Goal: Task Accomplishment & Management: Use online tool/utility

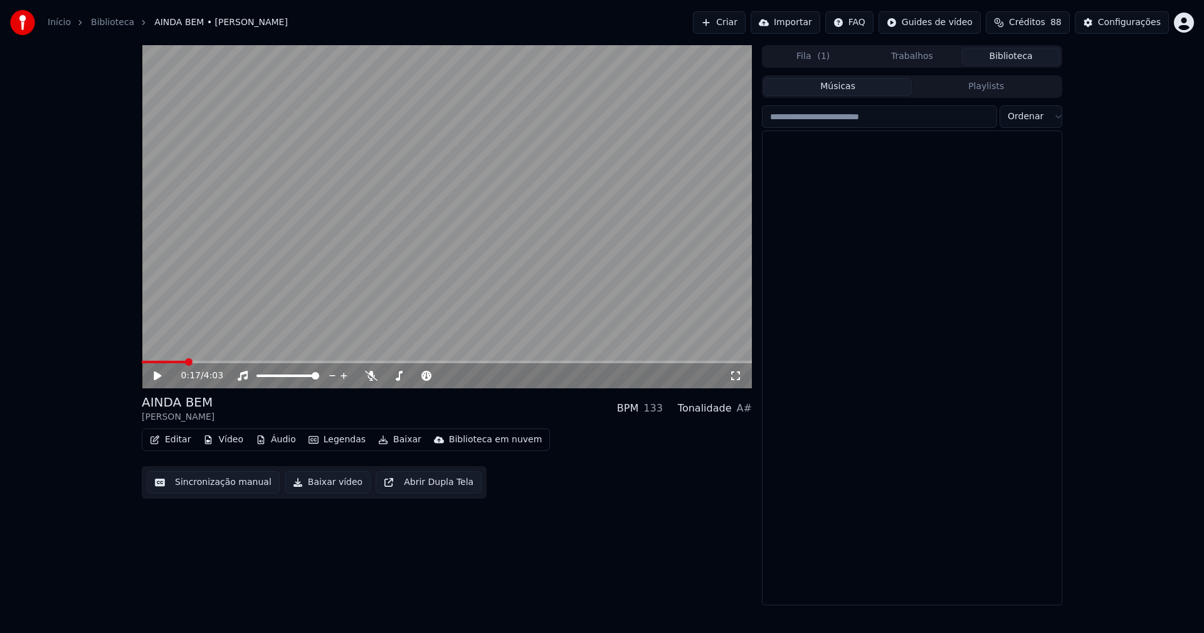
scroll to position [2696, 0]
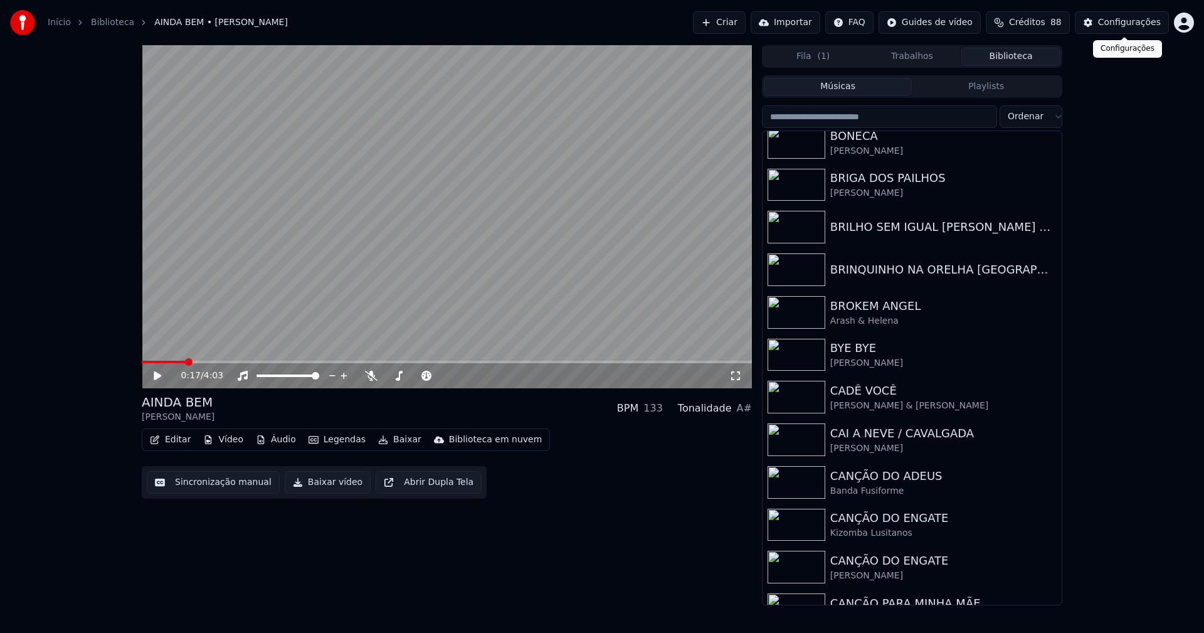
click at [1140, 19] on div "Configurações" at bounding box center [1129, 22] width 63 height 13
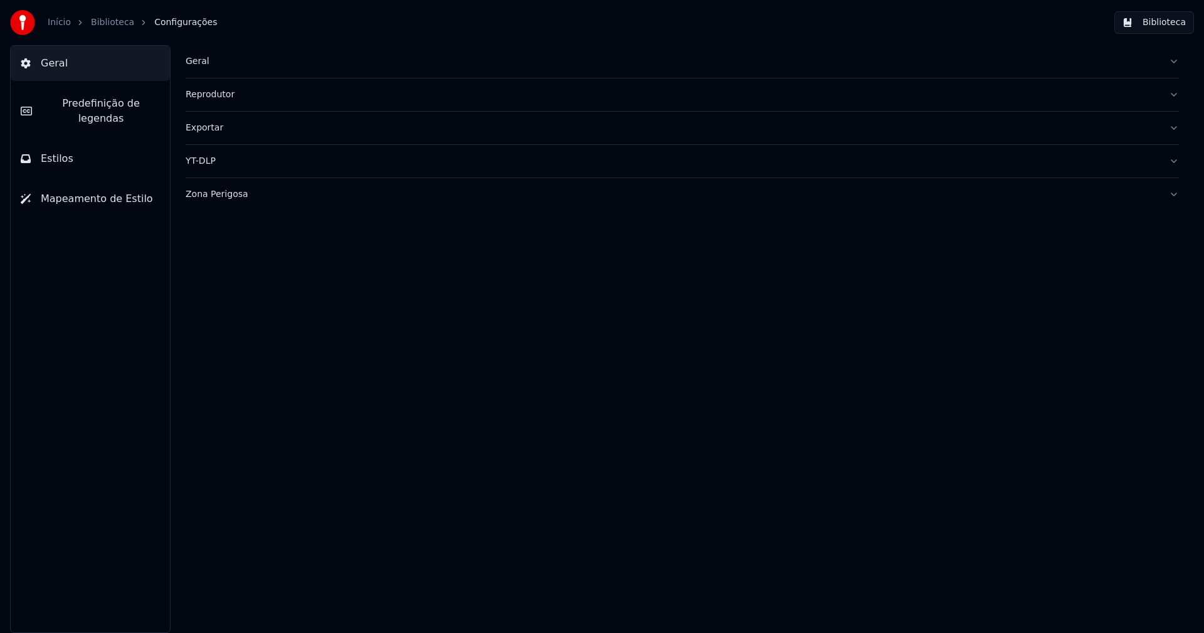
click at [202, 59] on div "Geral" at bounding box center [672, 61] width 973 height 13
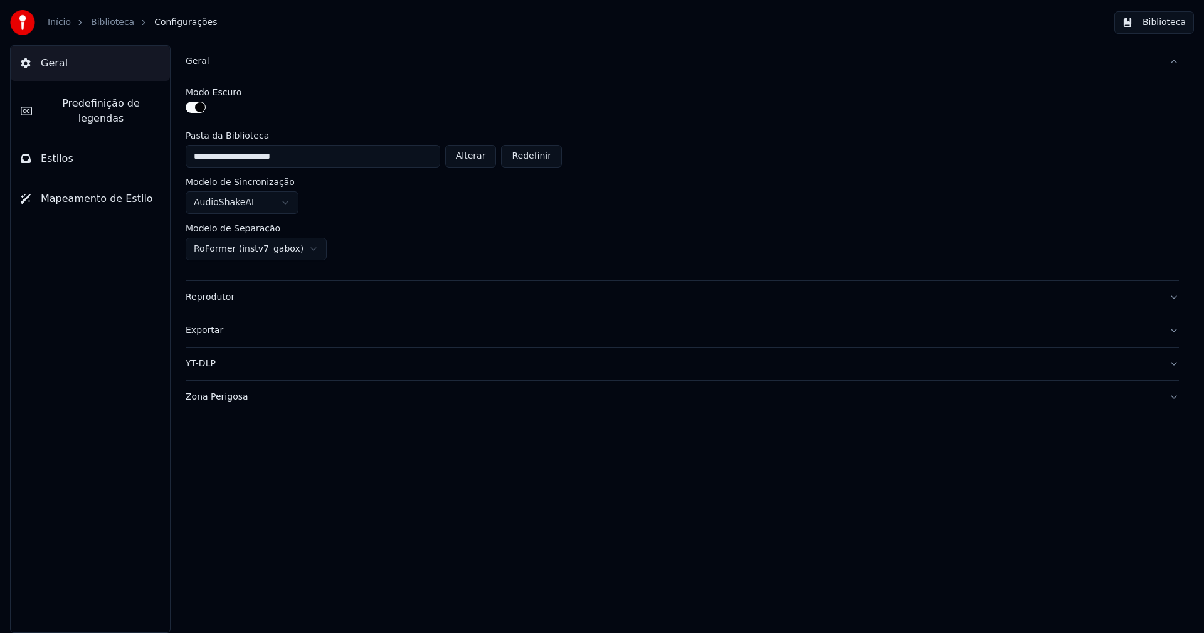
drag, startPoint x: 471, startPoint y: 155, endPoint x: 436, endPoint y: 147, distance: 35.4
click at [472, 155] on button "Alterar" at bounding box center [470, 156] width 51 height 23
type input "**********"
click at [1173, 26] on button "Biblioteca" at bounding box center [1154, 22] width 80 height 23
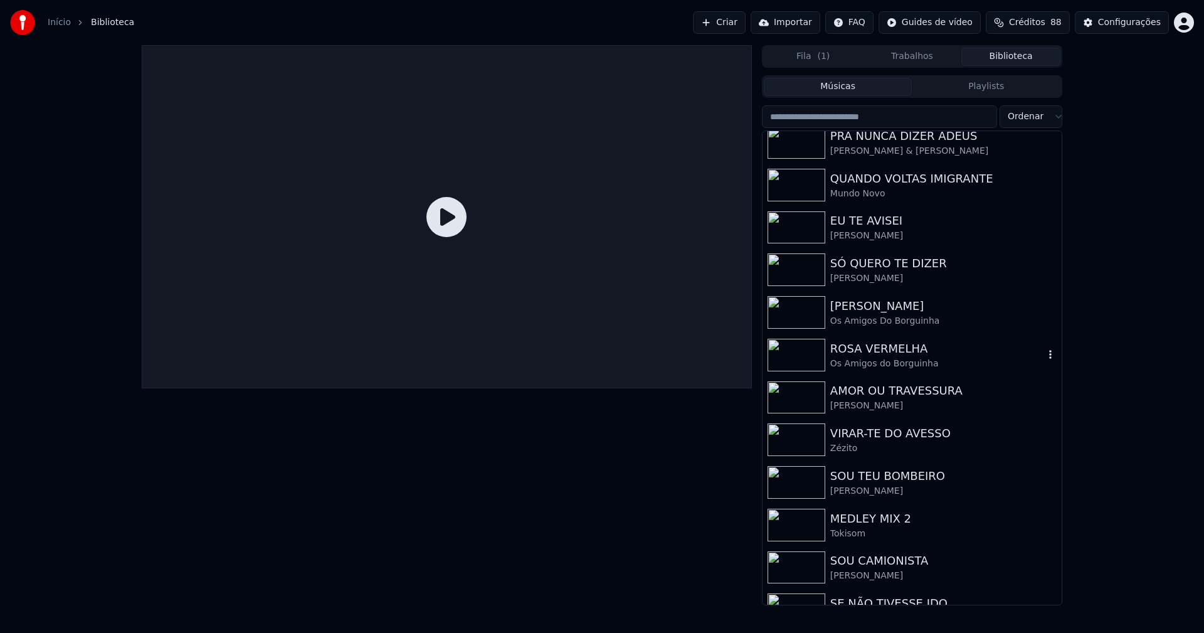
scroll to position [313, 0]
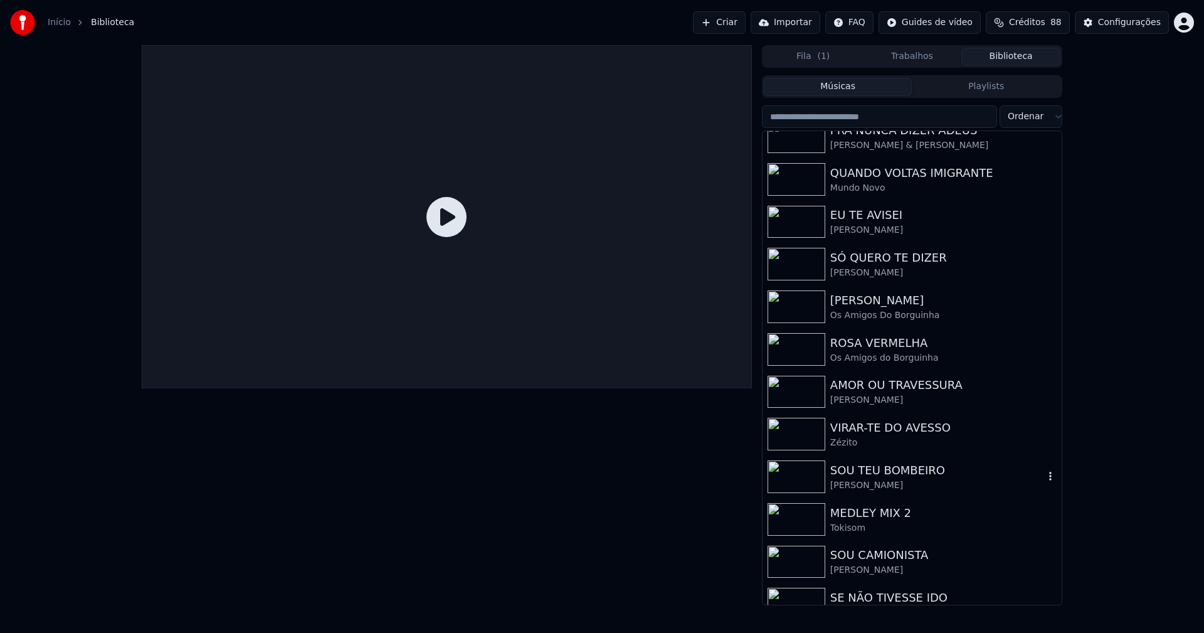
drag, startPoint x: 918, startPoint y: 476, endPoint x: 921, endPoint y: 465, distance: 12.3
click at [918, 476] on div "SOU TEU BOMBEIRO" at bounding box center [937, 470] width 214 height 18
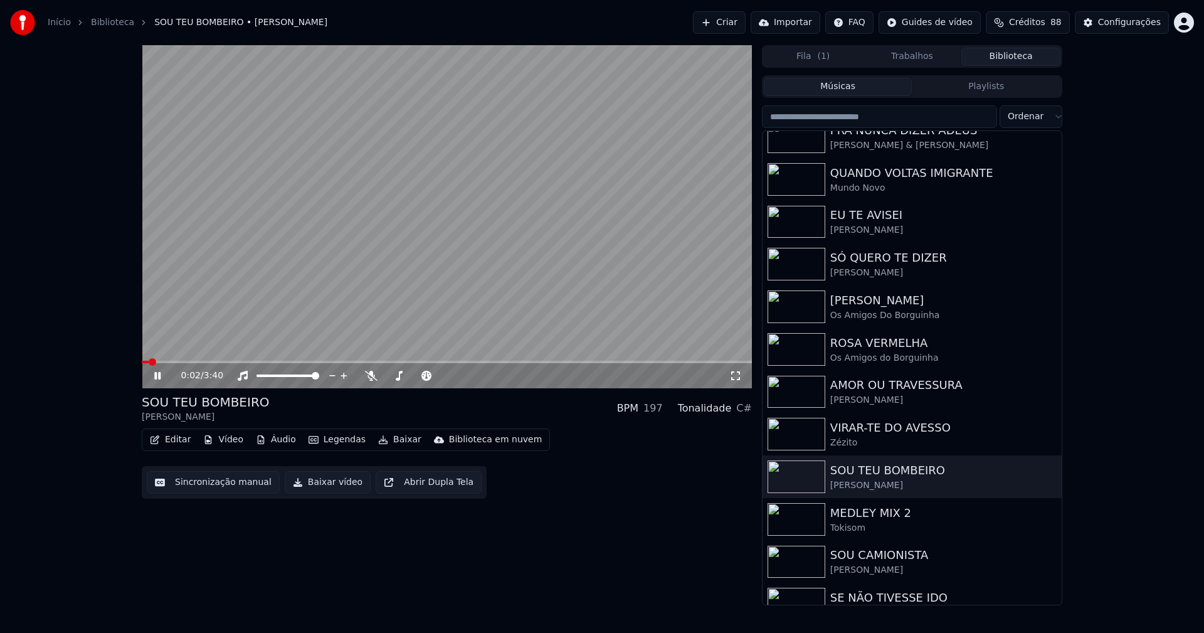
click at [158, 377] on icon at bounding box center [166, 376] width 29 height 10
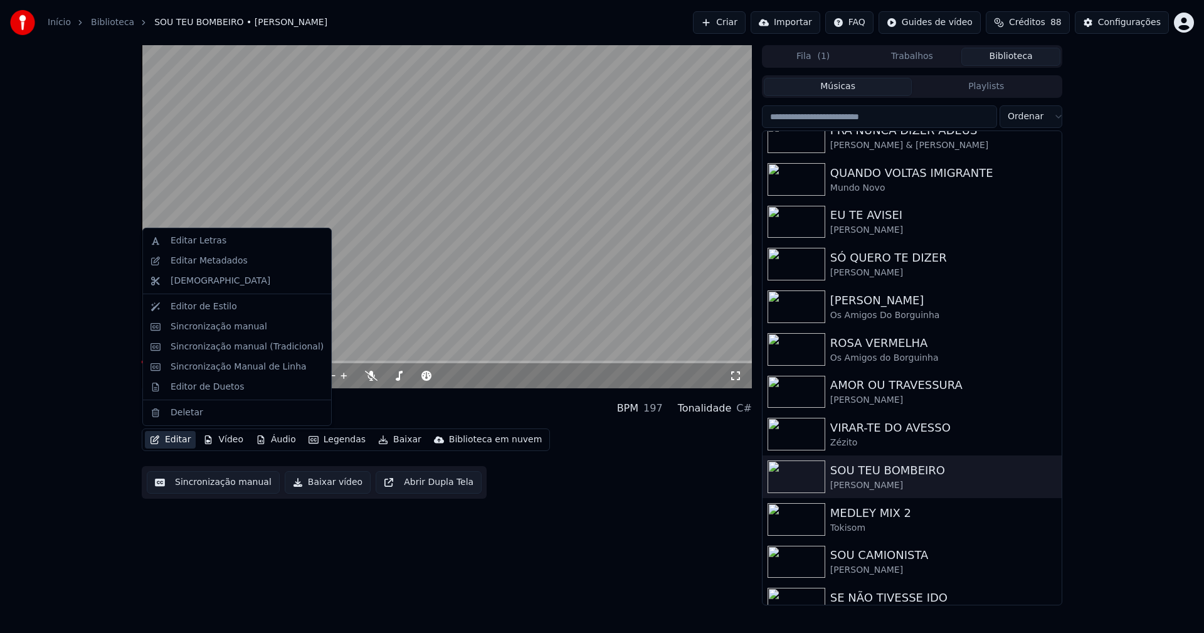
click at [184, 442] on button "Editar" at bounding box center [170, 440] width 51 height 18
click at [234, 347] on div "Sincronização manual (Tradicional)" at bounding box center [247, 346] width 153 height 13
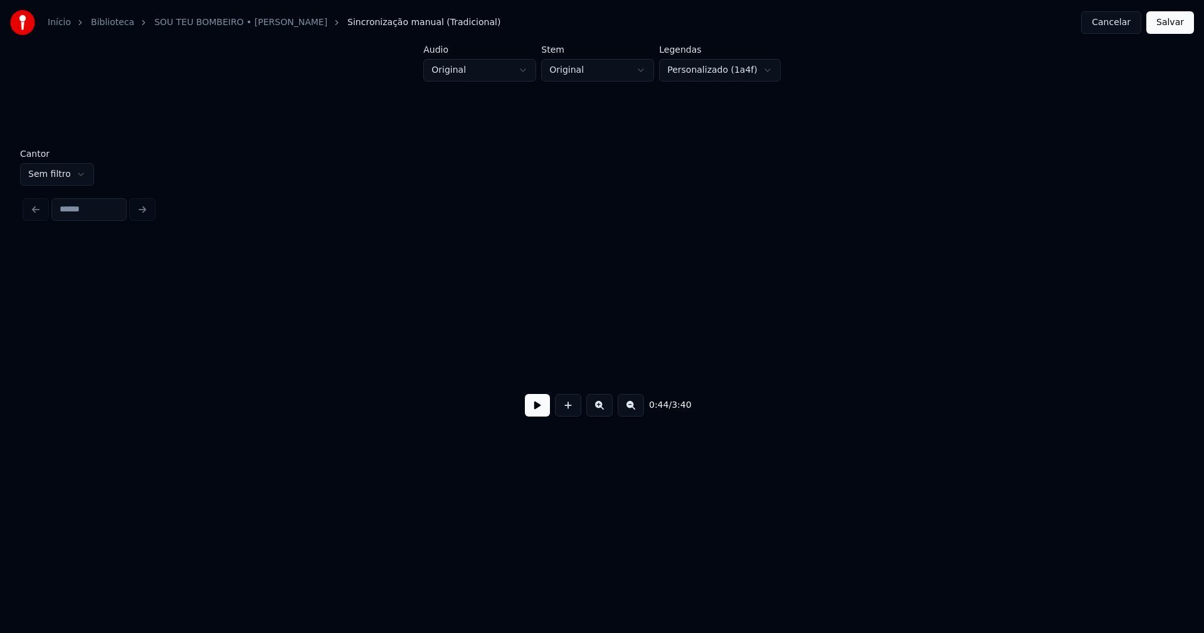
scroll to position [0, 5598]
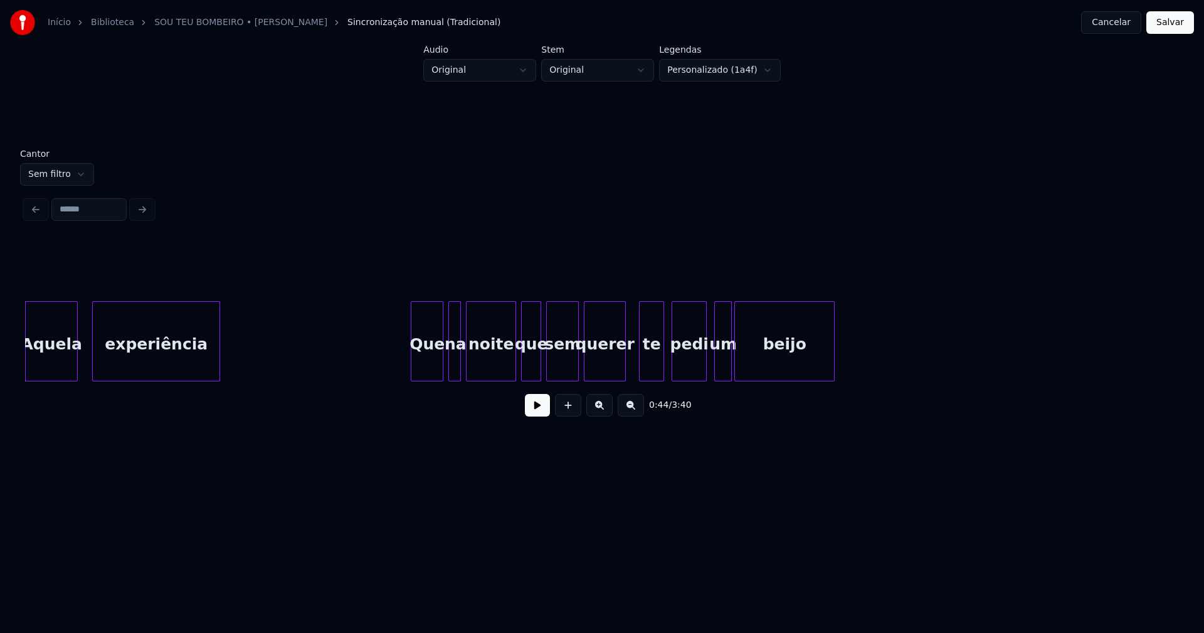
click at [527, 413] on button at bounding box center [537, 405] width 25 height 23
click at [532, 414] on button at bounding box center [537, 405] width 25 height 23
click at [539, 411] on button at bounding box center [537, 405] width 25 height 23
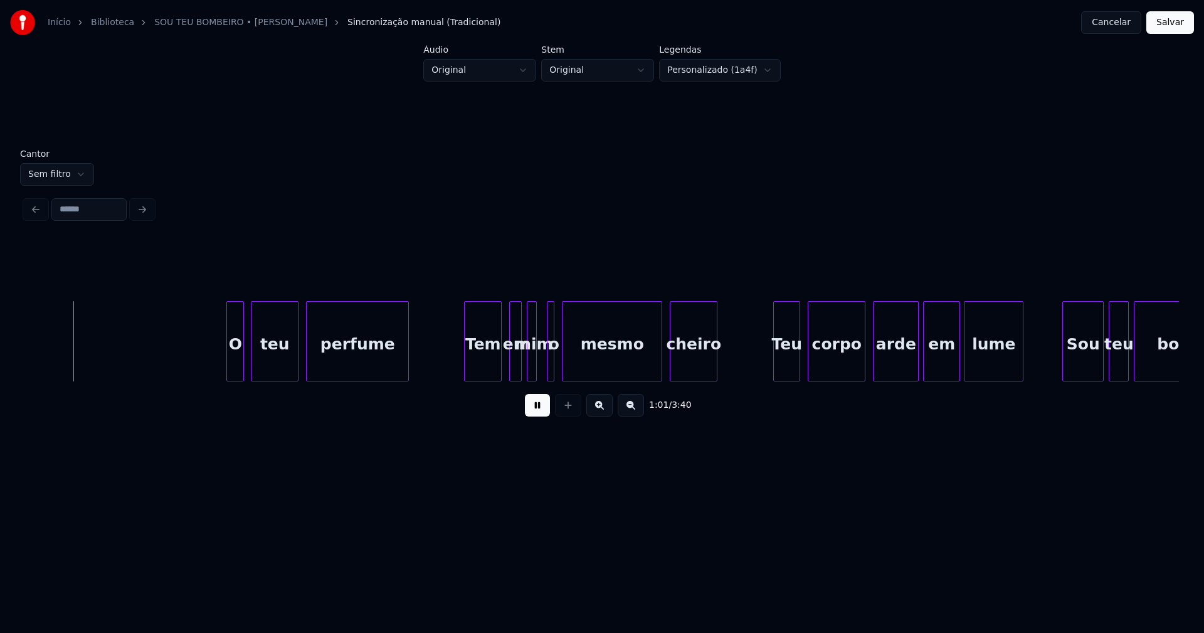
scroll to position [0, 7700]
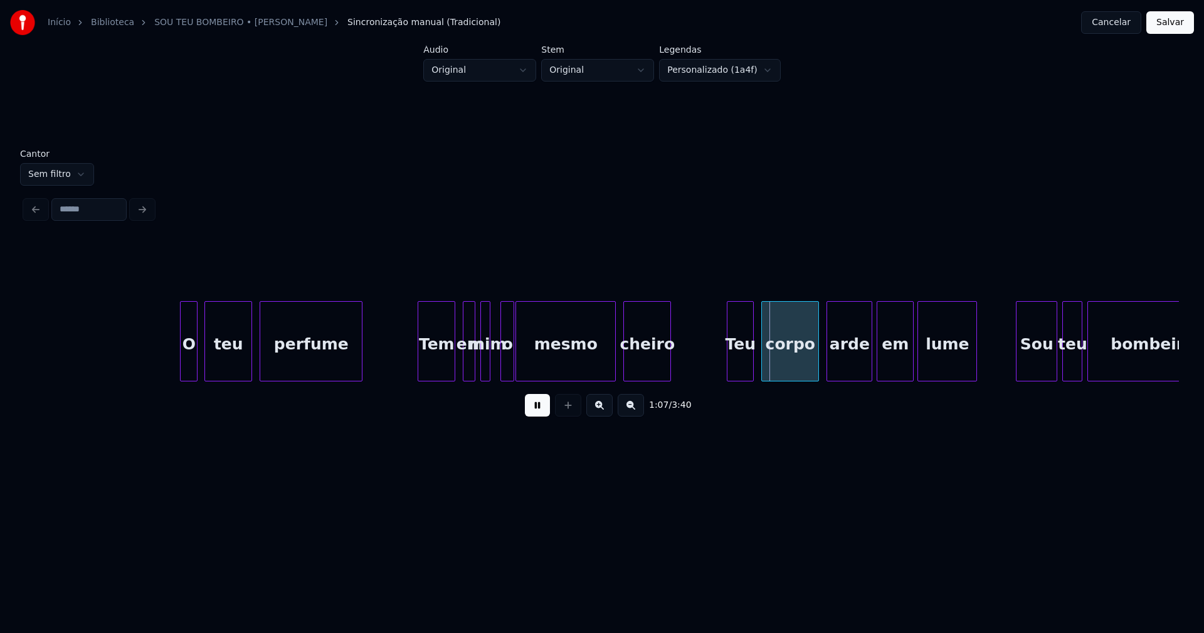
click at [510, 366] on div at bounding box center [512, 341] width 4 height 79
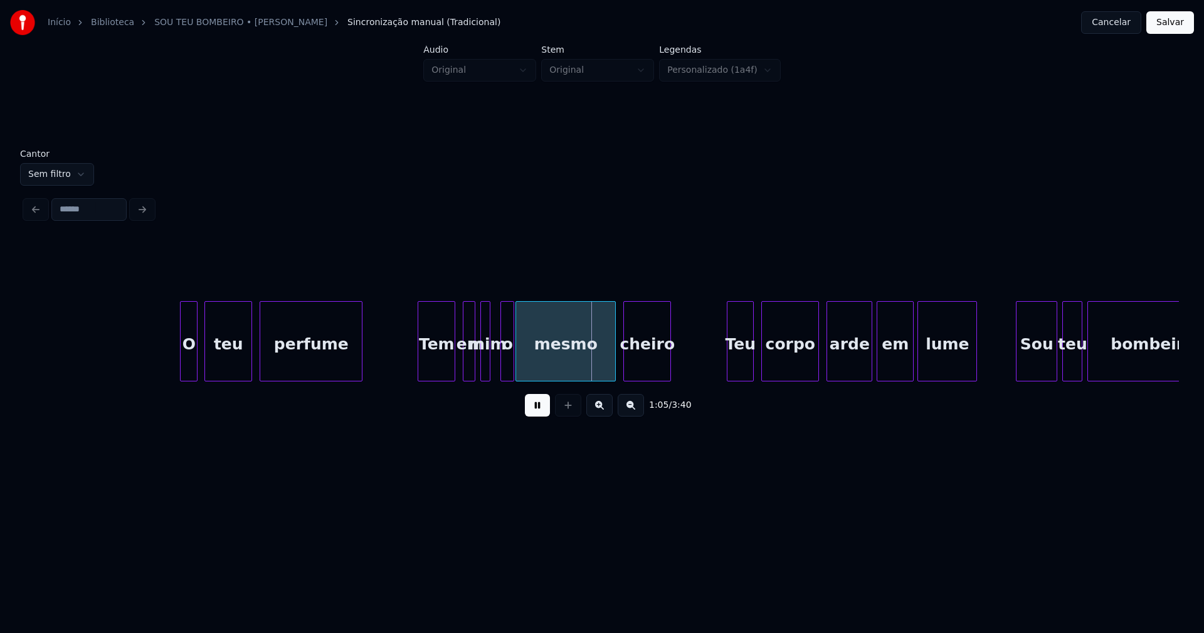
click at [545, 409] on button at bounding box center [537, 405] width 25 height 23
click at [505, 364] on div "o" at bounding box center [507, 344] width 13 height 85
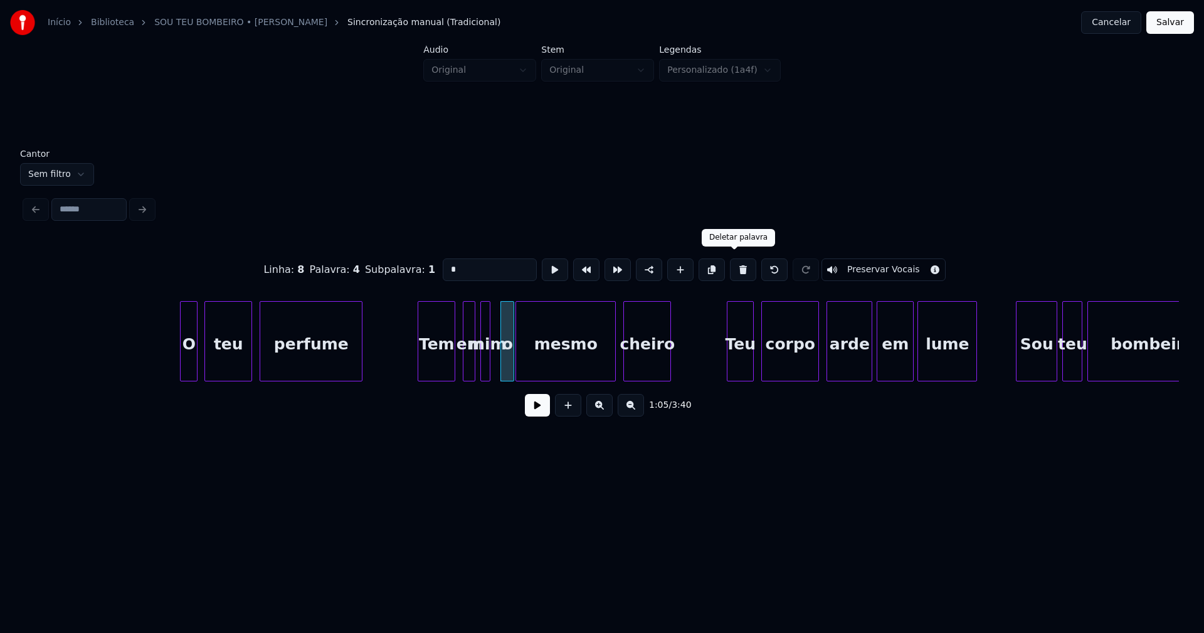
click at [735, 265] on button at bounding box center [743, 269] width 26 height 23
type input "***"
click at [505, 363] on div at bounding box center [504, 341] width 4 height 79
click at [541, 413] on button at bounding box center [537, 405] width 25 height 23
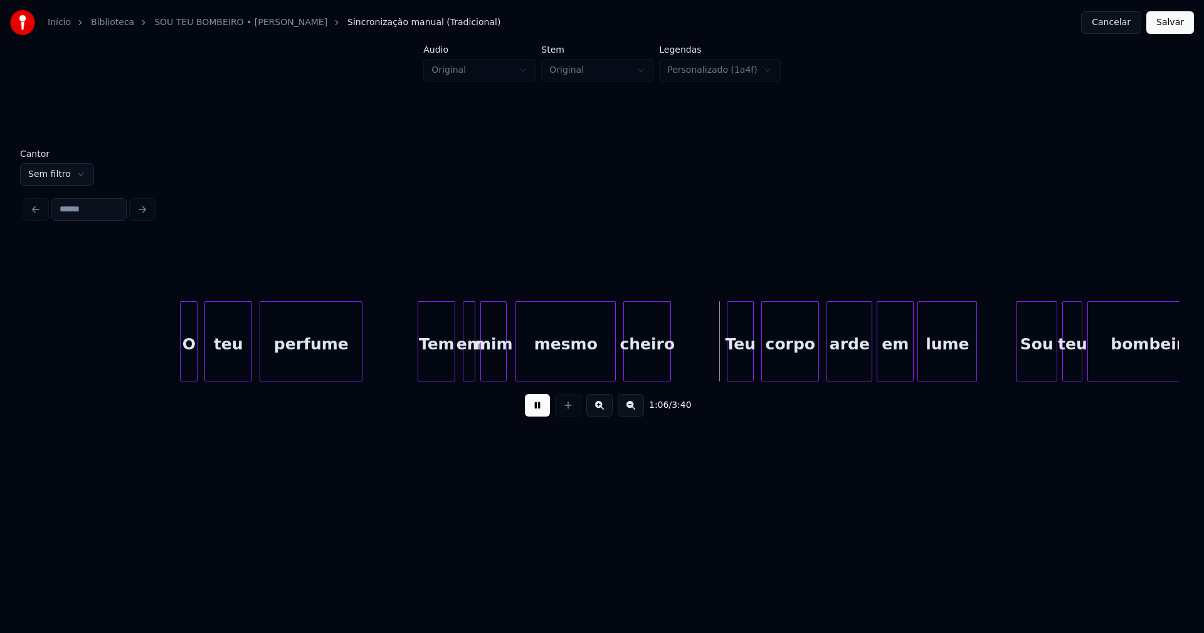
click at [535, 412] on button at bounding box center [537, 405] width 25 height 23
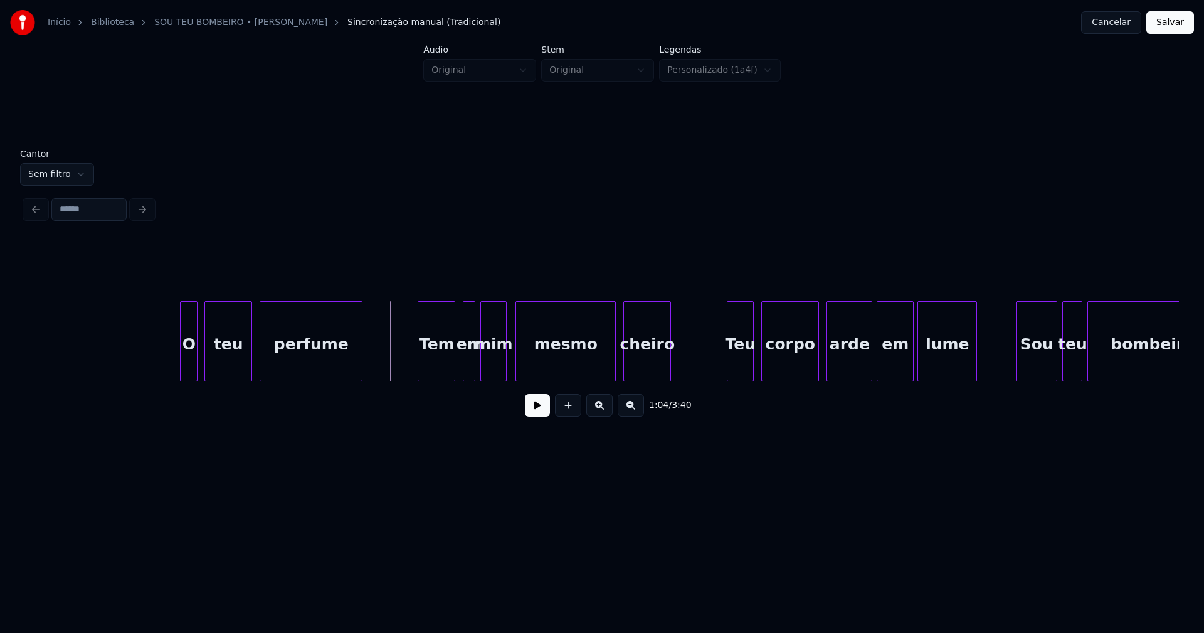
click at [538, 414] on button at bounding box center [537, 405] width 25 height 23
click at [531, 409] on button at bounding box center [537, 405] width 25 height 23
click at [435, 364] on div "Tem" at bounding box center [436, 344] width 36 height 85
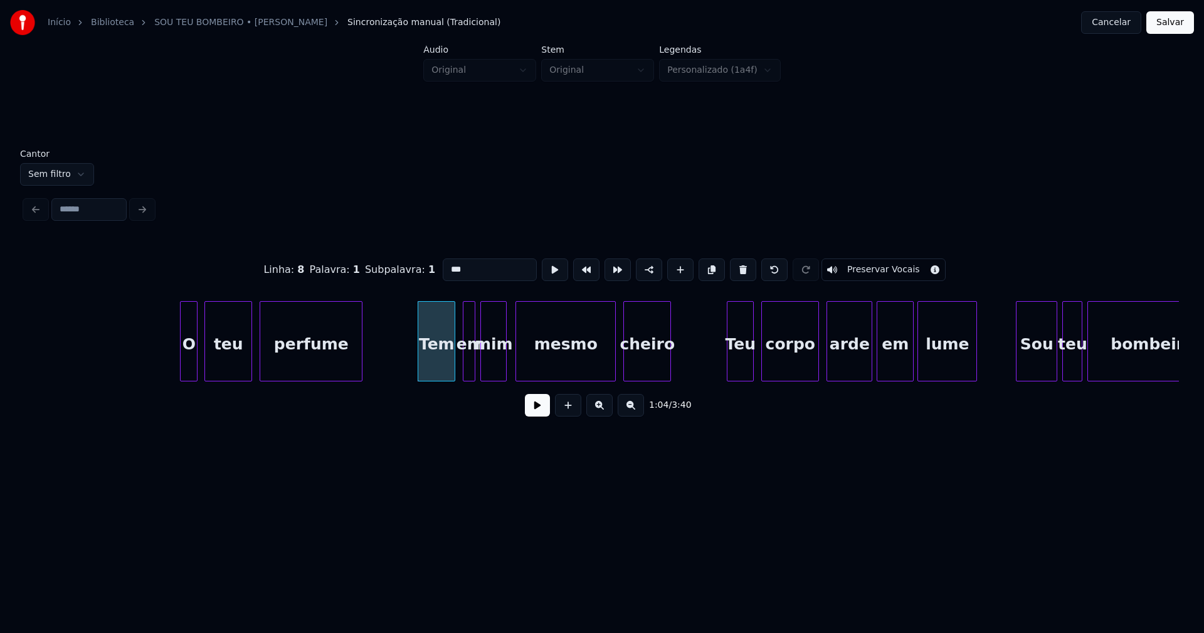
drag, startPoint x: 470, startPoint y: 268, endPoint x: 397, endPoint y: 268, distance: 72.7
click at [395, 265] on div "Linha : 8 [GEOGRAPHIC_DATA] : 1 Subpalavra : 1 *** Preservar Vocais" at bounding box center [602, 269] width 1154 height 63
type input "********"
click at [529, 416] on button at bounding box center [537, 405] width 25 height 23
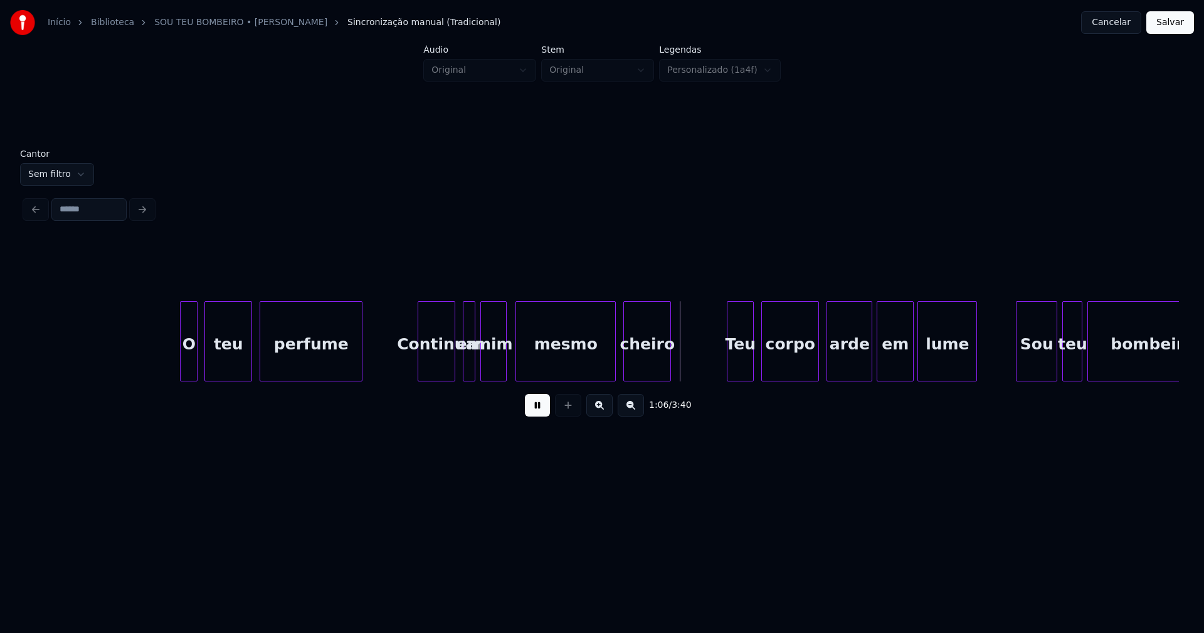
click at [418, 340] on div "Continua" at bounding box center [436, 344] width 36 height 85
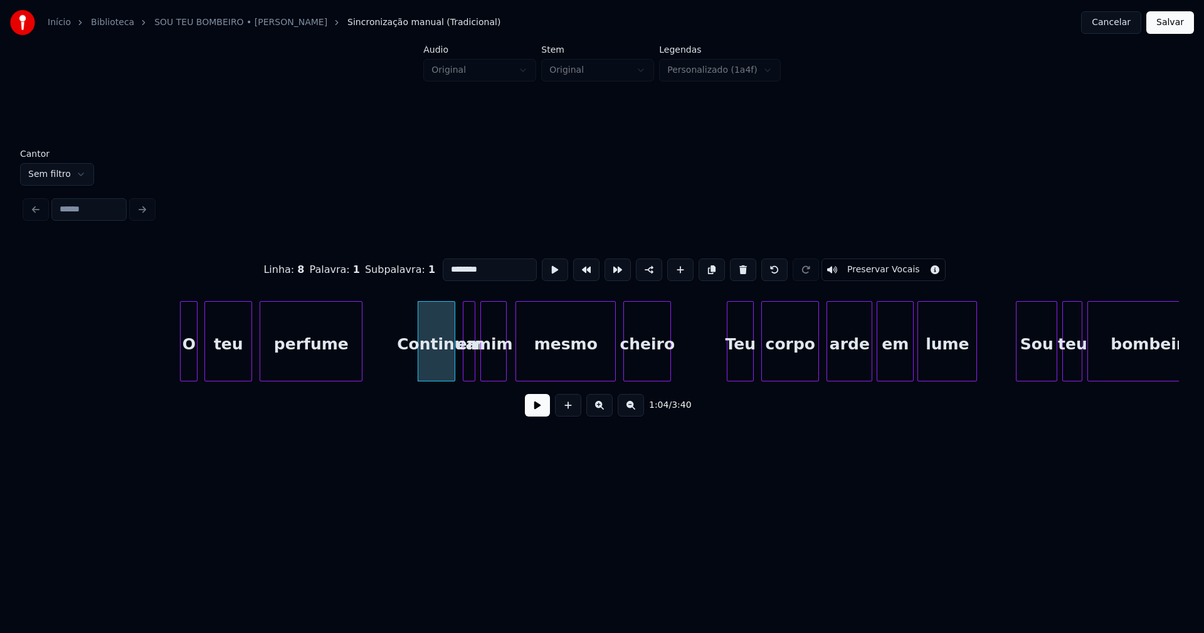
click at [531, 412] on button at bounding box center [537, 405] width 25 height 23
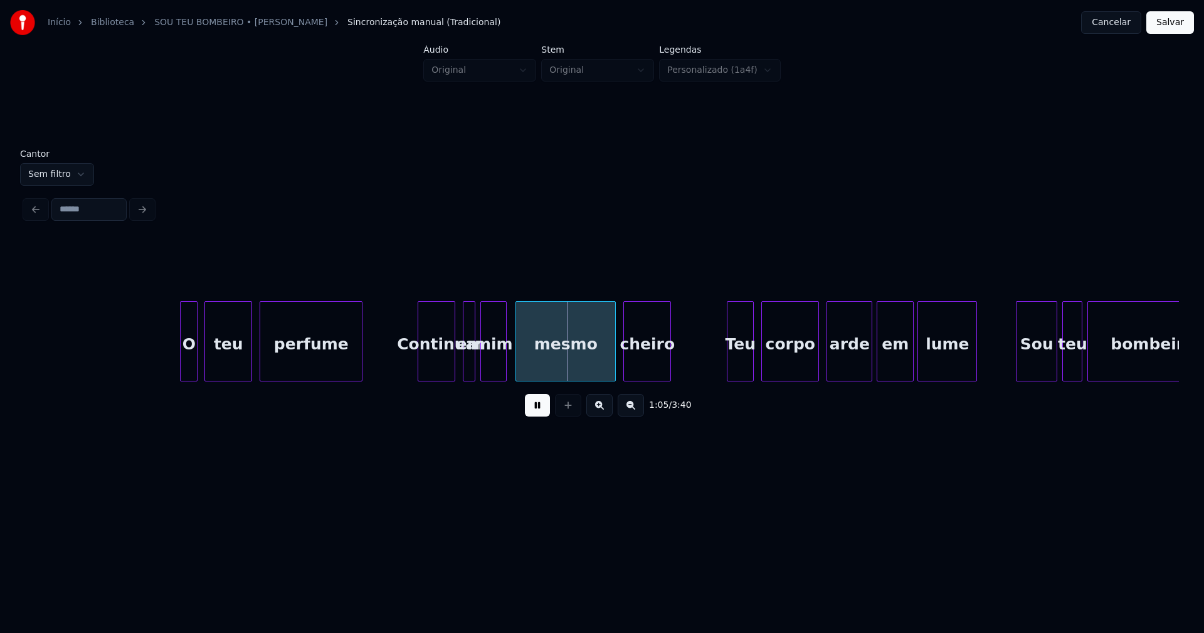
click at [539, 409] on button at bounding box center [537, 405] width 25 height 23
click at [1126, 22] on button "Cancelar" at bounding box center [1111, 22] width 60 height 23
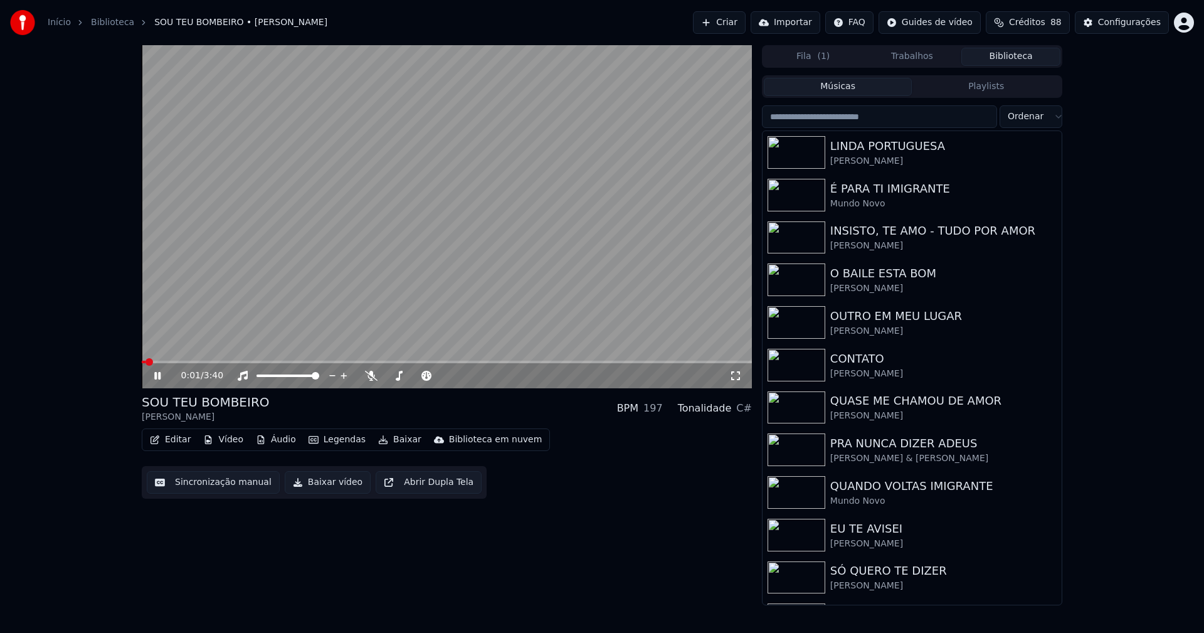
drag, startPoint x: 157, startPoint y: 380, endPoint x: 189, endPoint y: 373, distance: 33.3
click at [157, 379] on icon at bounding box center [166, 376] width 29 height 10
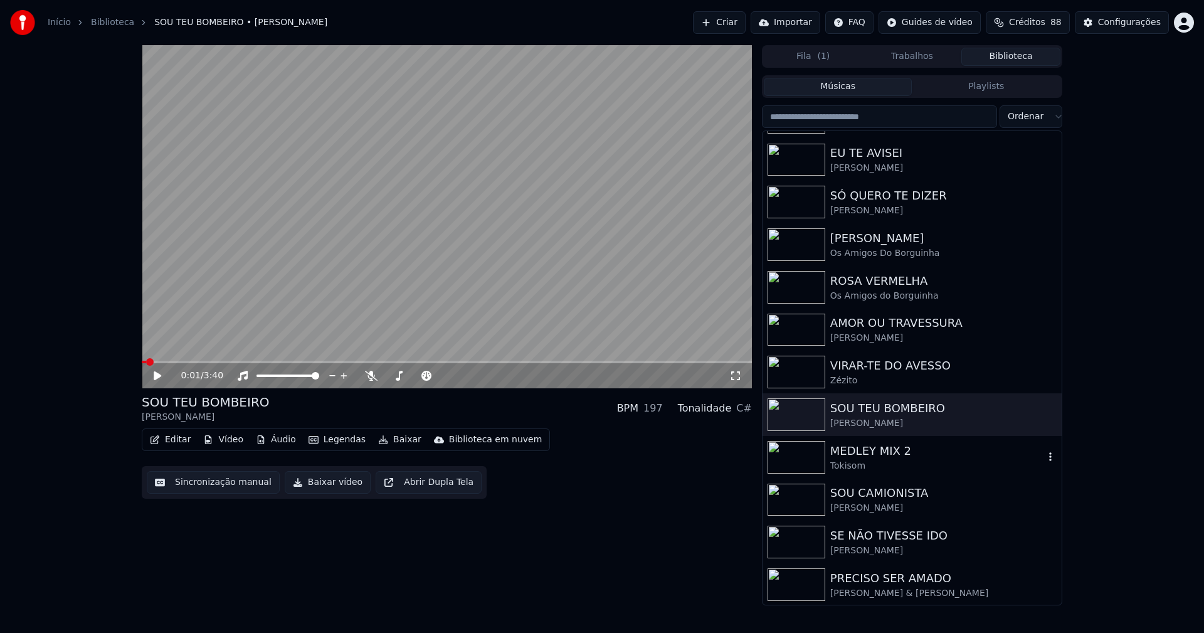
scroll to position [377, 0]
click at [1128, 25] on div "Configurações" at bounding box center [1129, 22] width 63 height 13
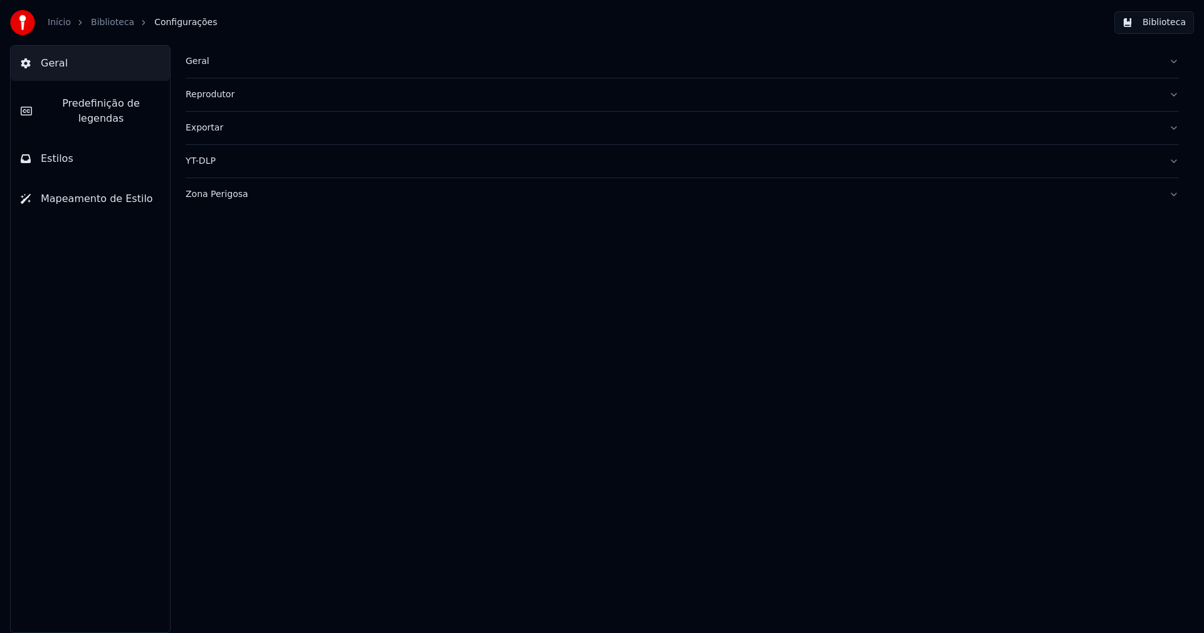
click at [202, 63] on div "Geral" at bounding box center [672, 61] width 973 height 13
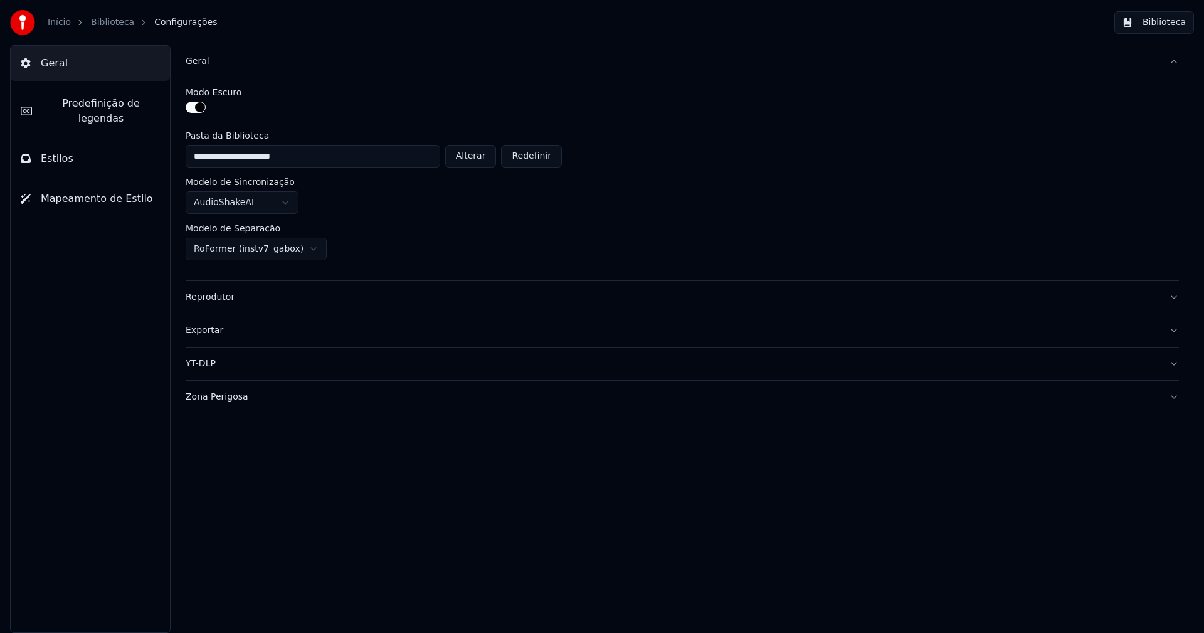
click at [483, 157] on button "Alterar" at bounding box center [470, 156] width 51 height 23
type input "**********"
click at [846, 144] on div "**********" at bounding box center [682, 149] width 993 height 36
click at [1147, 15] on button "Biblioteca" at bounding box center [1154, 22] width 80 height 23
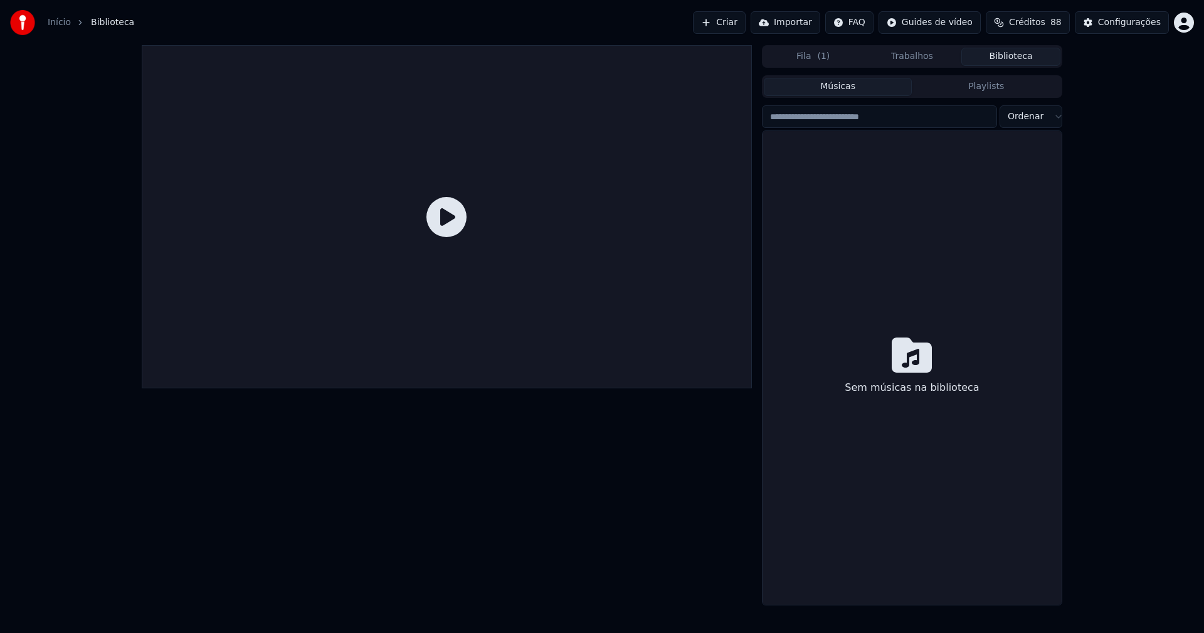
click at [60, 24] on link "Início" at bounding box center [59, 22] width 23 height 13
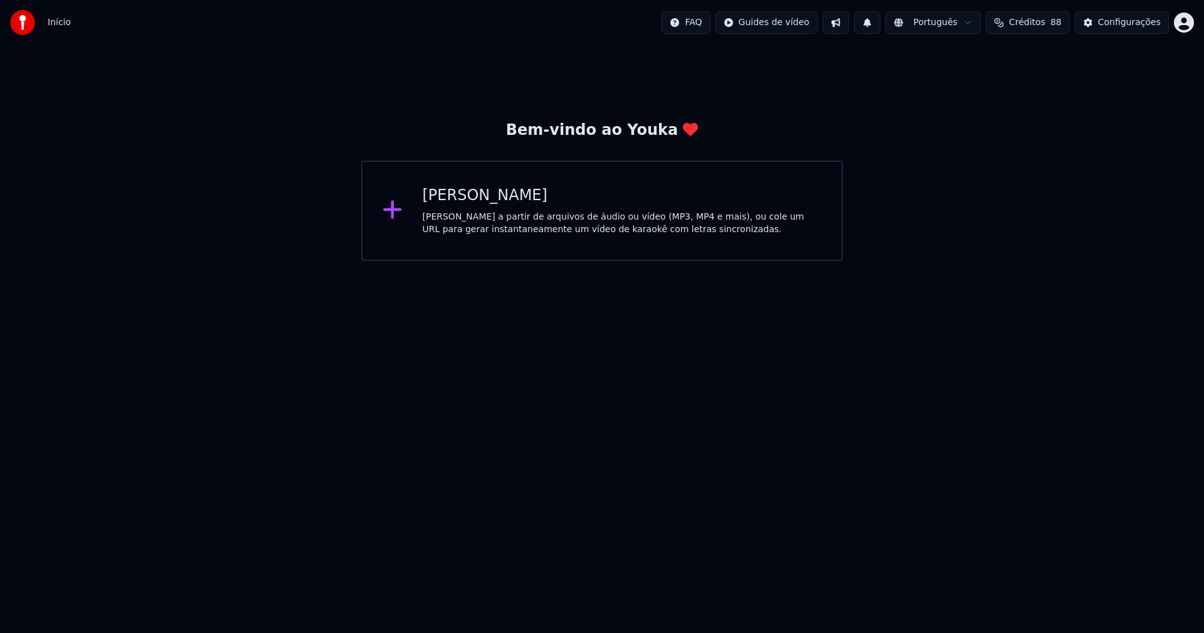
click at [461, 197] on div "[PERSON_NAME]" at bounding box center [622, 196] width 399 height 20
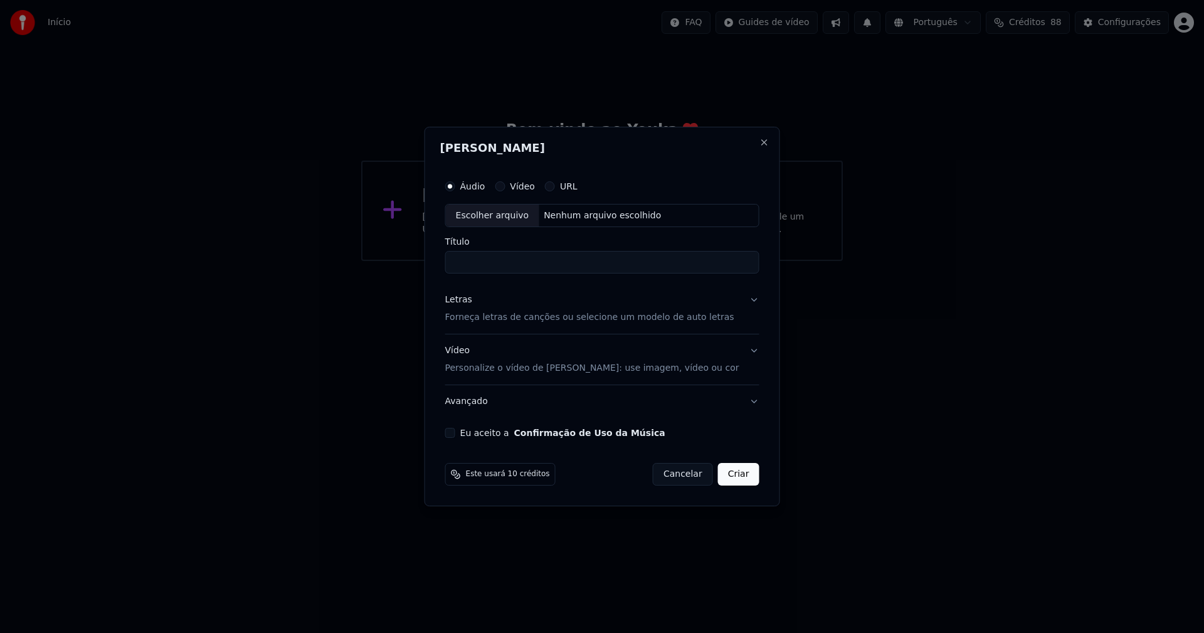
click at [508, 219] on div "Escolher arquivo" at bounding box center [492, 215] width 93 height 23
type input "**********"
click at [477, 300] on div "Letras Forneça letras de canções ou selecione um modelo de auto letras" at bounding box center [589, 309] width 289 height 30
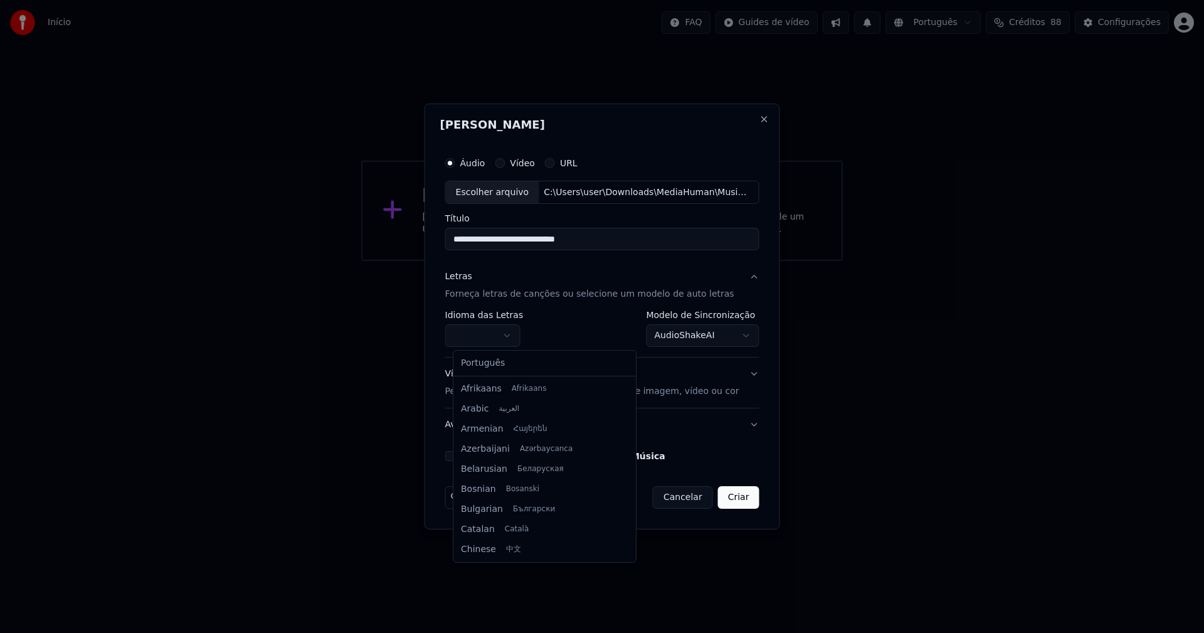
click at [498, 261] on body "**********" at bounding box center [602, 130] width 1204 height 261
select select "**"
drag, startPoint x: 490, startPoint y: 365, endPoint x: 499, endPoint y: 360, distance: 10.1
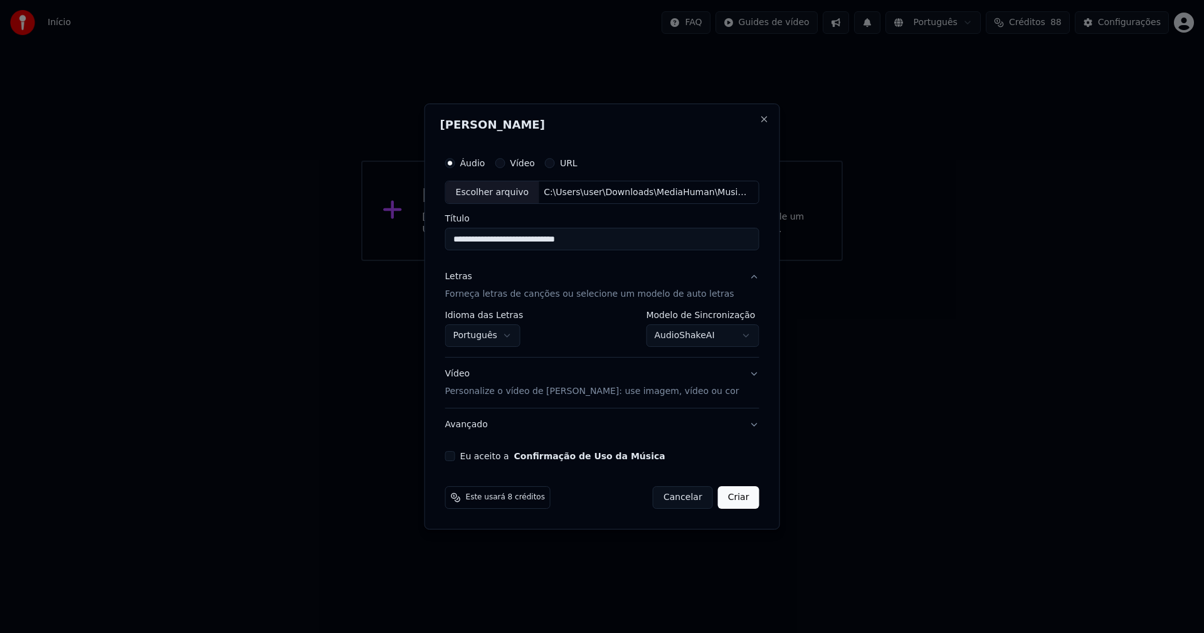
click at [674, 261] on body "**********" at bounding box center [602, 130] width 1204 height 261
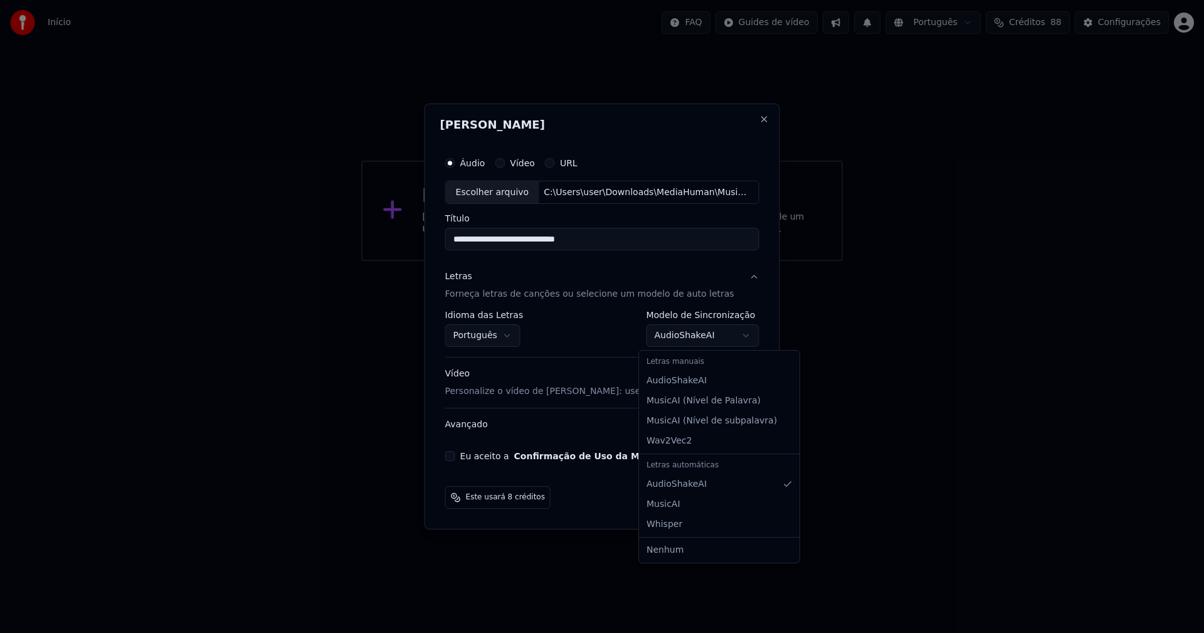
select select "**********"
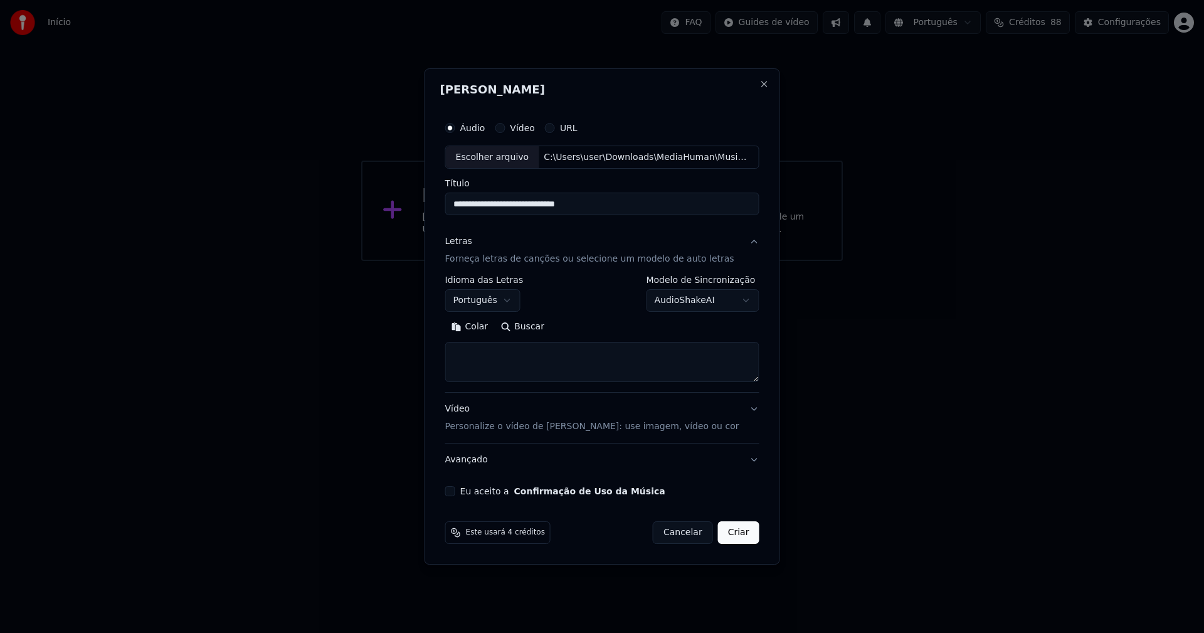
click at [484, 327] on button "Colar" at bounding box center [470, 327] width 50 height 20
drag, startPoint x: 488, startPoint y: 371, endPoint x: 466, endPoint y: 344, distance: 34.8
click at [466, 344] on textarea at bounding box center [594, 362] width 298 height 40
click at [461, 374] on textarea at bounding box center [594, 362] width 298 height 40
type textarea "**********"
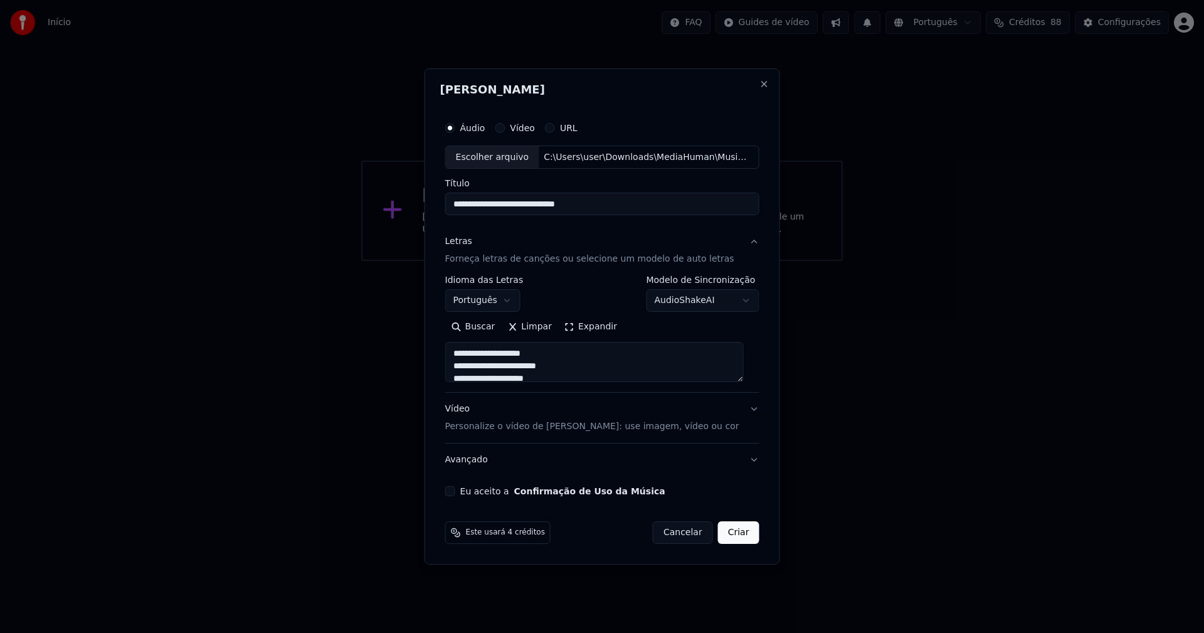
click at [455, 493] on button "Eu aceito a Confirmação de Uso da Música" at bounding box center [450, 491] width 10 height 10
click at [727, 530] on button "Criar" at bounding box center [738, 532] width 41 height 23
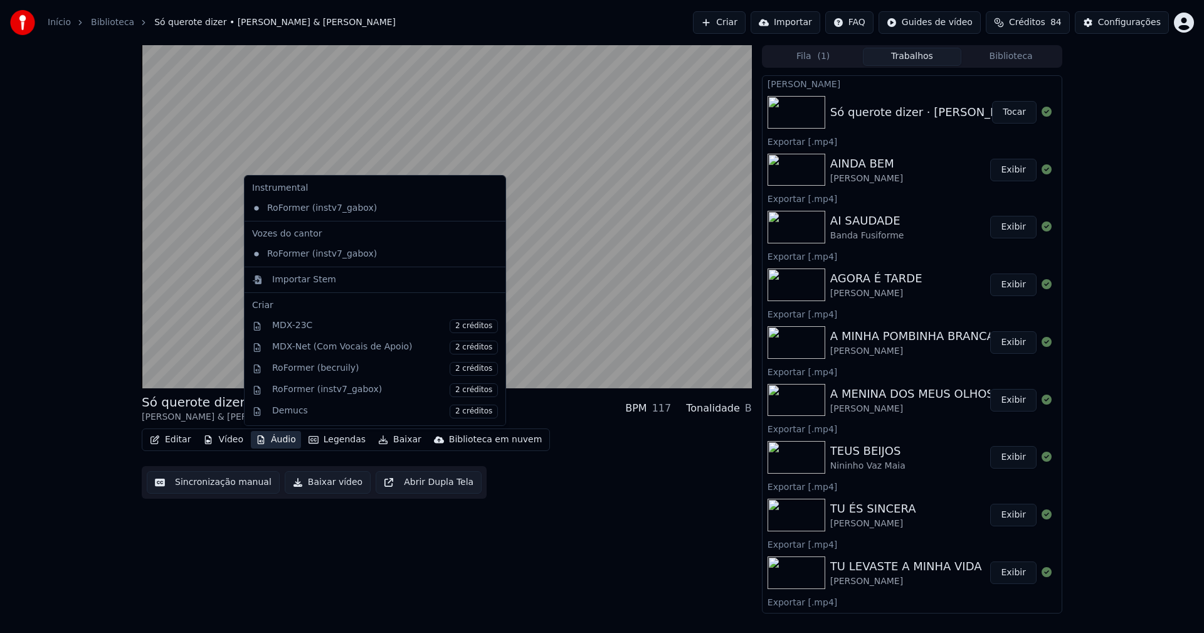
click at [275, 444] on button "Áudio" at bounding box center [276, 440] width 50 height 18
click at [296, 281] on div "Importar Stem" at bounding box center [304, 279] width 64 height 13
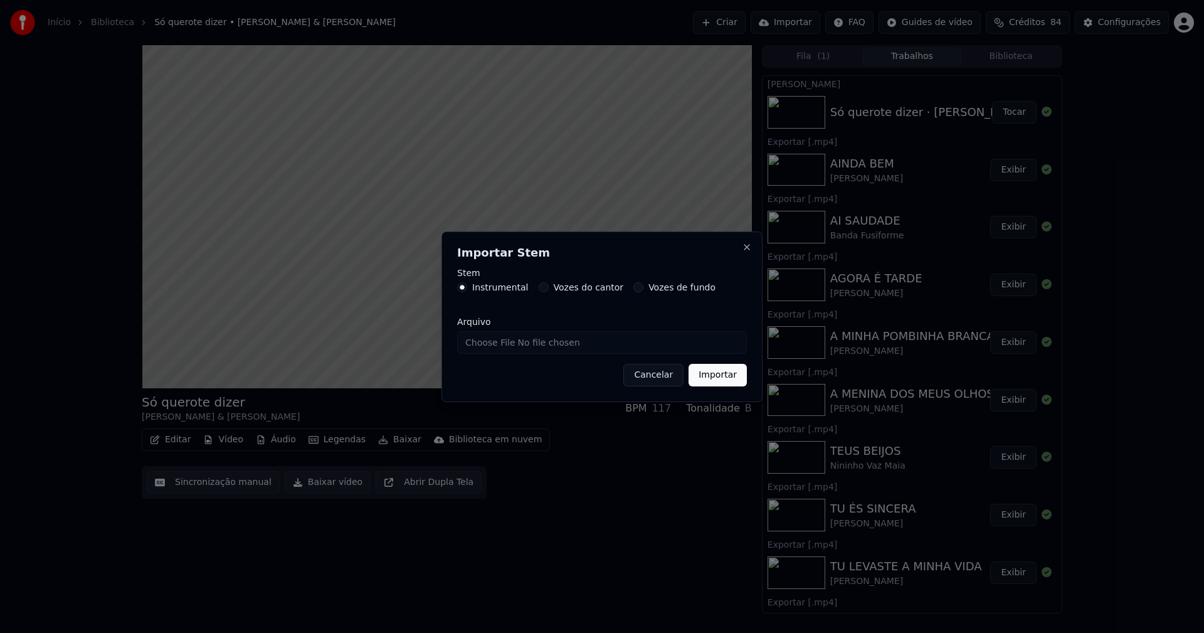
click at [503, 340] on input "Arquivo" at bounding box center [602, 342] width 290 height 23
type input "**********"
click at [719, 371] on button "Importar" at bounding box center [717, 375] width 58 height 23
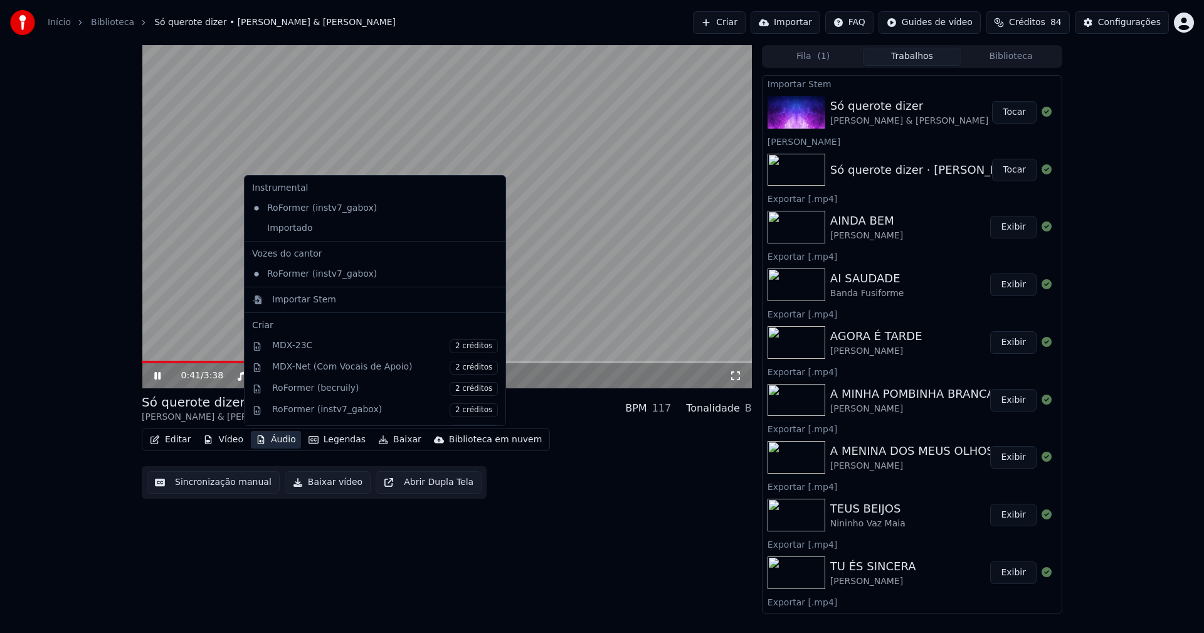
click at [280, 444] on button "Áudio" at bounding box center [276, 440] width 50 height 18
click at [261, 229] on div "Importado" at bounding box center [365, 228] width 237 height 20
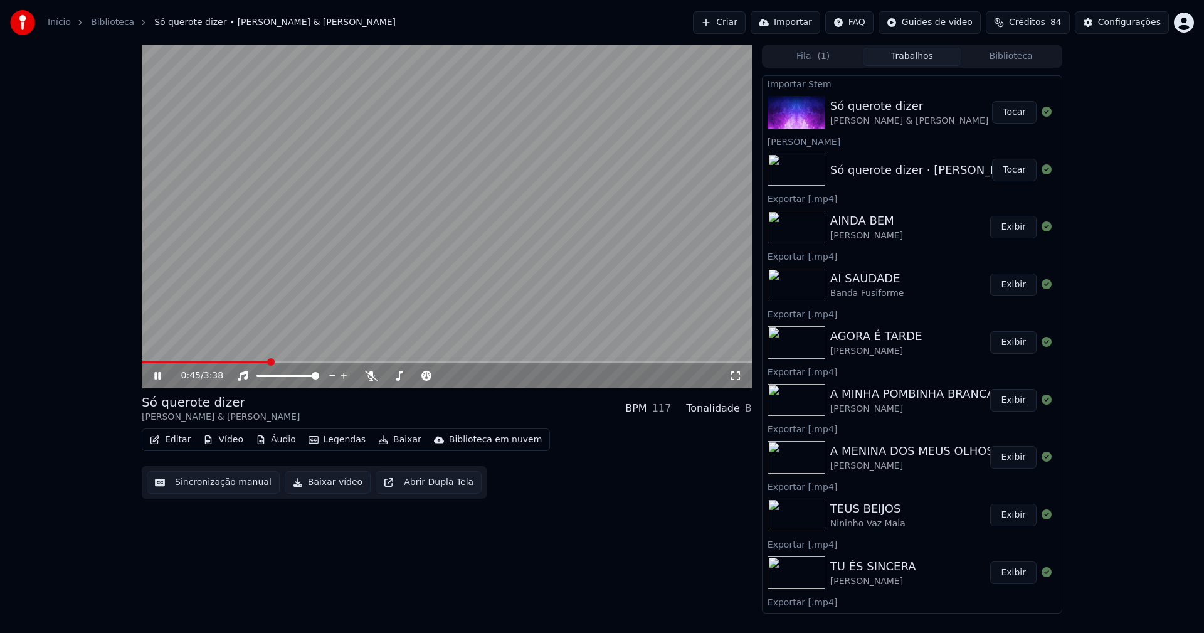
click at [222, 439] on button "Vídeo" at bounding box center [223, 440] width 50 height 18
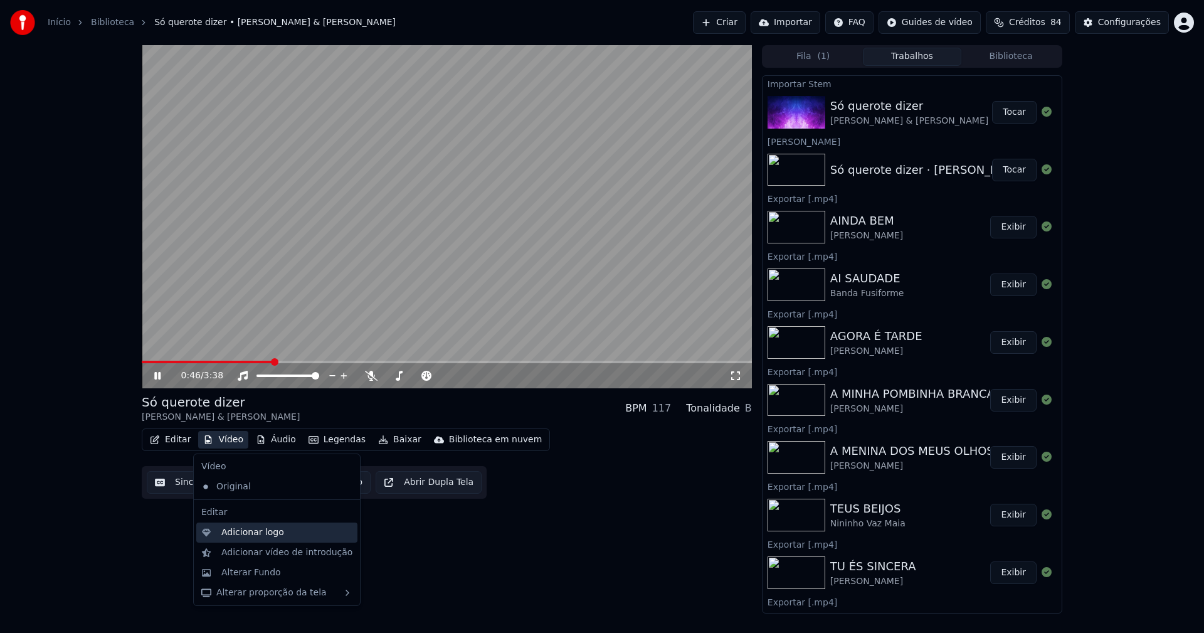
click at [258, 533] on div "Adicionar logo" at bounding box center [252, 532] width 63 height 13
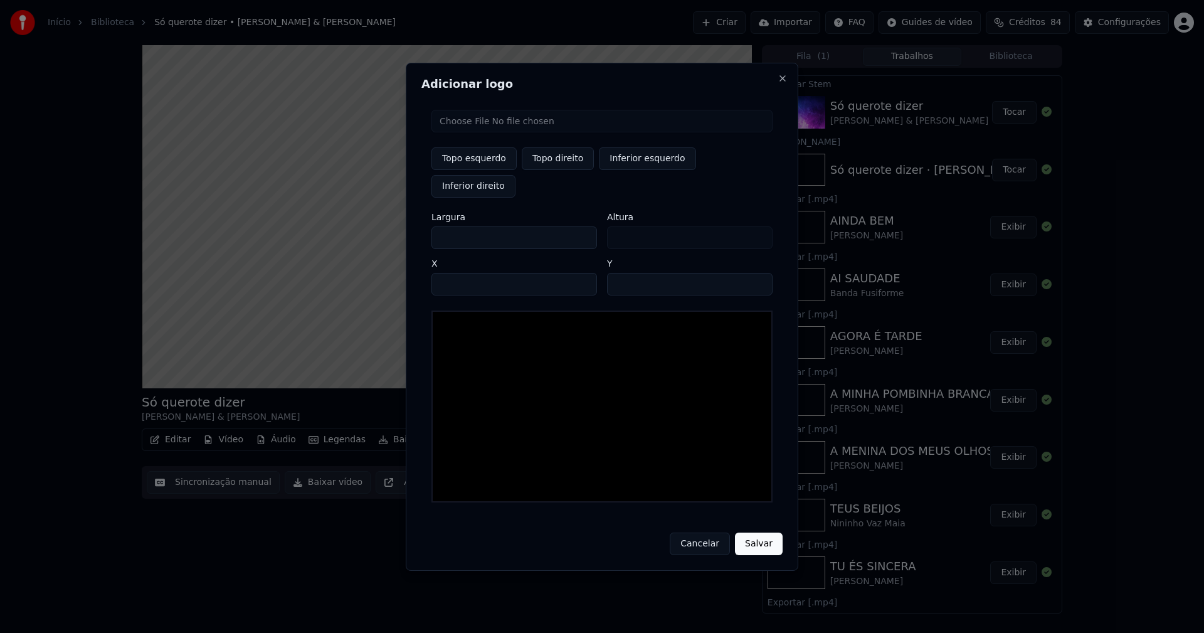
drag, startPoint x: 452, startPoint y: 223, endPoint x: 438, endPoint y: 229, distance: 14.9
click at [438, 229] on input "***" at bounding box center [514, 237] width 166 height 23
type input "**"
type input "***"
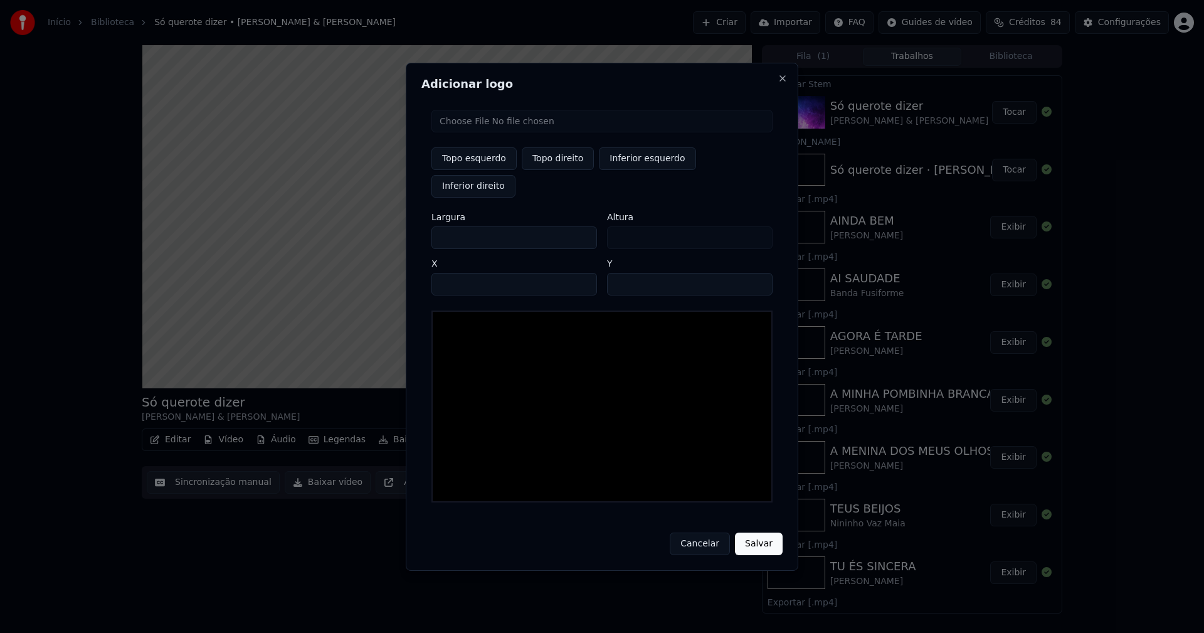
type input "***"
click at [619, 273] on input "**" at bounding box center [690, 284] width 166 height 23
type input "**"
click at [448, 273] on input "**" at bounding box center [514, 284] width 166 height 23
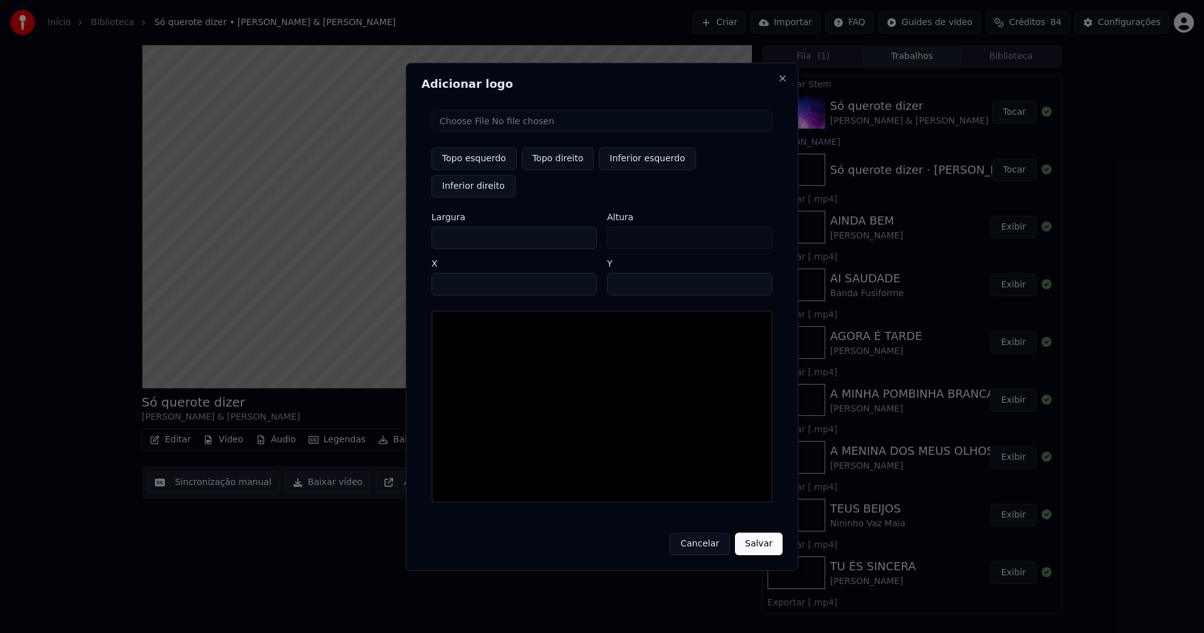
click at [545, 170] on button "Topo direito" at bounding box center [558, 158] width 72 height 23
type input "****"
type input "**"
click at [548, 170] on button "Topo direito" at bounding box center [558, 158] width 72 height 23
click at [458, 273] on input "****" at bounding box center [514, 284] width 166 height 23
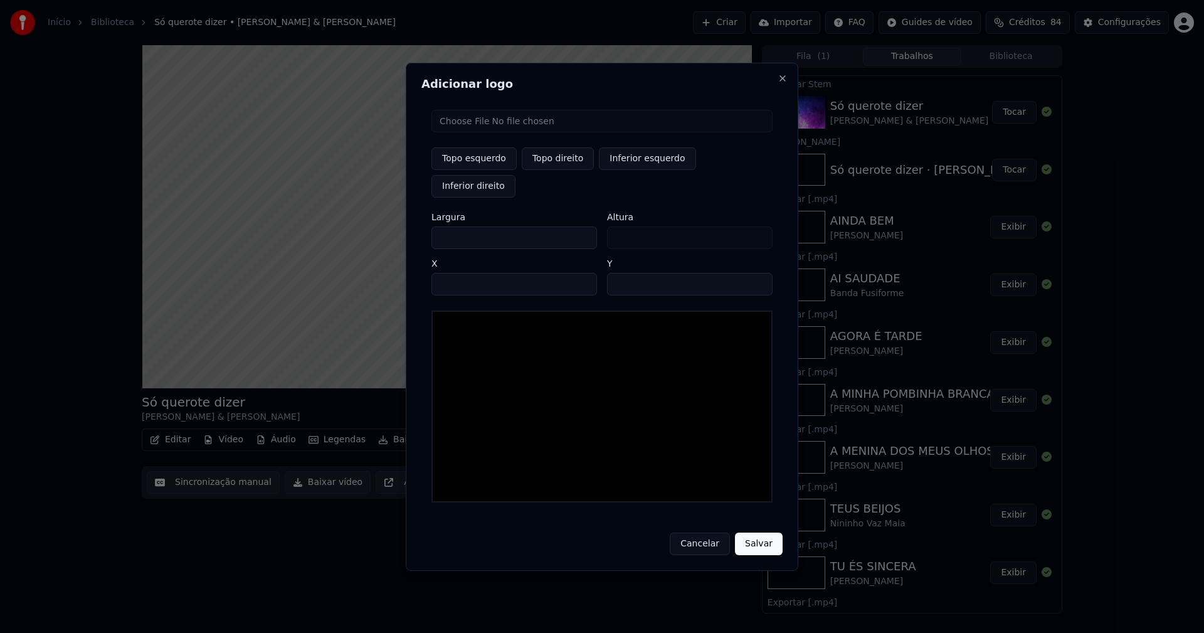
type input "****"
click at [620, 273] on input "**" at bounding box center [690, 284] width 166 height 23
type input "**"
click at [552, 319] on div at bounding box center [601, 406] width 341 height 192
click at [472, 132] on input "file" at bounding box center [601, 121] width 341 height 23
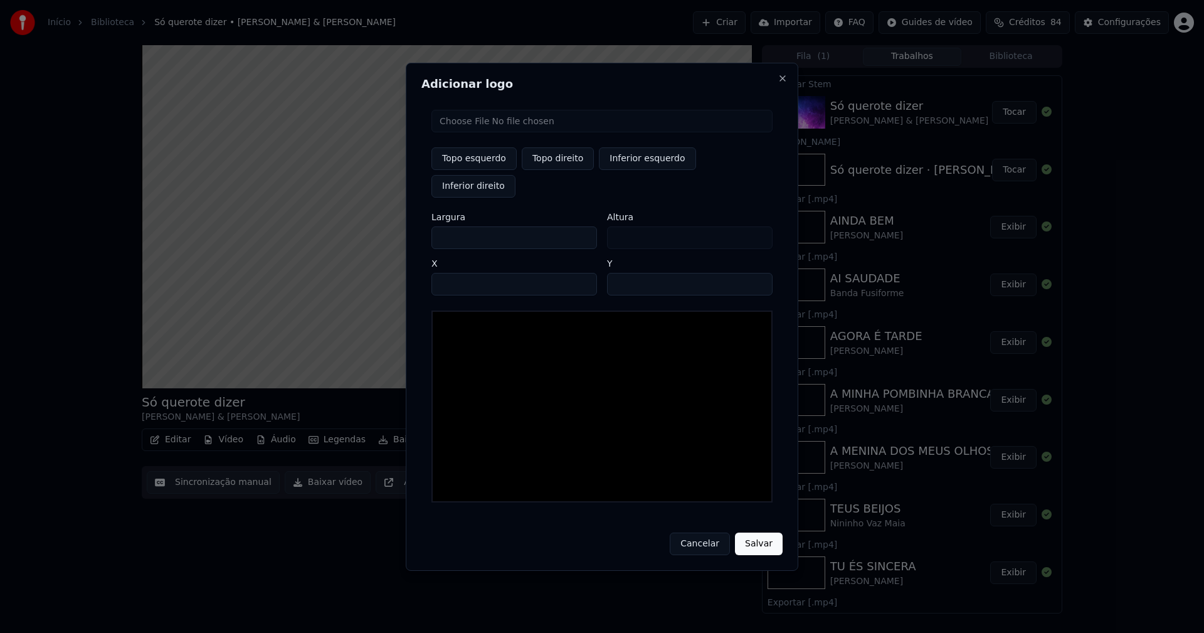
type input "**********"
type input "***"
drag, startPoint x: 452, startPoint y: 224, endPoint x: 376, endPoint y: 226, distance: 76.5
click at [377, 226] on body "Início Biblioteca Só querote dizer • [PERSON_NAME] & [PERSON_NAME] Criar Import…" at bounding box center [602, 316] width 1204 height 633
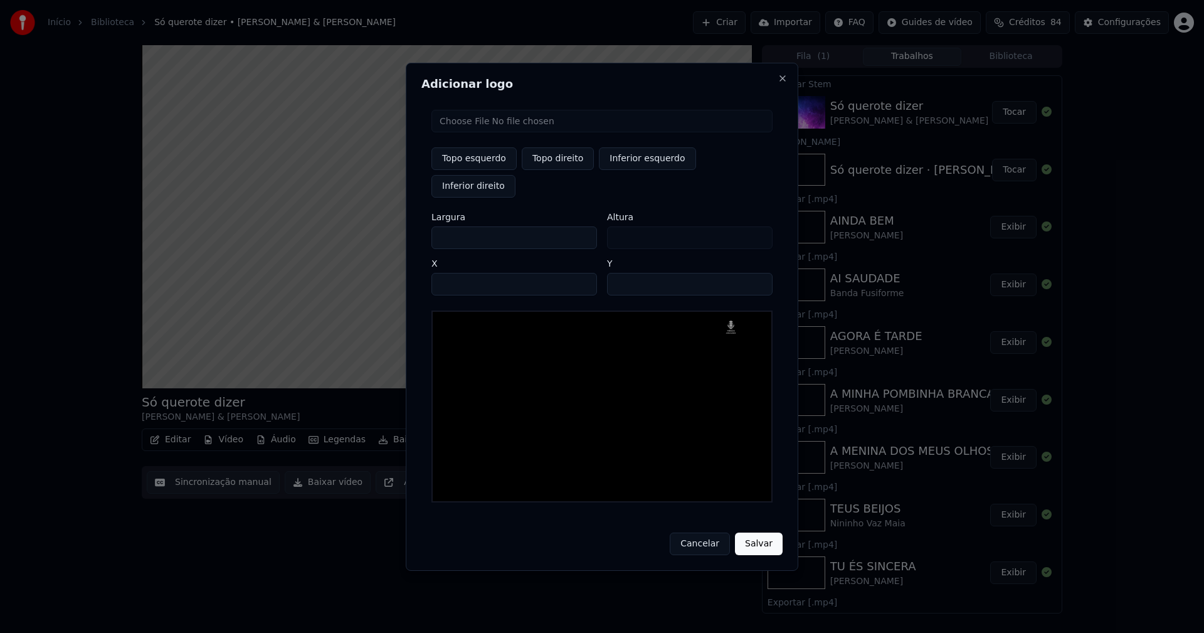
type input "**"
type input "***"
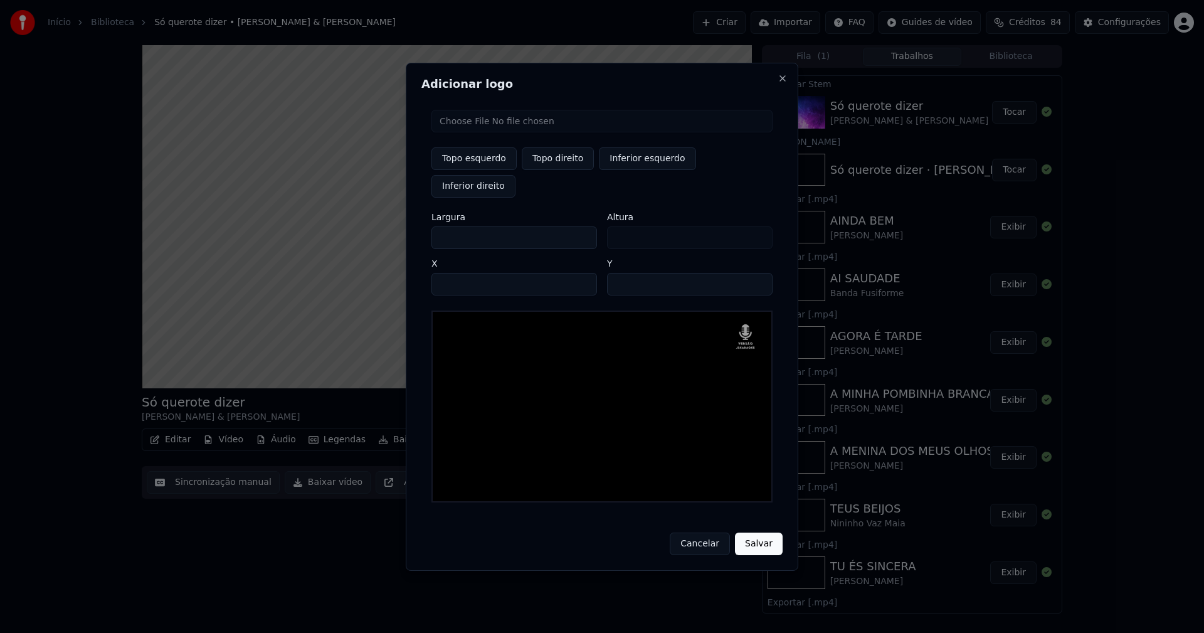
click at [675, 422] on div at bounding box center [601, 406] width 341 height 192
click at [763, 532] on button "Salvar" at bounding box center [759, 543] width 48 height 23
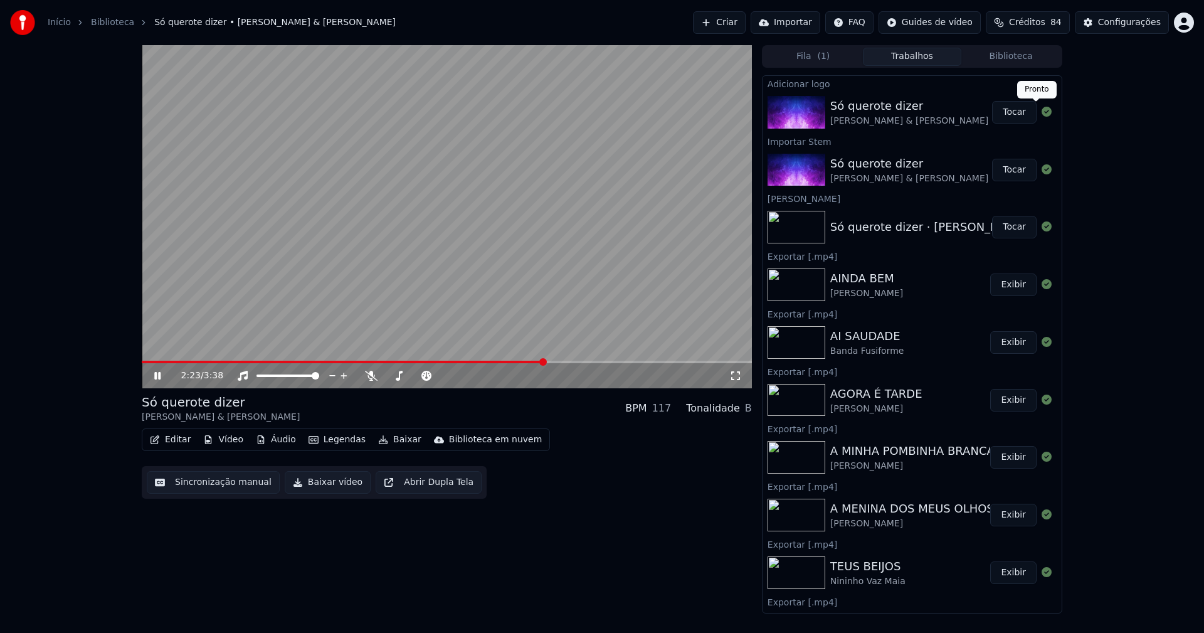
click at [1011, 115] on button "Tocar" at bounding box center [1014, 112] width 45 height 23
click at [171, 444] on button "Editar" at bounding box center [170, 440] width 51 height 18
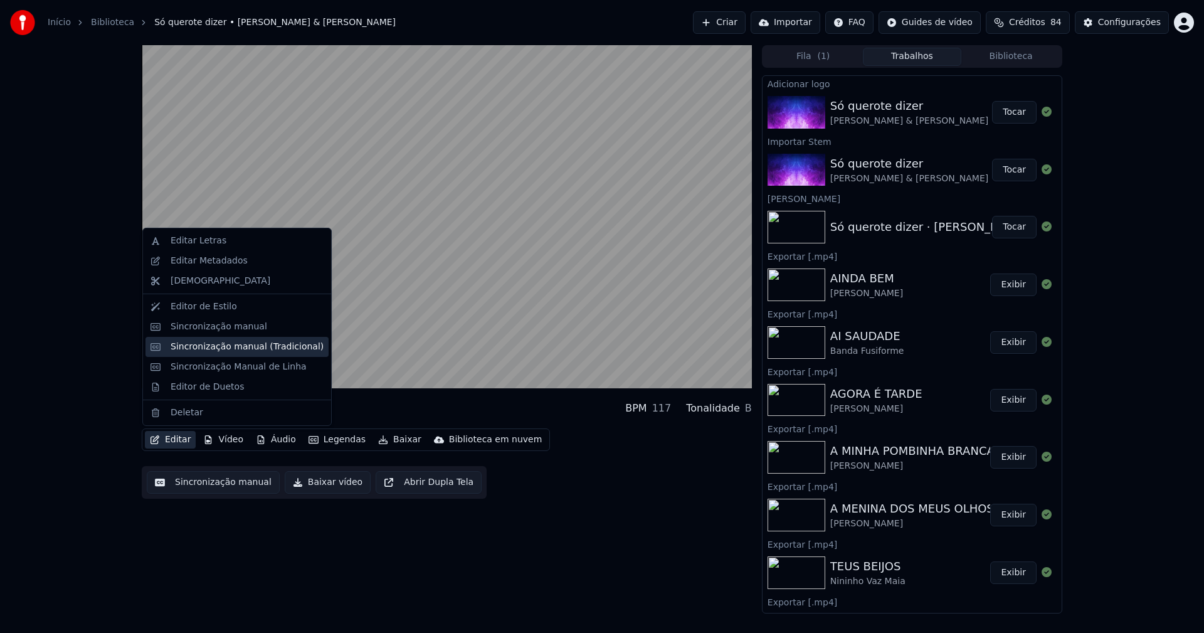
click at [224, 349] on div "Sincronização manual (Tradicional)" at bounding box center [247, 346] width 153 height 13
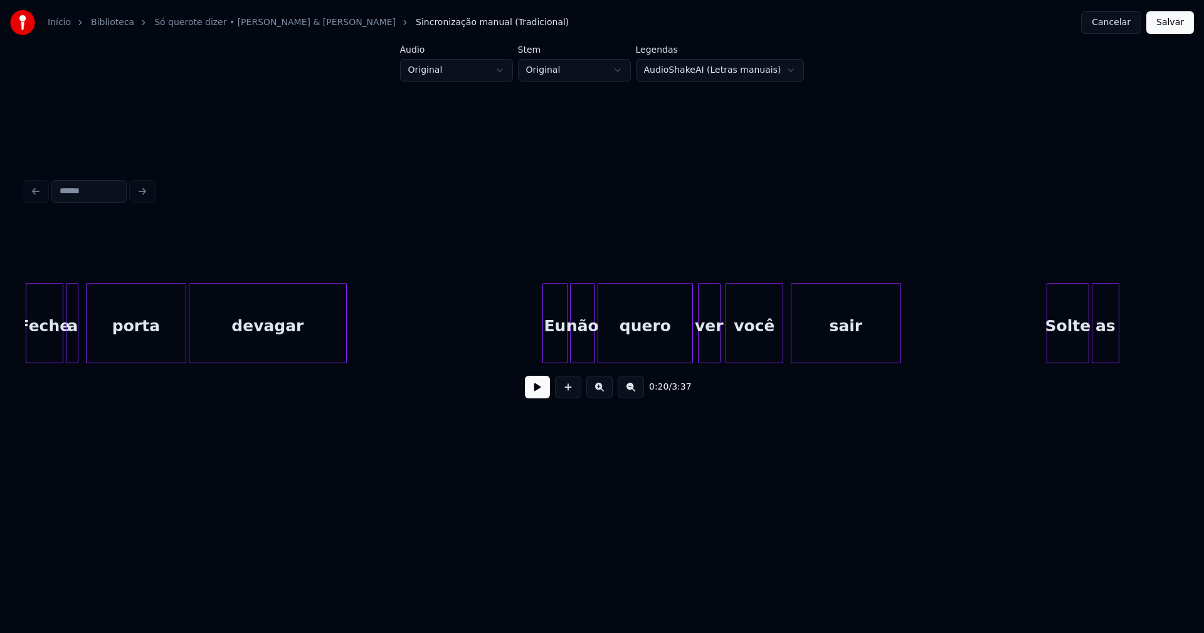
scroll to position [0, 2451]
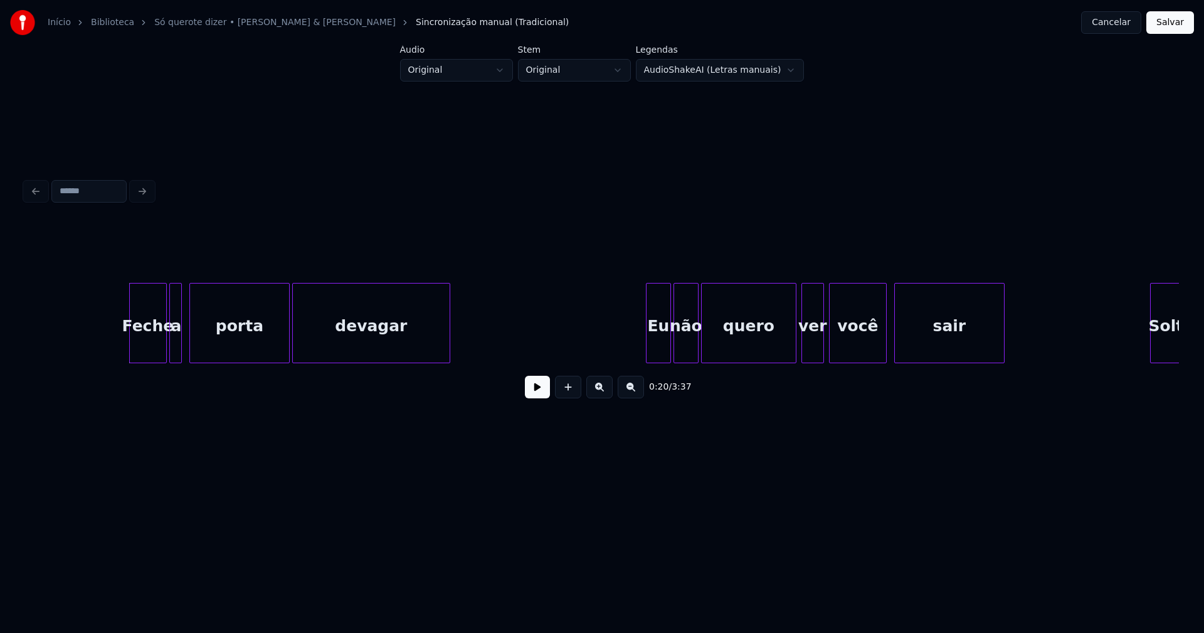
click at [537, 394] on button at bounding box center [537, 387] width 25 height 23
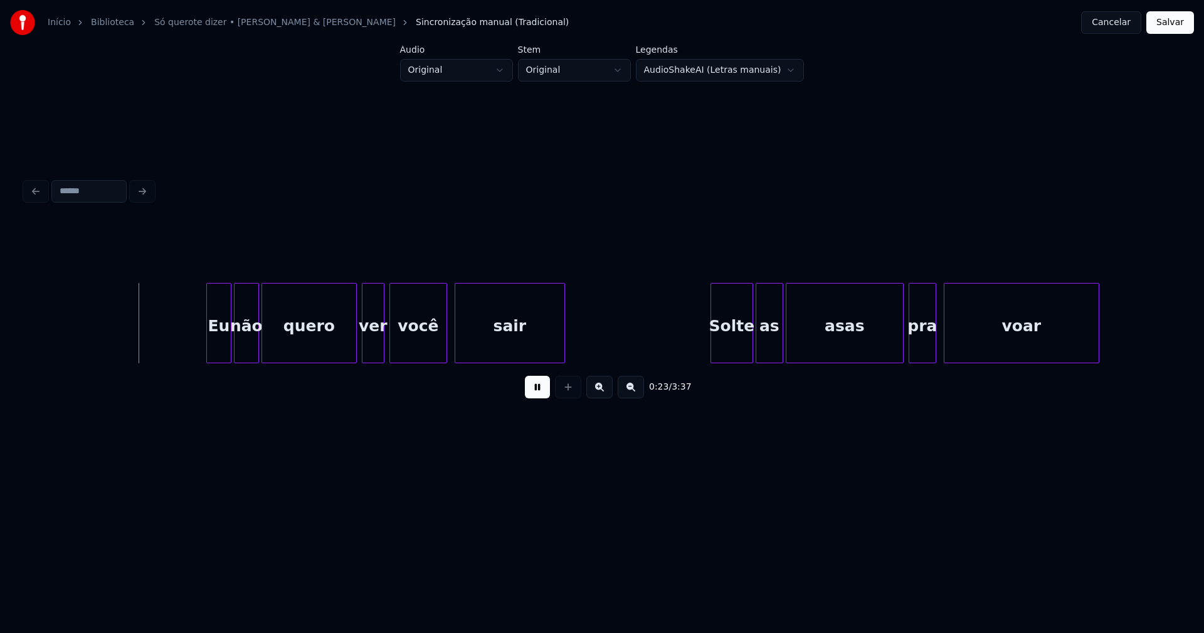
scroll to position [0, 2906]
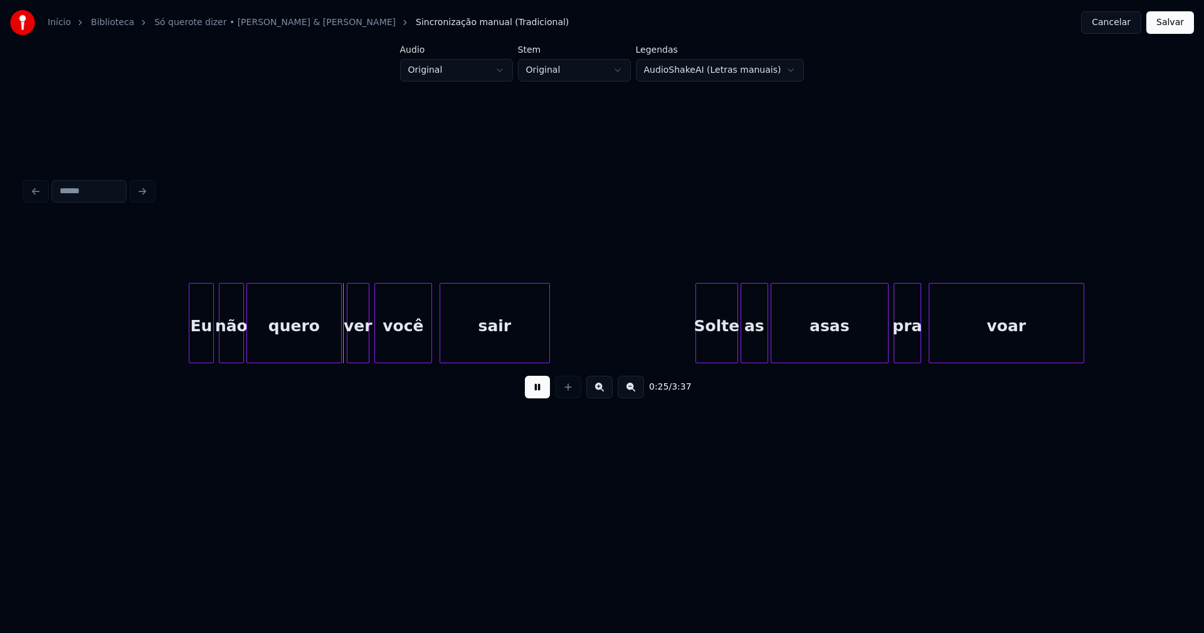
click at [206, 352] on div "Eu" at bounding box center [201, 325] width 24 height 85
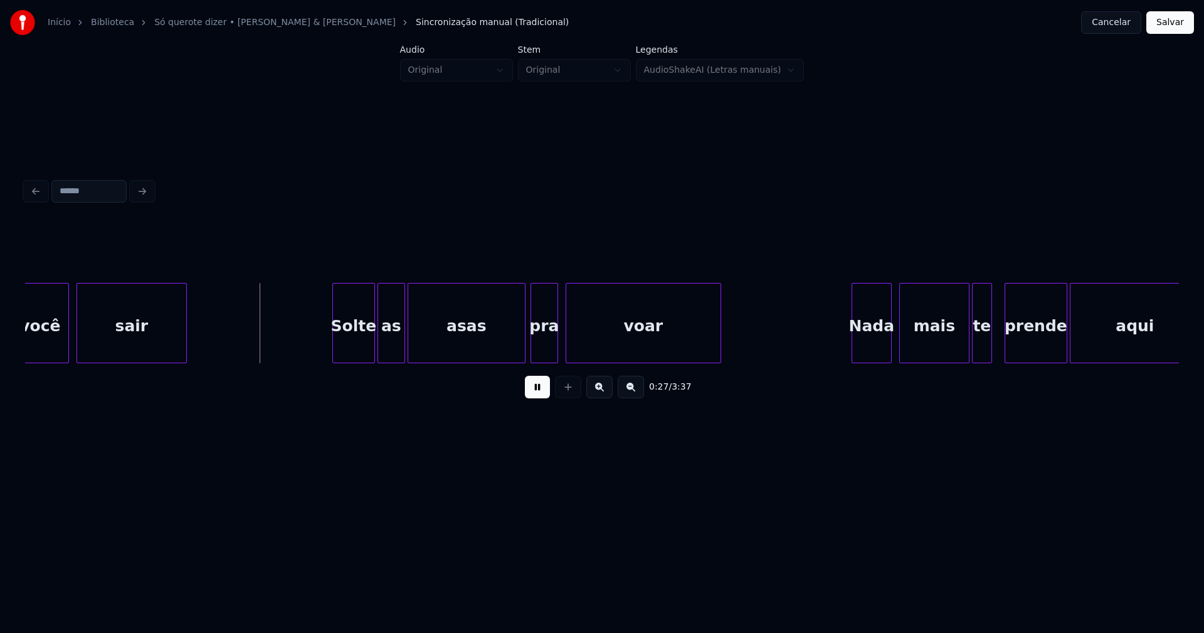
scroll to position [0, 3314]
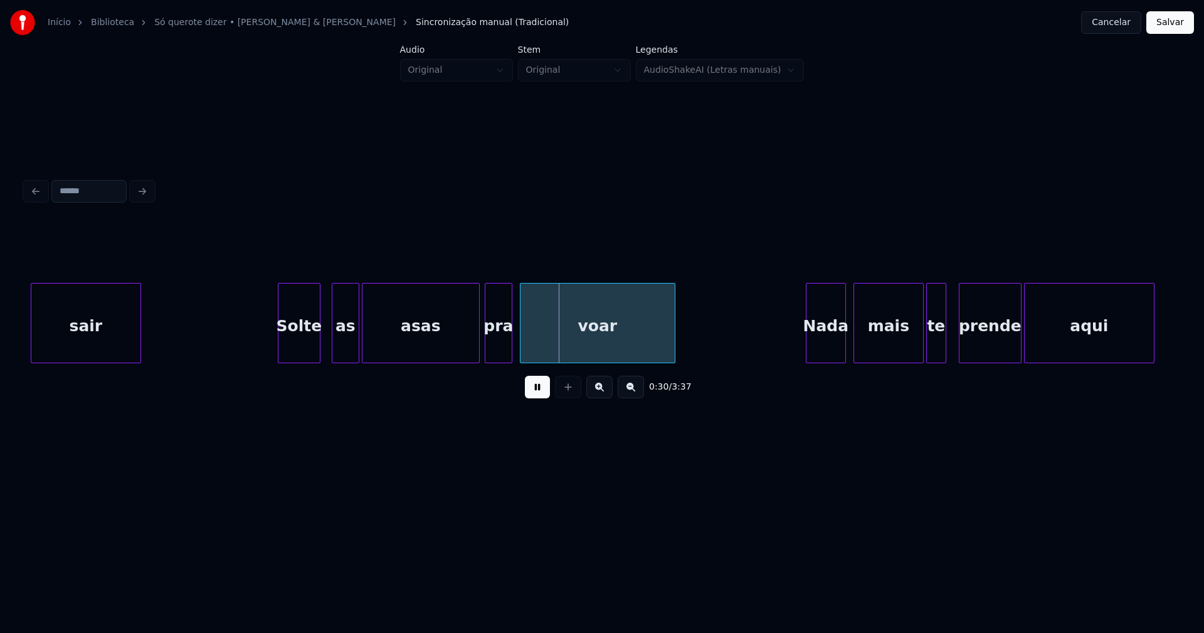
click at [293, 342] on div "Solte" at bounding box center [298, 325] width 41 height 85
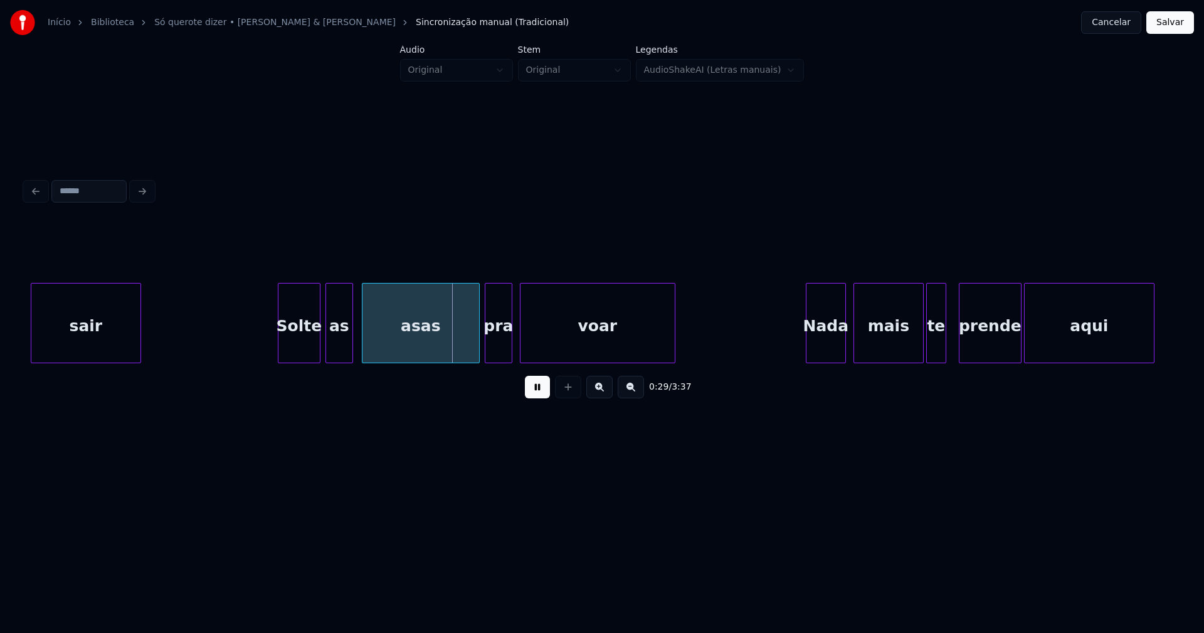
click at [336, 344] on div "as" at bounding box center [339, 325] width 26 height 85
click at [389, 355] on div "asas" at bounding box center [415, 325] width 117 height 85
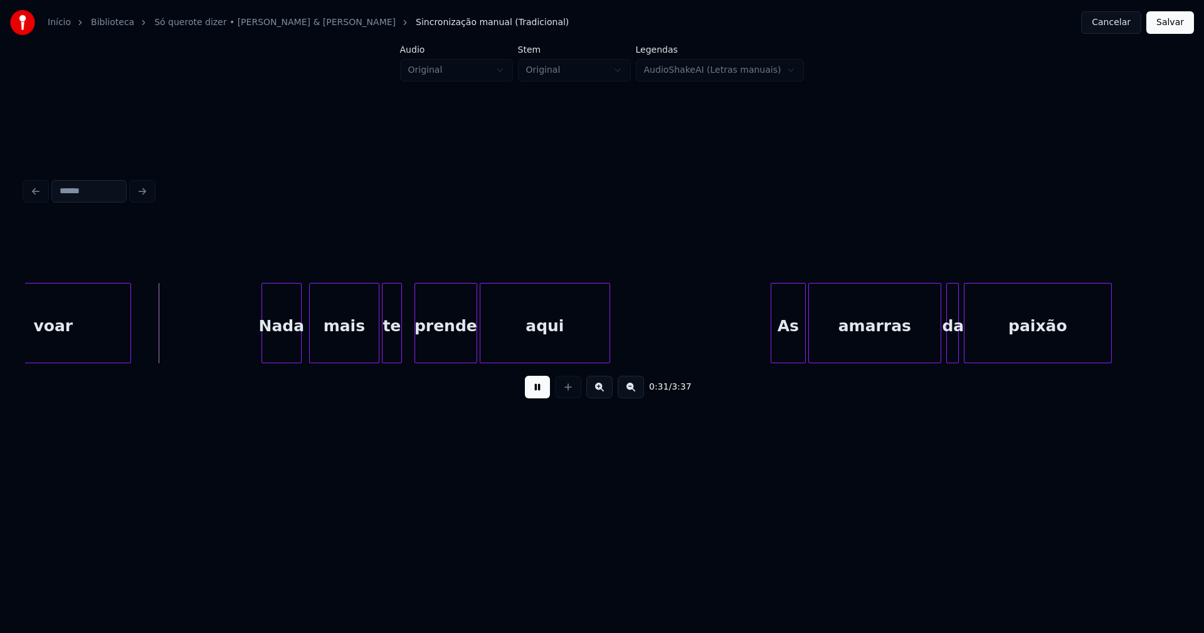
scroll to position [0, 3874]
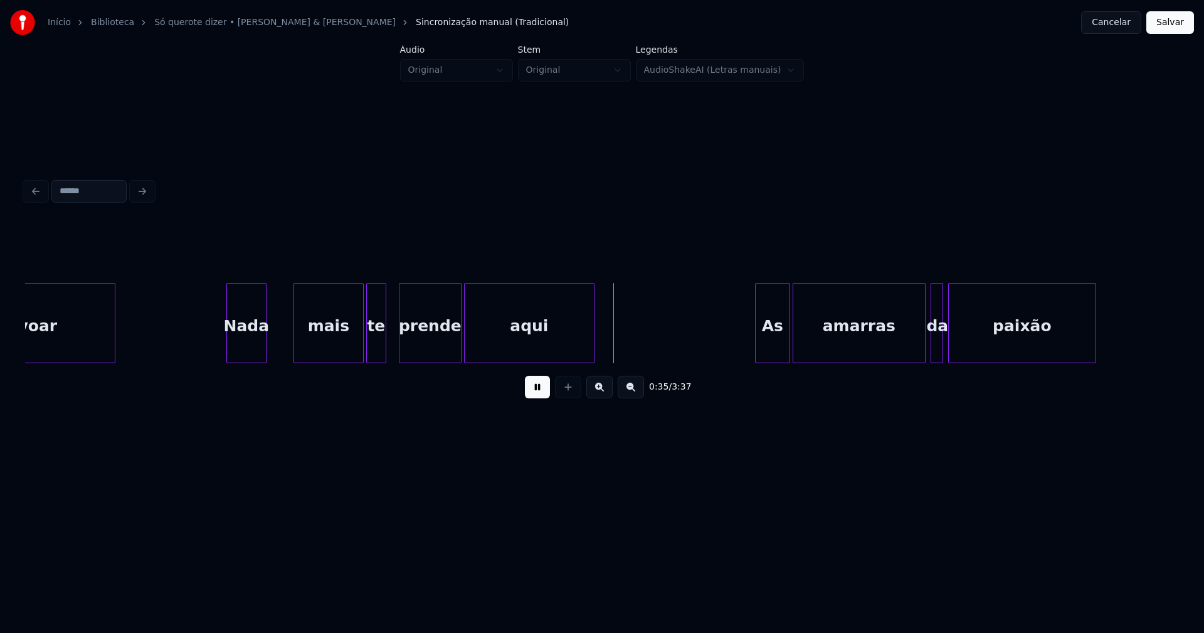
click at [244, 355] on div "Nada" at bounding box center [246, 325] width 39 height 85
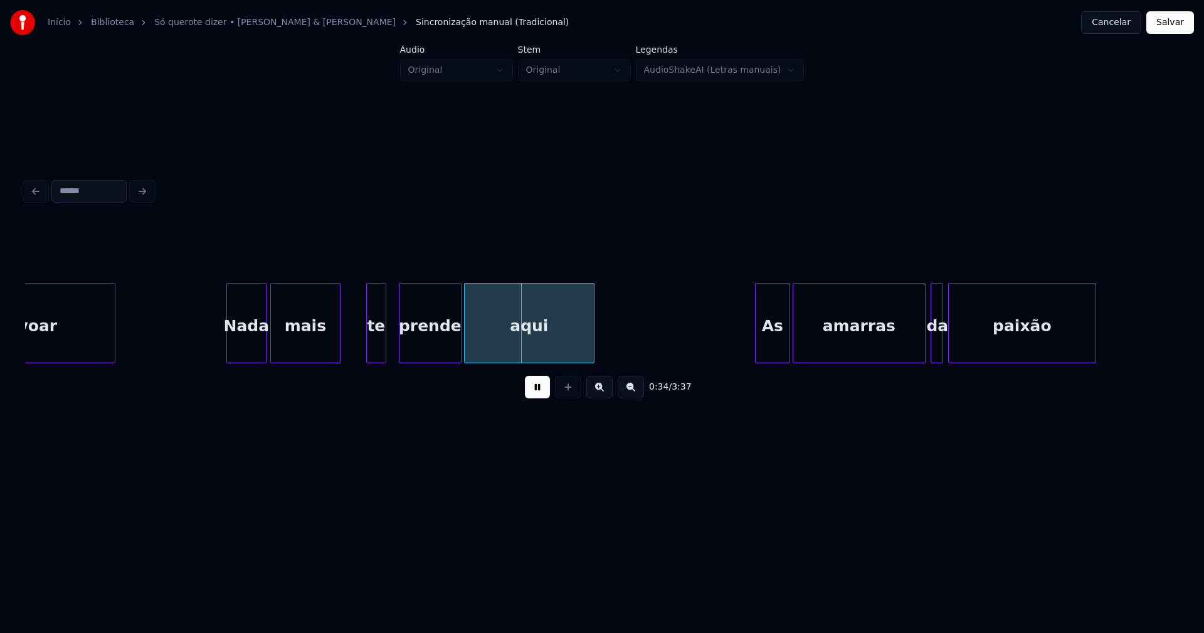
click at [293, 352] on div "mais" at bounding box center [305, 325] width 69 height 85
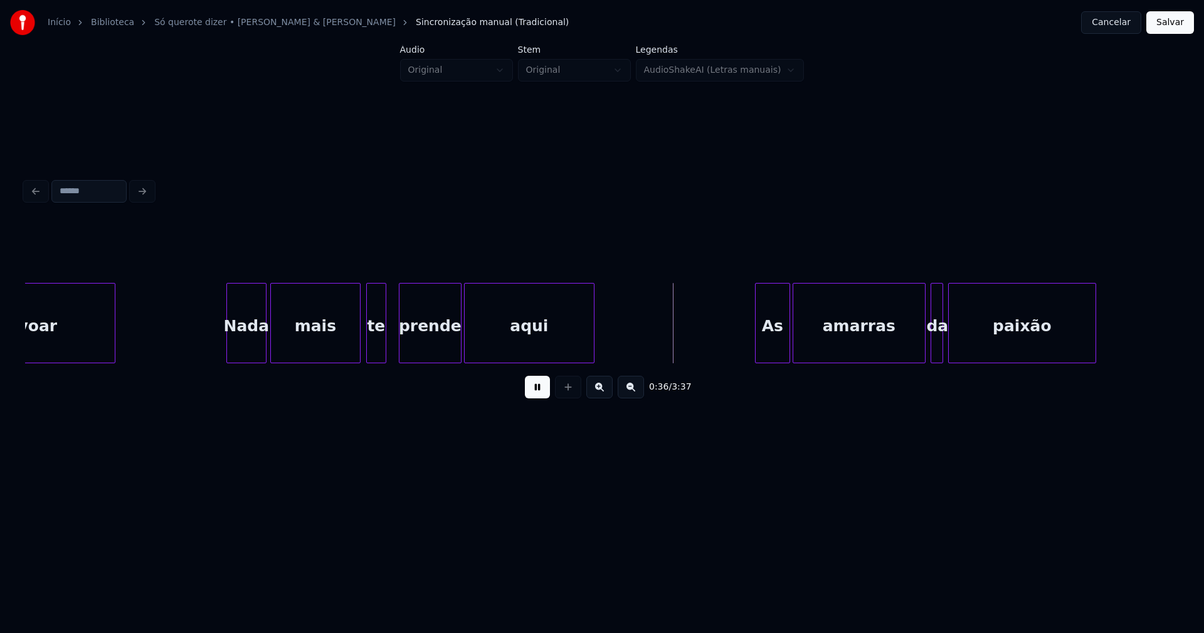
click at [357, 337] on div at bounding box center [358, 322] width 4 height 79
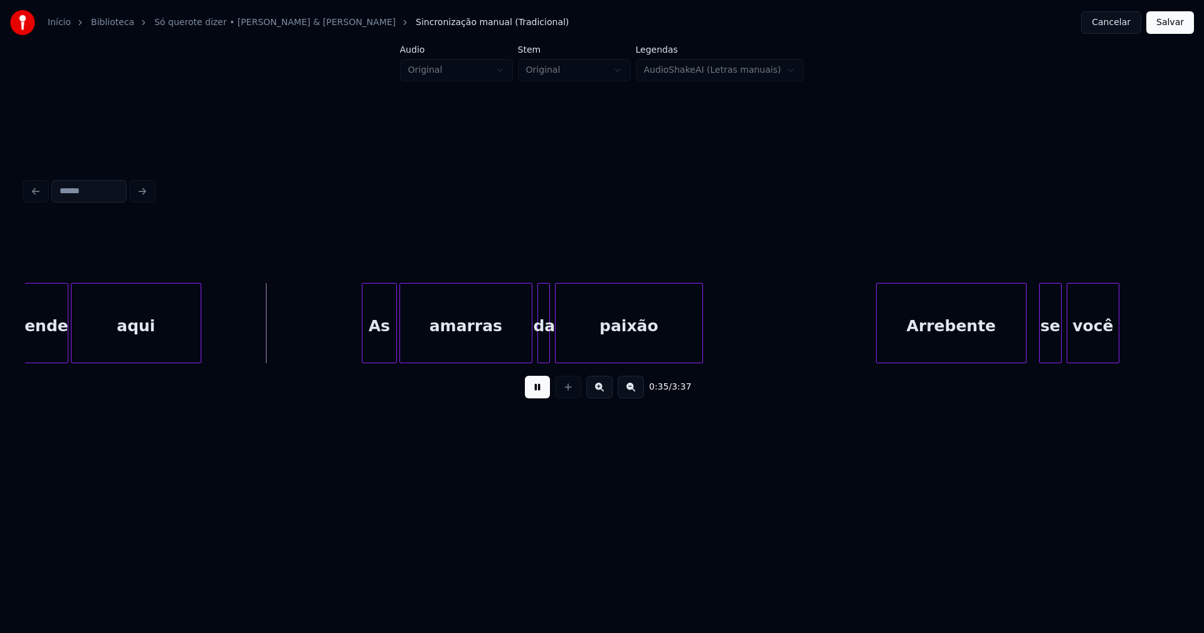
scroll to position [0, 4328]
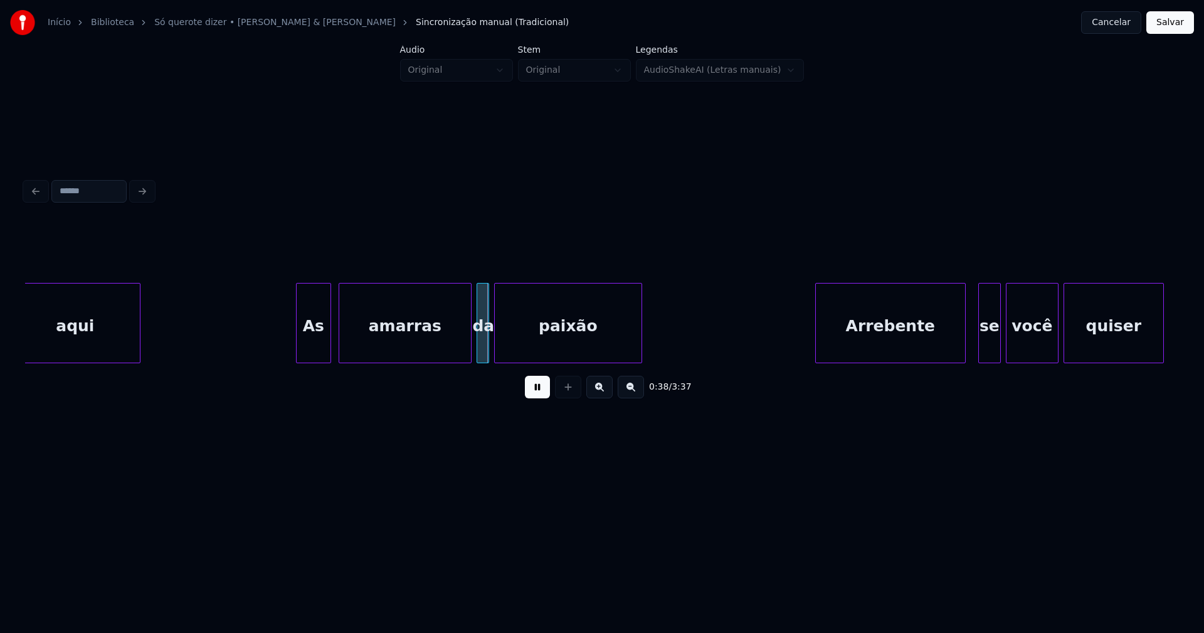
click at [312, 349] on div "As" at bounding box center [314, 325] width 34 height 85
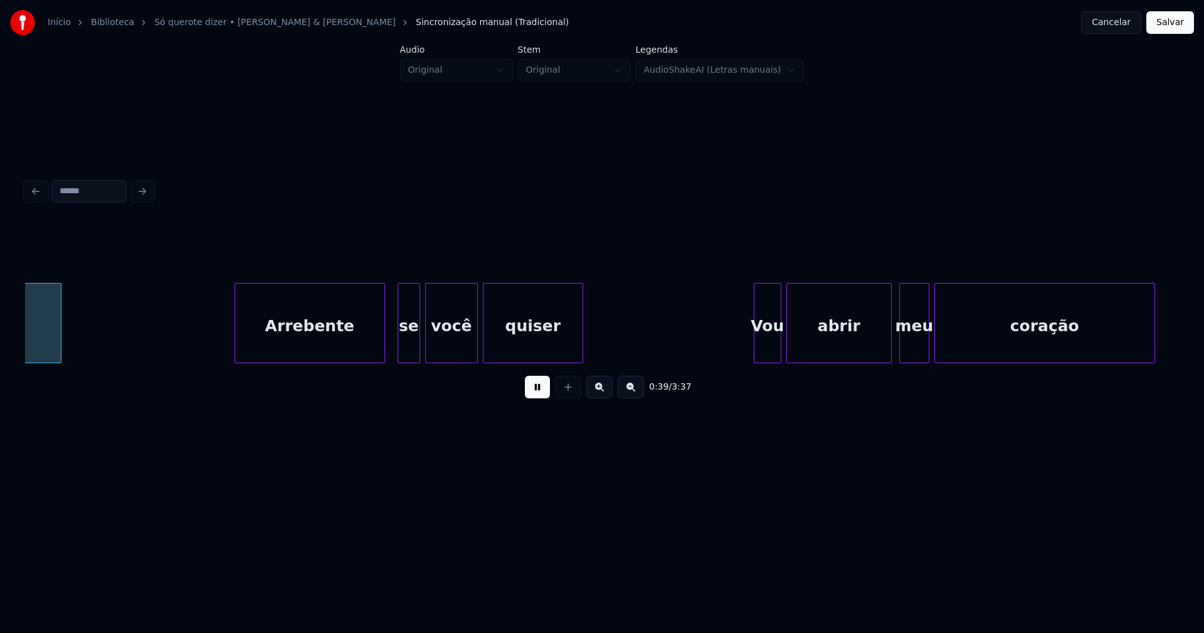
scroll to position [0, 4918]
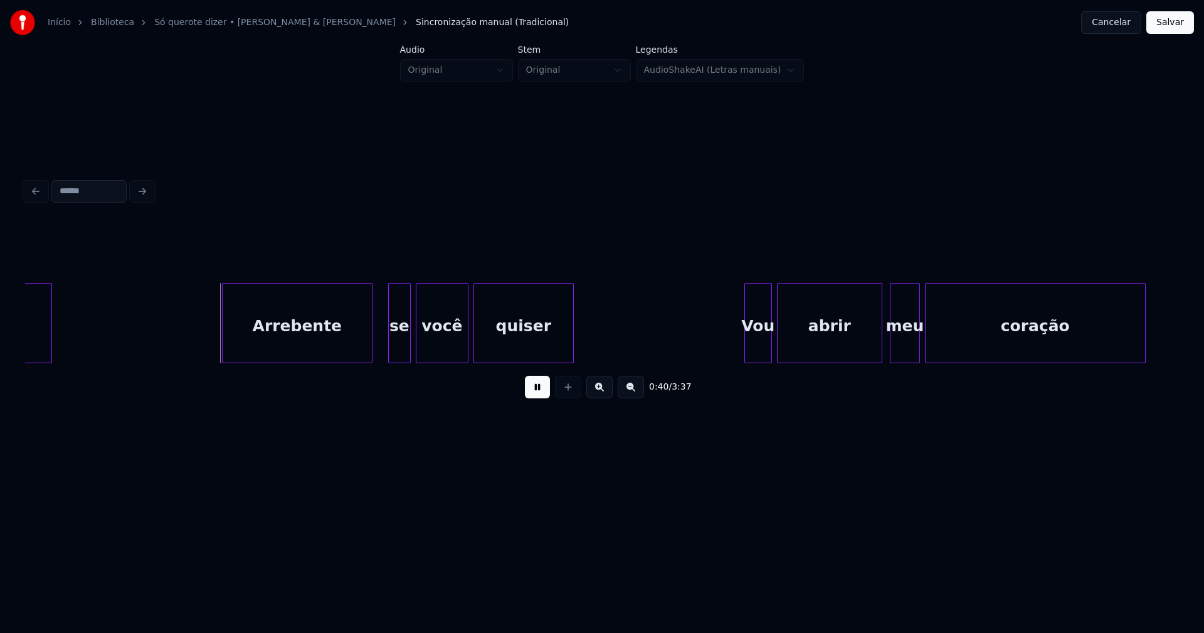
click at [271, 350] on div "Arrebente" at bounding box center [297, 325] width 149 height 85
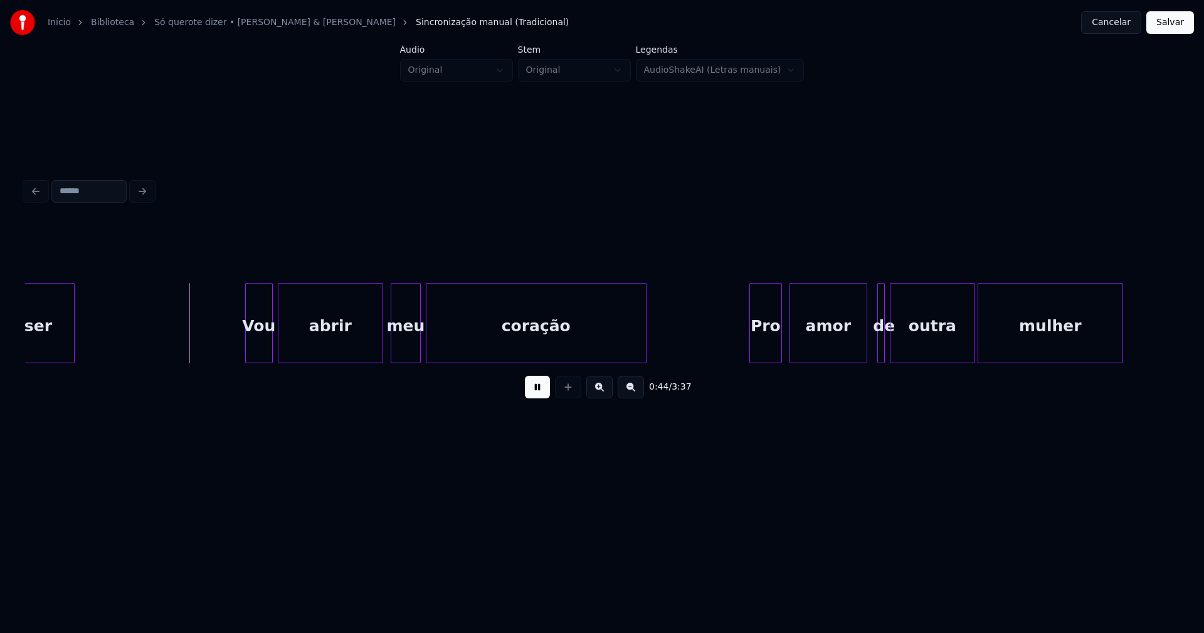
scroll to position [0, 5418]
click at [260, 348] on div "Vou" at bounding box center [255, 325] width 26 height 85
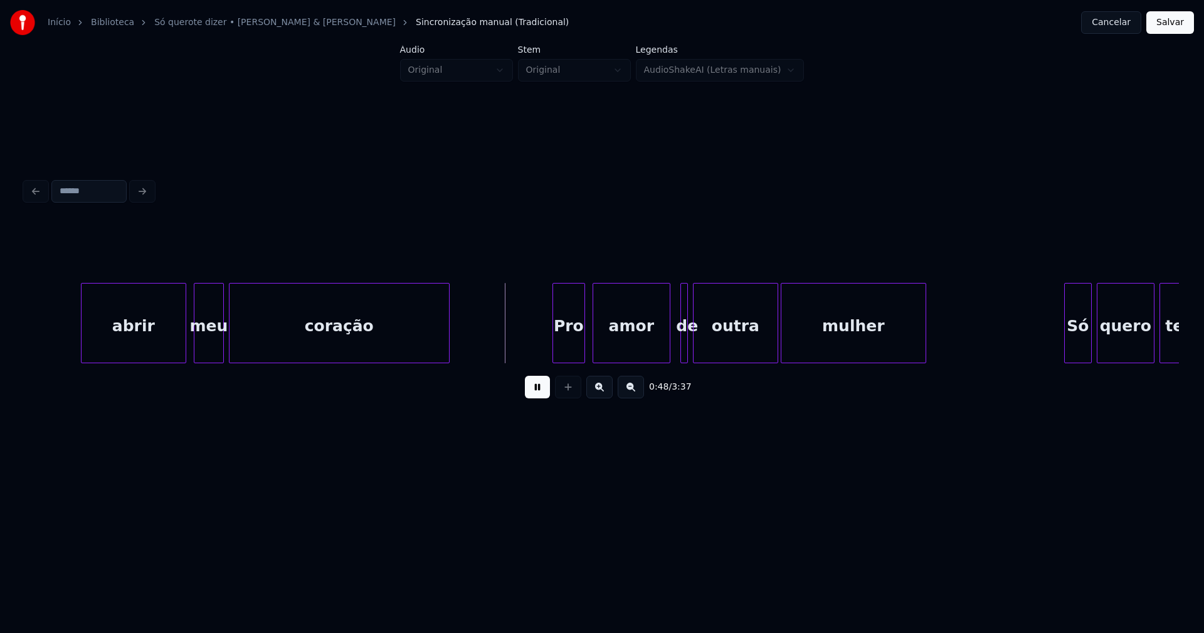
scroll to position [0, 5781]
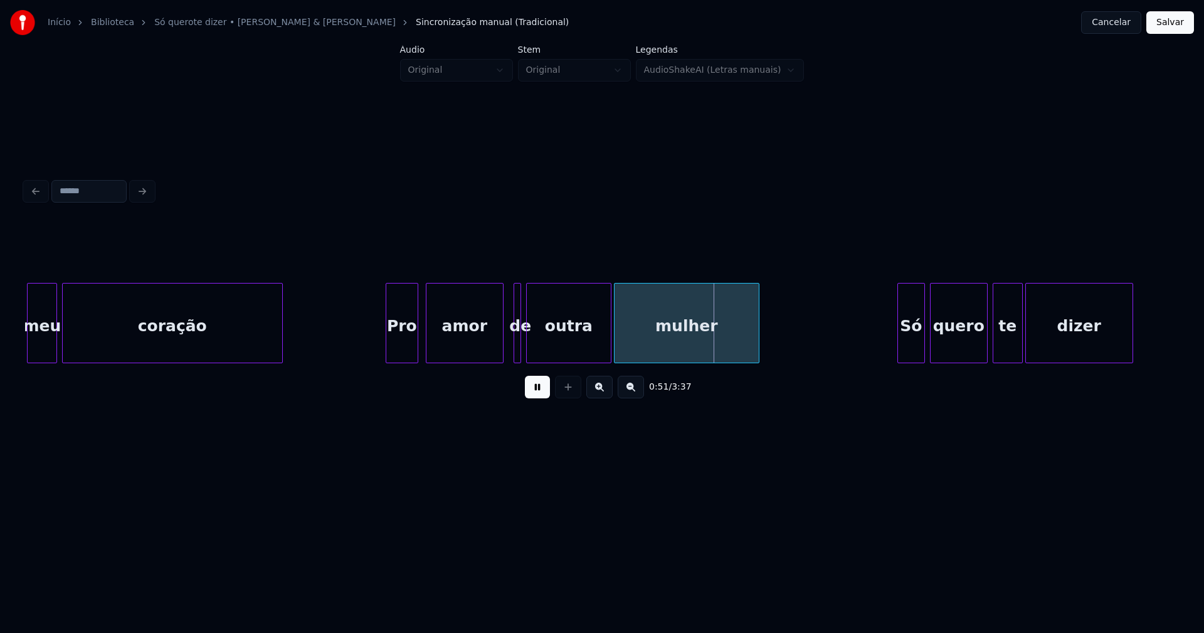
click at [508, 349] on div at bounding box center [510, 322] width 4 height 79
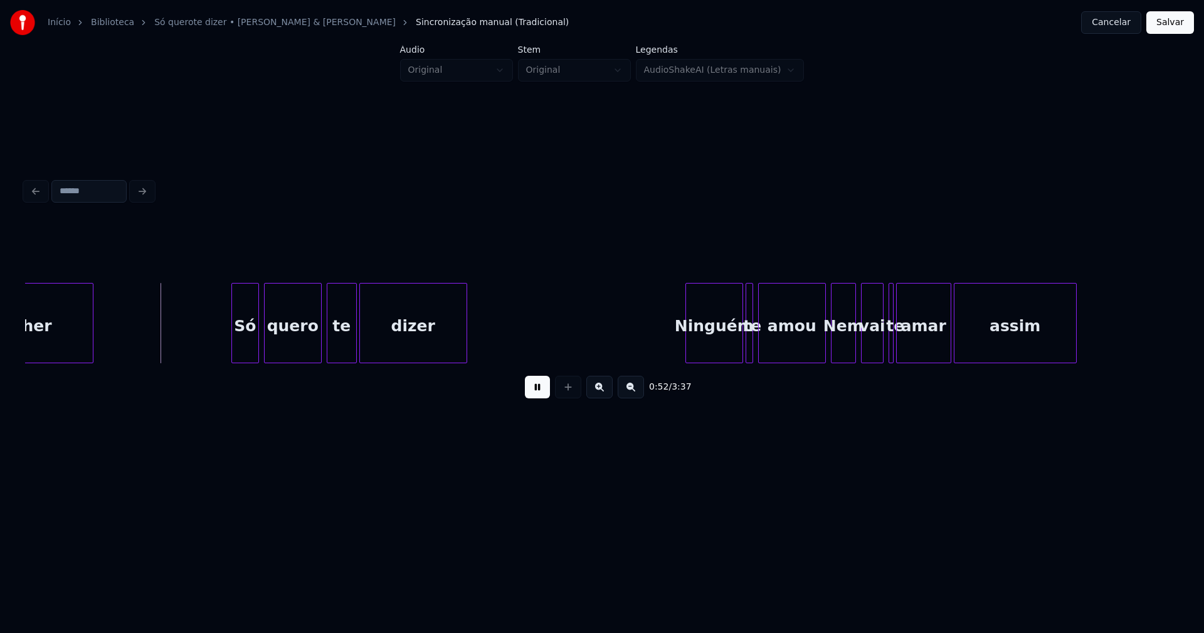
scroll to position [0, 6462]
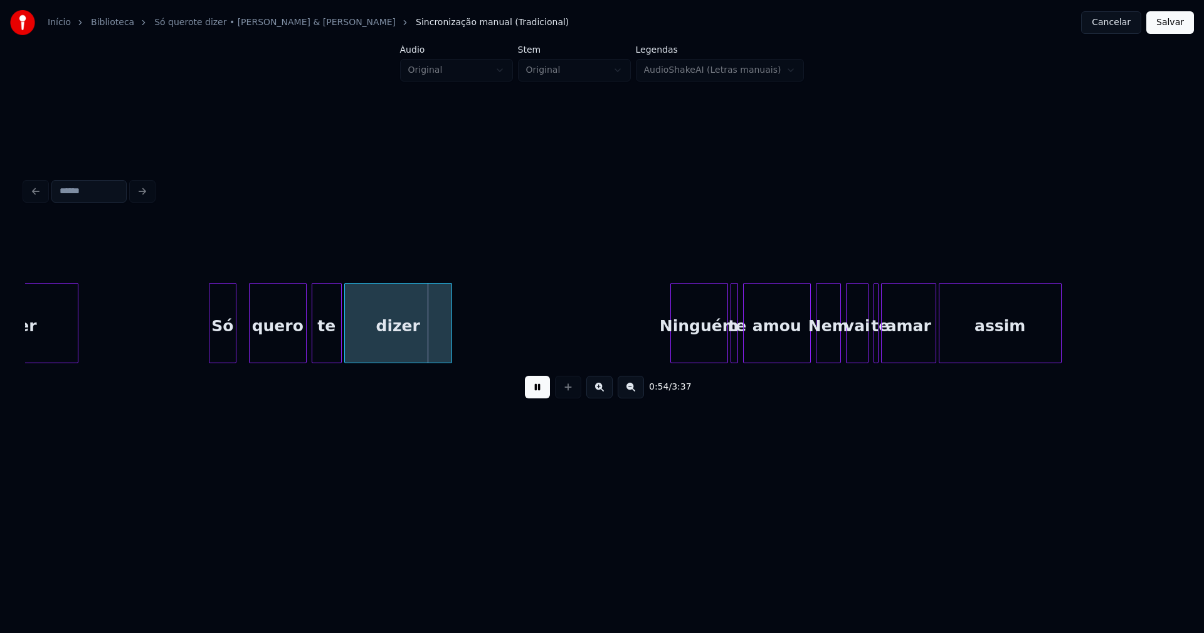
click at [228, 359] on div "mulher Só quero te dizer Ninguém te amou Nem vai te amar assim" at bounding box center [602, 323] width 1154 height 80
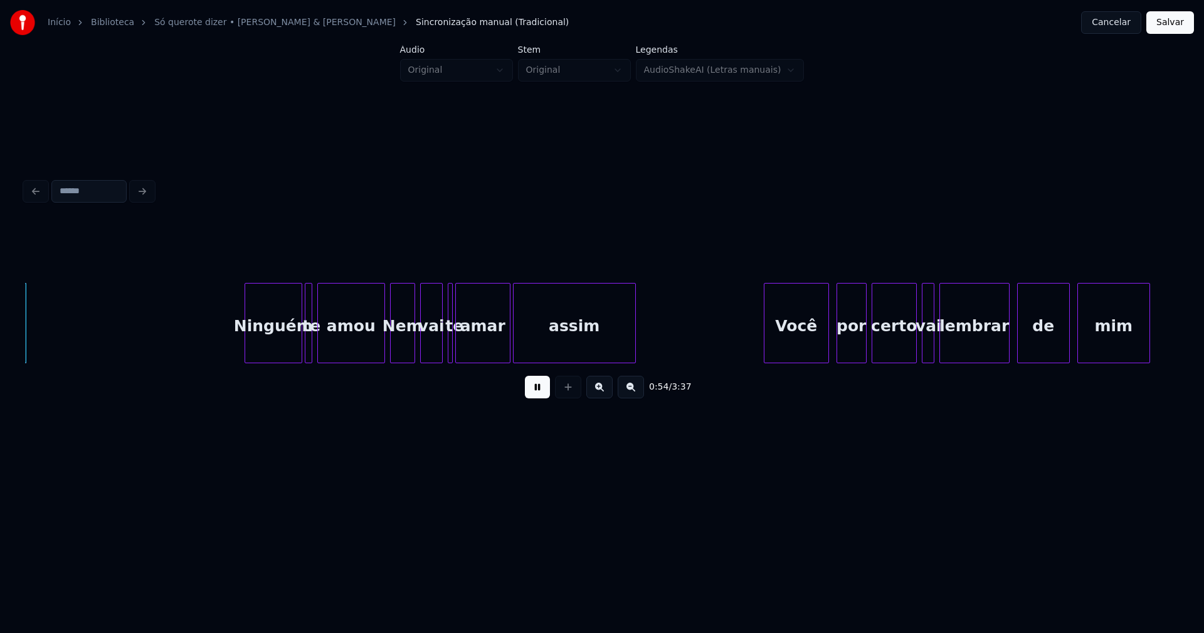
scroll to position [0, 6887]
click at [266, 342] on div "Ninguém" at bounding box center [269, 325] width 56 height 85
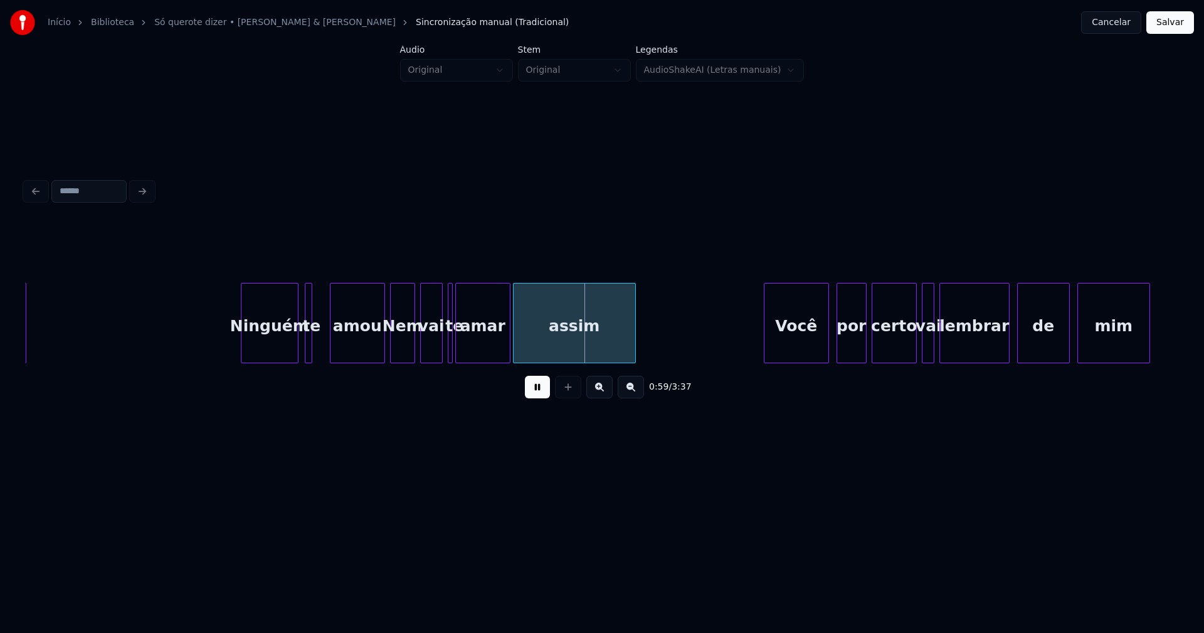
click at [332, 345] on div at bounding box center [332, 322] width 4 height 79
click at [326, 345] on div at bounding box center [325, 322] width 4 height 79
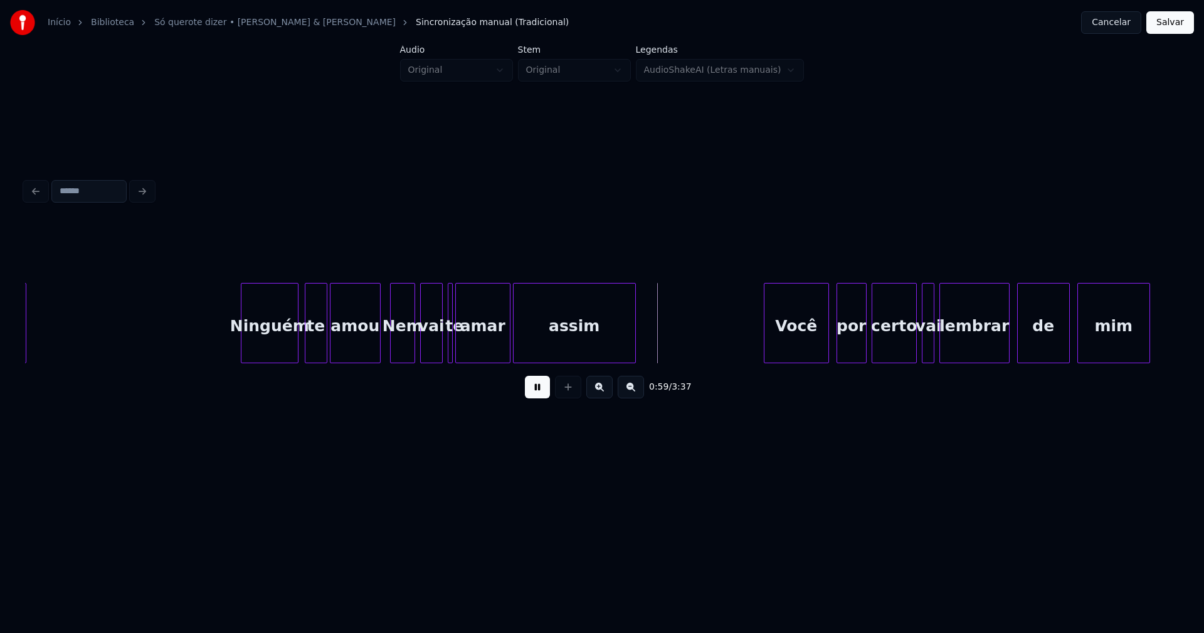
click at [379, 356] on div at bounding box center [378, 322] width 4 height 79
click at [471, 346] on div at bounding box center [473, 322] width 4 height 79
click at [452, 350] on div "te" at bounding box center [454, 325] width 13 height 85
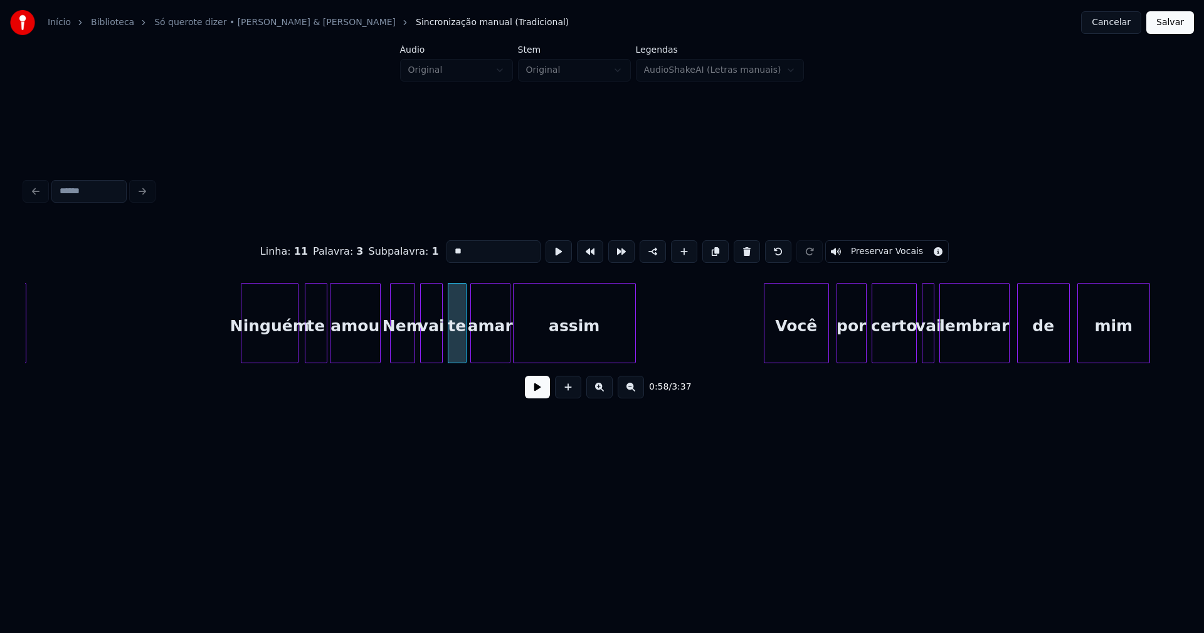
click at [463, 347] on div at bounding box center [464, 322] width 4 height 79
click at [530, 392] on button at bounding box center [537, 387] width 25 height 23
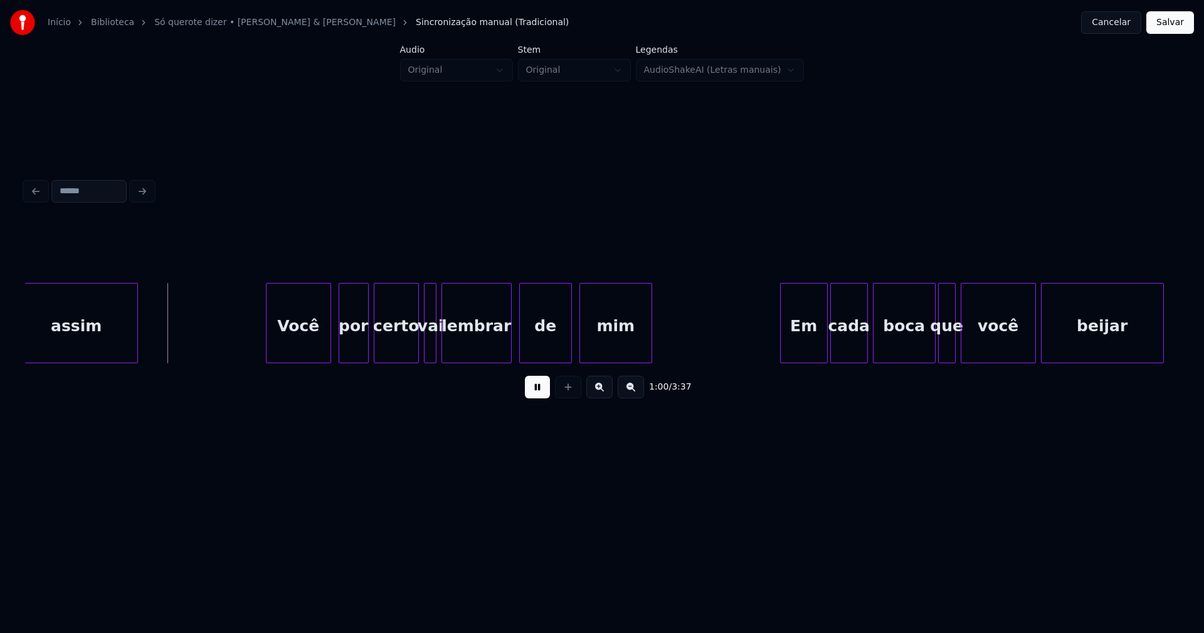
scroll to position [0, 7475]
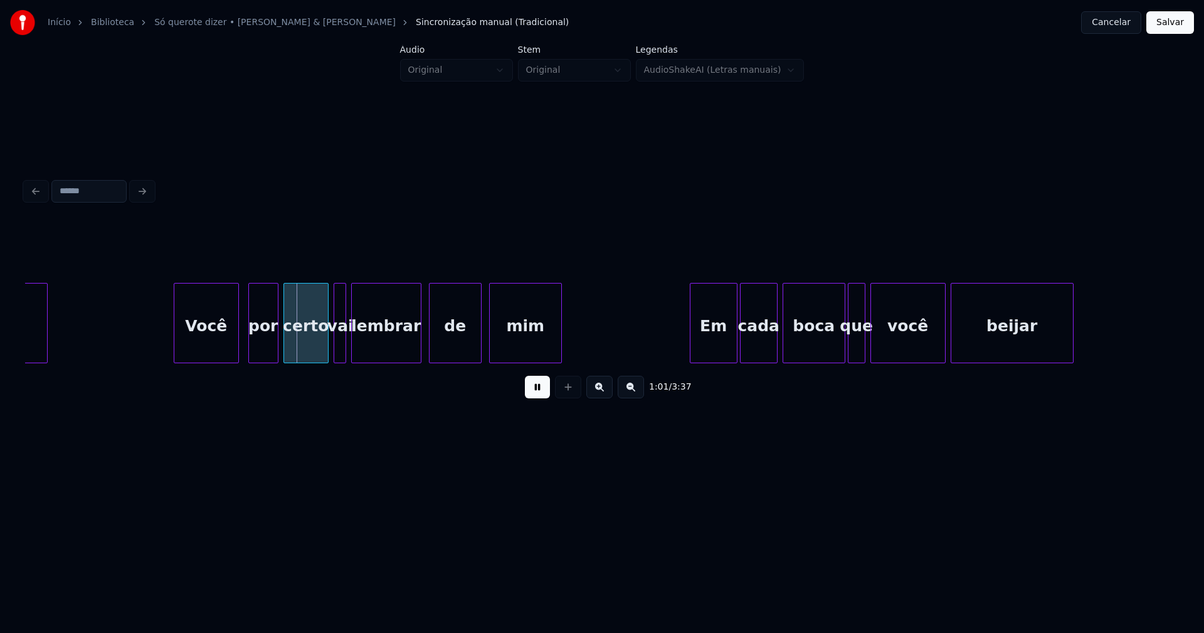
click at [203, 346] on div "Você" at bounding box center [206, 325] width 64 height 85
click at [323, 349] on div at bounding box center [324, 322] width 4 height 79
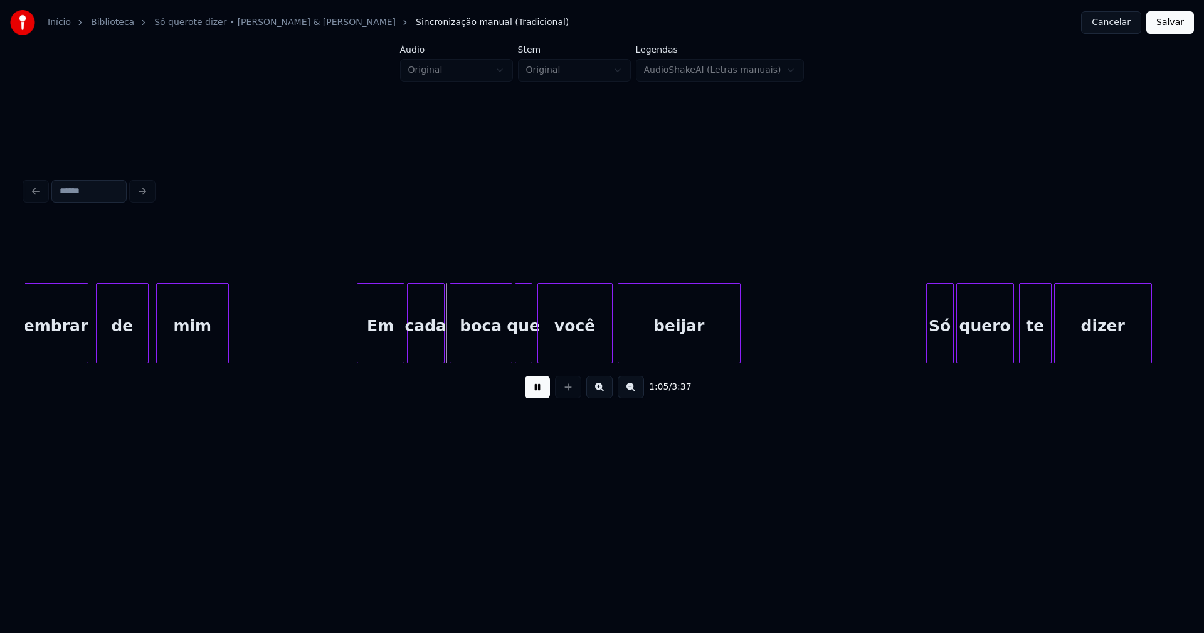
scroll to position [0, 7824]
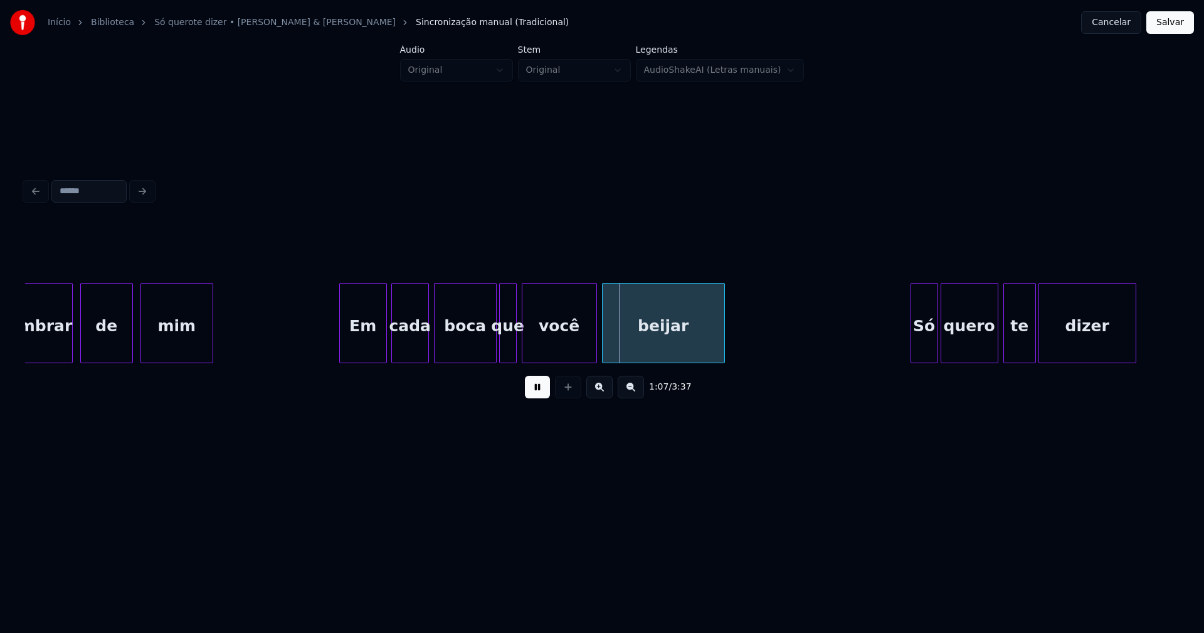
click at [359, 344] on div "Em" at bounding box center [363, 325] width 46 height 85
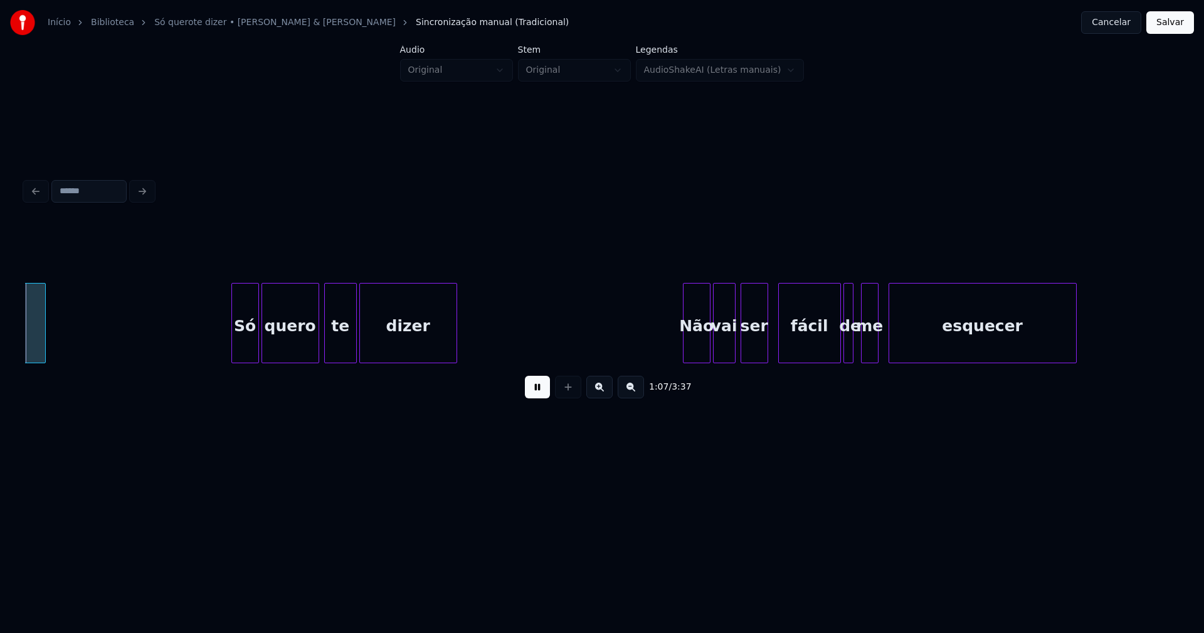
scroll to position [0, 8505]
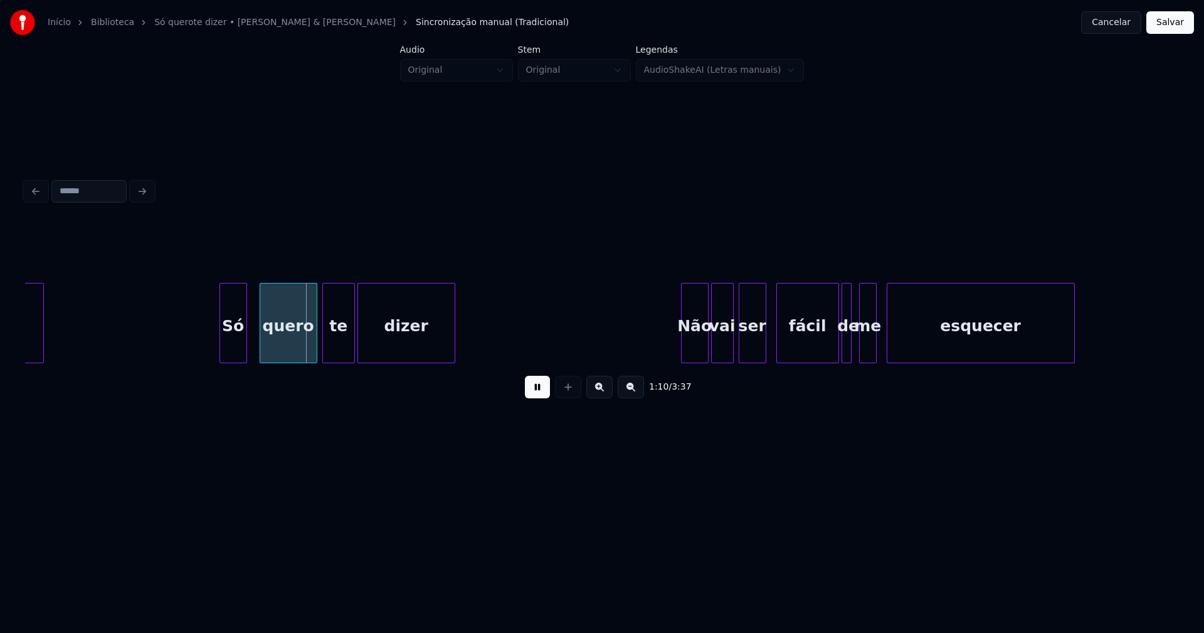
click at [231, 351] on div "Só" at bounding box center [233, 325] width 26 height 85
click at [477, 329] on div at bounding box center [476, 322] width 4 height 79
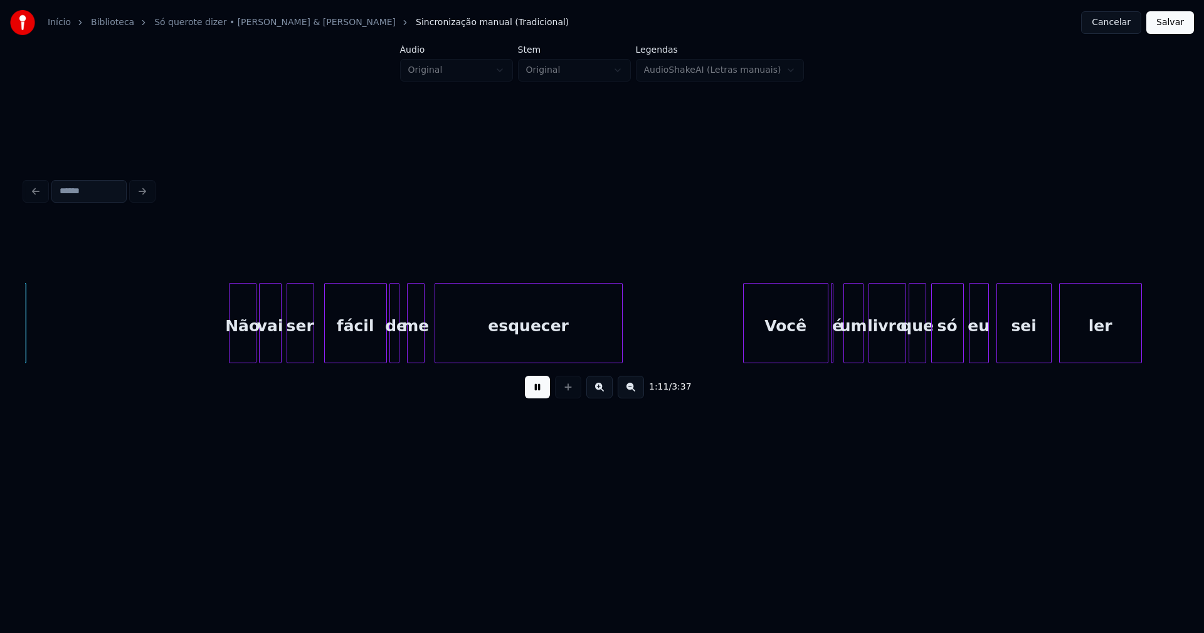
scroll to position [0, 8969]
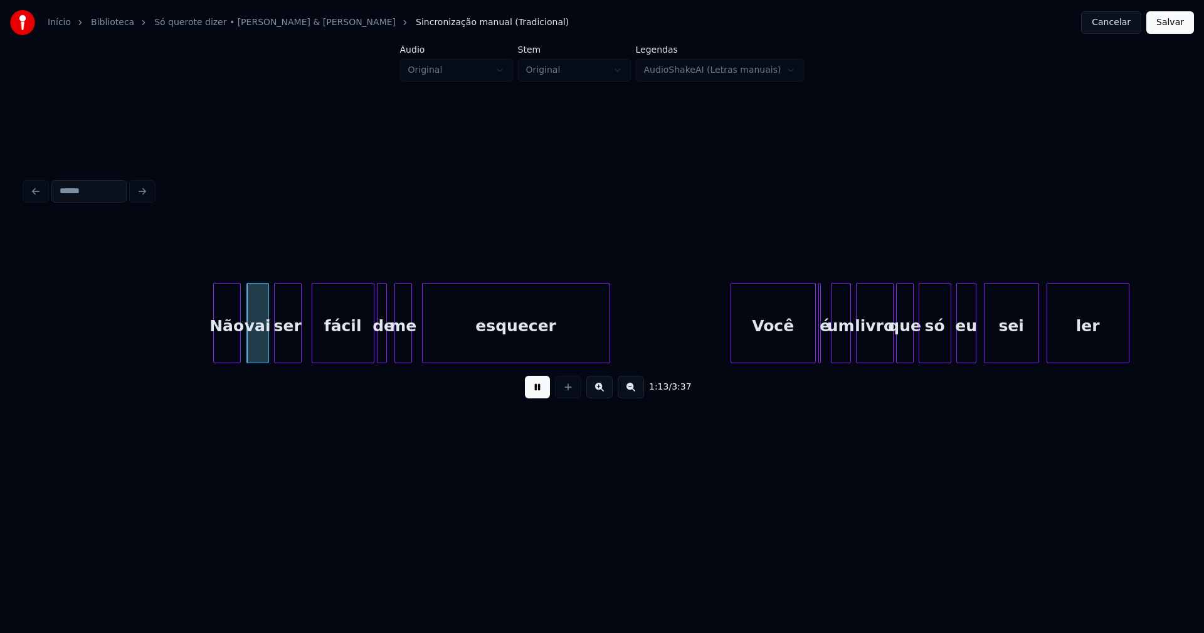
click at [228, 345] on div "Não" at bounding box center [227, 325] width 26 height 85
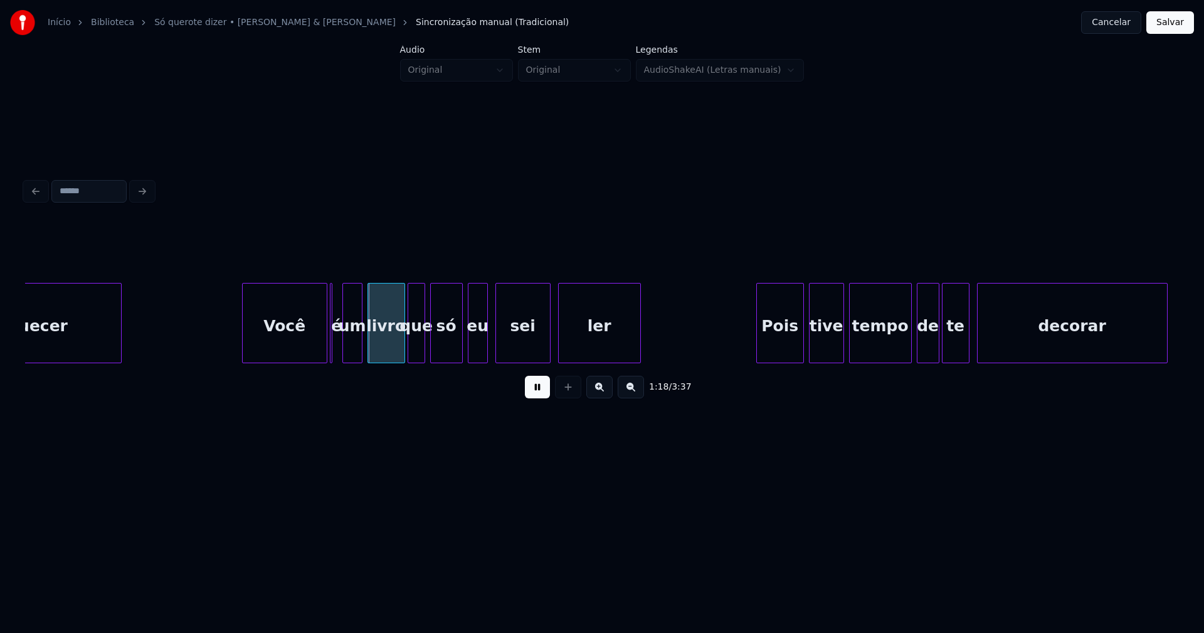
scroll to position [0, 9473]
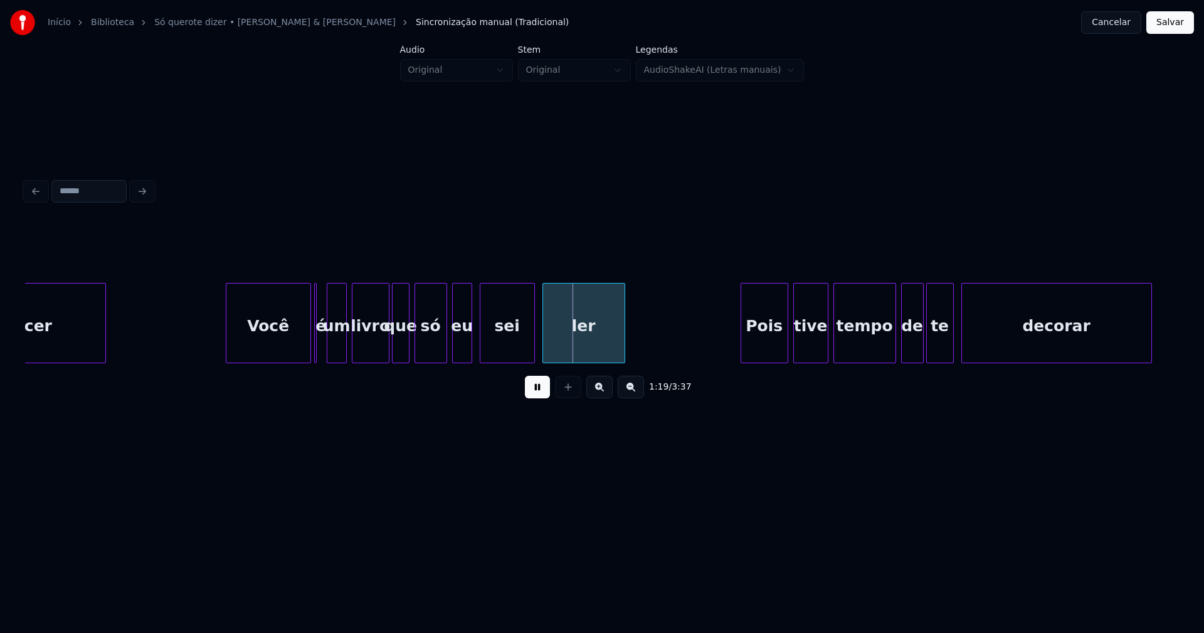
click at [268, 340] on div "Você" at bounding box center [268, 325] width 84 height 85
click at [320, 352] on div at bounding box center [322, 322] width 4 height 79
click at [381, 354] on div at bounding box center [381, 322] width 4 height 79
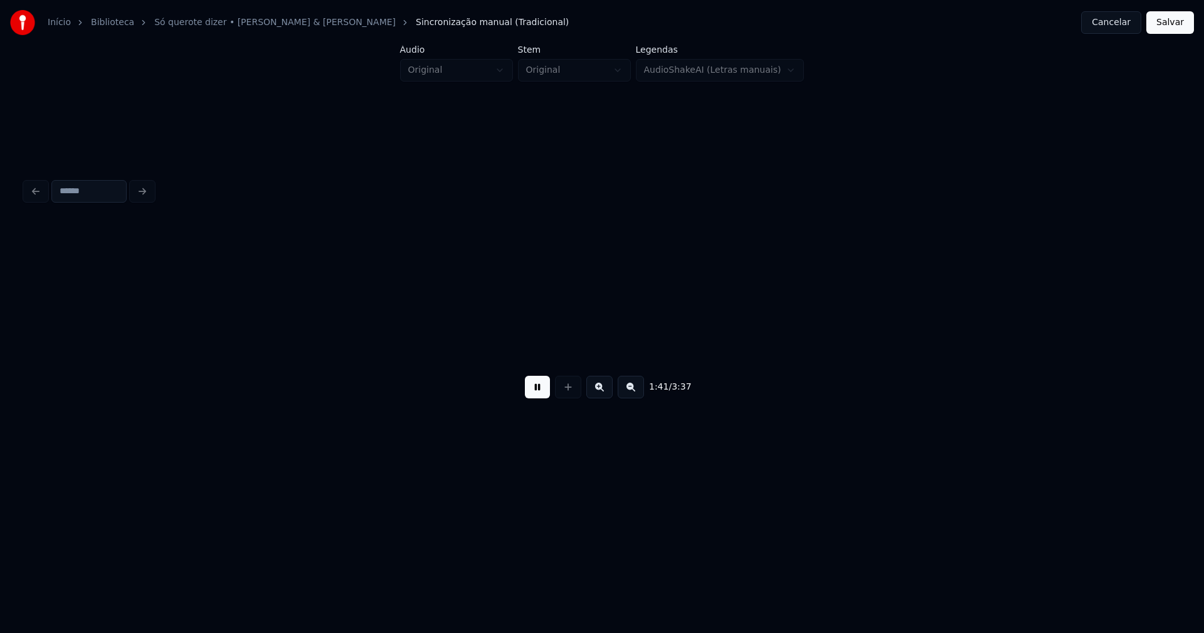
scroll to position [0, 12720]
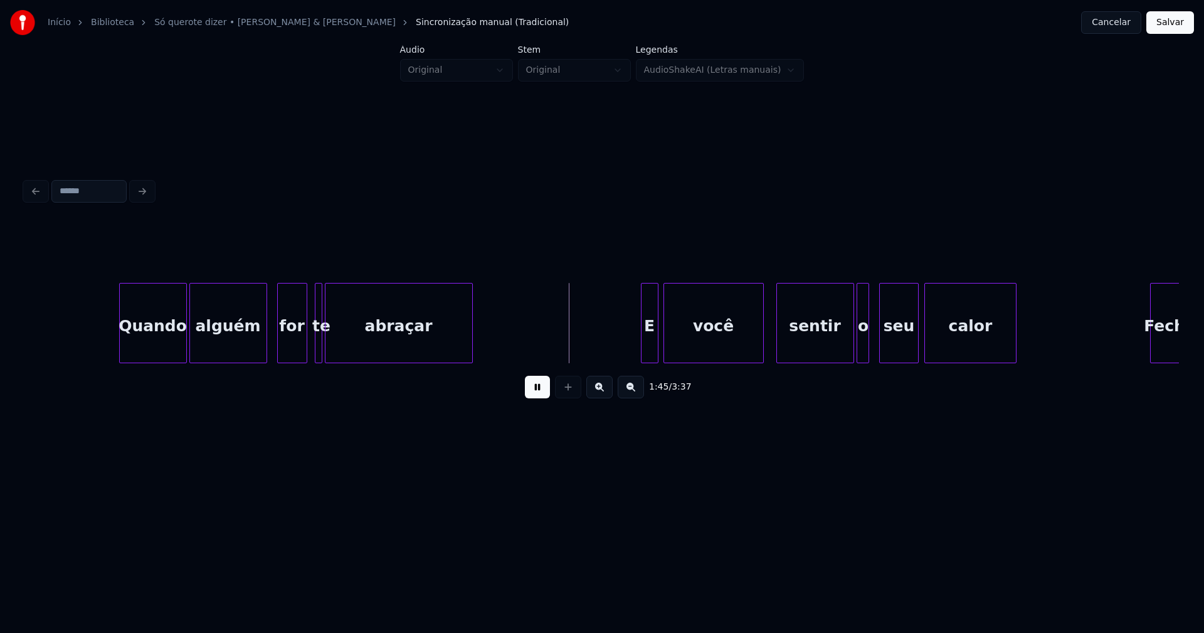
drag, startPoint x: 313, startPoint y: 340, endPoint x: 308, endPoint y: 345, distance: 7.5
click at [308, 345] on div "Quando alguém for te abraçar E você sentir o seu calor Feche" at bounding box center [971, 323] width 27333 height 80
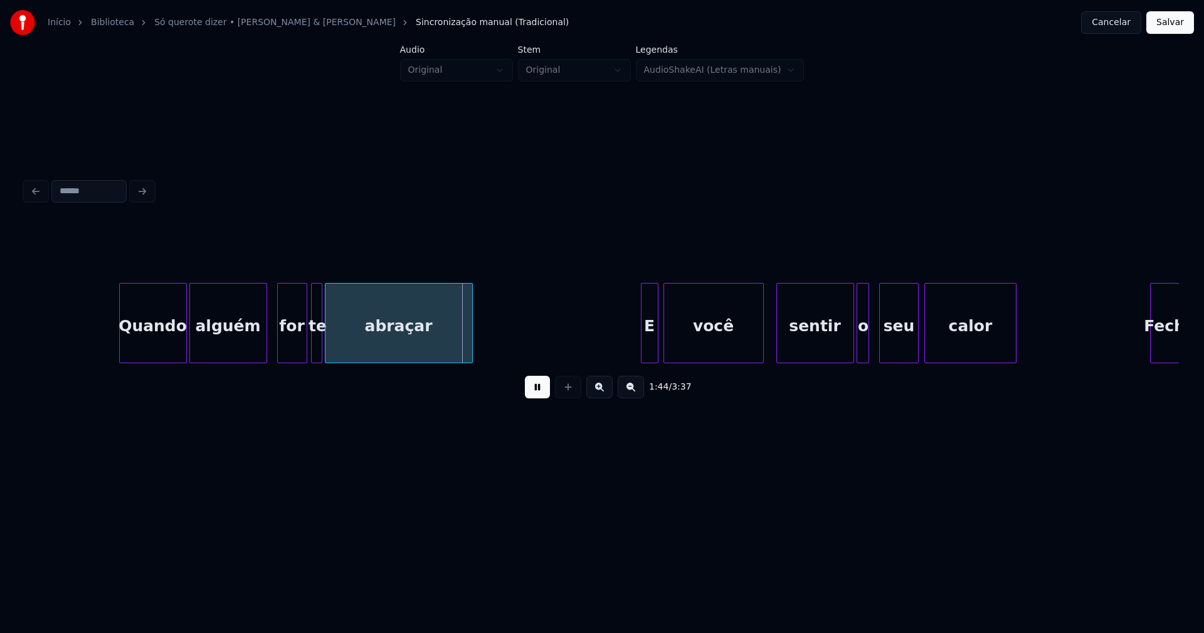
click at [312, 344] on div at bounding box center [314, 322] width 4 height 79
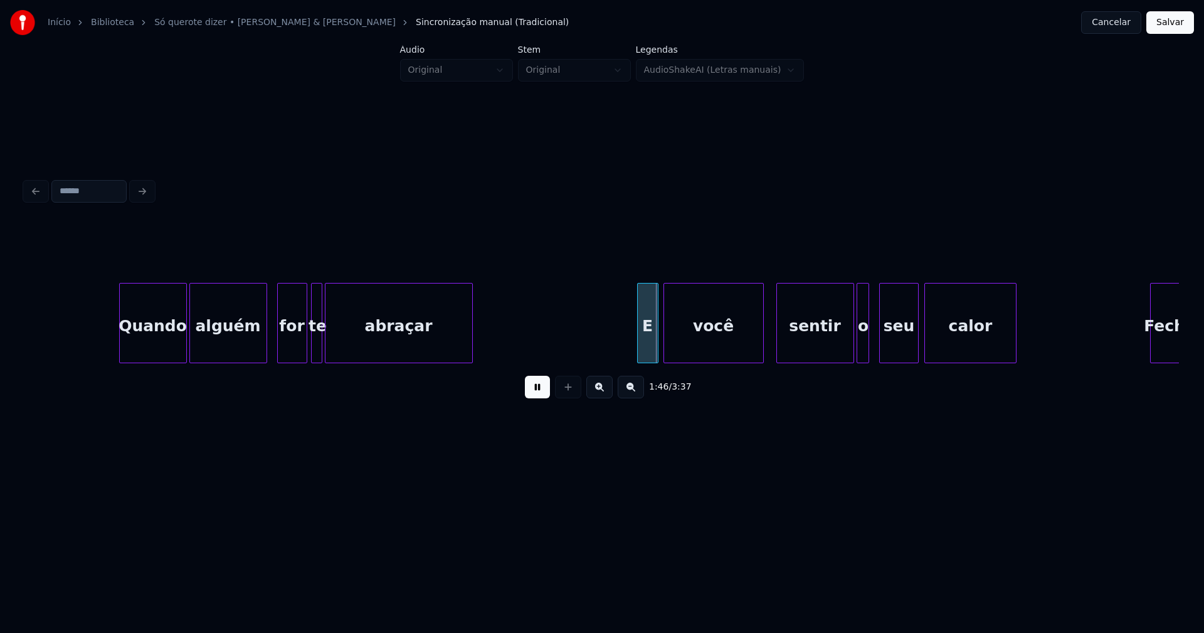
click at [639, 351] on div at bounding box center [640, 322] width 4 height 79
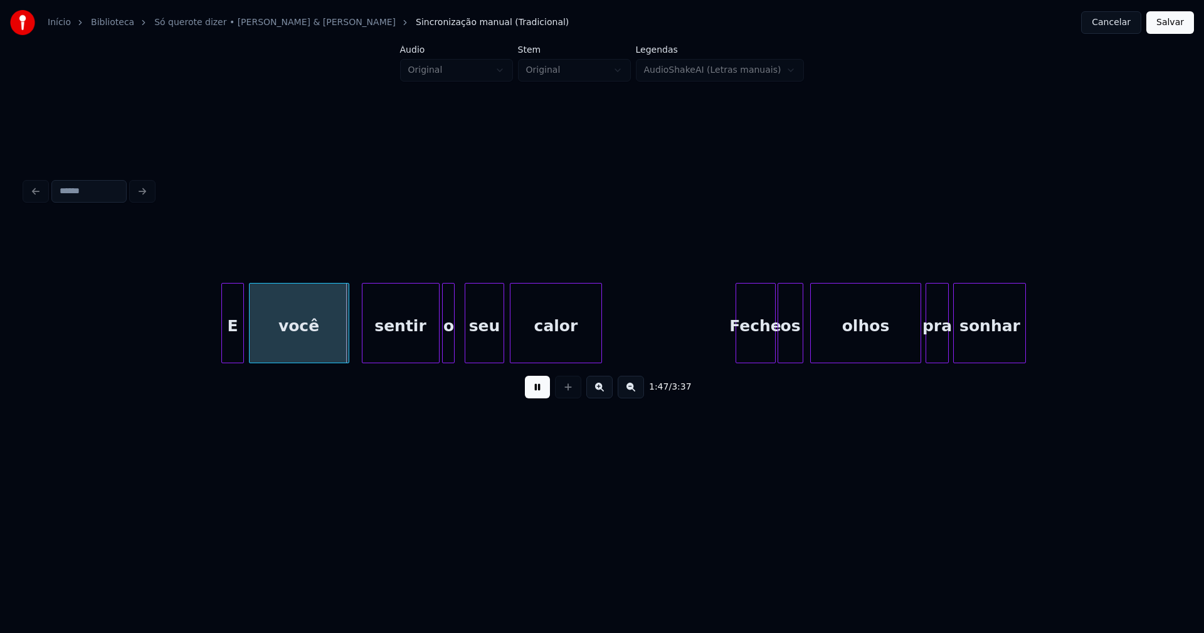
scroll to position [0, 13241]
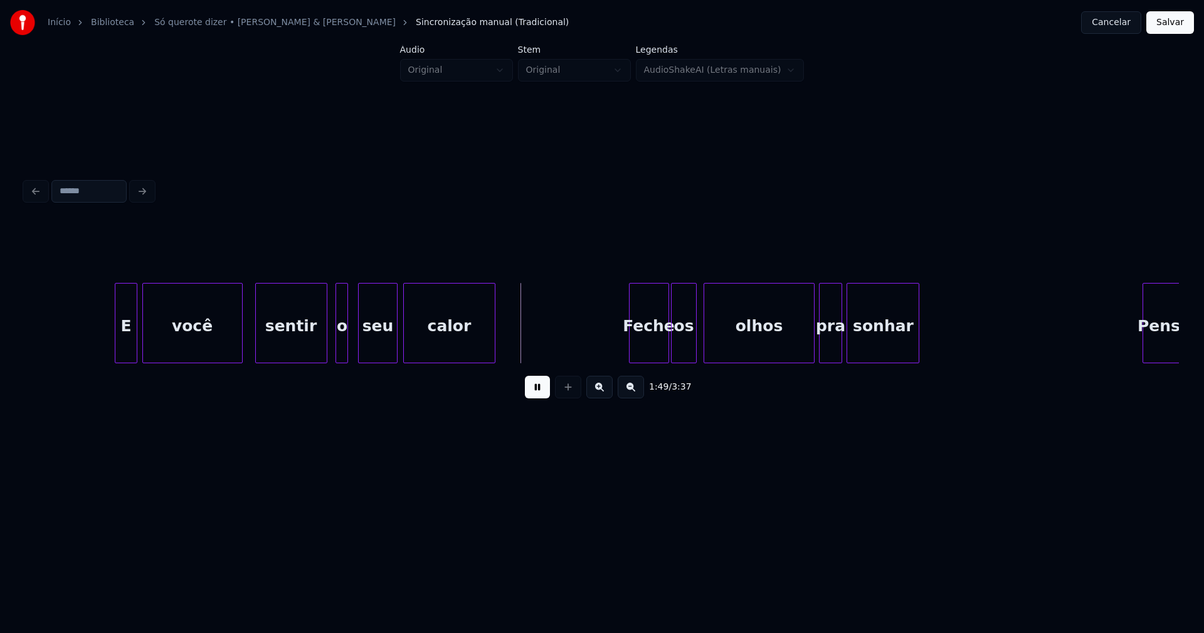
click at [324, 349] on div at bounding box center [325, 322] width 4 height 79
click at [337, 348] on div "o" at bounding box center [337, 325] width 13 height 85
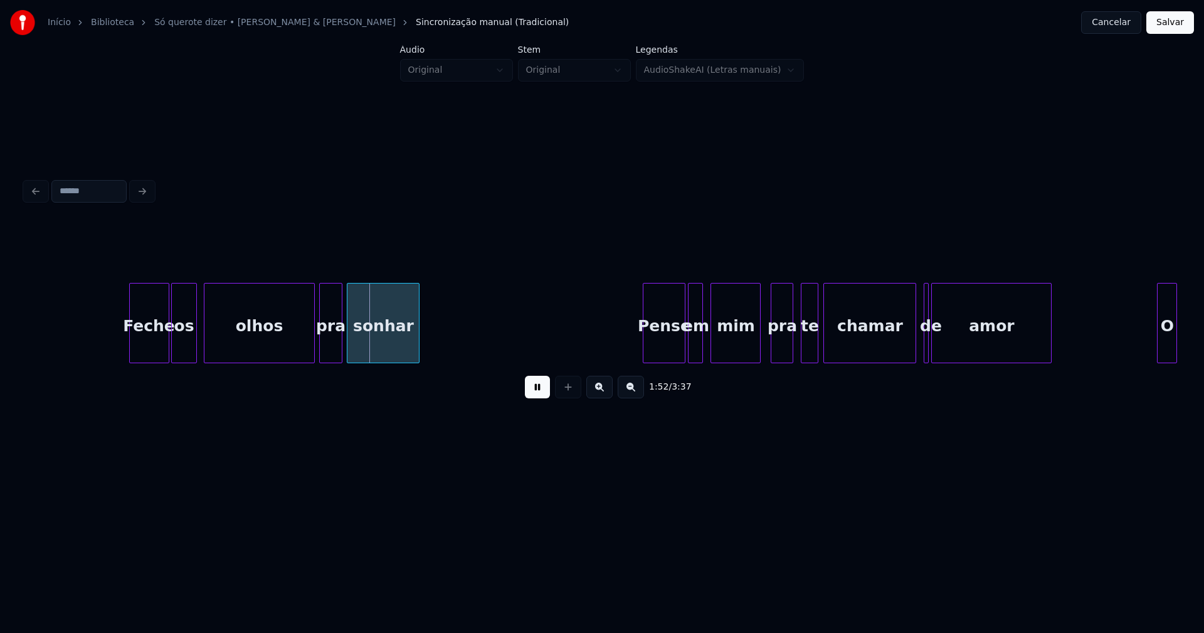
scroll to position [0, 13756]
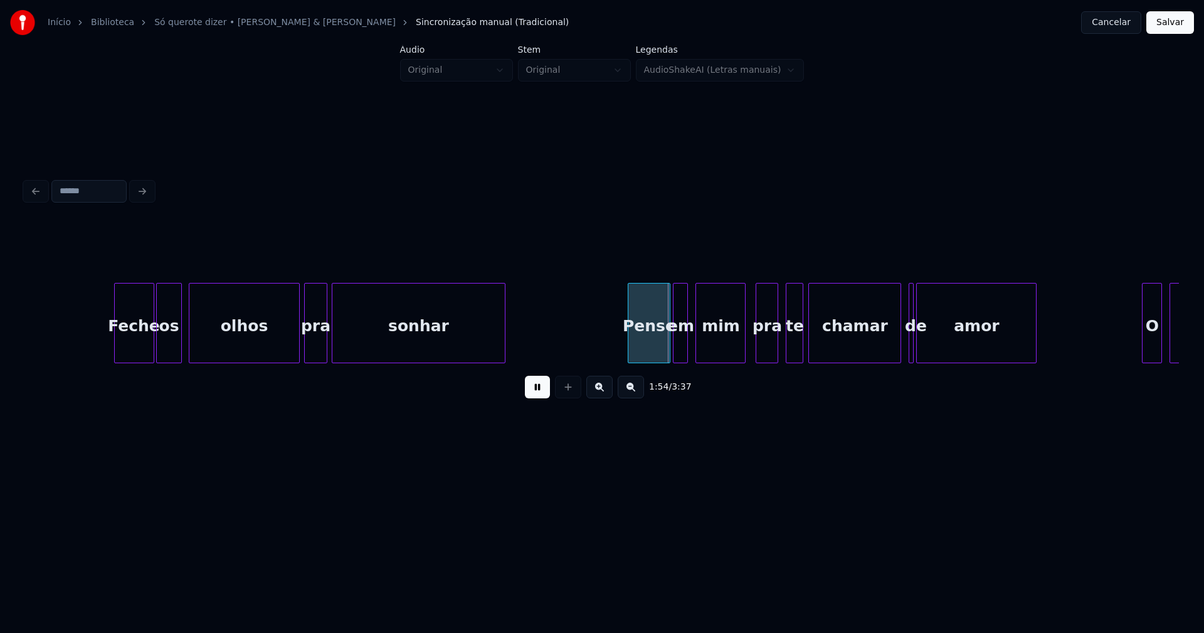
click at [503, 339] on div at bounding box center [503, 322] width 4 height 79
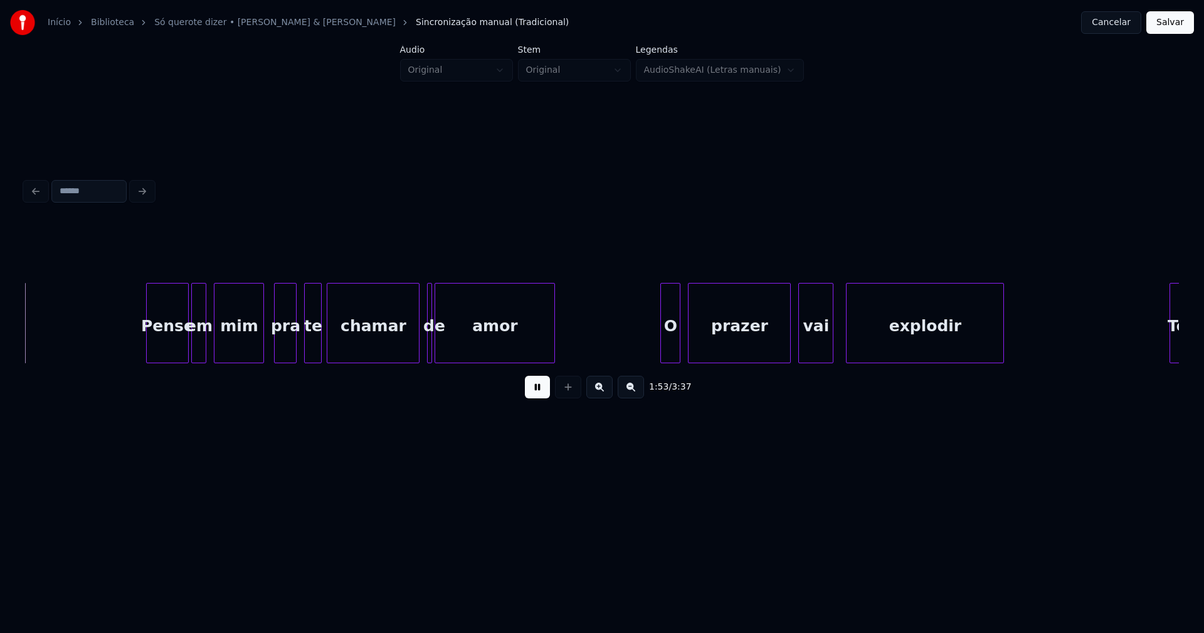
scroll to position [0, 14249]
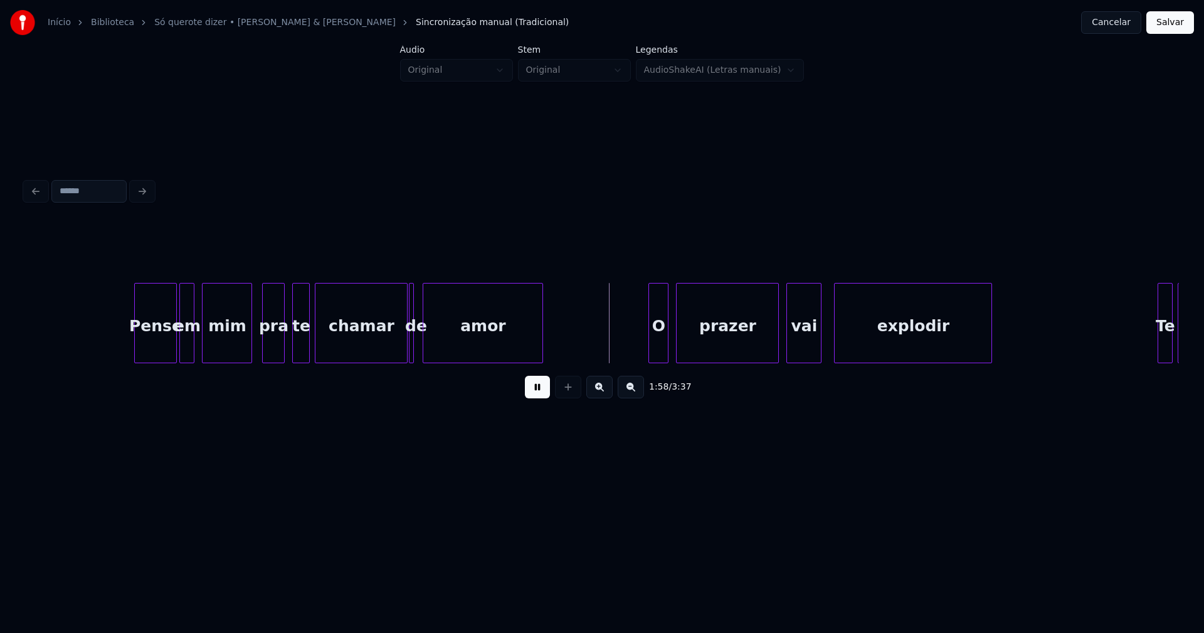
click at [409, 341] on div "de" at bounding box center [411, 323] width 5 height 80
click at [417, 340] on div at bounding box center [418, 322] width 4 height 79
click at [653, 347] on div "O" at bounding box center [654, 325] width 19 height 85
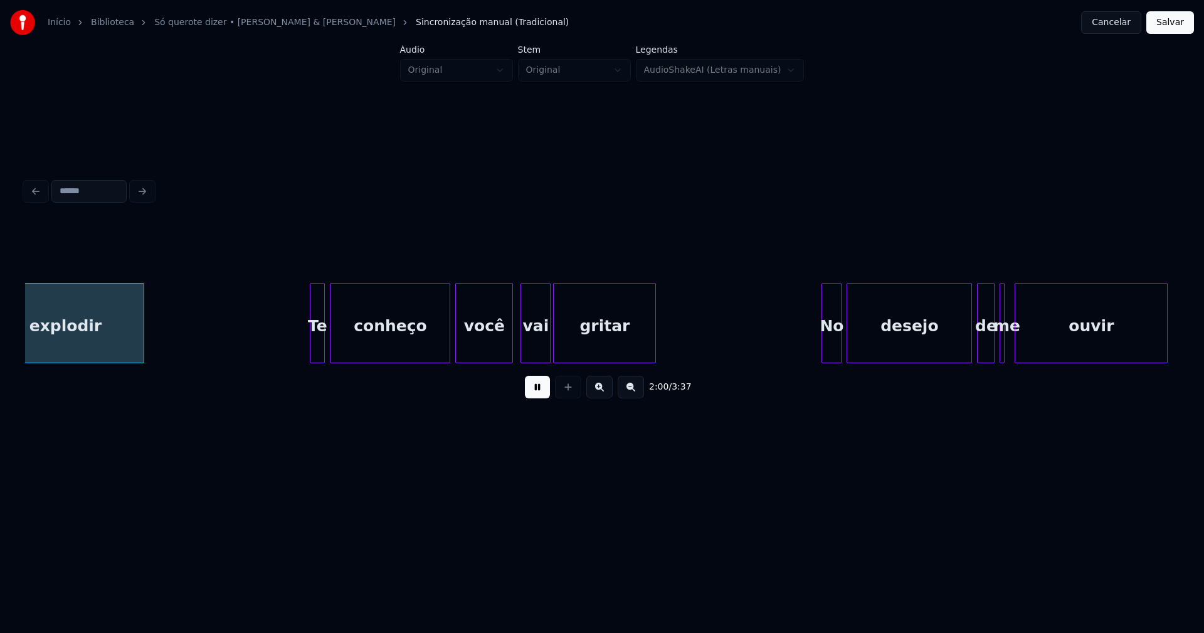
scroll to position [0, 15117]
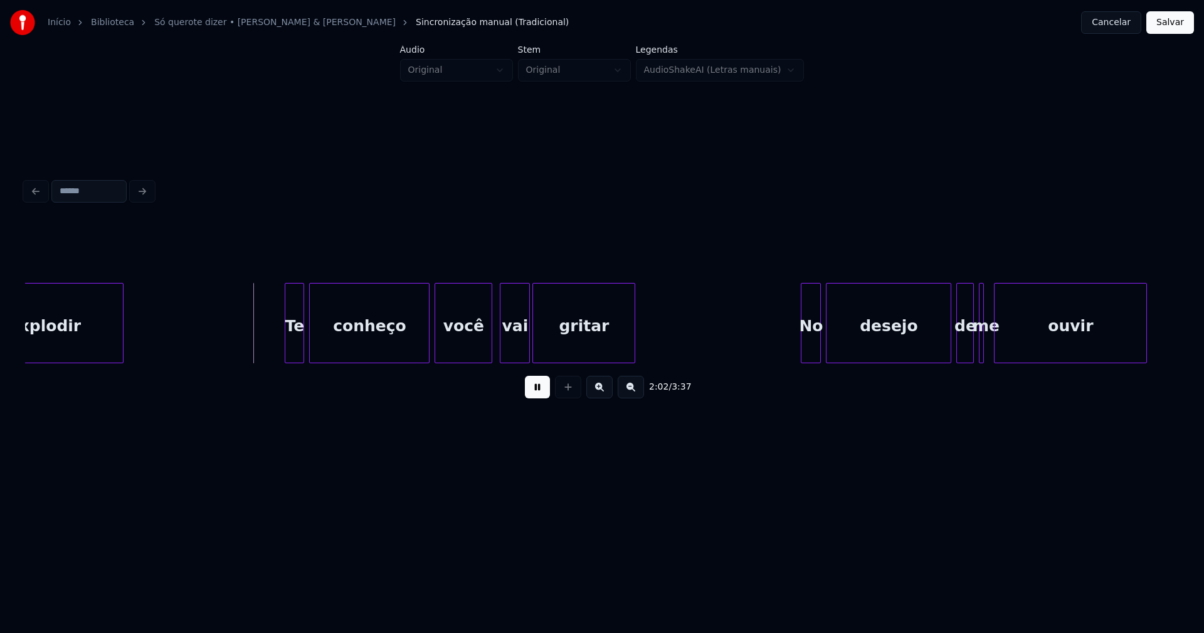
click at [287, 345] on div at bounding box center [287, 322] width 4 height 79
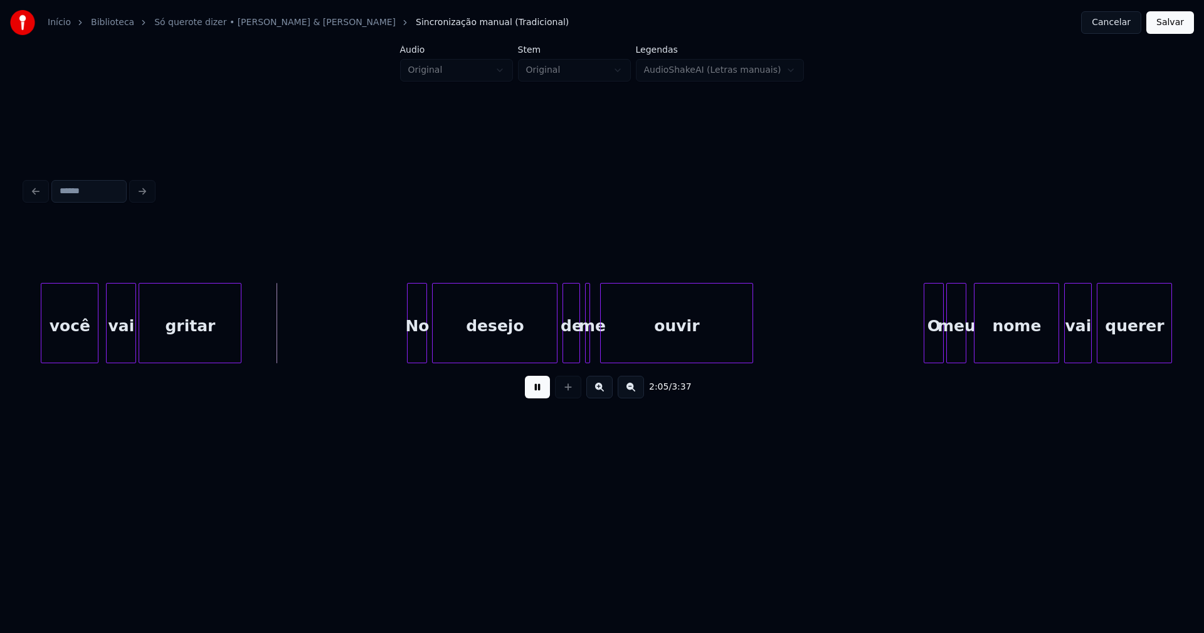
scroll to position [0, 15526]
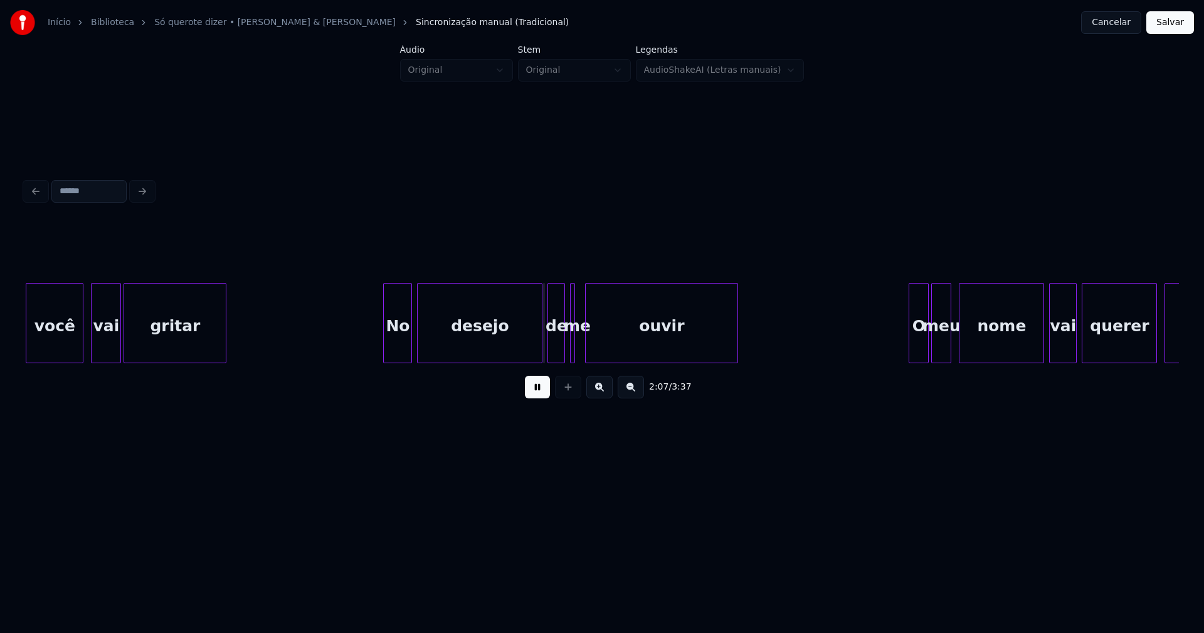
click at [384, 350] on div at bounding box center [386, 322] width 4 height 79
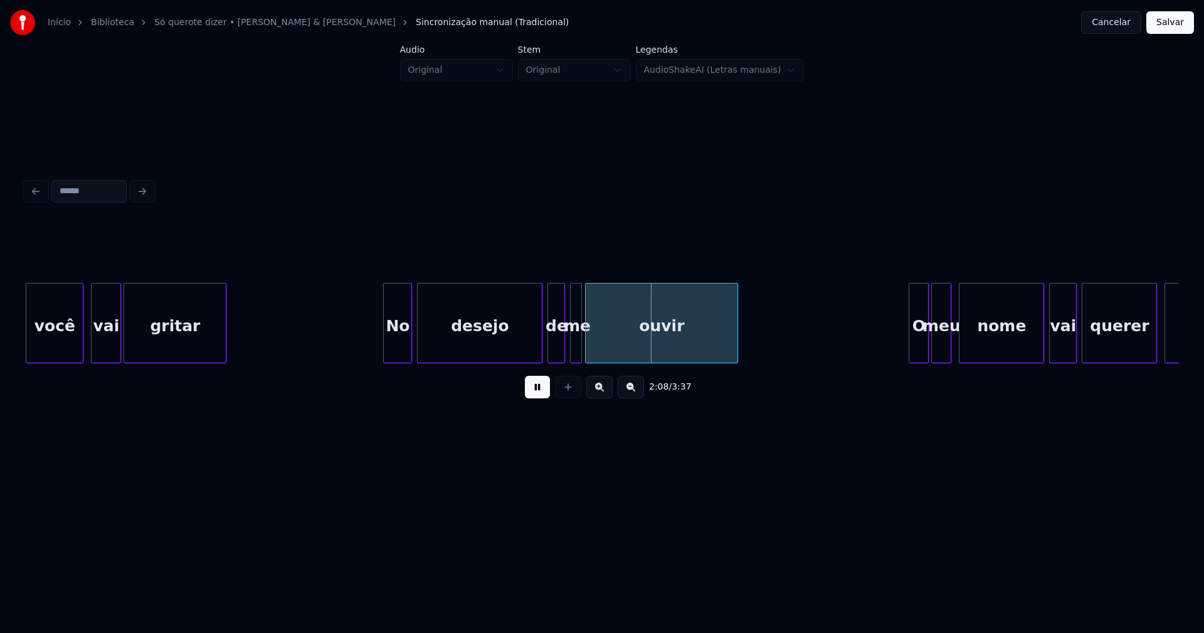
click at [581, 342] on div at bounding box center [579, 322] width 4 height 79
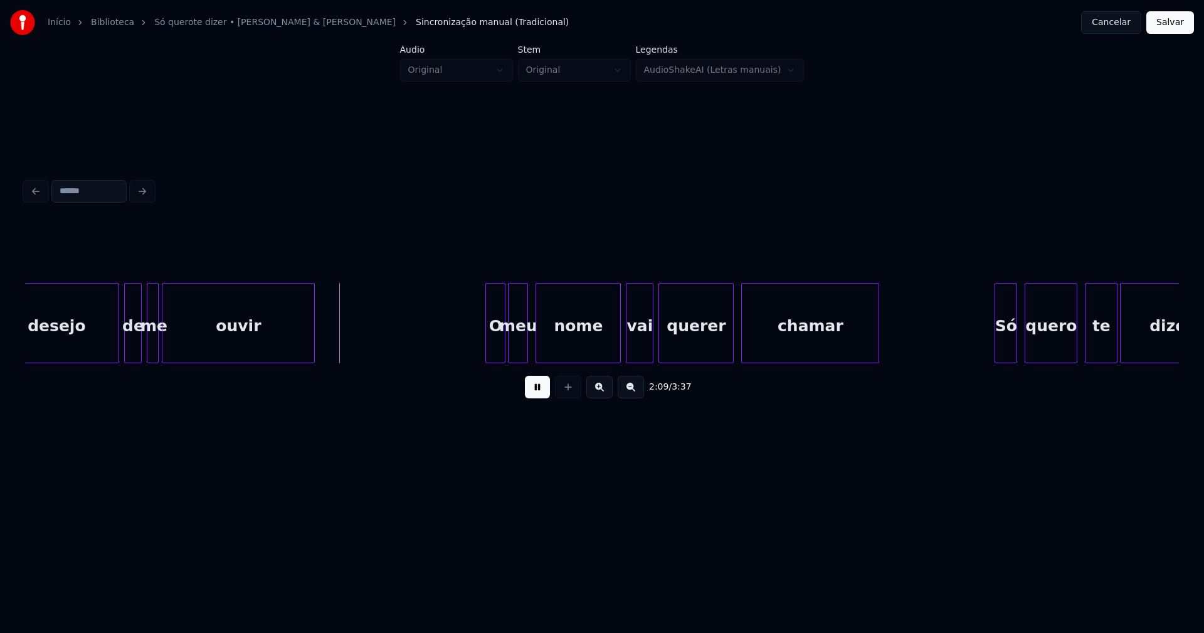
scroll to position [0, 16147]
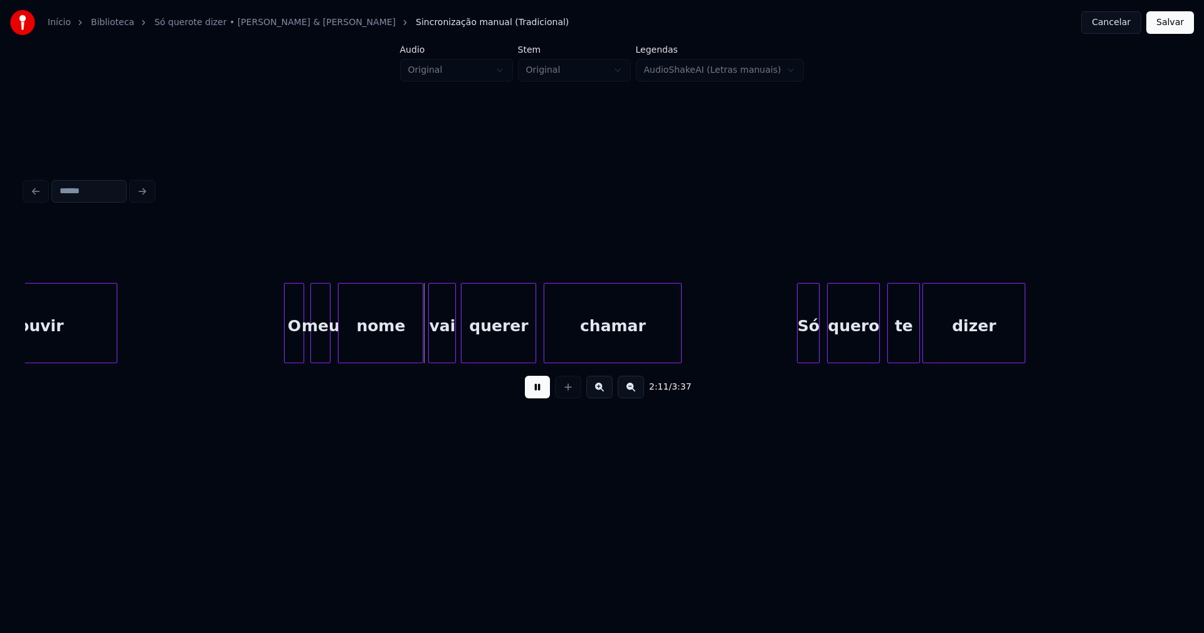
click at [293, 346] on div "O" at bounding box center [294, 325] width 19 height 85
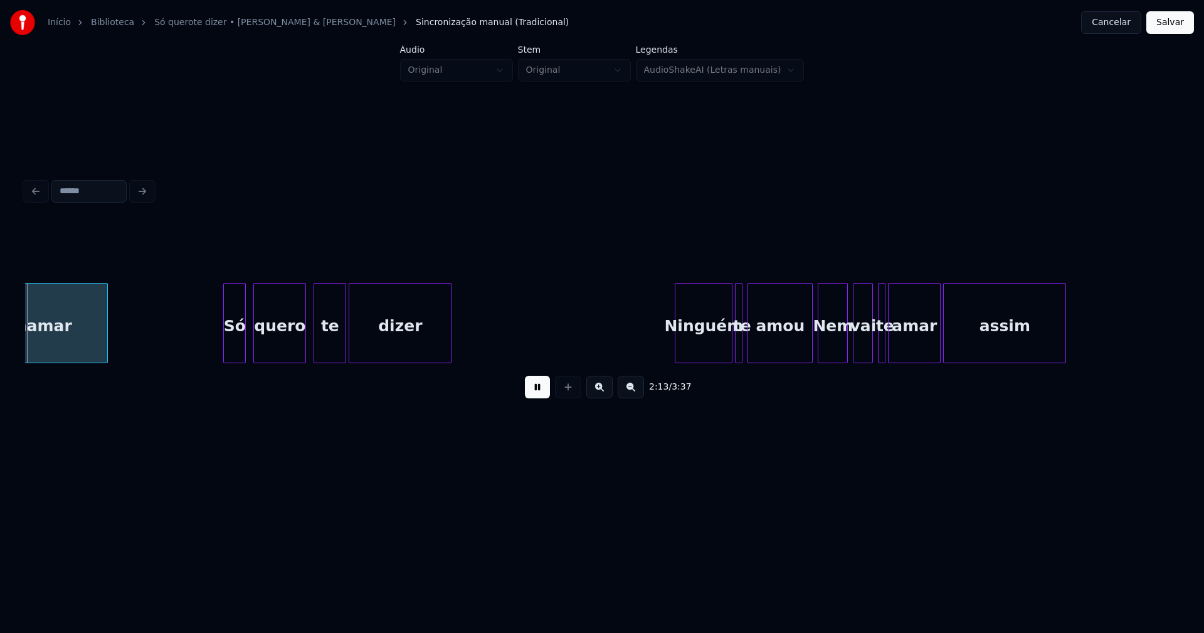
scroll to position [0, 16724]
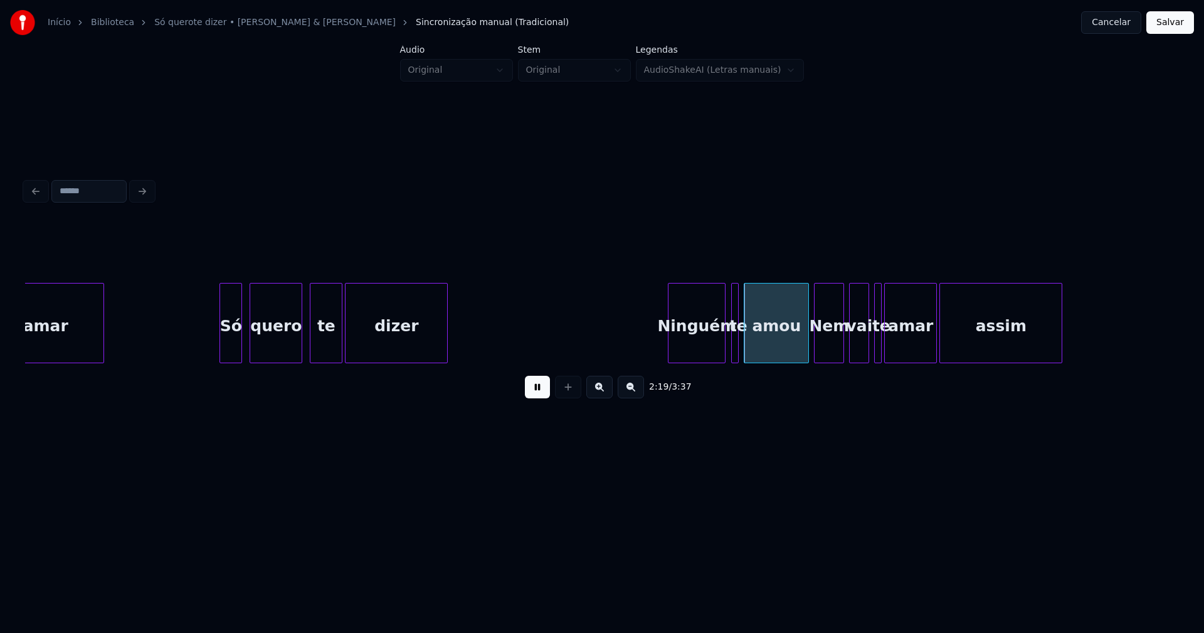
click at [693, 342] on div "Ninguém" at bounding box center [696, 325] width 56 height 85
click at [729, 349] on div at bounding box center [731, 322] width 4 height 79
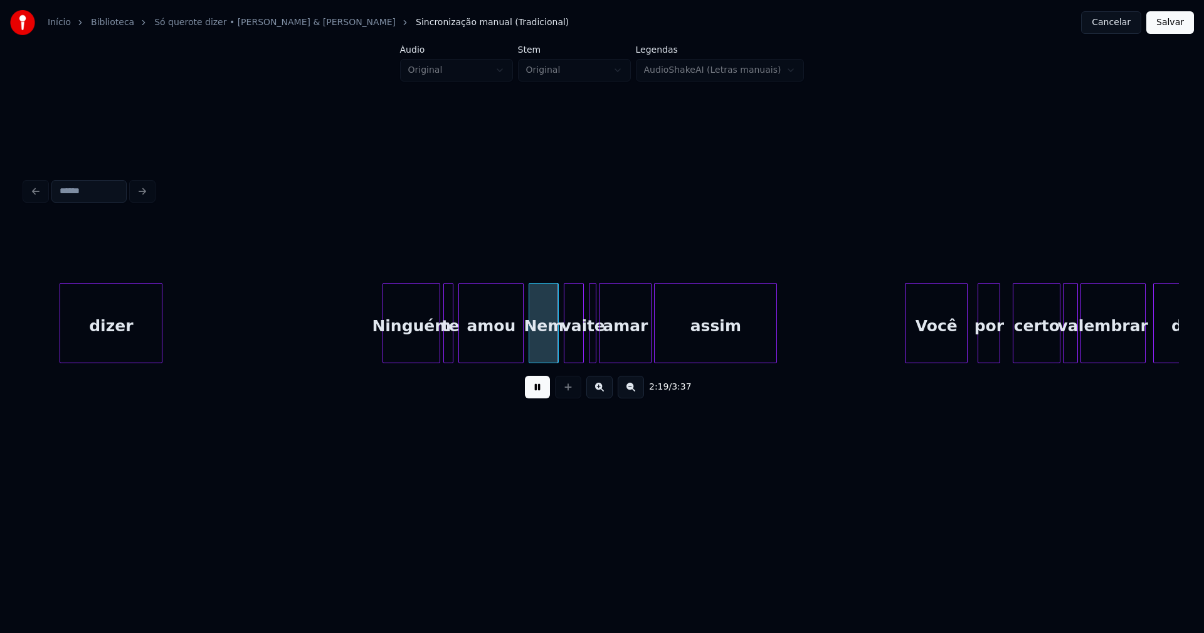
scroll to position [0, 17145]
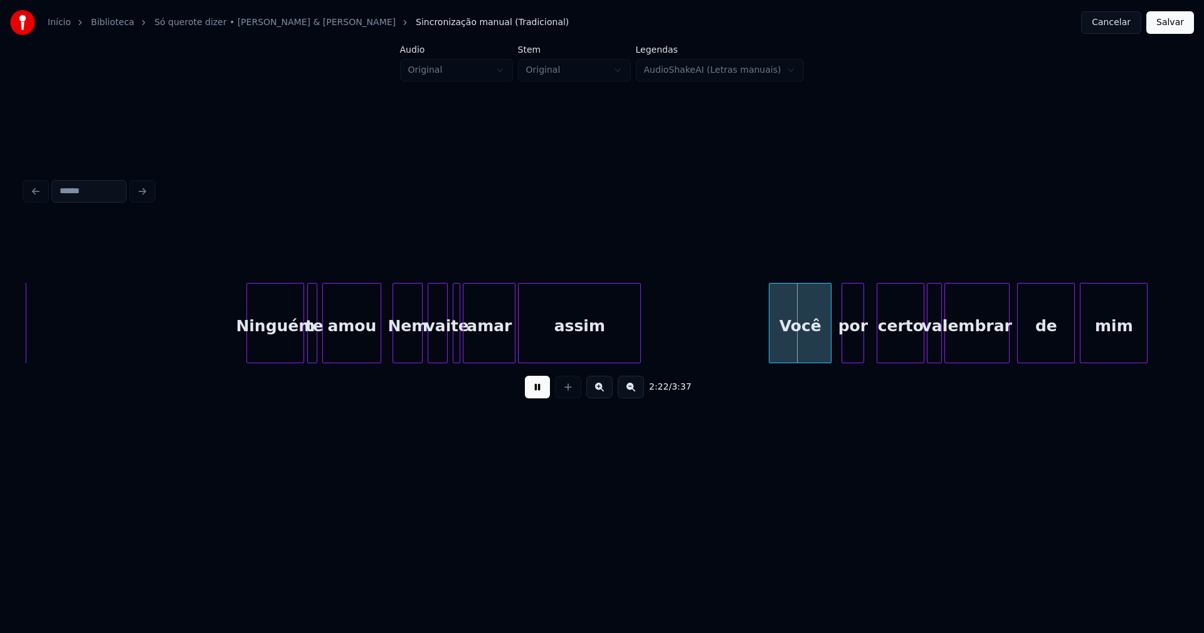
click at [380, 354] on div at bounding box center [379, 322] width 4 height 79
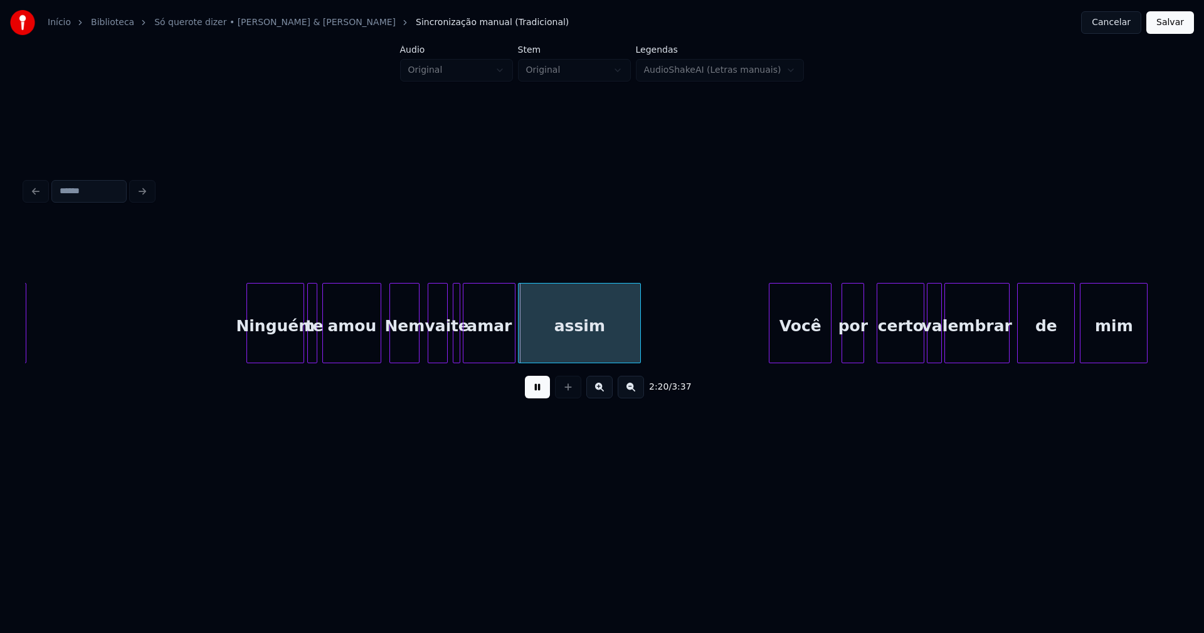
click at [400, 350] on div "Nem" at bounding box center [404, 325] width 29 height 85
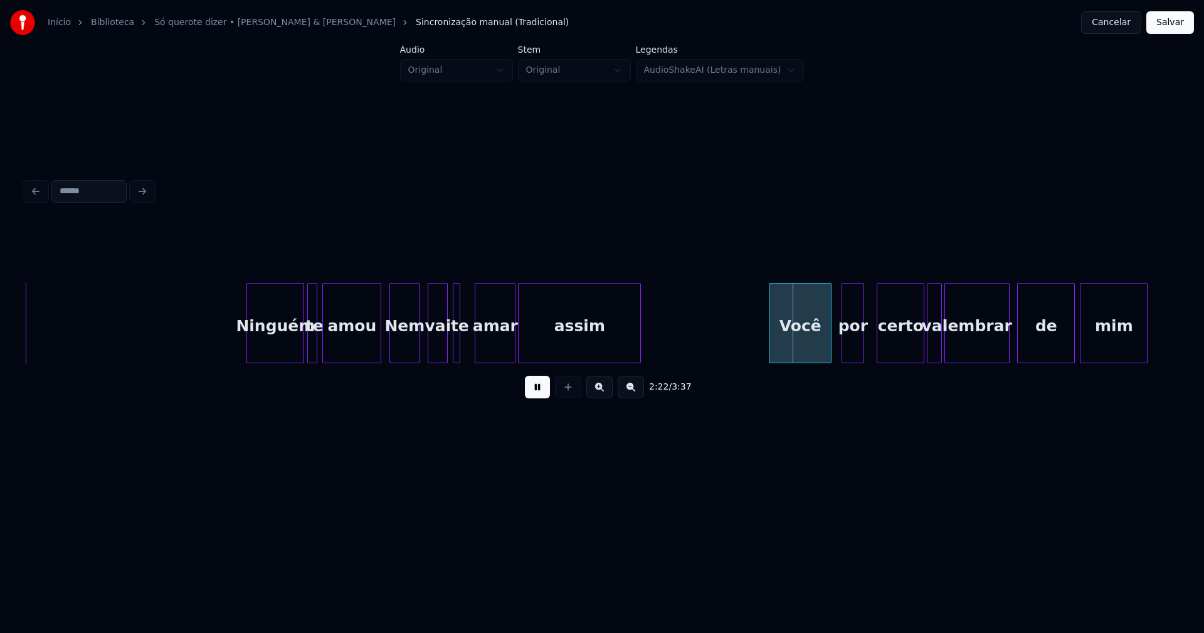
click at [479, 343] on div at bounding box center [477, 322] width 4 height 79
click at [470, 343] on div at bounding box center [470, 322] width 4 height 79
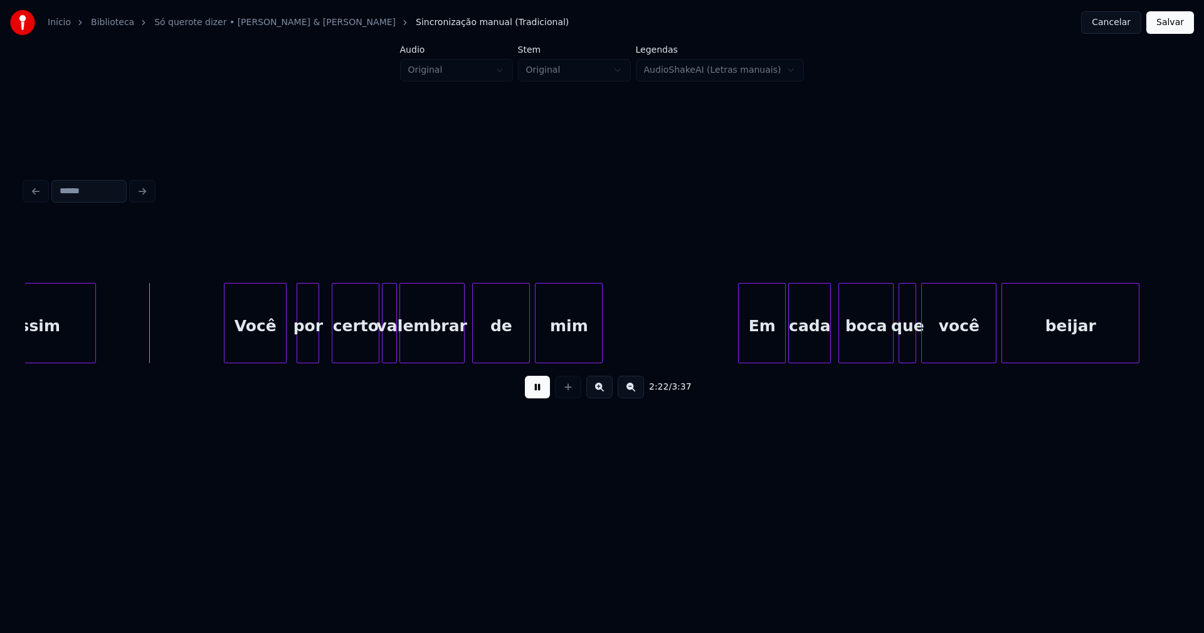
scroll to position [0, 17705]
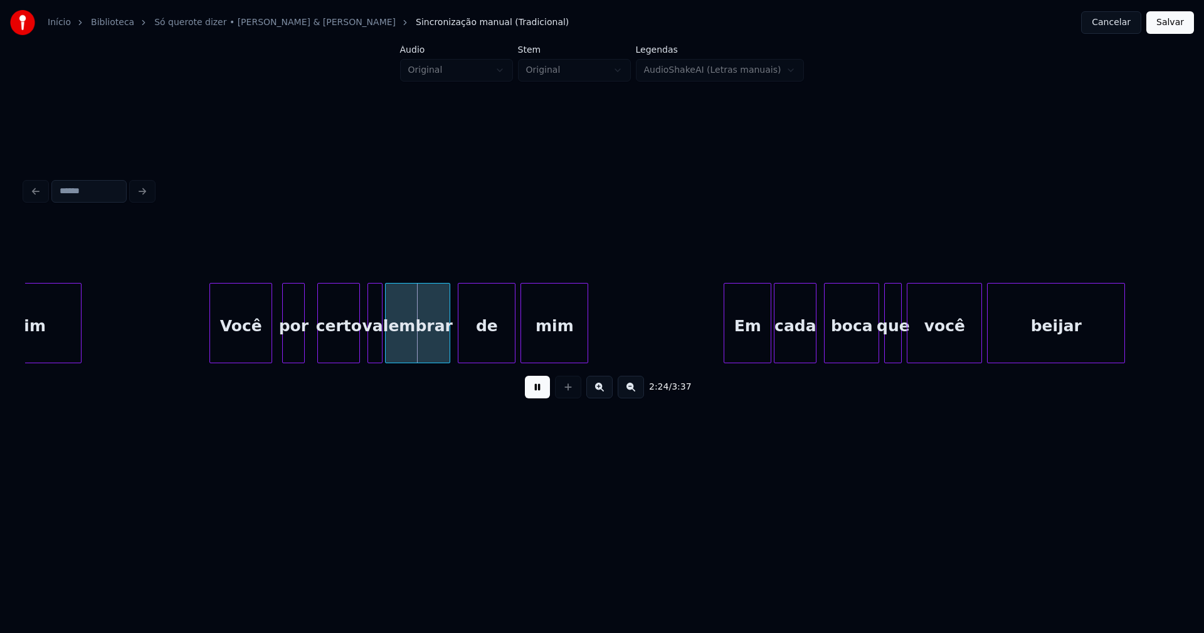
click at [358, 352] on div at bounding box center [357, 322] width 4 height 79
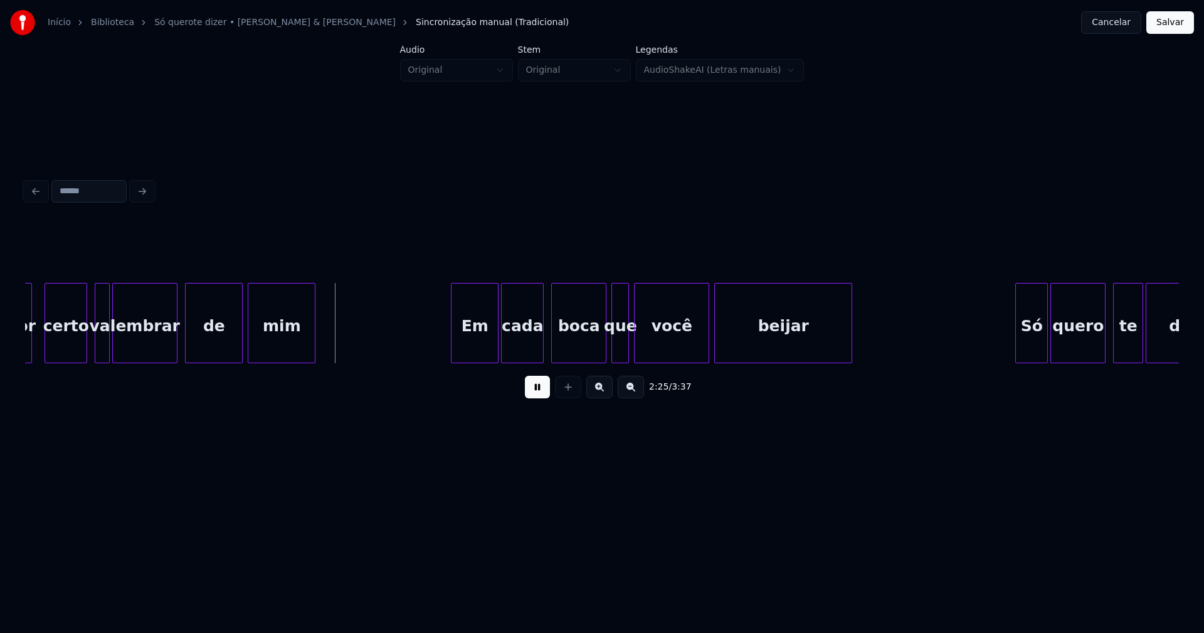
scroll to position [0, 18008]
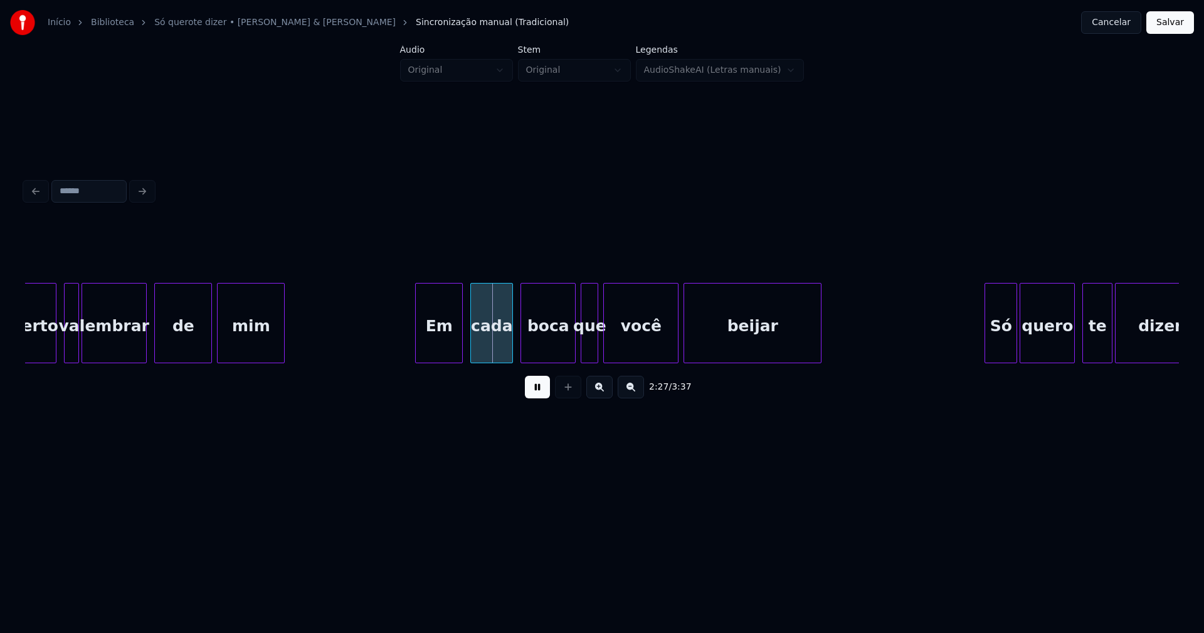
click at [432, 349] on div "Em" at bounding box center [439, 325] width 46 height 85
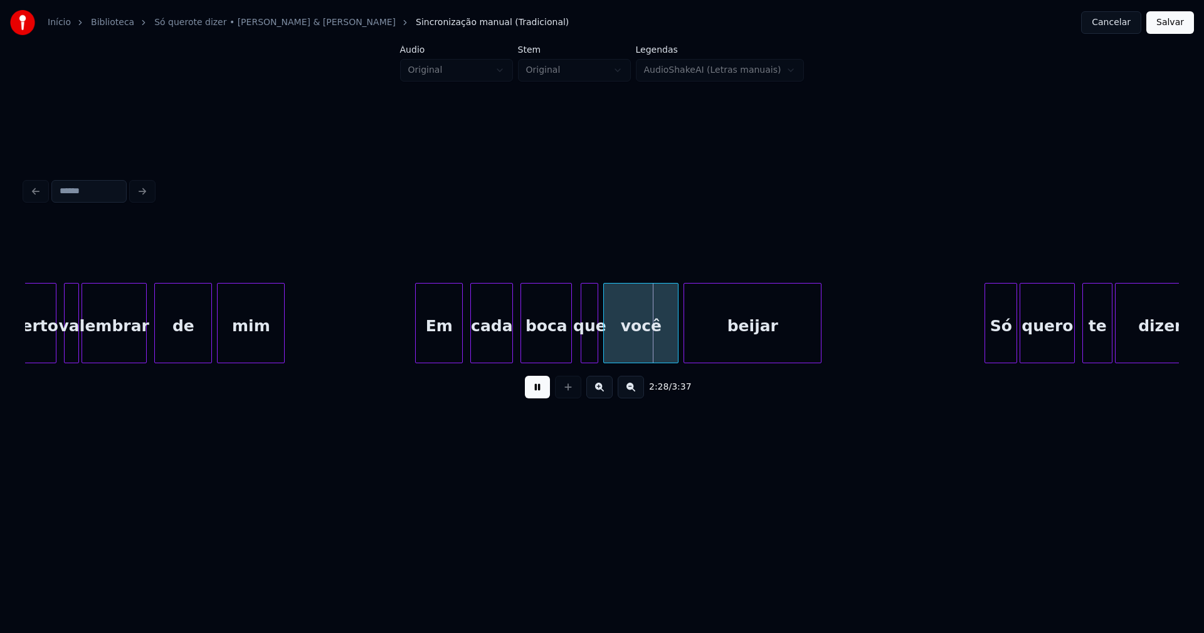
click at [570, 347] on div at bounding box center [569, 322] width 4 height 79
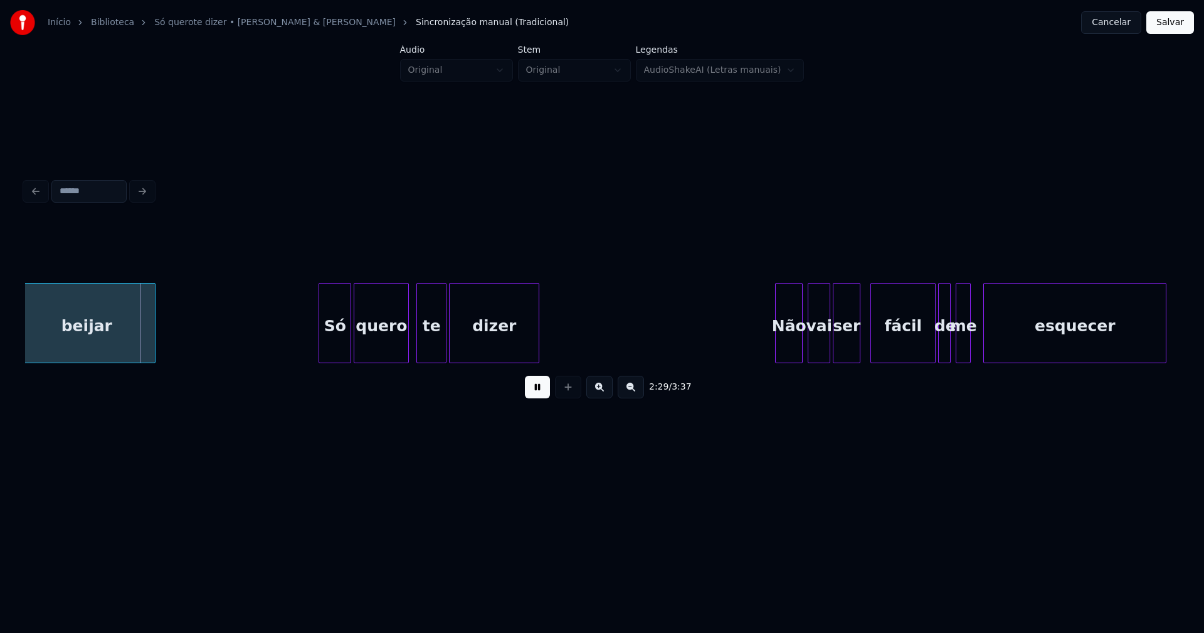
scroll to position [0, 18704]
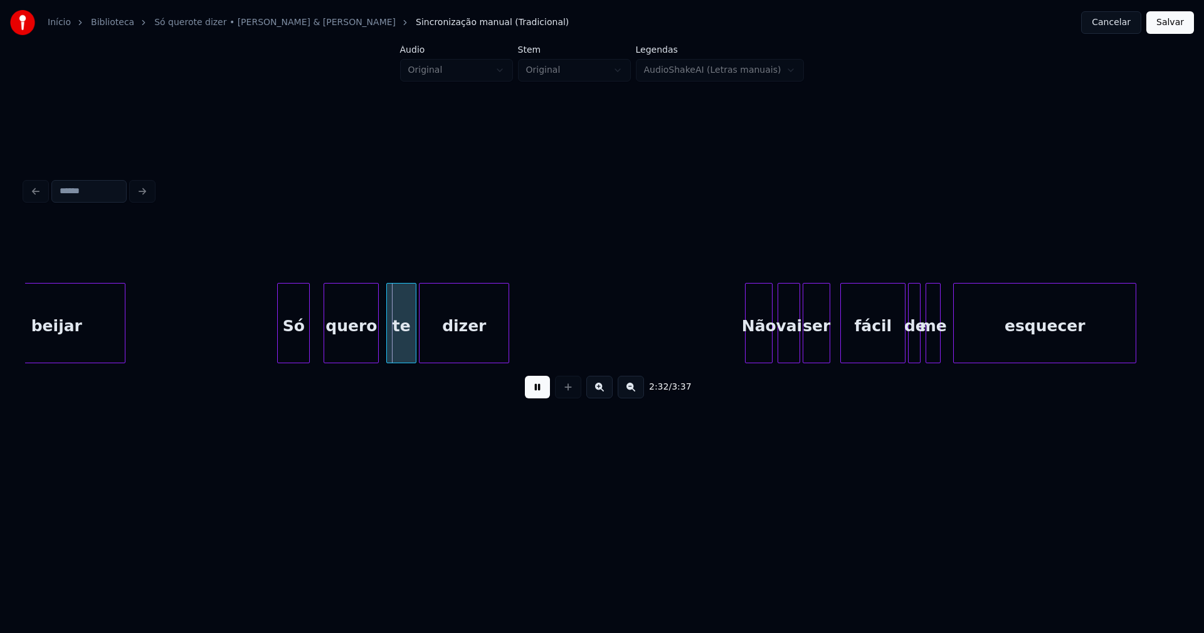
click at [298, 362] on div "beijar Só quero te dizer Não vai ser fácil de me esquecer" at bounding box center [602, 323] width 1154 height 80
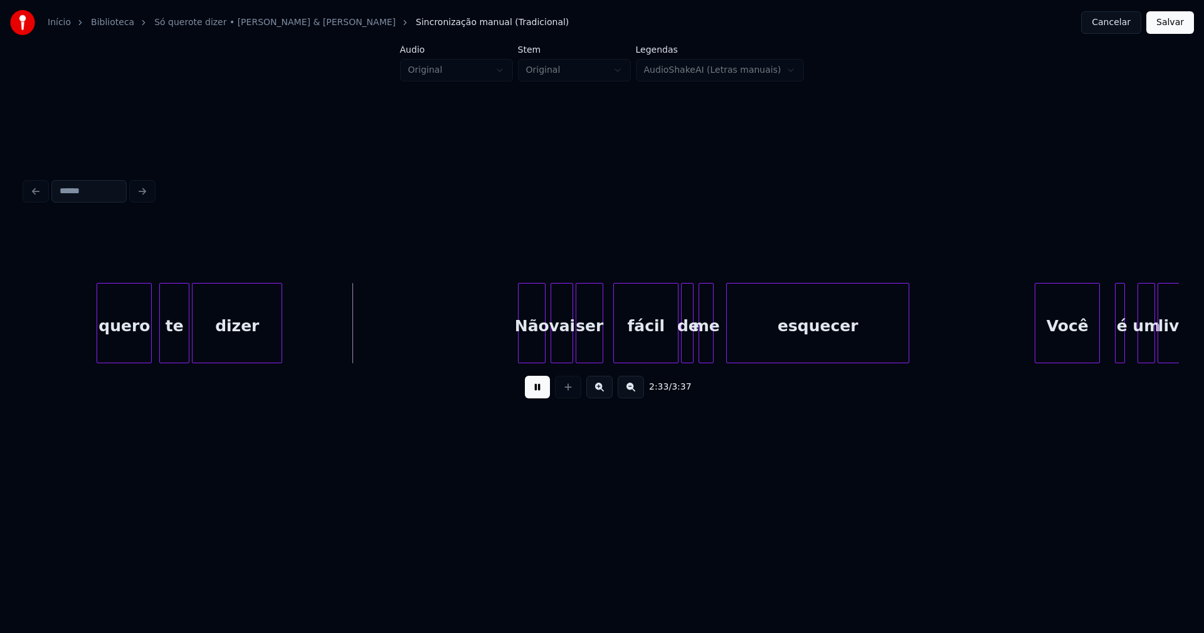
scroll to position [0, 19158]
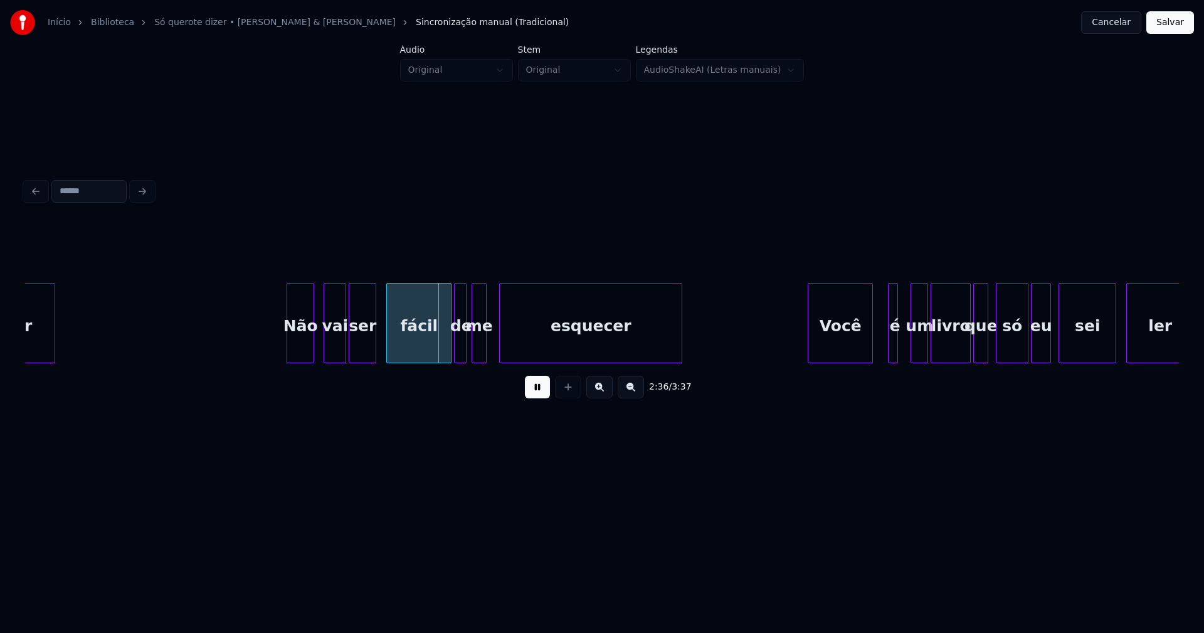
click at [301, 354] on div "Não" at bounding box center [300, 325] width 26 height 85
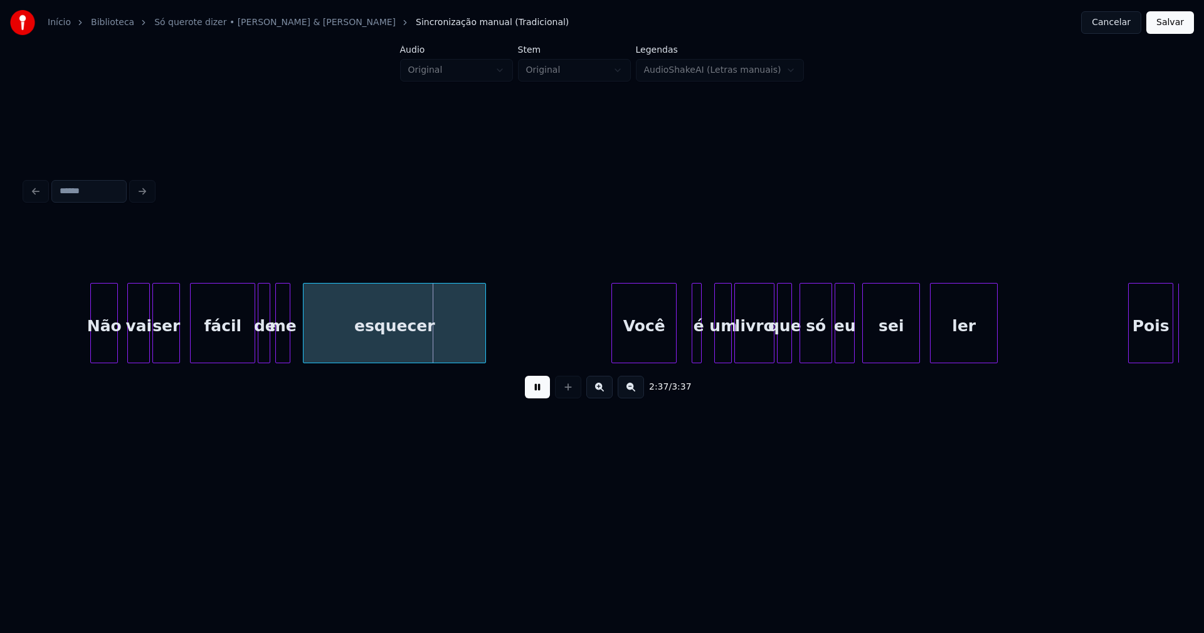
scroll to position [0, 19552]
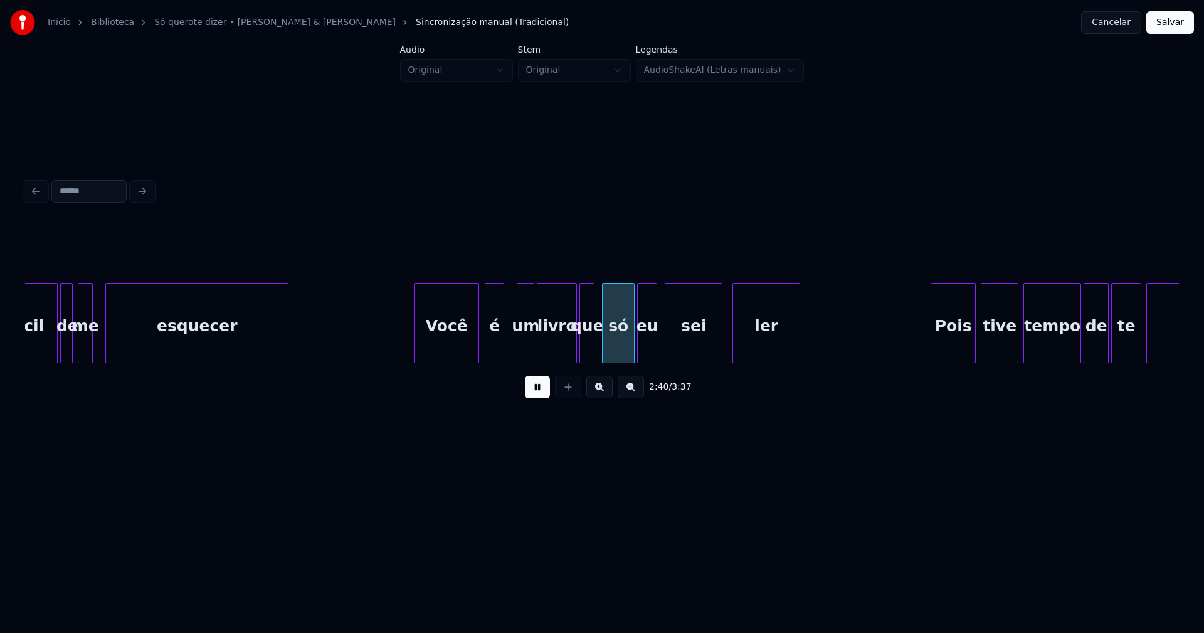
click at [486, 350] on div at bounding box center [487, 322] width 4 height 79
click at [507, 341] on div at bounding box center [508, 322] width 4 height 79
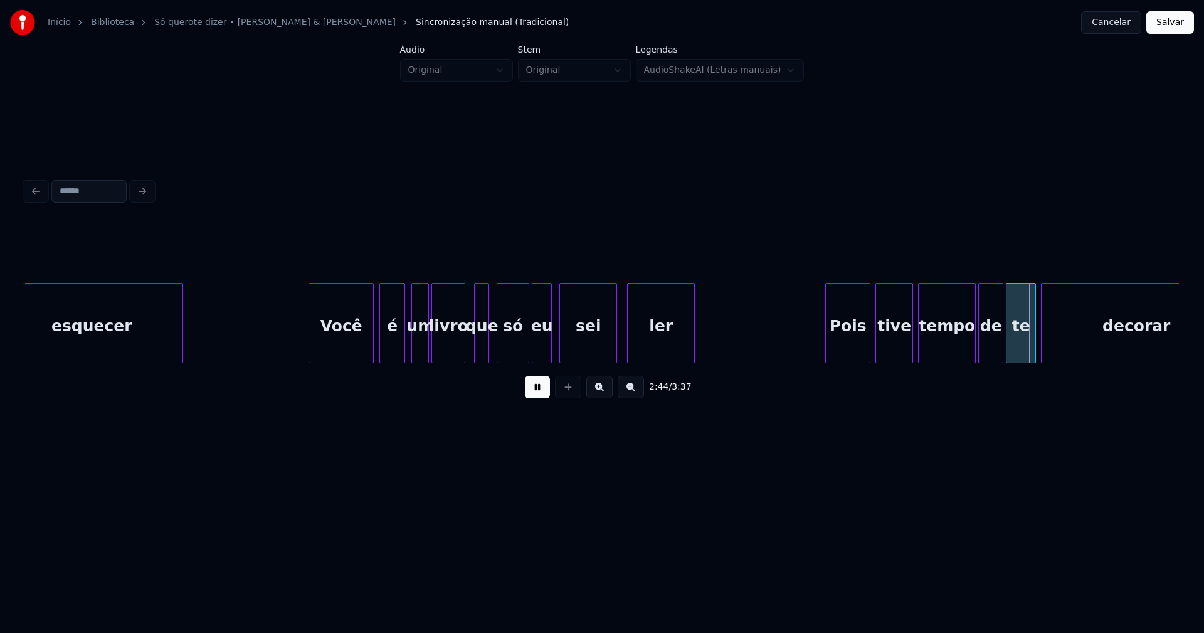
click at [462, 350] on div at bounding box center [463, 322] width 4 height 79
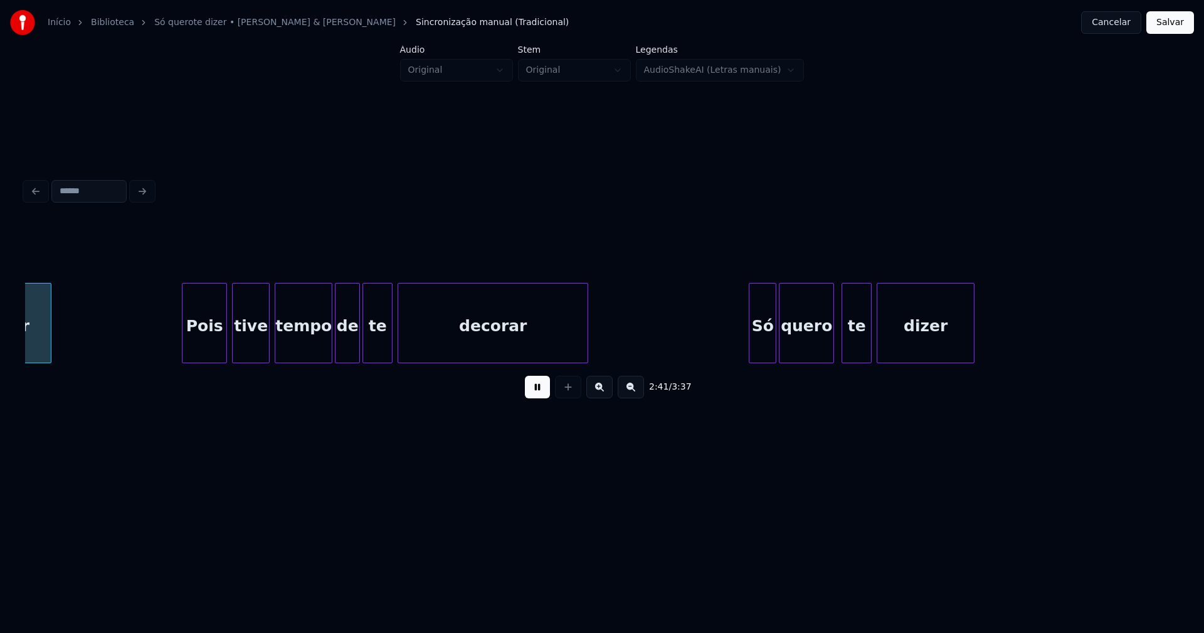
scroll to position [0, 20304]
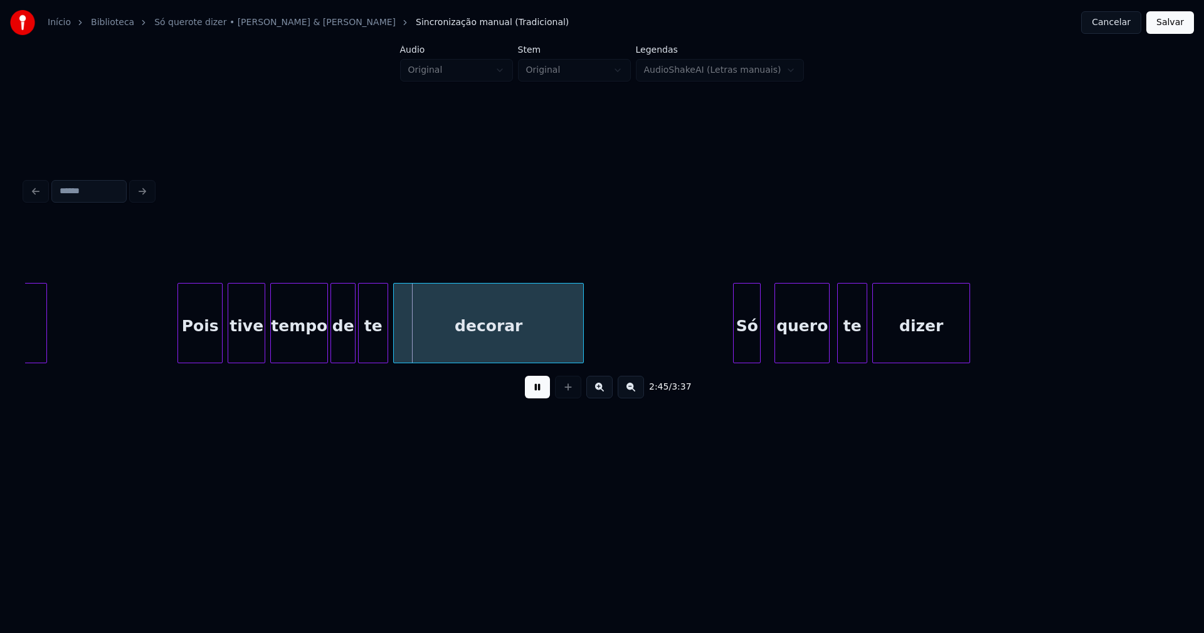
click at [747, 352] on div "Só" at bounding box center [746, 325] width 26 height 85
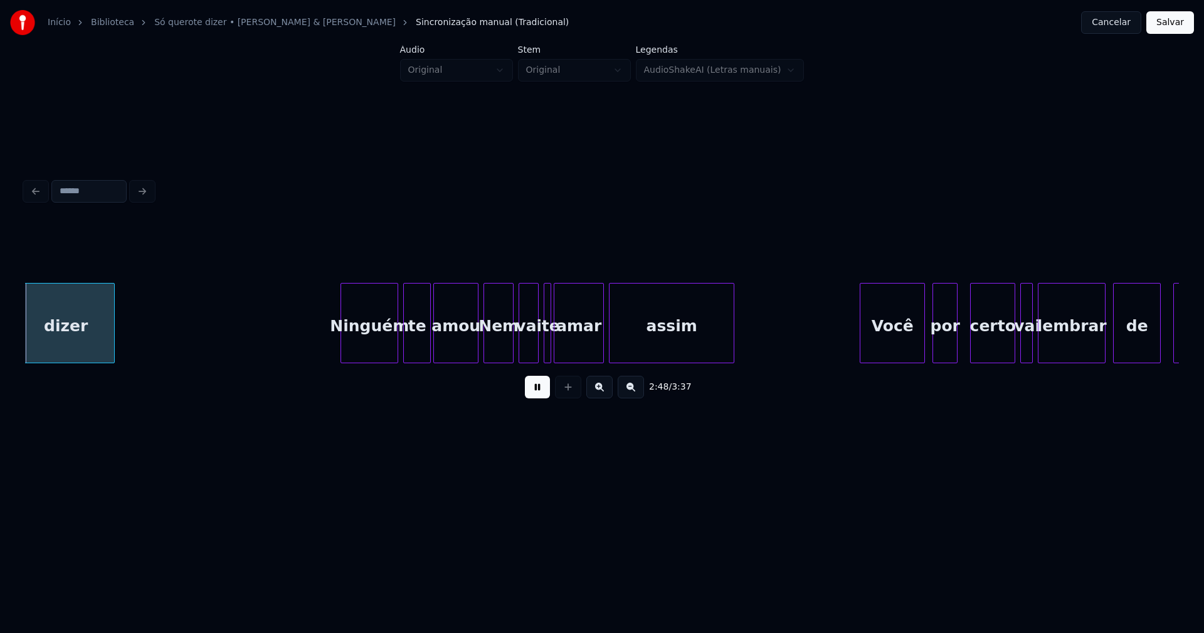
scroll to position [0, 21183]
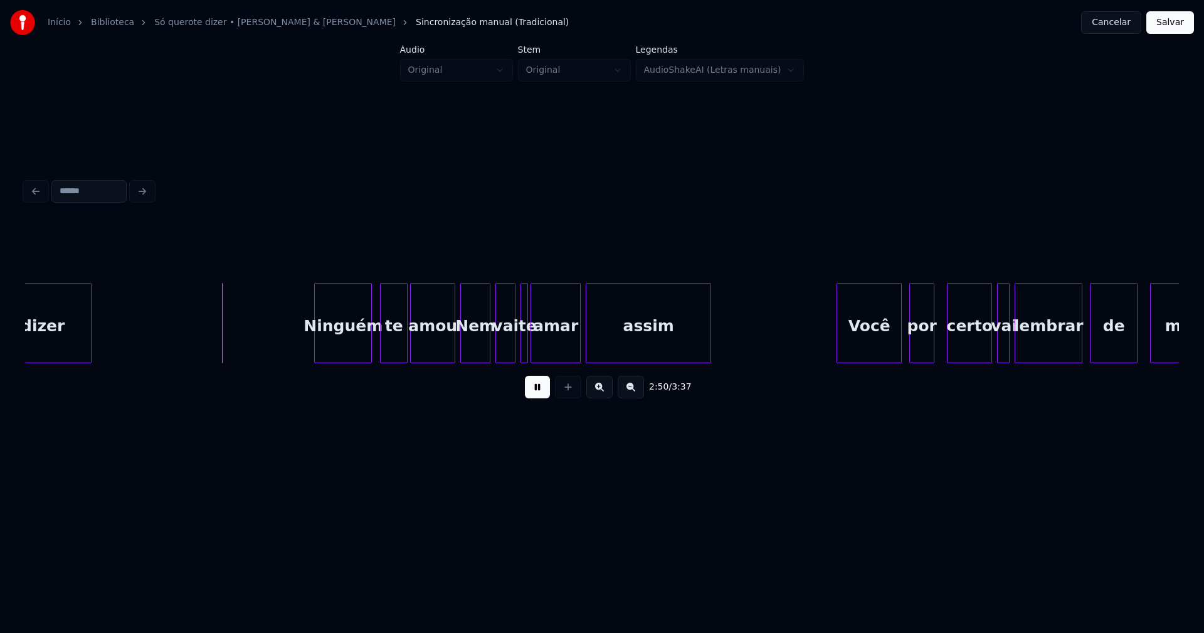
click at [355, 347] on div "Ninguém" at bounding box center [343, 325] width 56 height 85
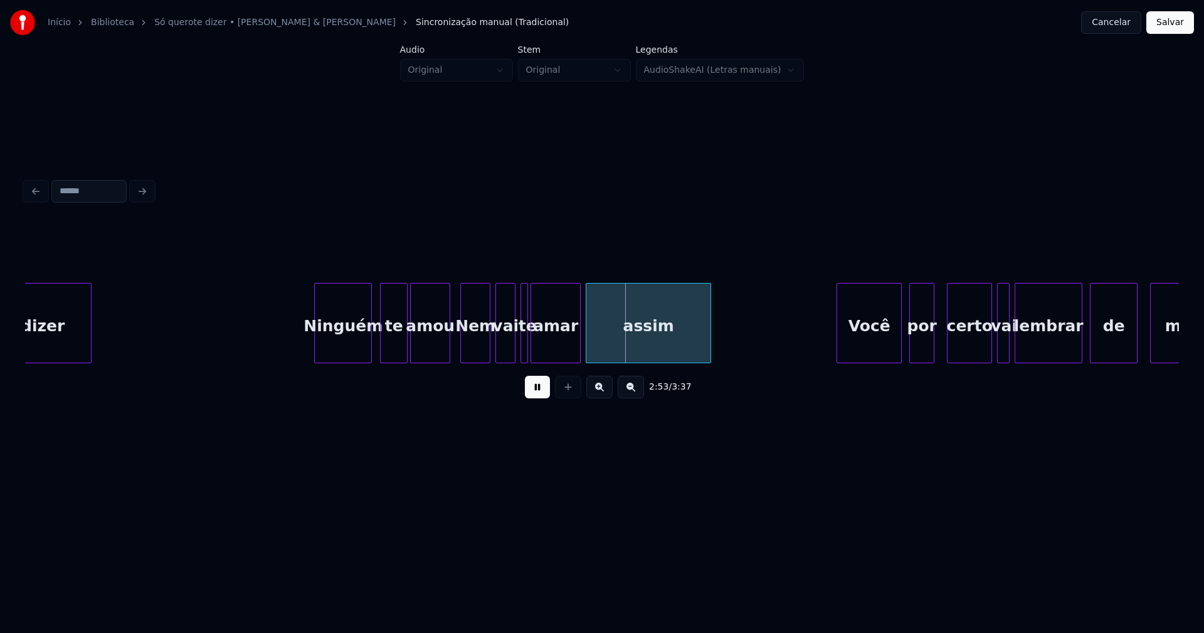
click at [449, 355] on div at bounding box center [448, 322] width 4 height 79
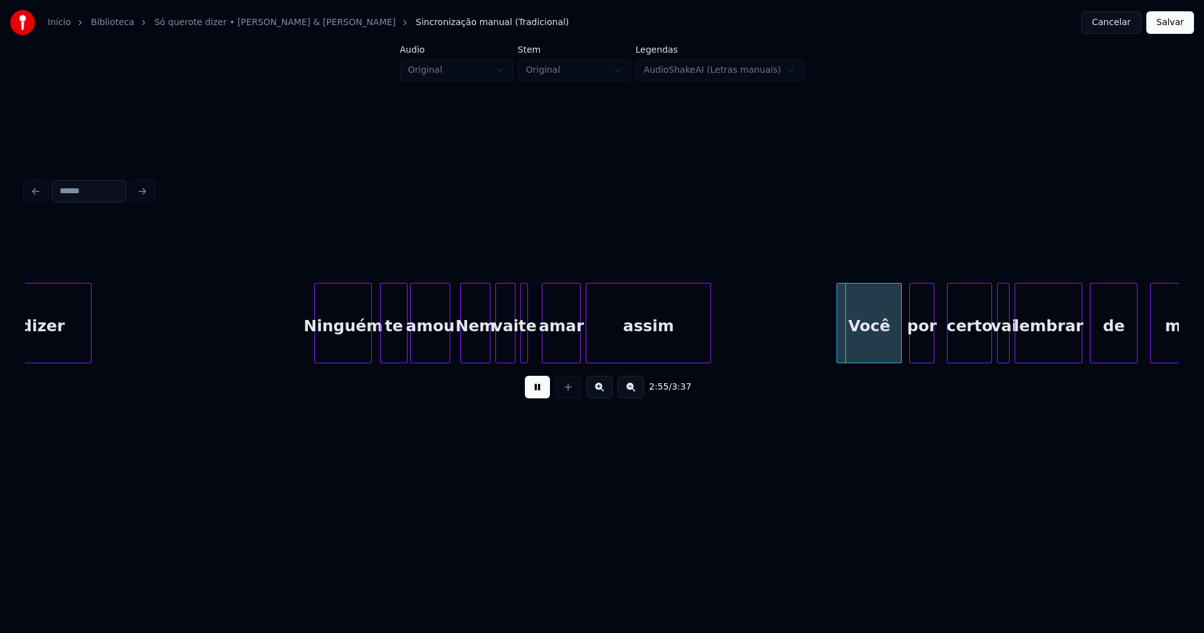
click at [544, 342] on div at bounding box center [544, 322] width 4 height 79
click at [535, 340] on div at bounding box center [536, 322] width 4 height 79
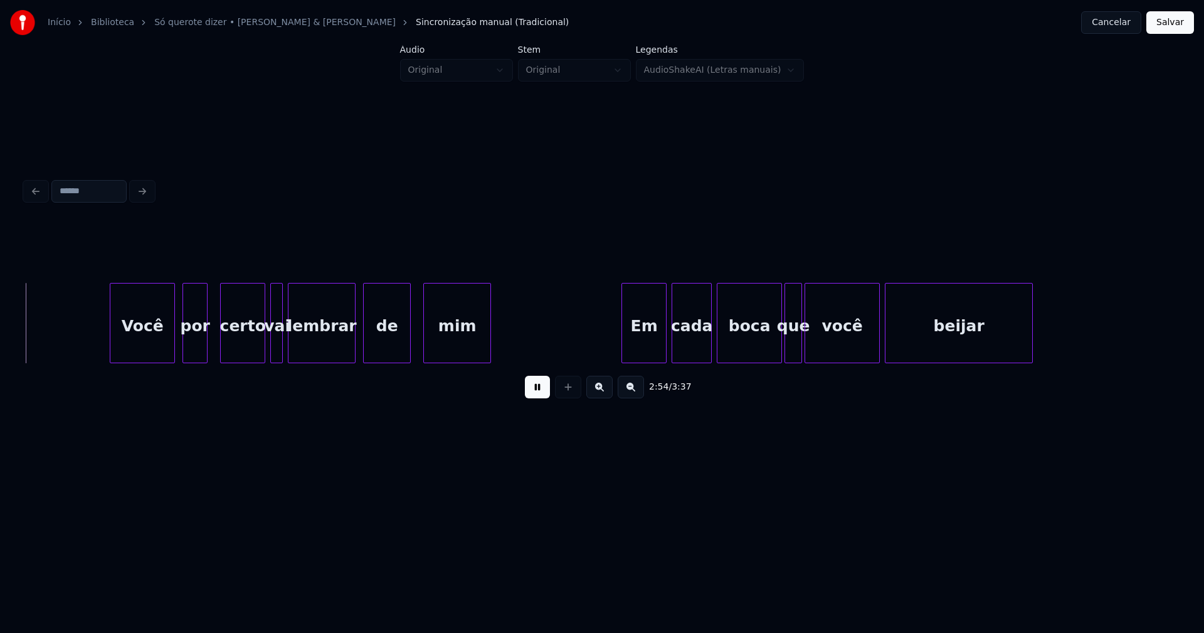
scroll to position [0, 21909]
click at [258, 345] on div at bounding box center [258, 322] width 4 height 79
click at [160, 342] on div "Você" at bounding box center [139, 325] width 64 height 85
click at [650, 344] on div "Em" at bounding box center [640, 325] width 44 height 85
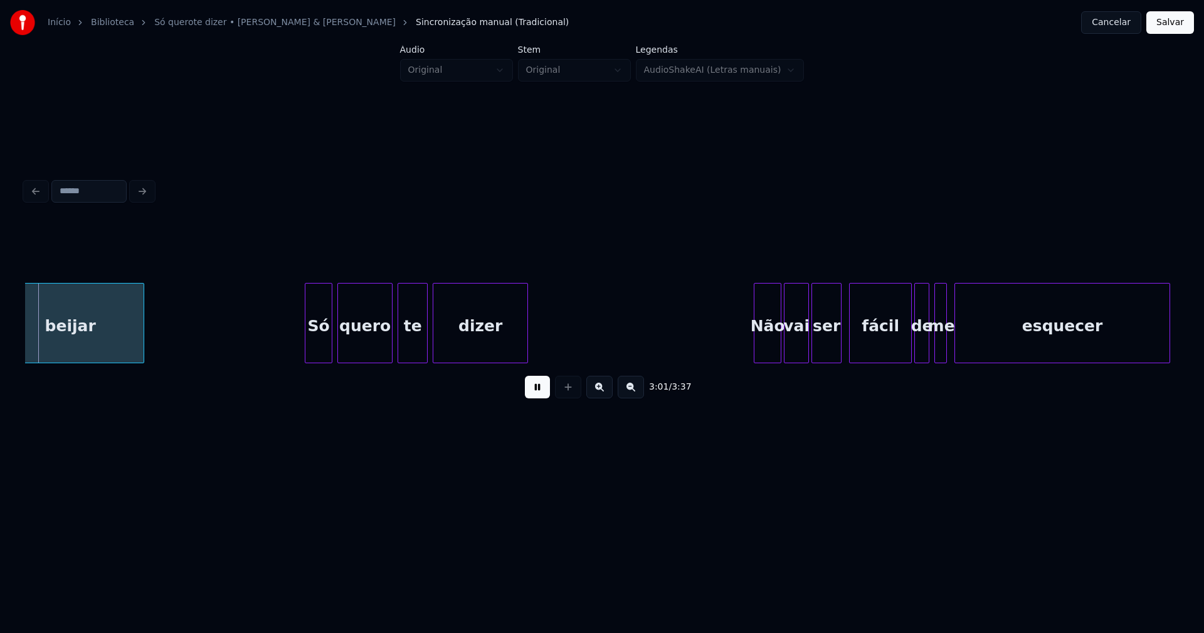
scroll to position [0, 22821]
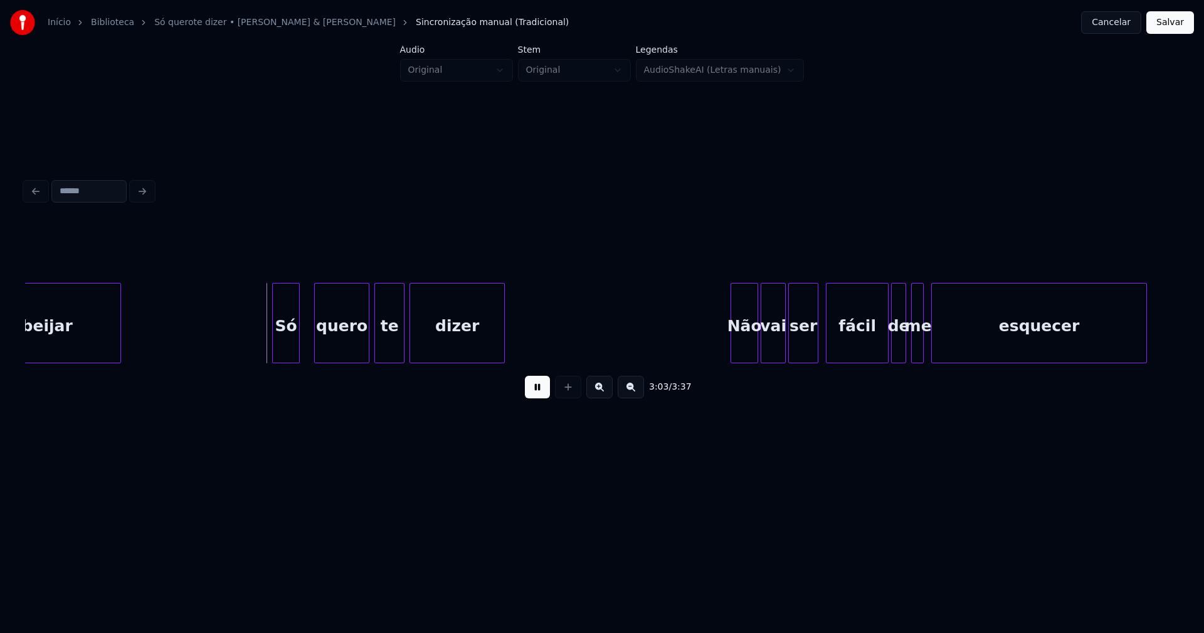
click at [288, 353] on div "Só" at bounding box center [286, 325] width 26 height 85
click at [738, 350] on div "Não" at bounding box center [738, 325] width 26 height 85
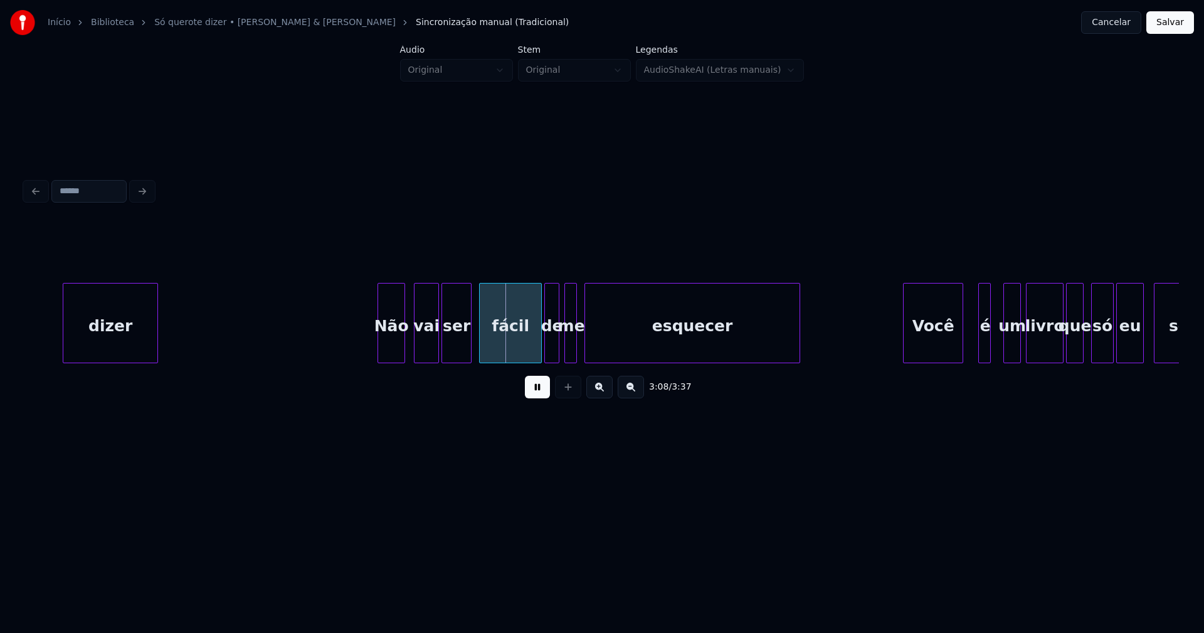
scroll to position [0, 23319]
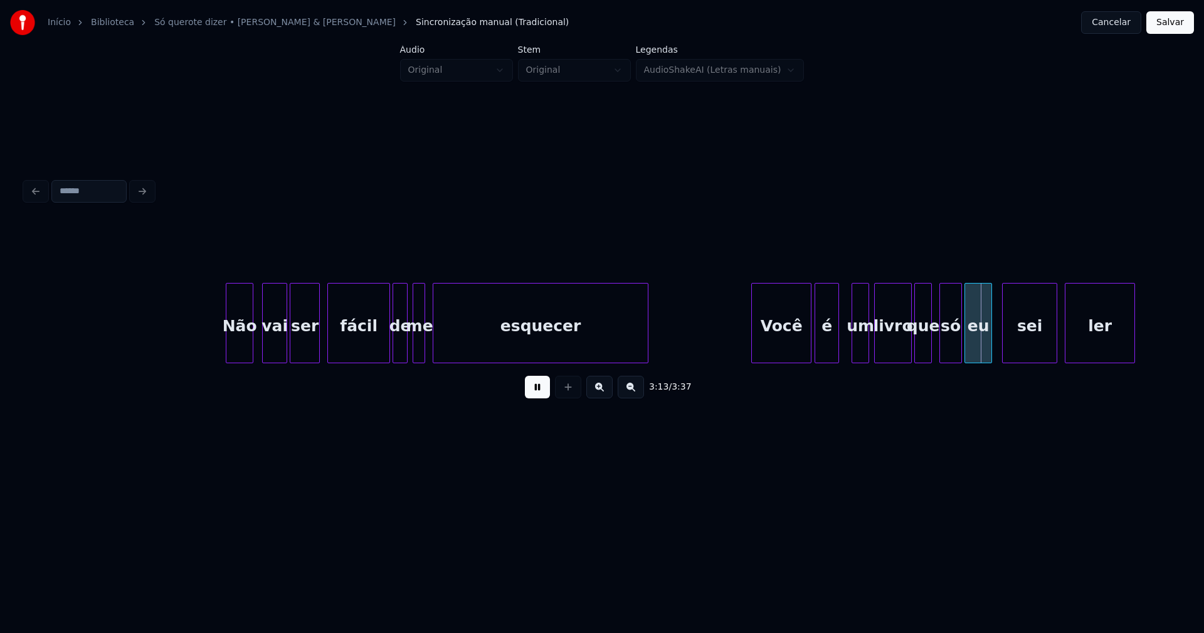
click at [816, 348] on div at bounding box center [817, 322] width 4 height 79
click at [794, 346] on div at bounding box center [794, 322] width 4 height 79
click at [804, 344] on div at bounding box center [804, 322] width 4 height 79
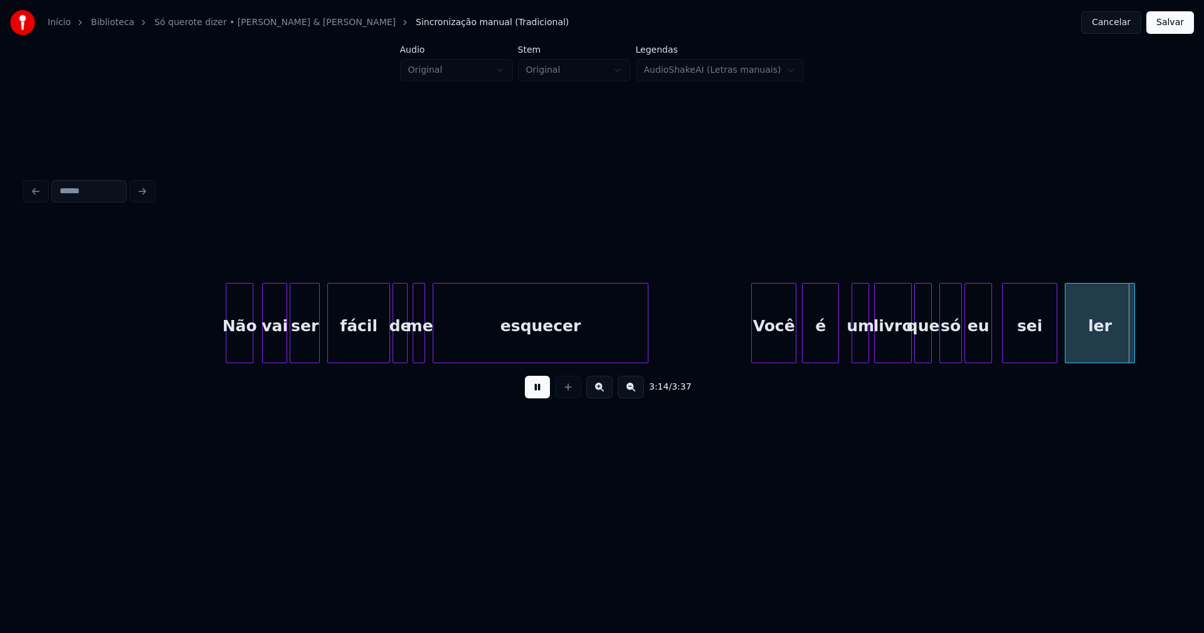
click at [904, 350] on div at bounding box center [904, 322] width 4 height 79
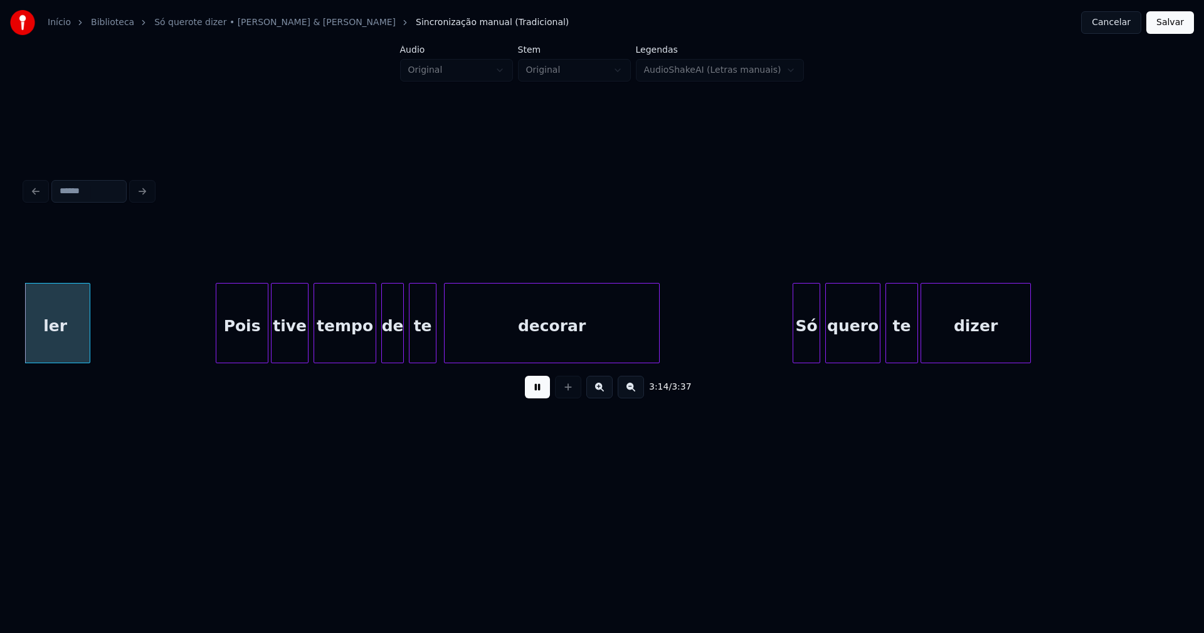
scroll to position [0, 24374]
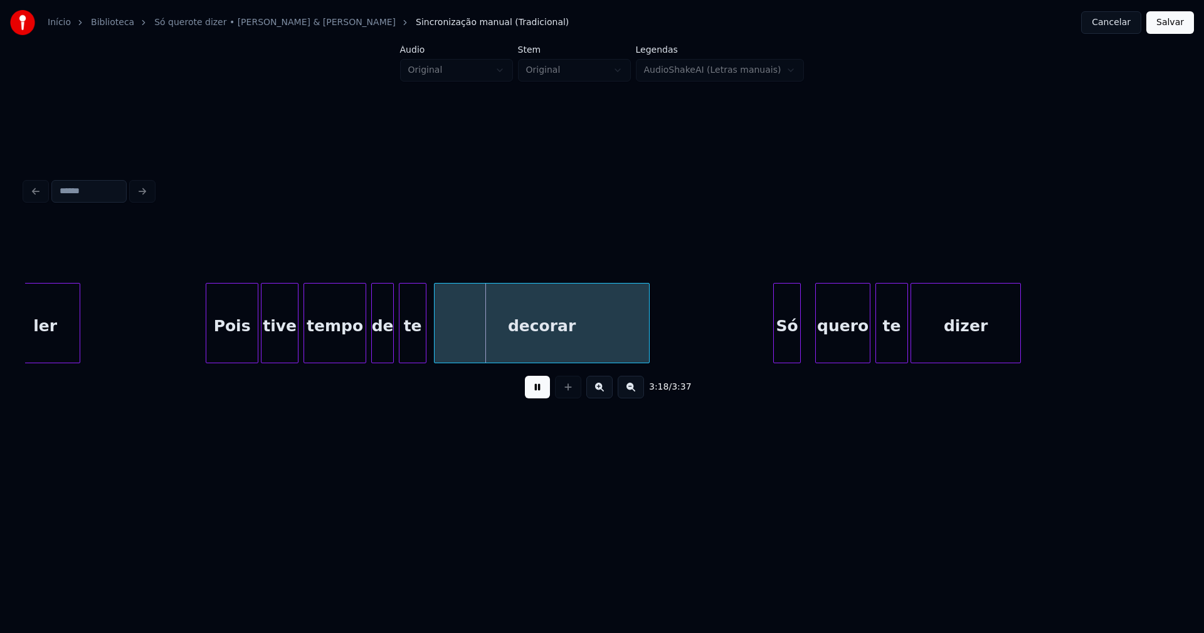
click at [783, 352] on div "Só" at bounding box center [787, 325] width 26 height 85
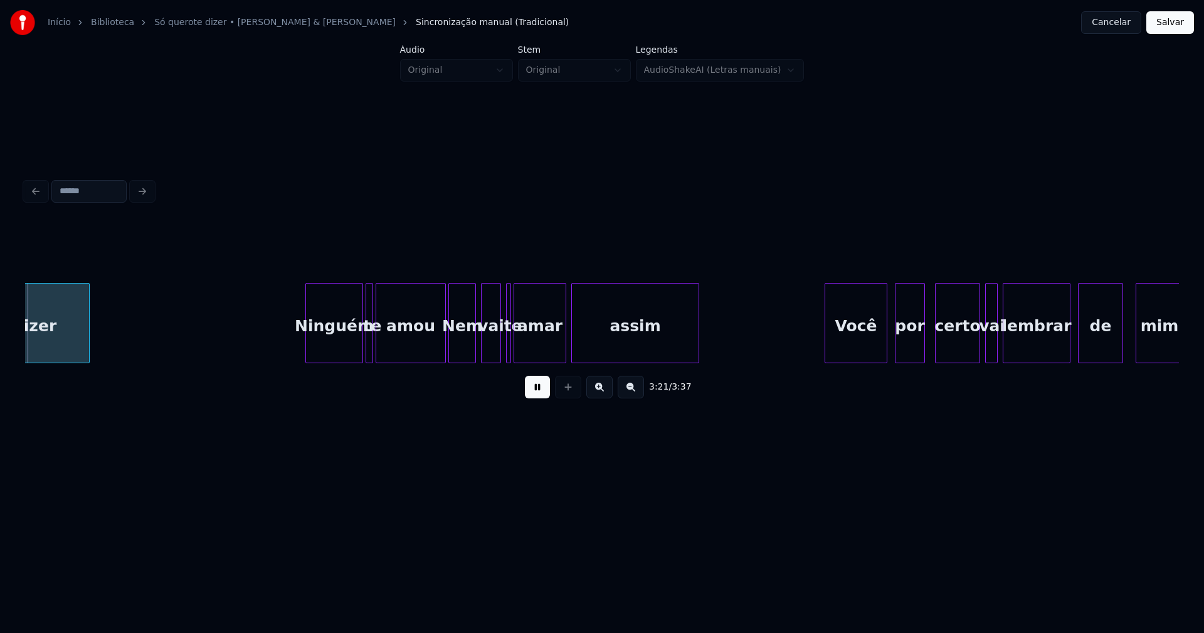
scroll to position [0, 25307]
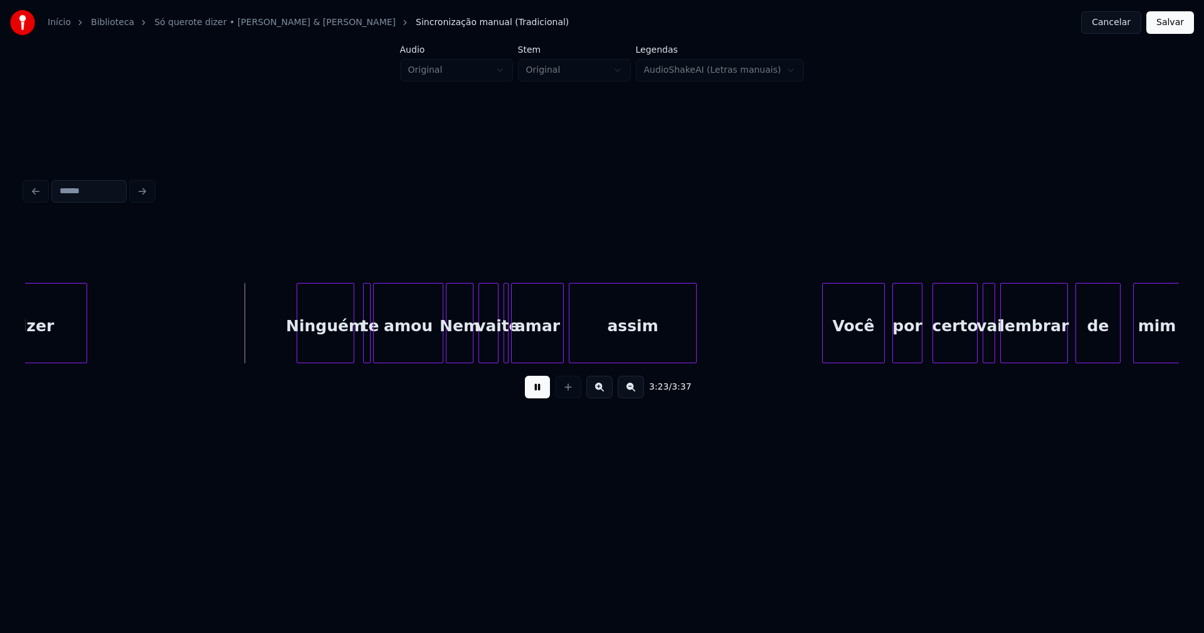
click at [340, 344] on div "Ninguém" at bounding box center [325, 325] width 56 height 85
click at [380, 344] on div "amou" at bounding box center [408, 325] width 69 height 85
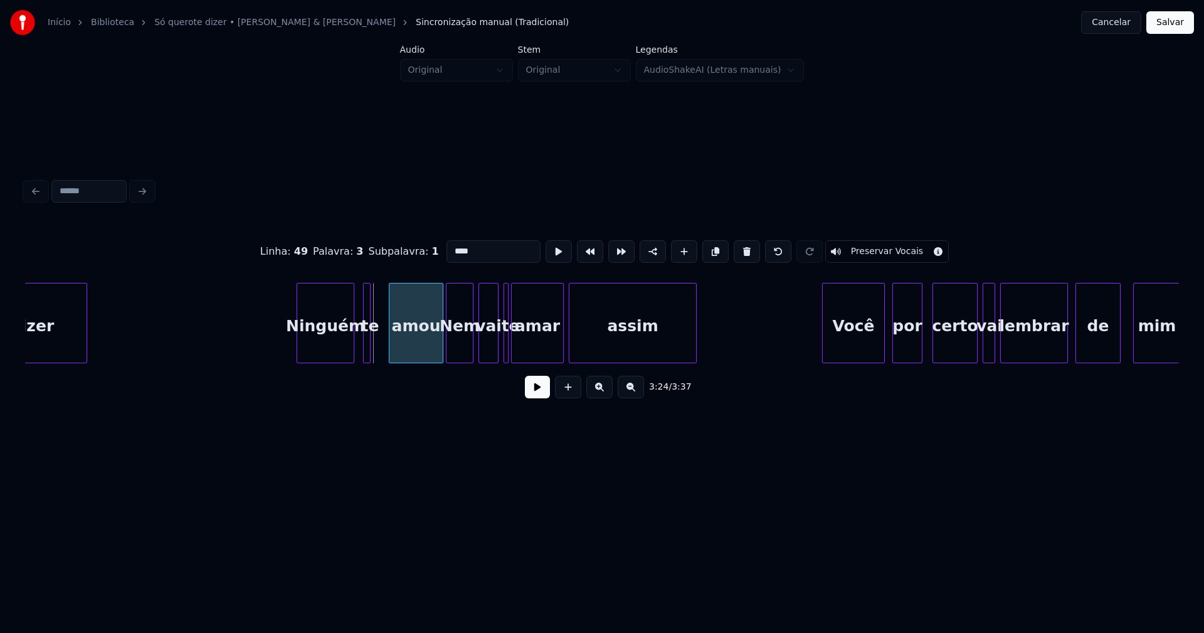
click at [392, 339] on div at bounding box center [391, 322] width 4 height 79
click at [386, 338] on div at bounding box center [384, 322] width 4 height 79
click at [537, 395] on button at bounding box center [537, 387] width 25 height 23
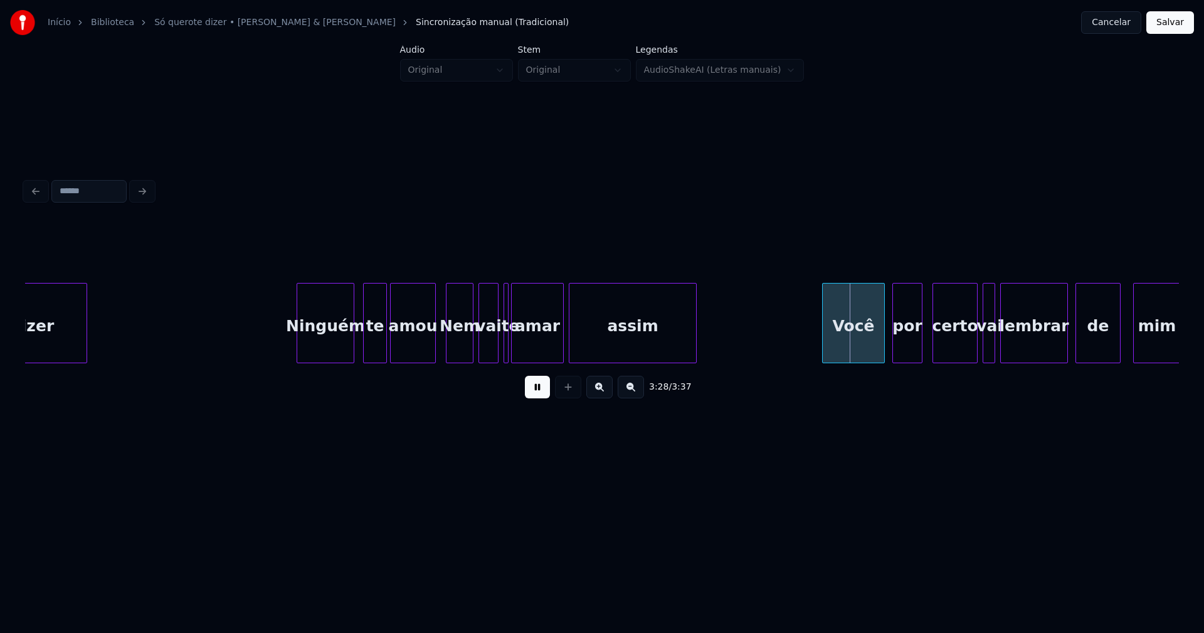
click at [435, 356] on div "amou" at bounding box center [413, 323] width 46 height 80
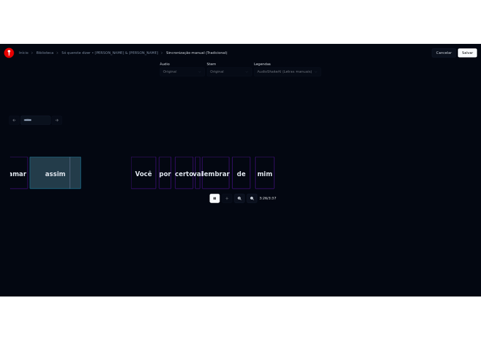
scroll to position [0, 25831]
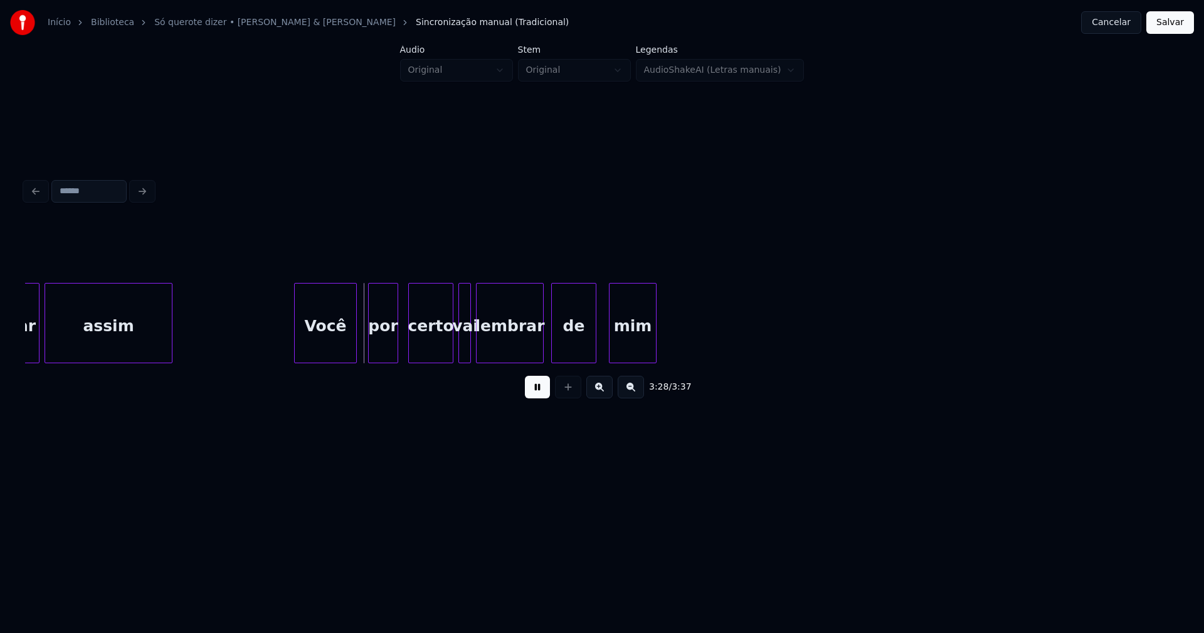
click at [329, 347] on div "Você" at bounding box center [325, 325] width 61 height 85
click at [1168, 31] on button "Salvar" at bounding box center [1170, 22] width 48 height 23
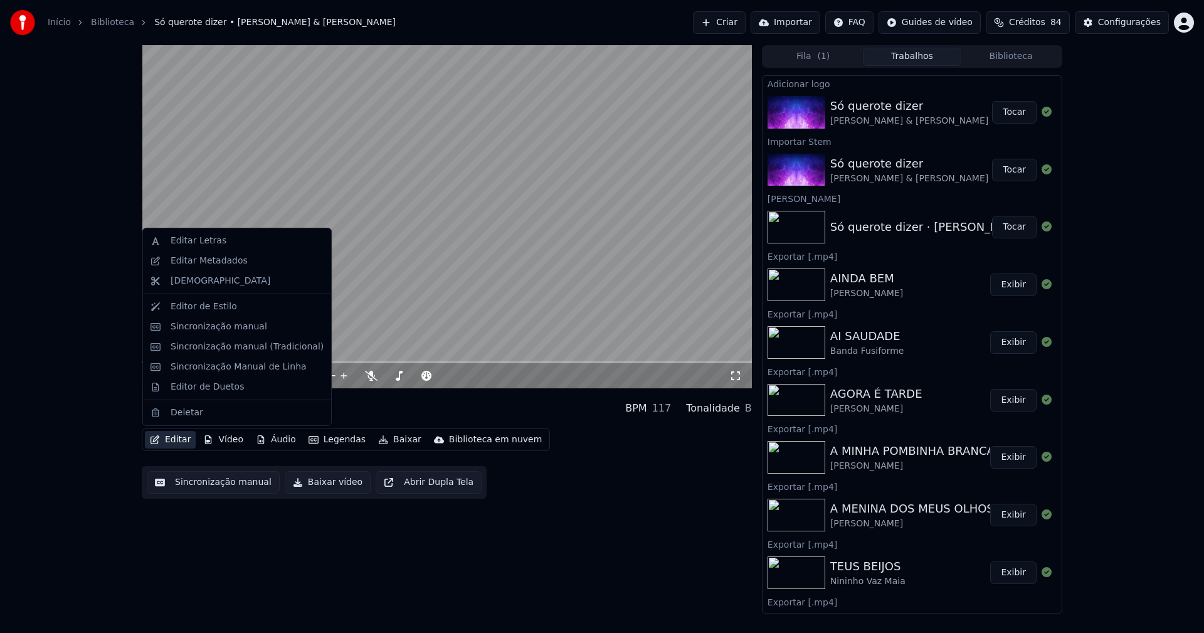
click at [171, 438] on button "Editar" at bounding box center [170, 440] width 51 height 18
click at [209, 264] on div "Editar Metadados" at bounding box center [209, 261] width 77 height 13
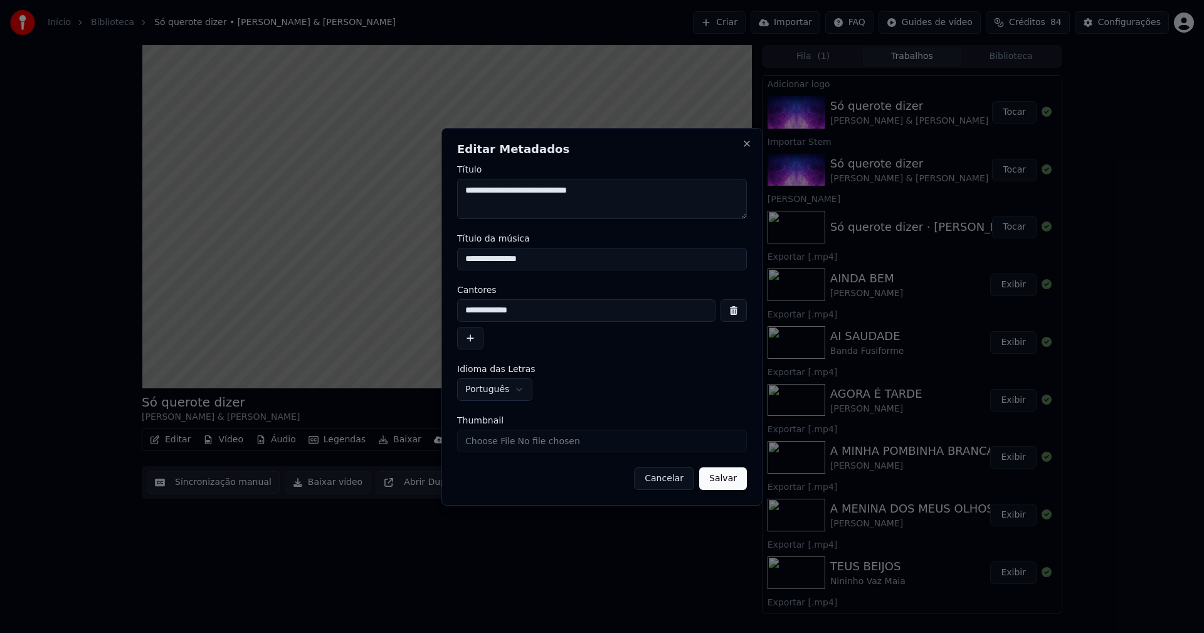
drag, startPoint x: 535, startPoint y: 261, endPoint x: 404, endPoint y: 261, distance: 131.7
click at [404, 261] on body "Início Biblioteca Só querote dizer • [PERSON_NAME] & [PERSON_NAME] Criar Import…" at bounding box center [602, 316] width 1204 height 633
type input "**********"
click at [739, 482] on button "Salvar" at bounding box center [723, 478] width 48 height 23
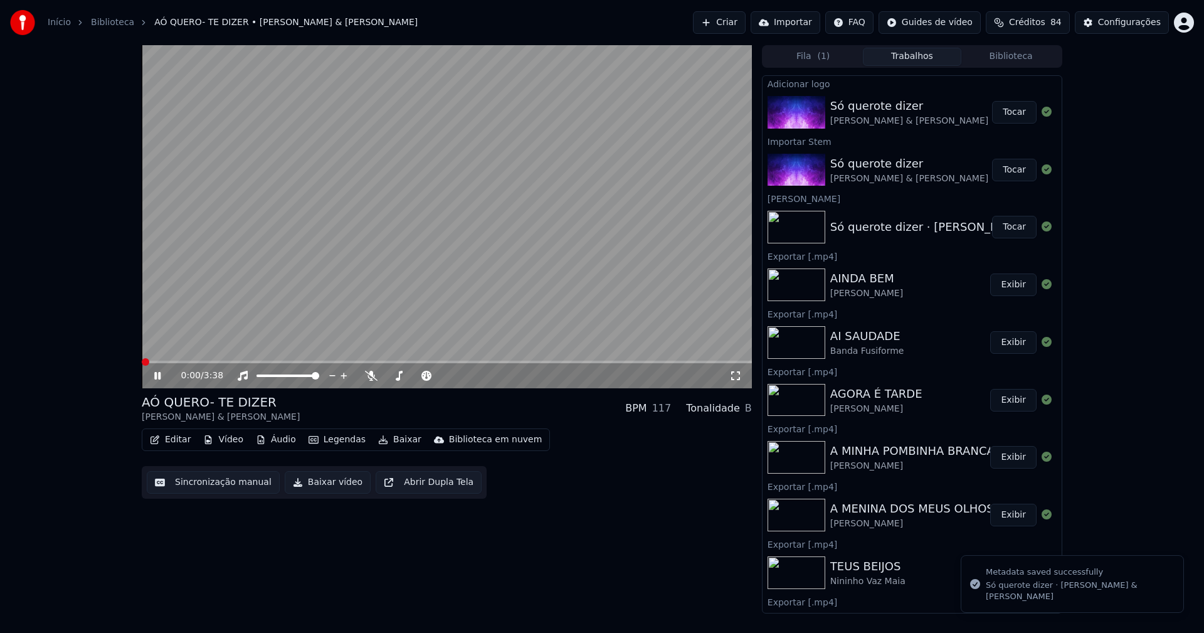
click at [142, 362] on span at bounding box center [142, 361] width 0 height 3
click at [160, 377] on icon at bounding box center [157, 376] width 6 height 8
click at [179, 434] on button "Editar" at bounding box center [170, 440] width 51 height 18
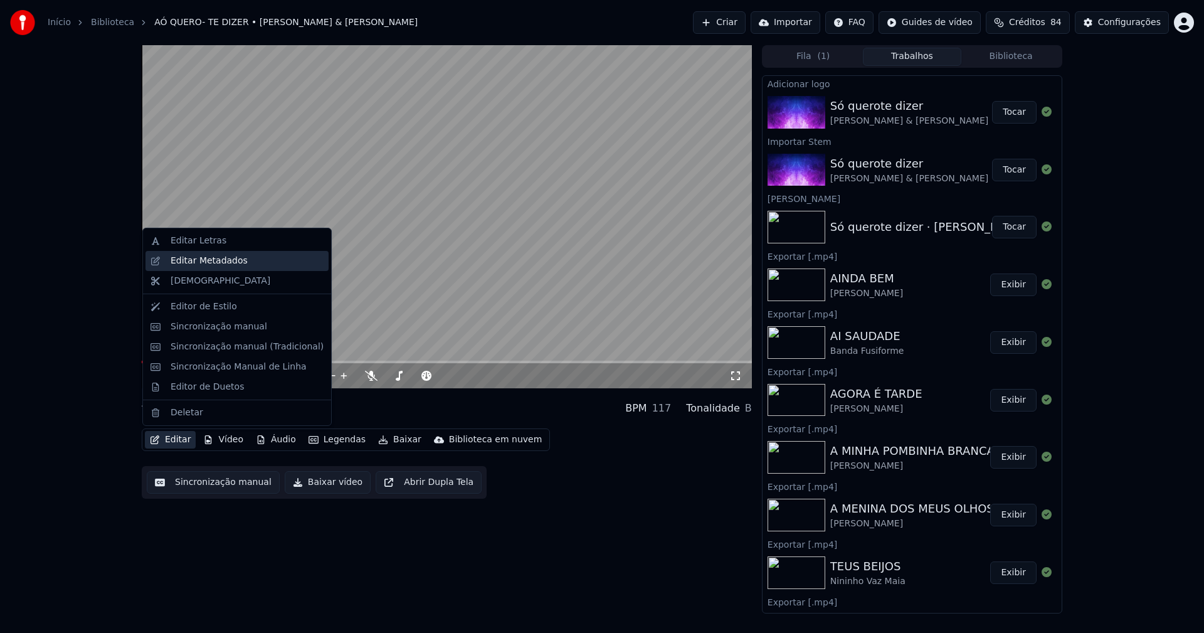
click at [204, 256] on div "Editar Metadados" at bounding box center [209, 261] width 77 height 13
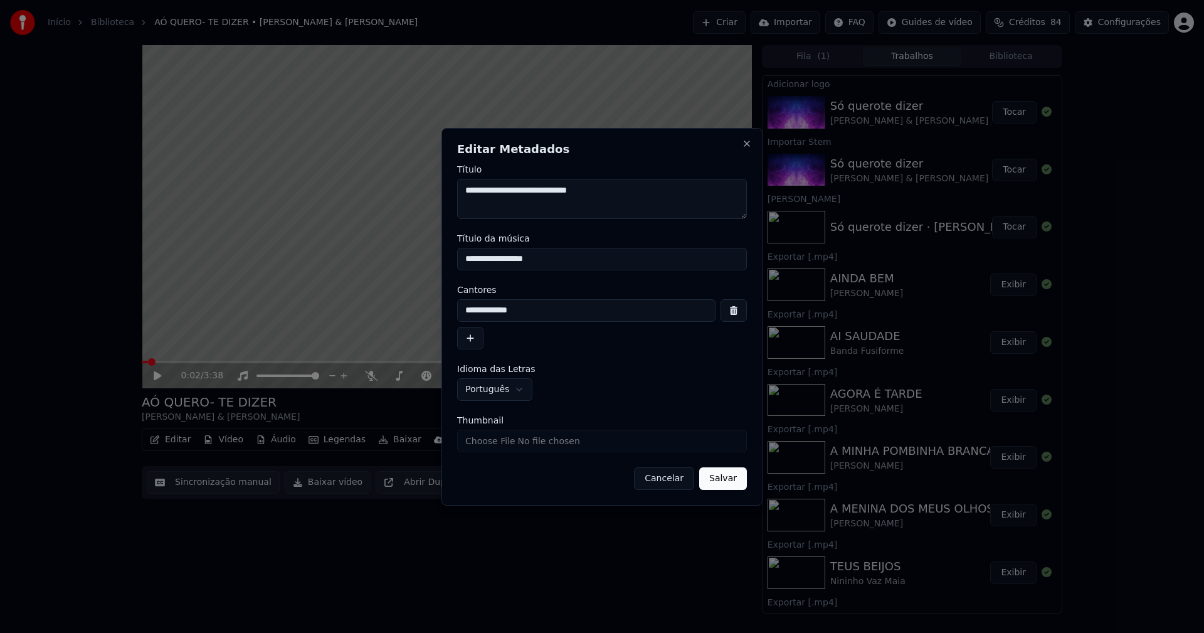
click at [470, 257] on input "**********" at bounding box center [602, 259] width 290 height 23
type input "**********"
click at [493, 447] on input "Thumbnail" at bounding box center [602, 440] width 290 height 23
type input "**********"
click at [725, 480] on button "Salvar" at bounding box center [723, 478] width 48 height 23
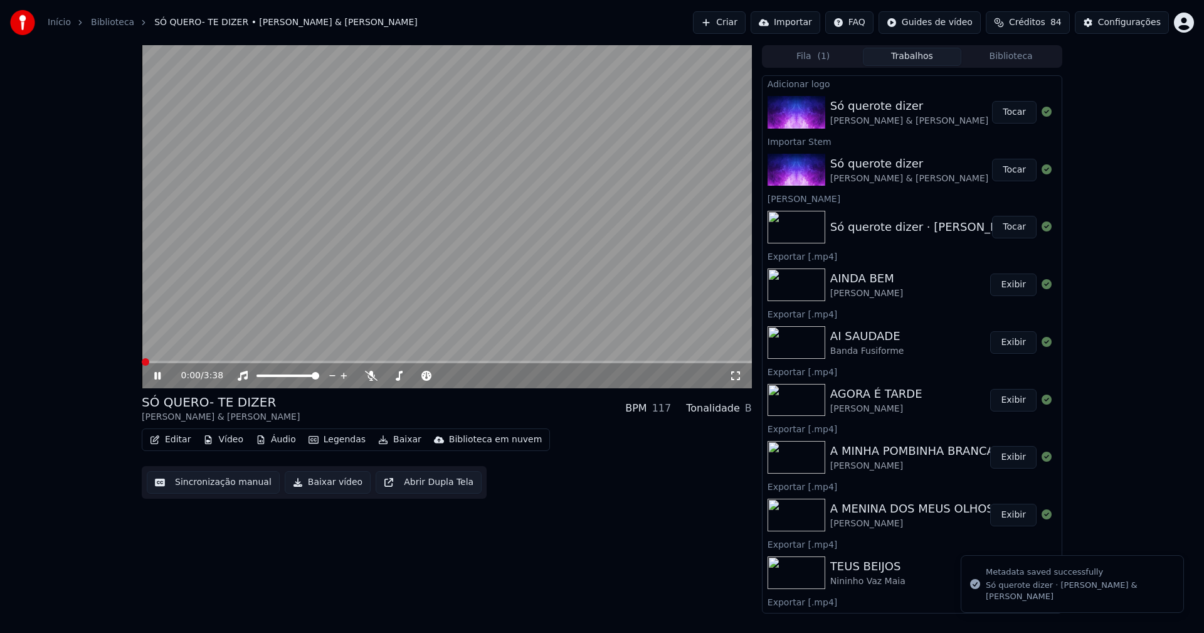
click at [1014, 61] on button "Biblioteca" at bounding box center [1010, 57] width 99 height 18
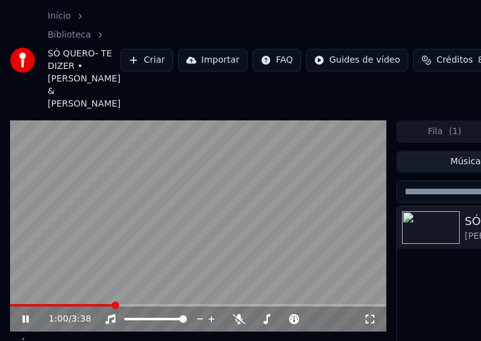
click at [23, 315] on icon at bounding box center [26, 319] width 6 height 8
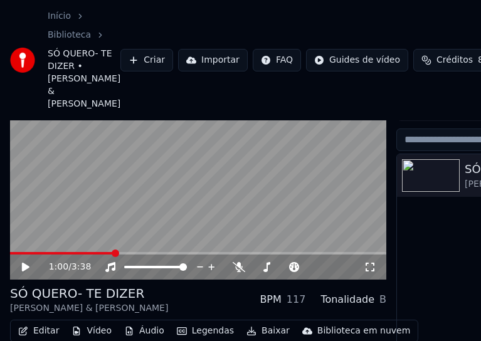
scroll to position [116, 0]
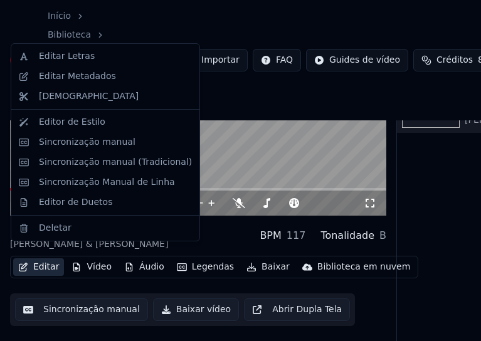
click at [44, 258] on button "Editar" at bounding box center [38, 267] width 51 height 18
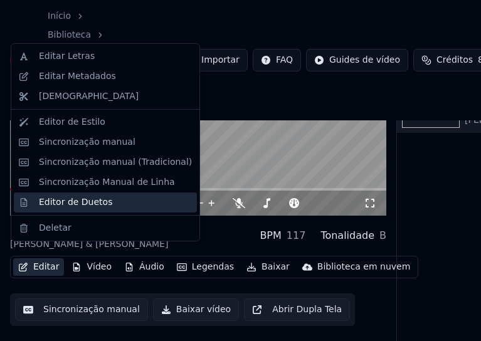
click at [55, 205] on div "Editor de Duetos" at bounding box center [75, 202] width 73 height 13
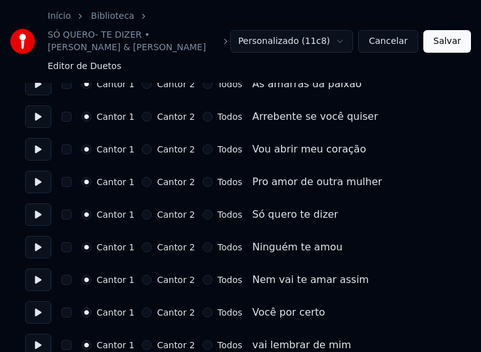
scroll to position [313, 0]
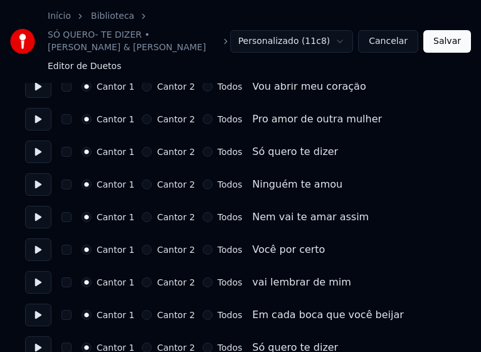
click at [202, 147] on button "Todos" at bounding box center [207, 152] width 10 height 10
click at [202, 179] on button "Todos" at bounding box center [207, 184] width 10 height 10
click at [202, 212] on button "Todos" at bounding box center [207, 217] width 10 height 10
click at [202, 244] on button "Todos" at bounding box center [207, 249] width 10 height 10
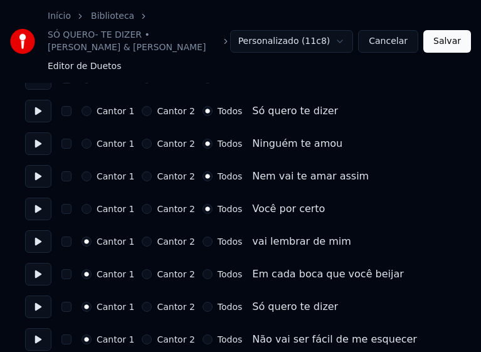
scroll to position [376, 0]
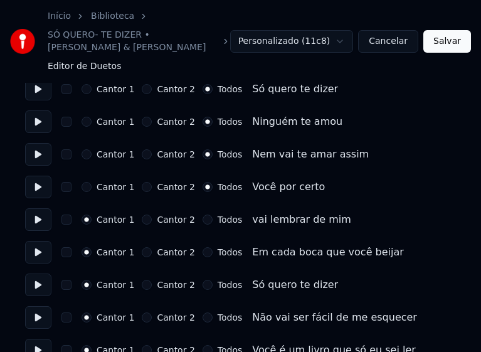
click at [202, 214] on button "Todos" at bounding box center [207, 219] width 10 height 10
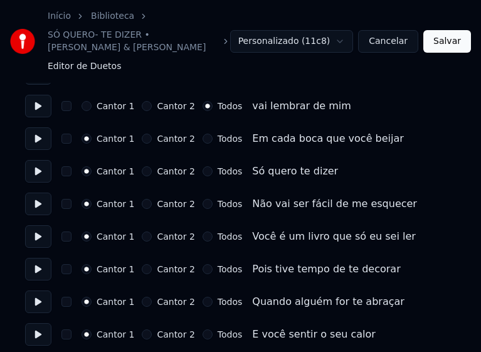
scroll to position [502, 0]
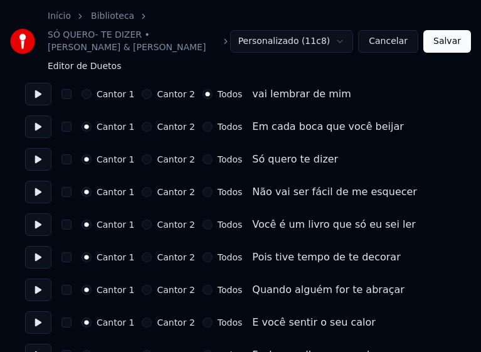
click at [202, 122] on button "Todos" at bounding box center [207, 127] width 10 height 10
click at [202, 154] on button "Todos" at bounding box center [207, 159] width 10 height 10
click at [202, 187] on button "Todos" at bounding box center [207, 192] width 10 height 10
click at [202, 219] on button "Todos" at bounding box center [207, 224] width 10 height 10
click at [202, 252] on button "Todos" at bounding box center [207, 257] width 10 height 10
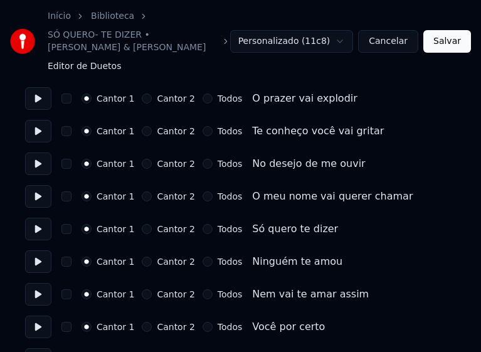
scroll to position [878, 0]
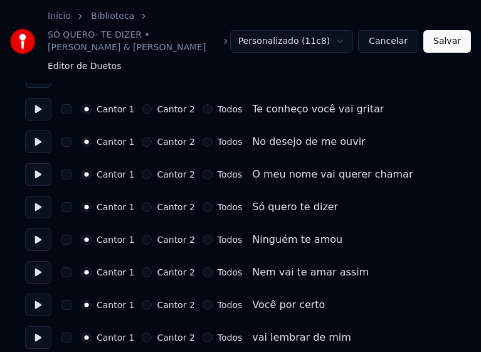
click at [202, 202] on button "Todos" at bounding box center [207, 207] width 10 height 10
click at [202, 234] on button "Todos" at bounding box center [207, 239] width 10 height 10
click at [202, 267] on button "Todos" at bounding box center [207, 272] width 10 height 10
click at [202, 300] on button "Todos" at bounding box center [207, 305] width 10 height 10
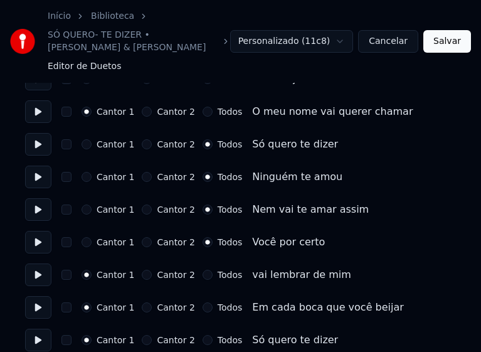
click at [202, 270] on button "Todos" at bounding box center [207, 275] width 10 height 10
click at [202, 302] on button "Todos" at bounding box center [207, 307] width 10 height 10
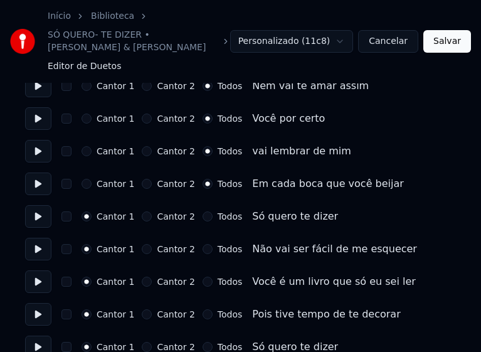
scroll to position [1066, 0]
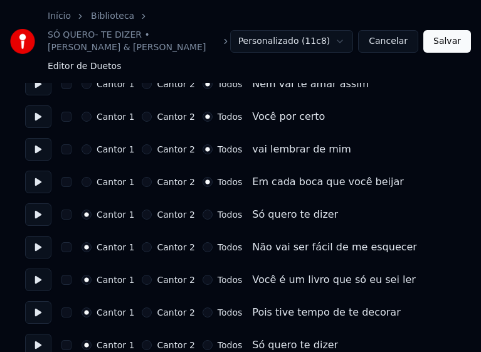
click at [202, 209] on button "Todos" at bounding box center [207, 214] width 10 height 10
click at [202, 242] on button "Todos" at bounding box center [207, 247] width 10 height 10
click at [202, 275] on button "Todos" at bounding box center [207, 280] width 10 height 10
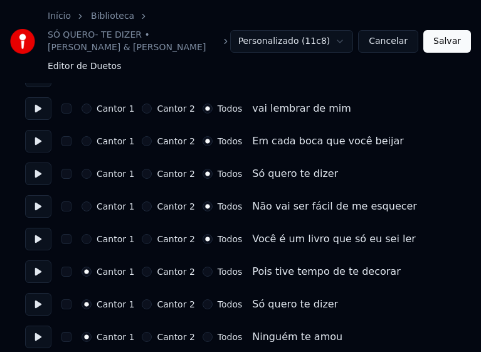
scroll to position [1128, 0]
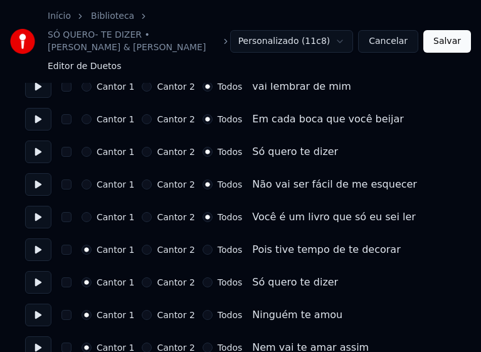
click at [202, 244] on button "Todos" at bounding box center [207, 249] width 10 height 10
click at [202, 277] on button "Todos" at bounding box center [207, 282] width 10 height 10
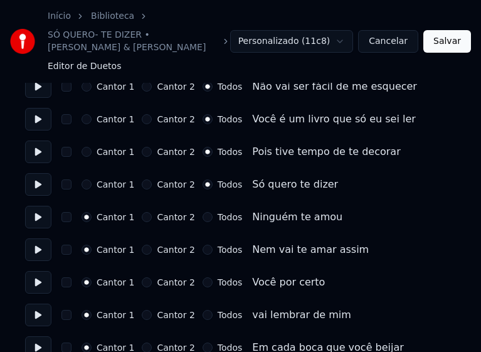
scroll to position [1254, 0]
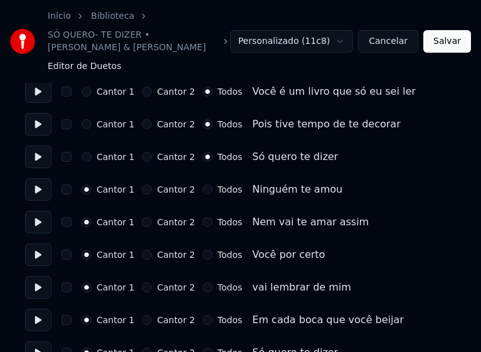
click at [202, 184] on button "Todos" at bounding box center [207, 189] width 10 height 10
click at [202, 217] on button "Todos" at bounding box center [207, 222] width 10 height 10
click at [202, 250] on button "Todos" at bounding box center [207, 255] width 10 height 10
click at [202, 282] on button "Todos" at bounding box center [207, 287] width 10 height 10
click at [202, 315] on button "Todos" at bounding box center [207, 320] width 10 height 10
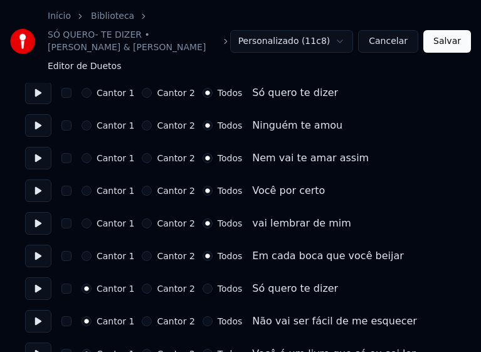
scroll to position [1379, 0]
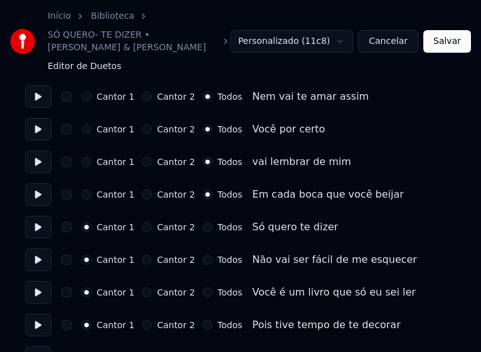
click at [202, 222] on button "Todos" at bounding box center [207, 227] width 10 height 10
click at [202, 255] on button "Todos" at bounding box center [207, 260] width 10 height 10
click at [202, 287] on button "Todos" at bounding box center [207, 292] width 10 height 10
click at [202, 320] on button "Todos" at bounding box center [207, 325] width 10 height 10
click at [202, 352] on button "Todos" at bounding box center [207, 357] width 10 height 10
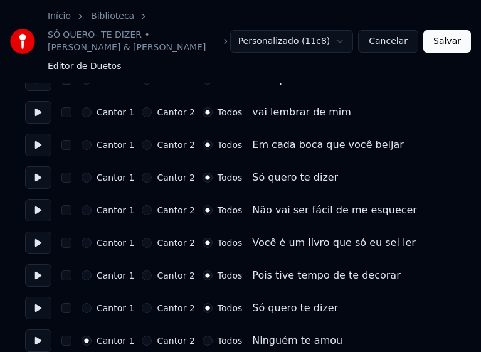
scroll to position [1505, 0]
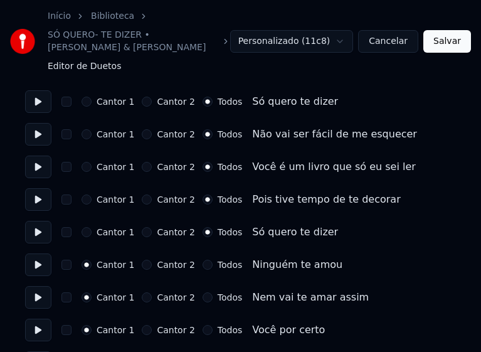
click at [202, 260] on button "Todos" at bounding box center [207, 265] width 10 height 10
click at [202, 292] on button "Todos" at bounding box center [207, 297] width 10 height 10
click at [202, 325] on button "Todos" at bounding box center [207, 330] width 10 height 10
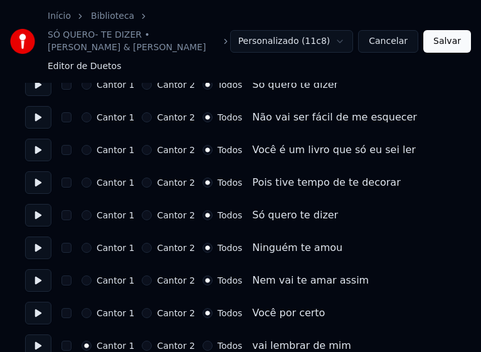
scroll to position [1527, 0]
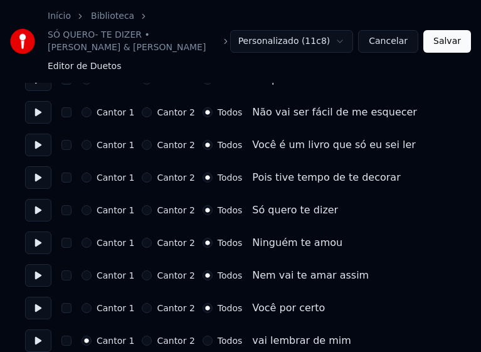
click at [202, 335] on button "Todos" at bounding box center [207, 340] width 10 height 10
click at [443, 36] on button "Salvar" at bounding box center [447, 41] width 48 height 23
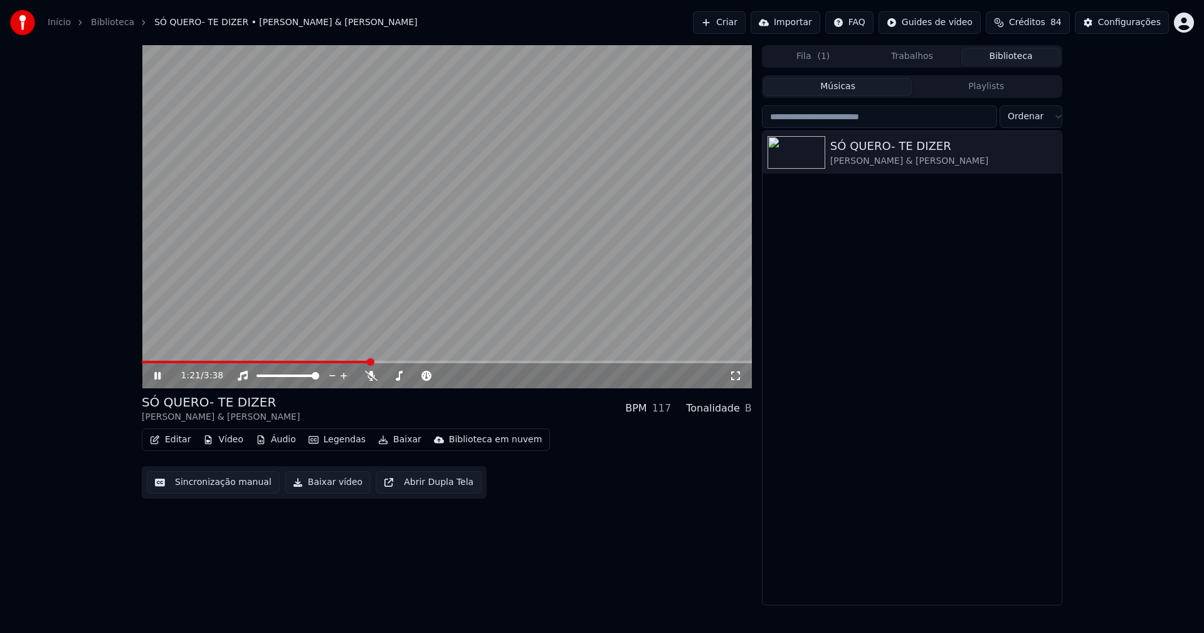
click at [733, 374] on icon at bounding box center [735, 376] width 13 height 10
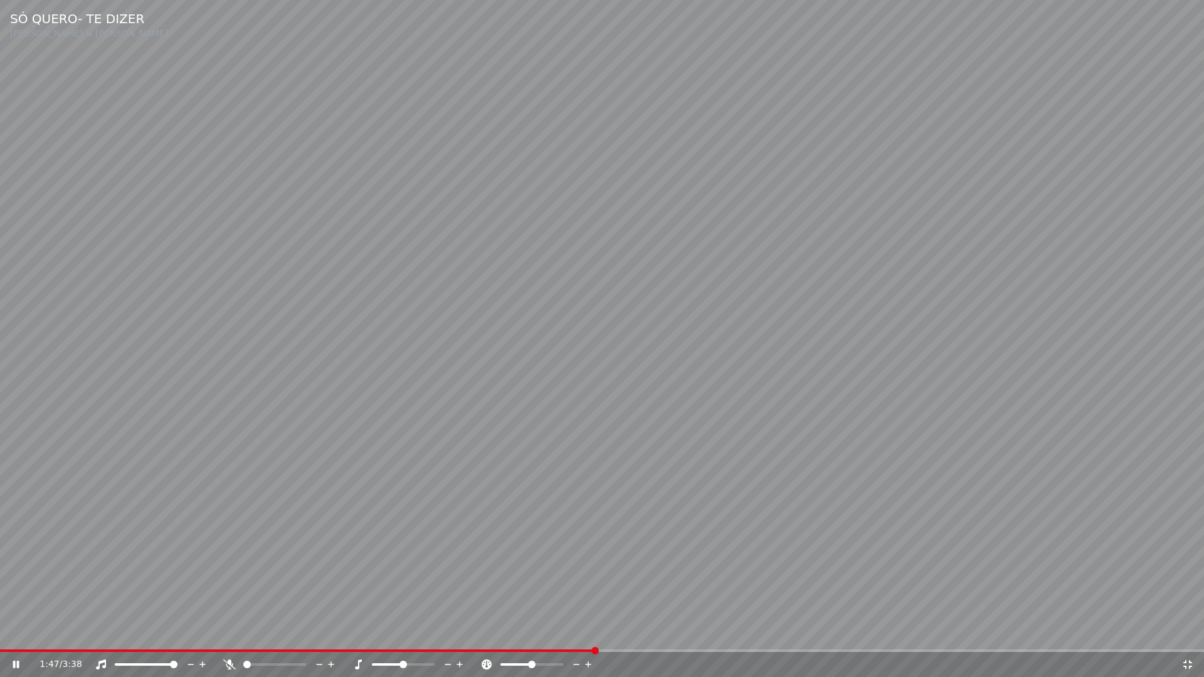
click at [1191, 632] on icon at bounding box center [1187, 665] width 13 height 10
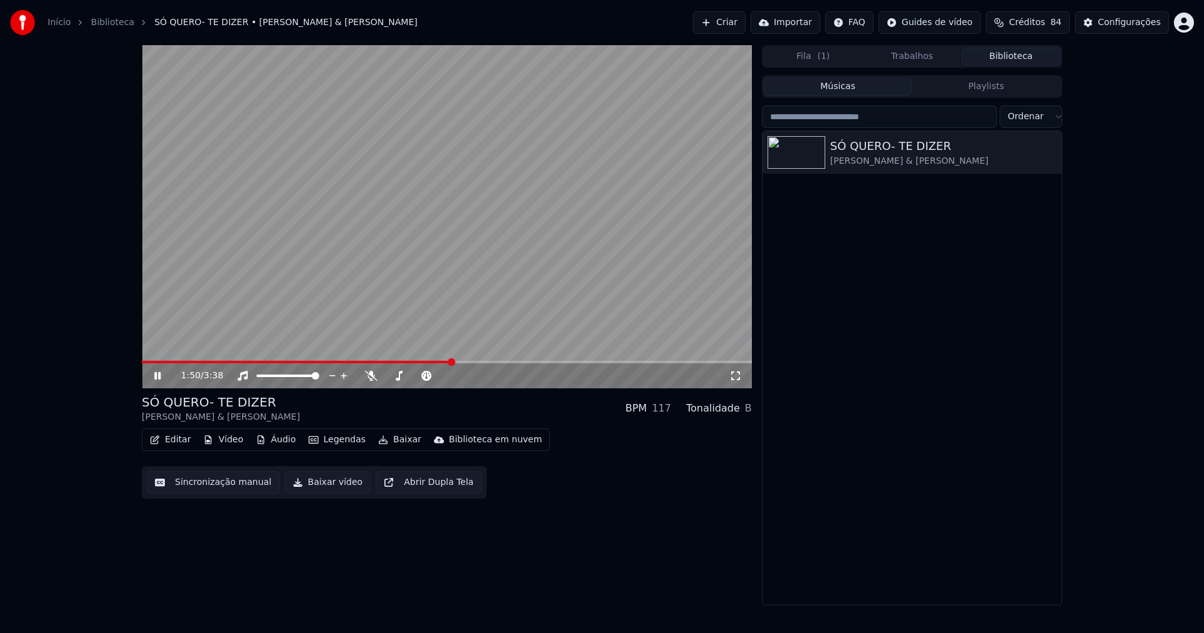
click at [159, 377] on icon at bounding box center [157, 376] width 6 height 8
click at [316, 488] on button "Baixar vídeo" at bounding box center [328, 482] width 86 height 23
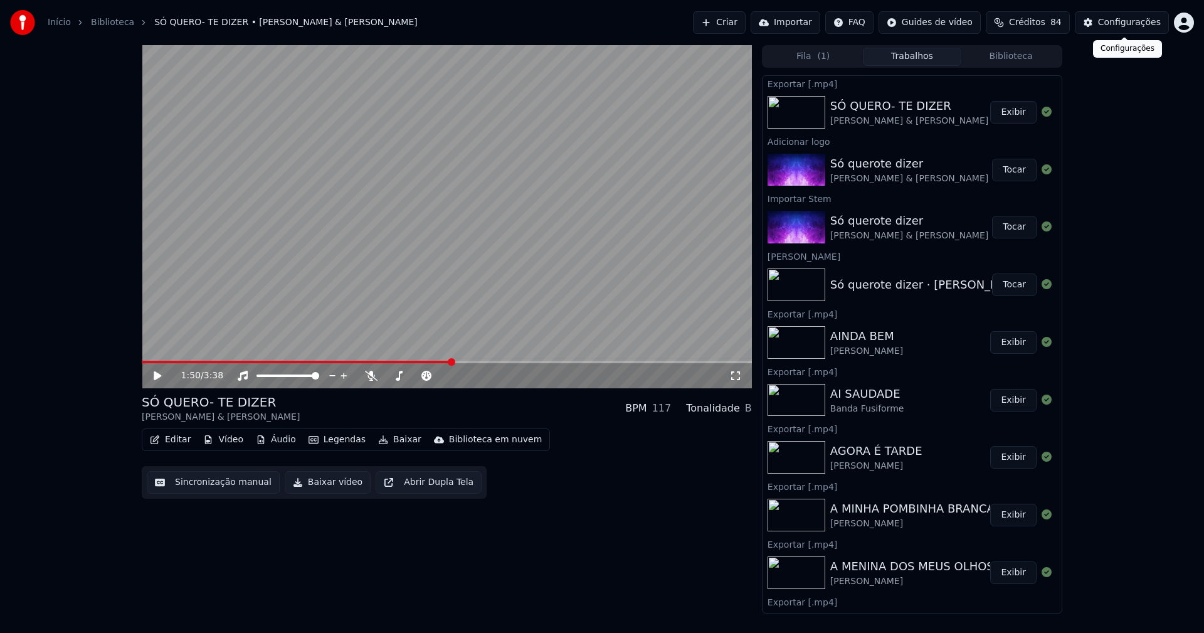
click at [1133, 29] on button "Configurações" at bounding box center [1122, 22] width 94 height 23
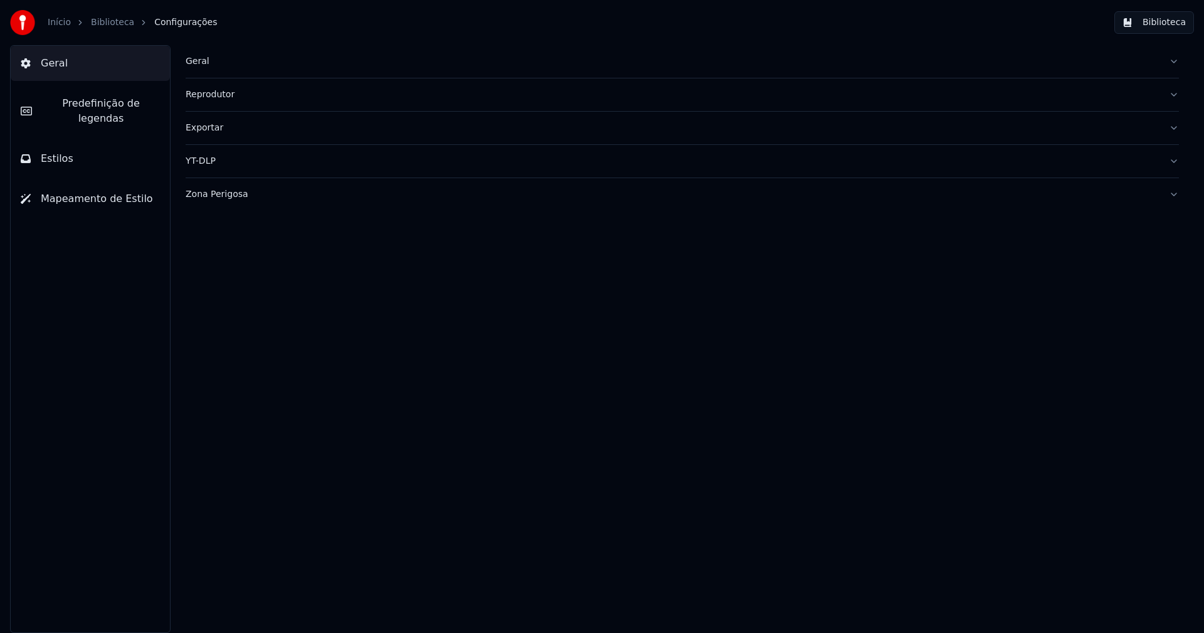
click at [194, 60] on div "Geral" at bounding box center [672, 61] width 973 height 13
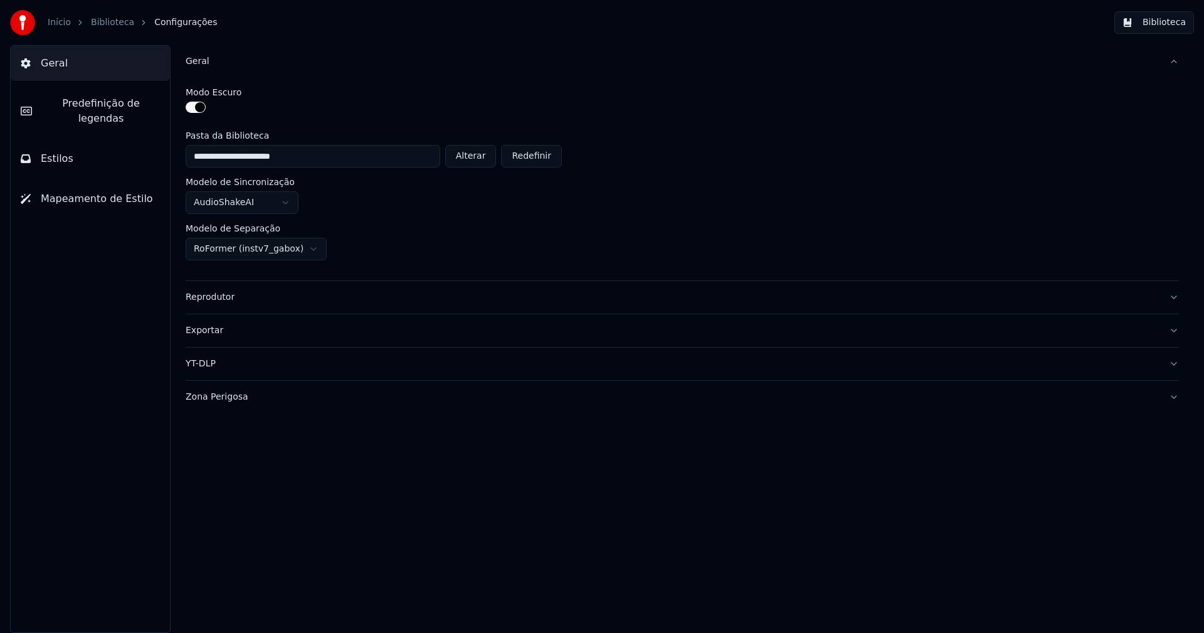
click at [479, 154] on button "Alterar" at bounding box center [470, 156] width 51 height 23
type input "**********"
click at [1159, 18] on button "Biblioteca" at bounding box center [1154, 22] width 80 height 23
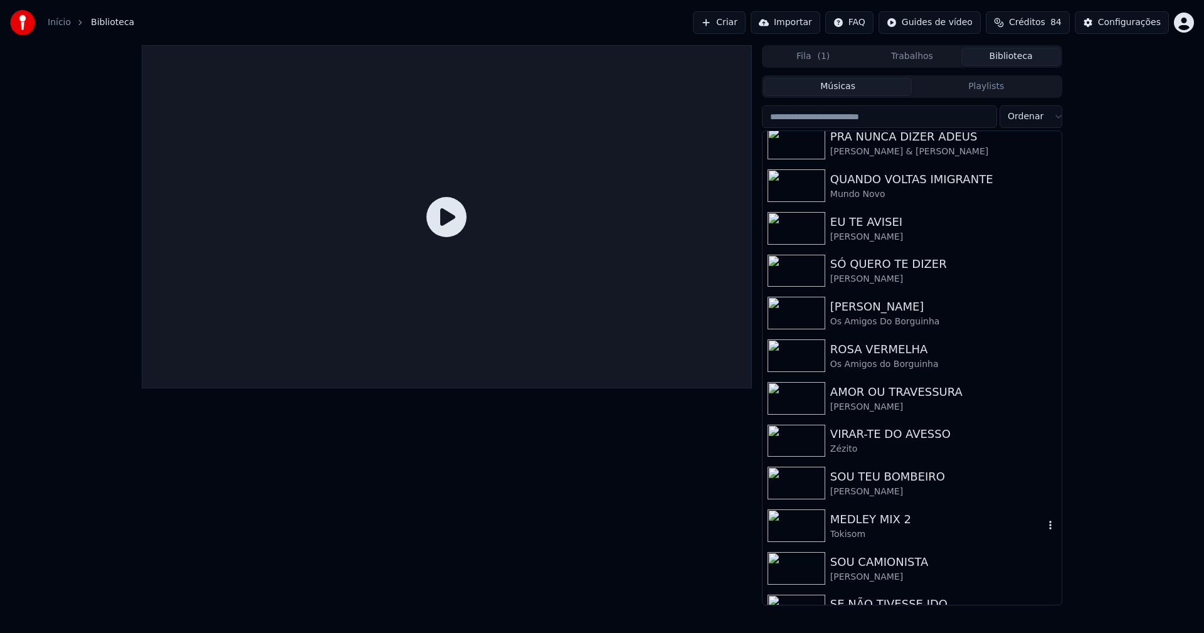
scroll to position [313, 0]
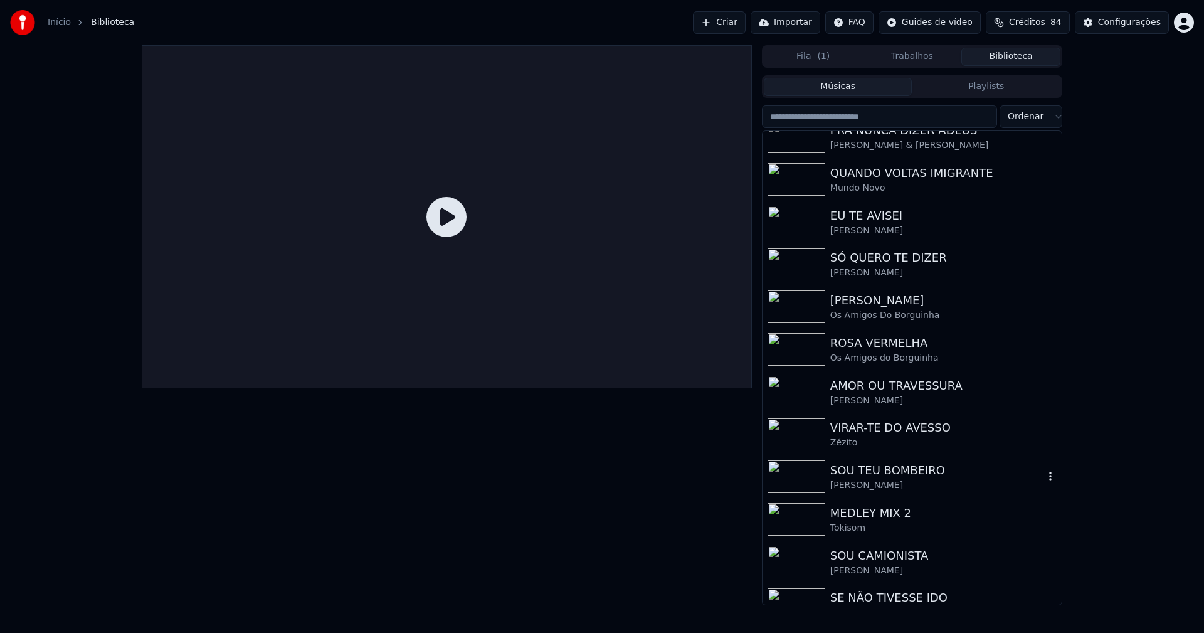
drag, startPoint x: 872, startPoint y: 474, endPoint x: 881, endPoint y: 470, distance: 9.5
click at [872, 473] on div "SOU TEU BOMBEIRO" at bounding box center [937, 470] width 214 height 18
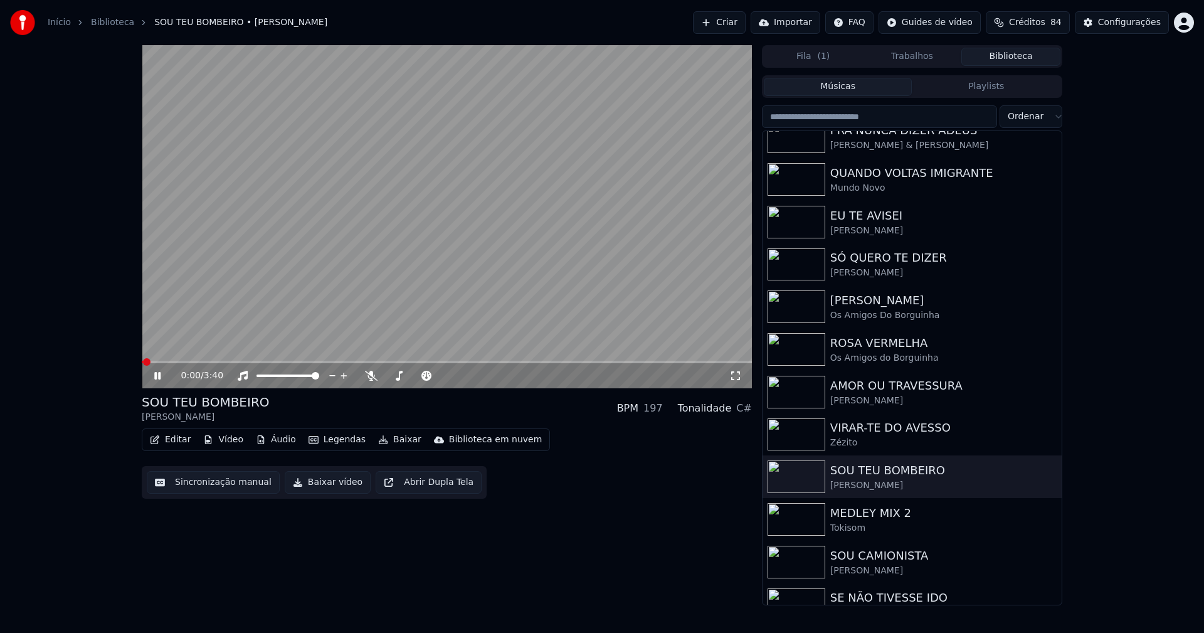
click at [175, 444] on button "Editar" at bounding box center [170, 440] width 51 height 18
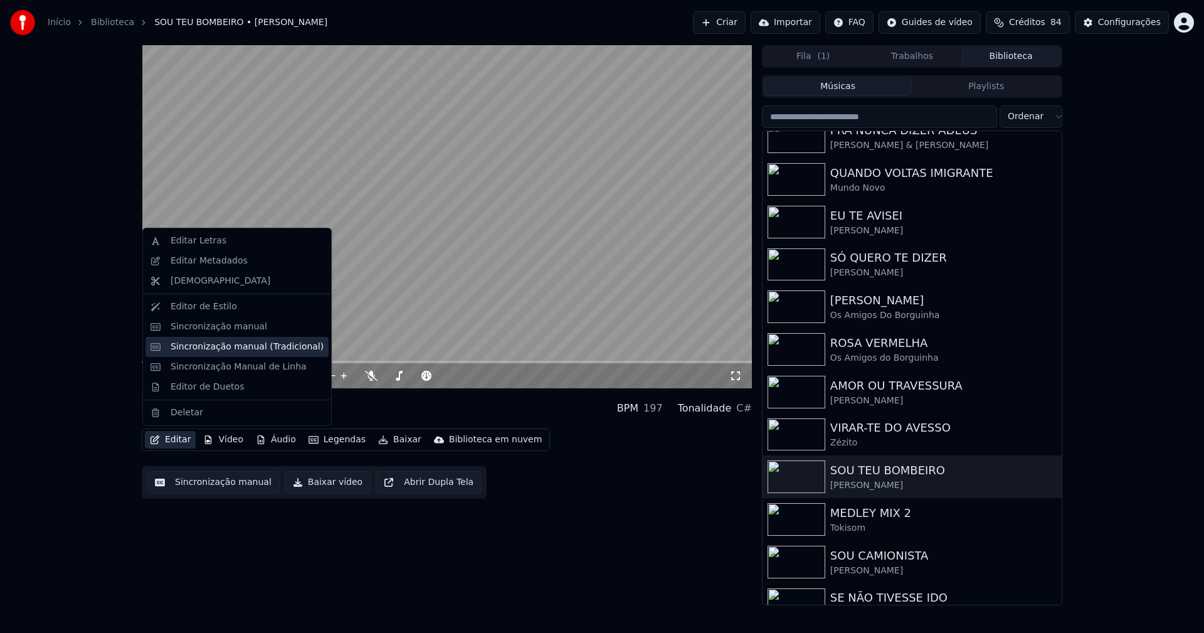
click at [263, 350] on div "Sincronização manual (Tradicional)" at bounding box center [247, 346] width 153 height 13
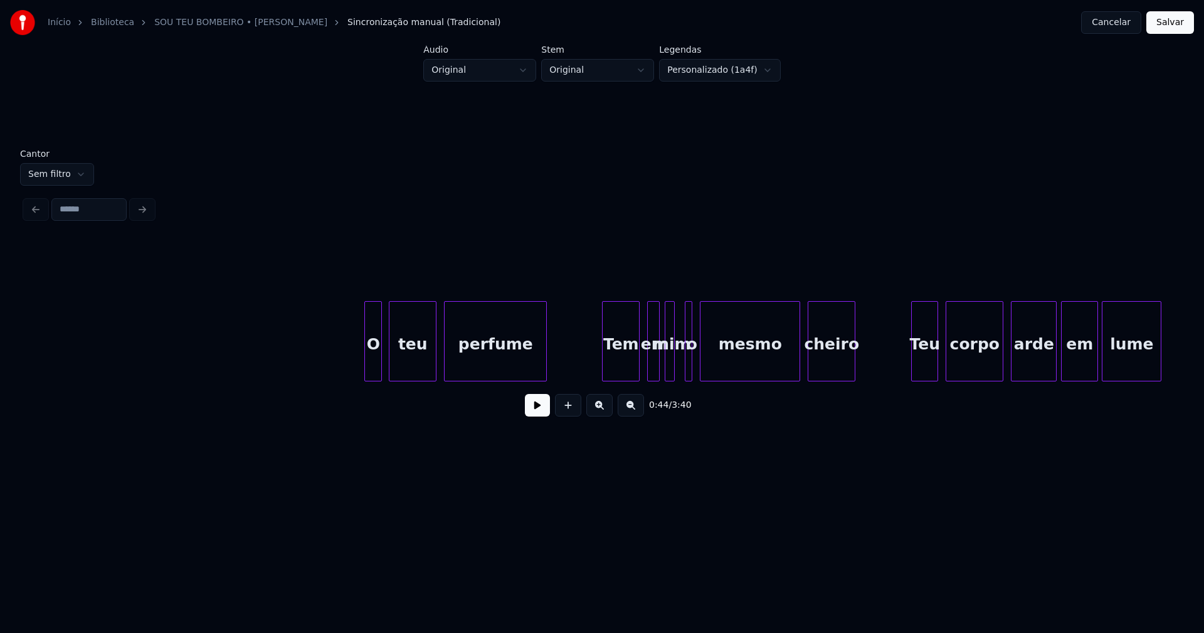
scroll to position [0, 7715]
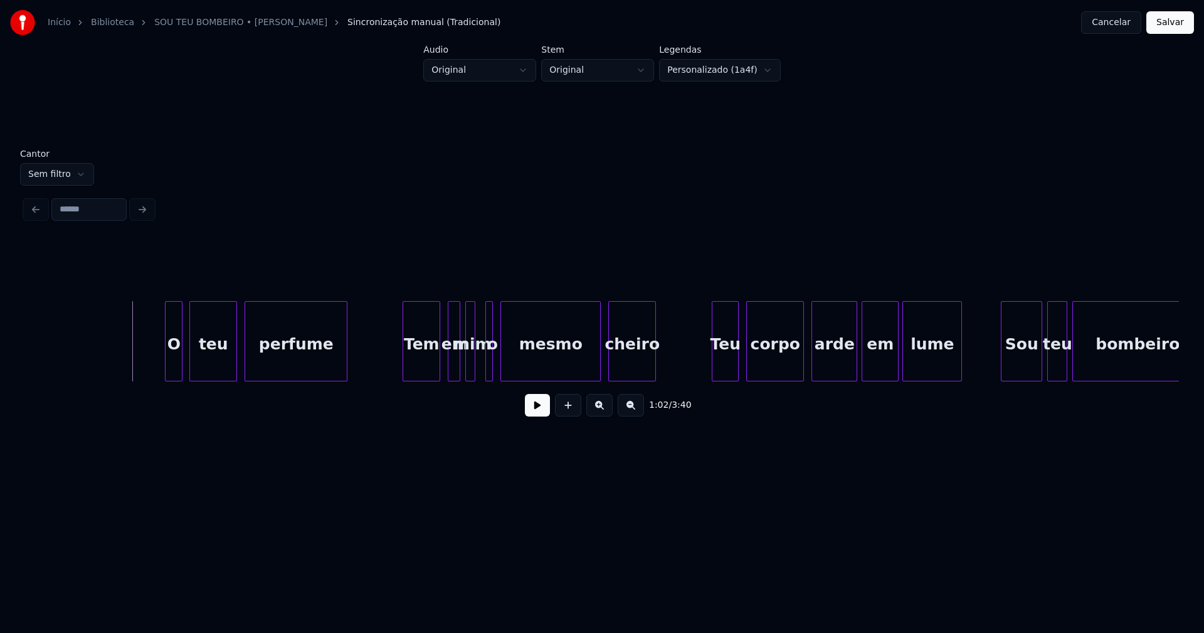
click at [534, 414] on button at bounding box center [537, 405] width 25 height 23
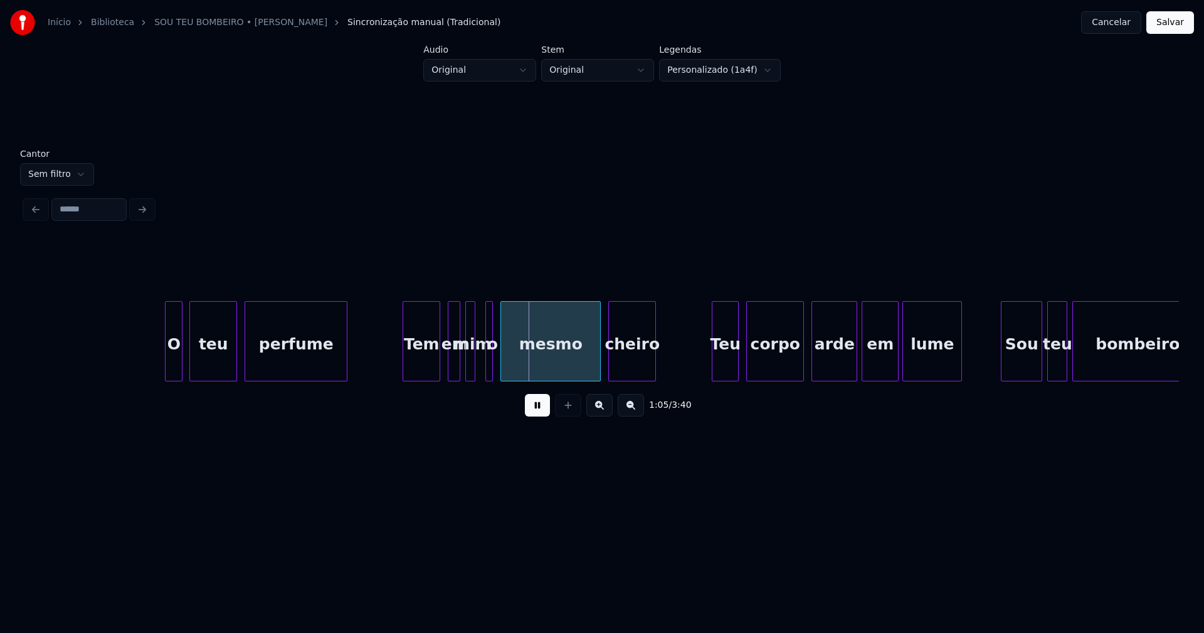
click at [540, 414] on button at bounding box center [537, 405] width 25 height 23
click at [1122, 23] on button "Cancelar" at bounding box center [1111, 22] width 60 height 23
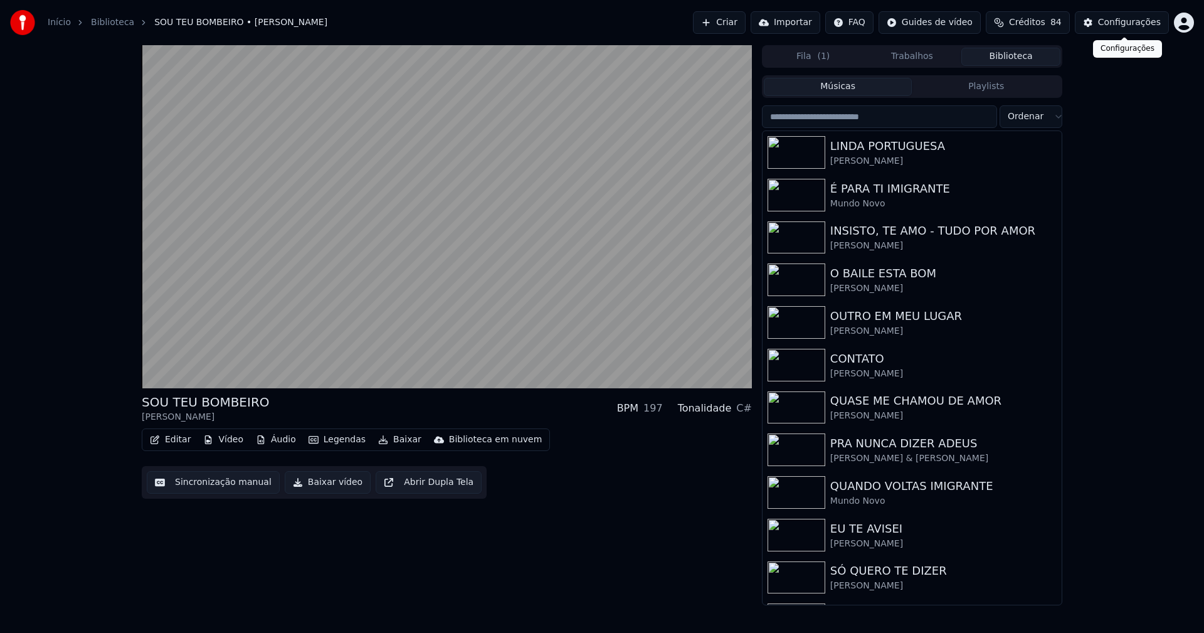
click at [1120, 23] on div "Configurações" at bounding box center [1129, 22] width 63 height 13
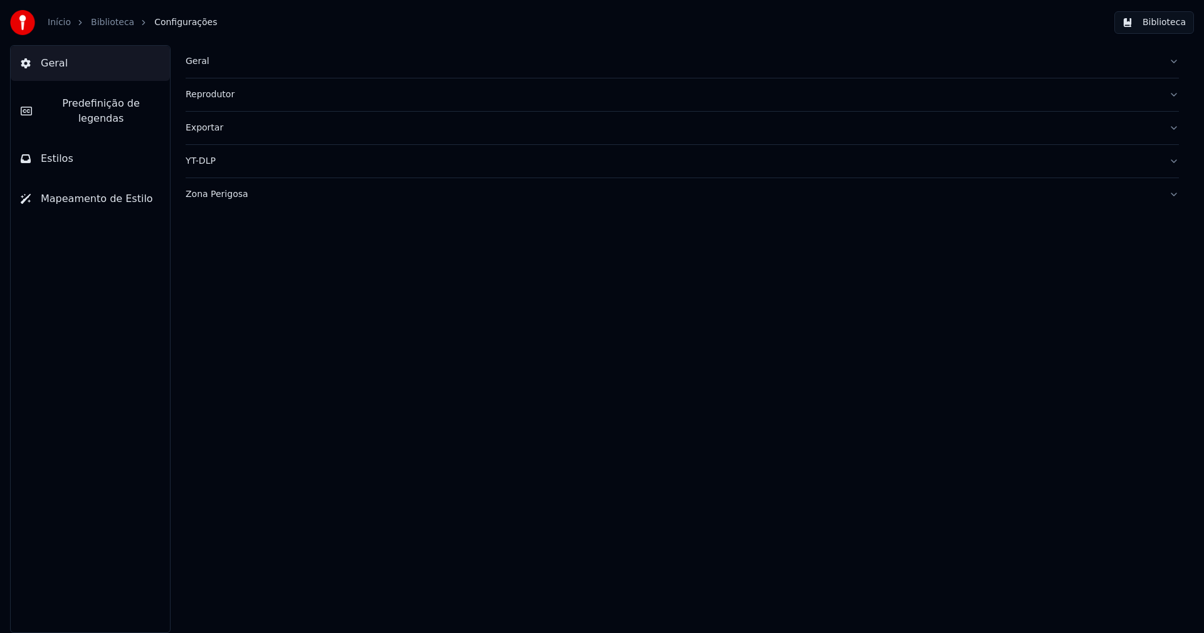
click at [199, 56] on div "Geral" at bounding box center [672, 61] width 973 height 13
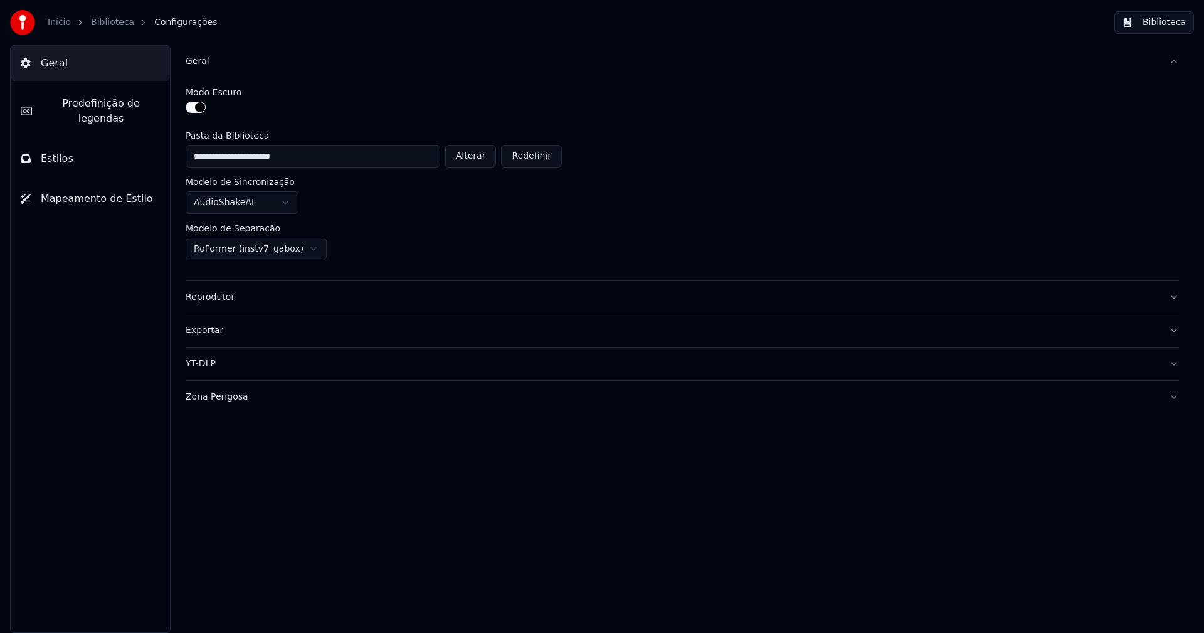
click at [477, 156] on button "Alterar" at bounding box center [470, 156] width 51 height 23
type input "**********"
click at [1171, 20] on button "Biblioteca" at bounding box center [1154, 22] width 80 height 23
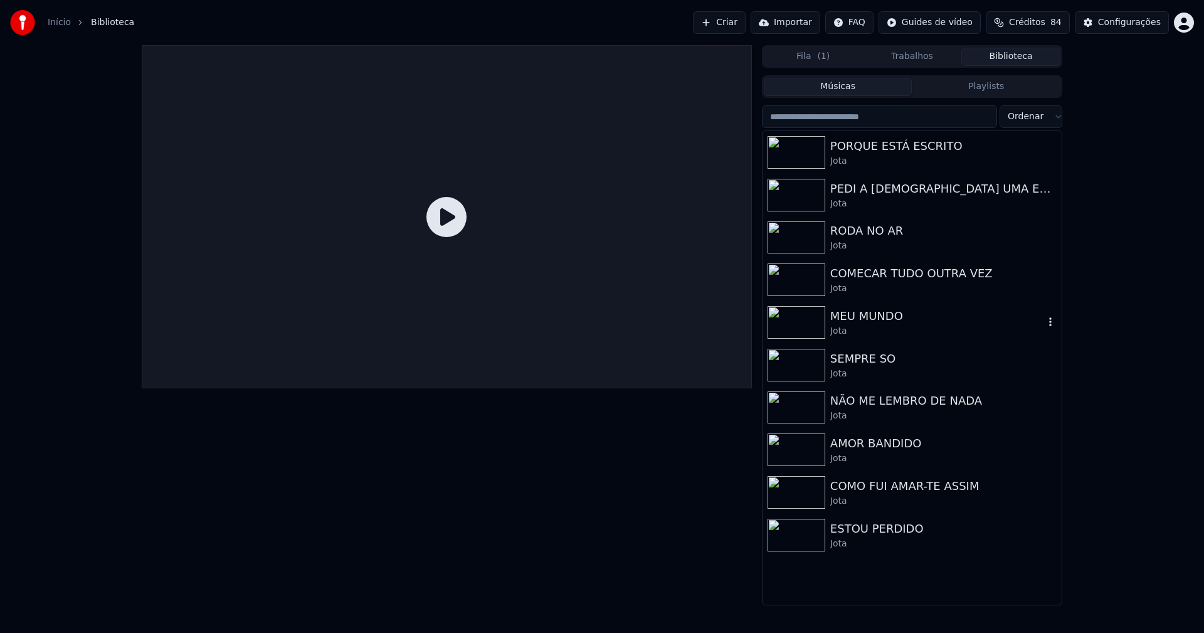
click at [879, 318] on div "MEU MUNDO" at bounding box center [937, 316] width 214 height 18
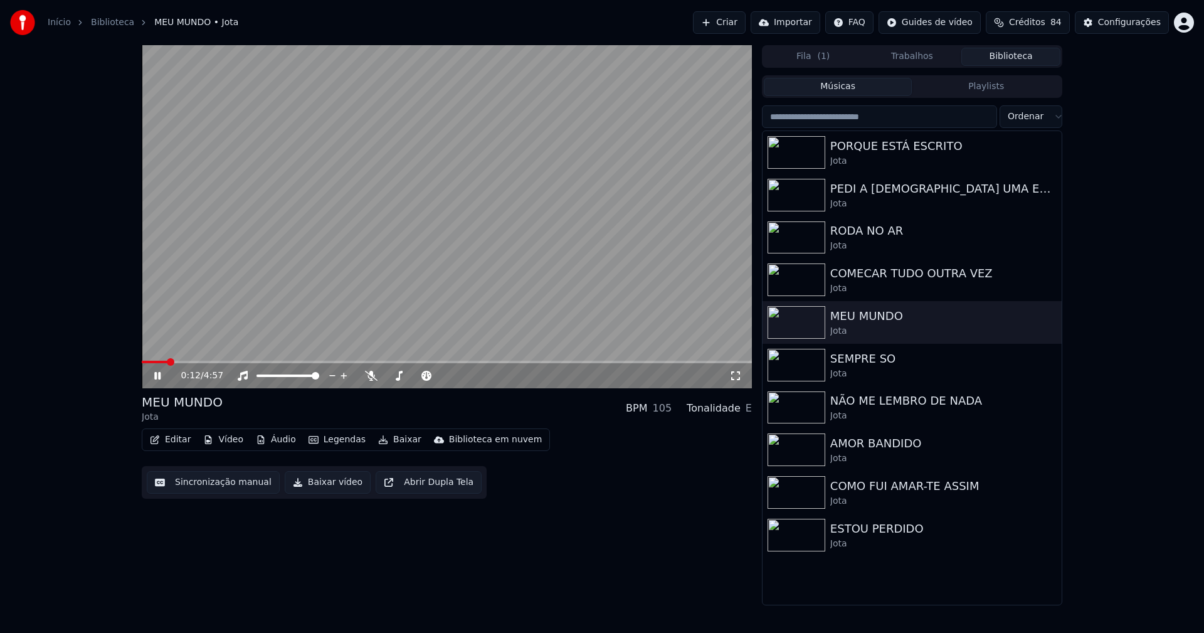
click at [156, 374] on icon at bounding box center [157, 376] width 6 height 8
drag, startPoint x: 859, startPoint y: 444, endPoint x: 1203, endPoint y: 592, distance: 374.1
click at [860, 444] on div "AMOR BANDIDO" at bounding box center [937, 443] width 214 height 18
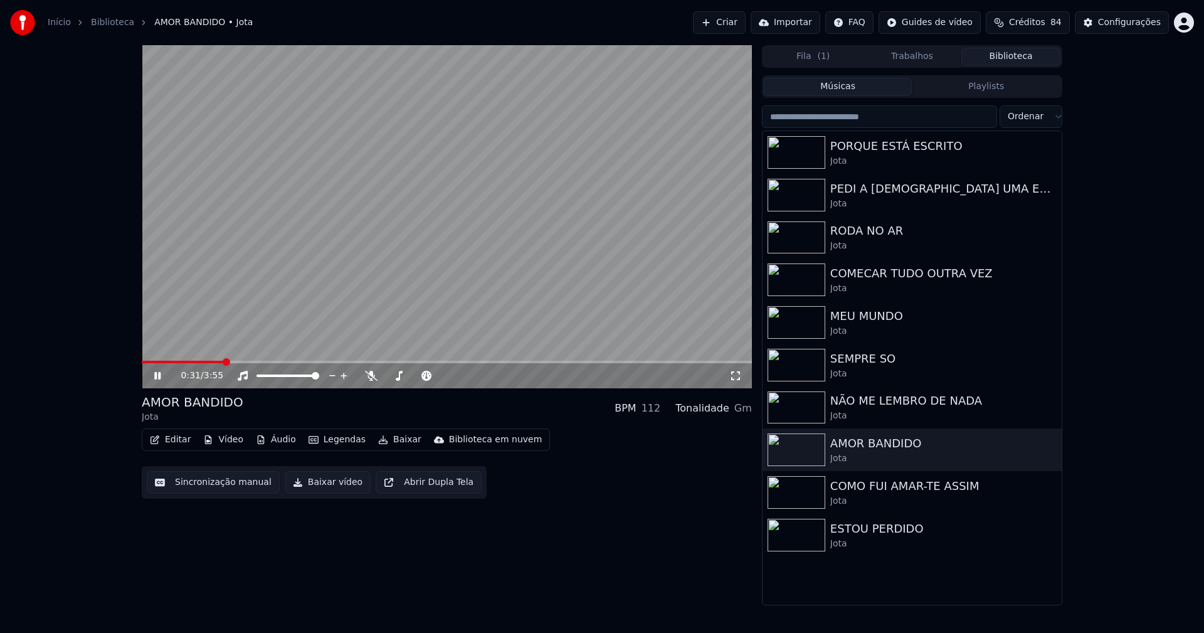
click at [157, 379] on icon at bounding box center [166, 376] width 29 height 10
click at [231, 439] on button "Vídeo" at bounding box center [223, 440] width 50 height 18
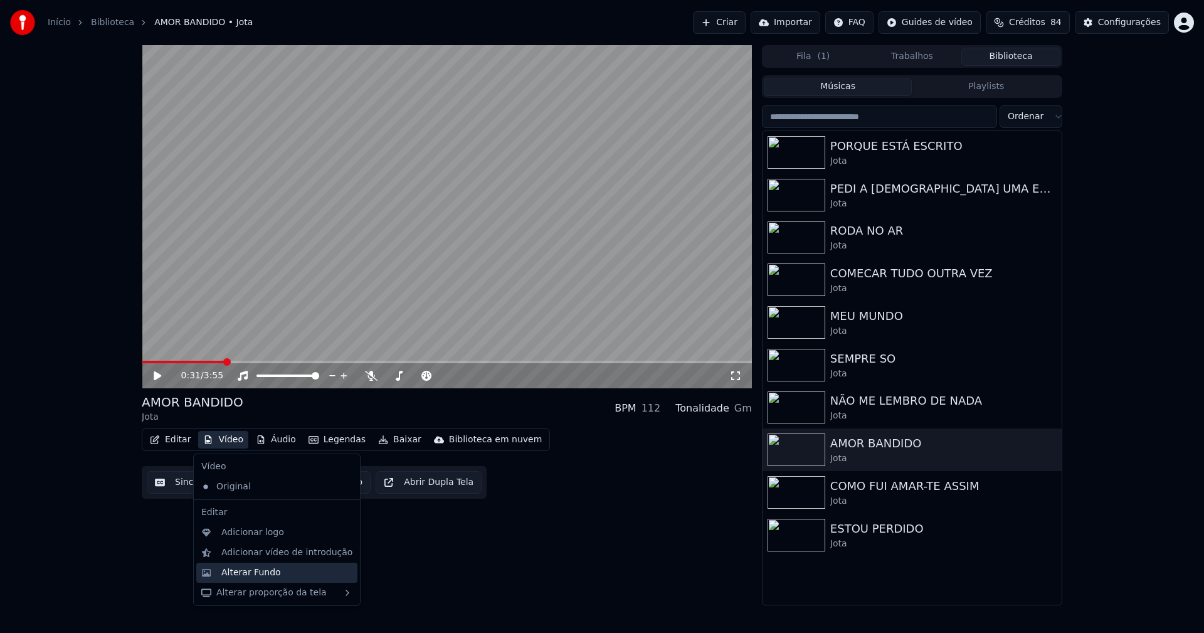
click at [262, 574] on div "Alterar Fundo" at bounding box center [251, 572] width 60 height 13
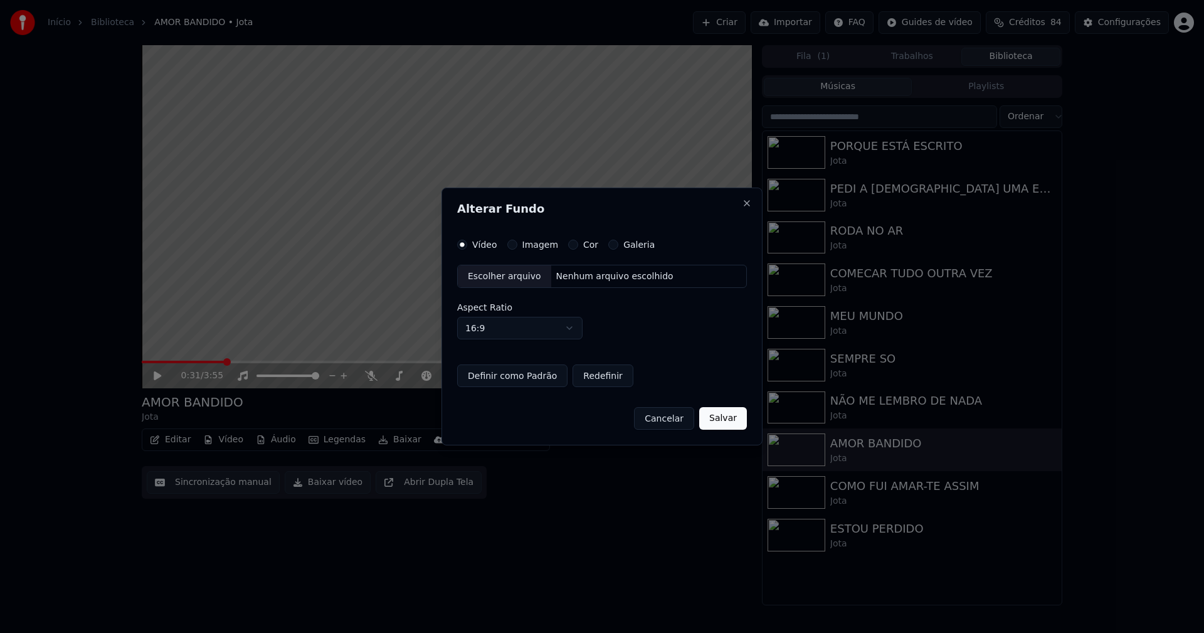
click at [485, 276] on div "Escolher arquivo" at bounding box center [504, 276] width 93 height 23
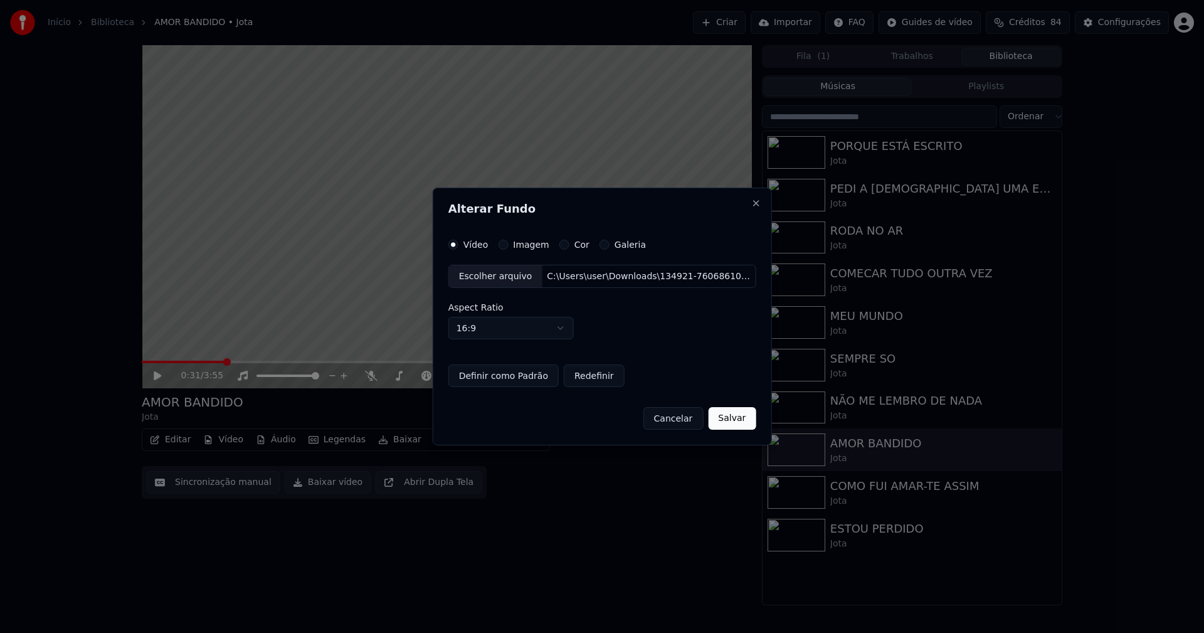
click at [725, 418] on button "Salvar" at bounding box center [732, 418] width 48 height 23
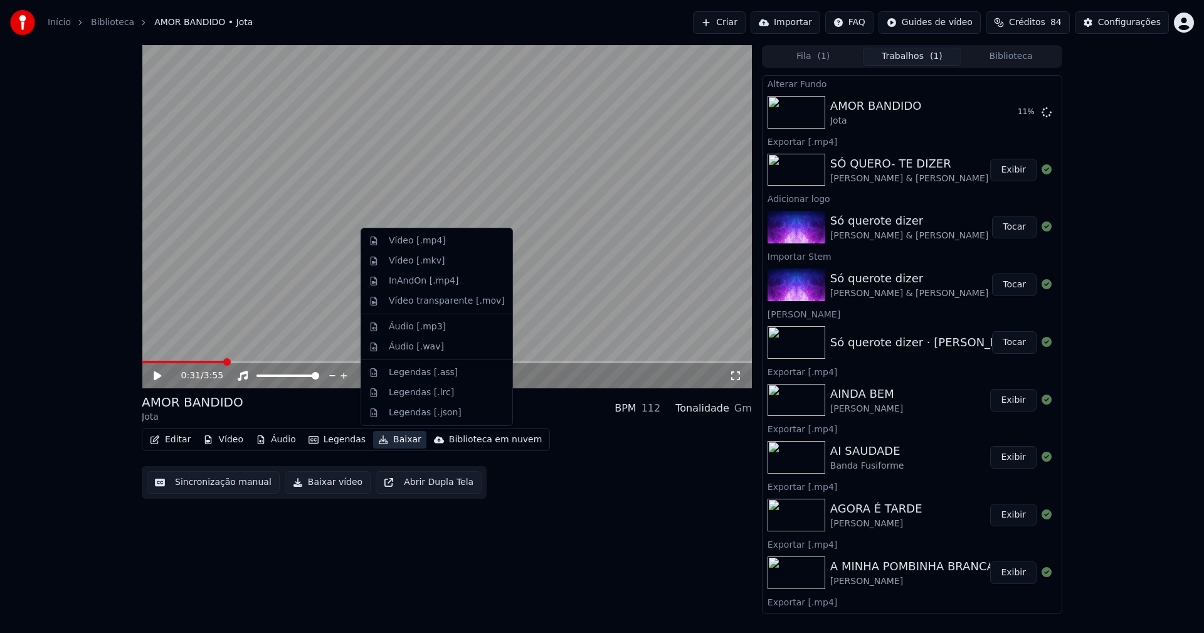
click at [399, 443] on button "Baixar" at bounding box center [399, 440] width 53 height 18
click at [419, 327] on div "Áudio [.mp3]" at bounding box center [417, 326] width 57 height 13
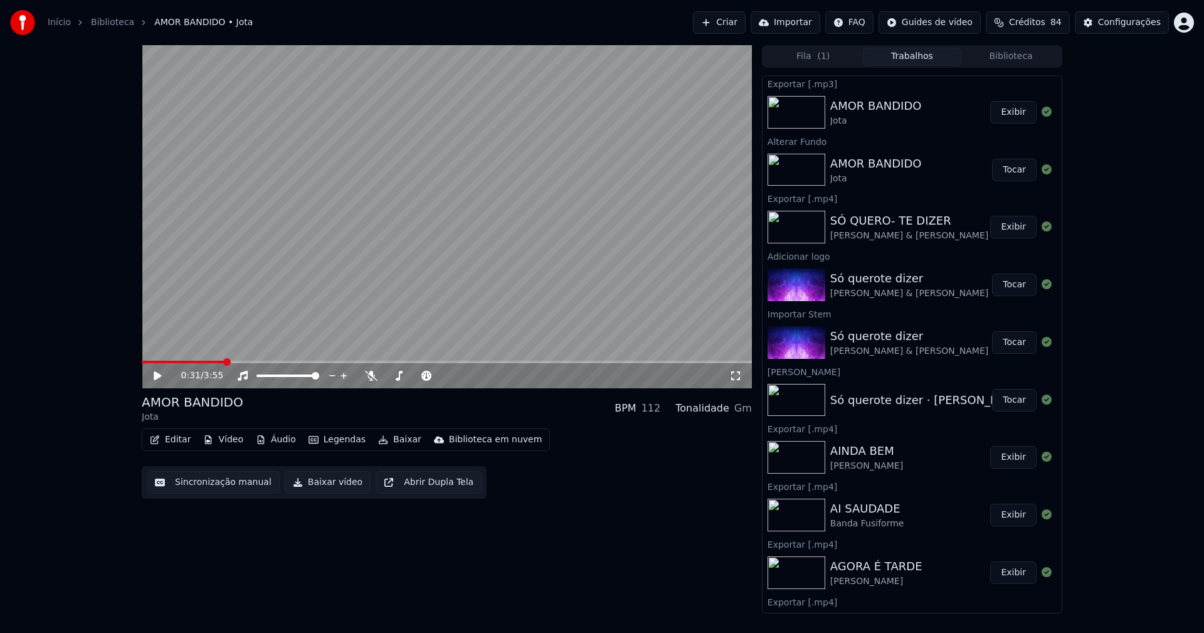
click at [230, 438] on button "Vídeo" at bounding box center [223, 440] width 50 height 18
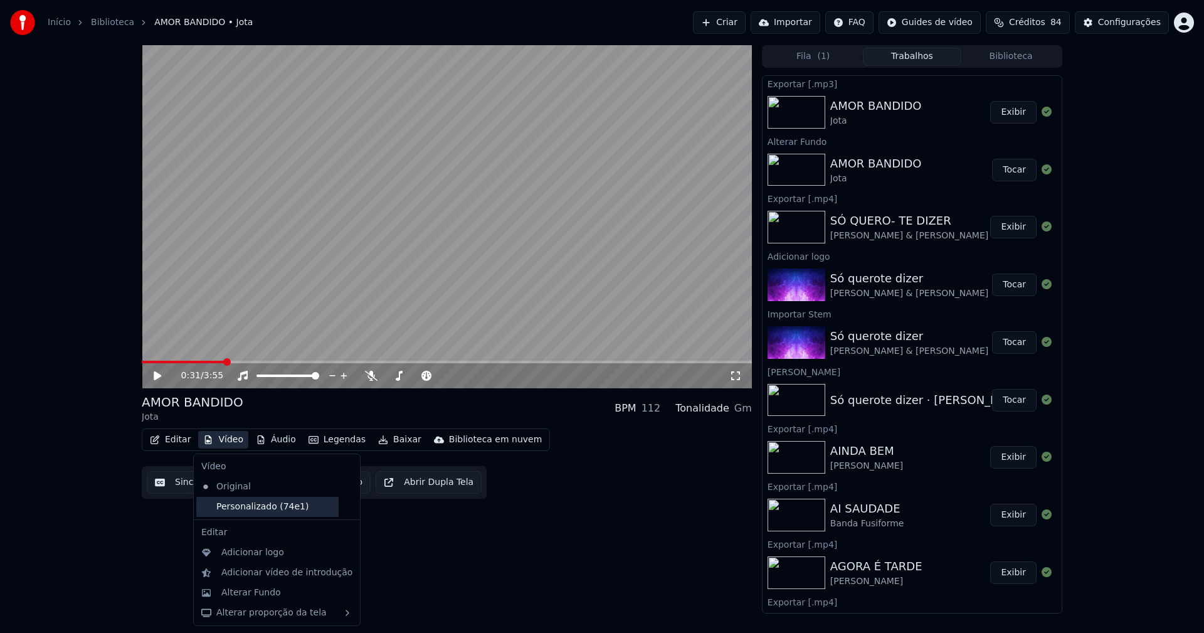
drag, startPoint x: 243, startPoint y: 510, endPoint x: 254, endPoint y: 499, distance: 15.1
click at [244, 509] on div "Personalizado (74e1)" at bounding box center [267, 507] width 142 height 20
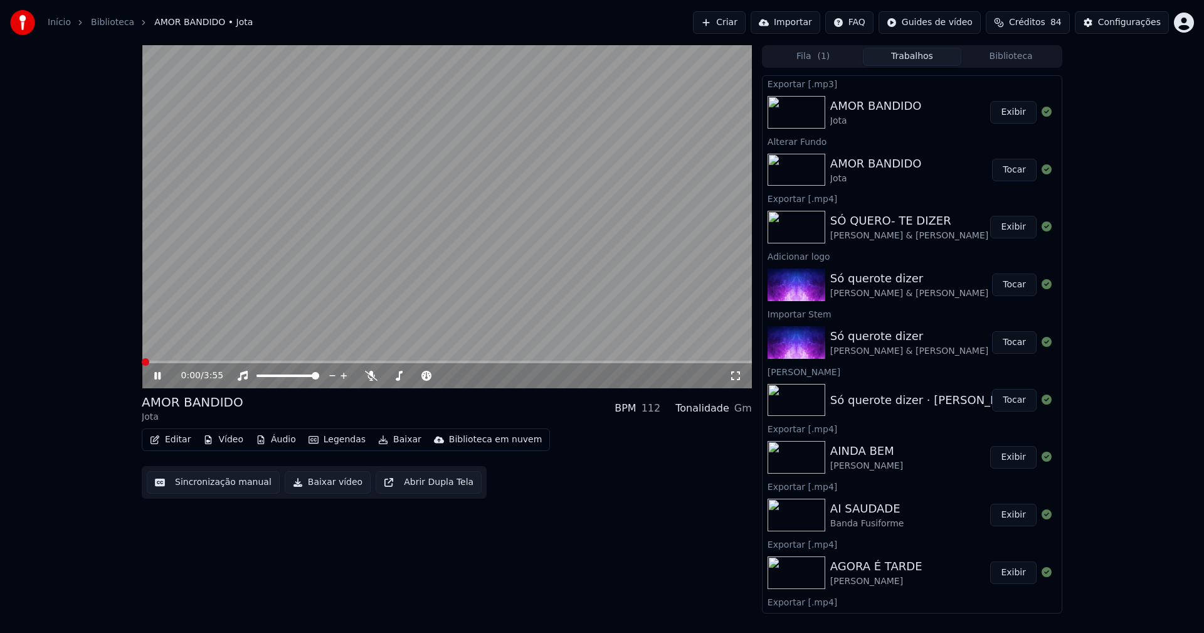
click at [159, 374] on icon at bounding box center [157, 376] width 6 height 8
click at [231, 439] on button "Vídeo" at bounding box center [223, 440] width 50 height 18
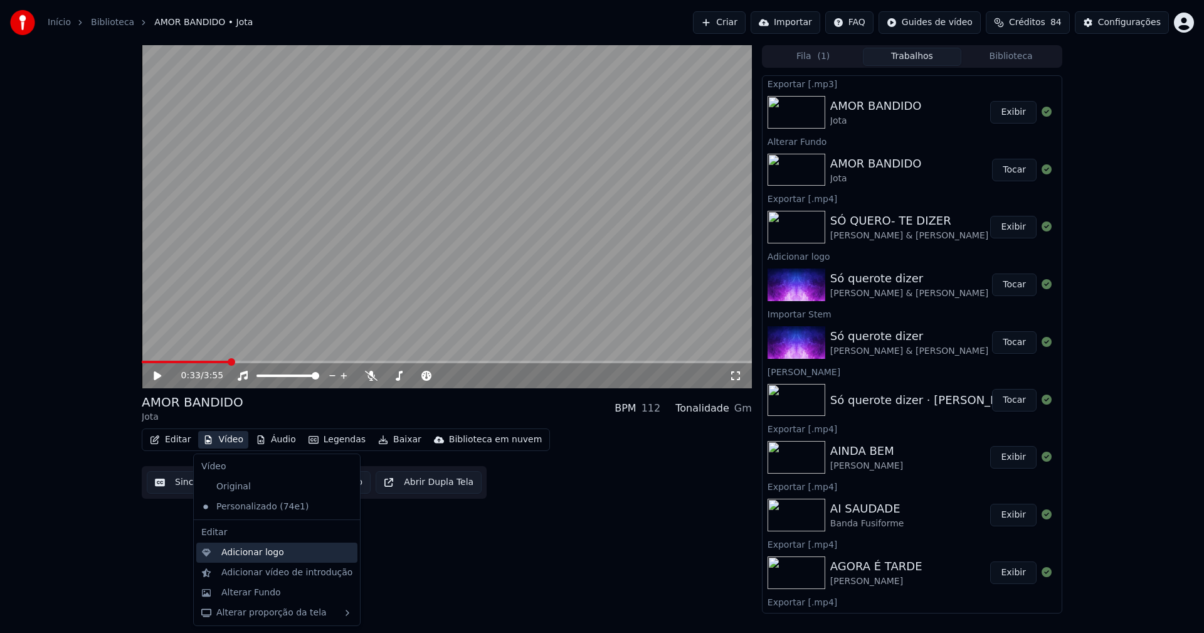
click at [263, 554] on div "Adicionar logo" at bounding box center [252, 552] width 63 height 13
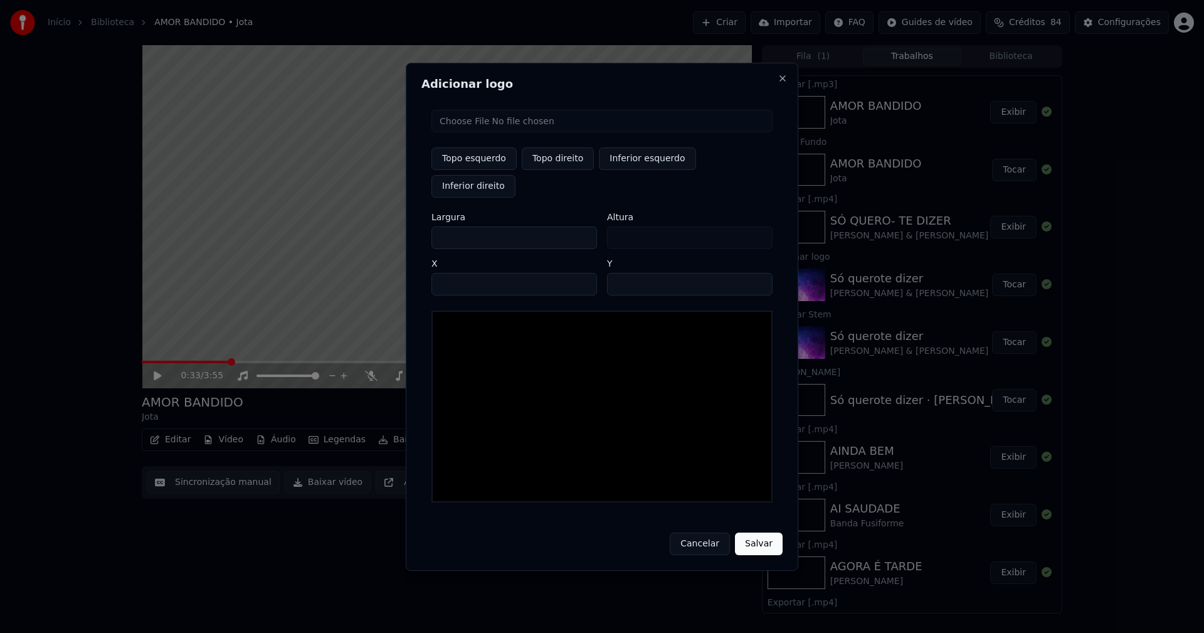
click at [476, 132] on input "file" at bounding box center [601, 121] width 341 height 23
type input "**********"
click at [560, 170] on button "Topo direito" at bounding box center [558, 158] width 72 height 23
type input "****"
drag, startPoint x: 452, startPoint y: 224, endPoint x: 369, endPoint y: 225, distance: 83.4
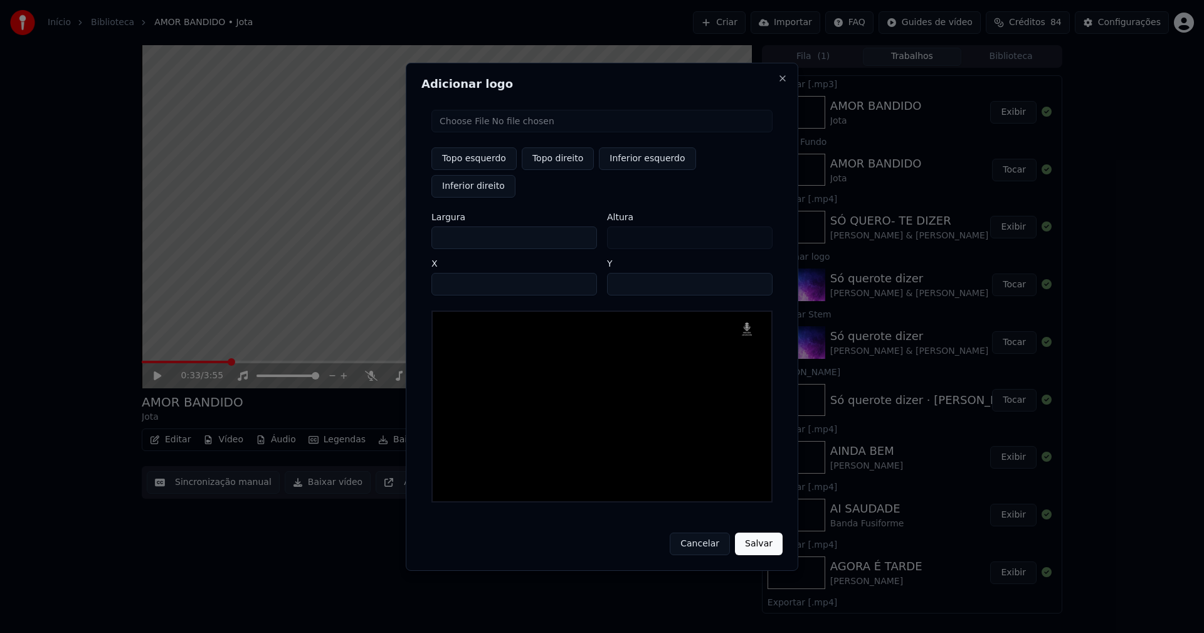
click at [373, 226] on body "Início Biblioteca AMOR BANDIDO • [PERSON_NAME] Importar FAQ Guides de vídeo Cré…" at bounding box center [602, 316] width 1204 height 633
type input "**"
type input "***"
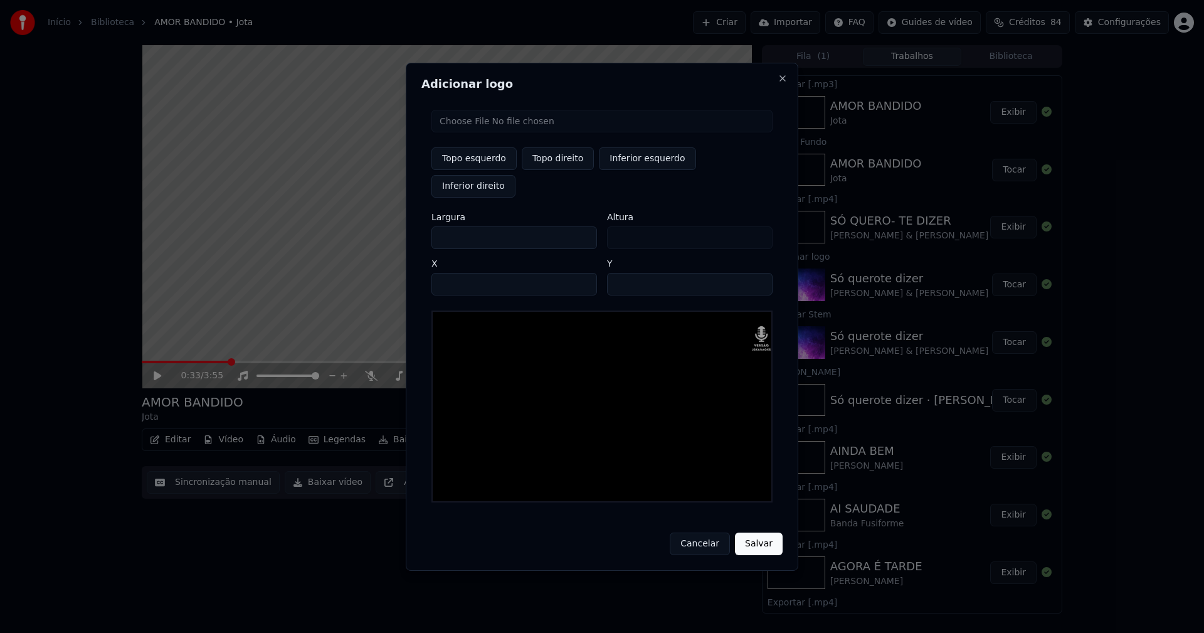
type input "***"
click at [458, 273] on input "****" at bounding box center [514, 284] width 166 height 23
type input "****"
click at [619, 273] on input "**" at bounding box center [690, 284] width 166 height 23
type input "**"
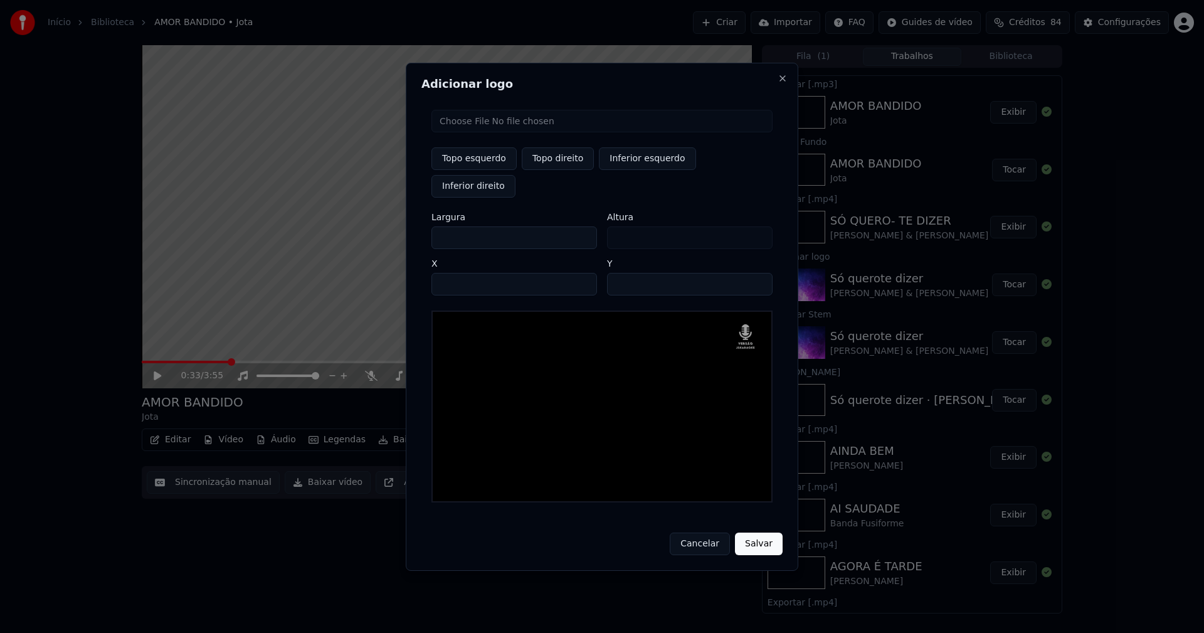
drag, startPoint x: 761, startPoint y: 529, endPoint x: 796, endPoint y: 556, distance: 44.3
click at [760, 532] on button "Salvar" at bounding box center [759, 543] width 48 height 23
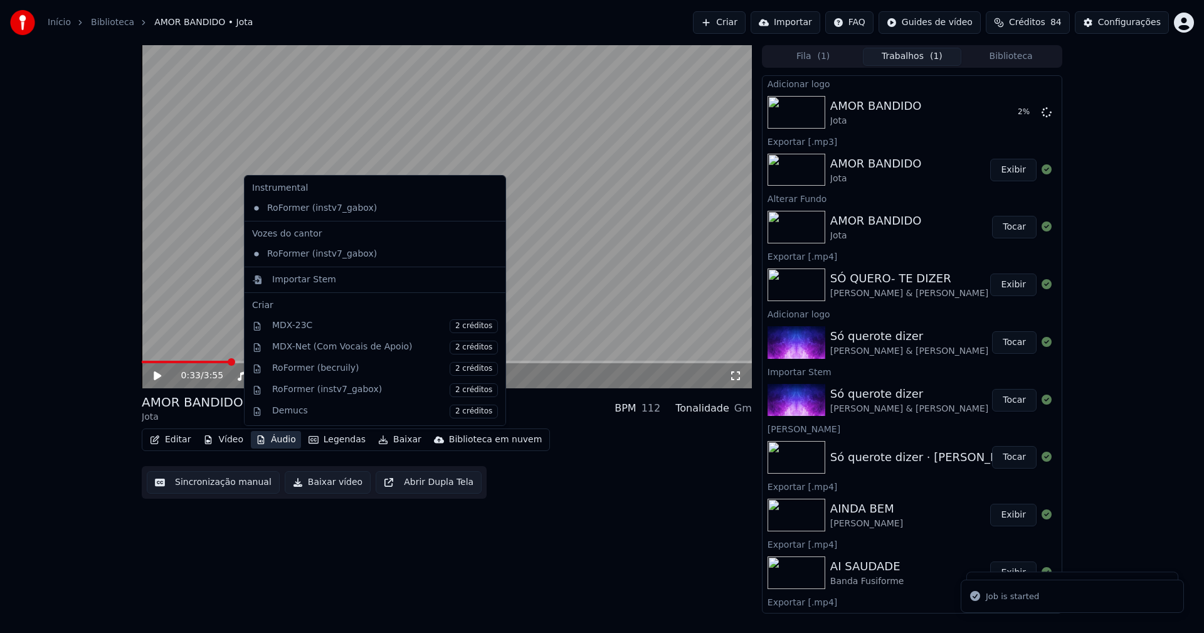
click at [280, 439] on button "Áudio" at bounding box center [276, 440] width 50 height 18
click at [295, 278] on div "Importar Stem" at bounding box center [304, 279] width 64 height 13
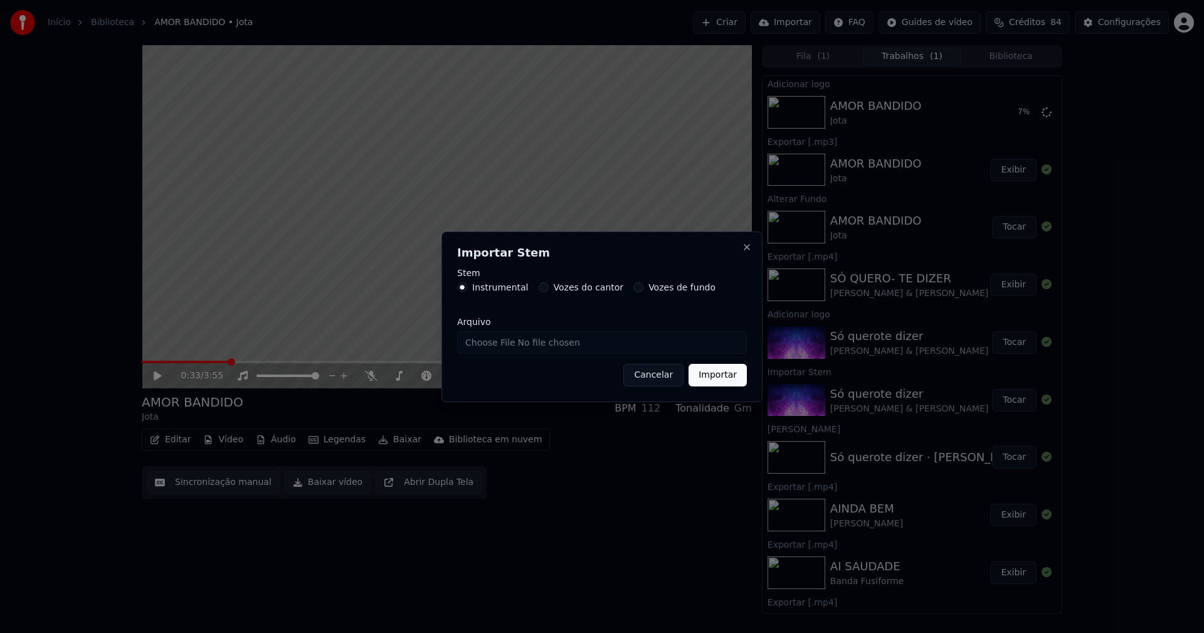
click at [715, 378] on button "Importar" at bounding box center [717, 375] width 58 height 23
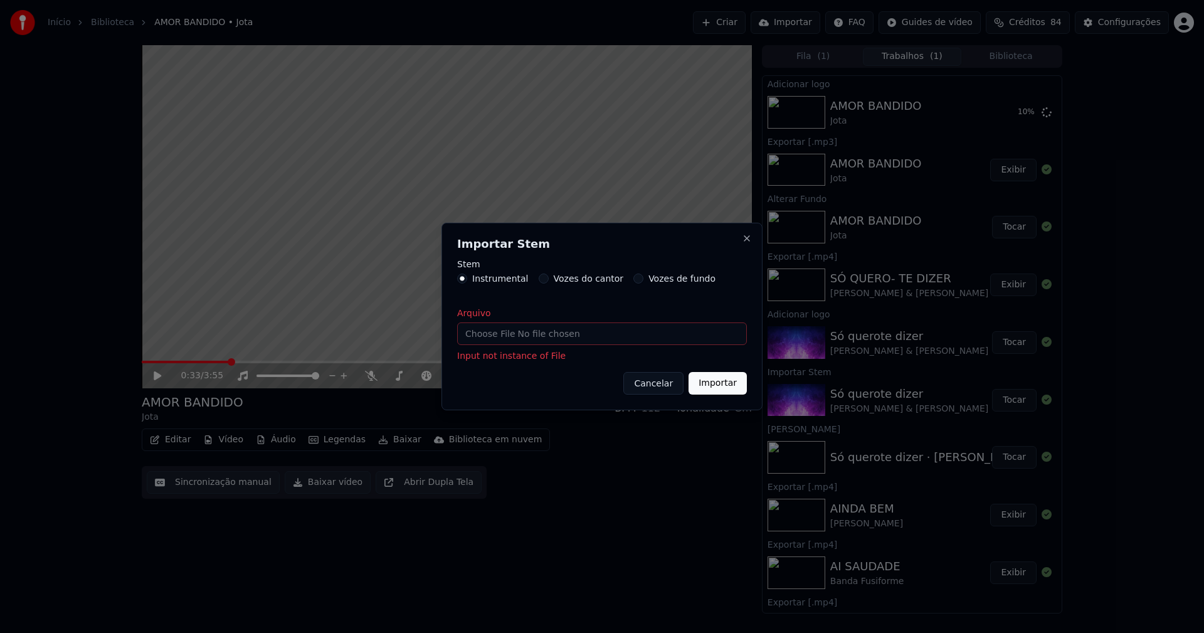
click at [493, 329] on input "Arquivo" at bounding box center [602, 333] width 290 height 23
type input "**********"
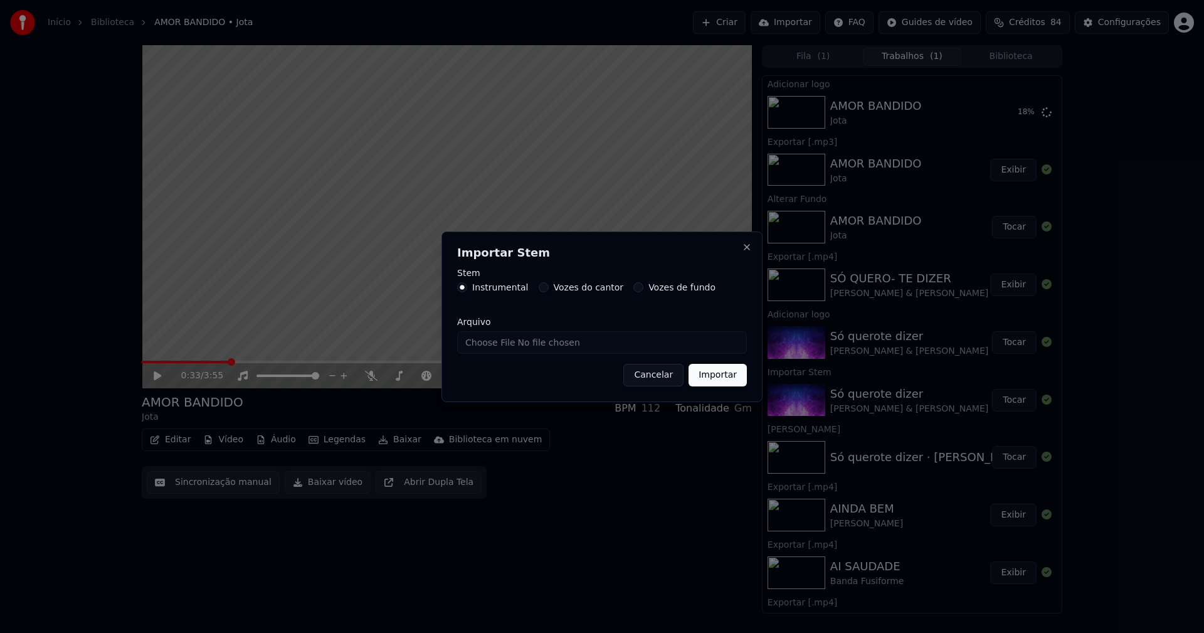
click at [724, 372] on button "Importar" at bounding box center [717, 375] width 58 height 23
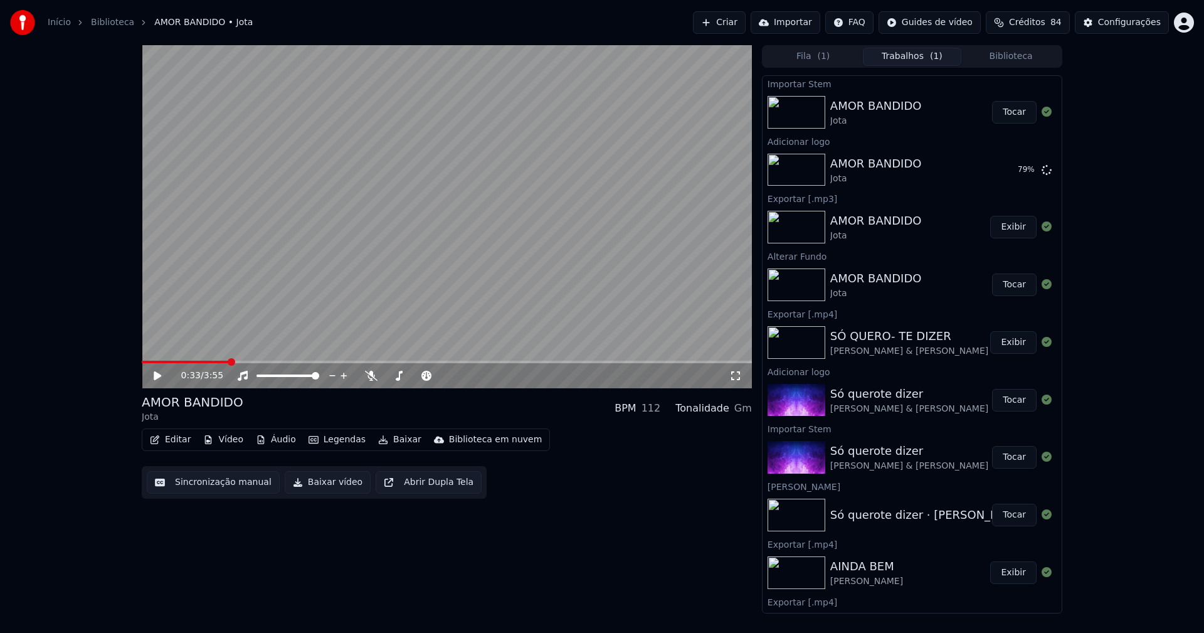
click at [175, 443] on button "Editar" at bounding box center [170, 440] width 51 height 18
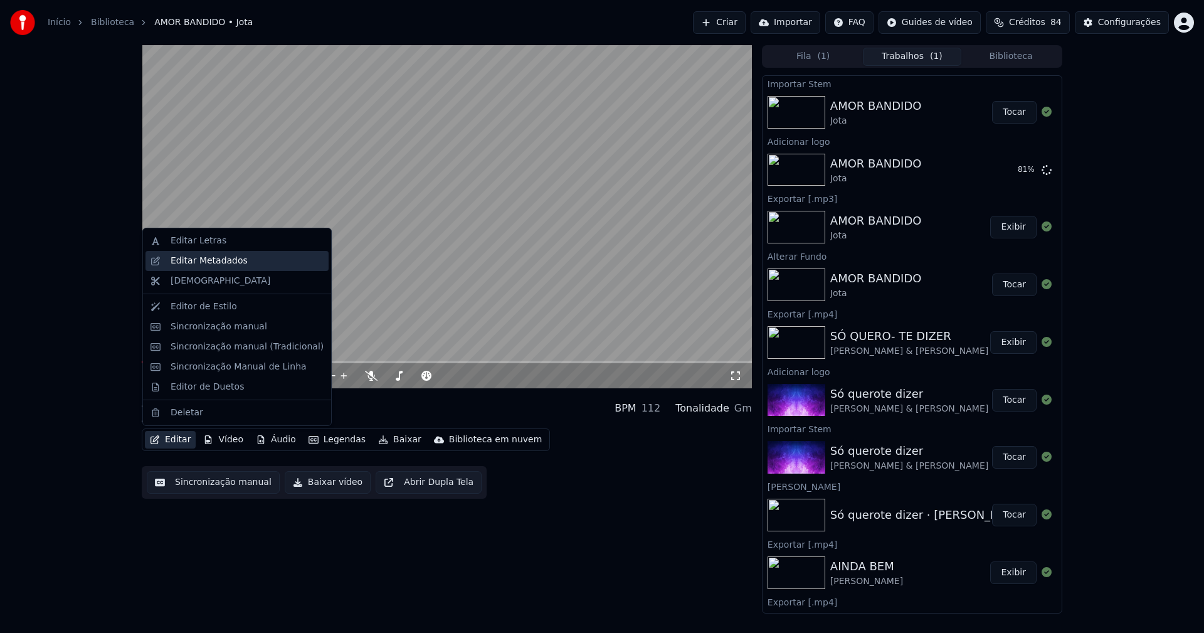
click at [196, 257] on div "Editar Metadados" at bounding box center [209, 261] width 77 height 13
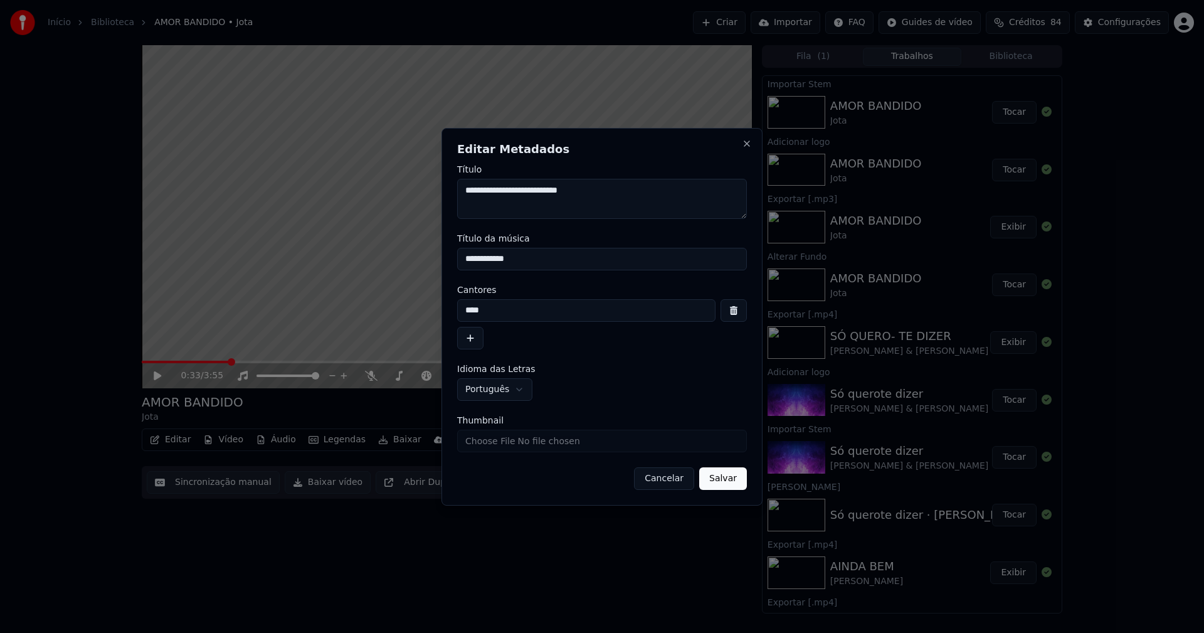
drag, startPoint x: 668, startPoint y: 483, endPoint x: 510, endPoint y: 466, distance: 158.8
click at [666, 483] on button "Cancelar" at bounding box center [664, 478] width 60 height 23
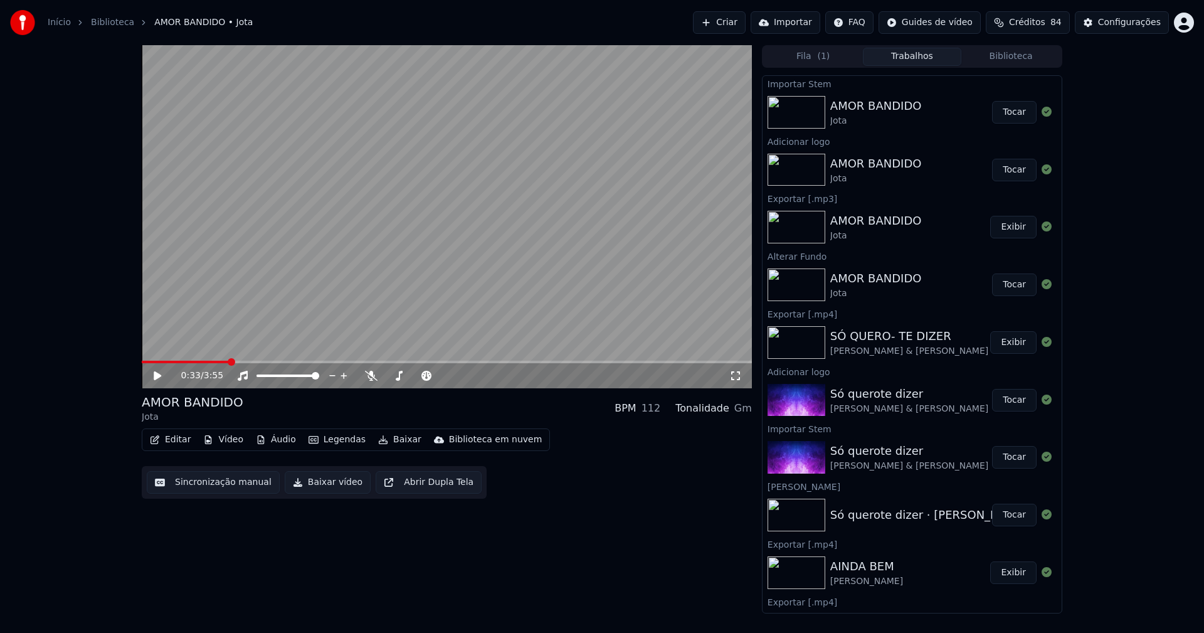
click at [1011, 169] on button "Tocar" at bounding box center [1014, 170] width 45 height 23
click at [180, 441] on button "Editar" at bounding box center [170, 440] width 51 height 18
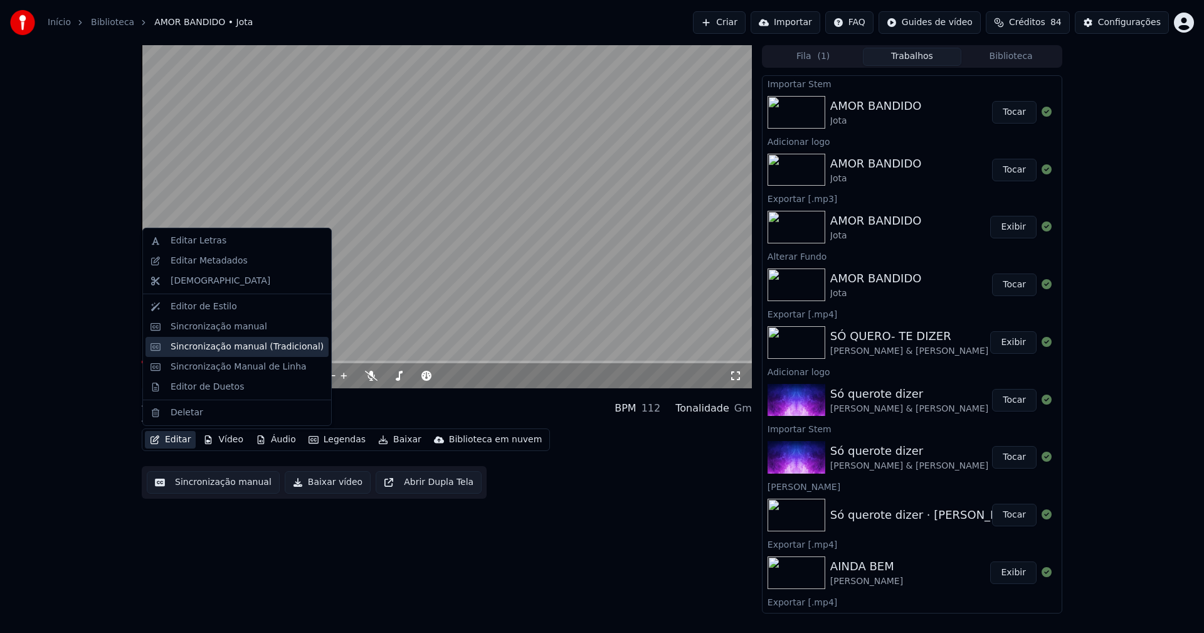
click at [226, 349] on div "Sincronização manual (Tradicional)" at bounding box center [247, 346] width 153 height 13
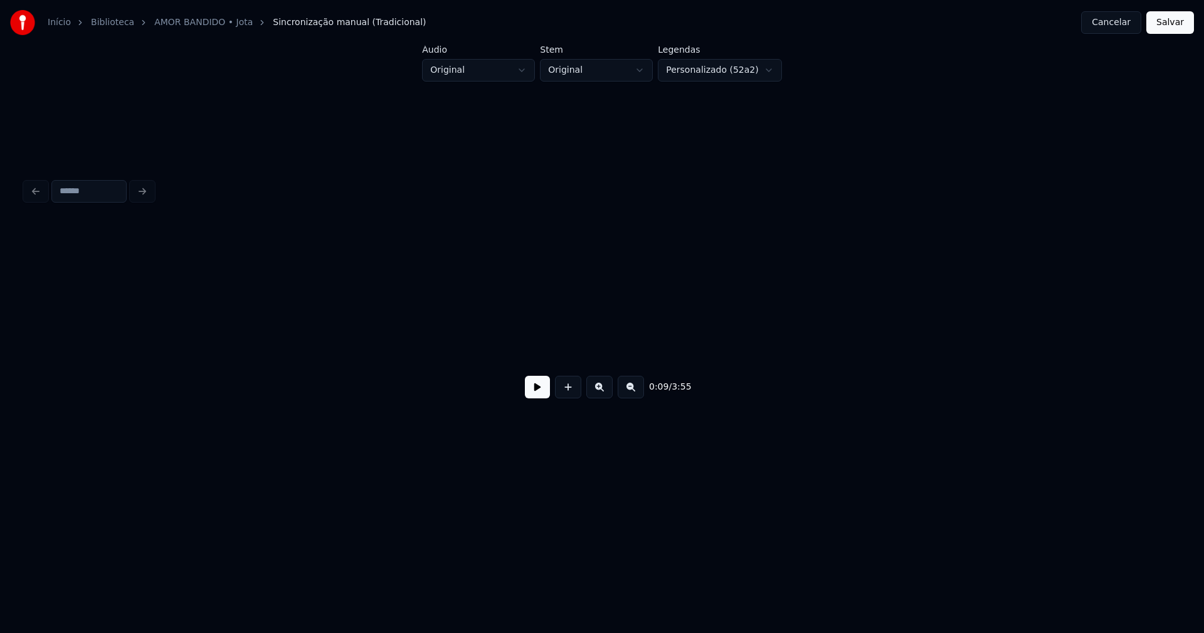
scroll to position [0, 1213]
click at [66, 313] on div "(Aça)" at bounding box center [63, 325] width 74 height 85
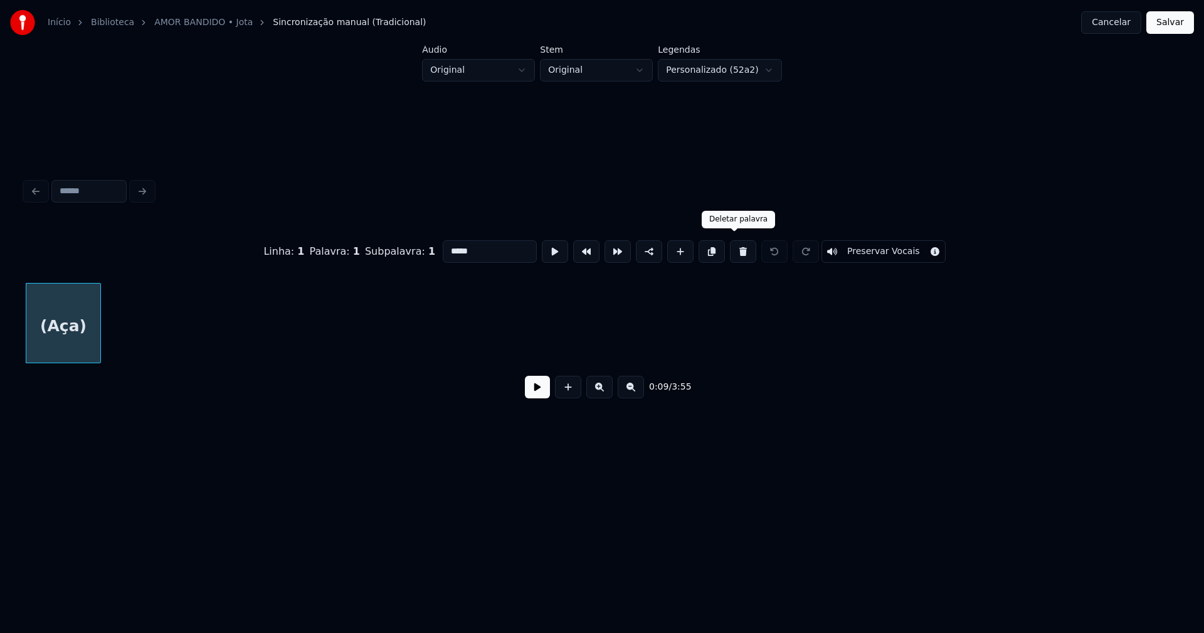
click at [734, 250] on button at bounding box center [743, 251] width 26 height 23
type input "**"
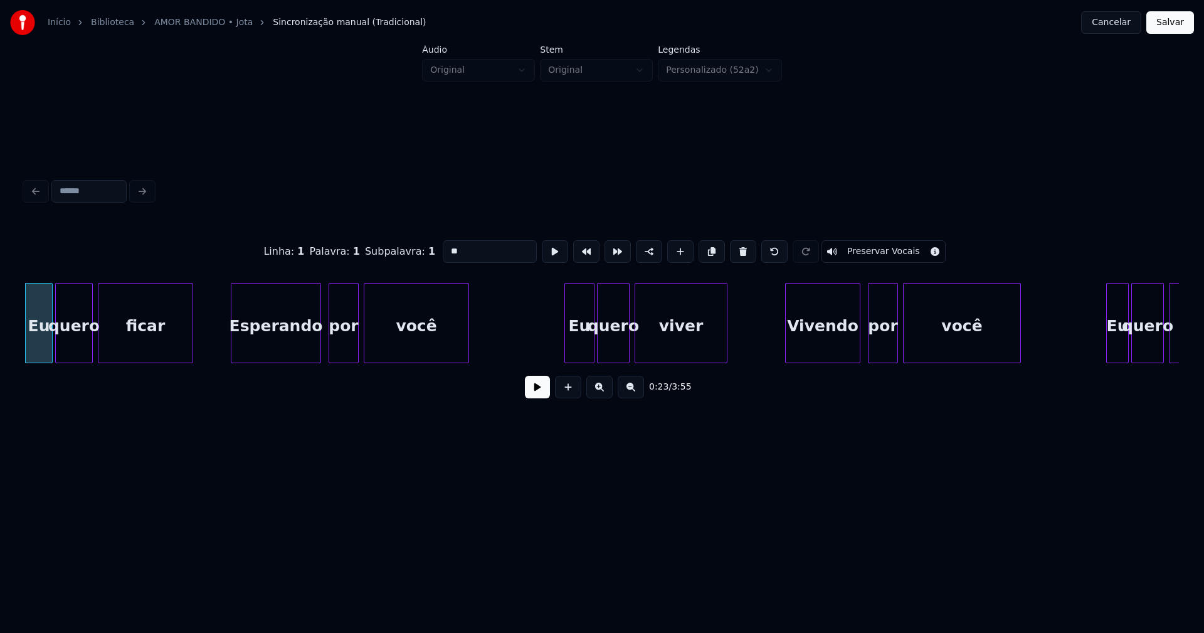
scroll to position [0, 2794]
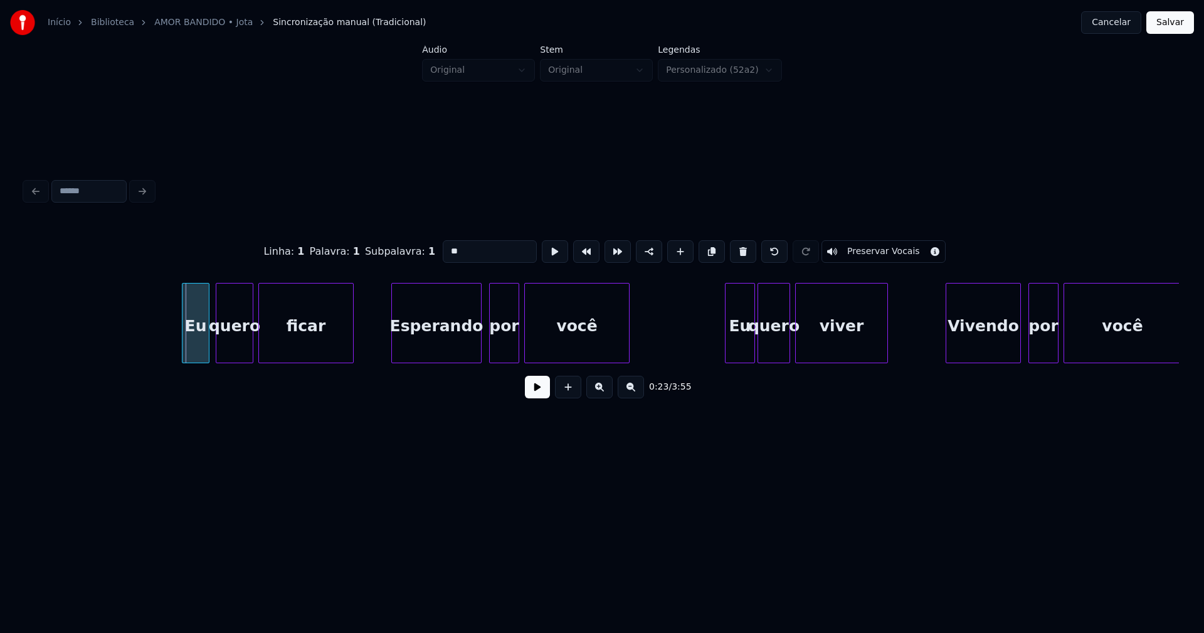
click at [194, 345] on div "Eu" at bounding box center [195, 325] width 26 height 85
click at [177, 341] on div at bounding box center [177, 322] width 4 height 79
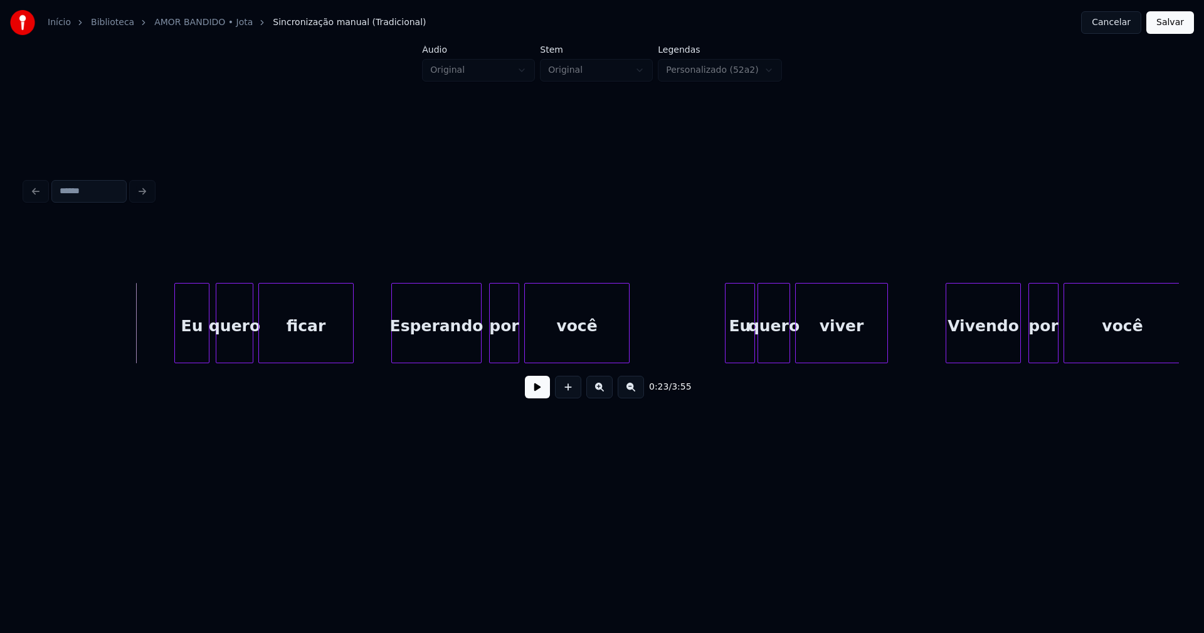
click at [529, 397] on button at bounding box center [537, 387] width 25 height 23
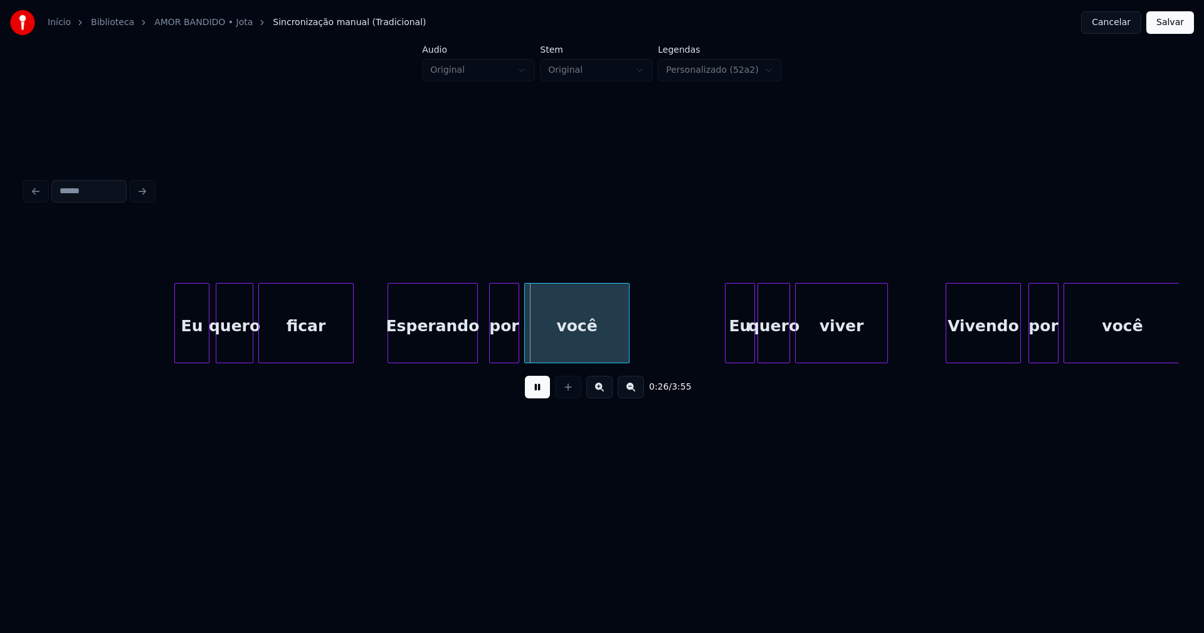
click at [448, 351] on div "Esperando" at bounding box center [432, 325] width 89 height 85
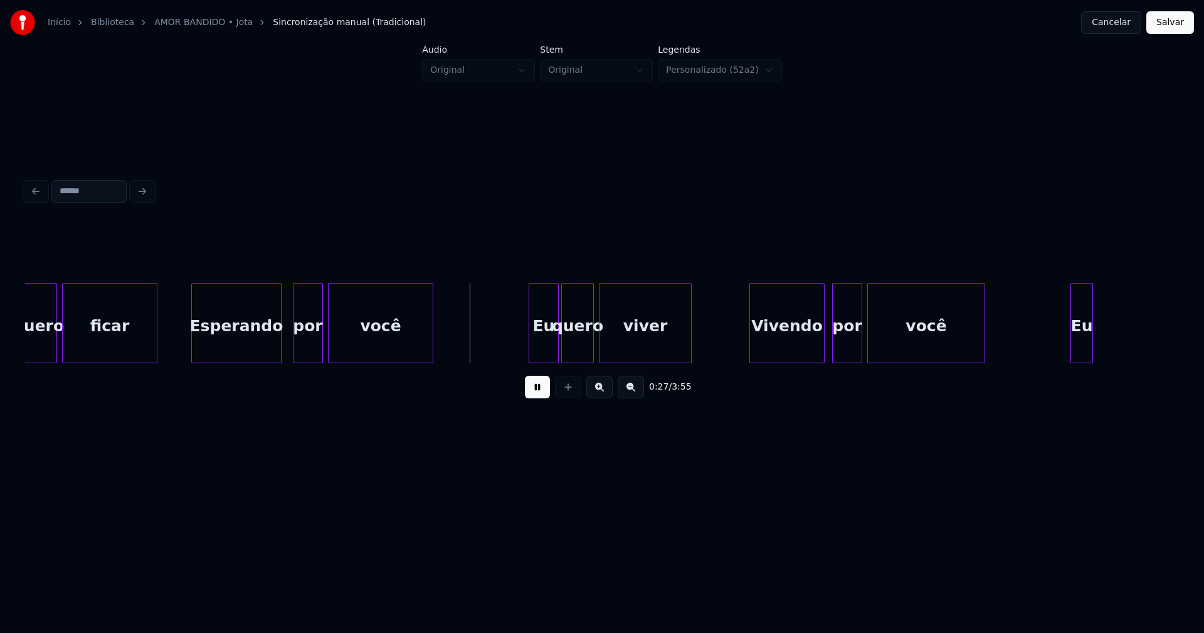
scroll to position [0, 3071]
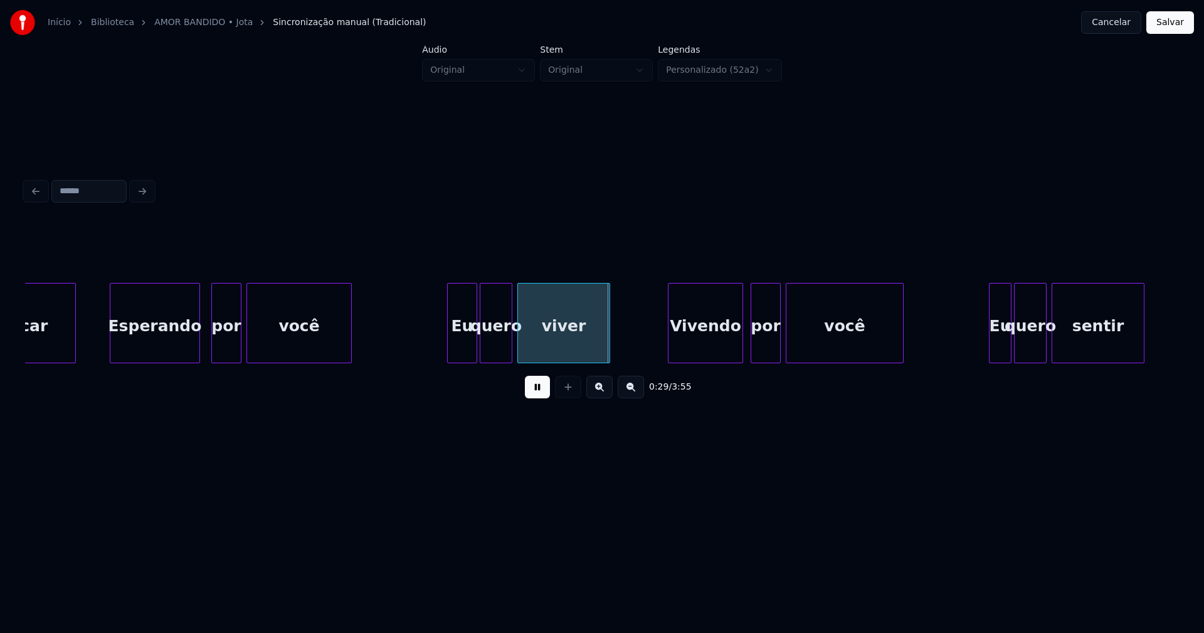
click at [537, 397] on button at bounding box center [537, 387] width 25 height 23
click at [460, 354] on div "Eu" at bounding box center [458, 325] width 29 height 85
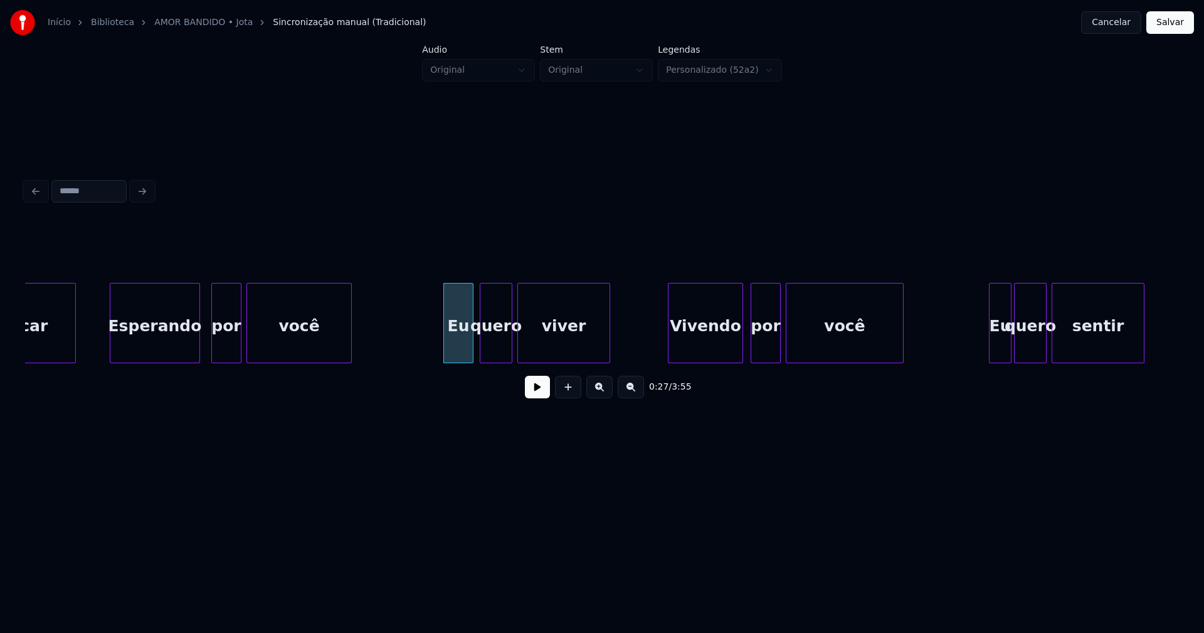
click at [535, 397] on button at bounding box center [537, 387] width 25 height 23
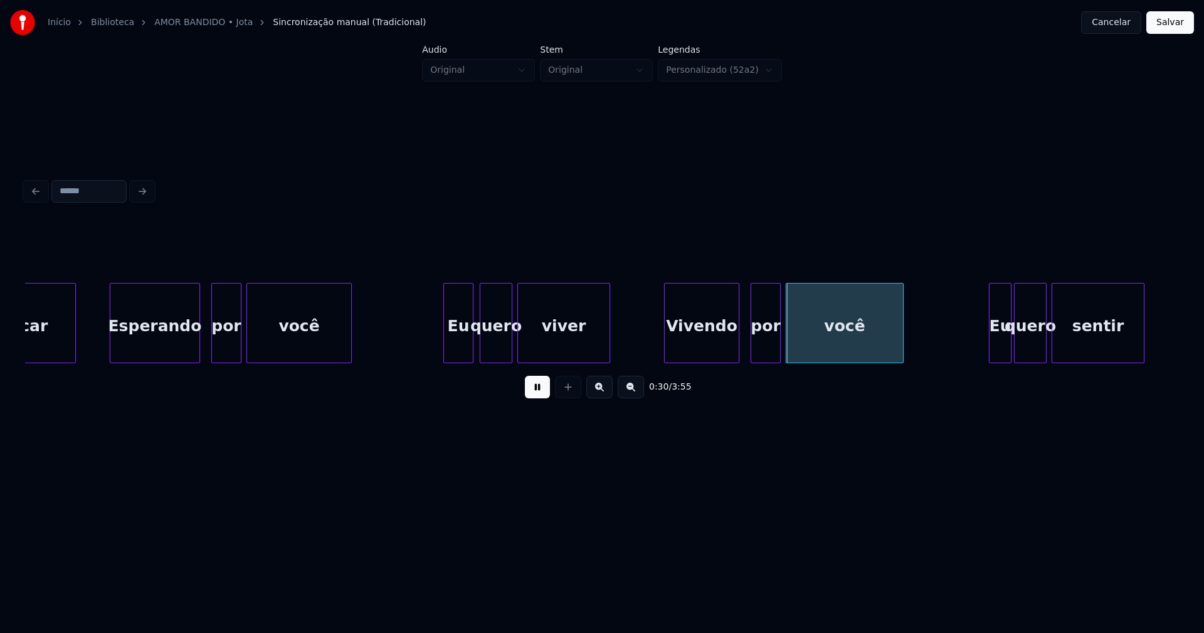
click at [712, 340] on div "Vivendo" at bounding box center [702, 325] width 74 height 85
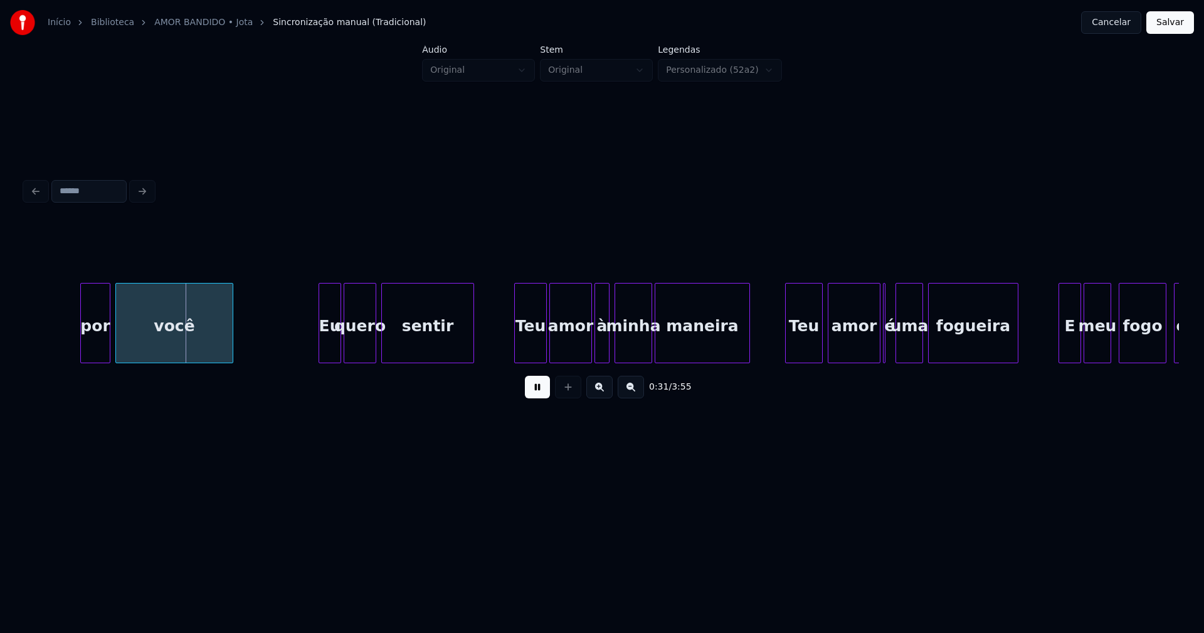
scroll to position [0, 3839]
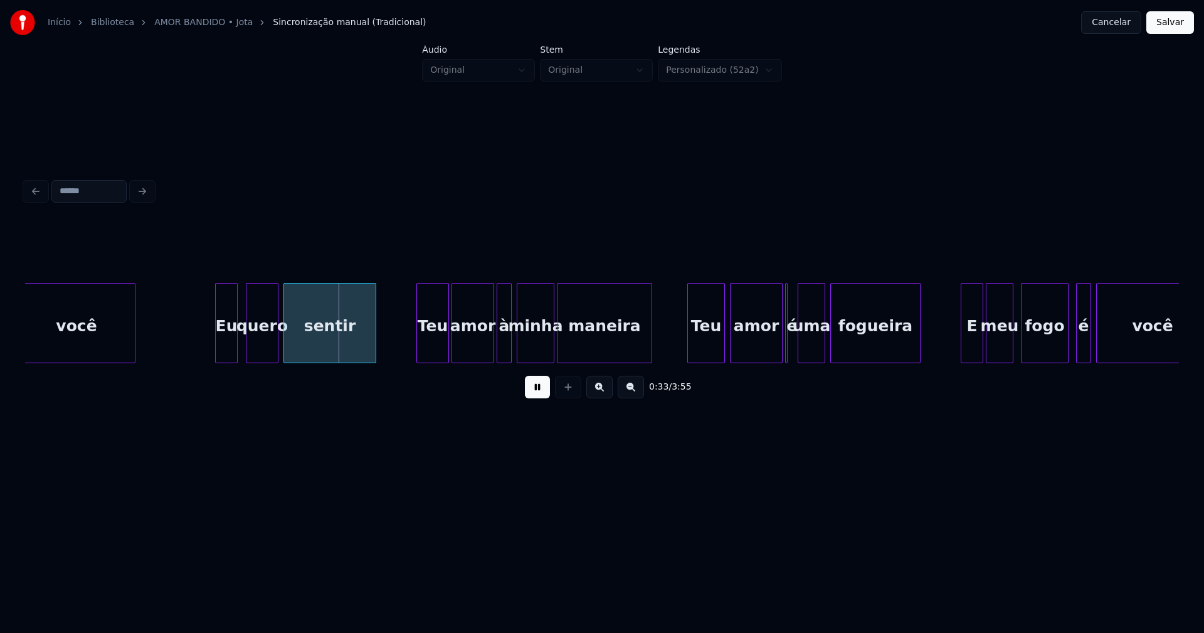
click at [229, 354] on div "Eu" at bounding box center [226, 325] width 21 height 85
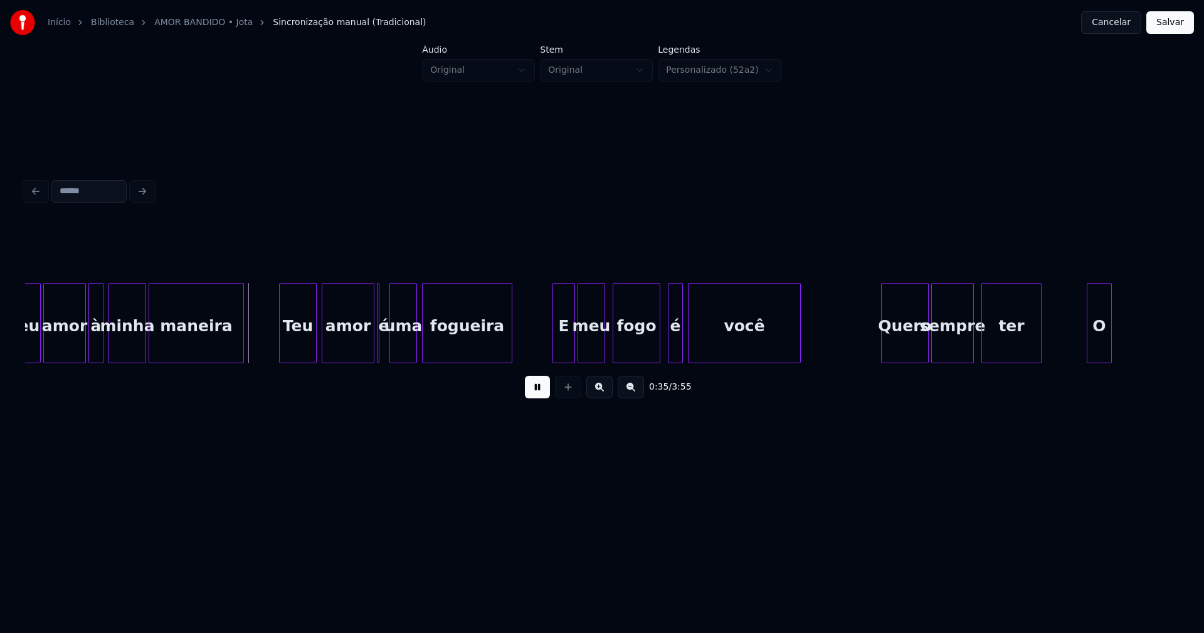
scroll to position [0, 4264]
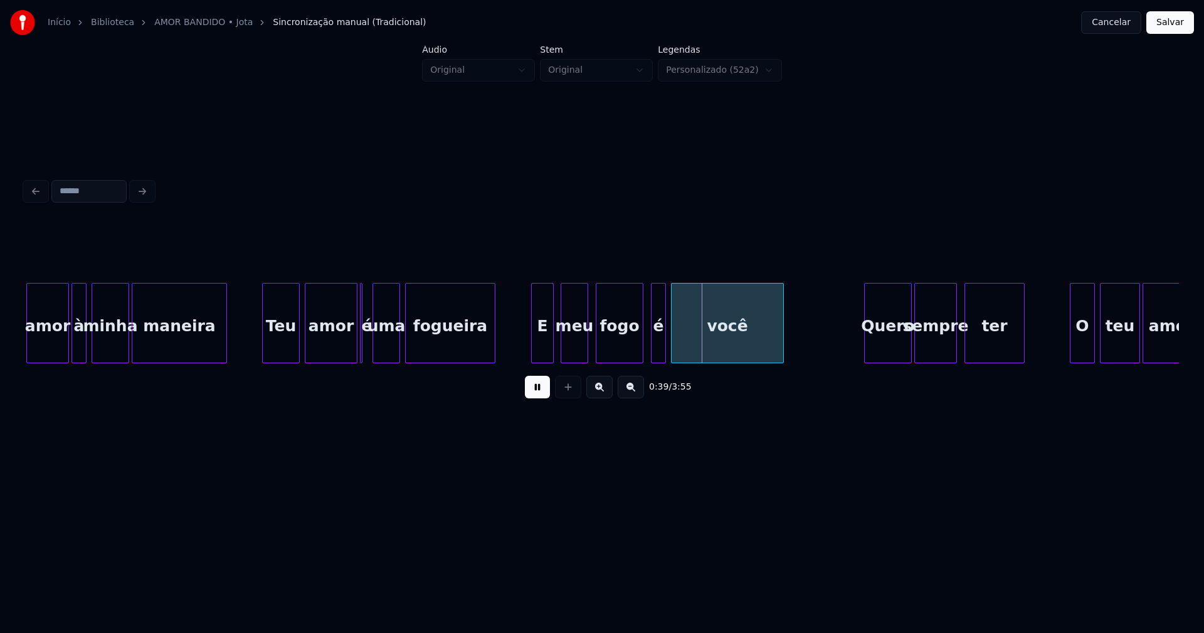
click at [541, 344] on div "E" at bounding box center [542, 325] width 21 height 85
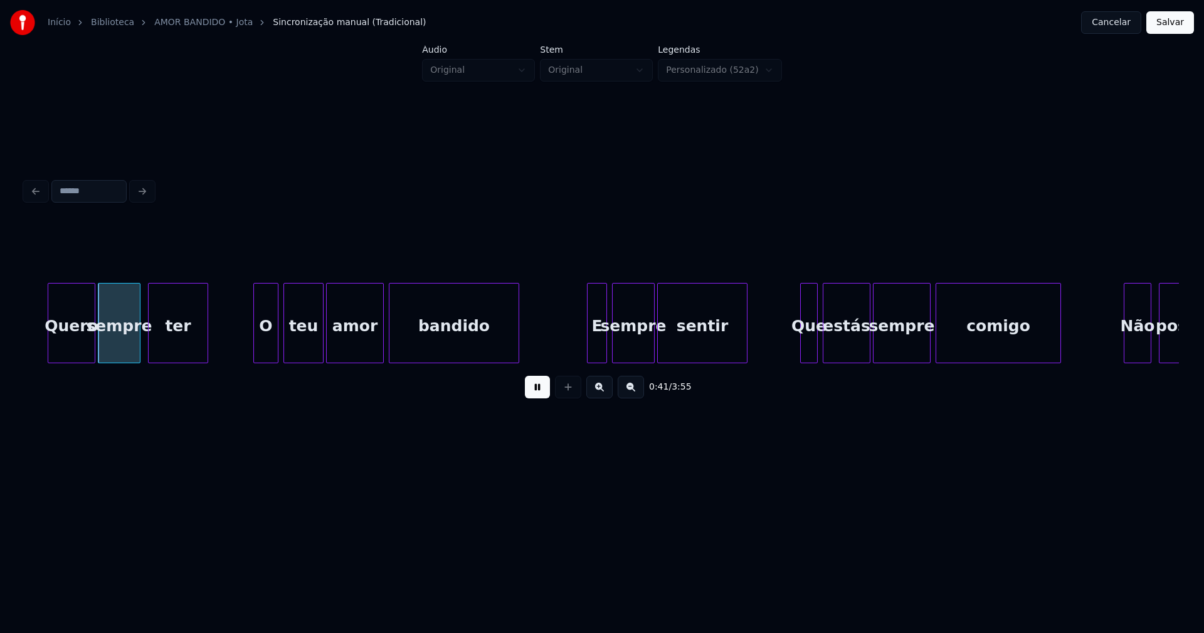
scroll to position [0, 5163]
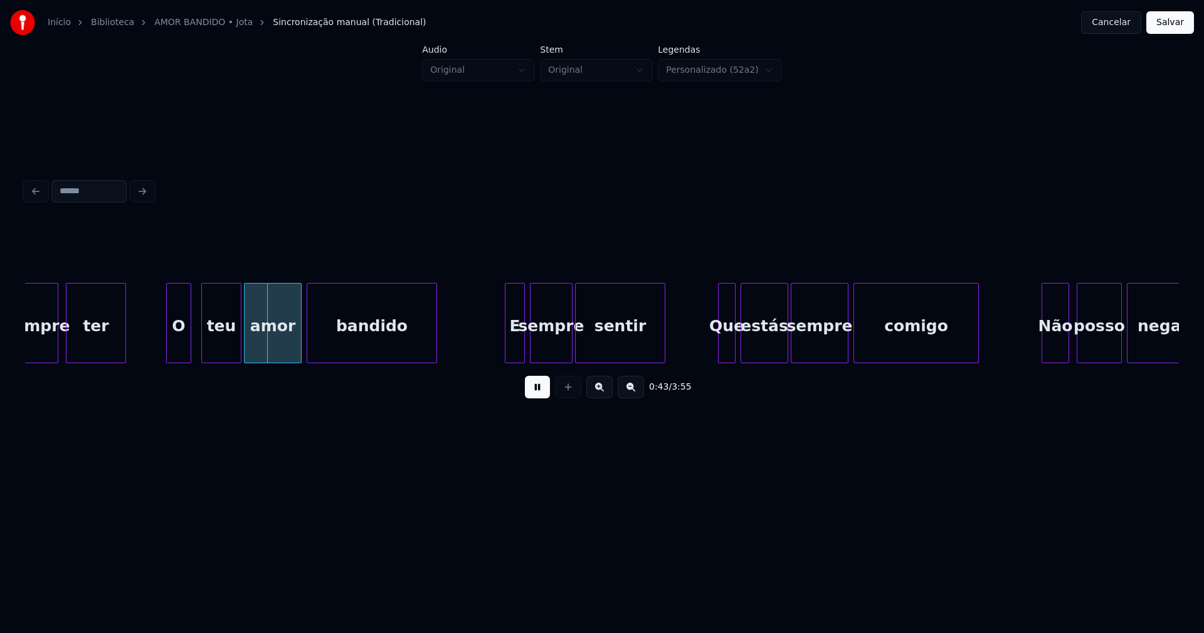
click at [182, 349] on div "O" at bounding box center [179, 325] width 24 height 85
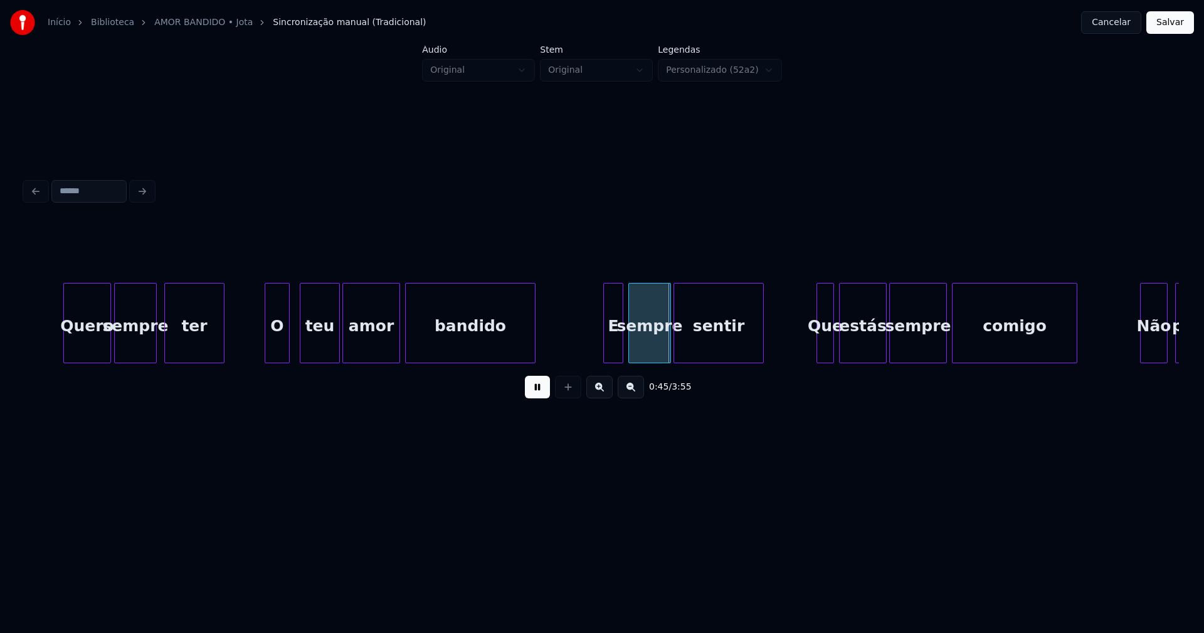
click at [87, 346] on div "Quero" at bounding box center [87, 325] width 46 height 85
click at [612, 354] on div "E" at bounding box center [610, 325] width 19 height 85
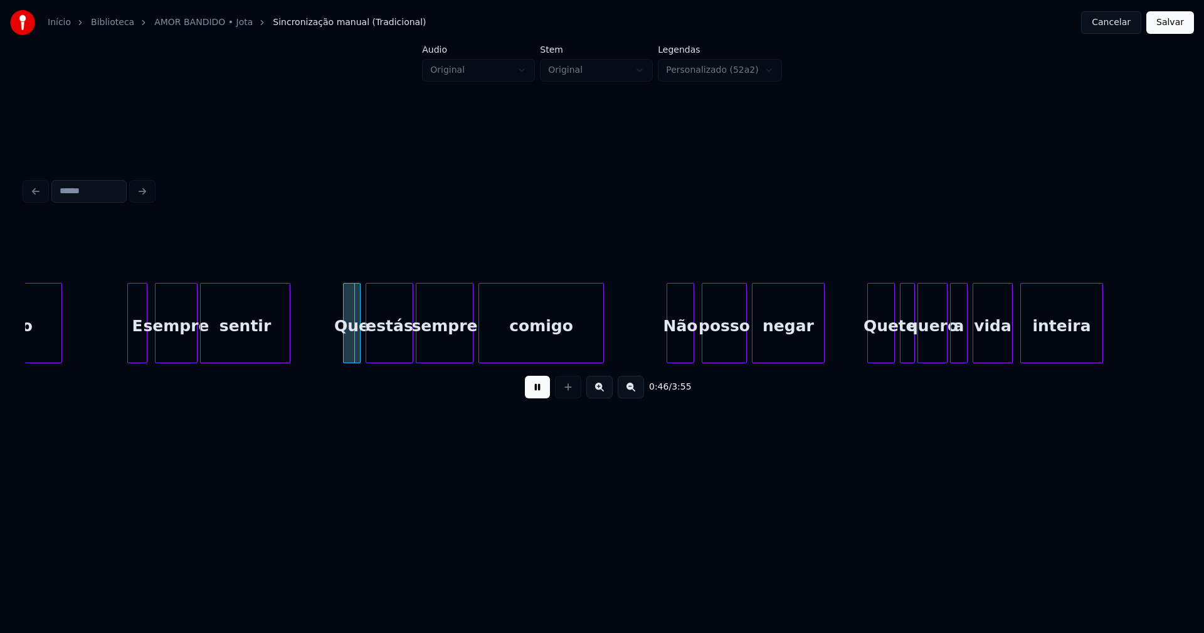
scroll to position [0, 5702]
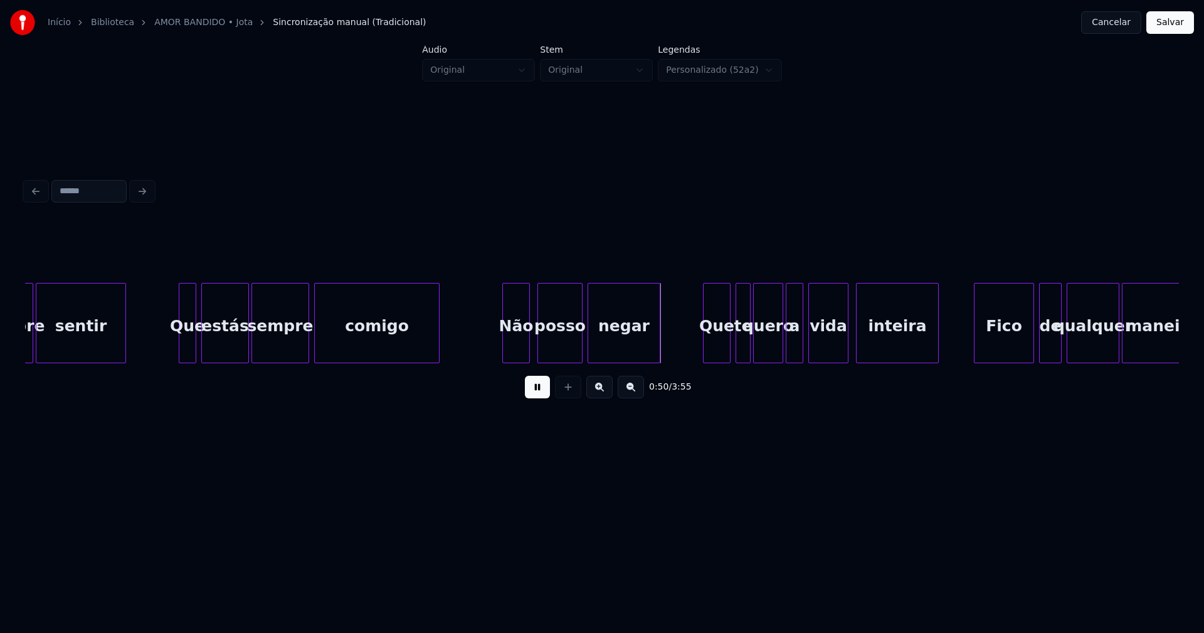
click at [510, 354] on div "Não" at bounding box center [510, 325] width 26 height 85
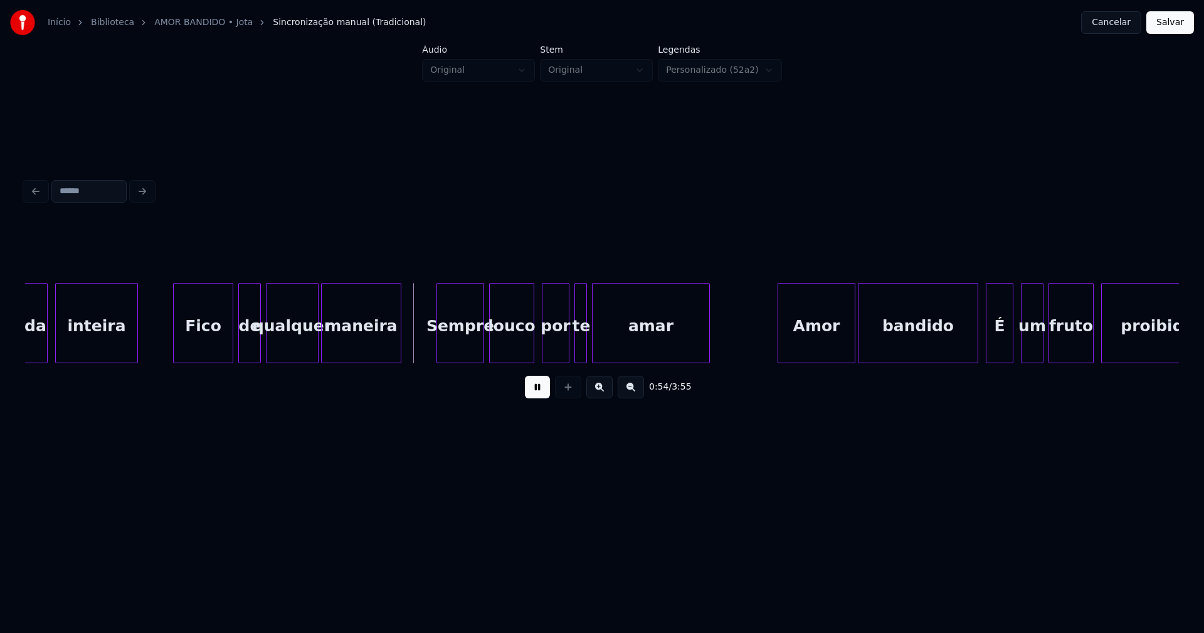
scroll to position [0, 6535]
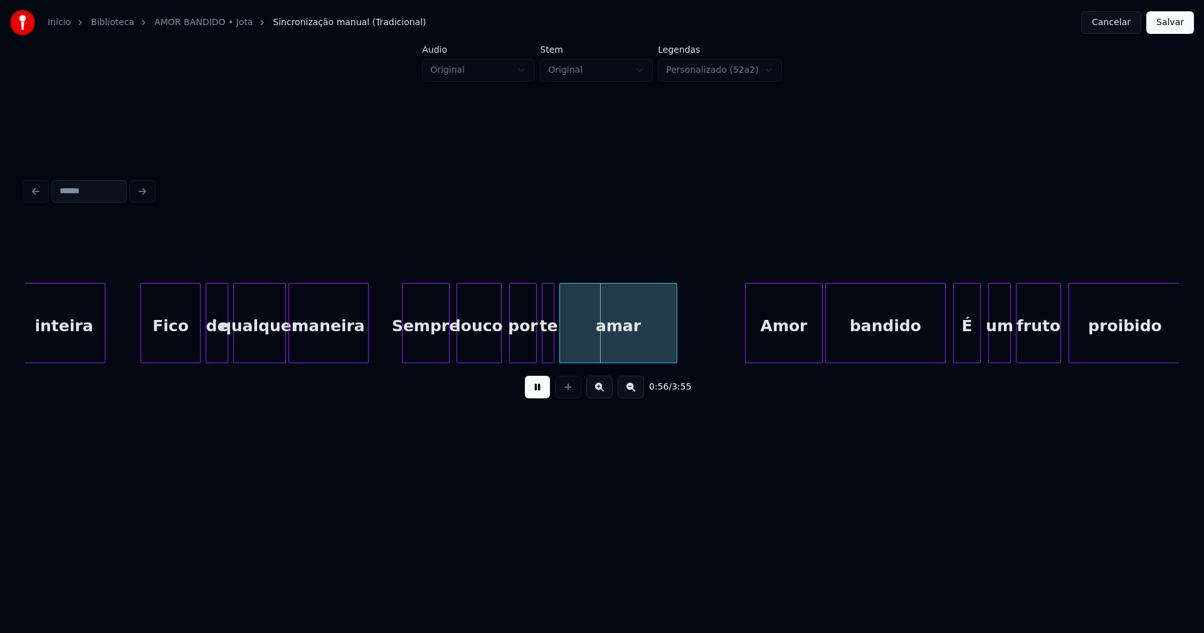
click at [434, 349] on div "Sempre" at bounding box center [425, 325] width 46 height 85
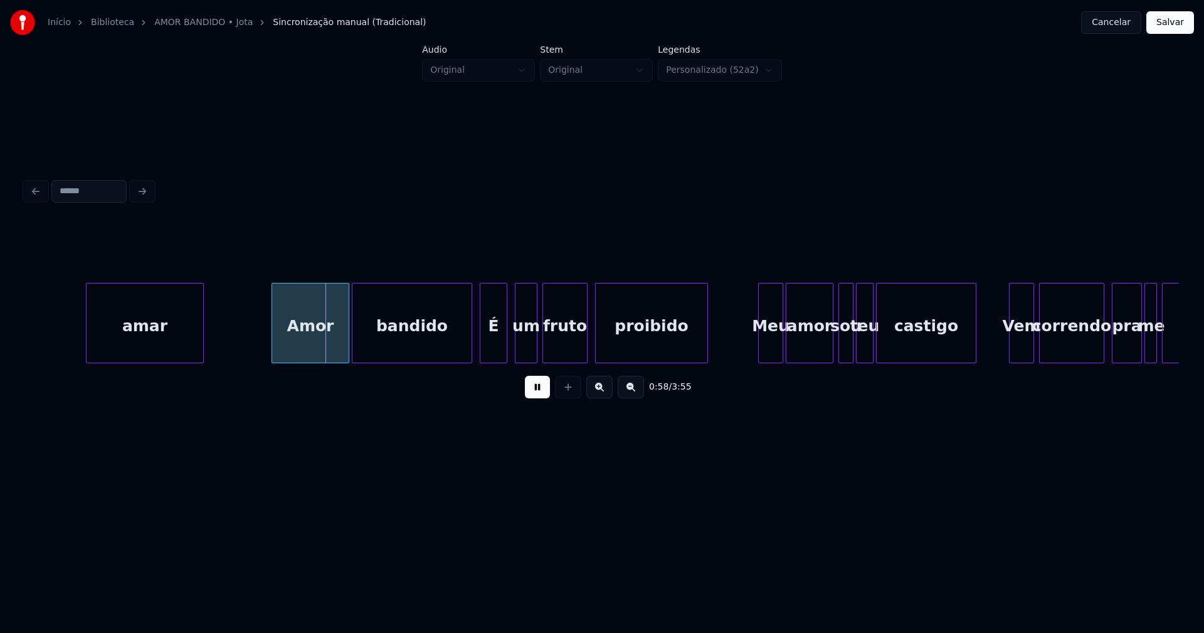
scroll to position [0, 7139]
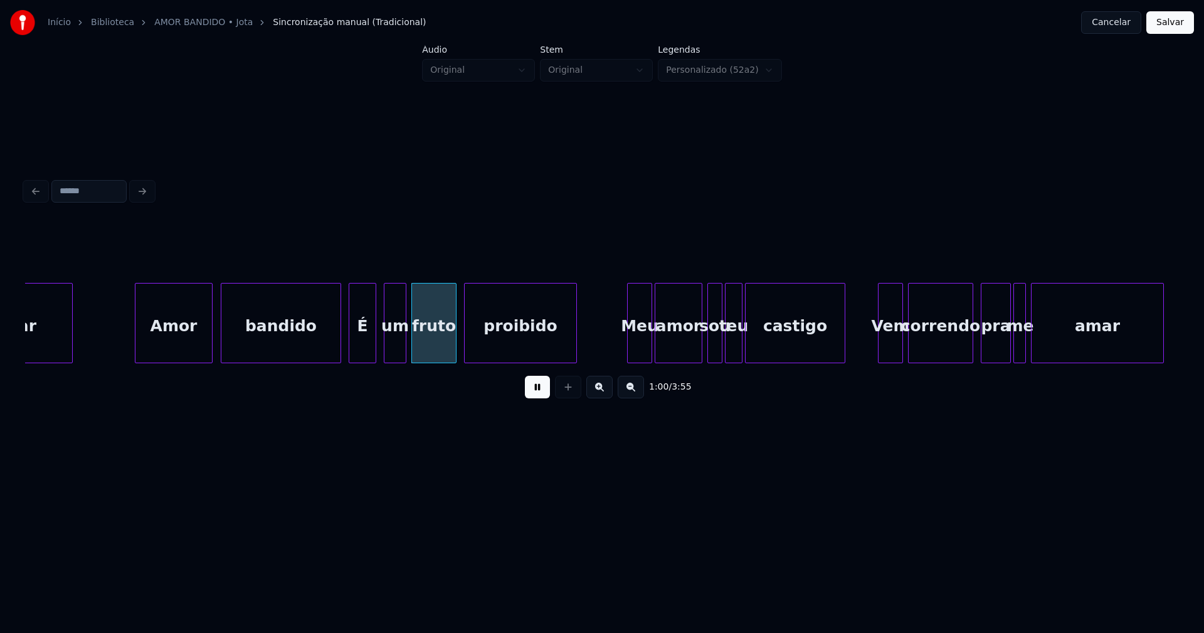
click at [161, 351] on div "Amor" at bounding box center [173, 325] width 76 height 85
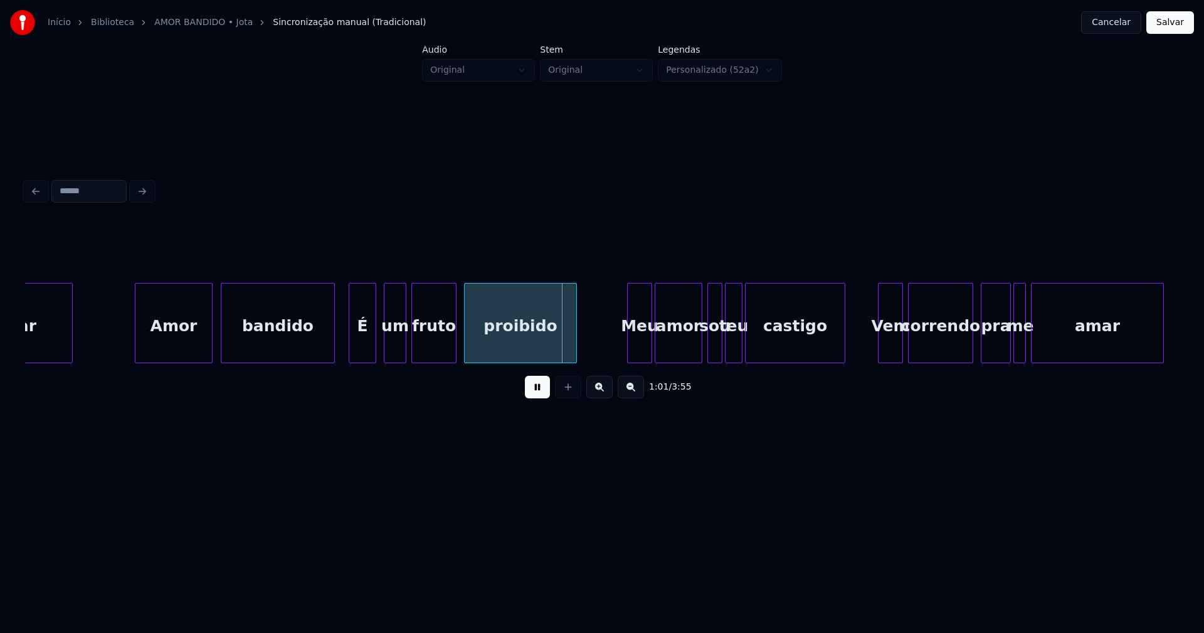
click at [334, 347] on div at bounding box center [332, 322] width 4 height 79
click at [353, 344] on div "É" at bounding box center [357, 325] width 26 height 85
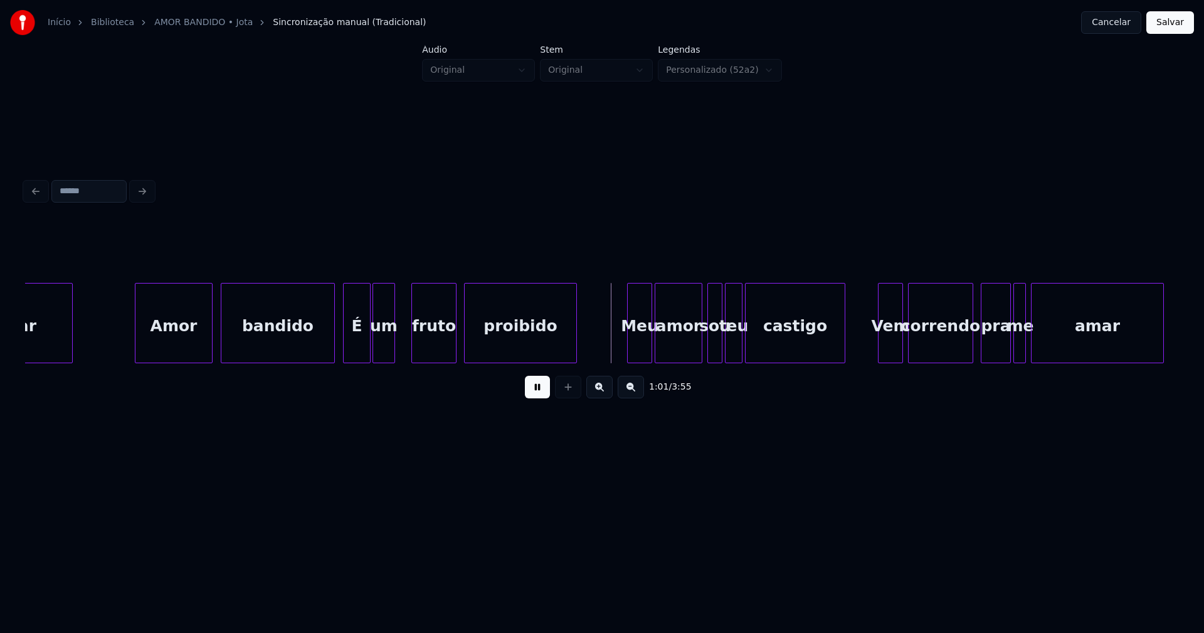
click at [379, 347] on div "um" at bounding box center [383, 325] width 21 height 85
click at [521, 349] on div "proibido" at bounding box center [518, 325] width 112 height 85
click at [639, 347] on div "Meu" at bounding box center [638, 325] width 24 height 85
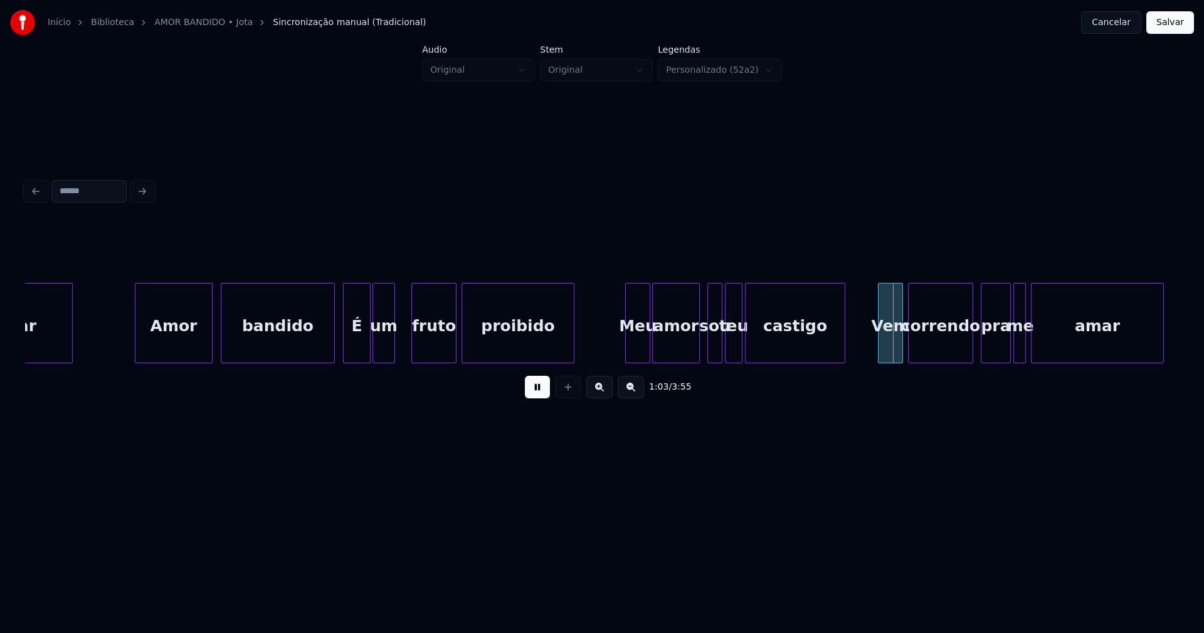
click at [680, 355] on div "amor" at bounding box center [676, 325] width 46 height 85
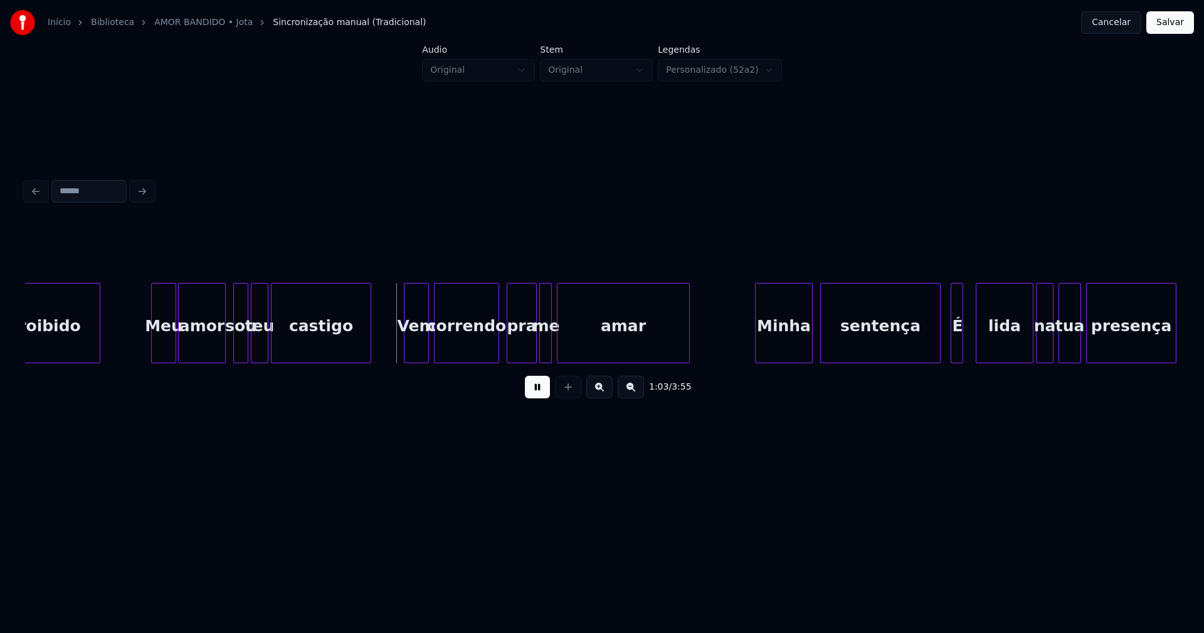
scroll to position [0, 7711]
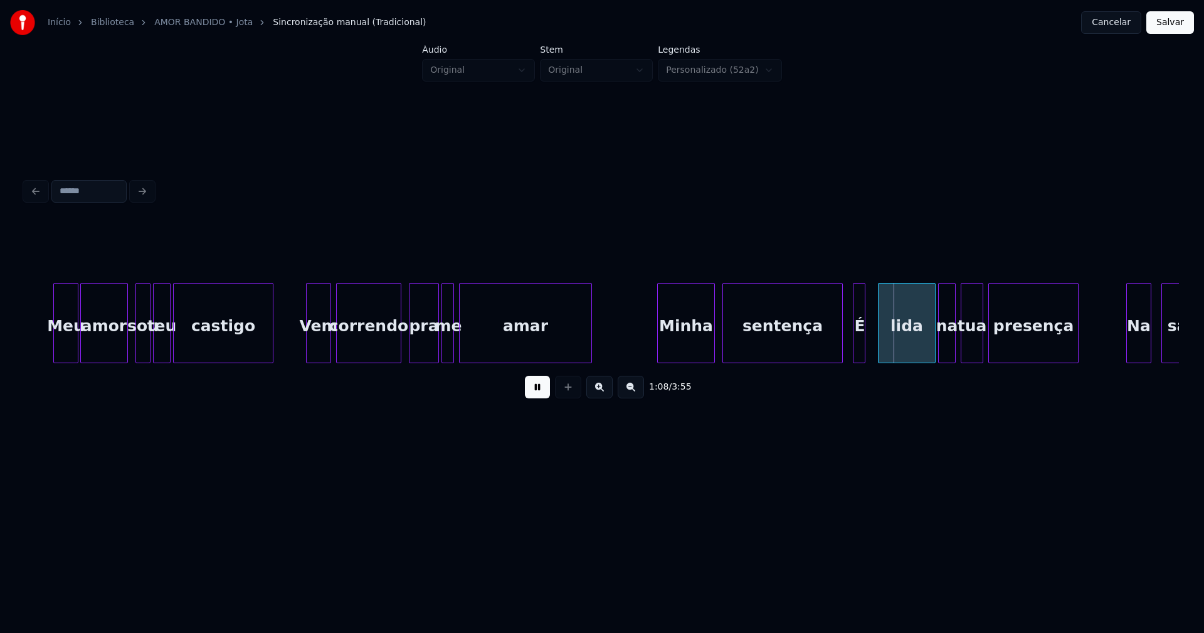
click at [462, 352] on div at bounding box center [462, 322] width 4 height 79
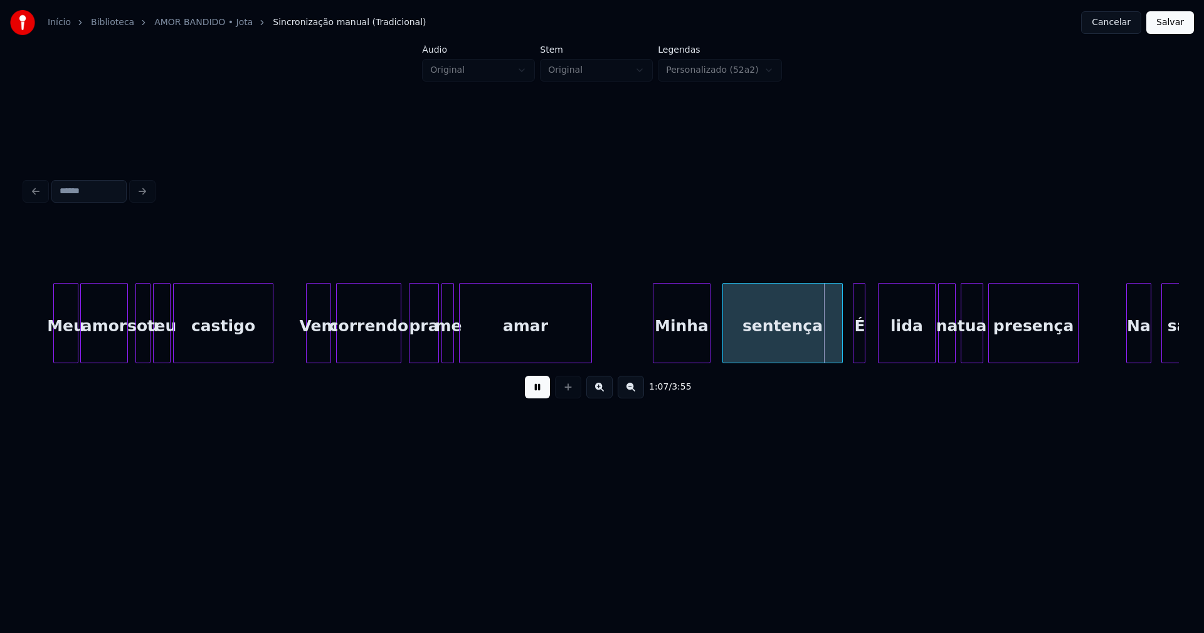
click at [689, 349] on div "Minha" at bounding box center [681, 325] width 56 height 85
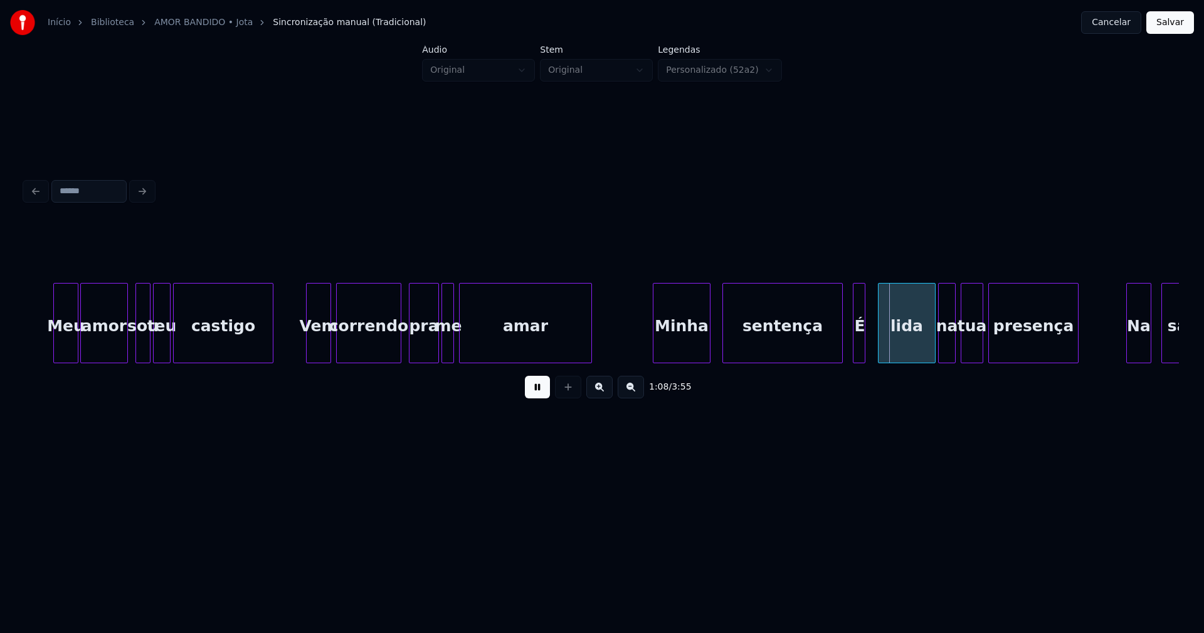
click at [774, 347] on div "sentença" at bounding box center [782, 325] width 119 height 85
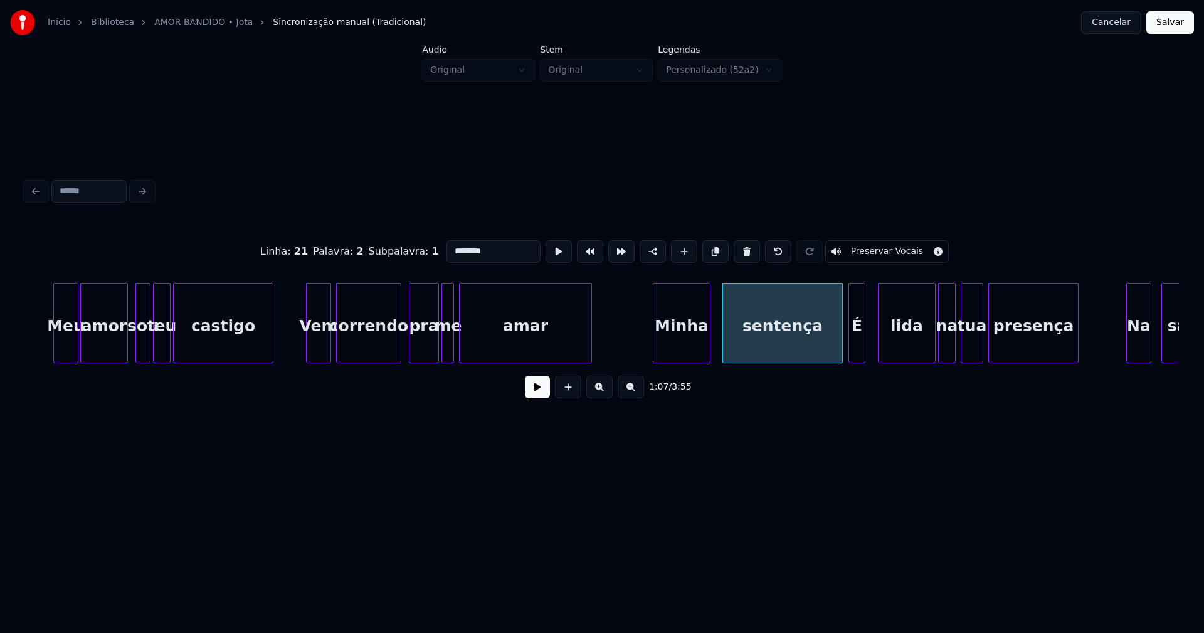
click at [851, 353] on div at bounding box center [851, 322] width 4 height 79
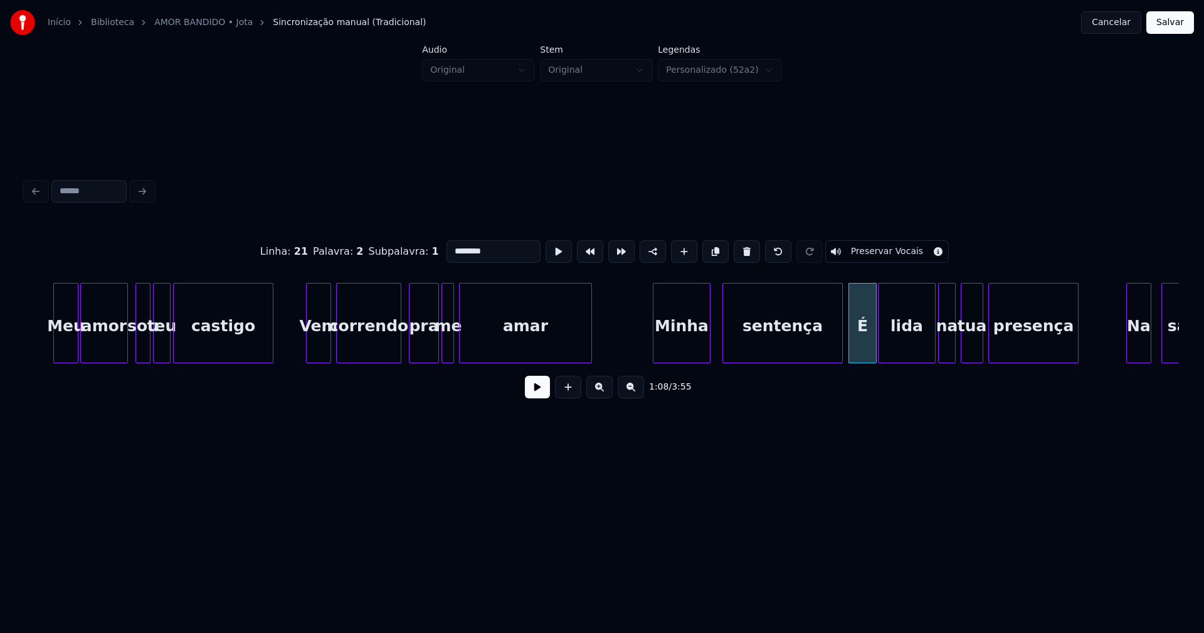
click at [875, 344] on div at bounding box center [874, 322] width 4 height 79
drag, startPoint x: 540, startPoint y: 394, endPoint x: 388, endPoint y: 367, distance: 154.2
click at [539, 394] on button at bounding box center [537, 387] width 25 height 23
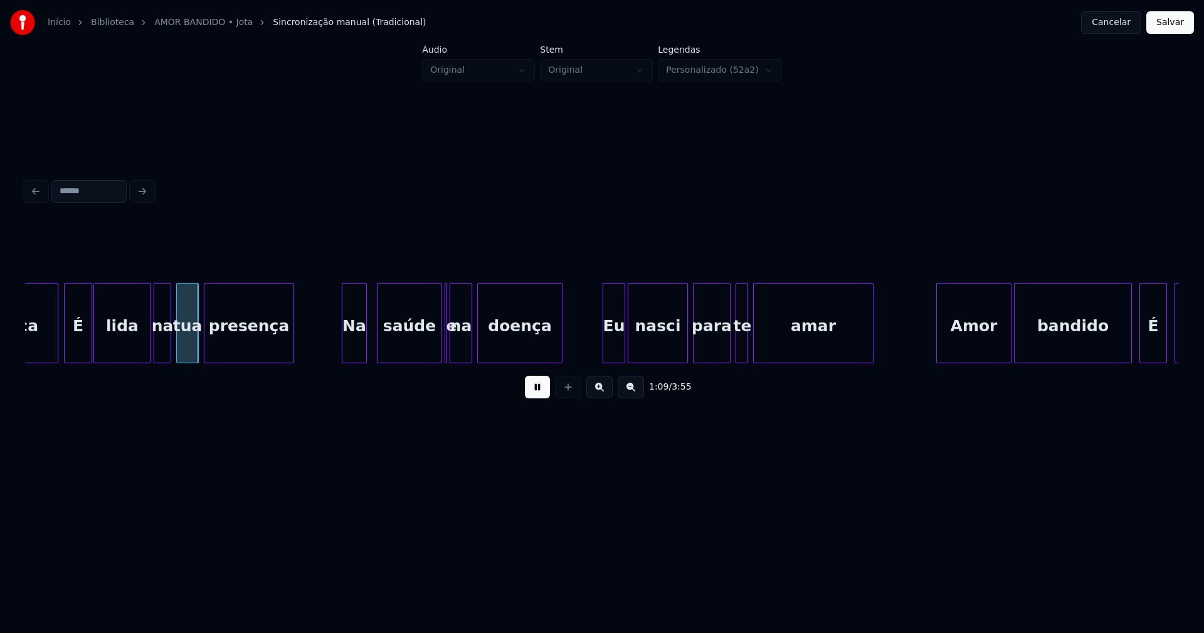
scroll to position [0, 8577]
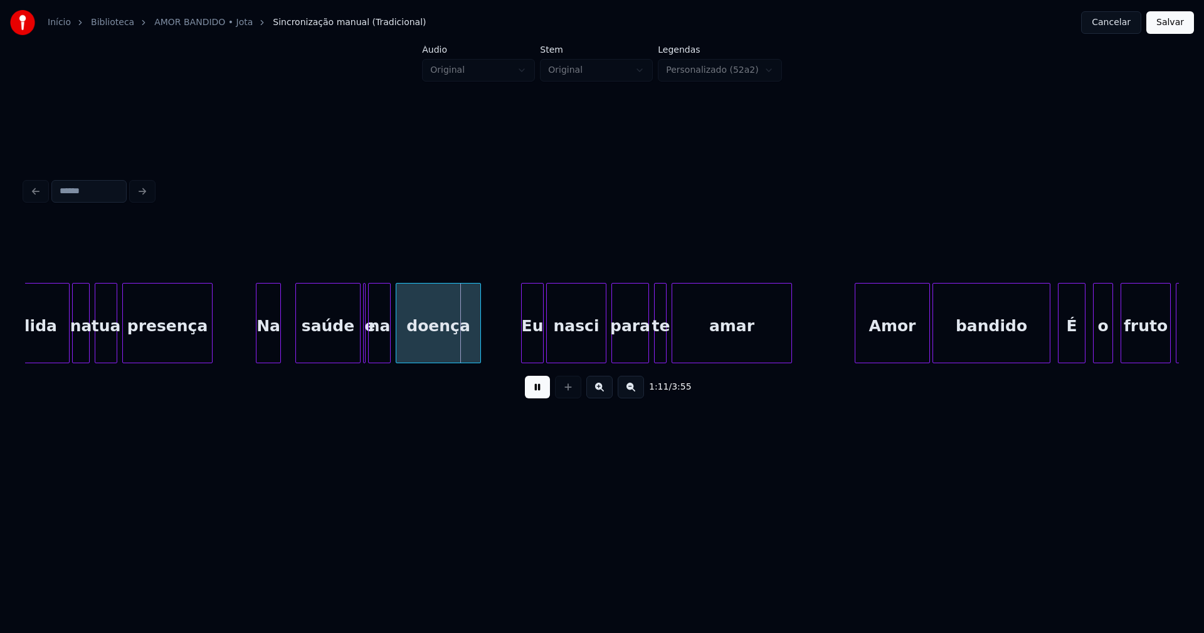
click at [266, 351] on div "Na" at bounding box center [268, 325] width 24 height 85
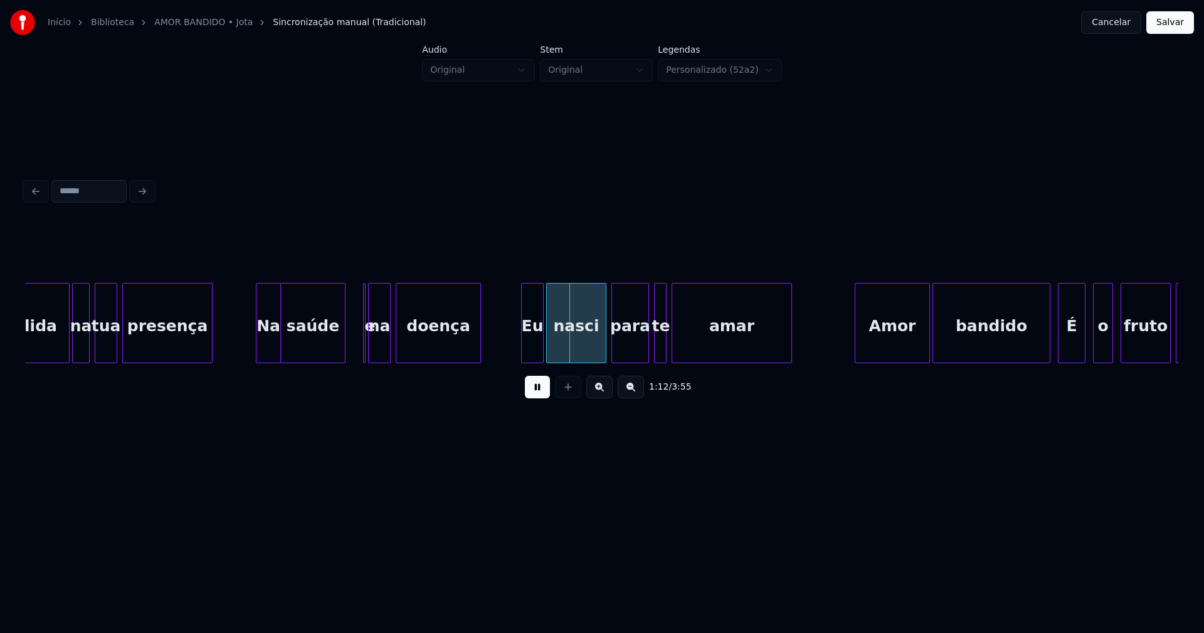
click at [302, 353] on div "saúde" at bounding box center [313, 325] width 64 height 85
click at [374, 356] on div at bounding box center [373, 322] width 4 height 79
click at [348, 292] on div "e" at bounding box center [354, 323] width 13 height 80
click at [362, 345] on div at bounding box center [363, 322] width 4 height 79
click at [523, 357] on div "Eu" at bounding box center [526, 325] width 21 height 85
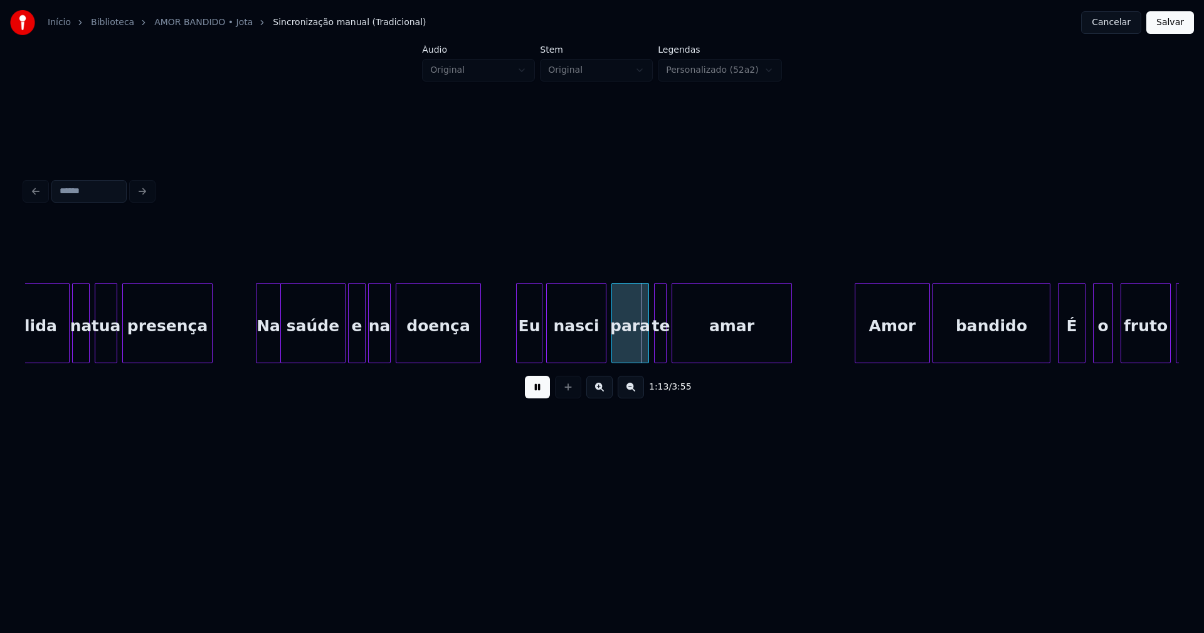
click at [541, 345] on div at bounding box center [540, 322] width 4 height 79
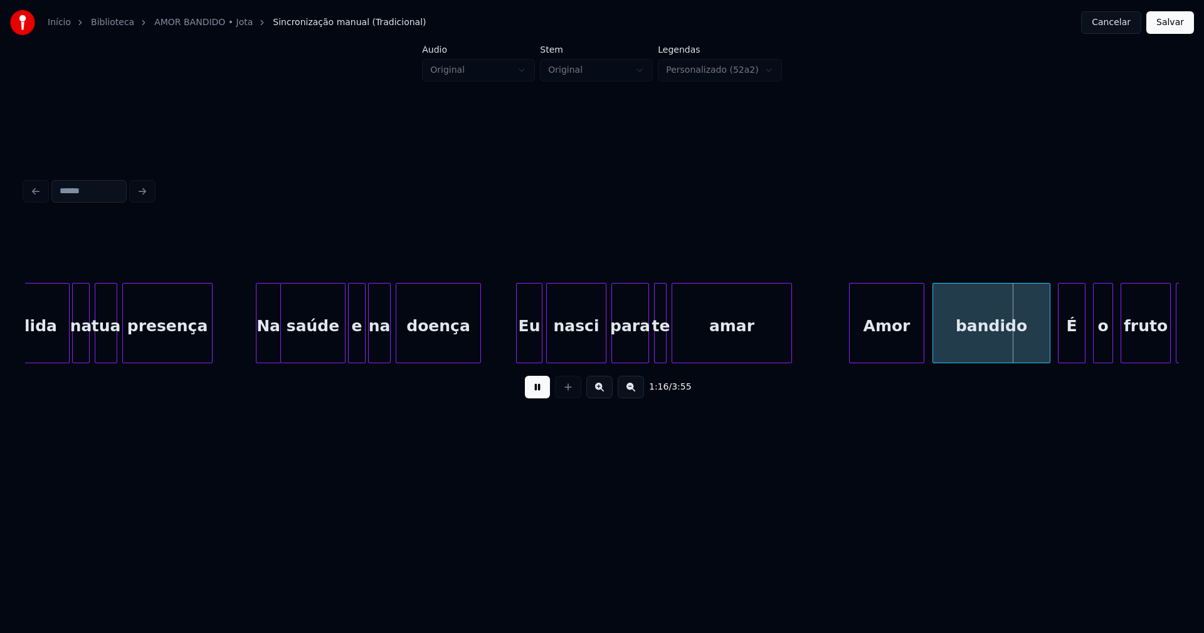
click at [873, 349] on div "Amor" at bounding box center [886, 325] width 74 height 85
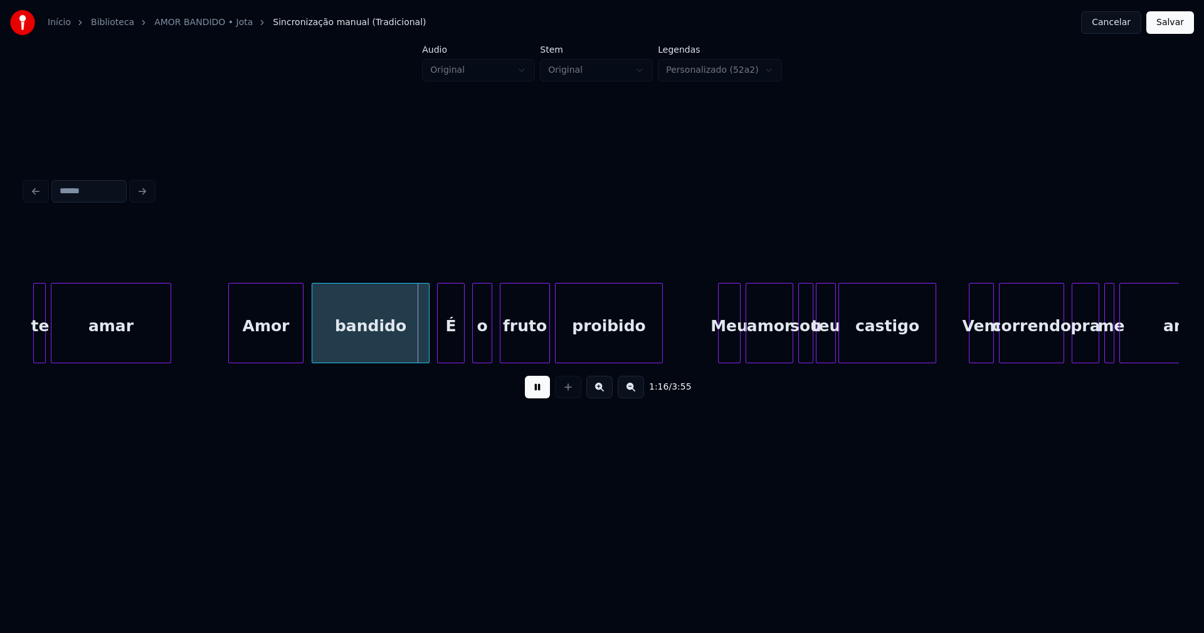
scroll to position [0, 9214]
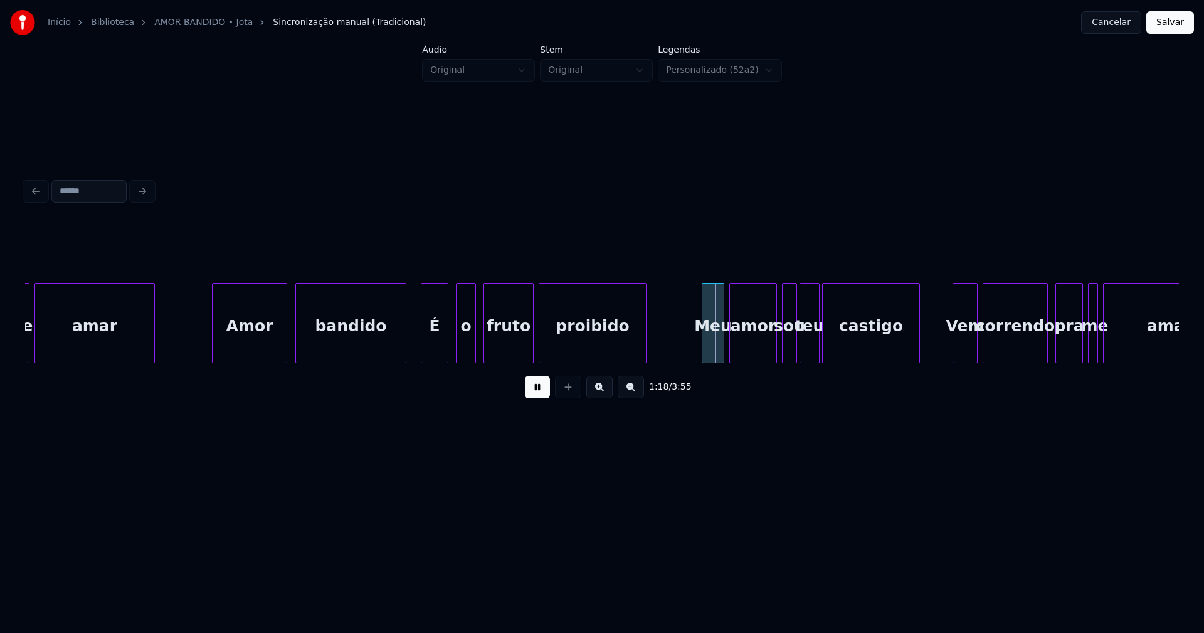
click at [403, 352] on div at bounding box center [404, 322] width 4 height 79
click at [427, 342] on div "É" at bounding box center [429, 325] width 26 height 85
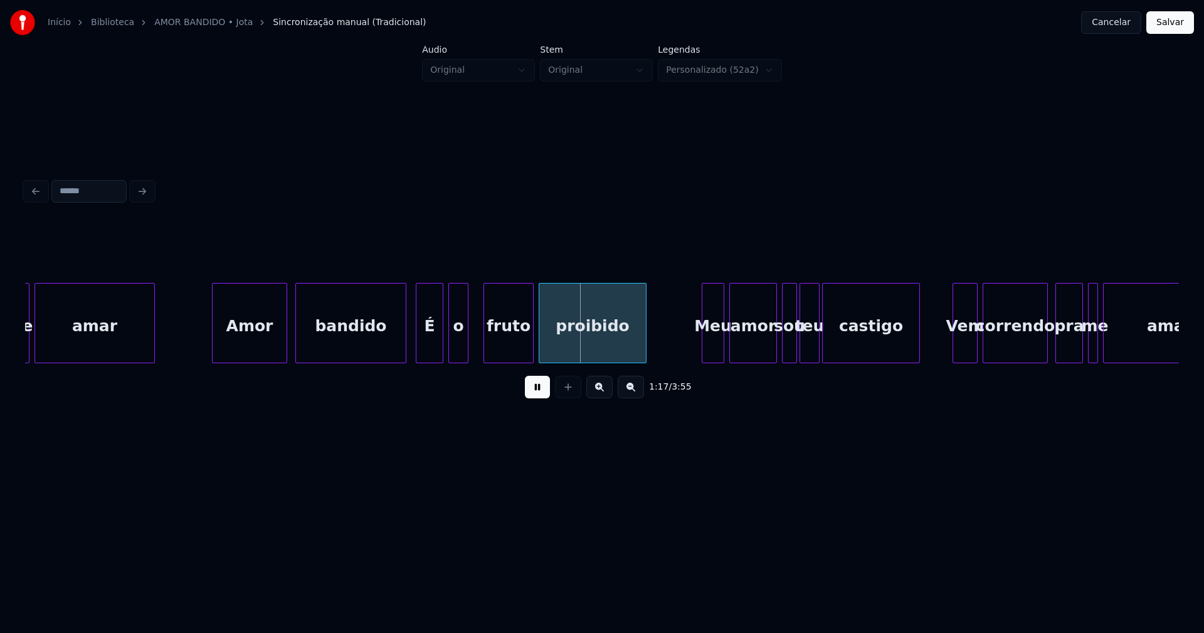
click at [457, 349] on div "o" at bounding box center [458, 325] width 19 height 85
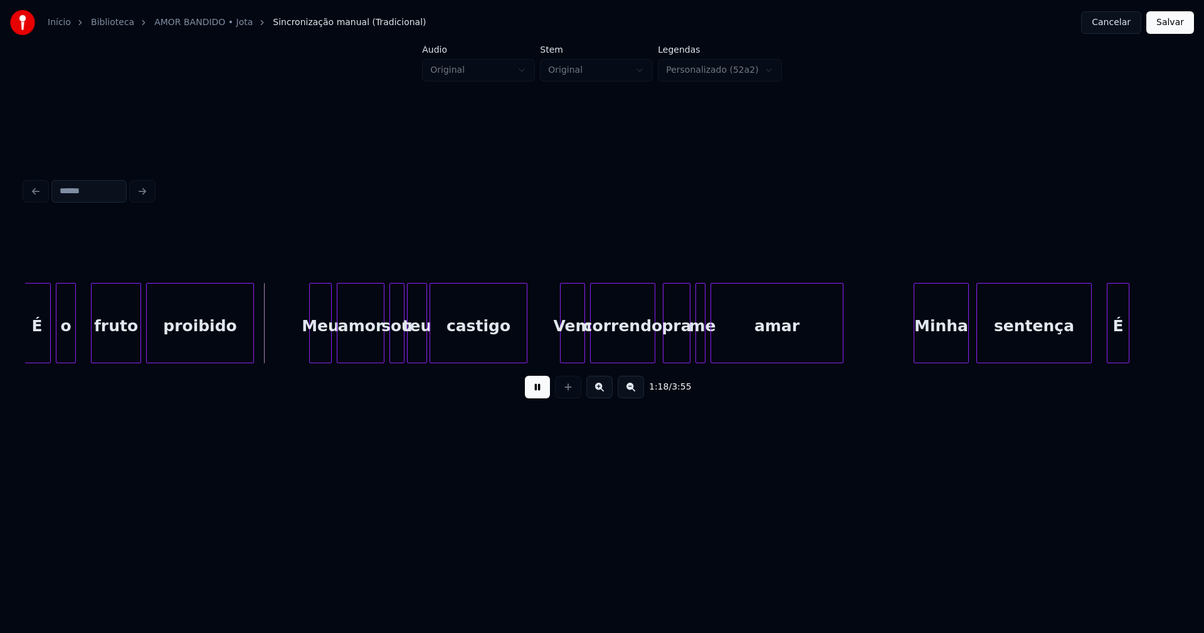
scroll to position [0, 9655]
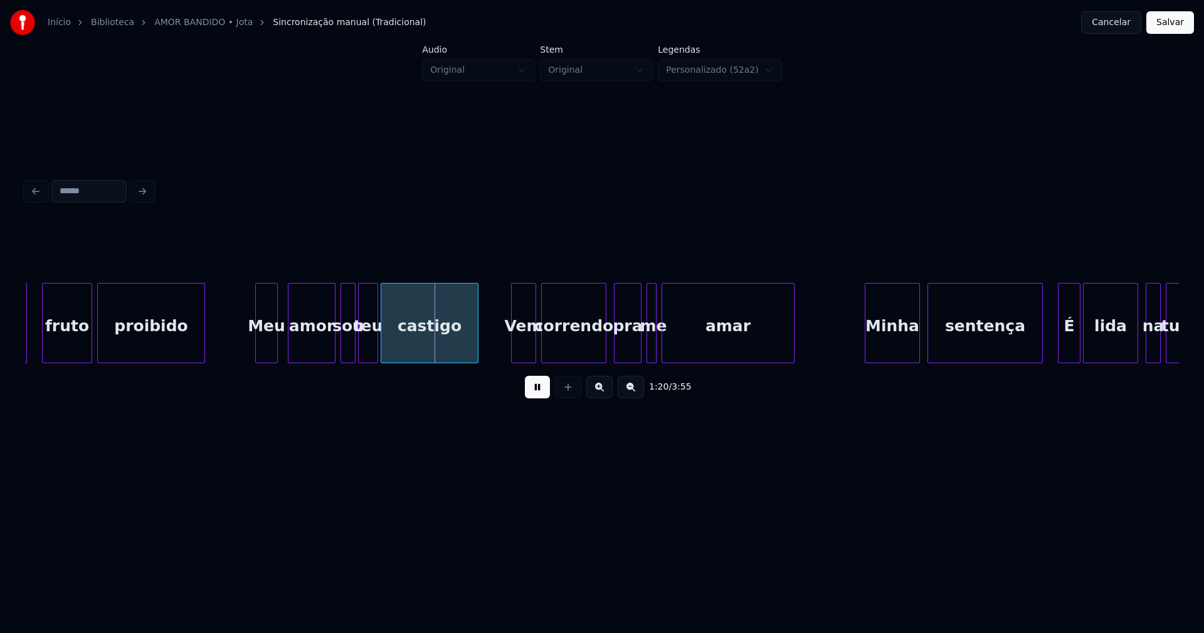
click at [266, 348] on div "Meu" at bounding box center [266, 325] width 21 height 85
click at [252, 351] on div at bounding box center [252, 322] width 4 height 79
click at [307, 353] on div "amor" at bounding box center [306, 325] width 46 height 85
click at [335, 355] on div at bounding box center [336, 322] width 4 height 79
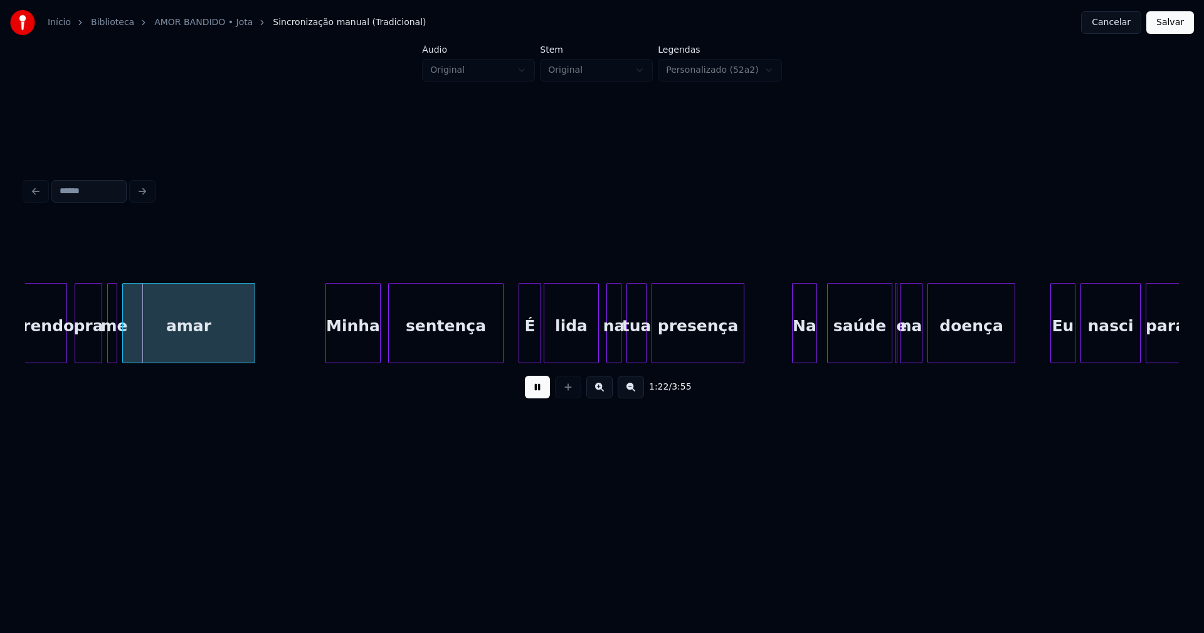
scroll to position [0, 10227]
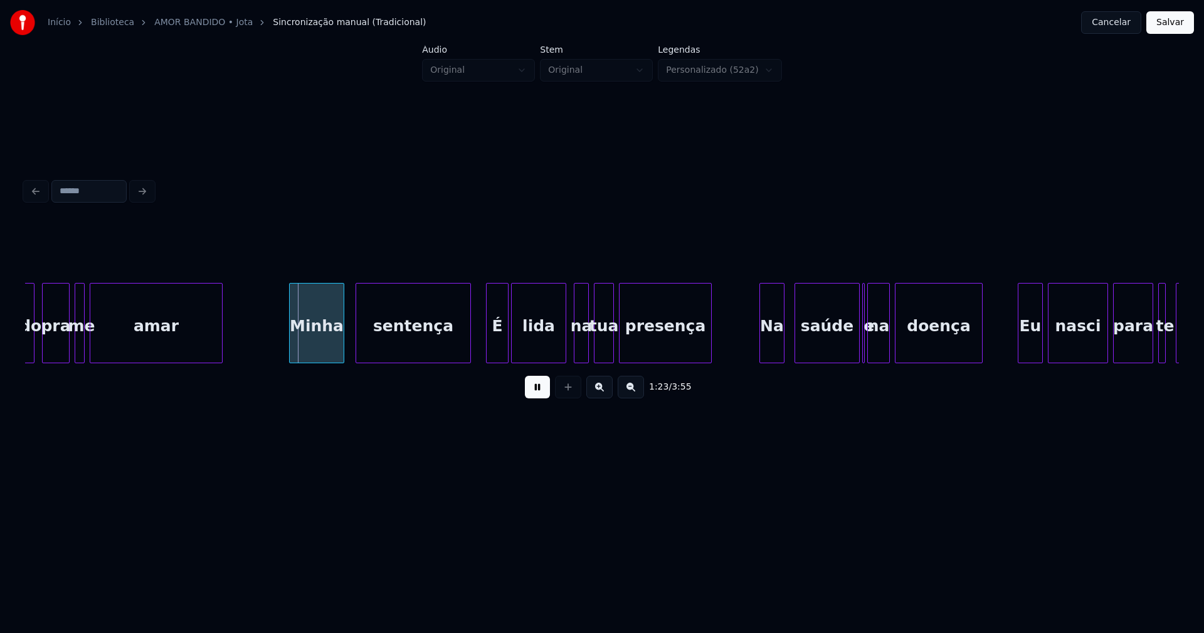
click at [332, 348] on div "Minha" at bounding box center [317, 325] width 54 height 85
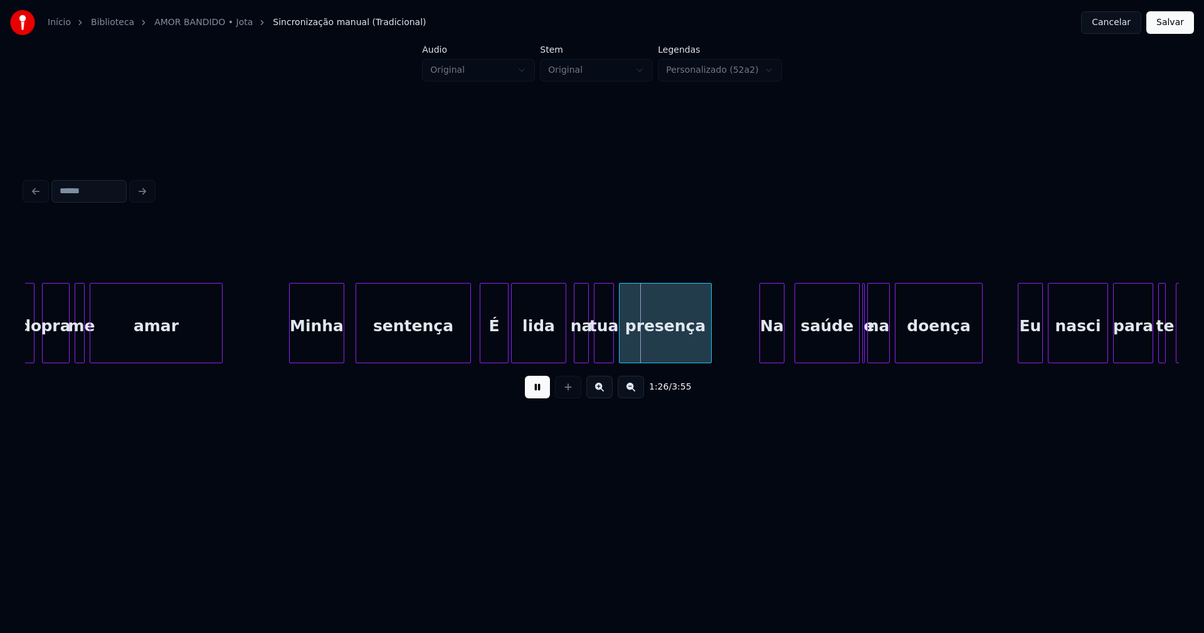
click at [481, 353] on div at bounding box center [482, 322] width 4 height 79
click at [576, 350] on div "na" at bounding box center [578, 325] width 14 height 85
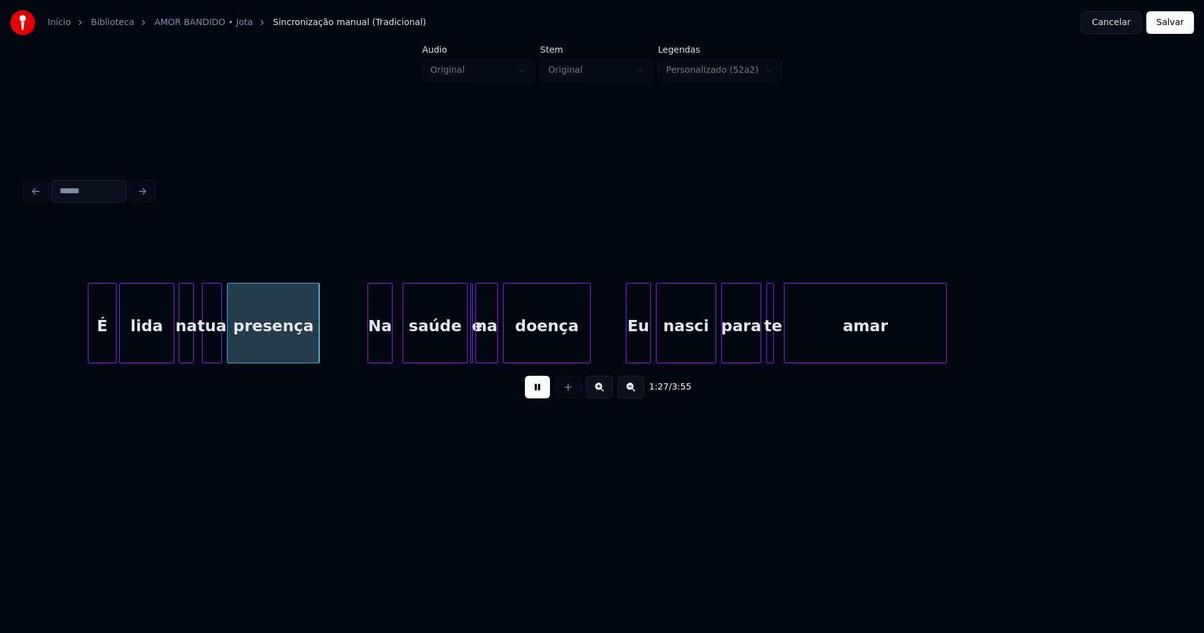
scroll to position [0, 10684]
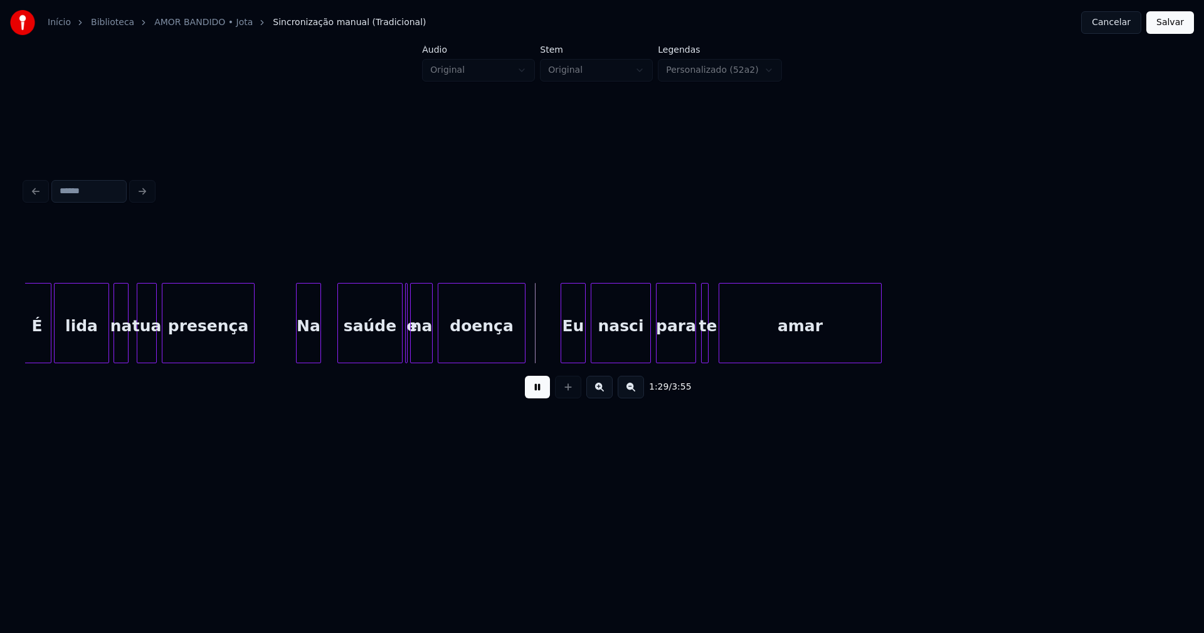
click at [307, 357] on div "Na" at bounding box center [309, 325] width 24 height 85
click at [355, 357] on div "saúde" at bounding box center [356, 325] width 64 height 85
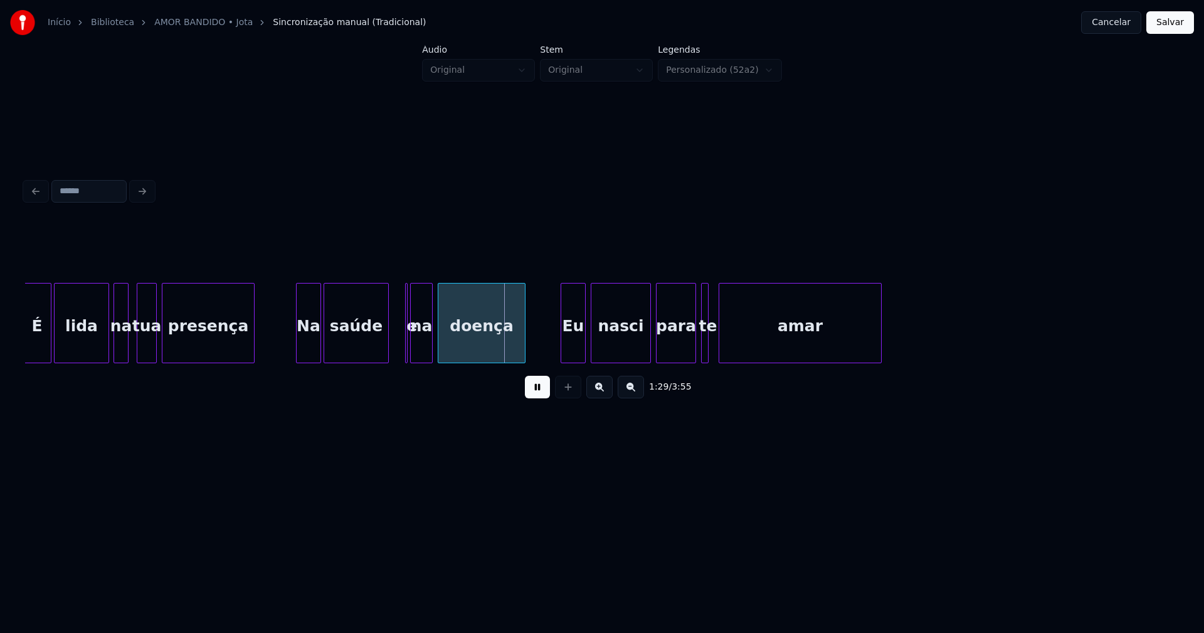
click at [530, 389] on button at bounding box center [537, 387] width 25 height 23
click at [415, 354] on div at bounding box center [416, 322] width 4 height 79
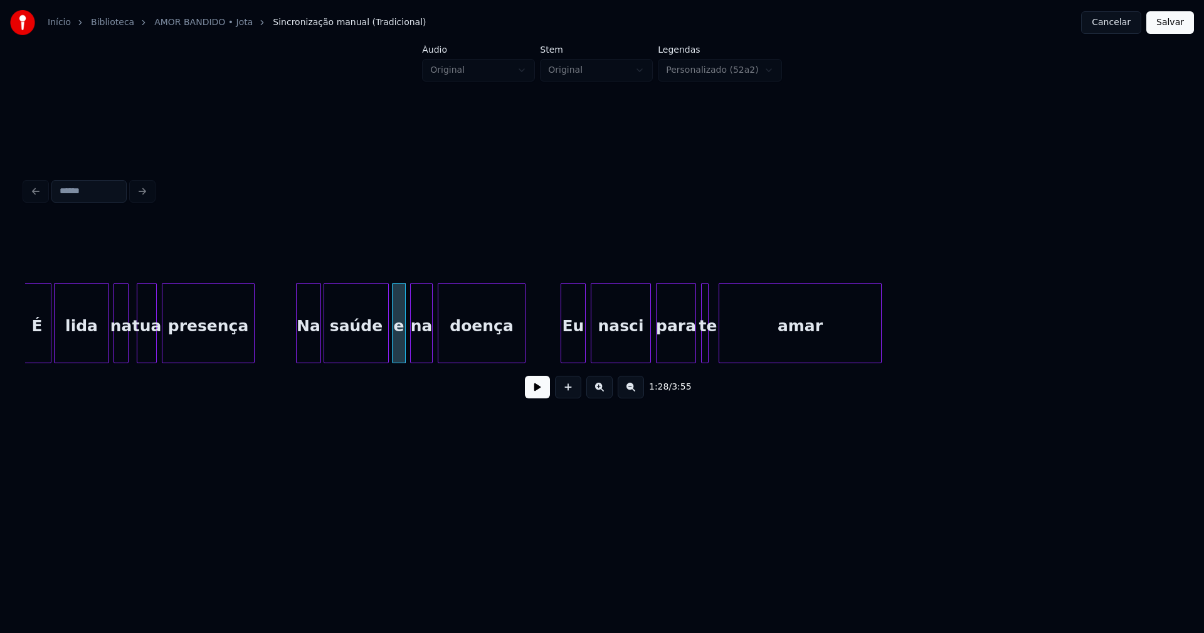
click at [392, 290] on div "e" at bounding box center [399, 323] width 14 height 80
click at [532, 394] on button at bounding box center [537, 387] width 25 height 23
click at [571, 352] on div "Eu" at bounding box center [569, 325] width 24 height 85
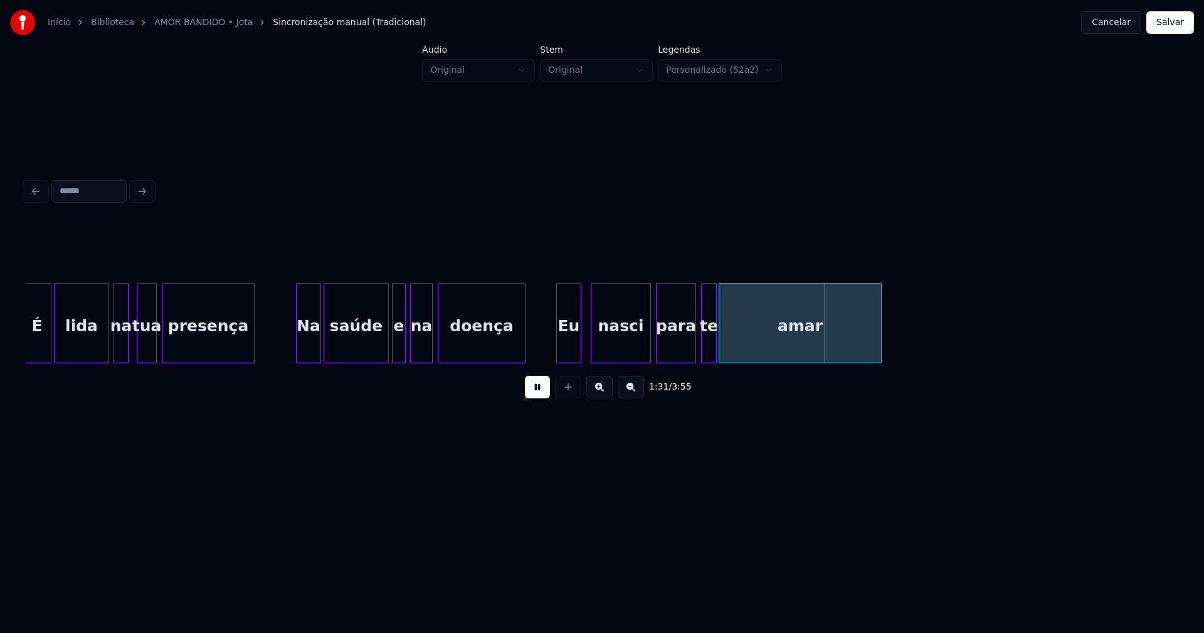
click at [715, 350] on div at bounding box center [714, 322] width 4 height 79
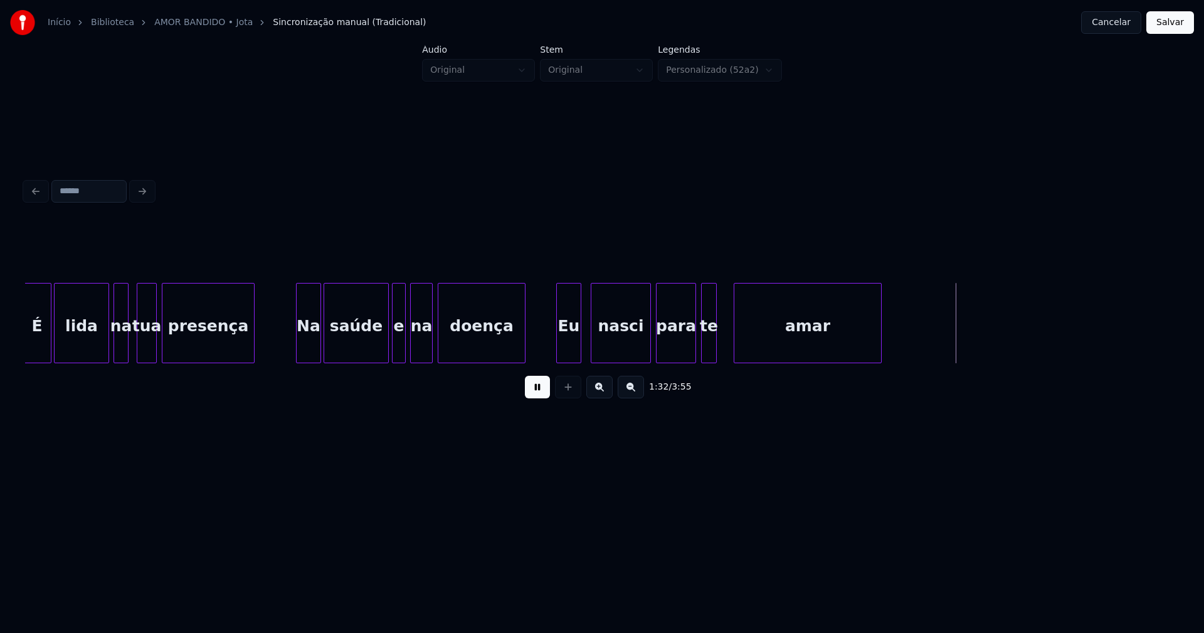
click at [735, 340] on div at bounding box center [736, 322] width 4 height 79
click at [724, 343] on div at bounding box center [723, 322] width 4 height 79
click at [543, 395] on button at bounding box center [537, 387] width 25 height 23
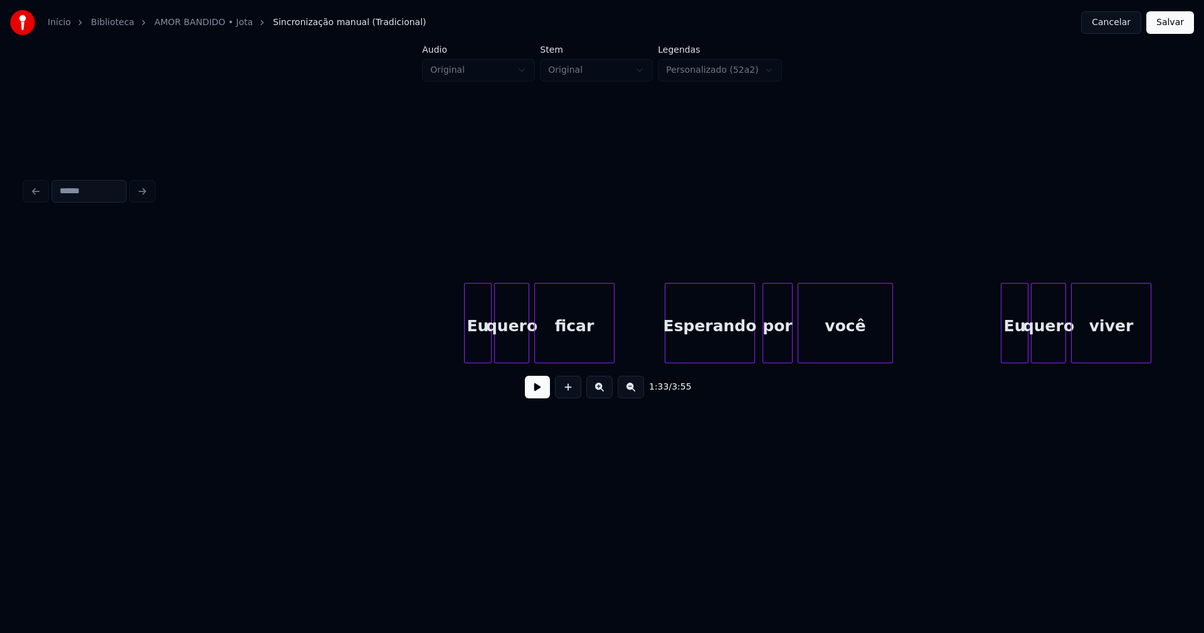
scroll to position [0, 13298]
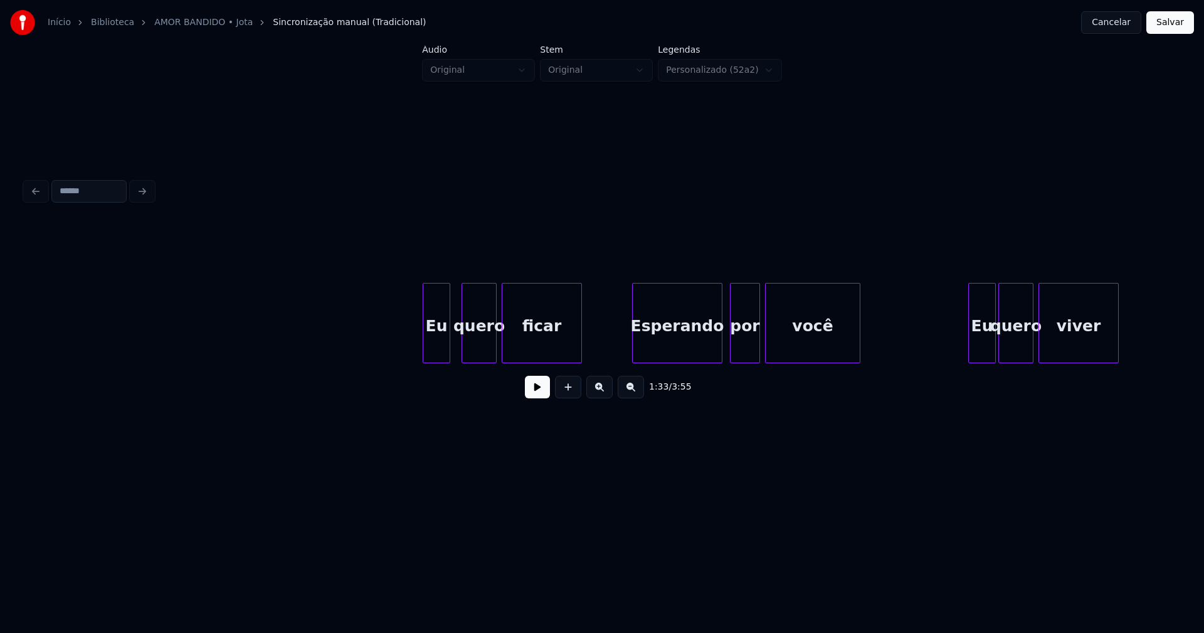
click at [434, 356] on div "Eu" at bounding box center [436, 325] width 26 height 85
click at [535, 392] on button at bounding box center [537, 387] width 25 height 23
click at [677, 345] on div "Esperando" at bounding box center [673, 325] width 89 height 85
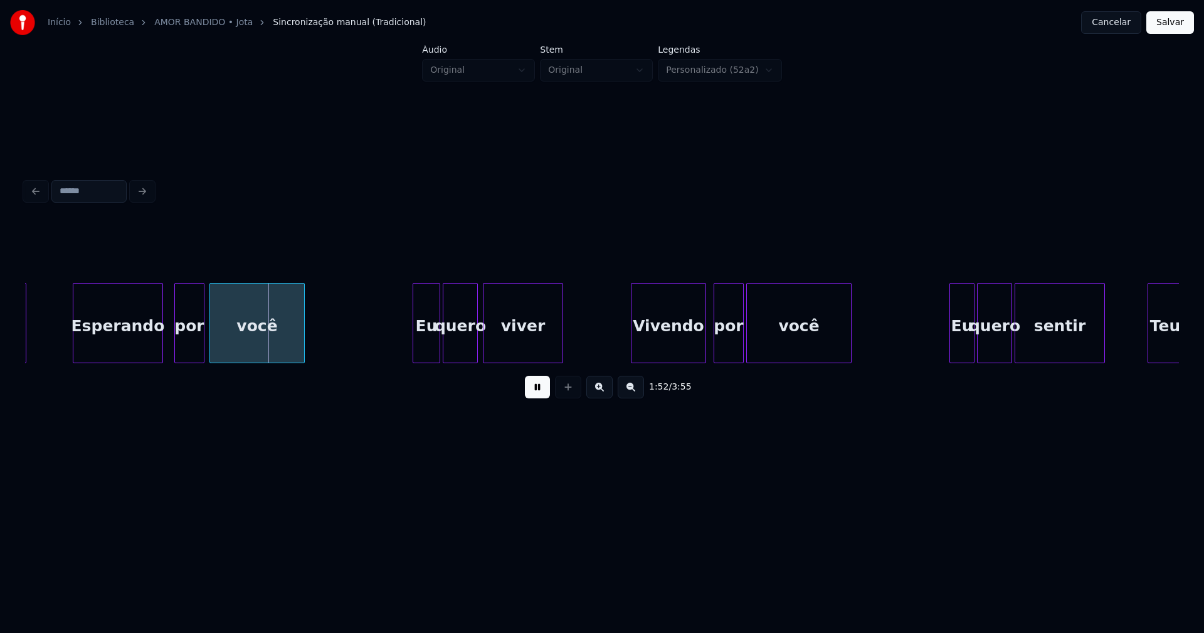
scroll to position [0, 13869]
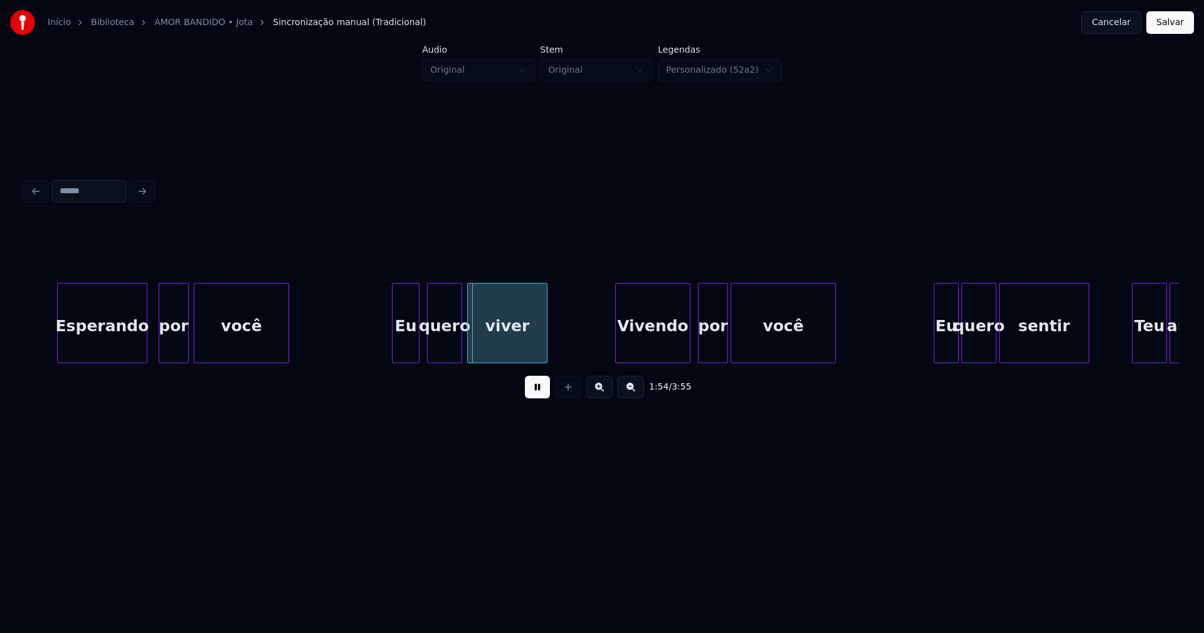
click at [411, 347] on div "Eu" at bounding box center [405, 325] width 26 height 85
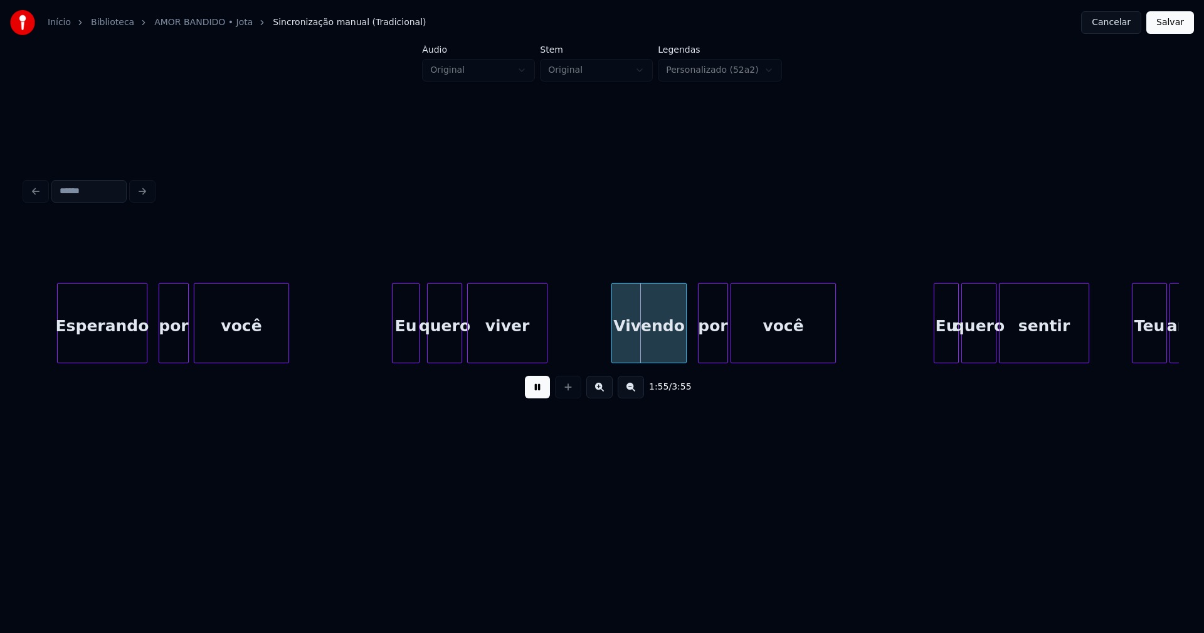
click at [652, 347] on div "Vivendo" at bounding box center [649, 325] width 74 height 85
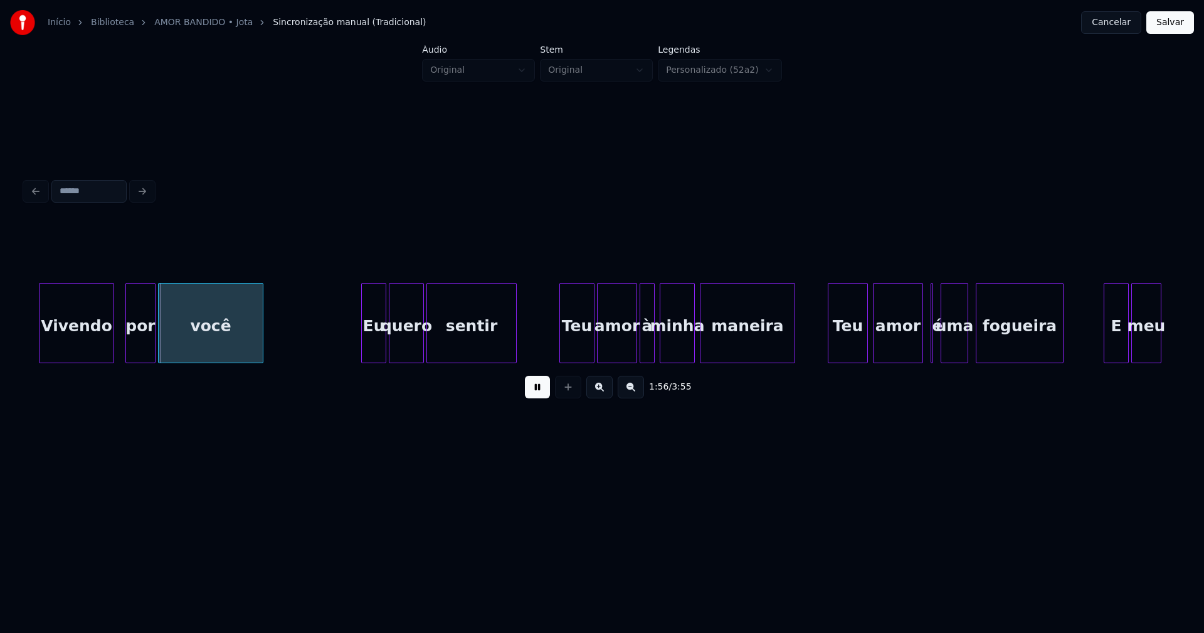
scroll to position [0, 14507]
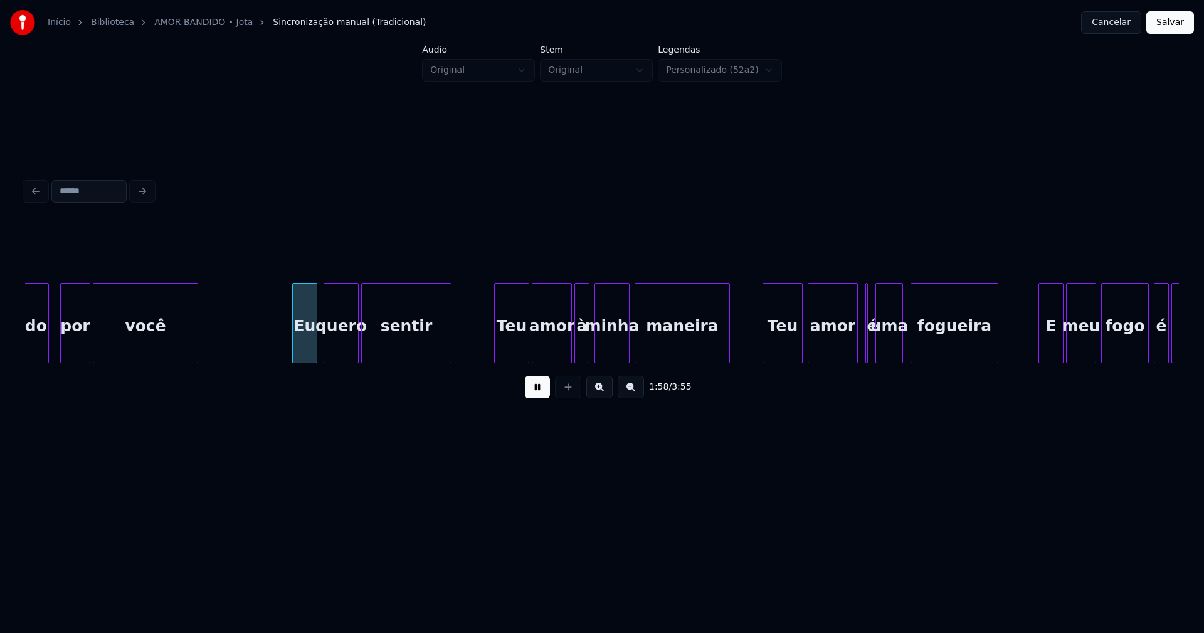
click at [307, 351] on div "Eu" at bounding box center [305, 325] width 24 height 85
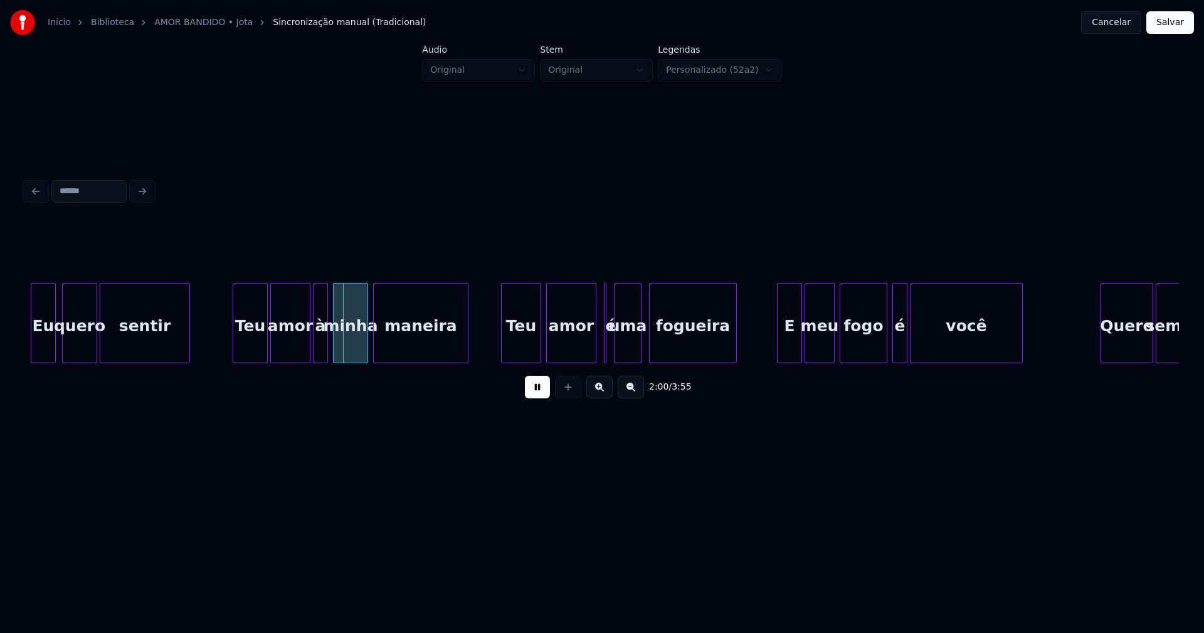
scroll to position [0, 14899]
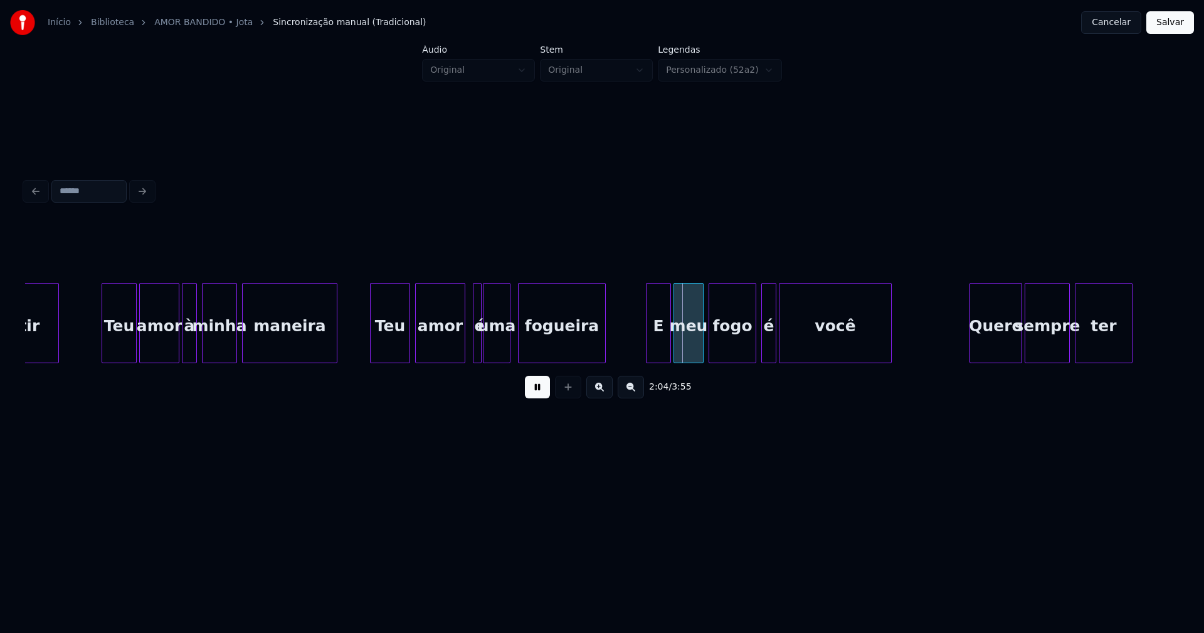
click at [480, 357] on div at bounding box center [479, 322] width 4 height 79
click at [468, 352] on div at bounding box center [470, 322] width 4 height 79
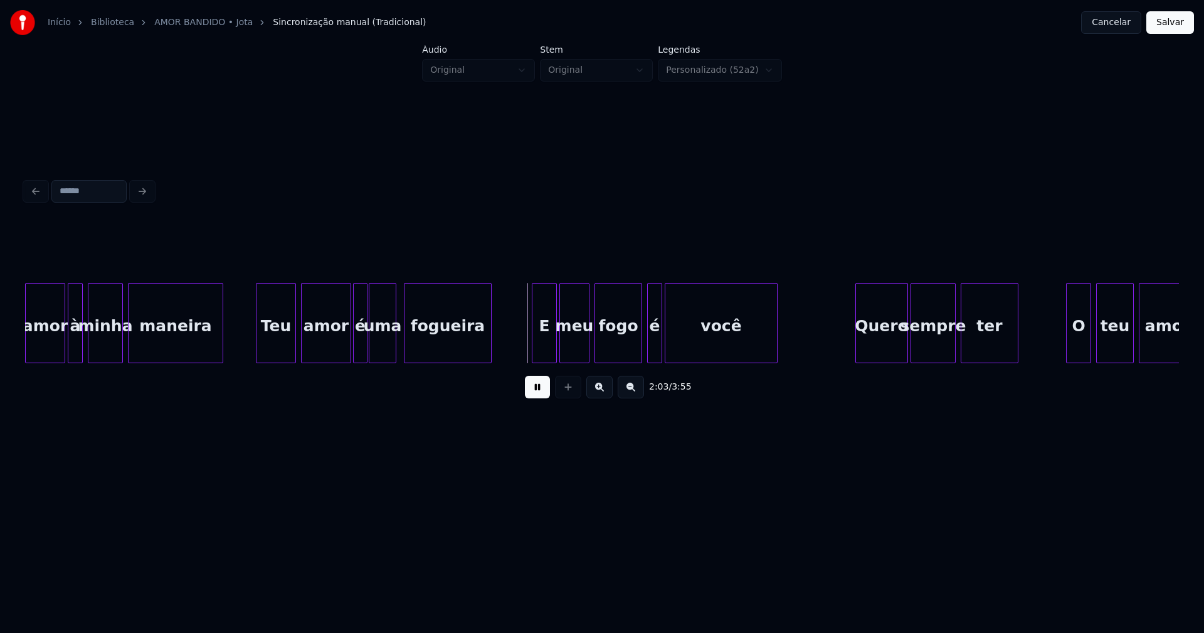
scroll to position [0, 15046]
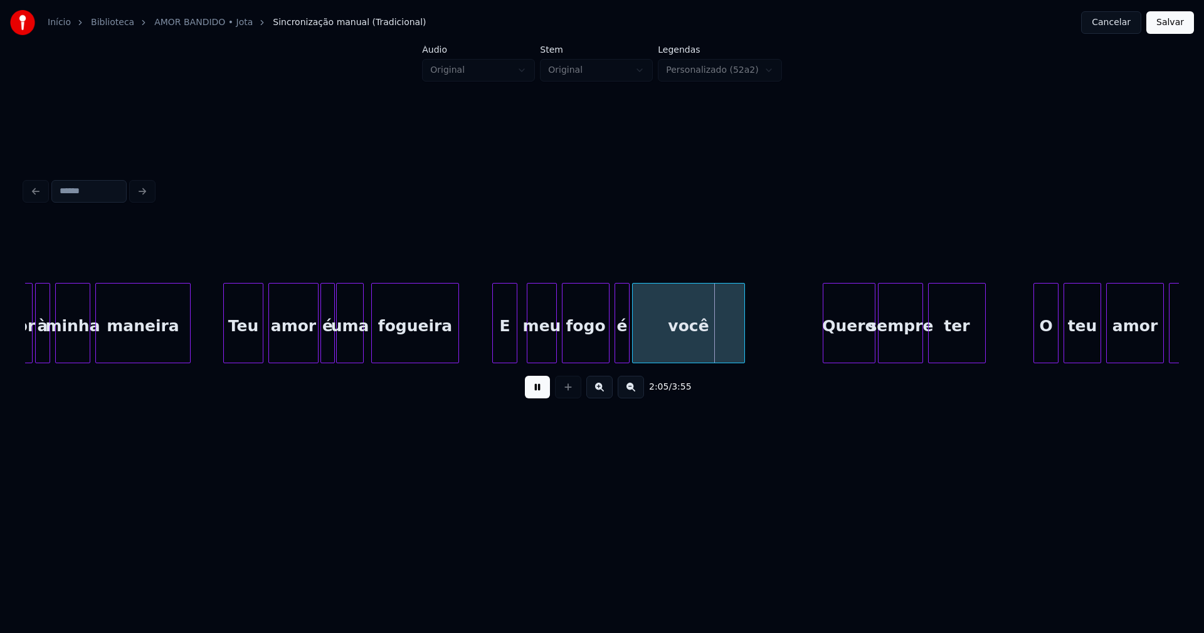
click at [498, 356] on div "E" at bounding box center [505, 325] width 24 height 85
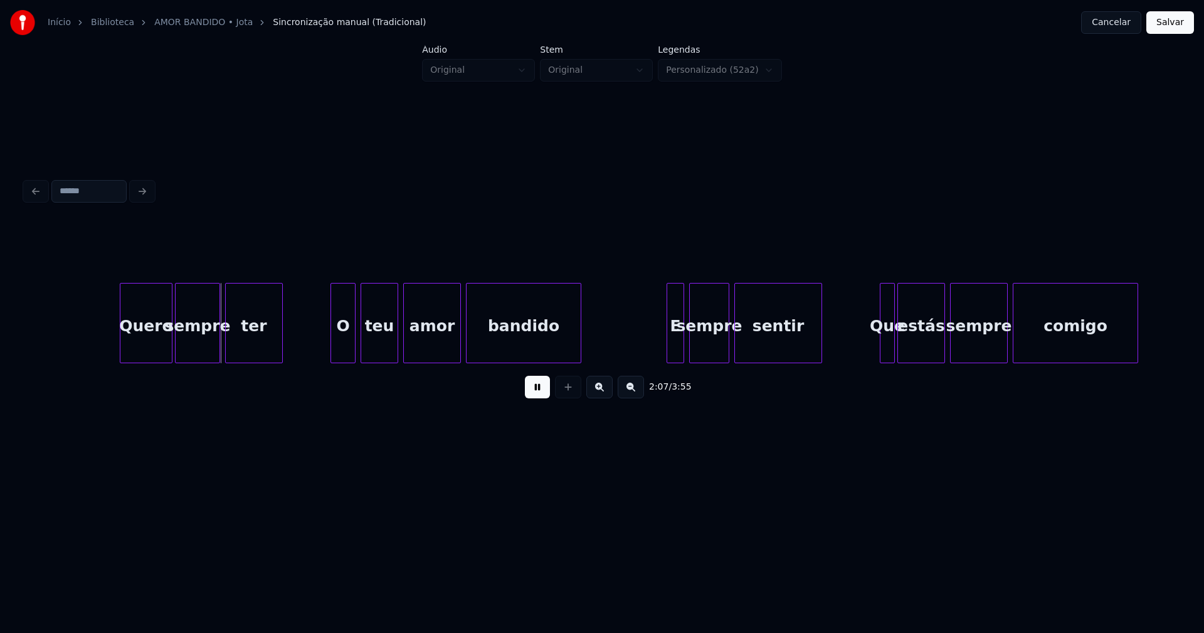
scroll to position [0, 15798]
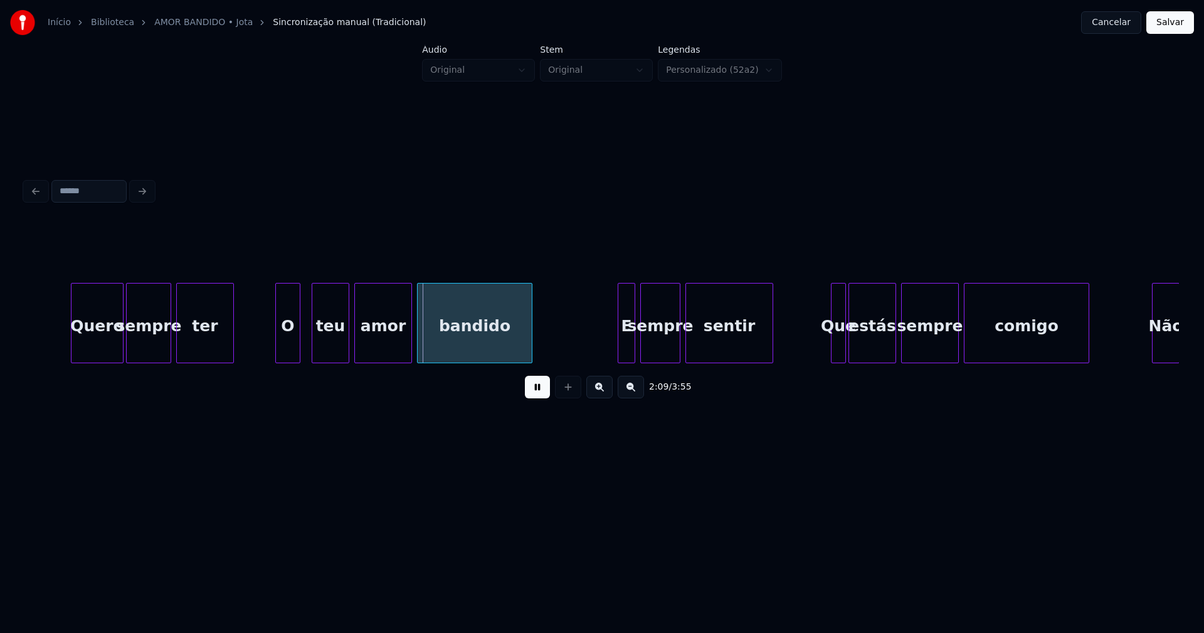
click at [289, 357] on div "O" at bounding box center [288, 325] width 24 height 85
click at [624, 345] on div "E" at bounding box center [624, 325] width 16 height 85
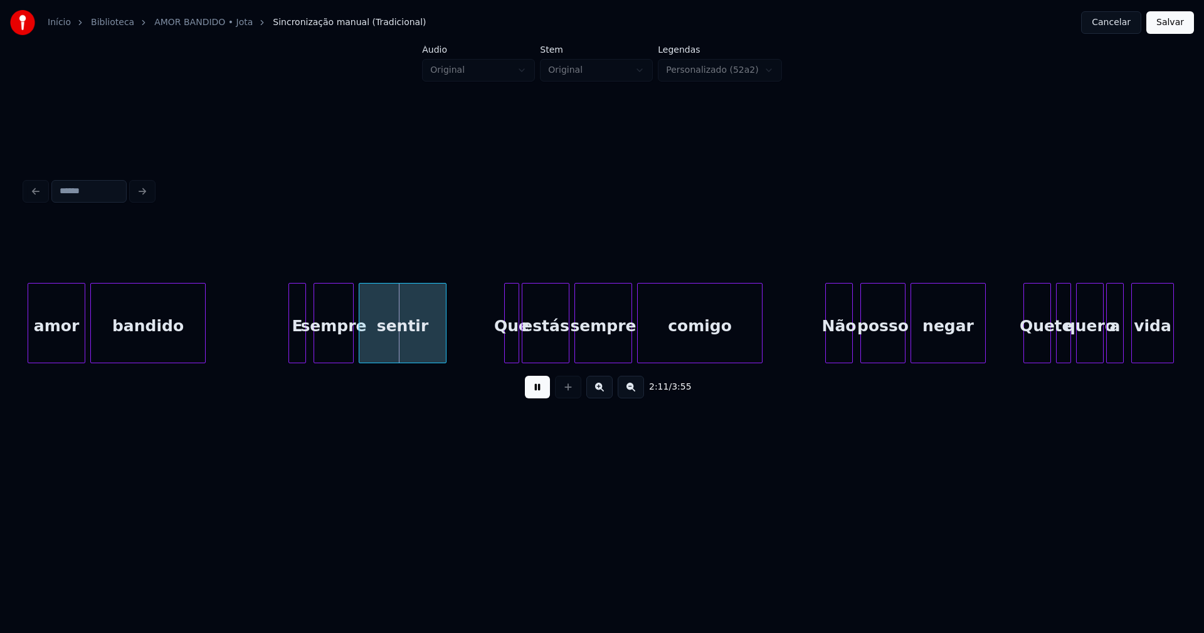
scroll to position [0, 16304]
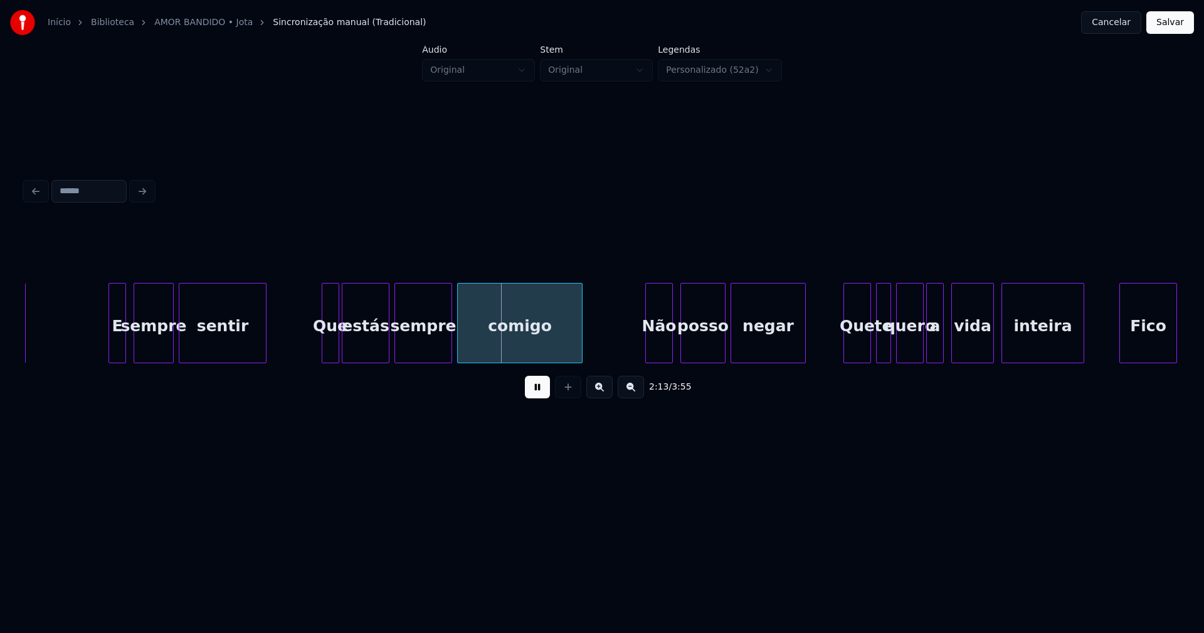
click at [325, 347] on div at bounding box center [324, 322] width 4 height 79
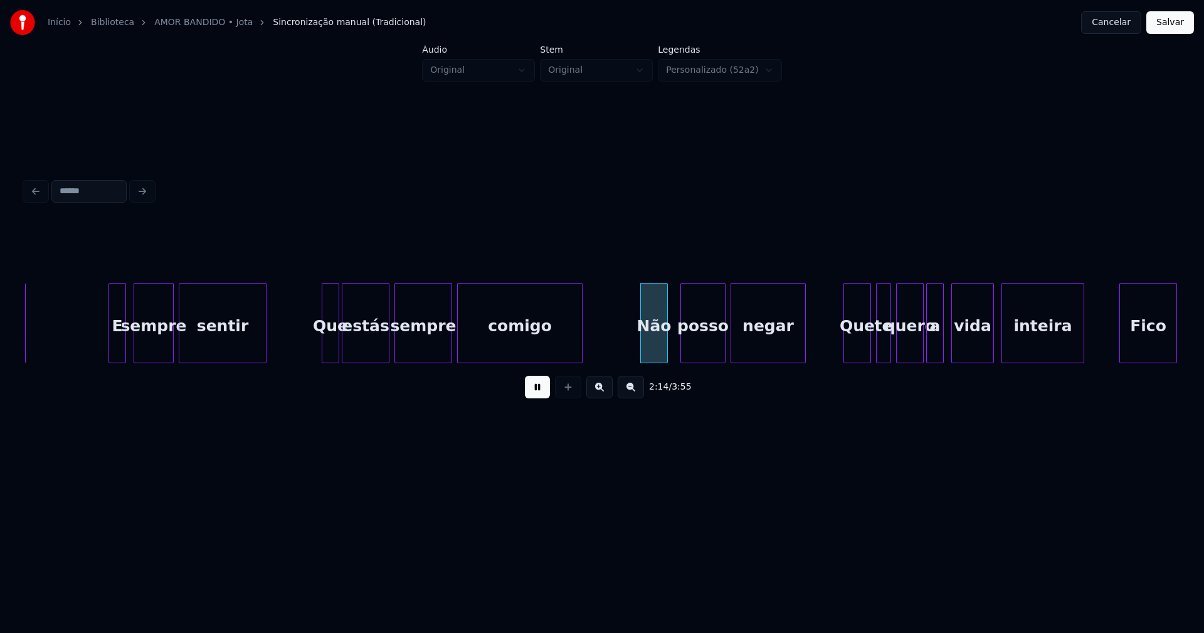
click at [656, 349] on div "Não" at bounding box center [654, 325] width 26 height 85
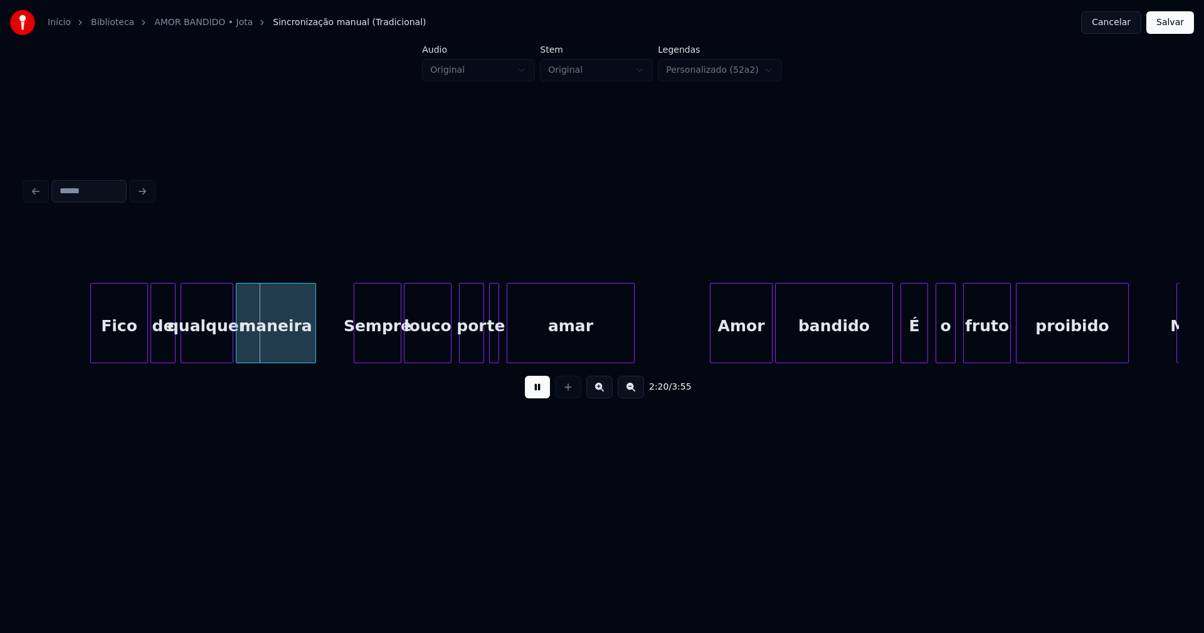
scroll to position [0, 17382]
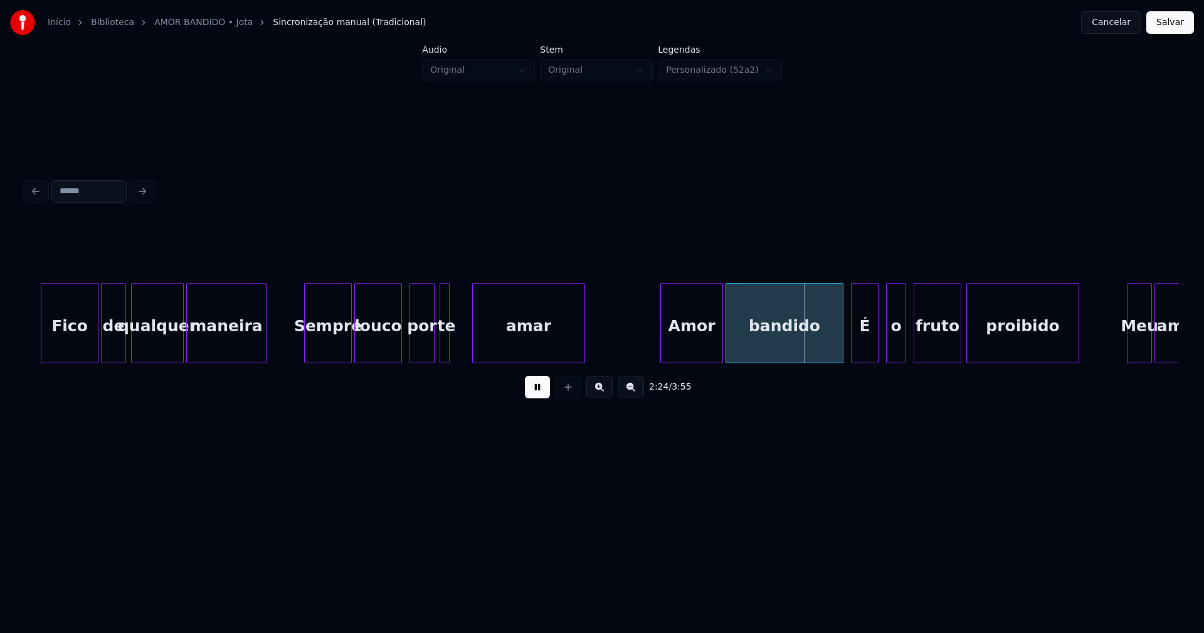
click at [475, 342] on div at bounding box center [475, 322] width 4 height 79
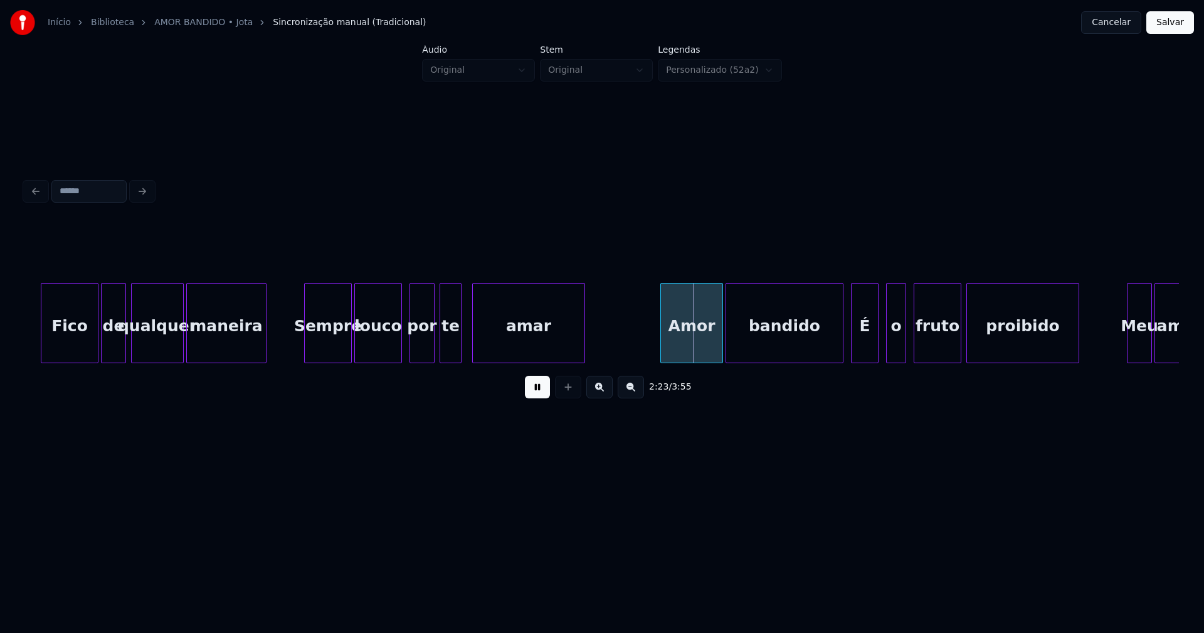
click at [459, 342] on div at bounding box center [459, 322] width 4 height 79
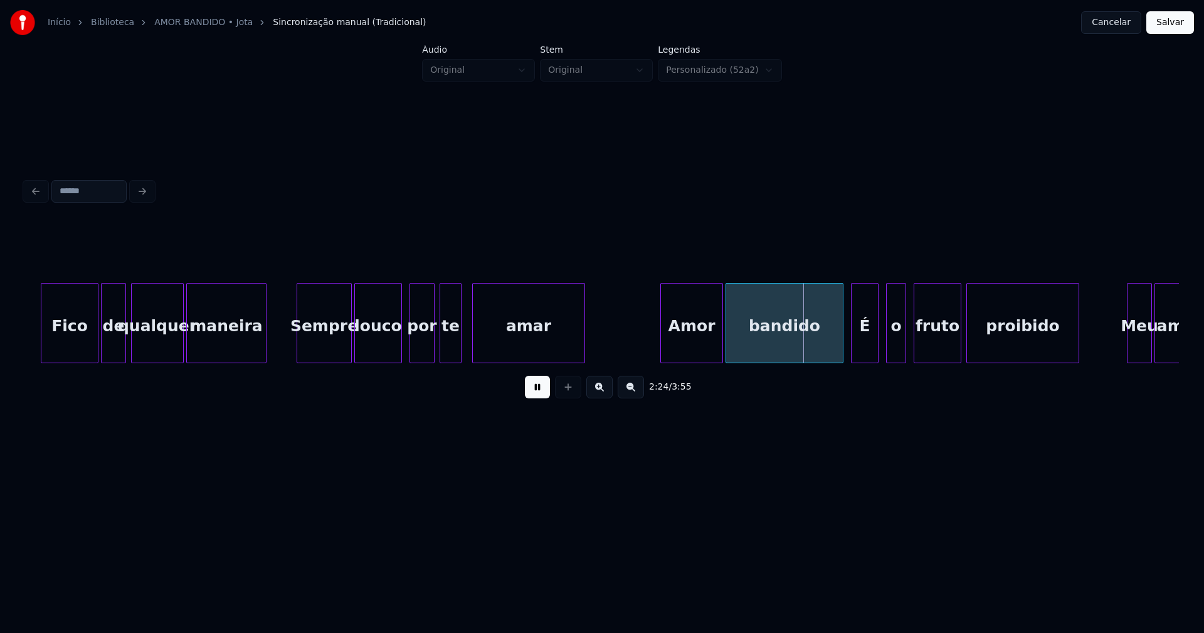
click at [298, 347] on div at bounding box center [299, 322] width 4 height 79
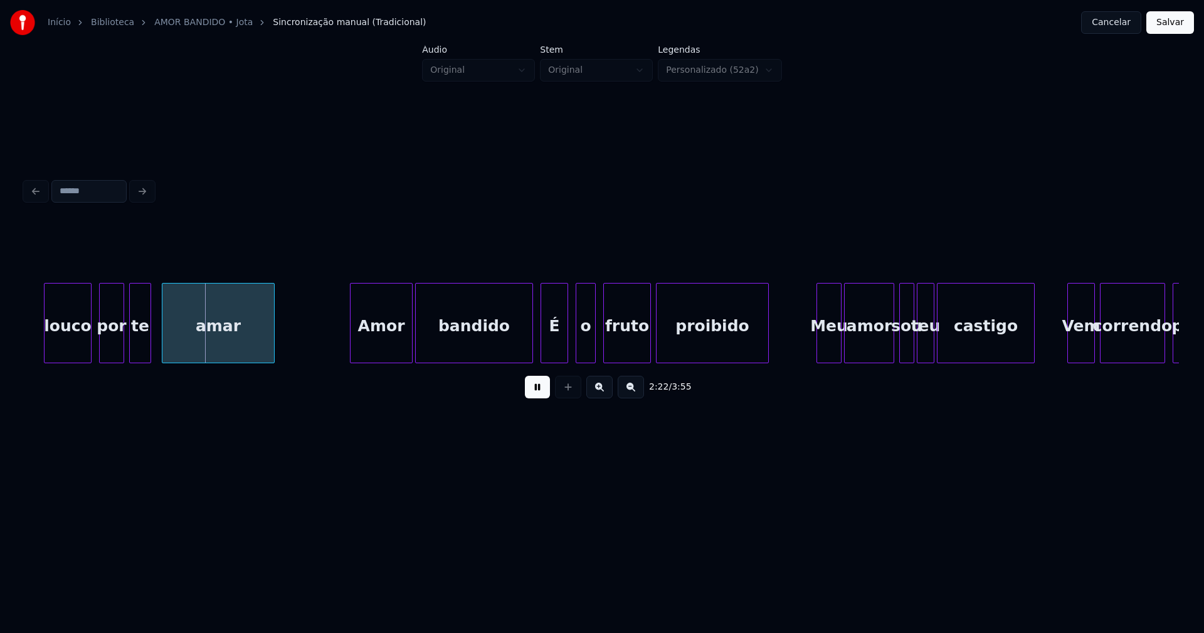
scroll to position [0, 17742]
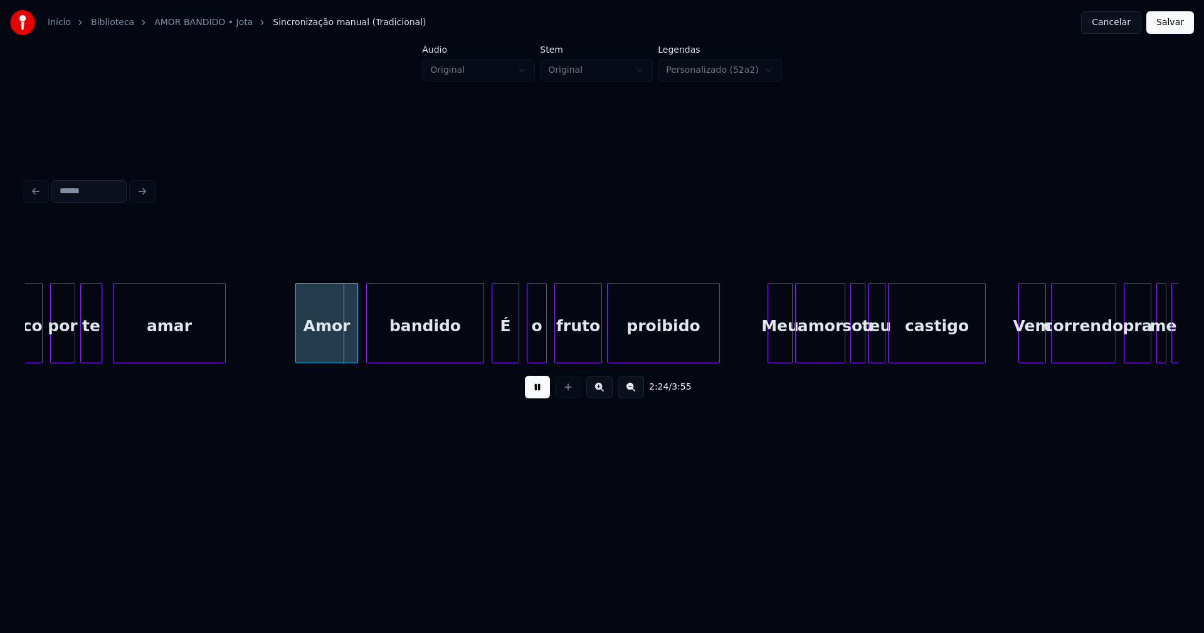
click at [330, 349] on div "Amor" at bounding box center [326, 325] width 61 height 85
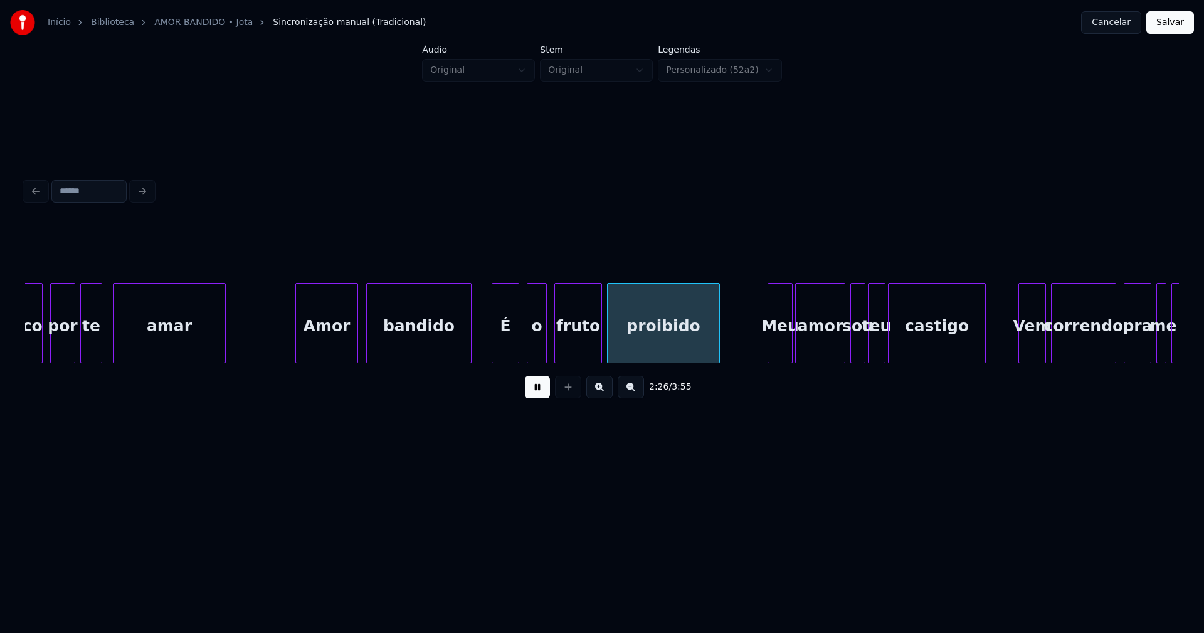
click at [468, 353] on div at bounding box center [469, 322] width 4 height 79
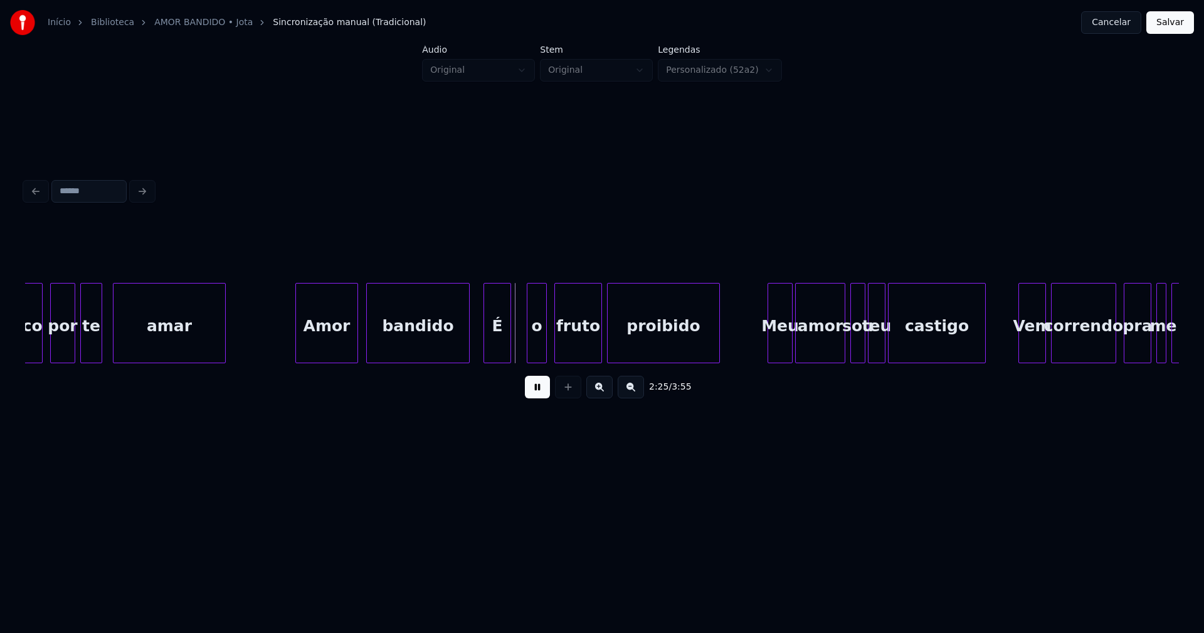
click at [496, 350] on div "É" at bounding box center [497, 325] width 26 height 85
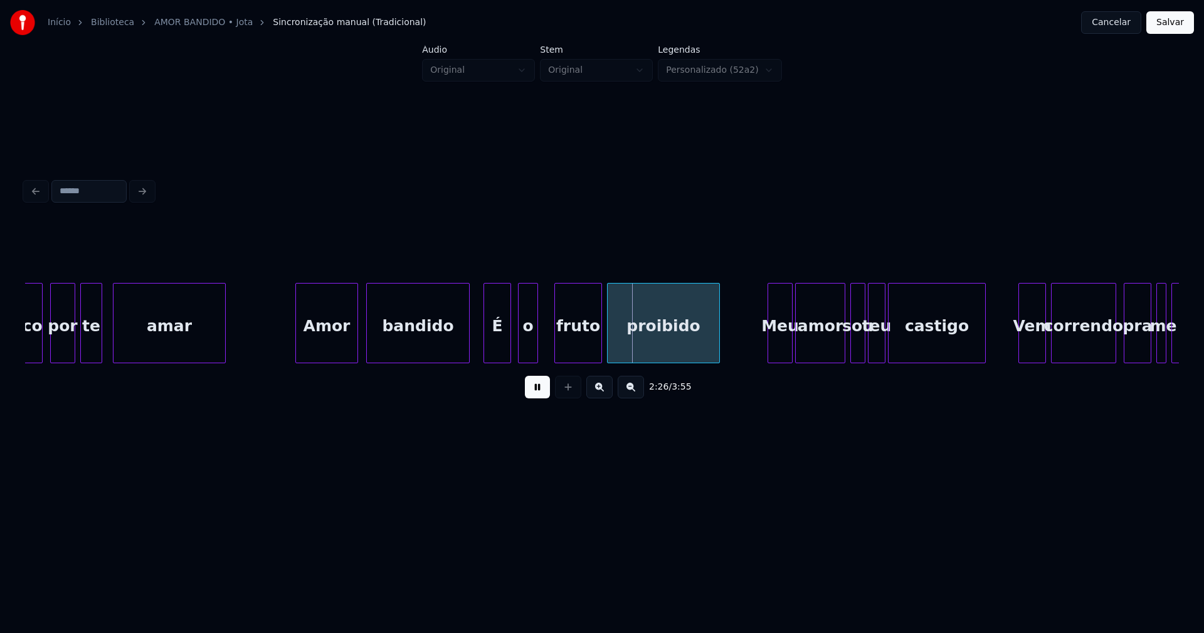
click at [524, 350] on div "o" at bounding box center [527, 325] width 19 height 85
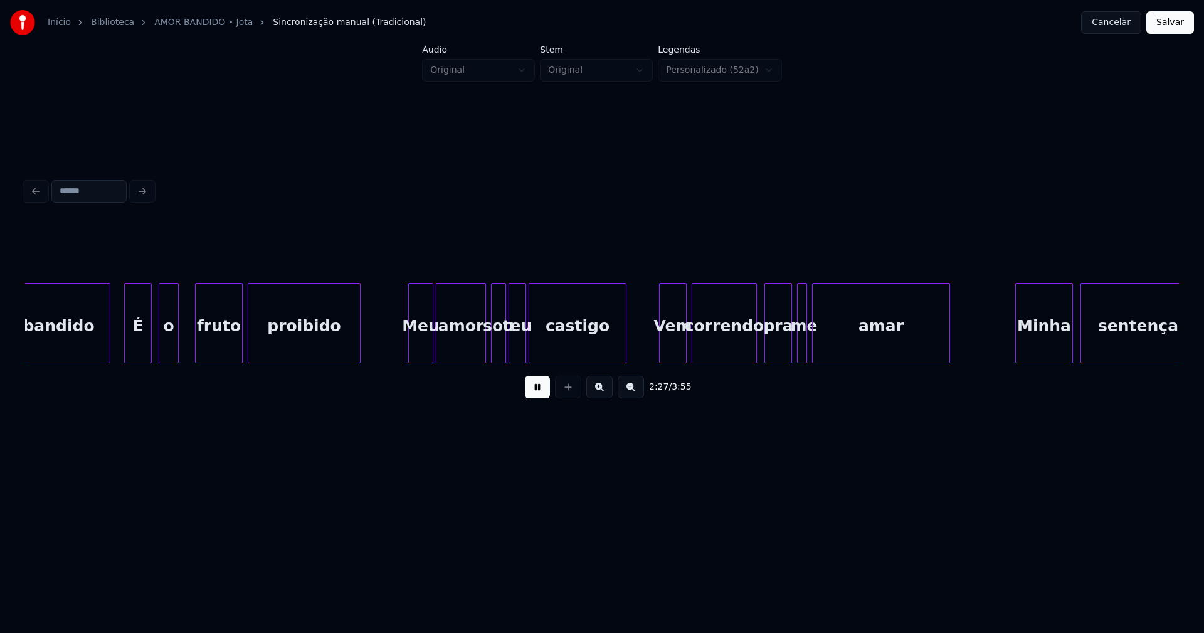
scroll to position [0, 18167]
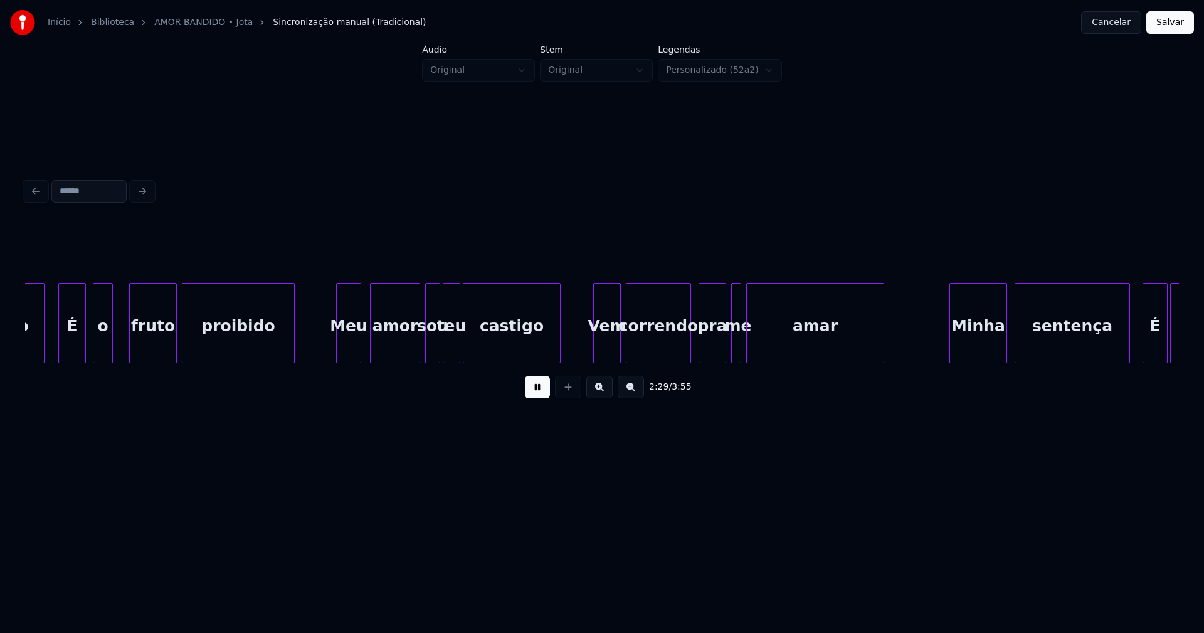
click at [346, 352] on div "Meu" at bounding box center [349, 325] width 24 height 85
click at [386, 349] on div "amor" at bounding box center [388, 325] width 49 height 85
click at [418, 351] on div at bounding box center [420, 322] width 4 height 79
click at [767, 339] on div at bounding box center [767, 322] width 4 height 79
click at [740, 346] on div "me" at bounding box center [737, 325] width 13 height 85
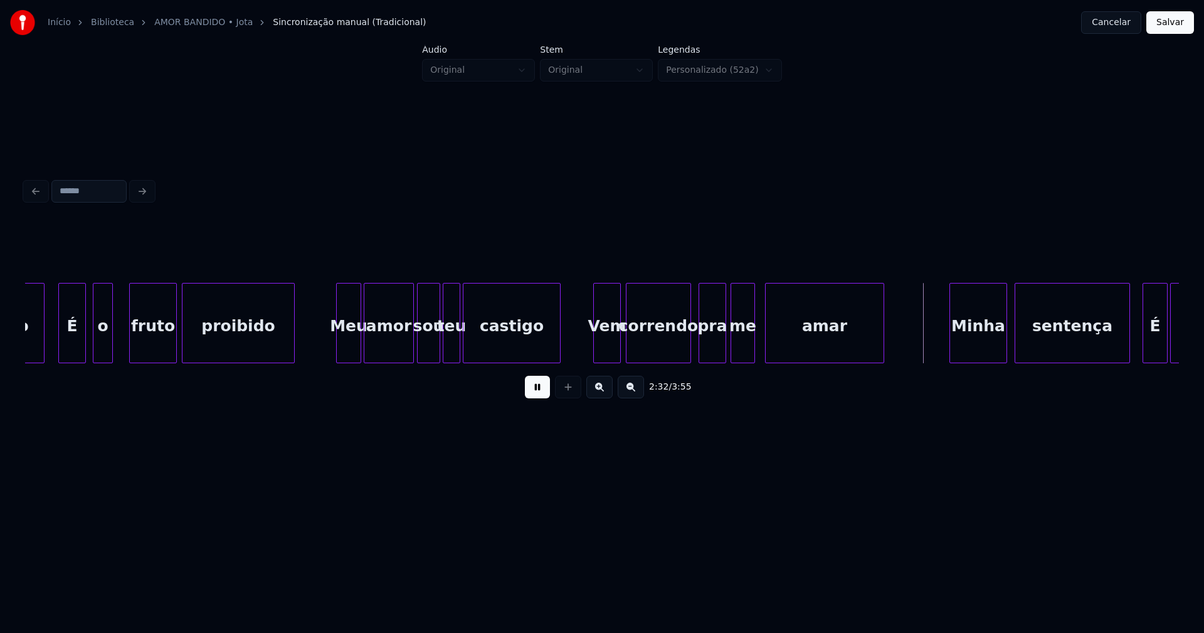
click at [752, 339] on div at bounding box center [752, 322] width 4 height 79
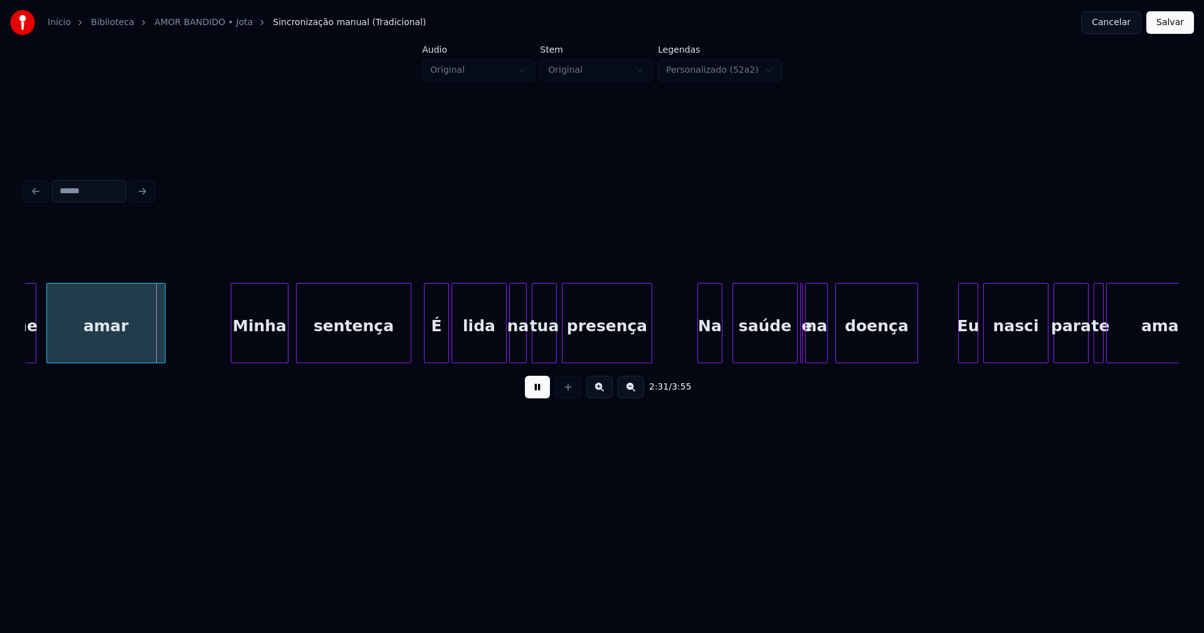
scroll to position [0, 18901]
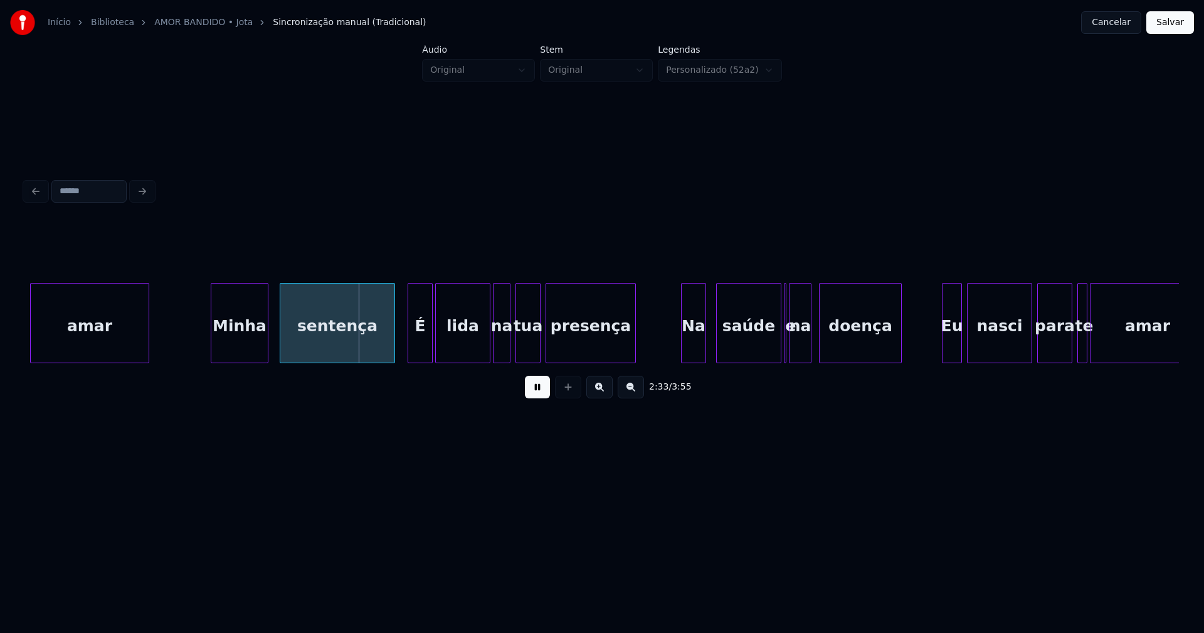
click at [249, 347] on div "Minha" at bounding box center [239, 325] width 56 height 85
click at [330, 349] on div "sentença" at bounding box center [332, 325] width 114 height 85
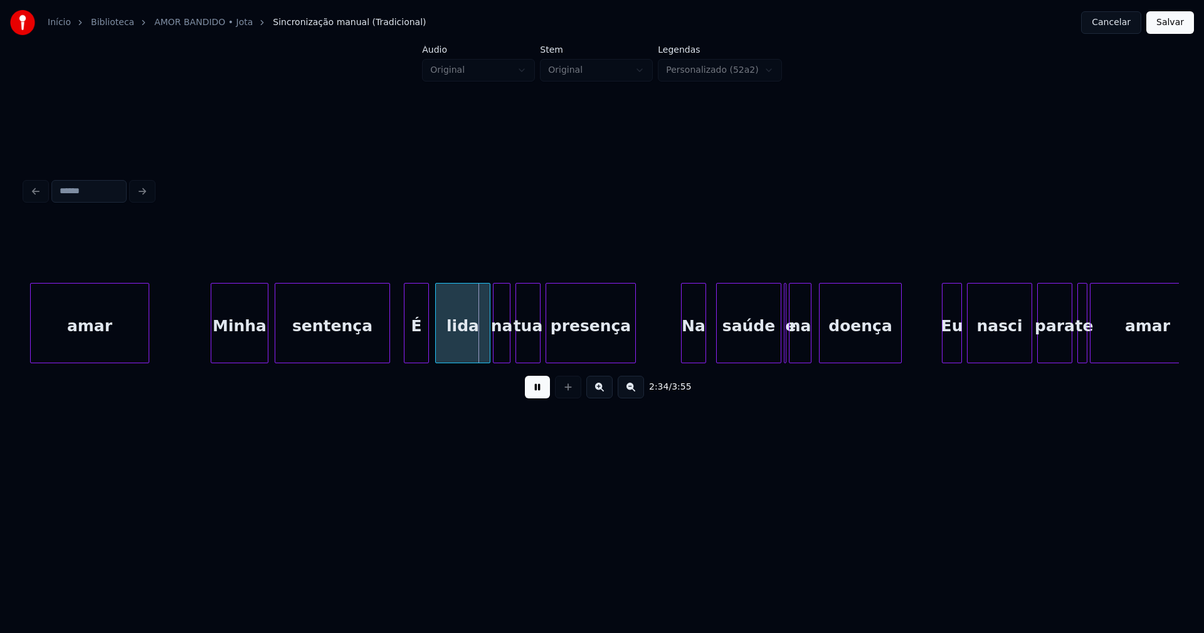
click at [413, 349] on div "É" at bounding box center [416, 325] width 24 height 85
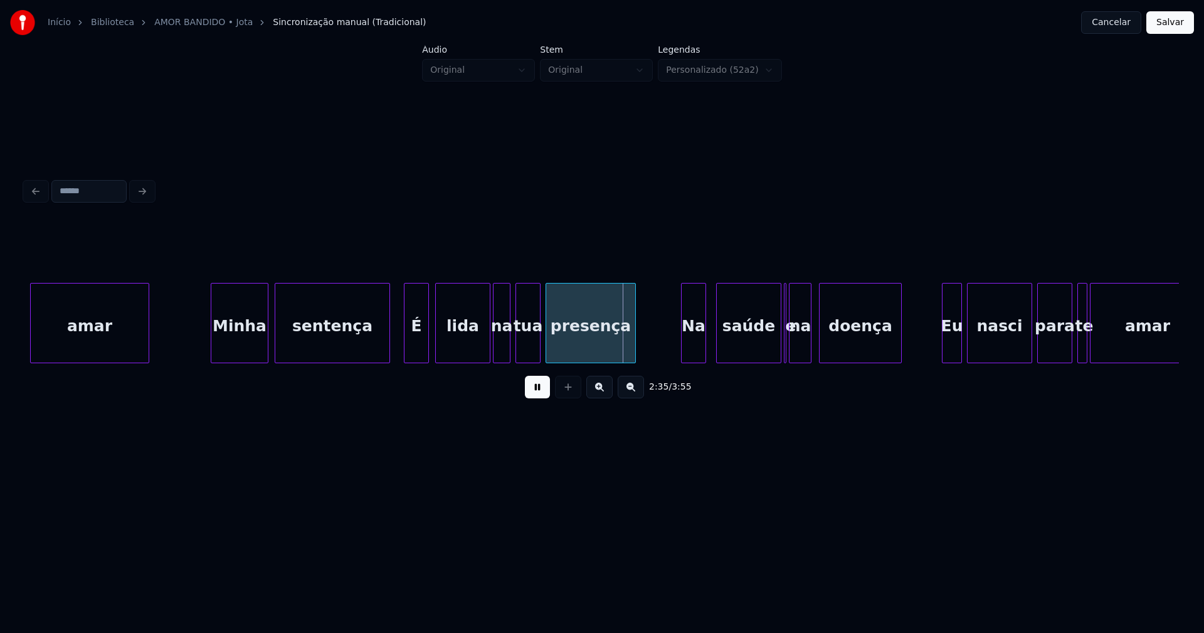
scroll to position [0, 19310]
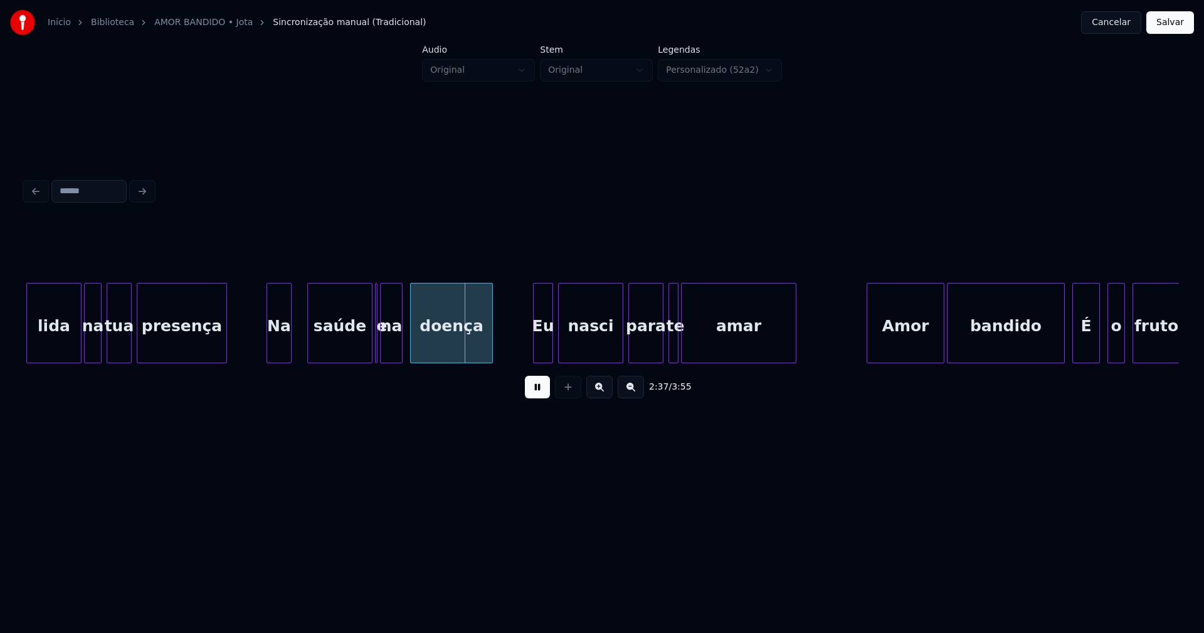
click at [276, 347] on div "Na" at bounding box center [279, 325] width 24 height 85
click at [333, 352] on div "saúde" at bounding box center [326, 325] width 64 height 85
click at [351, 349] on div at bounding box center [351, 322] width 4 height 79
click at [387, 345] on div at bounding box center [387, 322] width 4 height 79
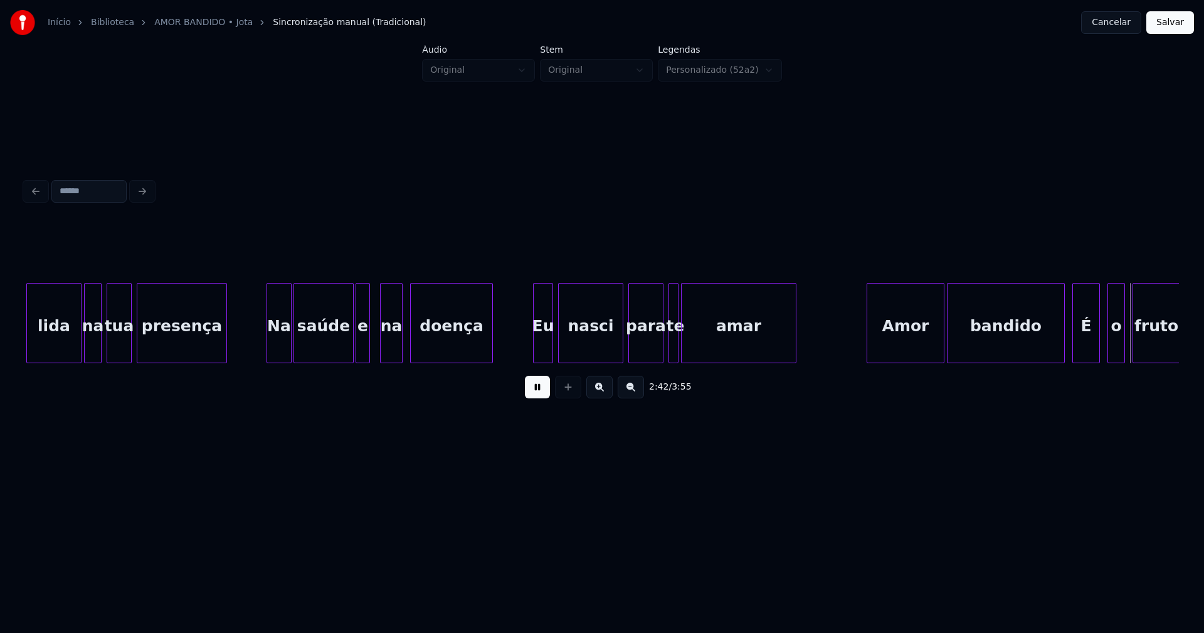
click at [355, 298] on div "e" at bounding box center [362, 323] width 14 height 80
click at [374, 345] on div at bounding box center [376, 322] width 4 height 79
click at [537, 340] on div "Eu" at bounding box center [537, 325] width 19 height 85
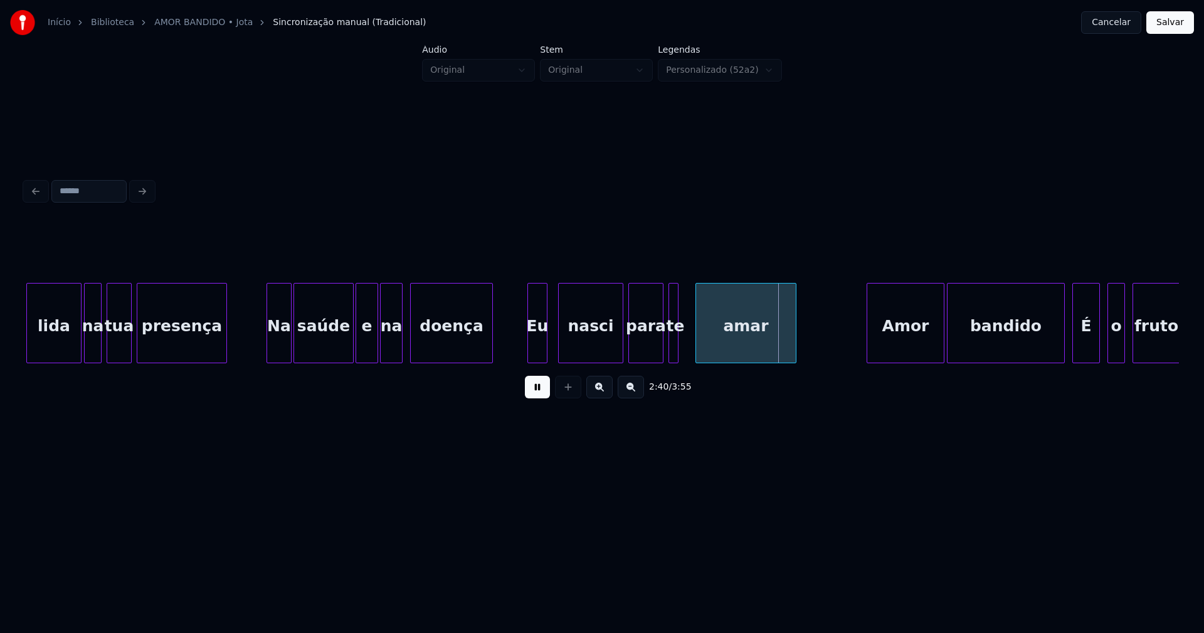
click at [697, 345] on div at bounding box center [698, 322] width 4 height 79
click at [687, 344] on div at bounding box center [688, 322] width 4 height 79
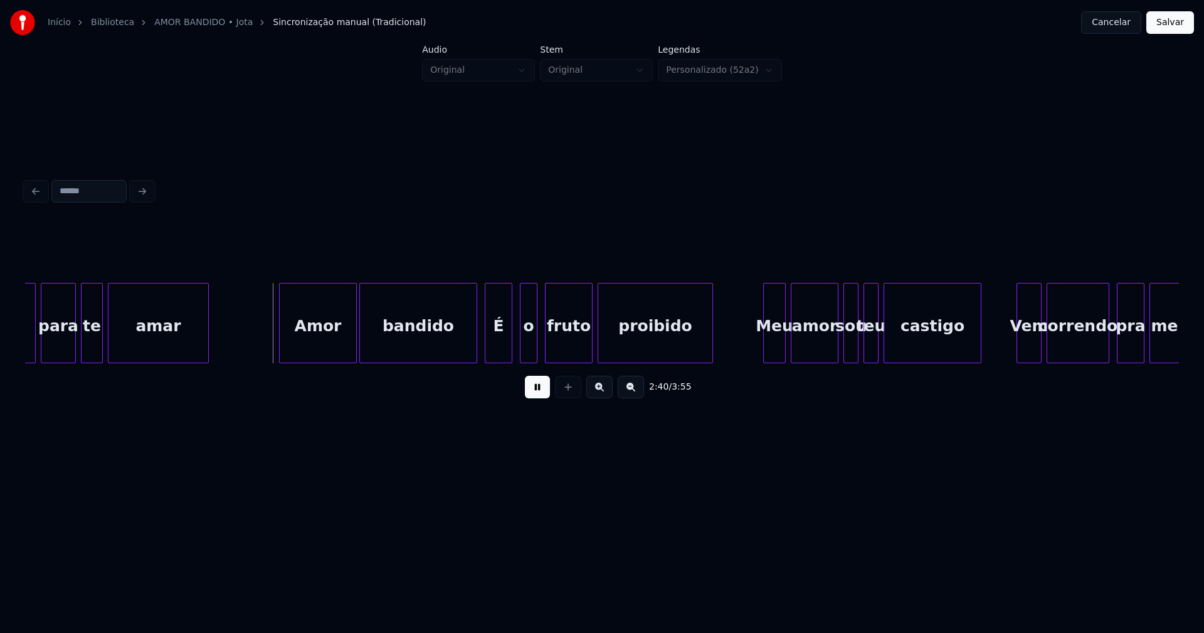
scroll to position [0, 19898]
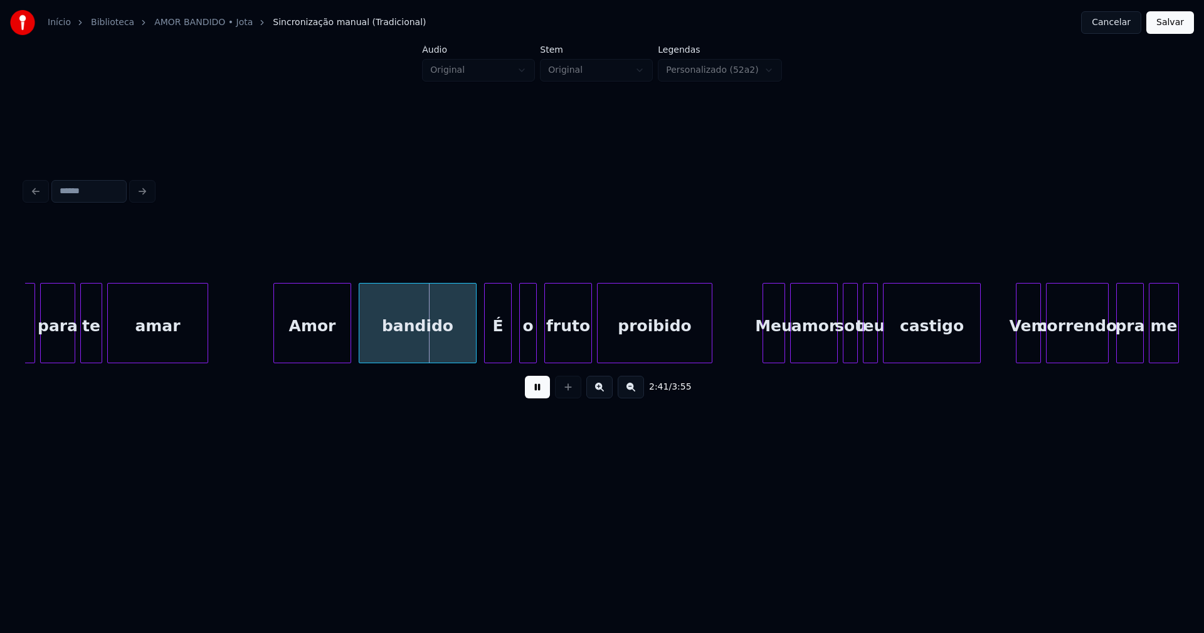
click at [330, 353] on div "Amor" at bounding box center [312, 325] width 76 height 85
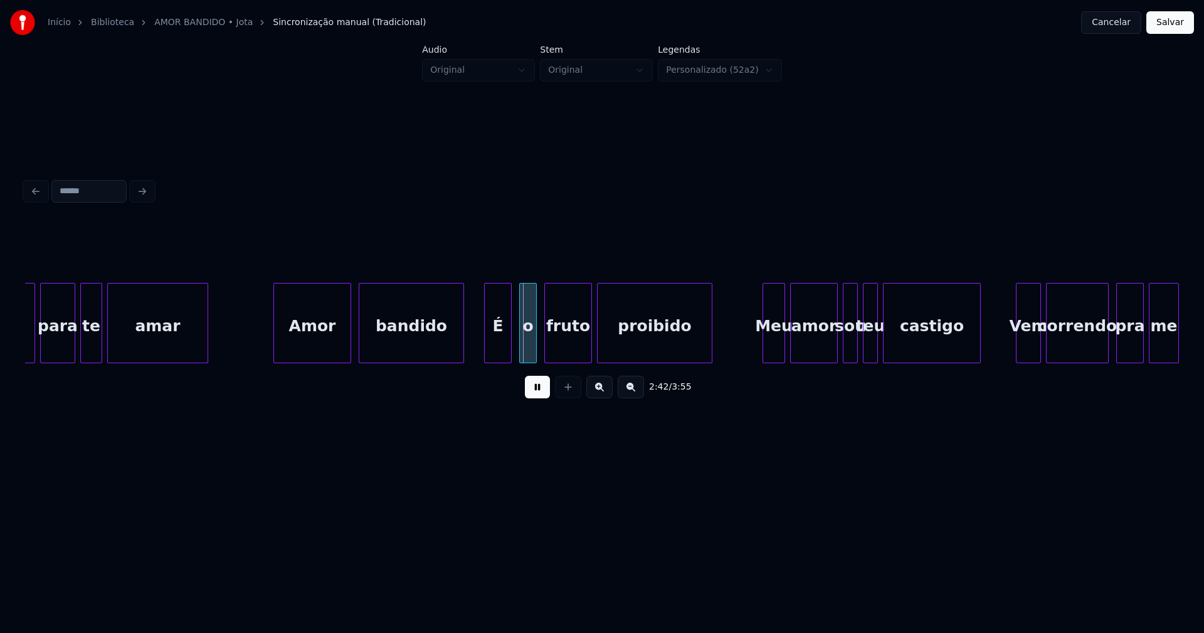
click at [462, 351] on div at bounding box center [462, 322] width 4 height 79
click at [487, 352] on div "É" at bounding box center [490, 325] width 26 height 85
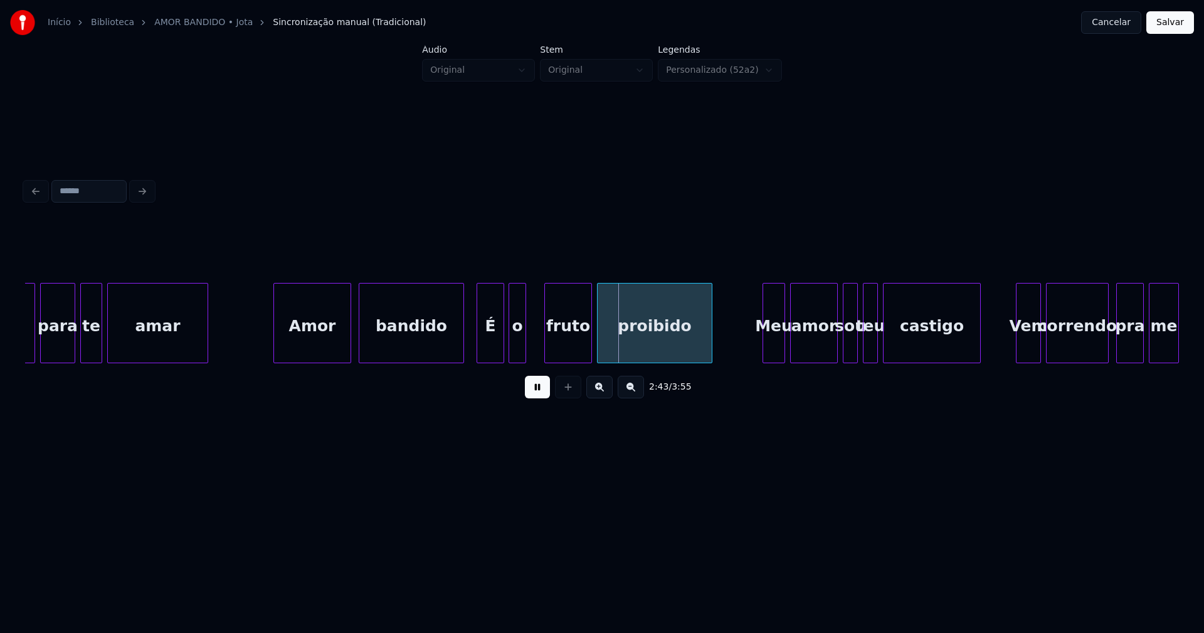
click at [514, 355] on div "o" at bounding box center [517, 325] width 16 height 85
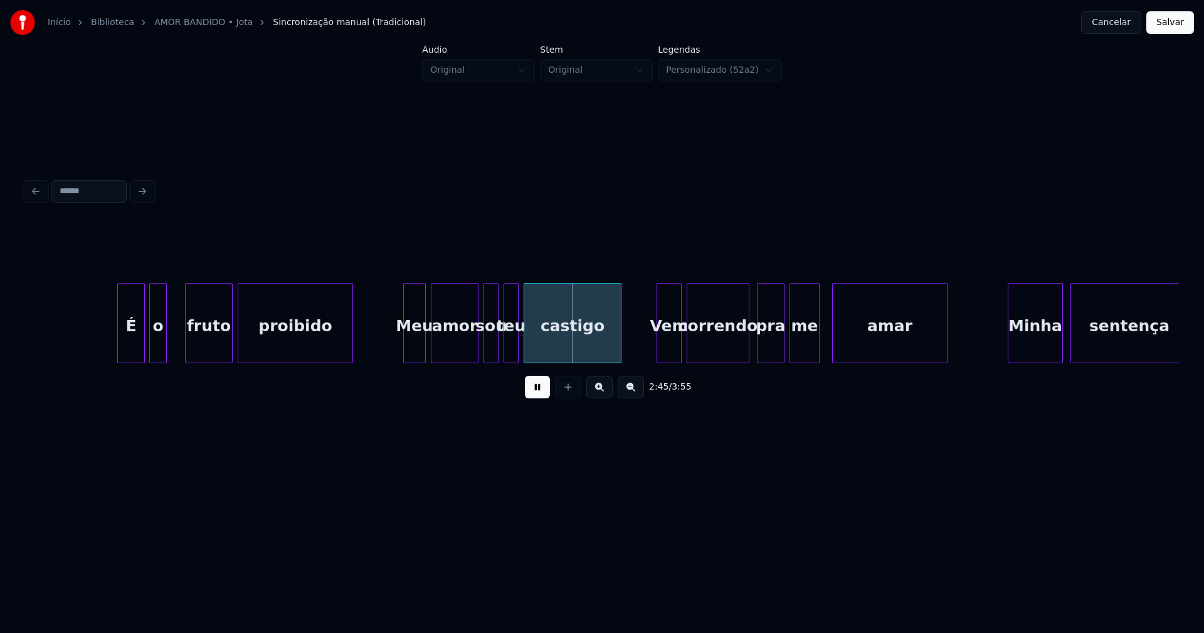
scroll to position [0, 20372]
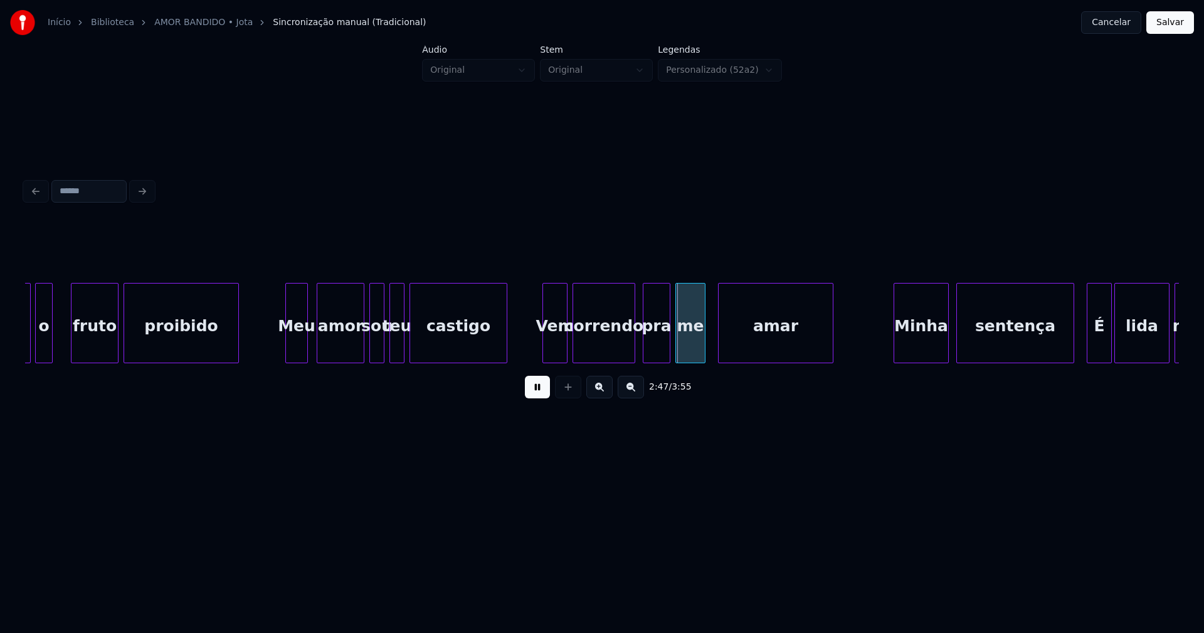
click at [301, 349] on div "Meu" at bounding box center [296, 325] width 21 height 85
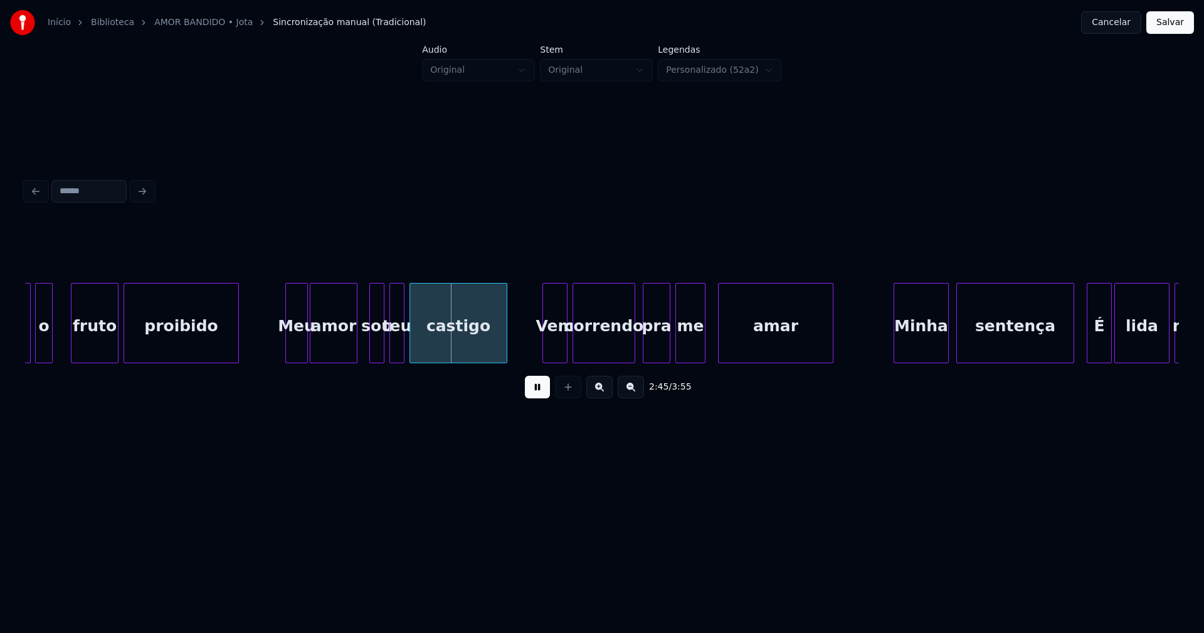
click at [338, 349] on div "amor" at bounding box center [333, 325] width 46 height 85
click at [363, 352] on div at bounding box center [364, 322] width 4 height 79
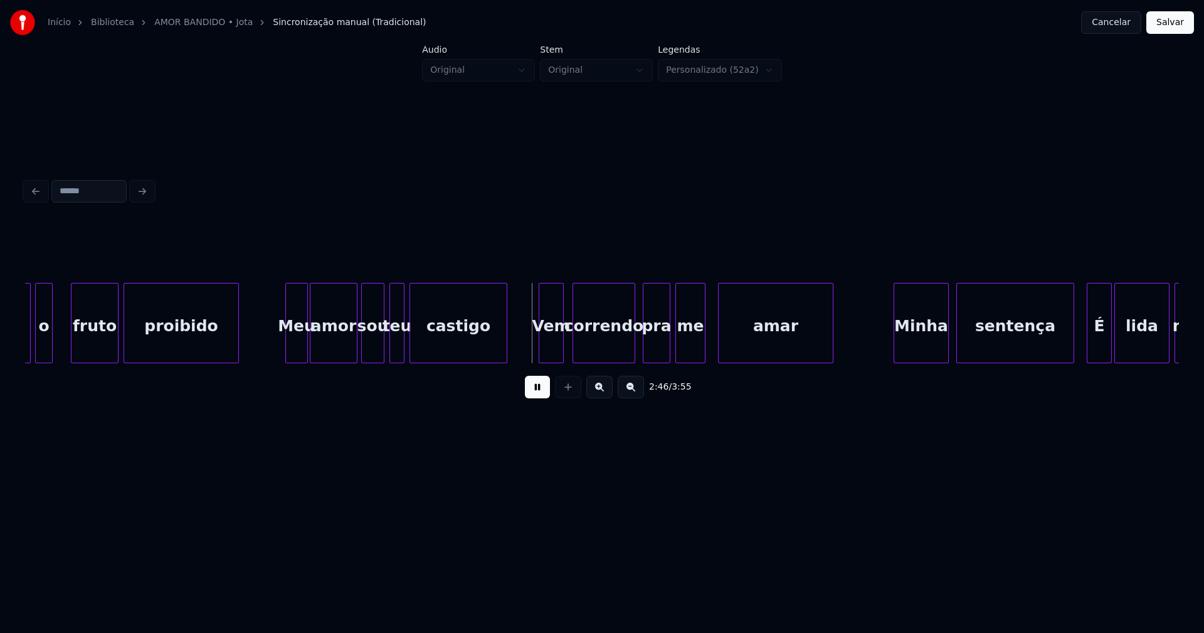
click at [554, 350] on div "Vem" at bounding box center [551, 325] width 24 height 85
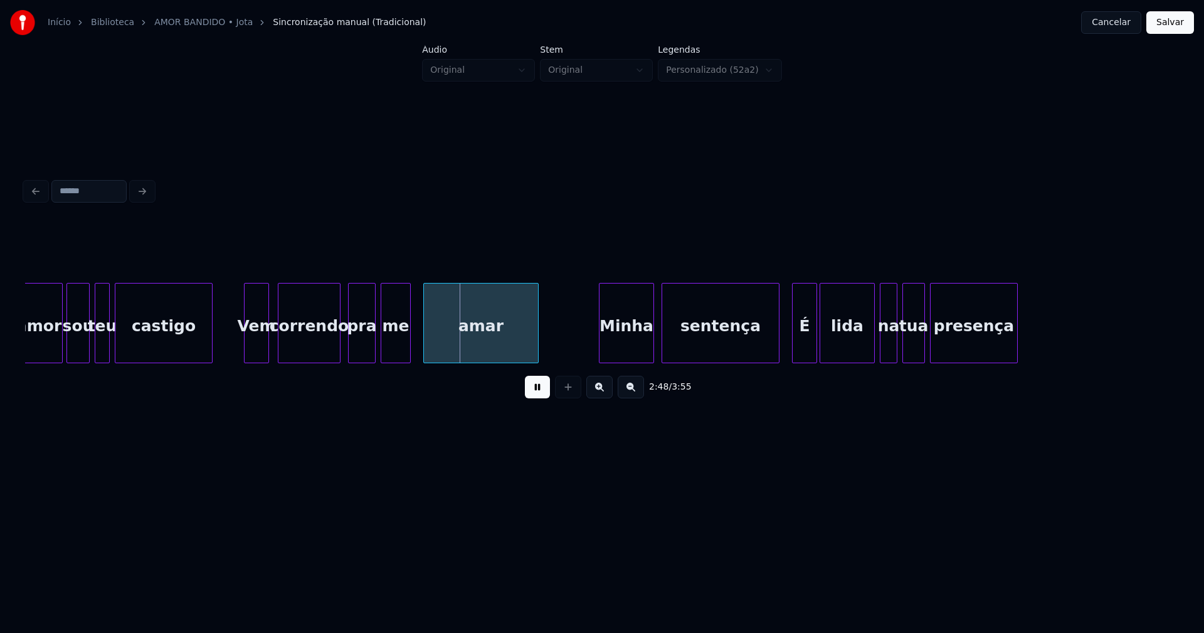
scroll to position [0, 20911]
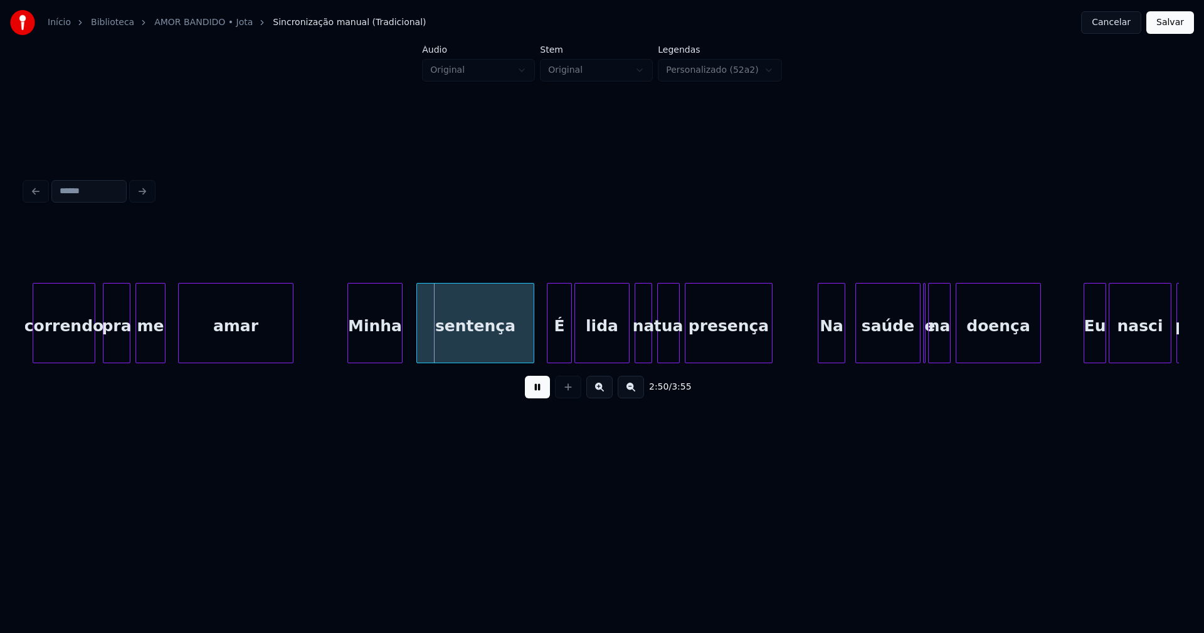
click at [379, 352] on div "Minha" at bounding box center [375, 325] width 54 height 85
click at [486, 353] on div "sentença" at bounding box center [465, 325] width 117 height 85
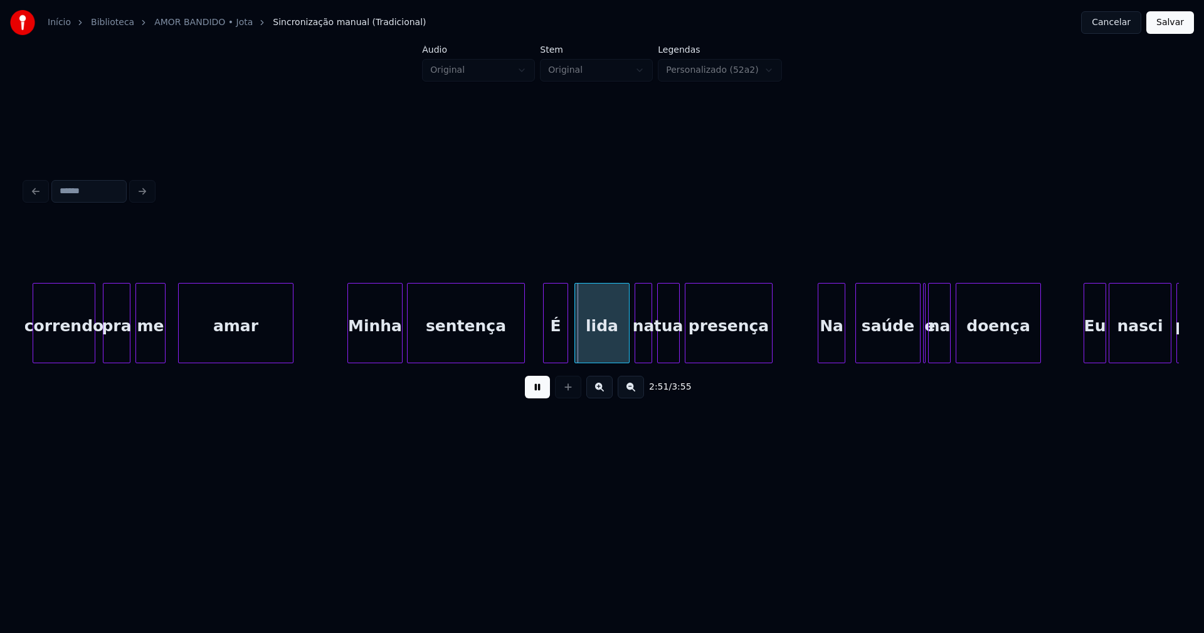
click at [558, 350] on div "É" at bounding box center [556, 325] width 24 height 85
click at [607, 349] on div "lida" at bounding box center [602, 325] width 54 height 85
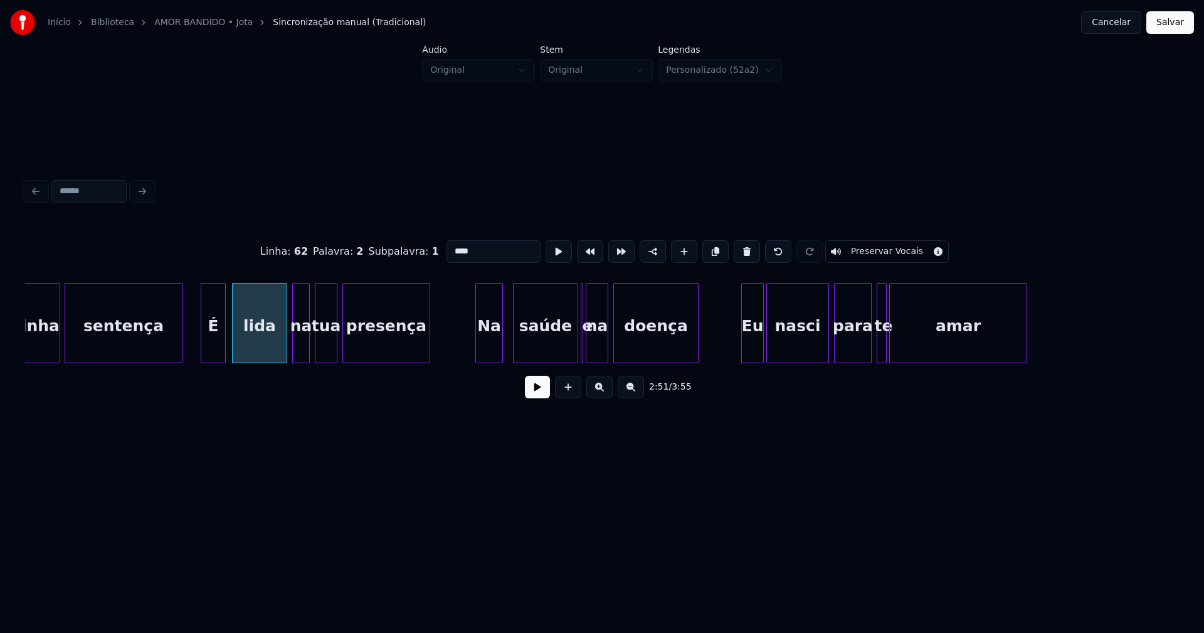
scroll to position [0, 21271]
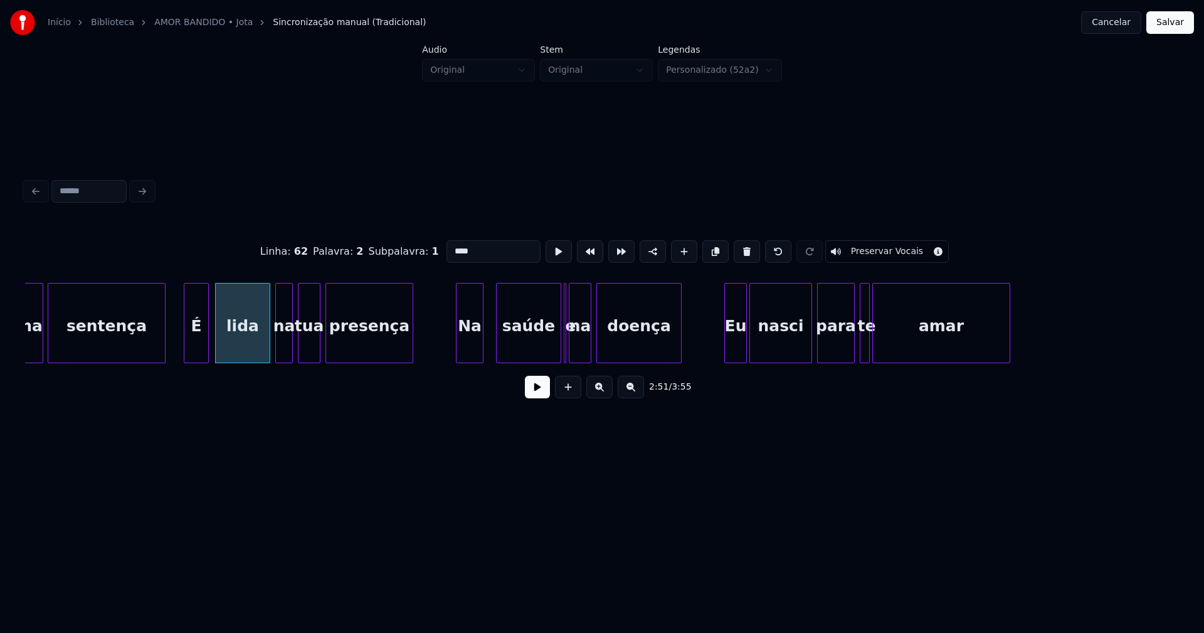
click at [471, 350] on div "Na" at bounding box center [469, 325] width 26 height 85
click at [533, 387] on button at bounding box center [537, 387] width 25 height 23
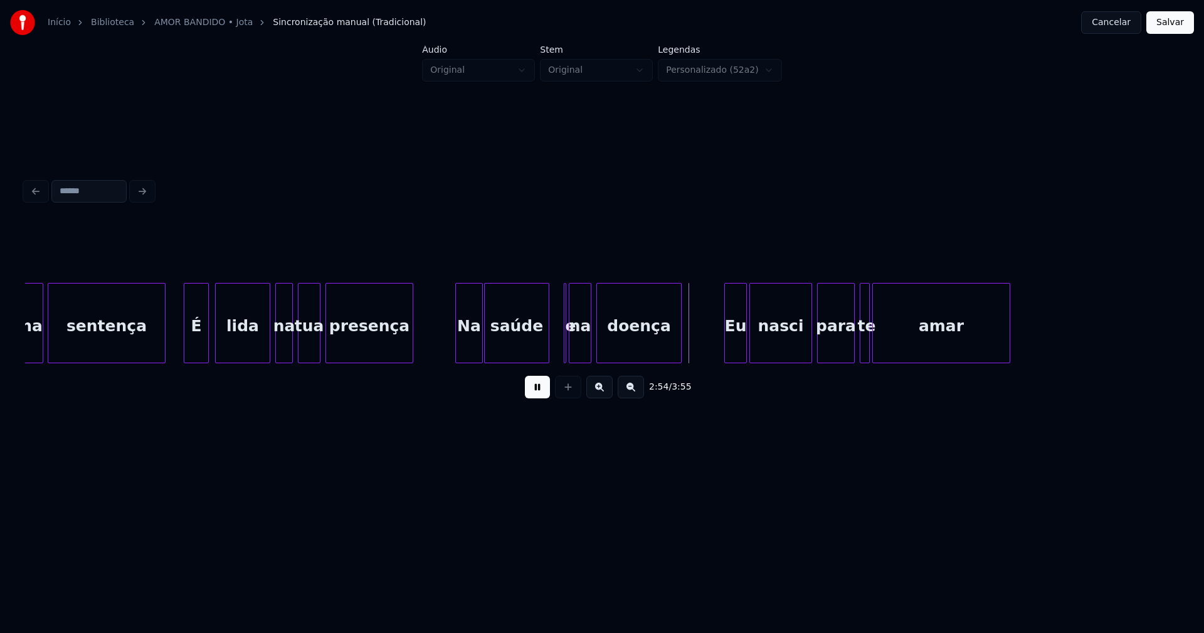
click at [538, 355] on div "saúde" at bounding box center [517, 325] width 64 height 85
click at [540, 352] on div at bounding box center [540, 322] width 4 height 79
click at [576, 346] on div at bounding box center [575, 322] width 4 height 79
drag, startPoint x: 558, startPoint y: 285, endPoint x: 542, endPoint y: 295, distance: 18.3
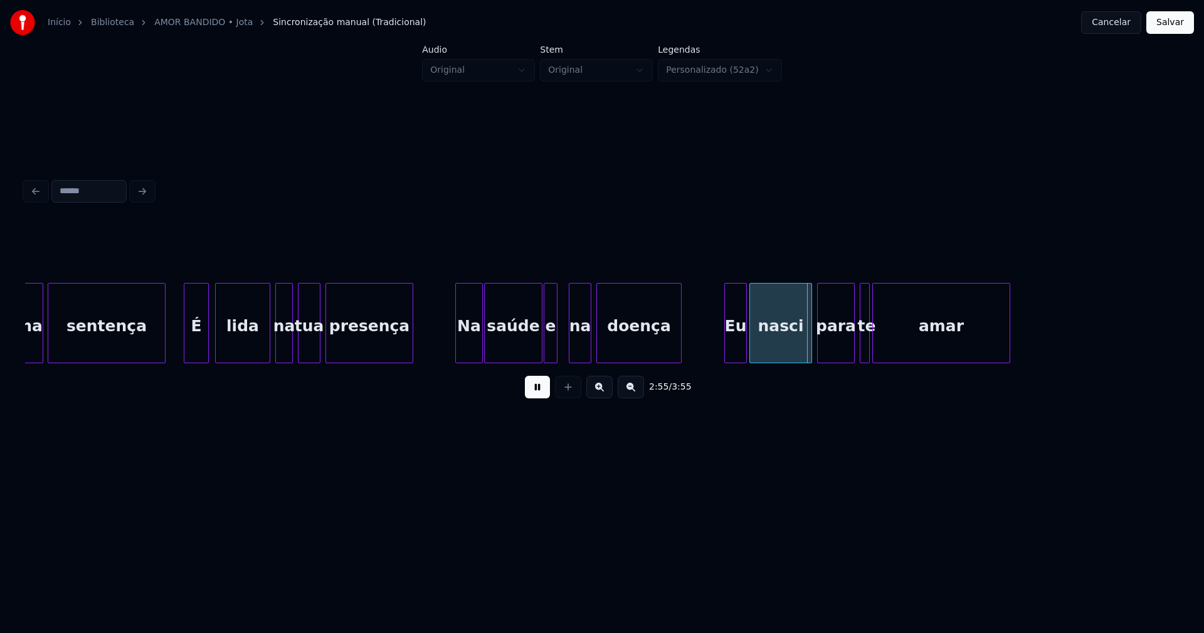
click at [544, 295] on div "e" at bounding box center [551, 323] width 14 height 80
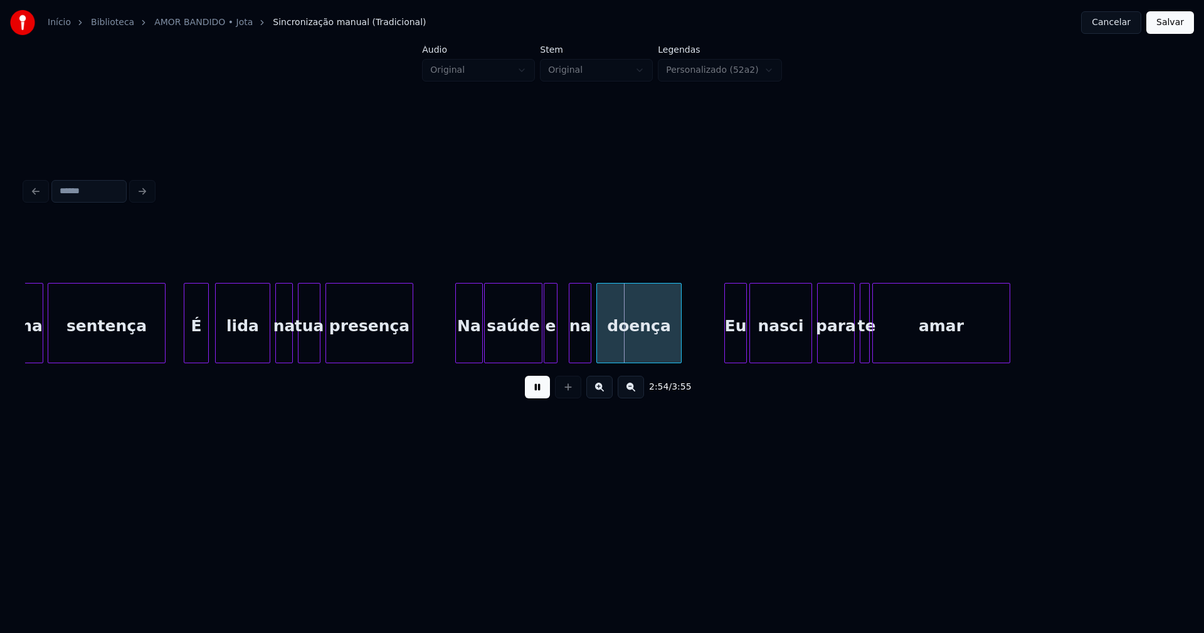
click at [550, 349] on div "e" at bounding box center [550, 325] width 13 height 85
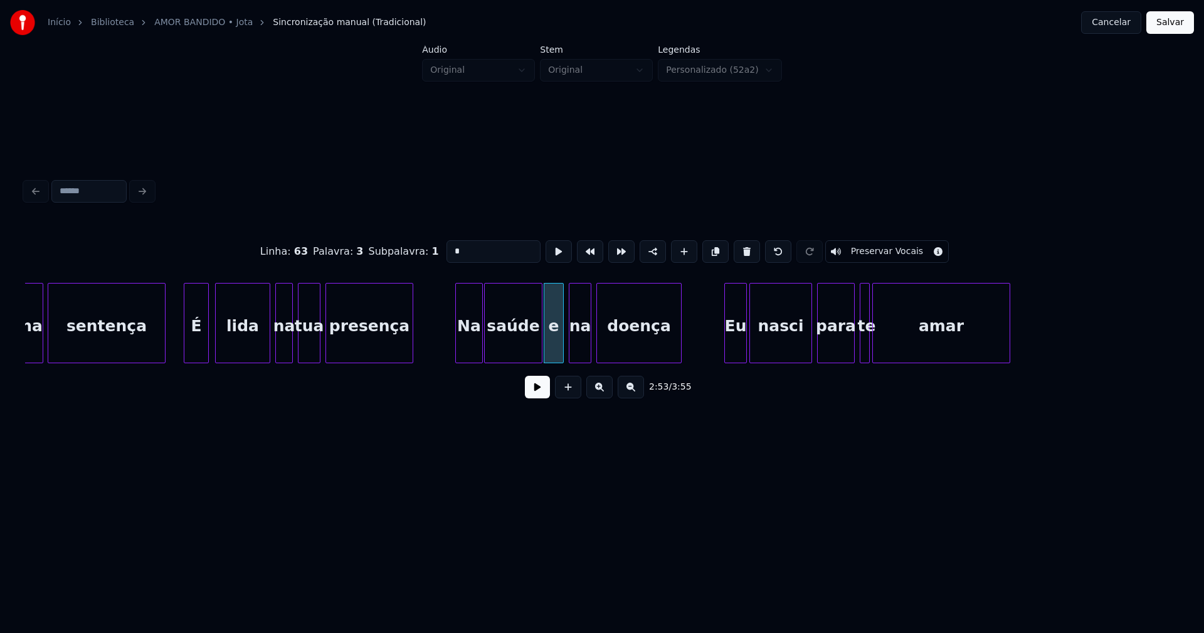
click at [561, 345] on div at bounding box center [561, 322] width 4 height 79
click at [539, 396] on button at bounding box center [537, 387] width 25 height 23
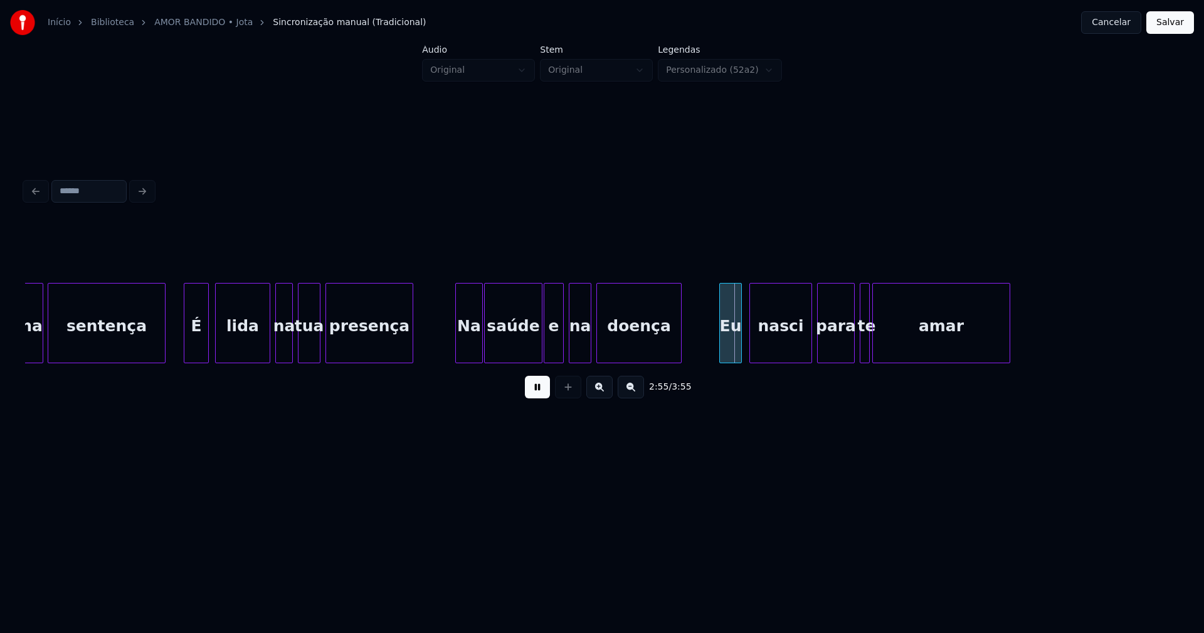
click at [730, 349] on div "Eu" at bounding box center [730, 325] width 21 height 85
click at [889, 342] on div at bounding box center [890, 322] width 4 height 79
click at [879, 344] on div at bounding box center [878, 322] width 4 height 79
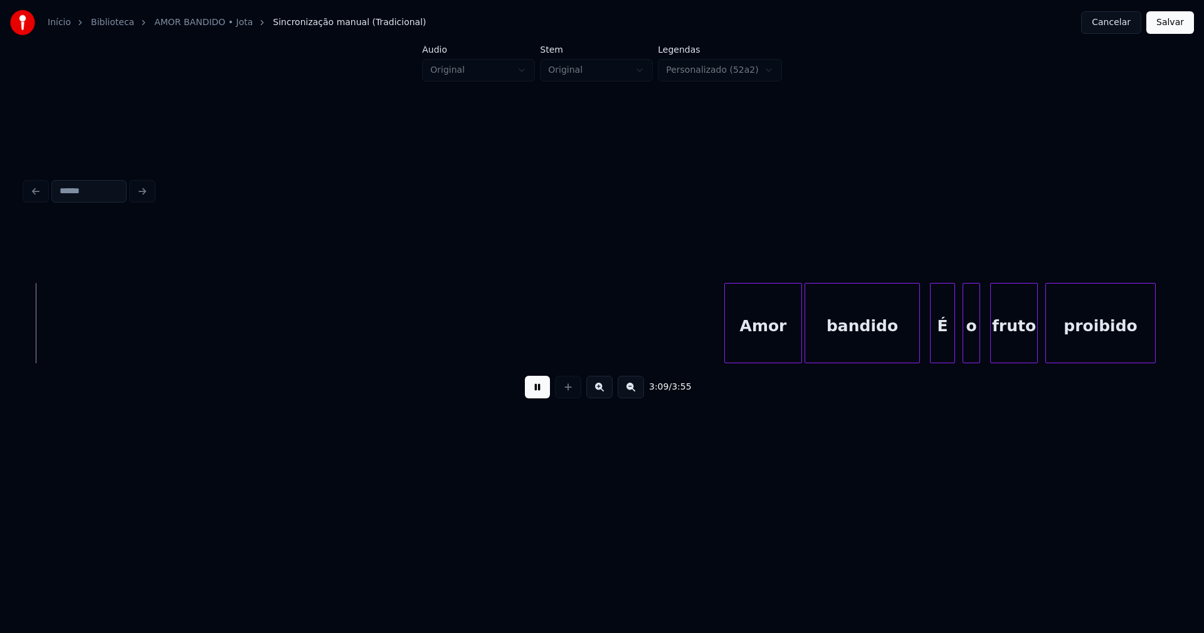
scroll to position [0, 23762]
click at [751, 342] on div "Amor" at bounding box center [747, 325] width 76 height 85
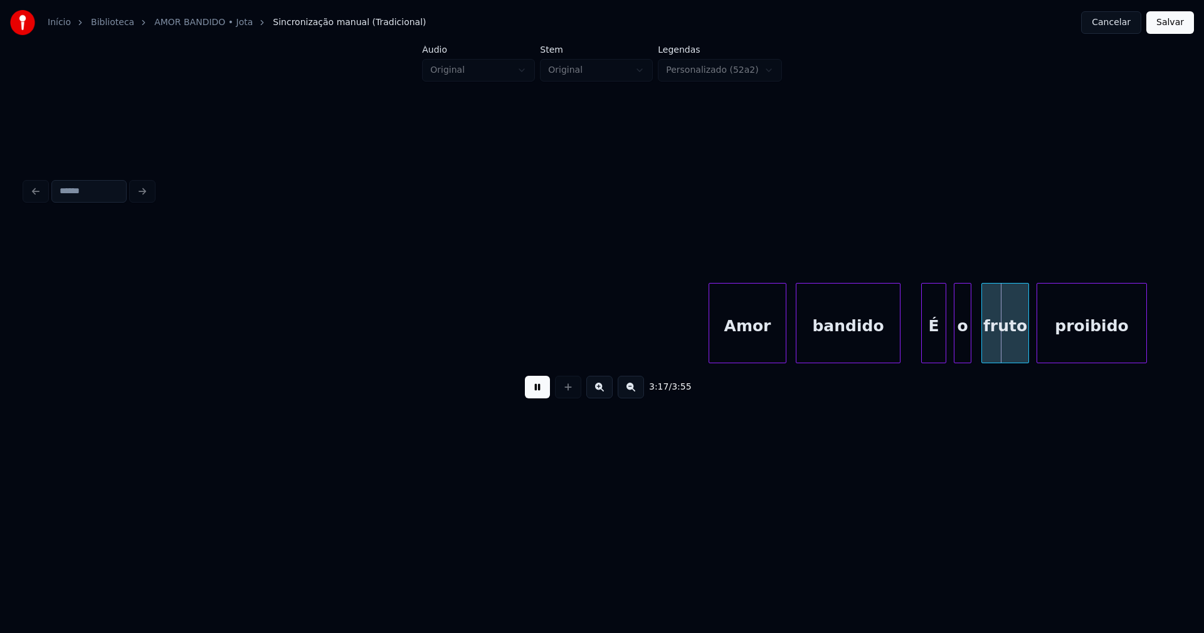
click at [898, 350] on div at bounding box center [898, 322] width 4 height 79
click at [926, 349] on div "É" at bounding box center [926, 325] width 24 height 85
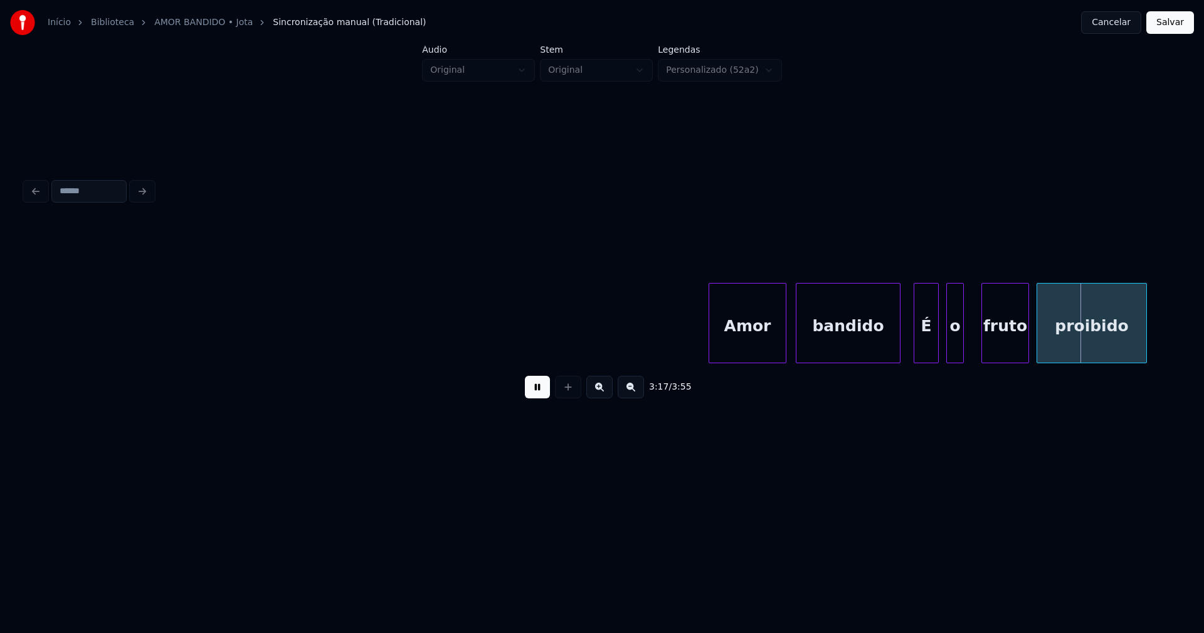
click at [957, 349] on div "o" at bounding box center [955, 325] width 16 height 85
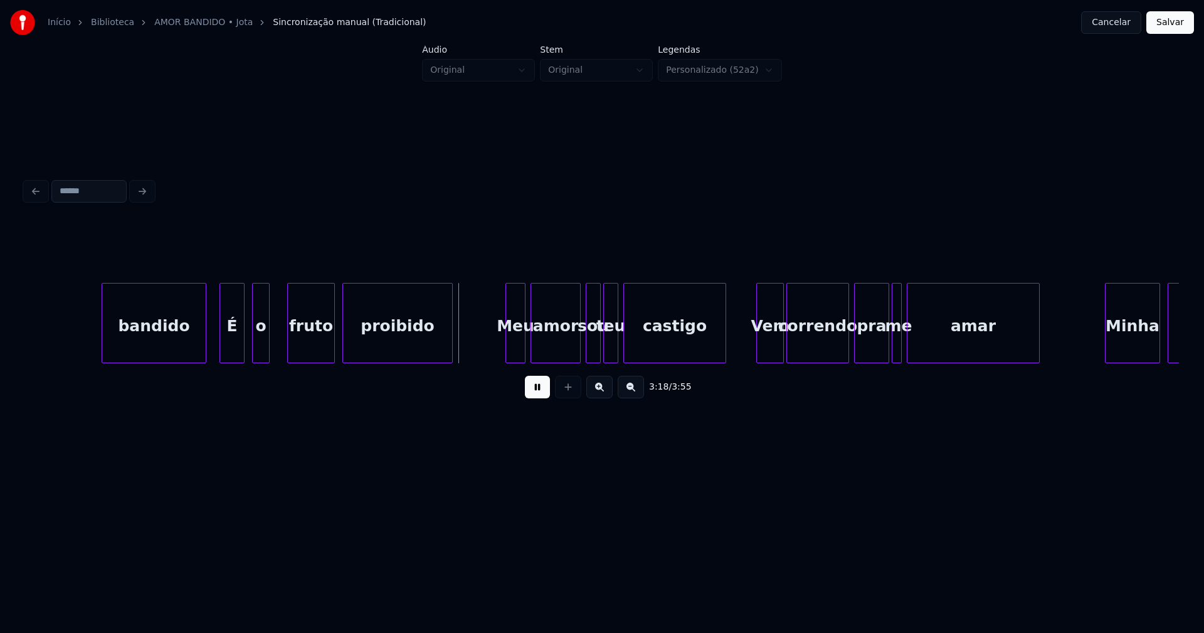
scroll to position [0, 24668]
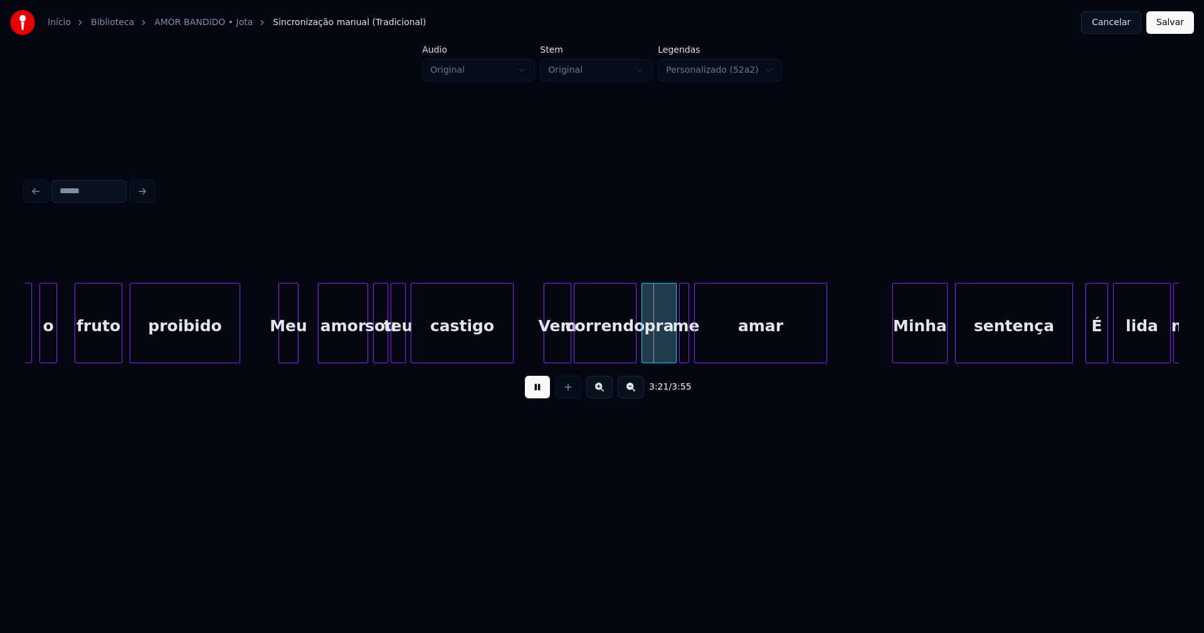
click at [291, 357] on div "Meu" at bounding box center [288, 325] width 19 height 85
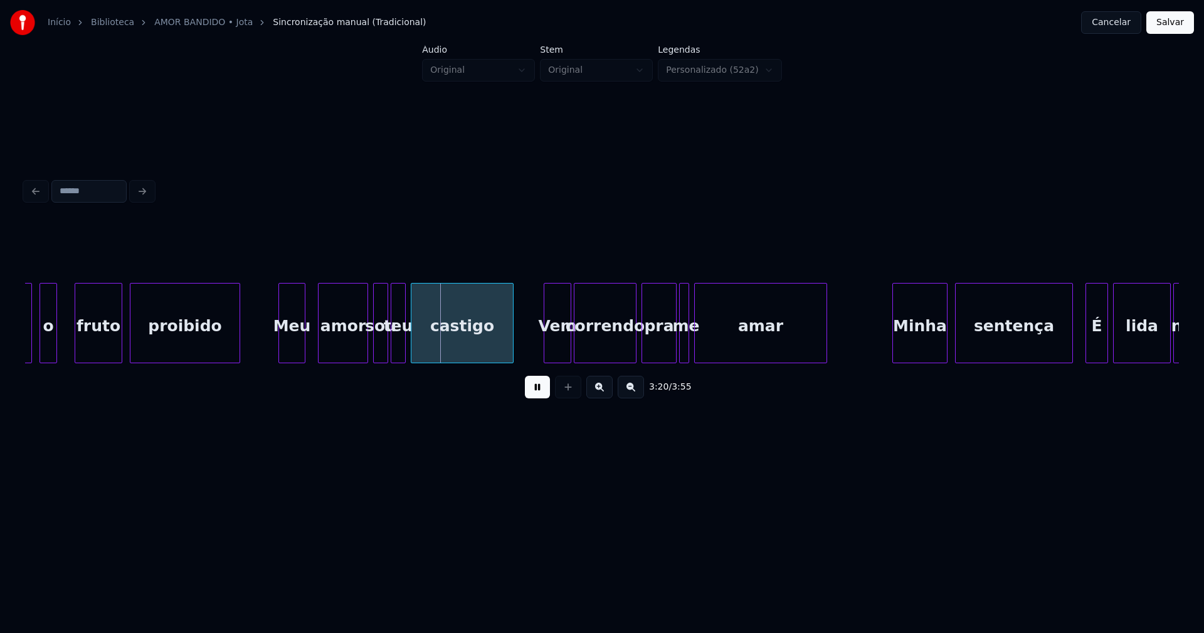
click at [303, 342] on div at bounding box center [303, 322] width 4 height 79
click at [334, 346] on div "amor" at bounding box center [336, 325] width 49 height 85
click at [366, 350] on div at bounding box center [367, 322] width 4 height 79
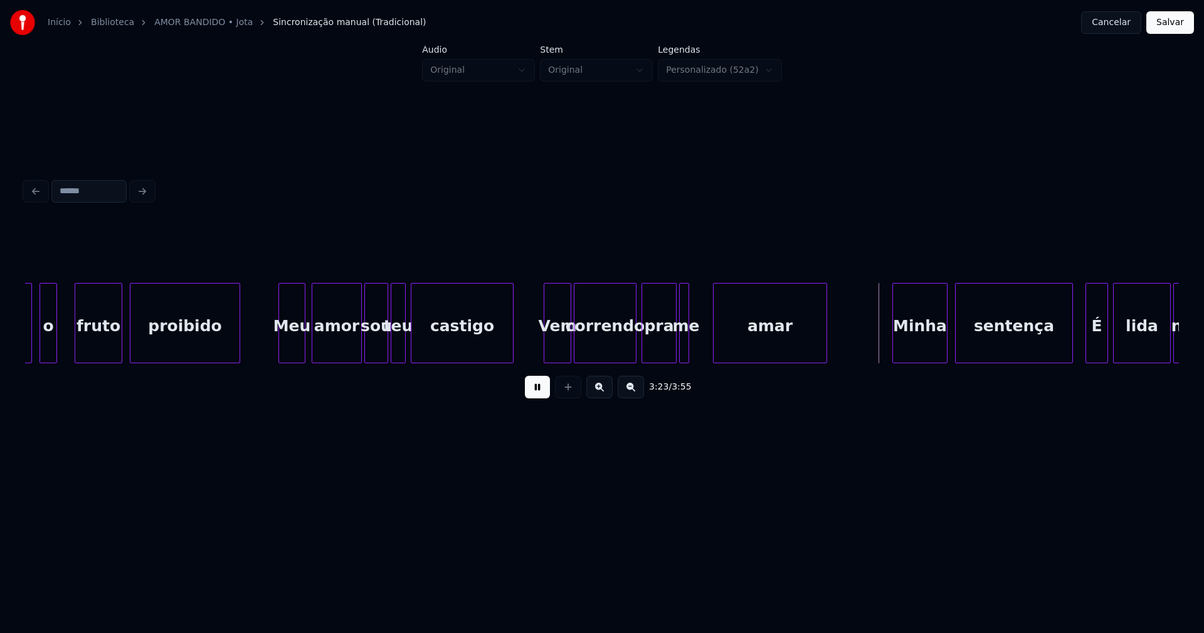
click at [715, 349] on div at bounding box center [715, 322] width 4 height 79
click at [703, 345] on div at bounding box center [704, 322] width 4 height 79
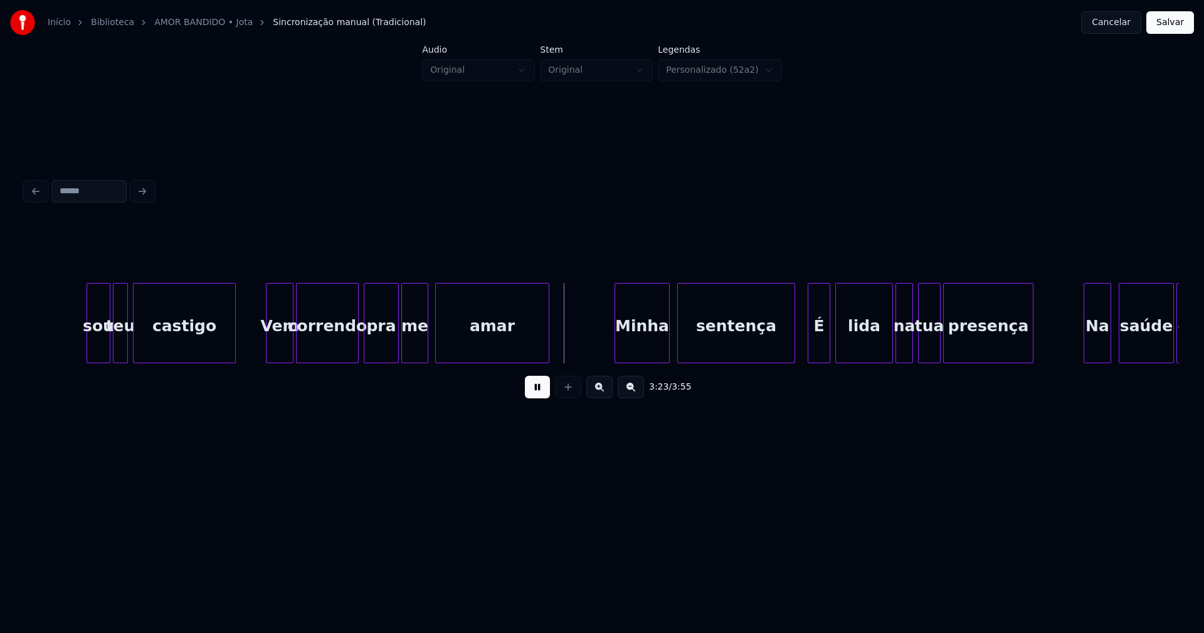
scroll to position [0, 25208]
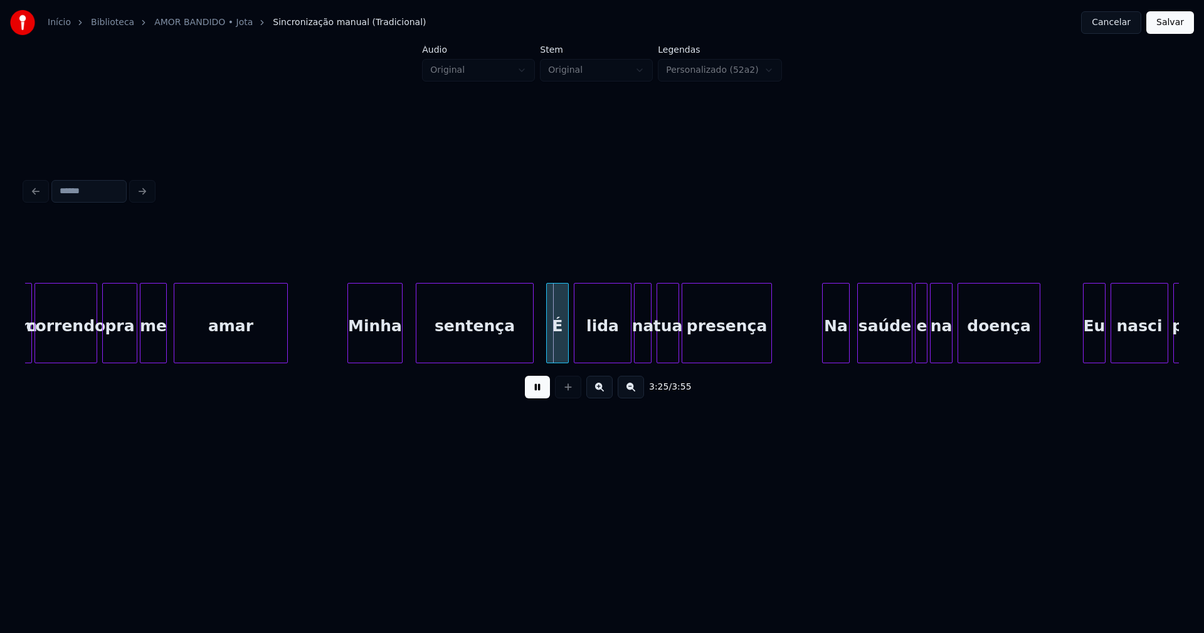
click at [379, 348] on div "Minha" at bounding box center [375, 325] width 54 height 85
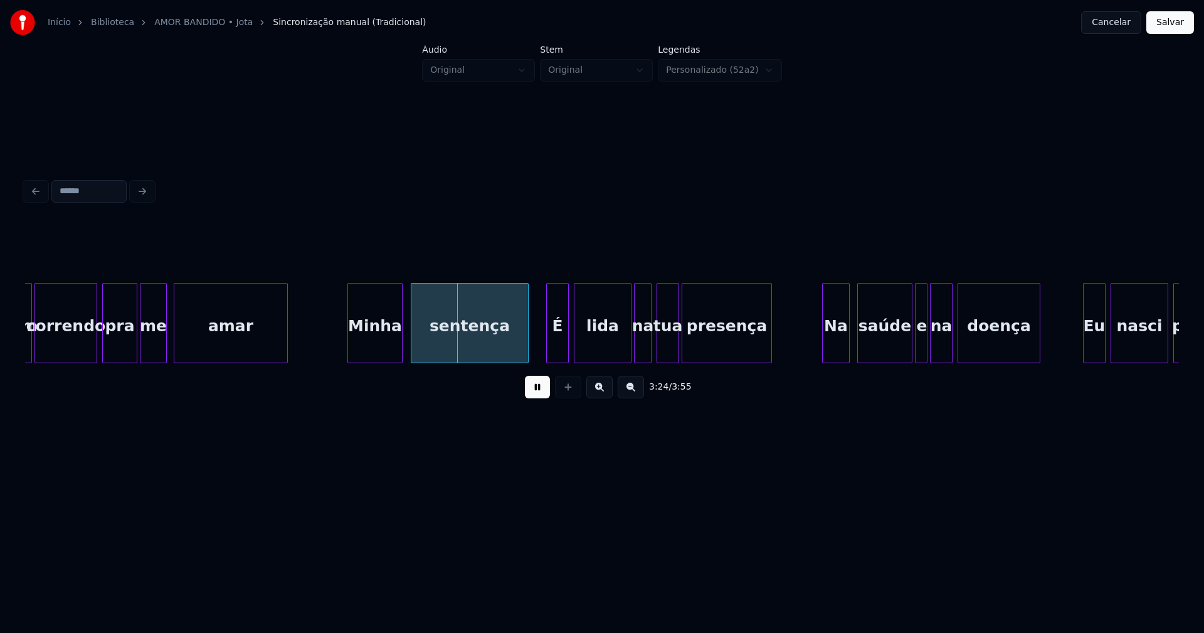
click at [490, 350] on div "sentença" at bounding box center [469, 325] width 117 height 85
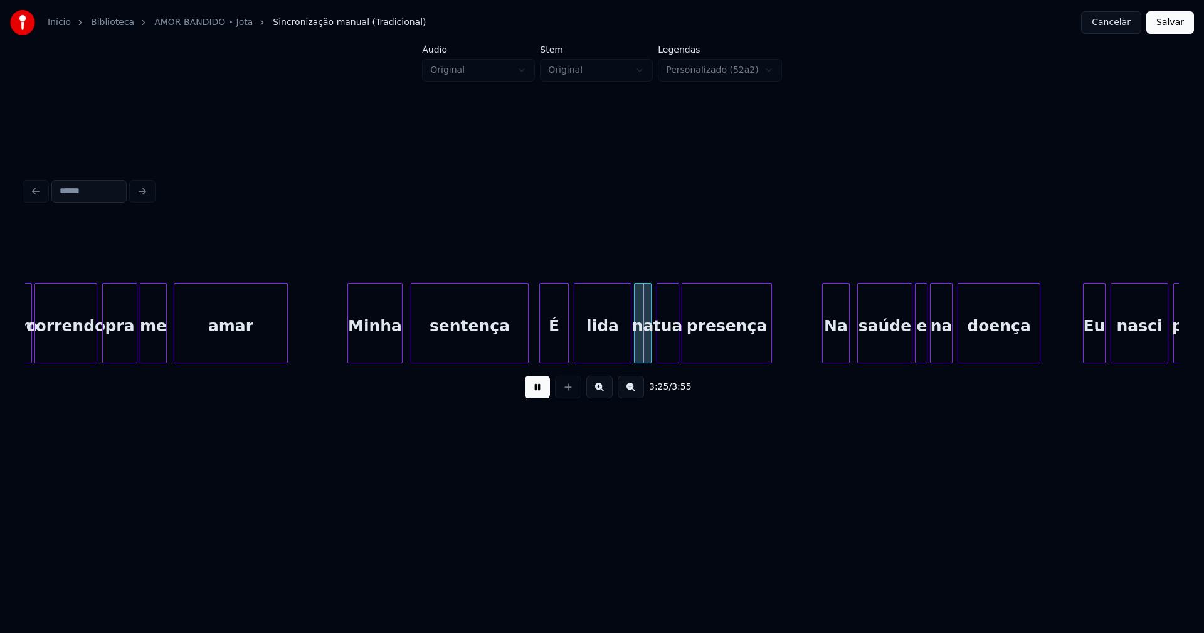
click at [542, 350] on div at bounding box center [542, 322] width 4 height 79
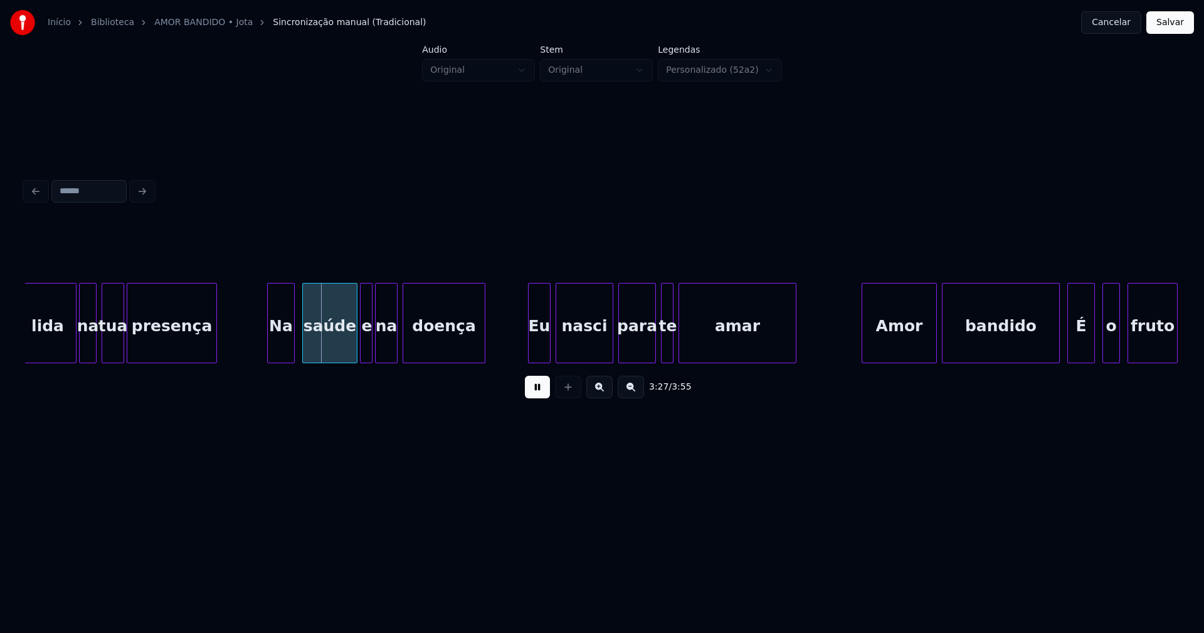
scroll to position [0, 25796]
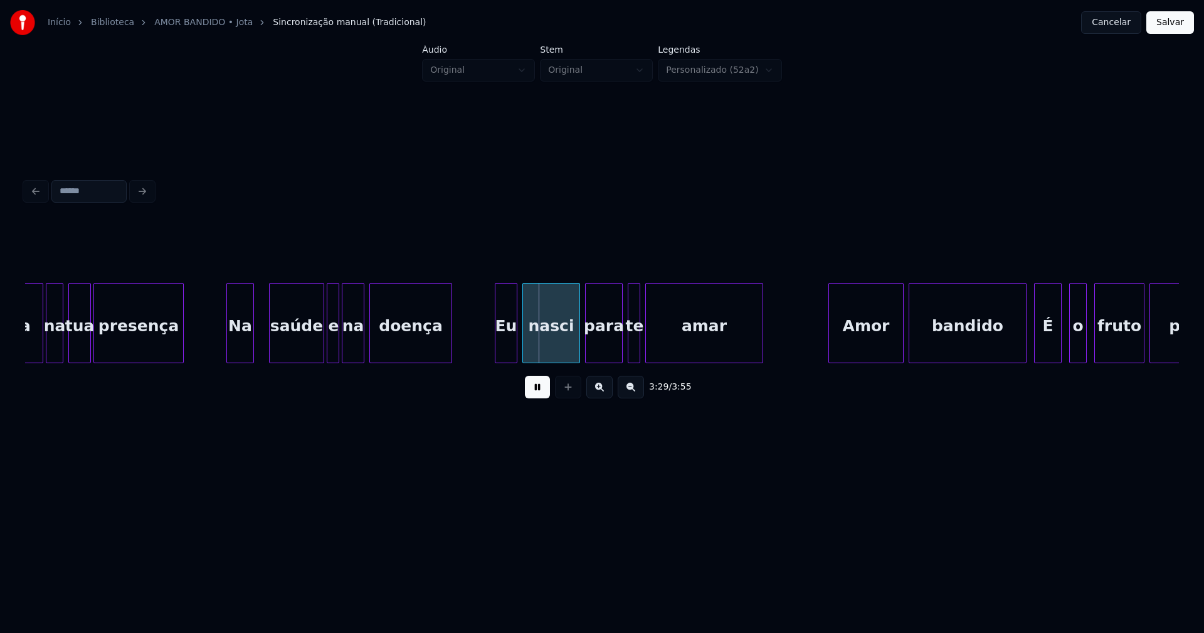
click at [237, 350] on div "Na" at bounding box center [240, 325] width 26 height 85
click at [280, 355] on div "saúde" at bounding box center [285, 325] width 54 height 85
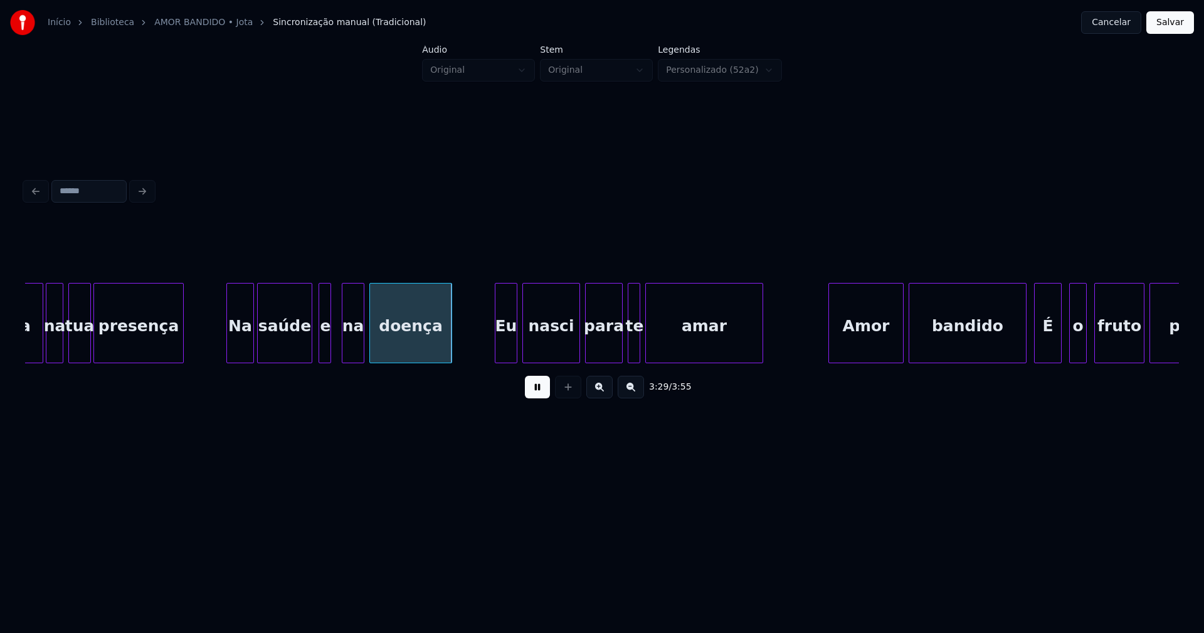
click at [323, 352] on div "e" at bounding box center [325, 325] width 13 height 85
click at [335, 345] on div at bounding box center [337, 322] width 4 height 79
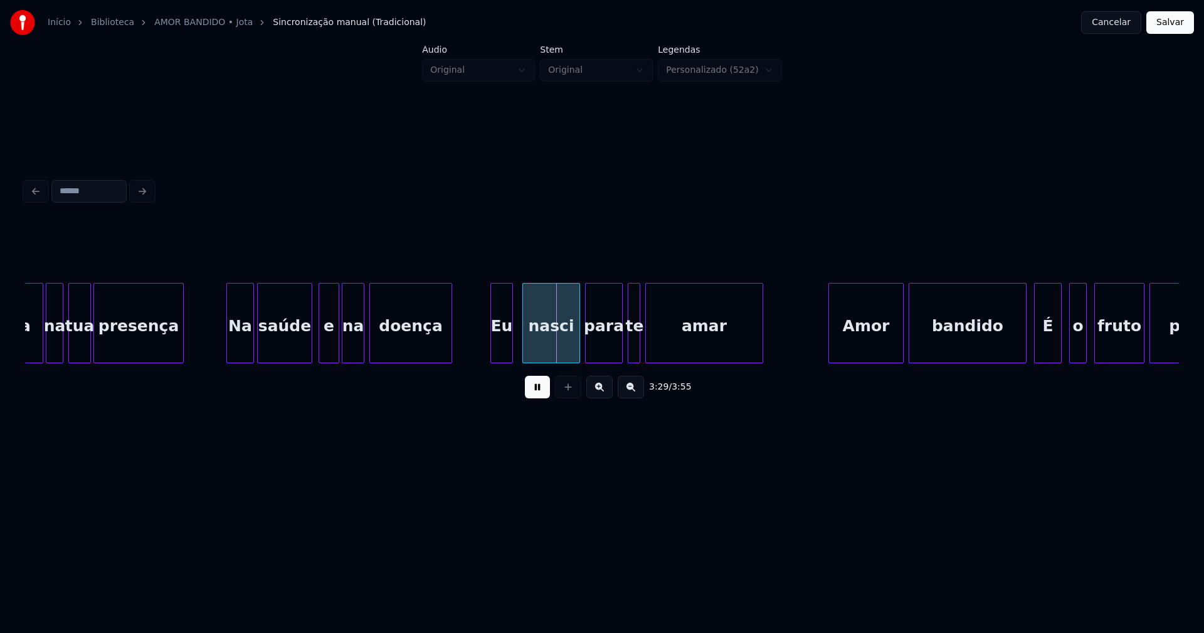
click at [503, 345] on div "Eu" at bounding box center [501, 325] width 21 height 85
click at [664, 339] on div at bounding box center [665, 322] width 4 height 79
click at [650, 343] on div at bounding box center [650, 322] width 4 height 79
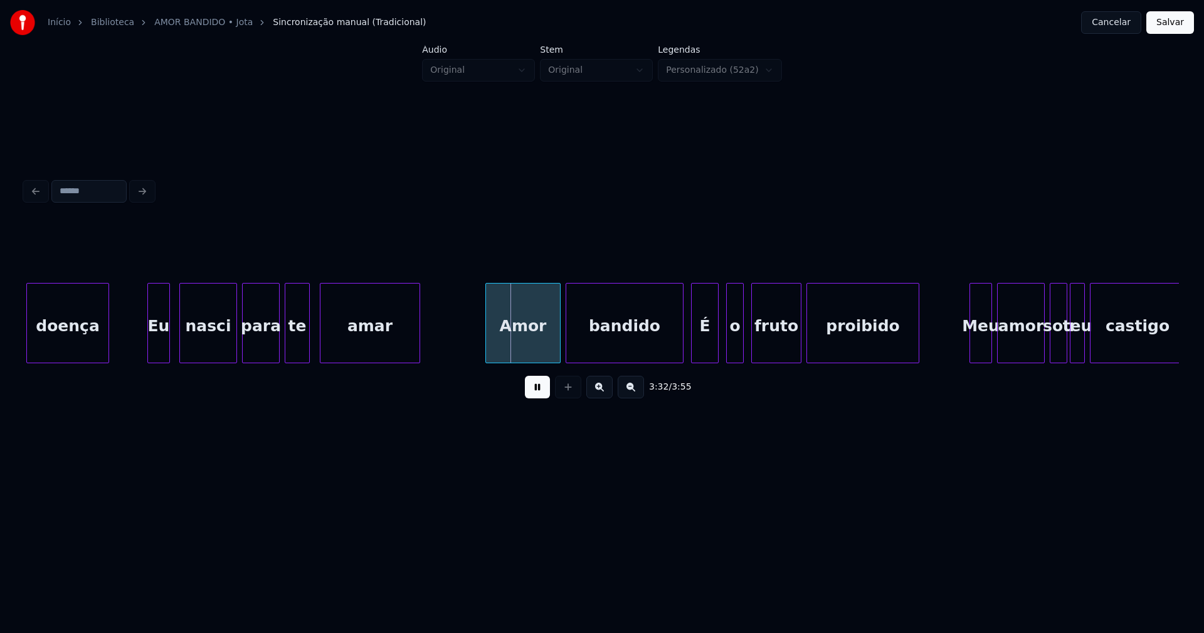
scroll to position [0, 26400]
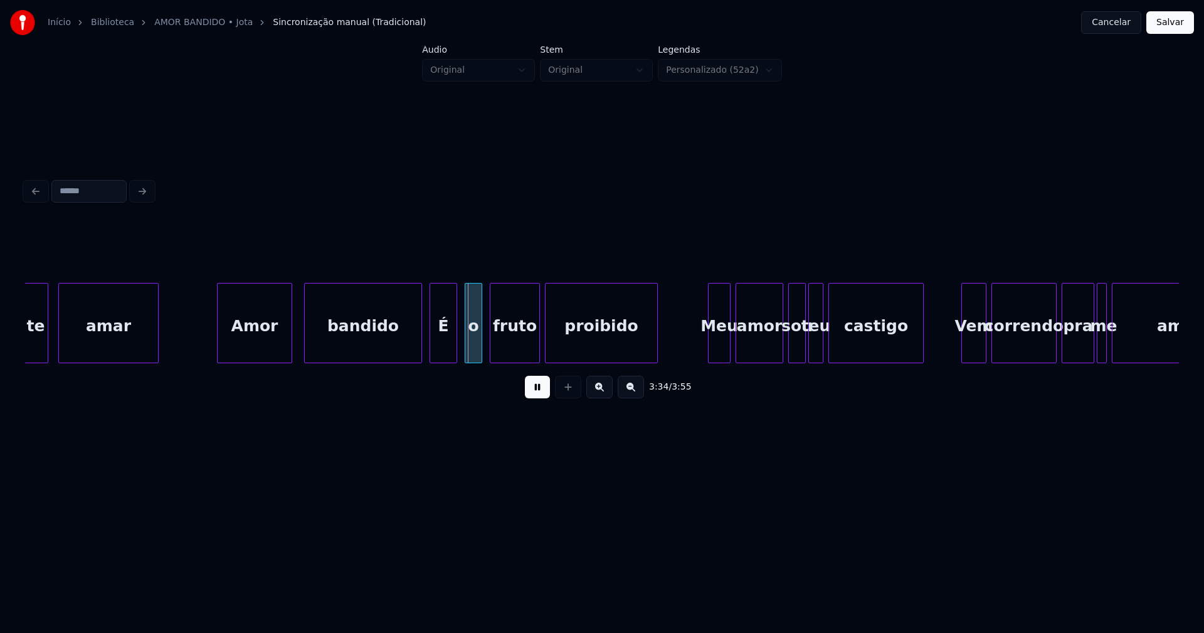
click at [272, 349] on div "Amor" at bounding box center [255, 325] width 74 height 85
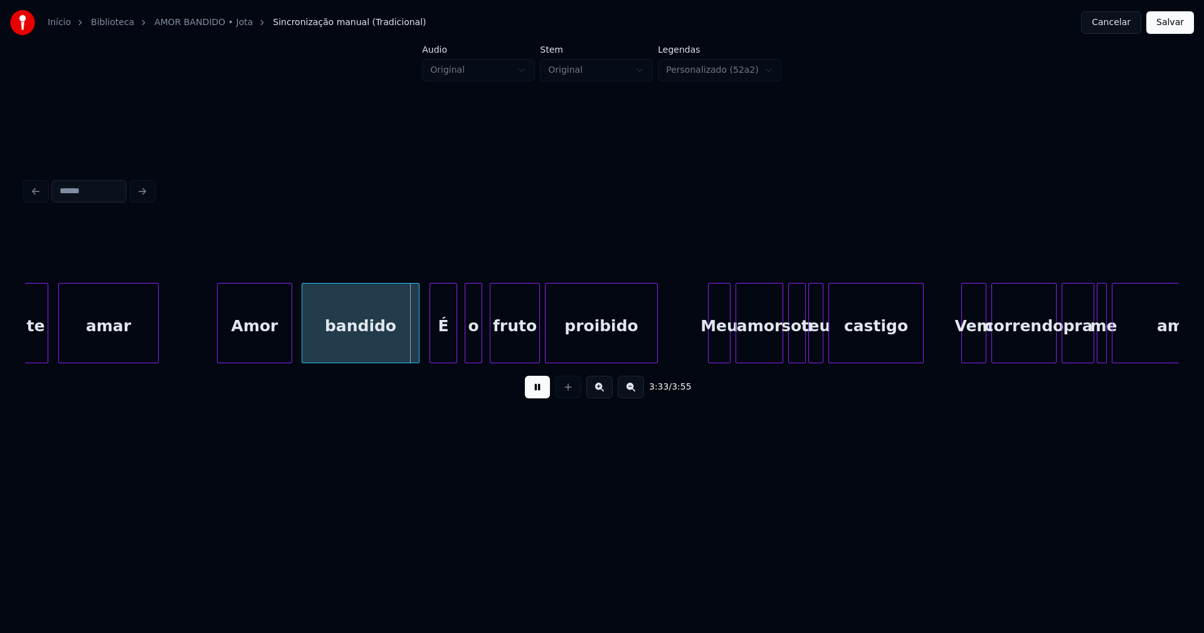
click at [397, 348] on div "bandido" at bounding box center [360, 325] width 117 height 85
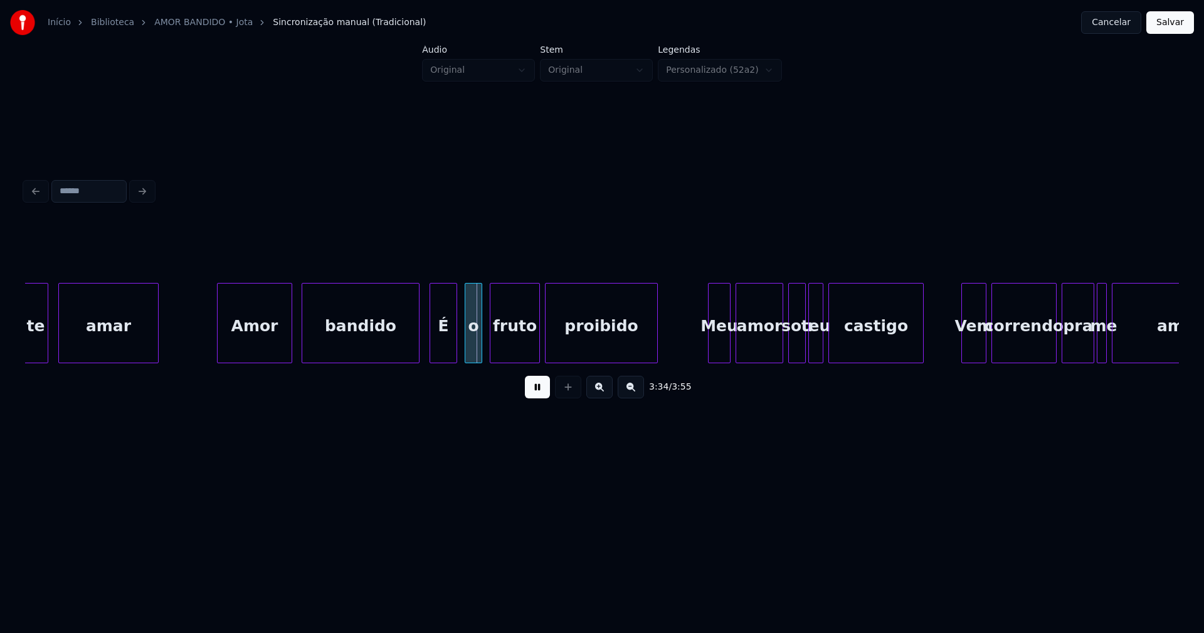
click at [417, 341] on div "bandido" at bounding box center [361, 323] width 118 height 80
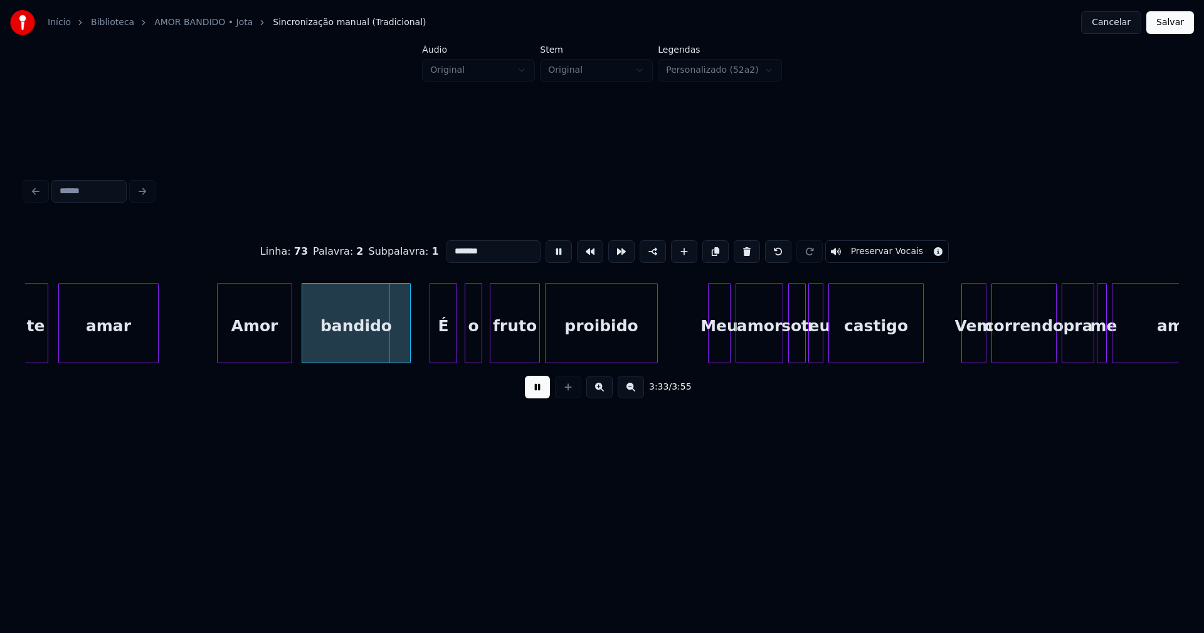
click at [408, 348] on div at bounding box center [408, 322] width 4 height 79
click at [433, 350] on div "É" at bounding box center [436, 325] width 26 height 85
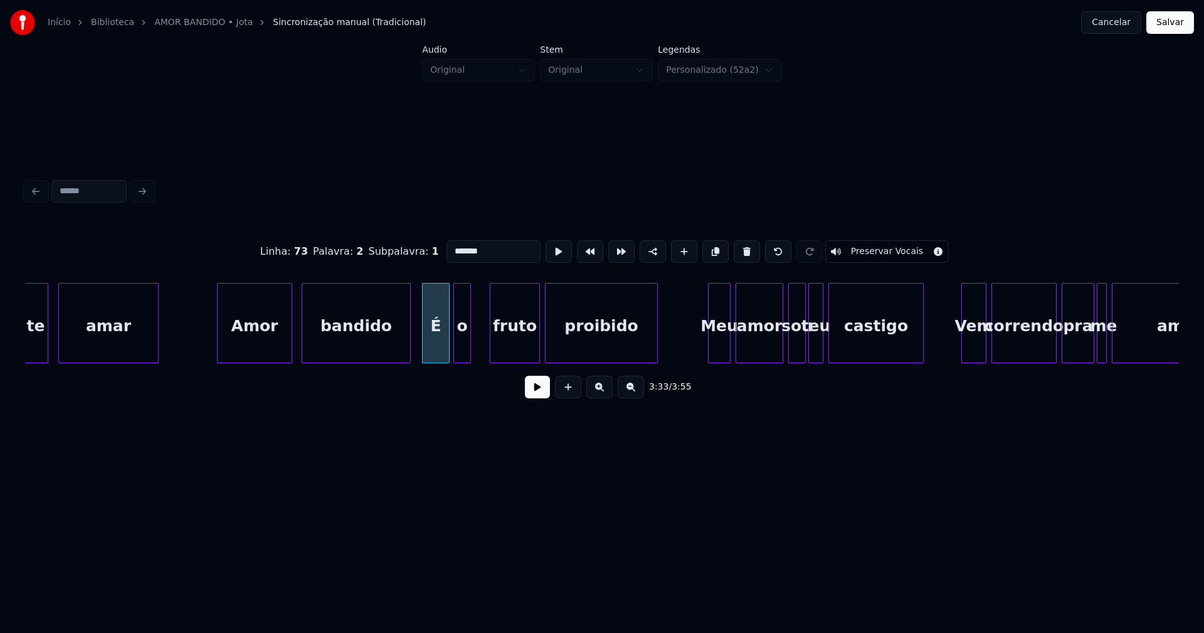
click at [461, 354] on div "o" at bounding box center [462, 325] width 16 height 85
click at [528, 396] on button at bounding box center [537, 387] width 25 height 23
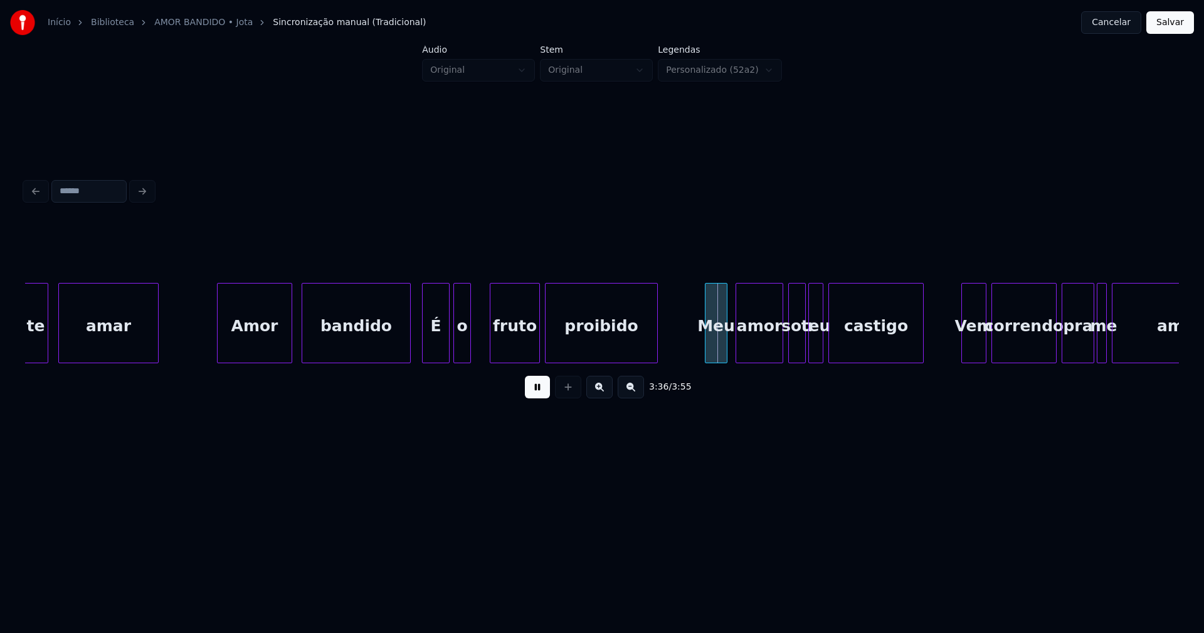
click at [721, 349] on div "Meu" at bounding box center [715, 325] width 21 height 85
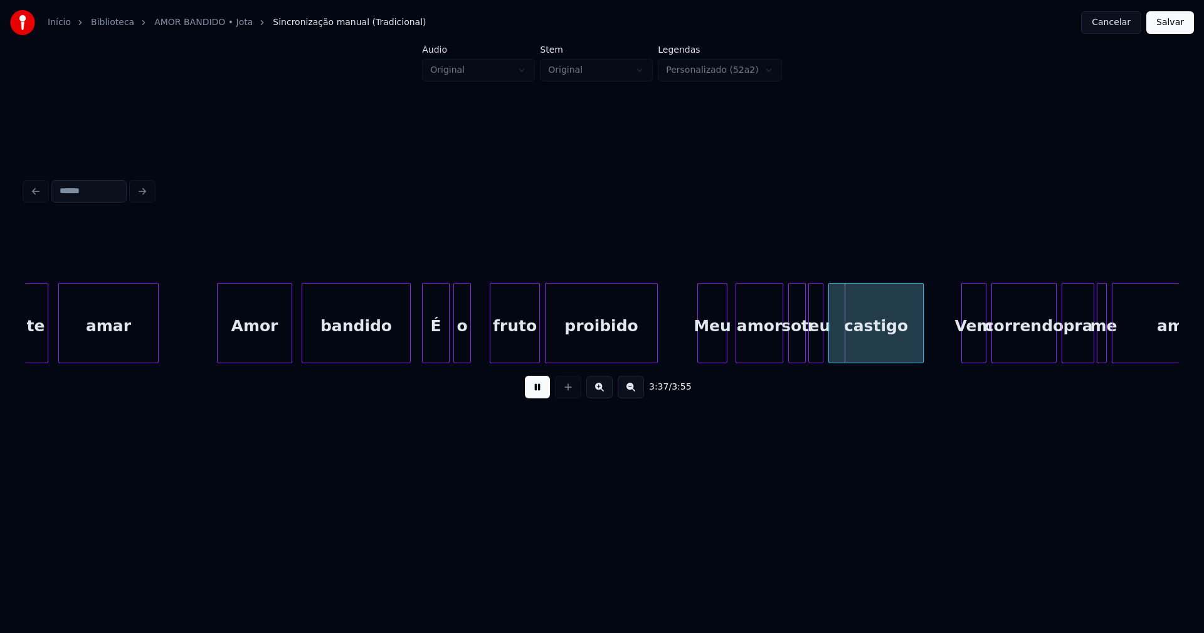
click at [701, 350] on div at bounding box center [700, 322] width 4 height 79
click at [745, 350] on div "amor" at bounding box center [751, 325] width 46 height 85
click at [781, 349] on div at bounding box center [781, 322] width 4 height 79
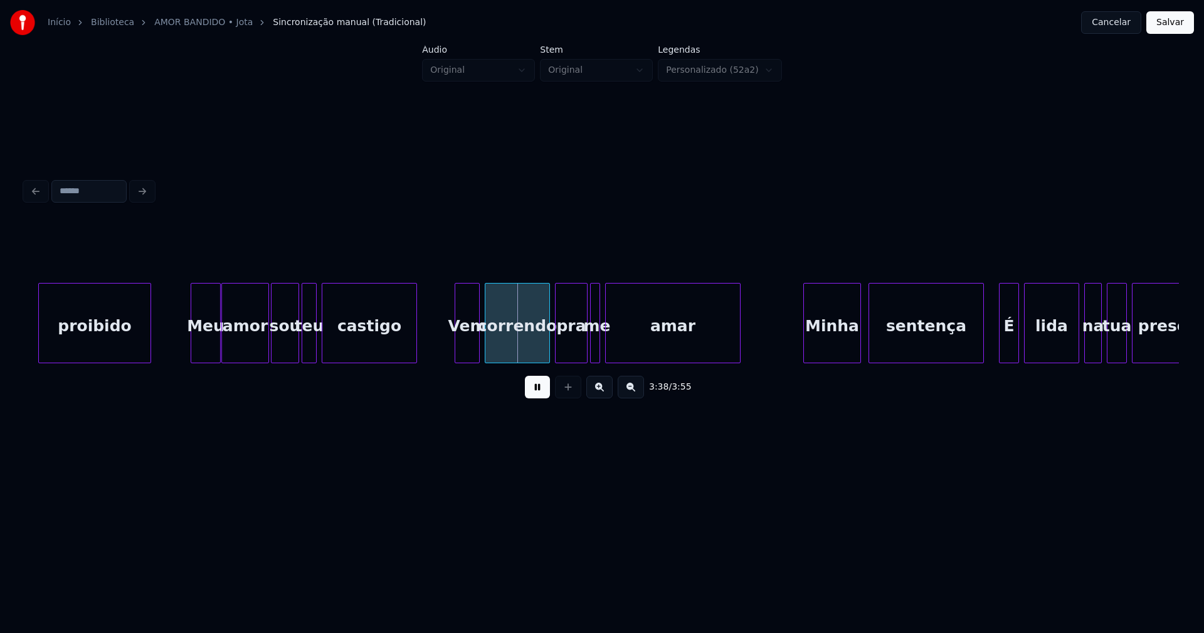
scroll to position [0, 26955]
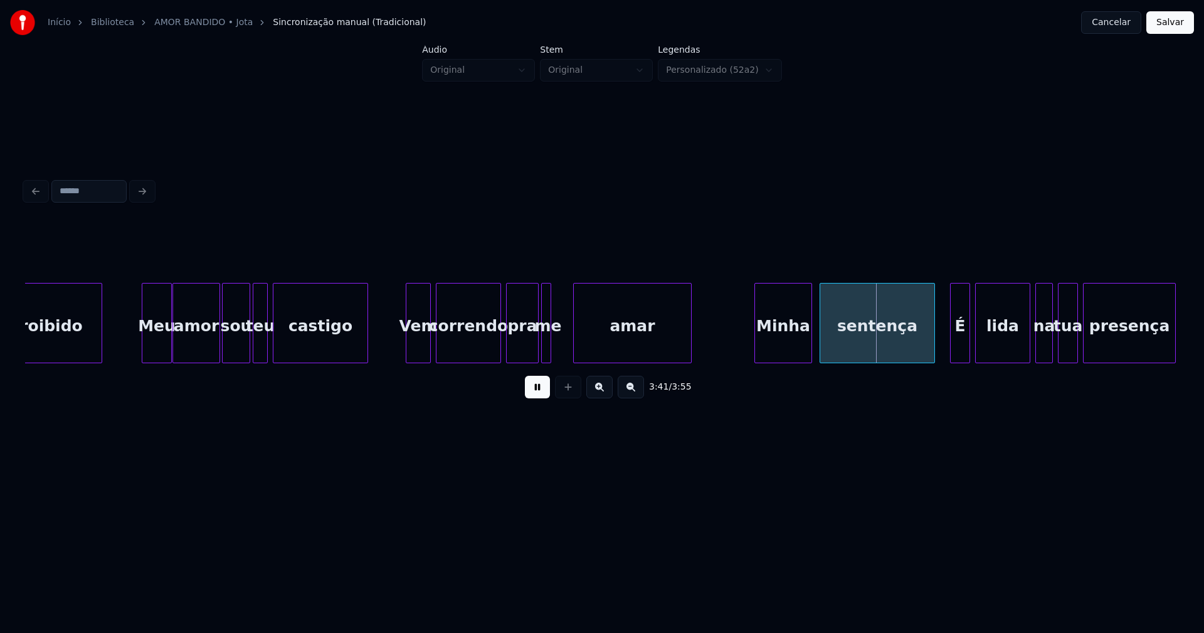
click at [576, 341] on div at bounding box center [576, 322] width 4 height 79
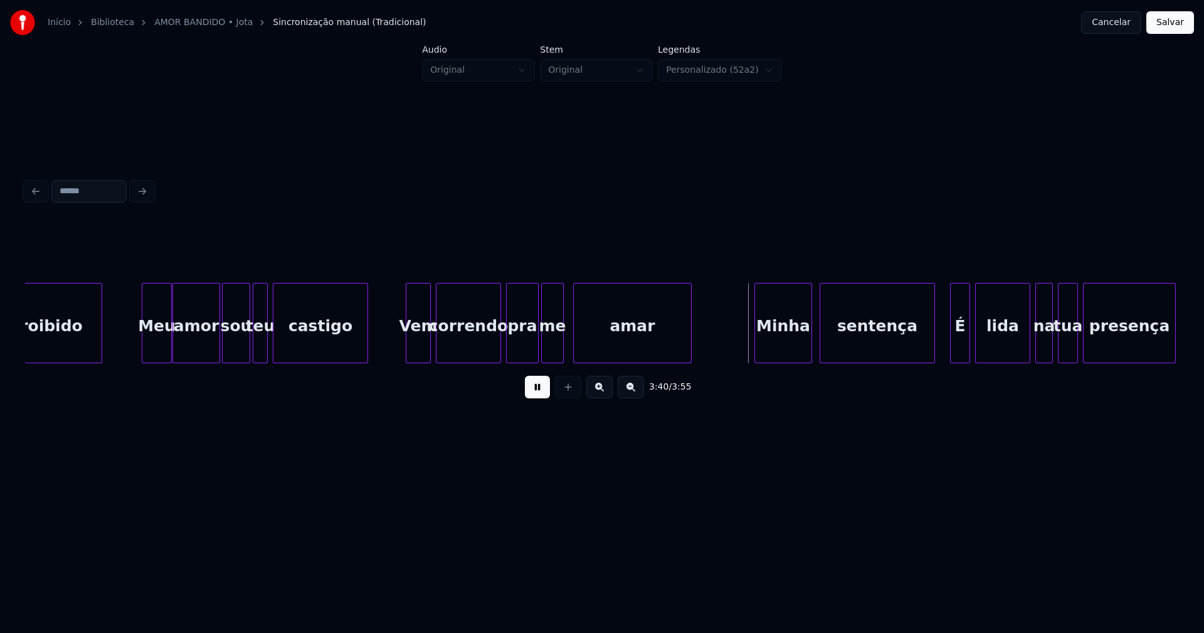
click at [563, 346] on div at bounding box center [561, 322] width 4 height 79
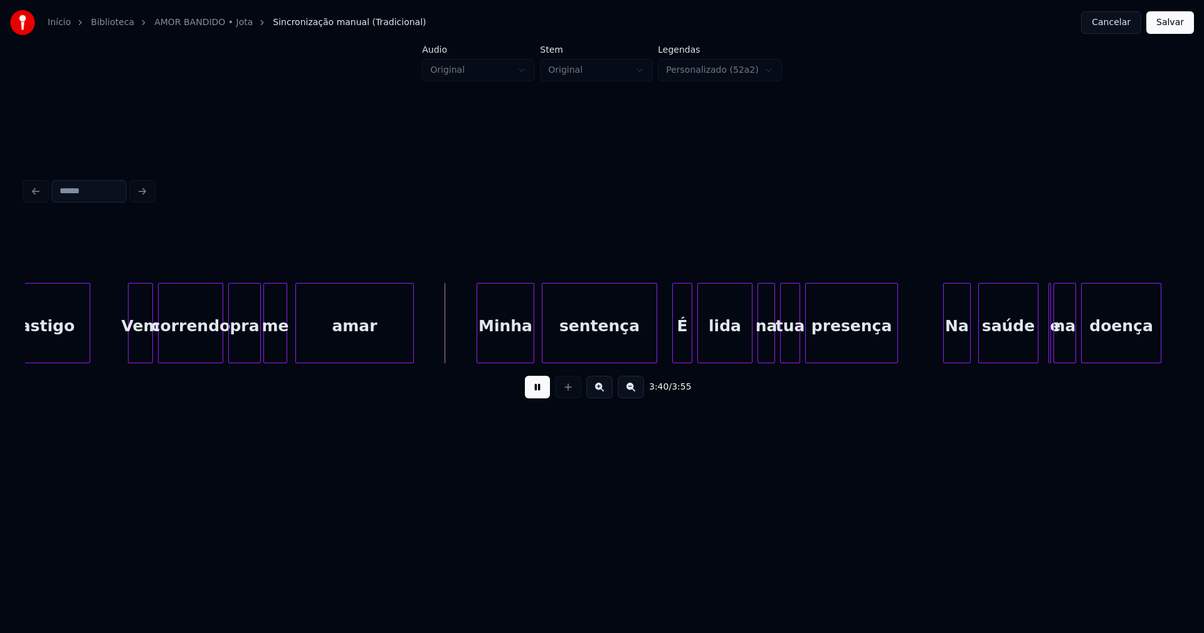
scroll to position [0, 27413]
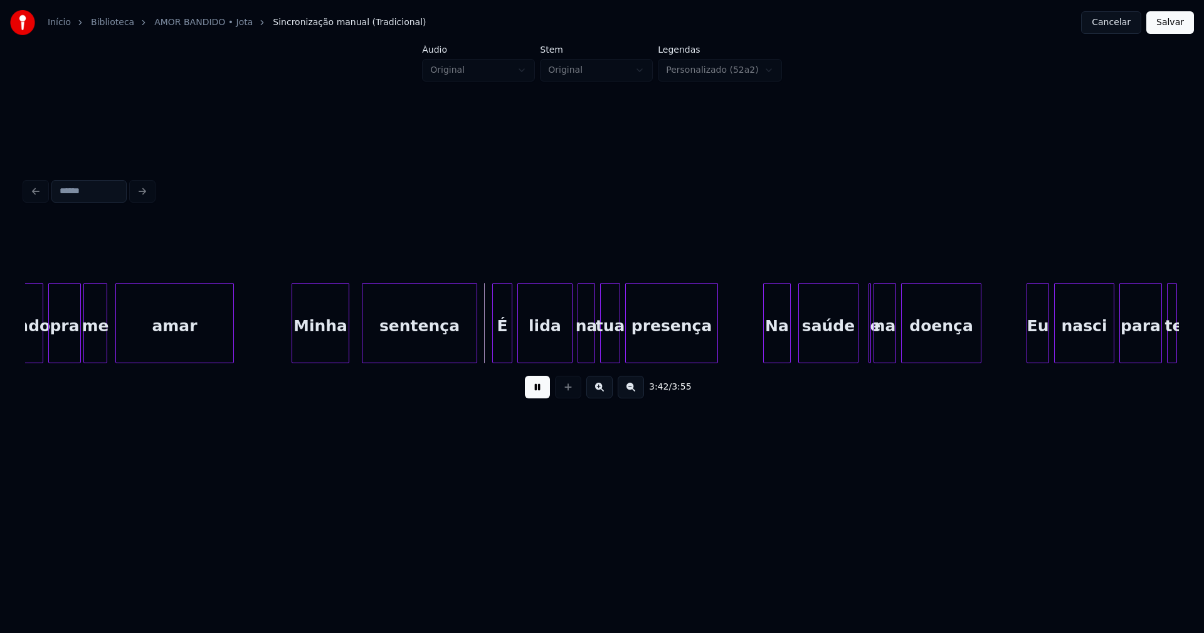
click at [326, 353] on div "Minha" at bounding box center [320, 325] width 56 height 85
click at [428, 345] on div "sentença" at bounding box center [416, 325] width 114 height 85
click at [488, 350] on div at bounding box center [488, 322] width 4 height 79
click at [769, 350] on div "Na" at bounding box center [768, 325] width 26 height 85
click at [820, 357] on div "saúde" at bounding box center [815, 325] width 59 height 85
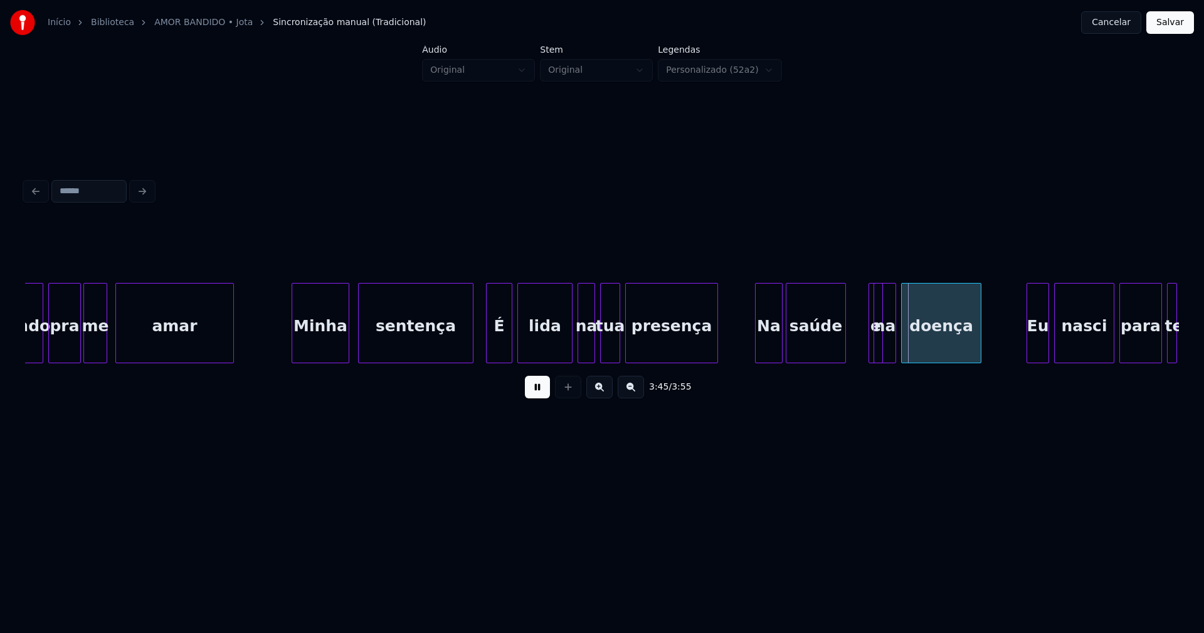
click at [881, 345] on div at bounding box center [880, 322] width 4 height 79
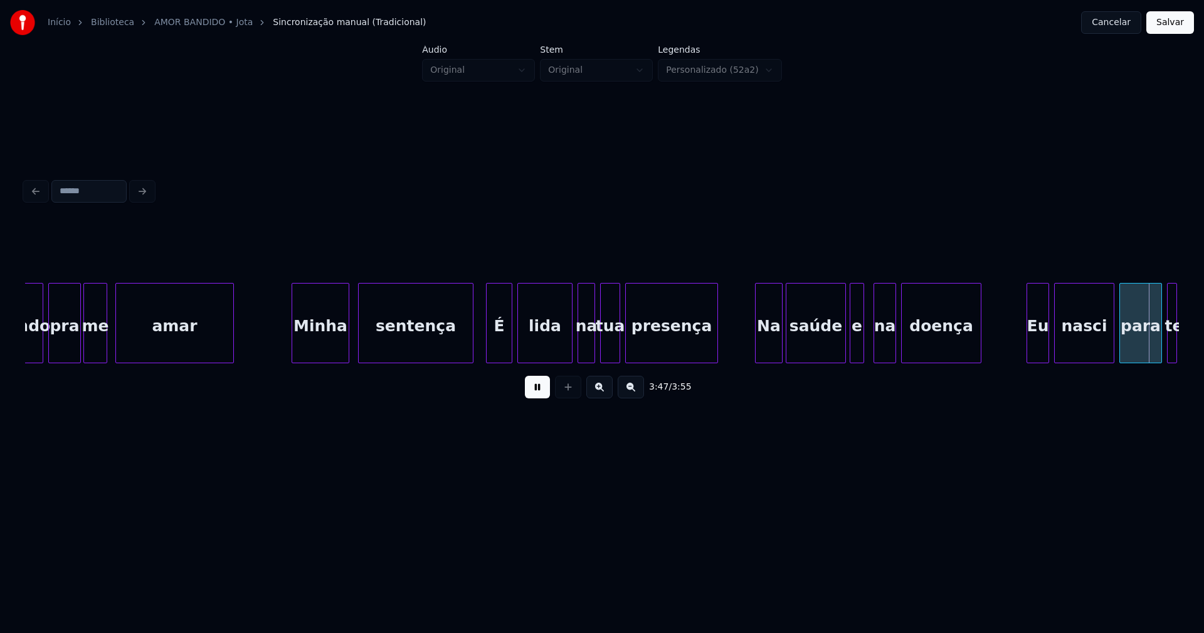
click at [849, 289] on div "e" at bounding box center [856, 323] width 14 height 80
click at [858, 344] on div "e" at bounding box center [855, 325] width 13 height 85
click at [865, 340] on div at bounding box center [867, 322] width 4 height 79
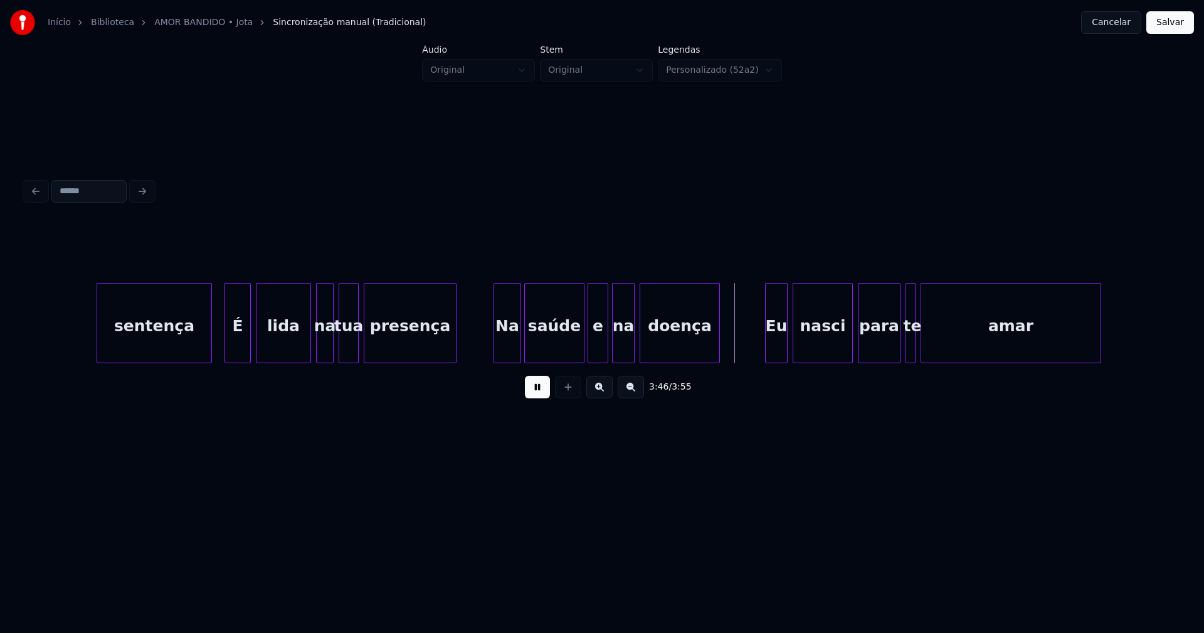
scroll to position [0, 28083]
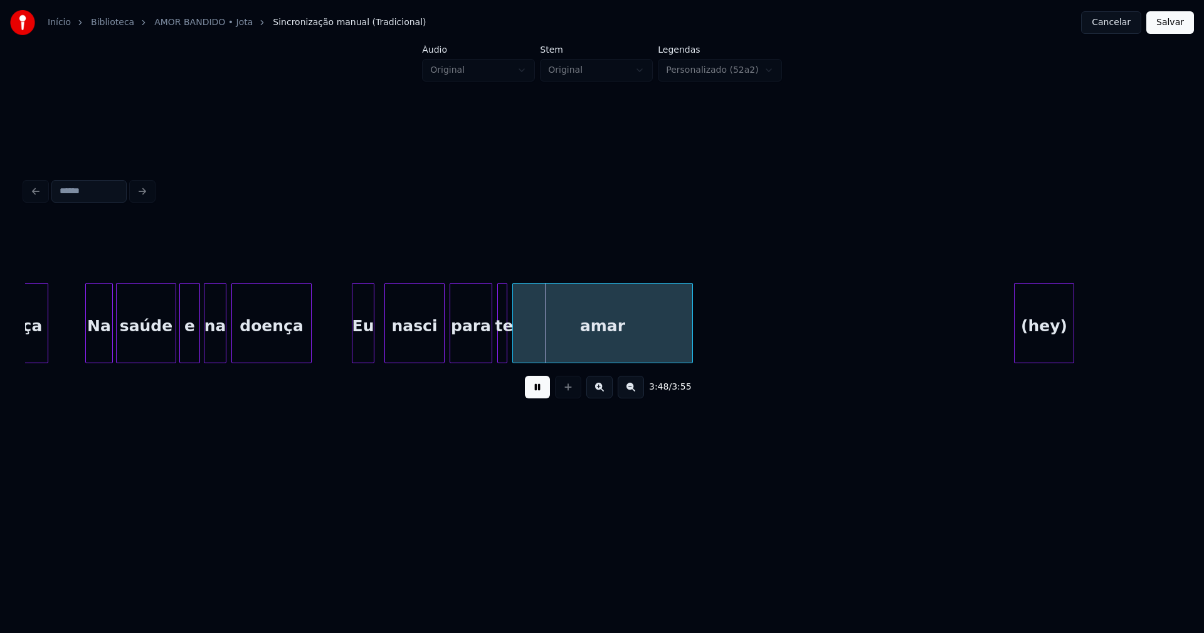
click at [359, 352] on div "Eu" at bounding box center [362, 325] width 21 height 85
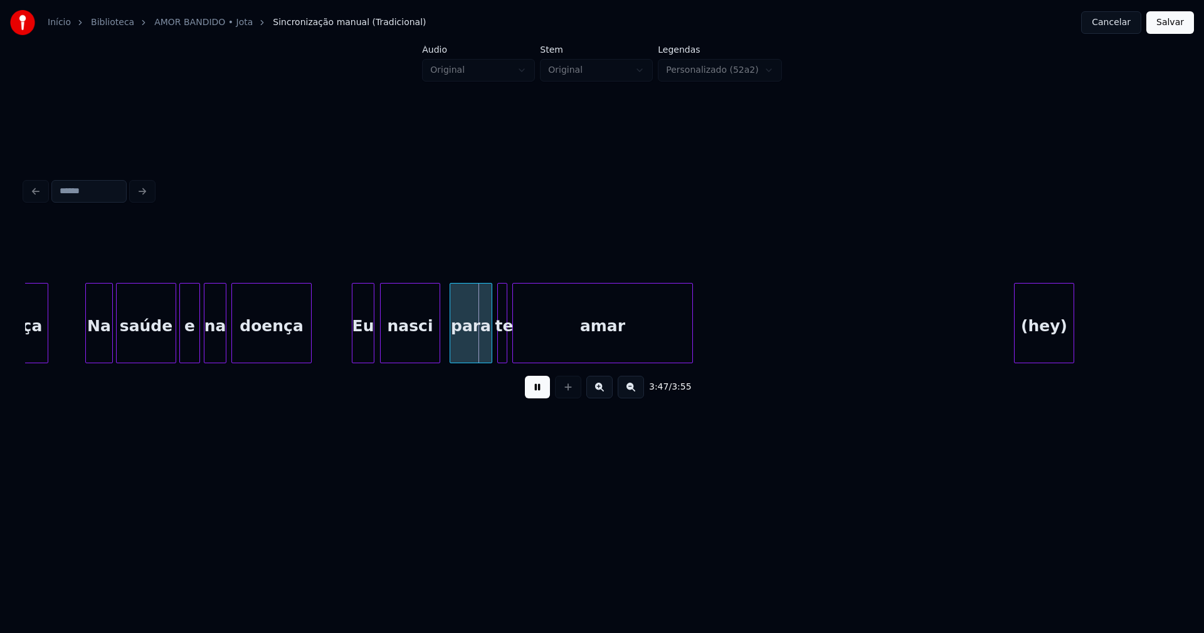
click at [399, 350] on div "nasci" at bounding box center [410, 325] width 59 height 85
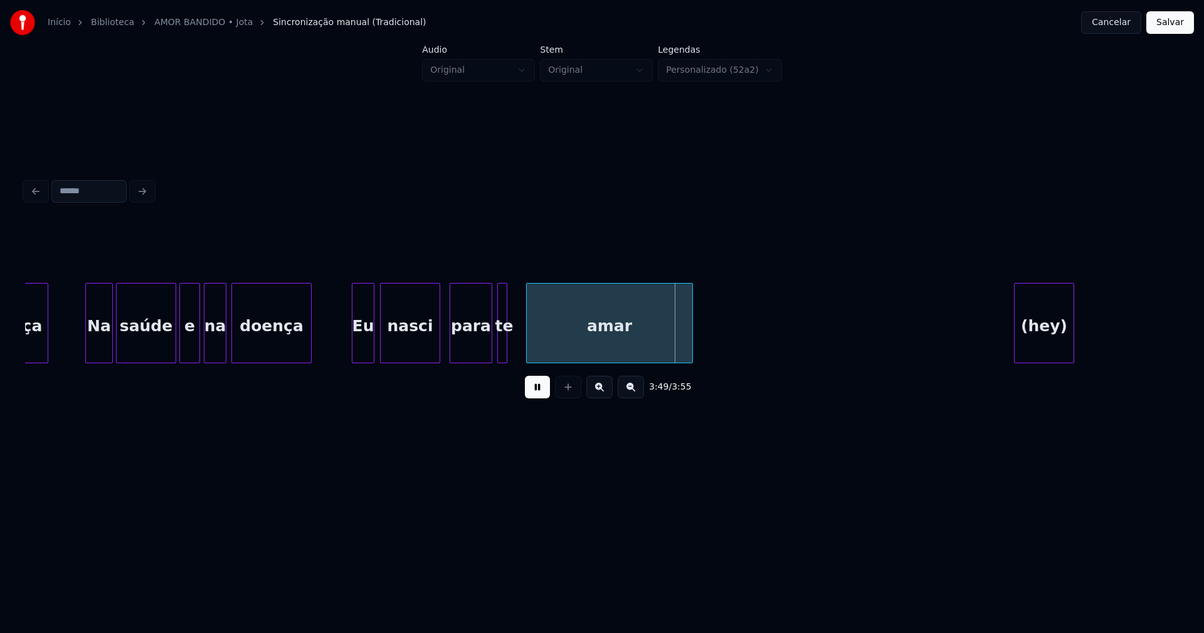
click at [527, 347] on div at bounding box center [529, 322] width 4 height 79
click at [518, 345] on div at bounding box center [518, 322] width 4 height 79
click at [1067, 327] on div "(hey)" at bounding box center [1043, 325] width 59 height 85
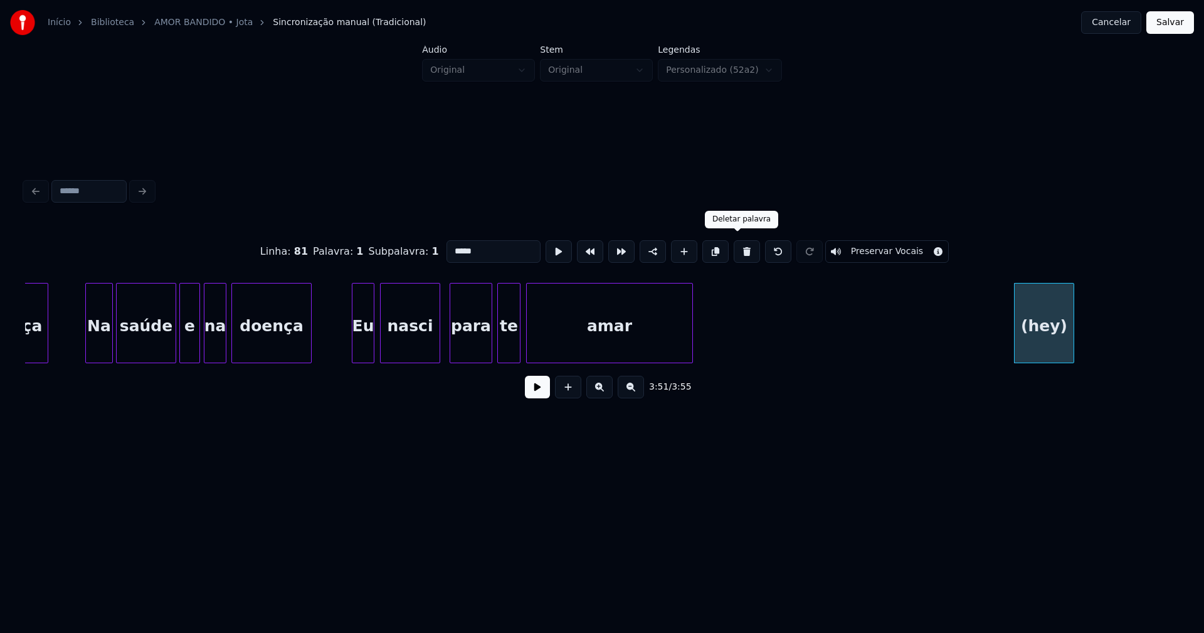
click at [737, 249] on button at bounding box center [746, 251] width 26 height 23
type input "****"
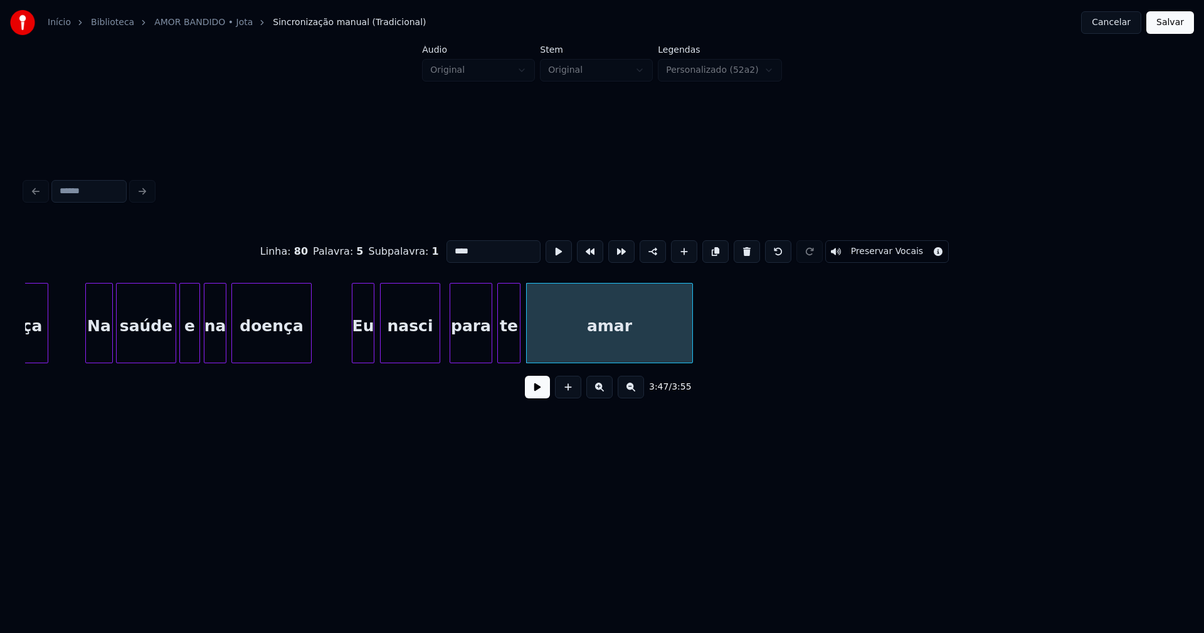
click at [1162, 31] on button "Salvar" at bounding box center [1170, 22] width 48 height 23
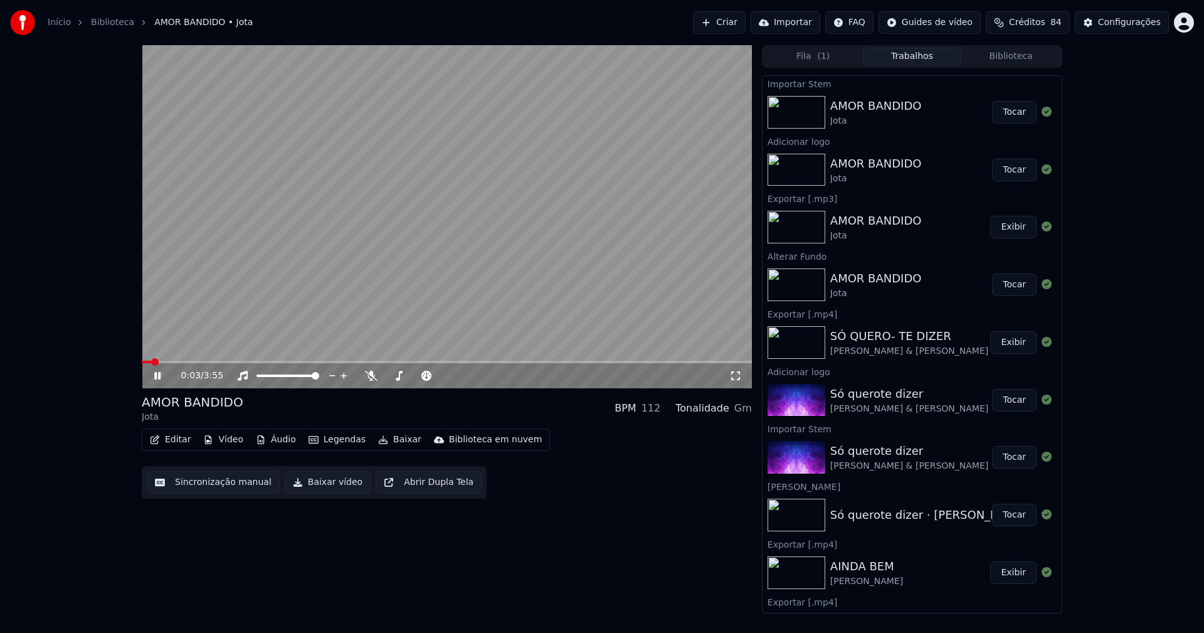
click at [158, 377] on icon at bounding box center [166, 376] width 29 height 10
click at [159, 377] on icon at bounding box center [158, 375] width 8 height 9
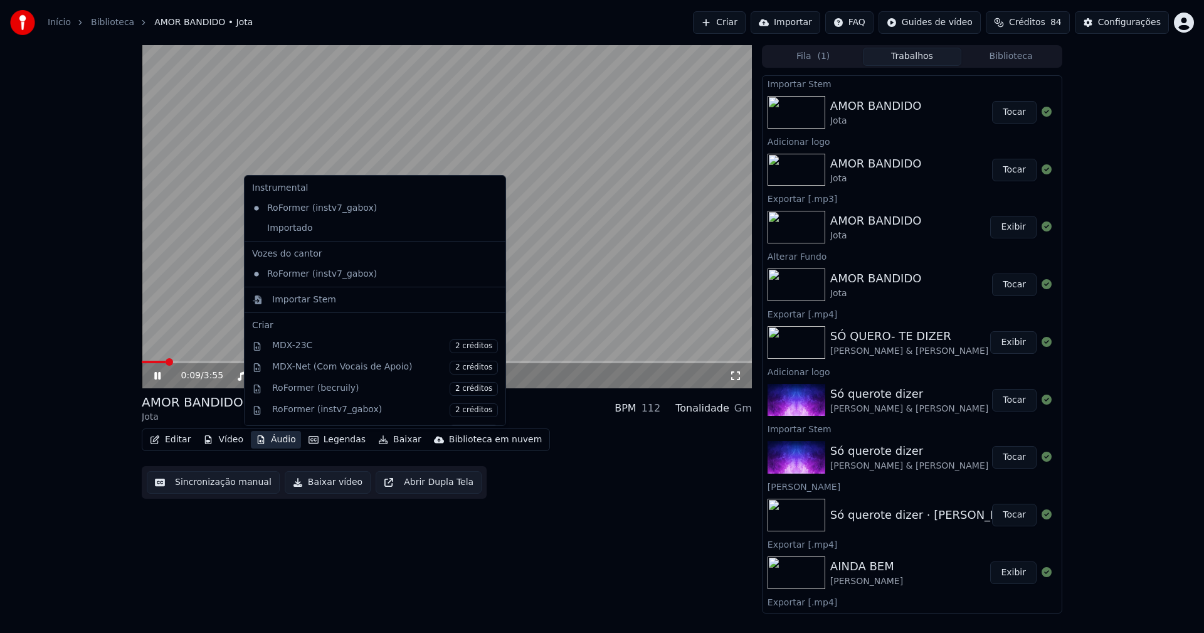
click at [283, 443] on button "Áudio" at bounding box center [276, 440] width 50 height 18
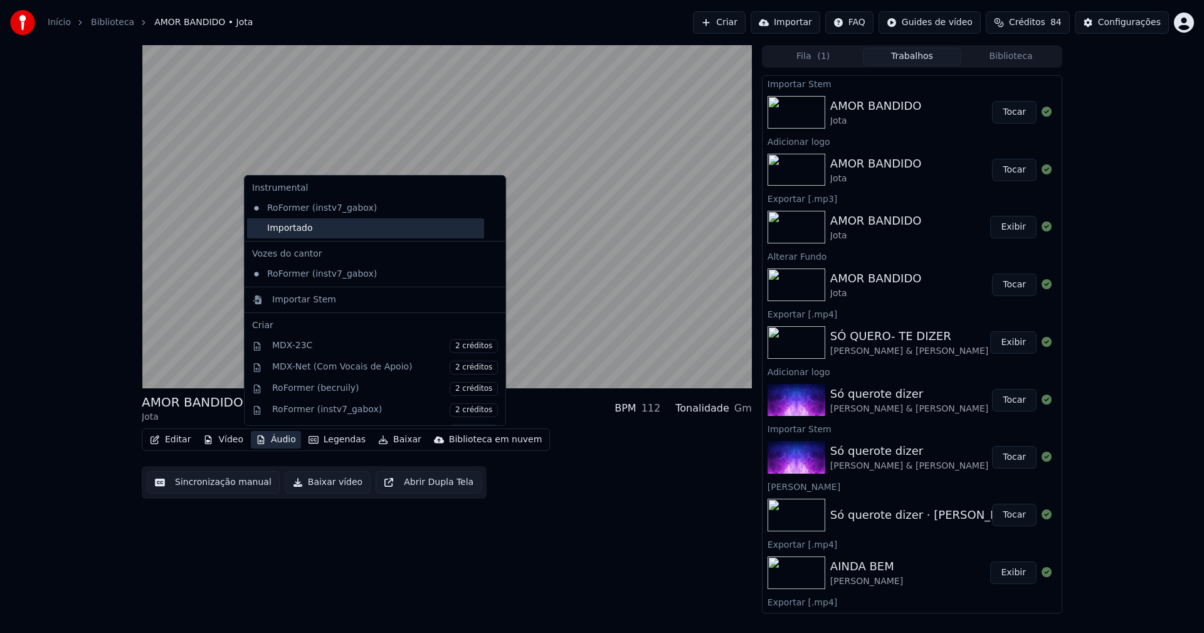
click at [258, 227] on div "Importado" at bounding box center [365, 228] width 237 height 20
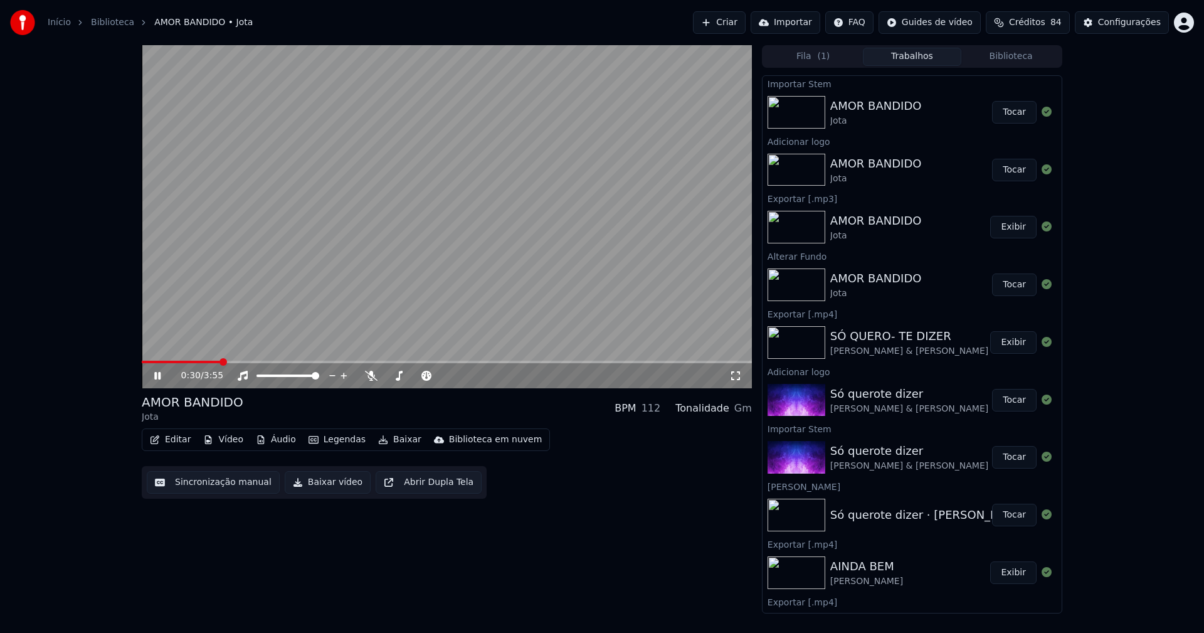
click at [155, 380] on icon at bounding box center [166, 376] width 29 height 10
click at [322, 491] on button "Baixar vídeo" at bounding box center [328, 482] width 86 height 23
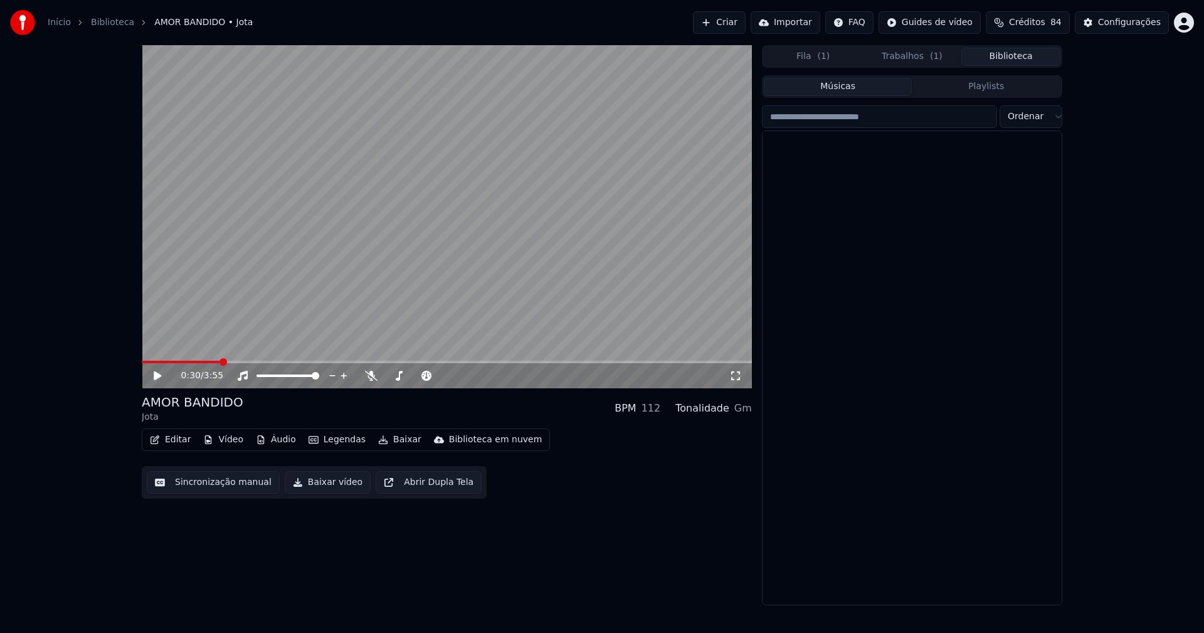
click at [1019, 55] on button "Biblioteca" at bounding box center [1010, 57] width 99 height 18
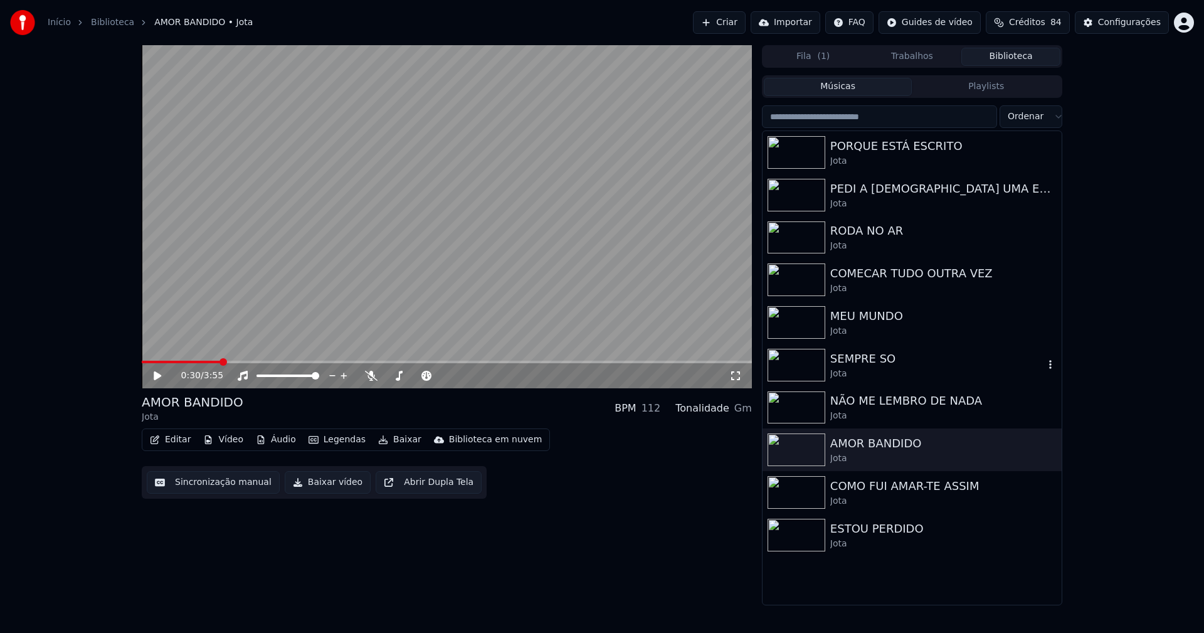
click at [839, 360] on div "SEMPRE SO" at bounding box center [937, 359] width 214 height 18
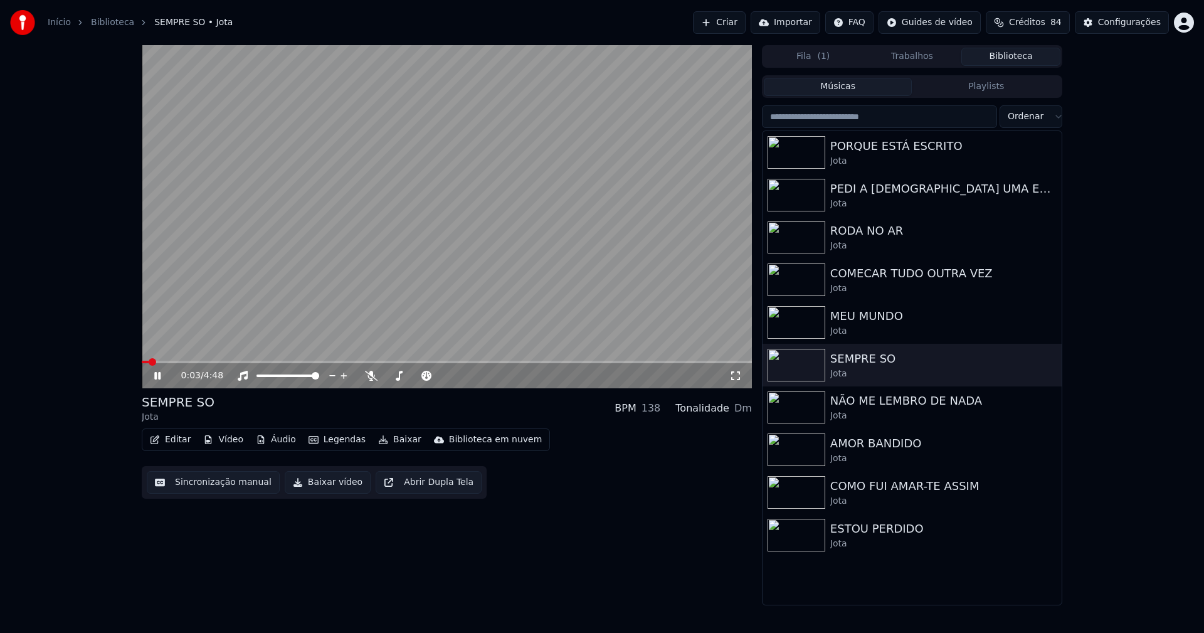
click at [161, 374] on icon at bounding box center [166, 376] width 29 height 10
click at [231, 443] on button "Vídeo" at bounding box center [223, 440] width 50 height 18
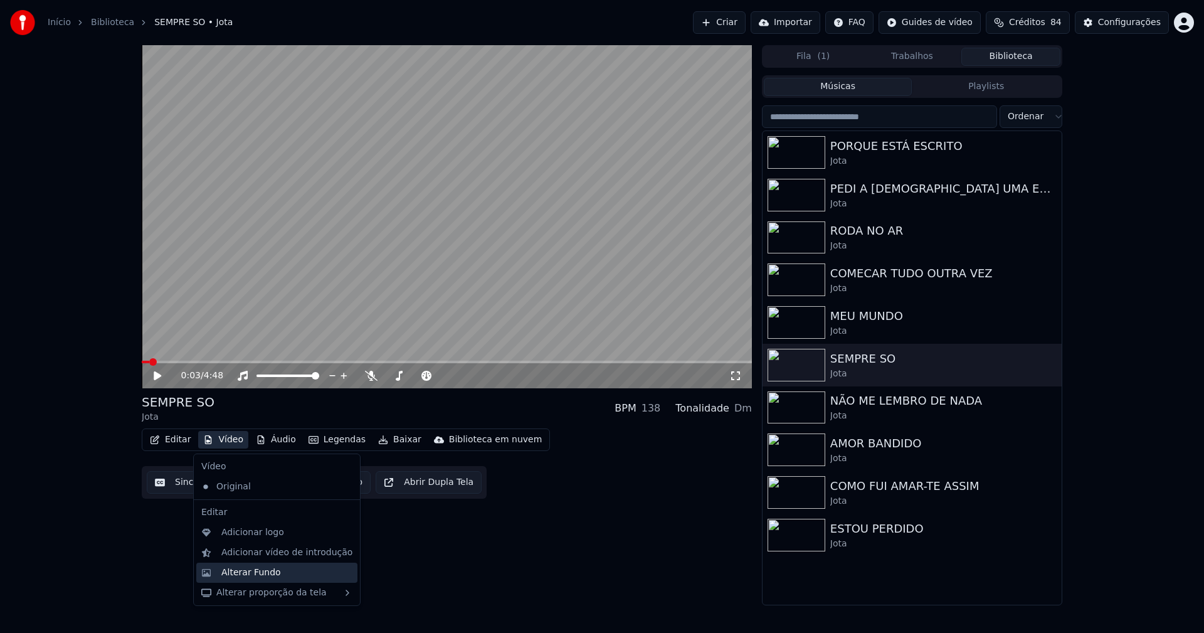
click at [263, 577] on div "Alterar Fundo" at bounding box center [251, 572] width 60 height 13
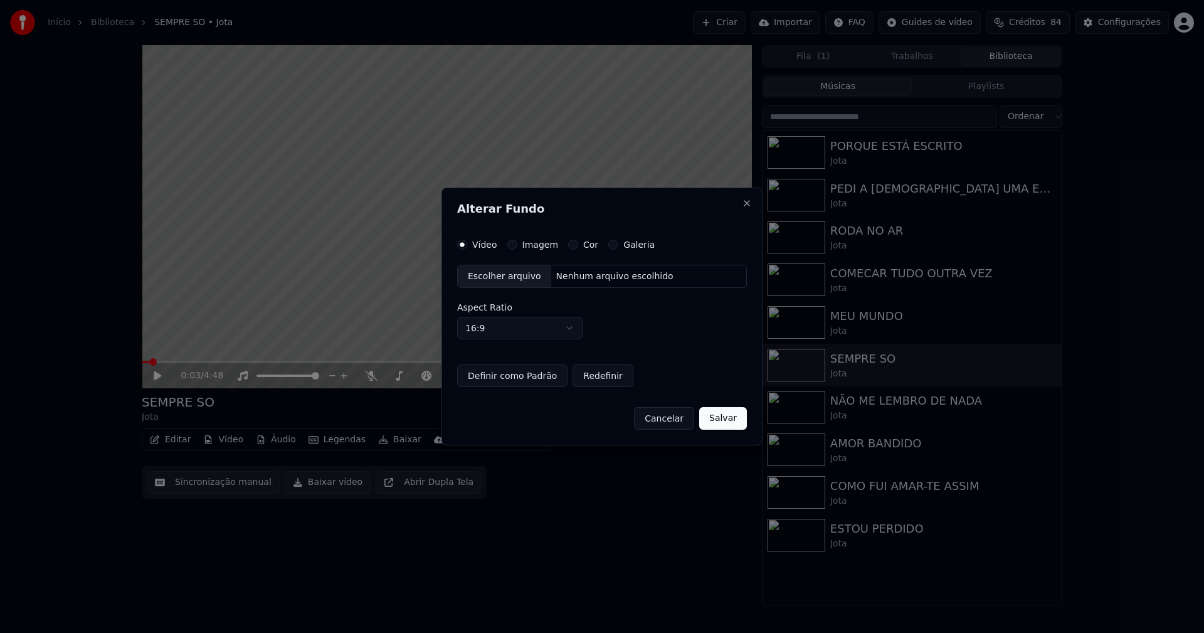
click at [503, 275] on div "Escolher arquivo" at bounding box center [504, 276] width 93 height 23
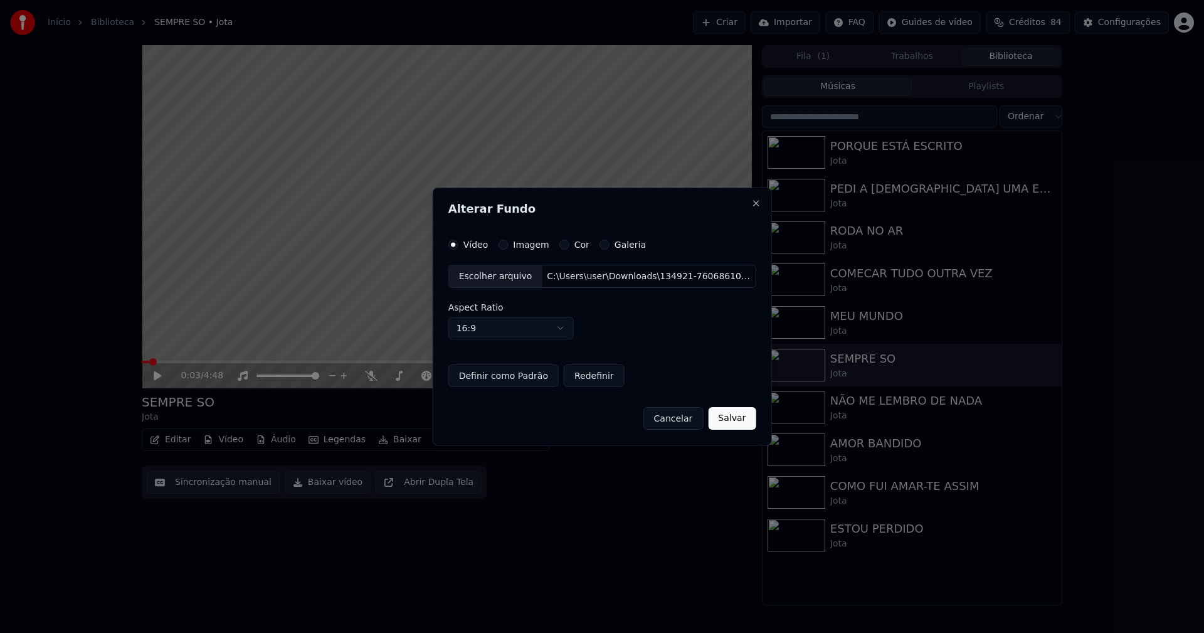
drag, startPoint x: 727, startPoint y: 423, endPoint x: 728, endPoint y: 408, distance: 15.2
click at [727, 423] on button "Salvar" at bounding box center [732, 418] width 48 height 23
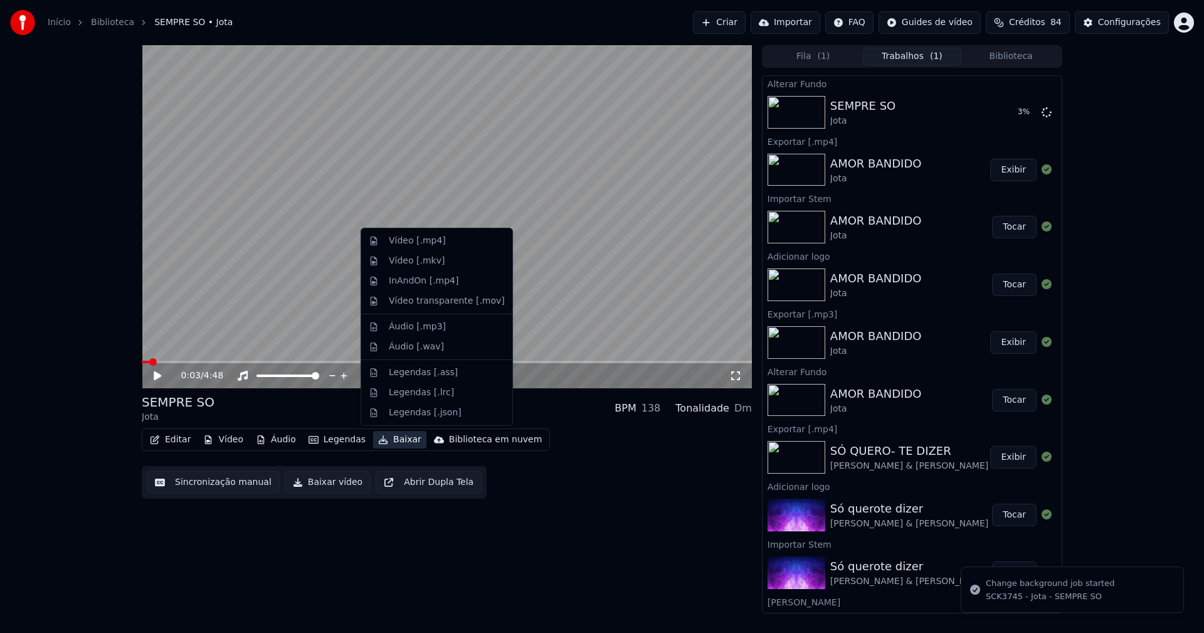
click at [394, 443] on button "Baixar" at bounding box center [399, 440] width 53 height 18
click at [415, 326] on div "Áudio [.mp3]" at bounding box center [417, 326] width 57 height 13
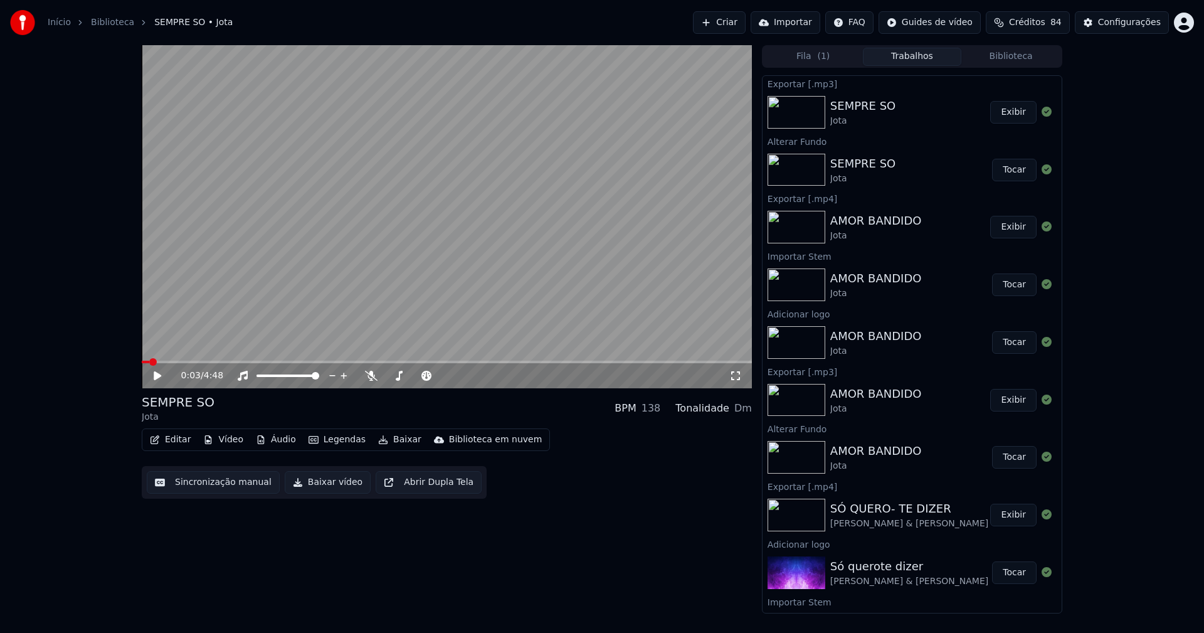
click at [239, 440] on button "Vídeo" at bounding box center [223, 440] width 50 height 18
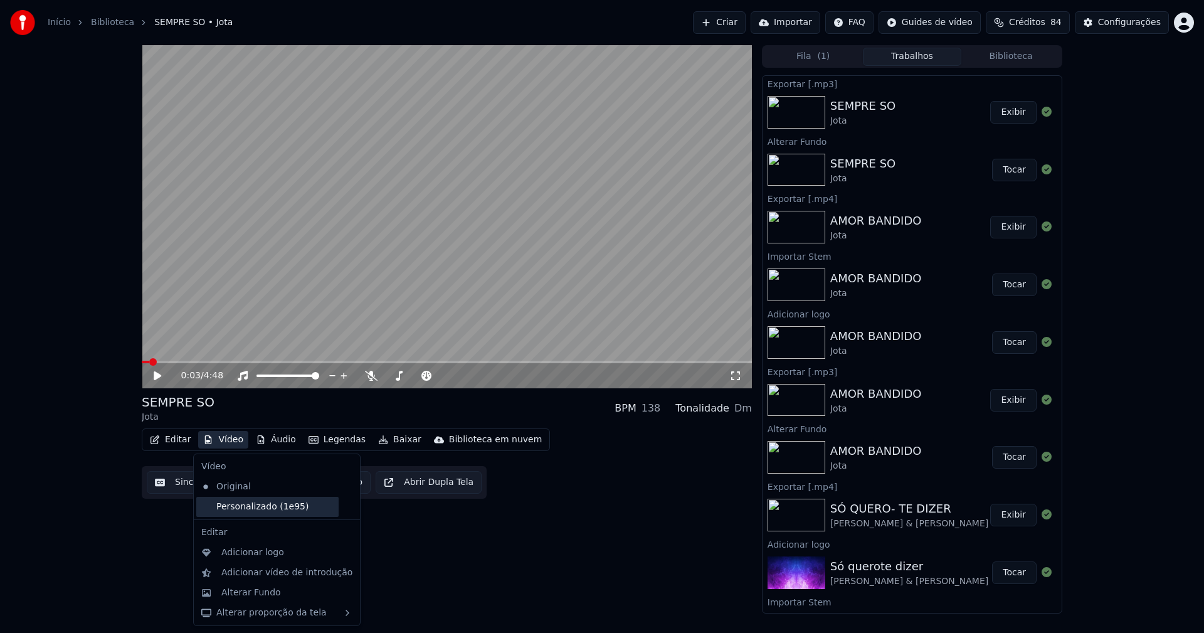
drag, startPoint x: 241, startPoint y: 507, endPoint x: 258, endPoint y: 485, distance: 27.7
click at [242, 507] on div "Personalizado (1e95)" at bounding box center [267, 507] width 142 height 20
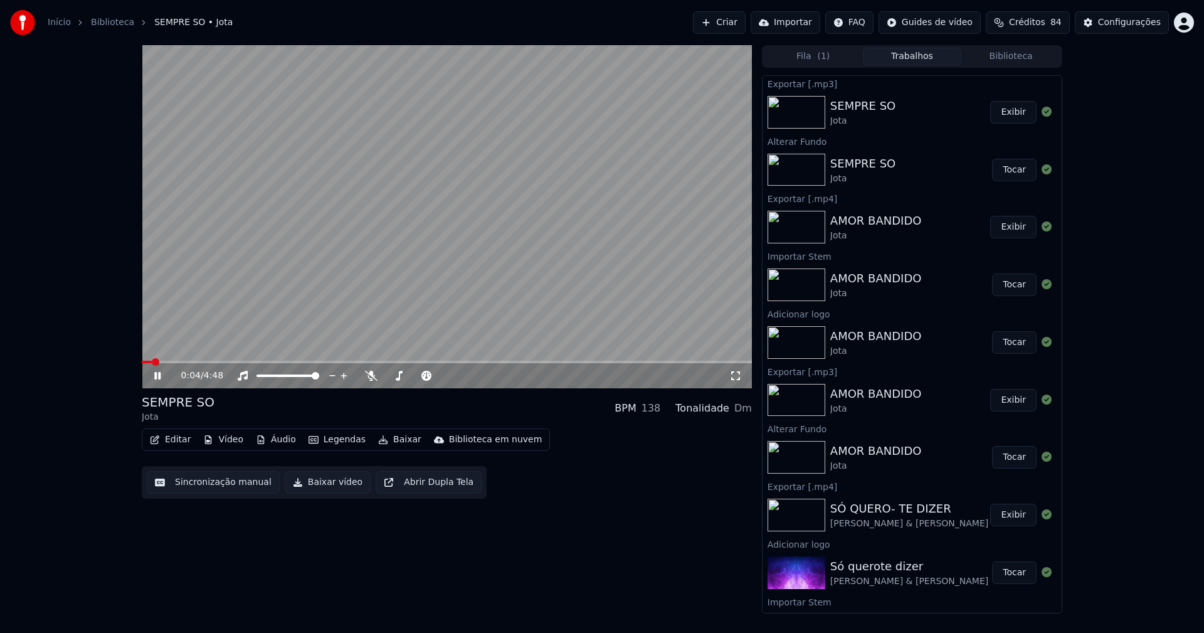
click at [154, 377] on icon at bounding box center [166, 376] width 29 height 10
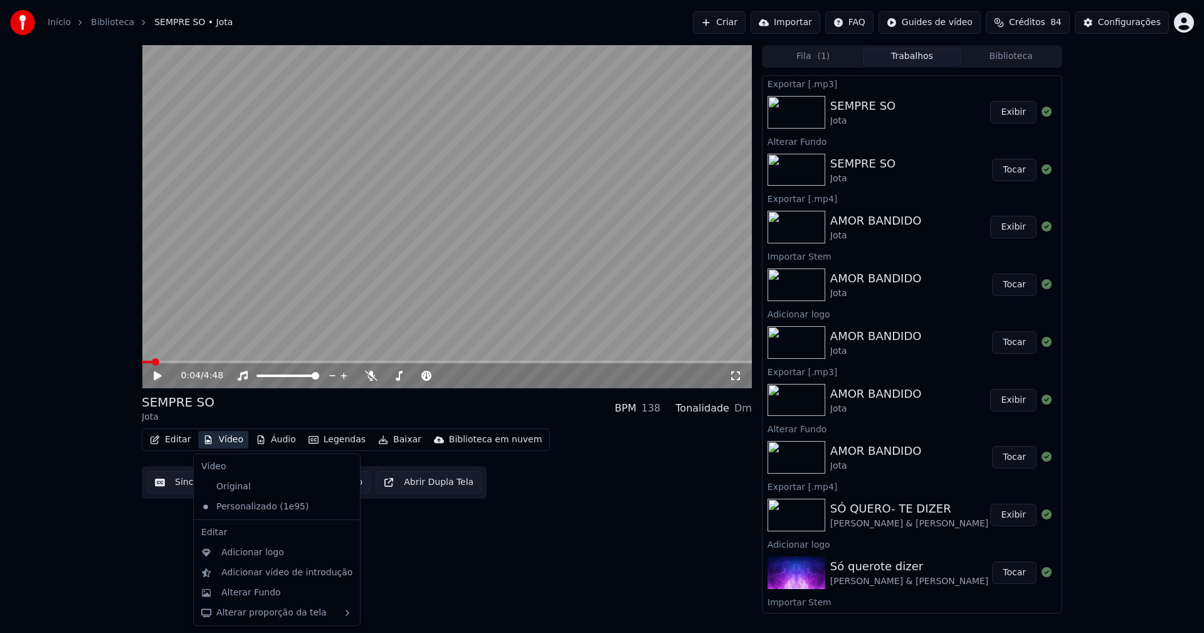
click at [233, 439] on button "Vídeo" at bounding box center [223, 440] width 50 height 18
click at [254, 556] on div "Adicionar logo" at bounding box center [252, 552] width 63 height 13
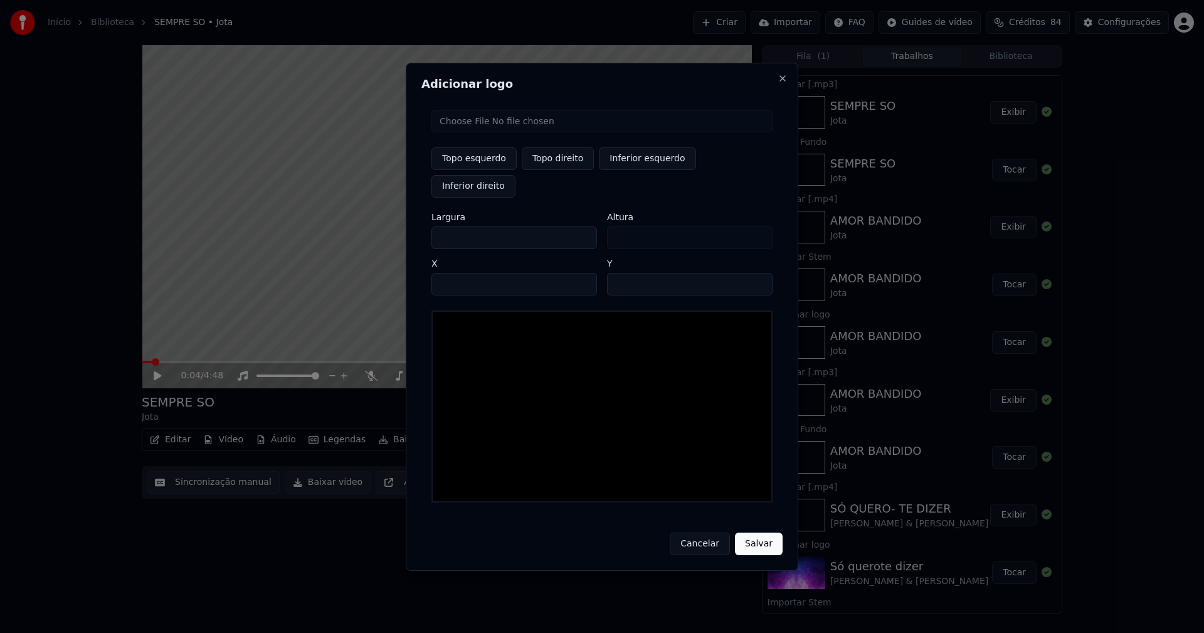
click at [479, 170] on button "Topo esquerdo" at bounding box center [473, 158] width 85 height 23
click at [471, 132] on input "file" at bounding box center [601, 121] width 341 height 23
type input "**********"
click at [548, 170] on button "Topo direito" at bounding box center [558, 158] width 72 height 23
type input "****"
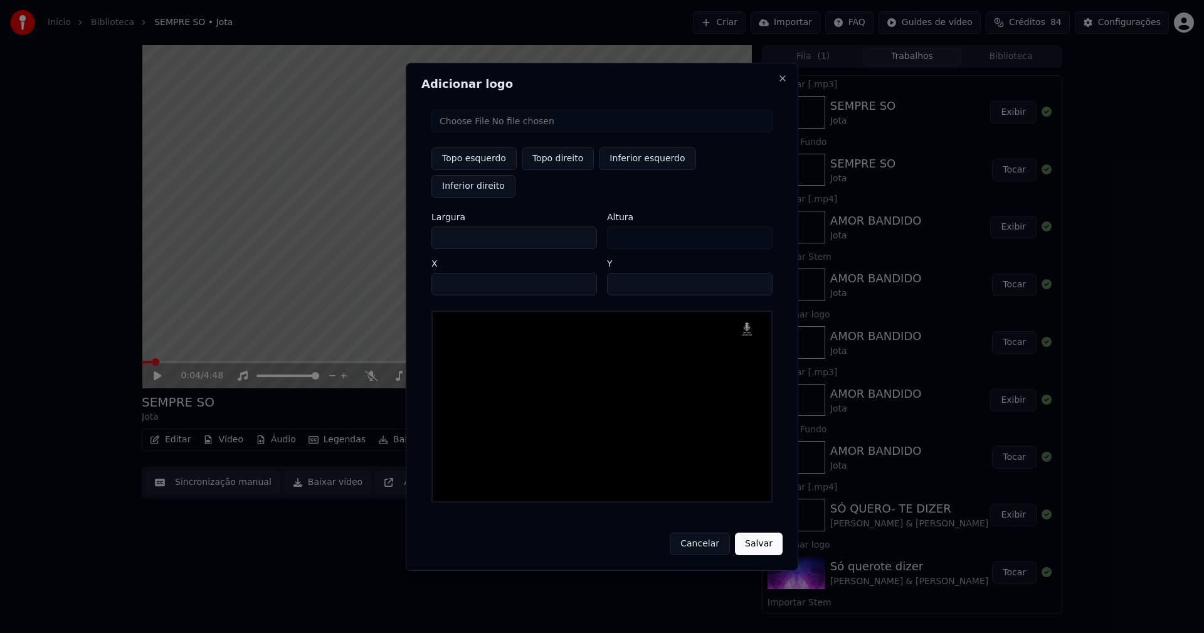
drag, startPoint x: 453, startPoint y: 226, endPoint x: 380, endPoint y: 226, distance: 73.3
click at [383, 226] on body "Início Biblioteca SEMPRE SO • [PERSON_NAME] Importar FAQ Guides de vídeo Crédit…" at bounding box center [602, 316] width 1204 height 633
type input "**"
type input "***"
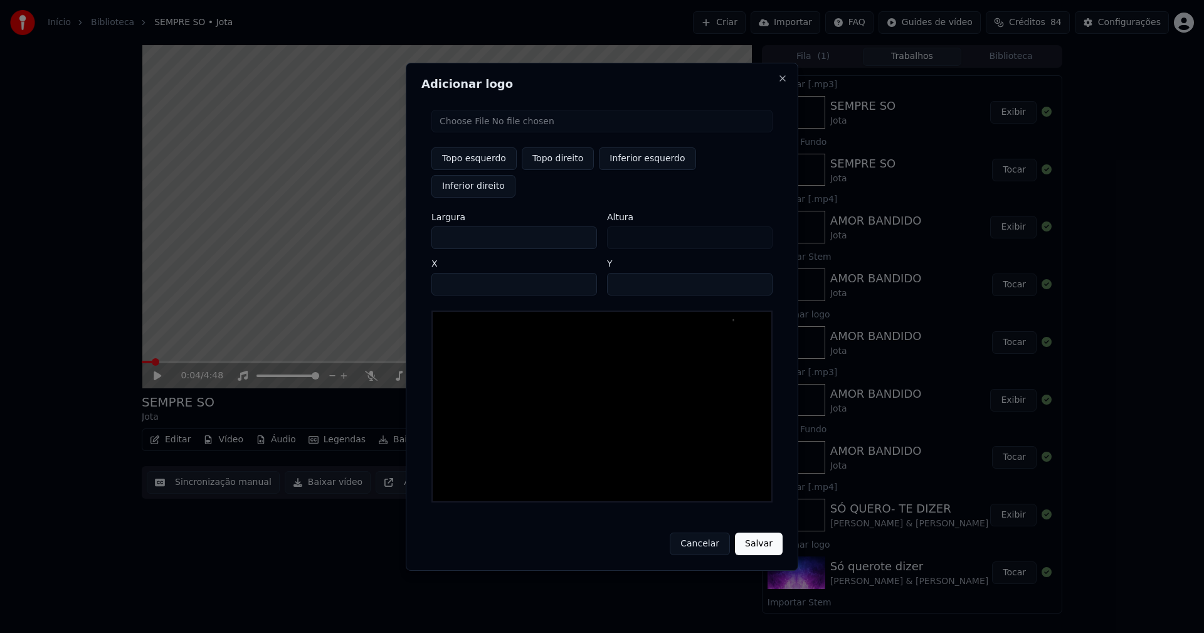
type input "***"
click at [621, 273] on input "**" at bounding box center [690, 284] width 166 height 23
type input "**"
click at [456, 273] on input "****" at bounding box center [514, 284] width 166 height 23
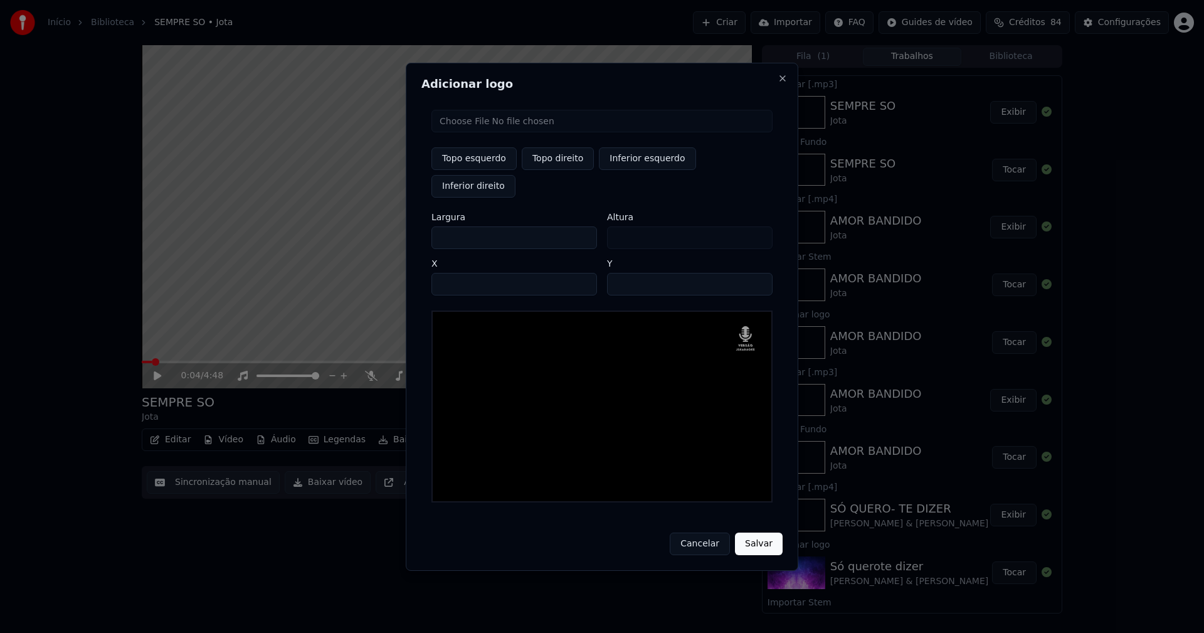
type input "****"
click at [755, 532] on button "Salvar" at bounding box center [759, 543] width 48 height 23
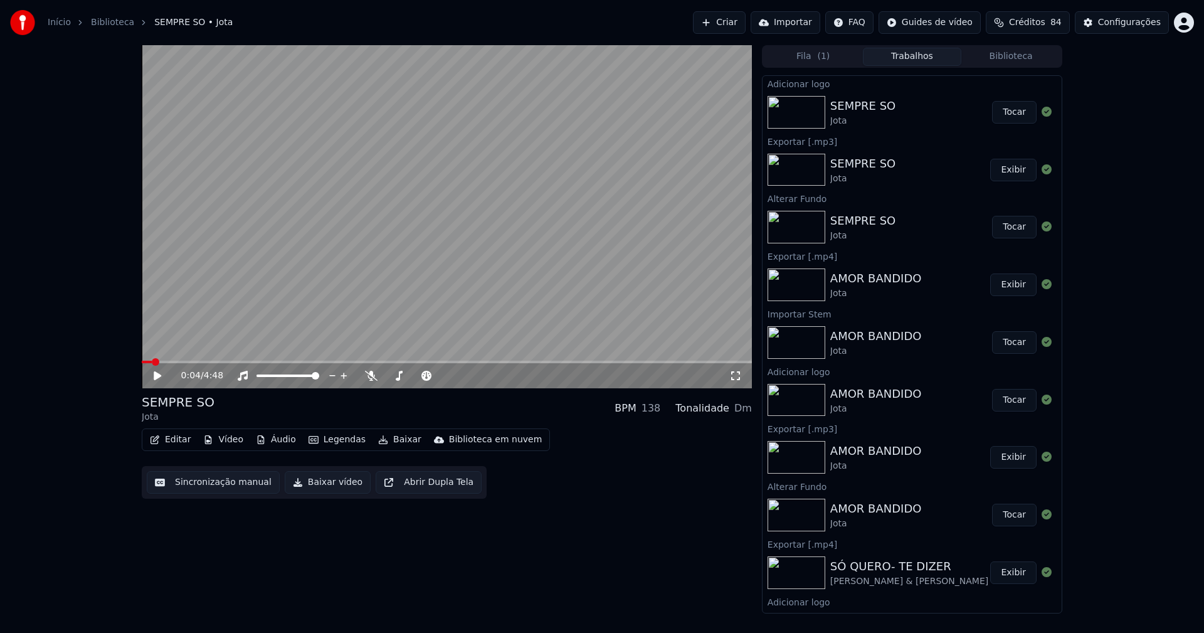
click at [58, 24] on link "Início" at bounding box center [59, 22] width 23 height 13
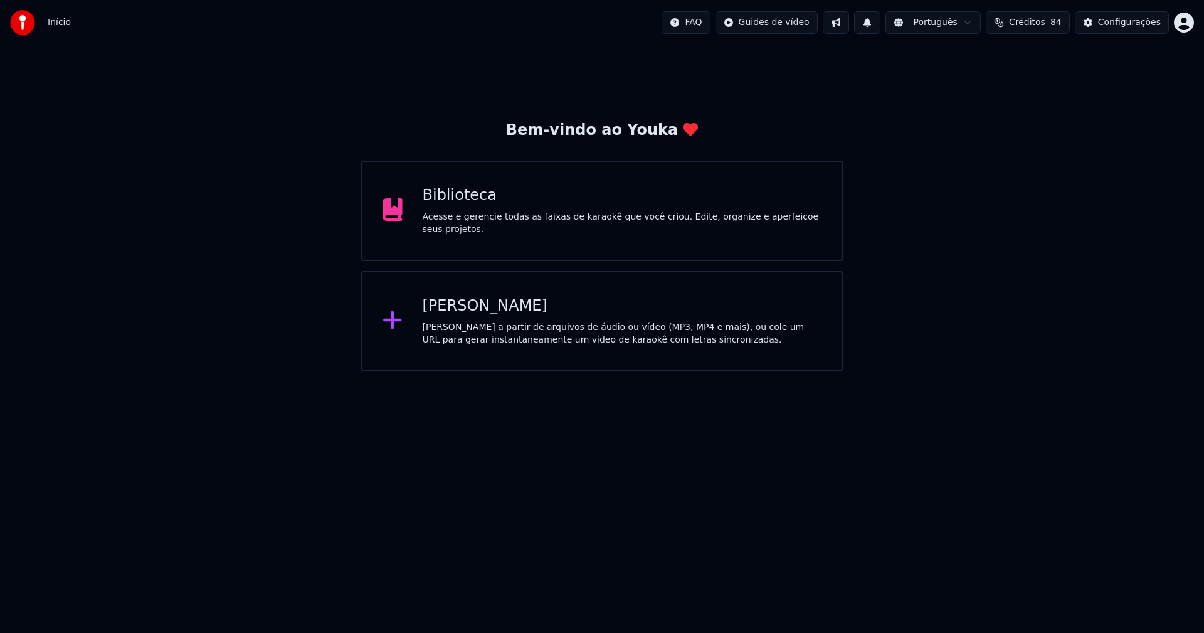
click at [510, 317] on div "Criar Karaokê Crie karaokê a partir de arquivos de áudio ou vídeo (MP3, MP4 e m…" at bounding box center [622, 321] width 399 height 50
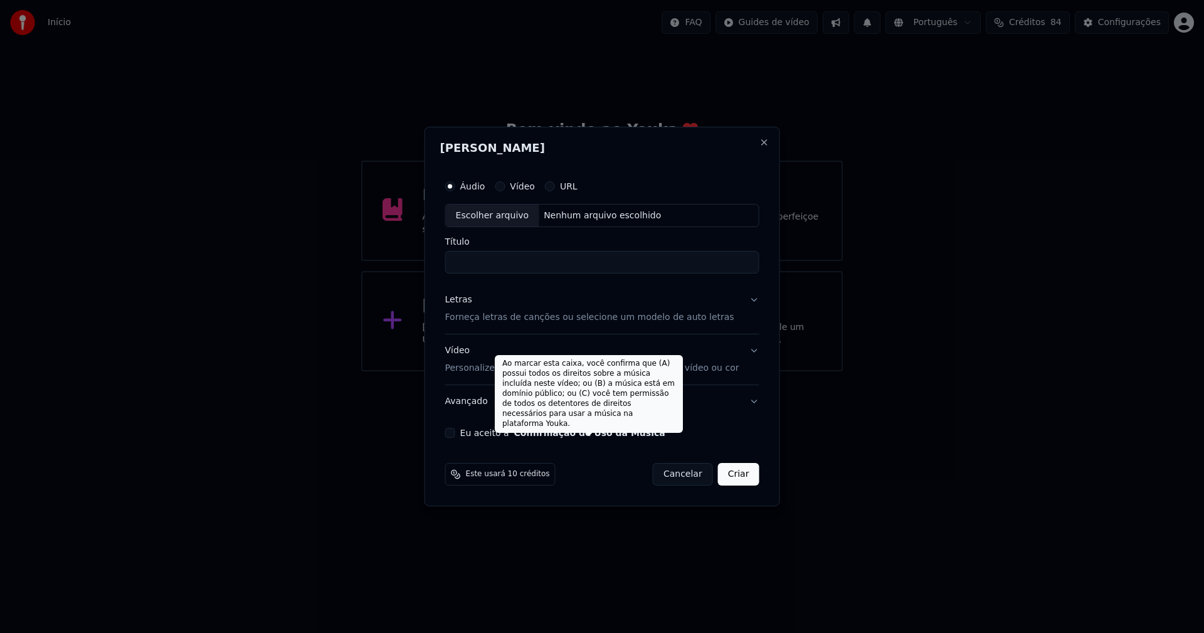
drag, startPoint x: 658, startPoint y: 435, endPoint x: 538, endPoint y: 431, distance: 120.4
click at [538, 431] on div "Eu aceito a Confirmação de Uso da Música" at bounding box center [602, 433] width 314 height 10
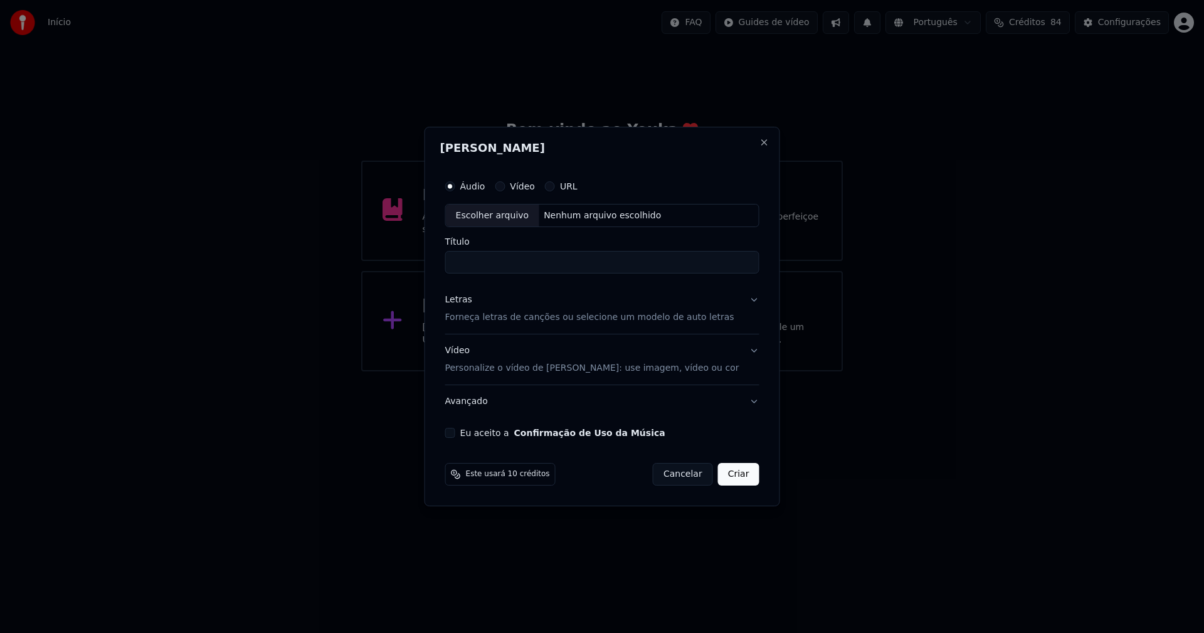
click at [671, 483] on button "Cancelar" at bounding box center [683, 474] width 60 height 23
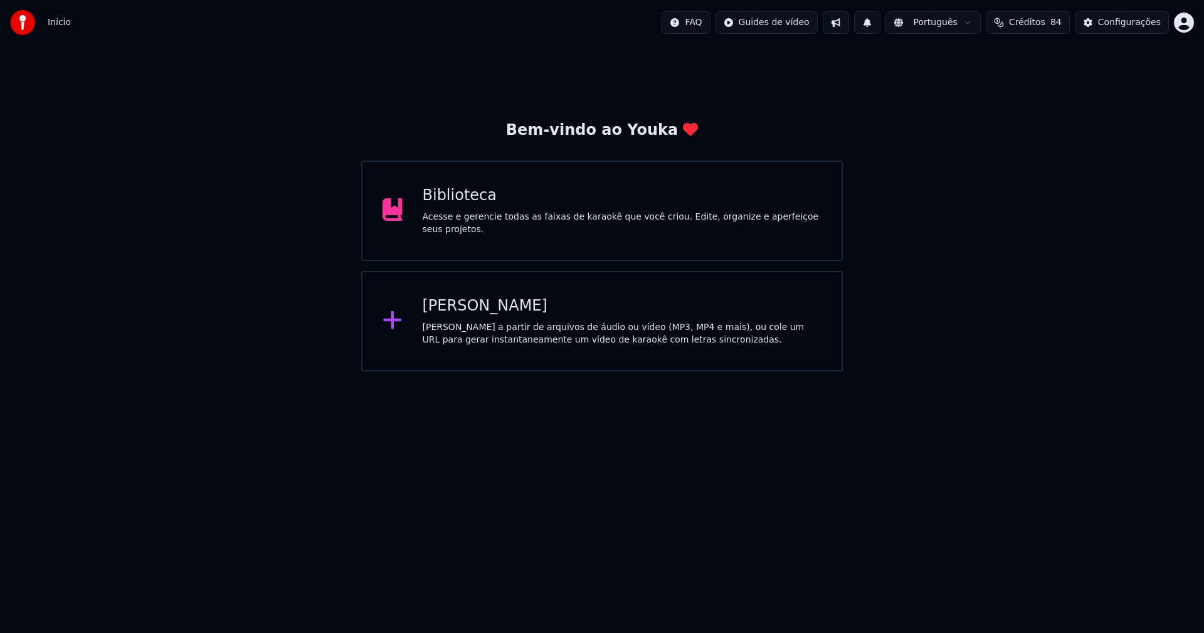
click at [456, 206] on div "Biblioteca" at bounding box center [622, 196] width 399 height 20
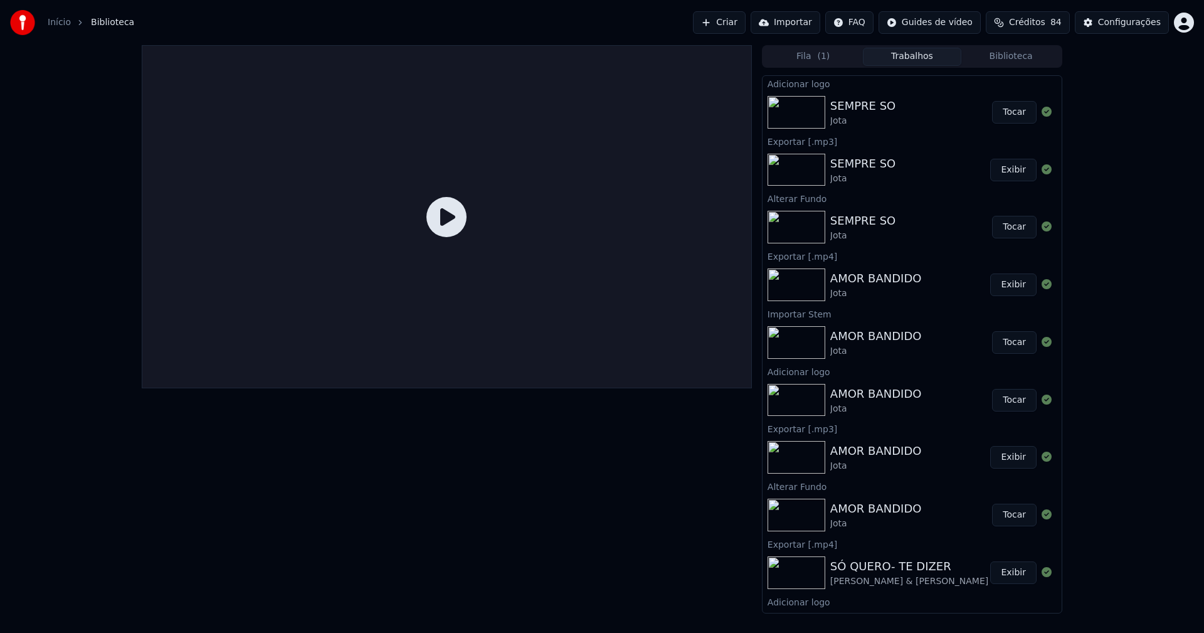
click at [1012, 51] on button "Biblioteca" at bounding box center [1010, 57] width 99 height 18
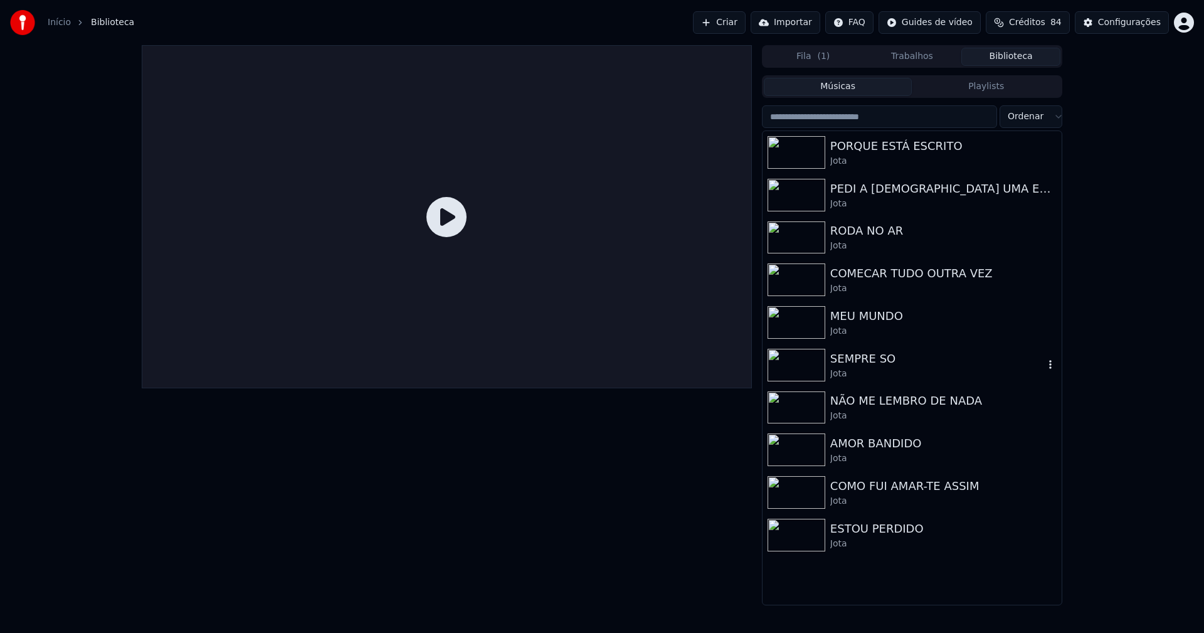
click at [880, 355] on div "SEMPRE SO" at bounding box center [937, 359] width 214 height 18
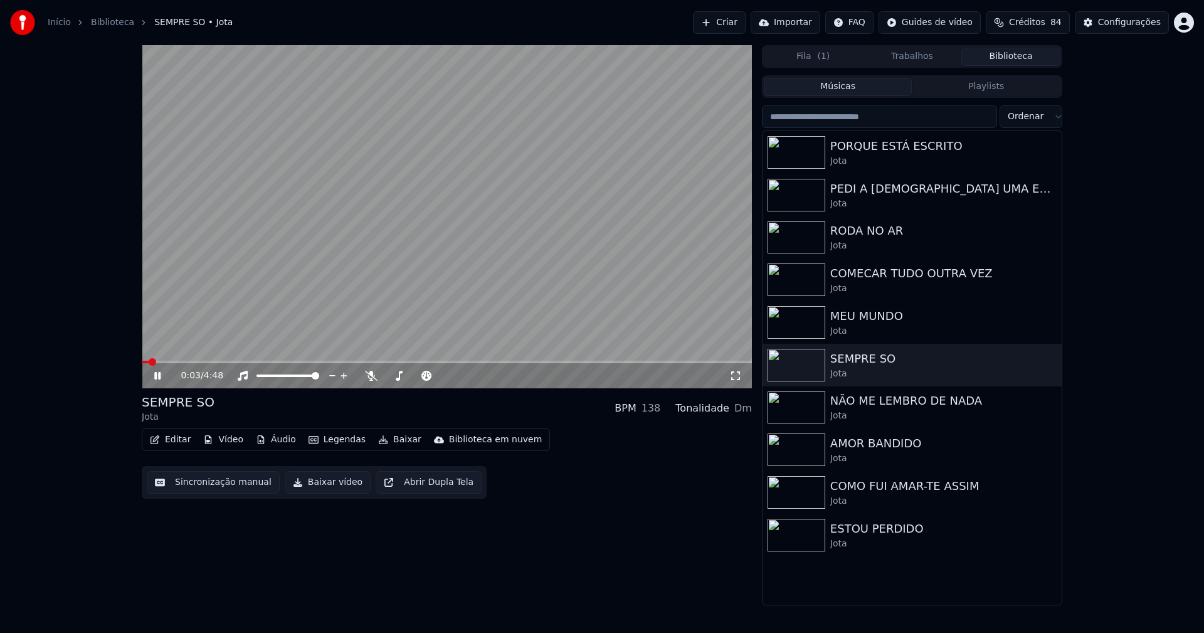
click at [159, 377] on icon at bounding box center [157, 376] width 6 height 8
click at [182, 437] on button "Editar" at bounding box center [170, 440] width 51 height 18
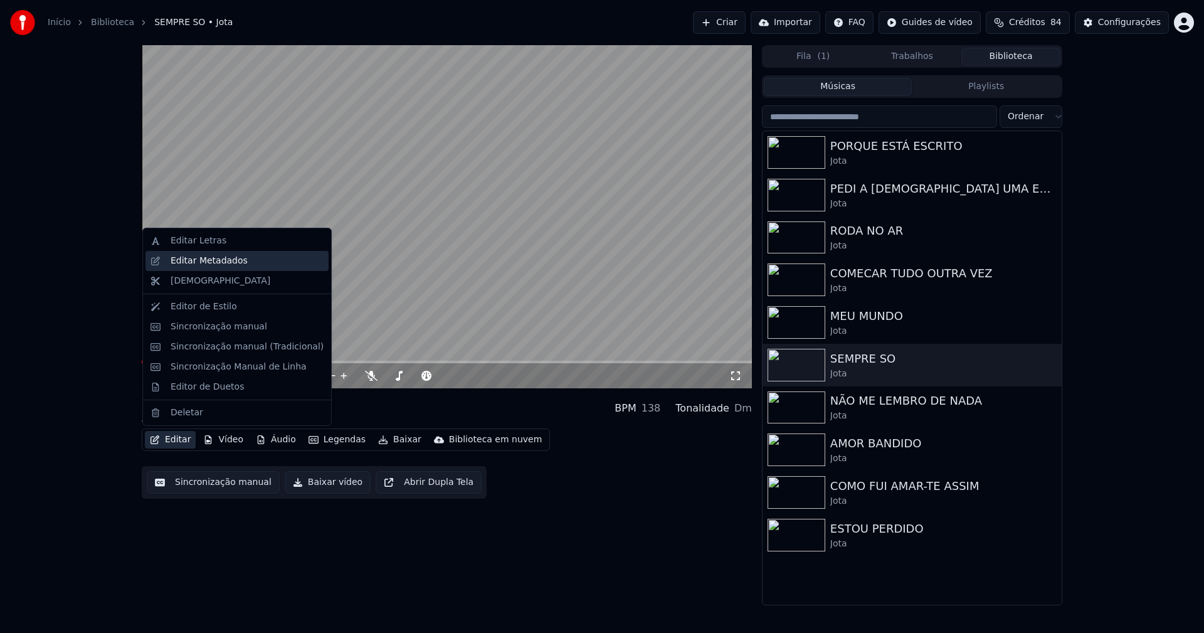
click at [211, 263] on div "Editar Metadados" at bounding box center [209, 261] width 77 height 13
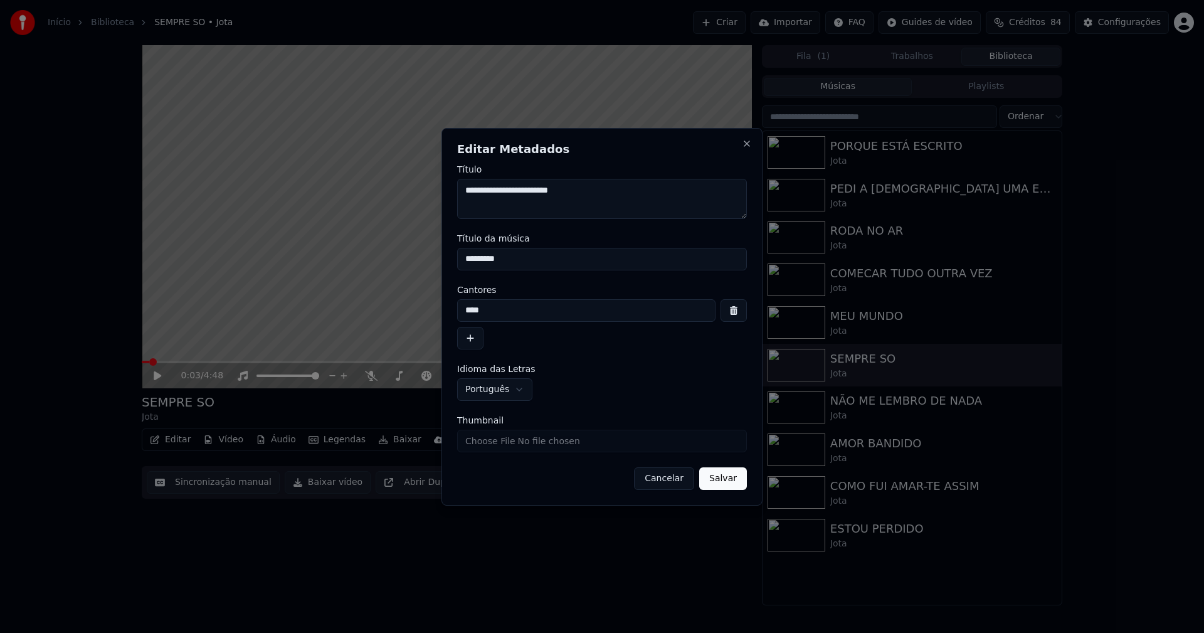
click at [518, 256] on input "*********" at bounding box center [602, 259] width 290 height 23
type input "*********"
click at [720, 481] on button "Salvar" at bounding box center [723, 478] width 48 height 23
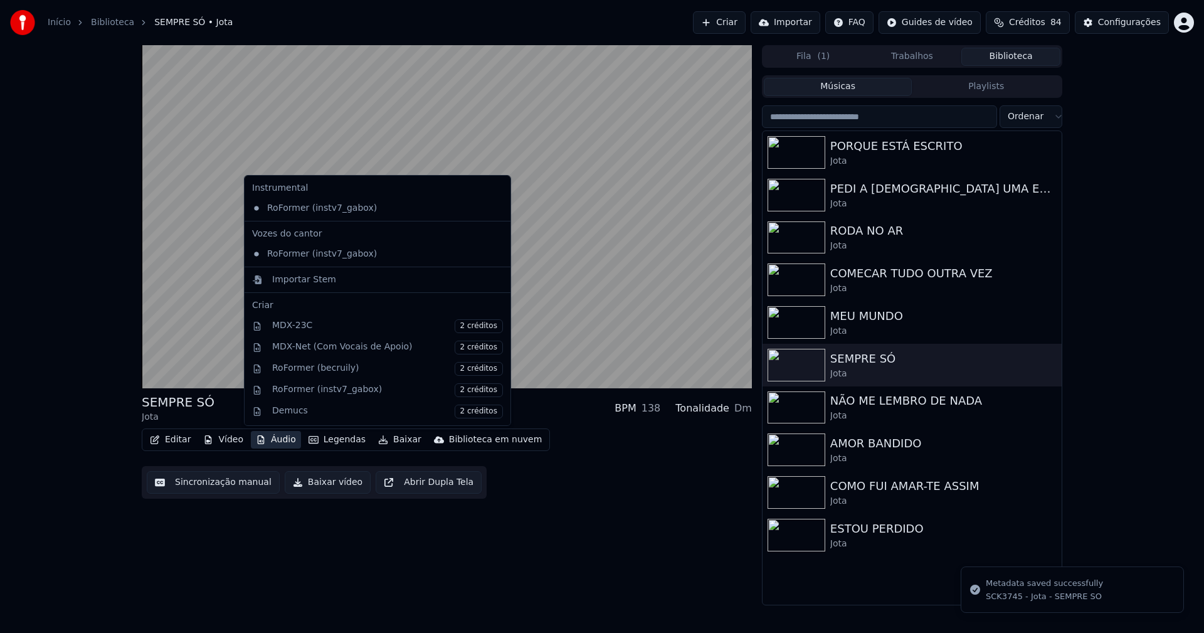
click at [280, 439] on button "Áudio" at bounding box center [276, 440] width 50 height 18
click at [295, 278] on div "Importar Stem" at bounding box center [304, 279] width 64 height 13
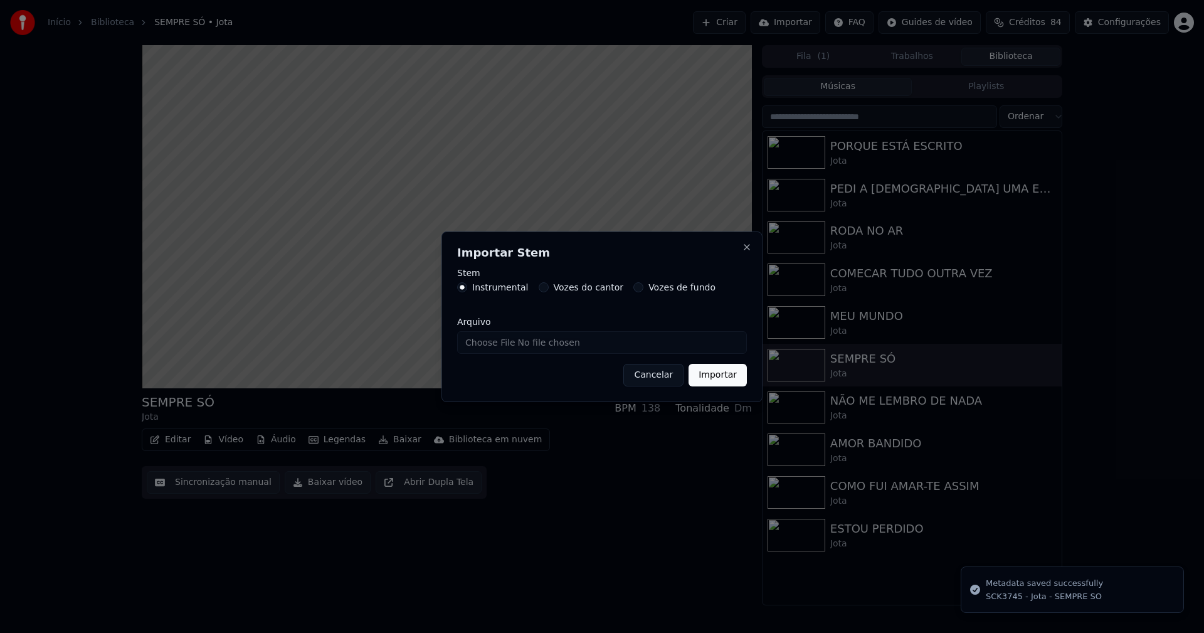
click at [507, 343] on input "Arquivo" at bounding box center [602, 342] width 290 height 23
type input "**********"
click at [719, 381] on button "Importar" at bounding box center [717, 375] width 58 height 23
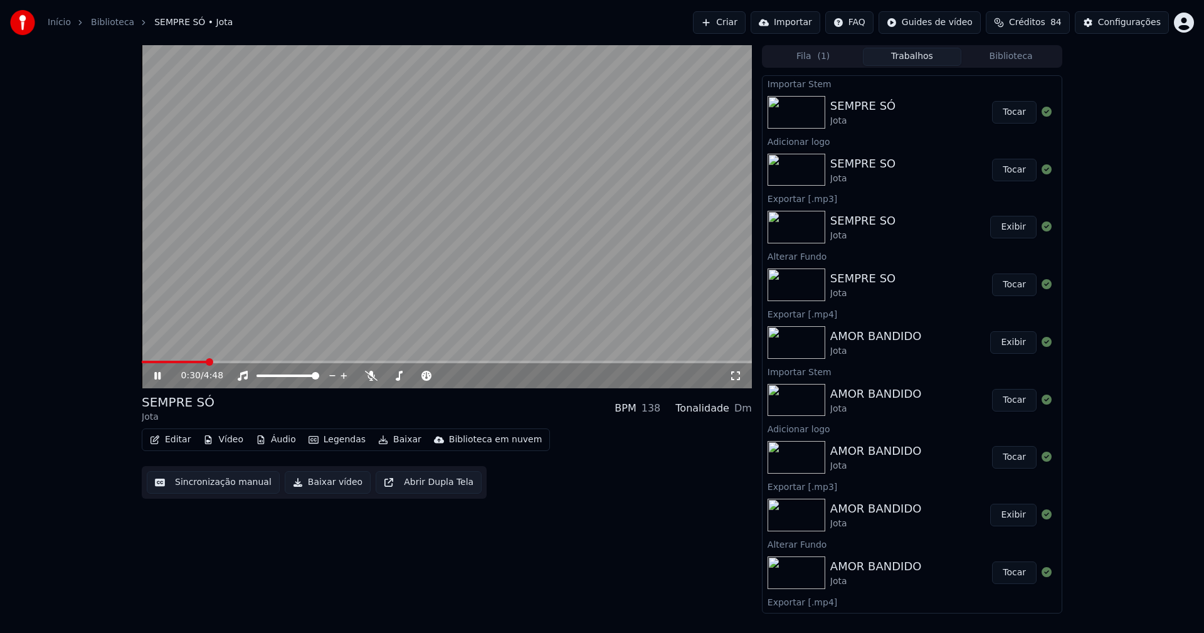
click at [1001, 115] on button "Tocar" at bounding box center [1014, 112] width 45 height 23
click at [274, 441] on button "Áudio" at bounding box center [276, 440] width 50 height 18
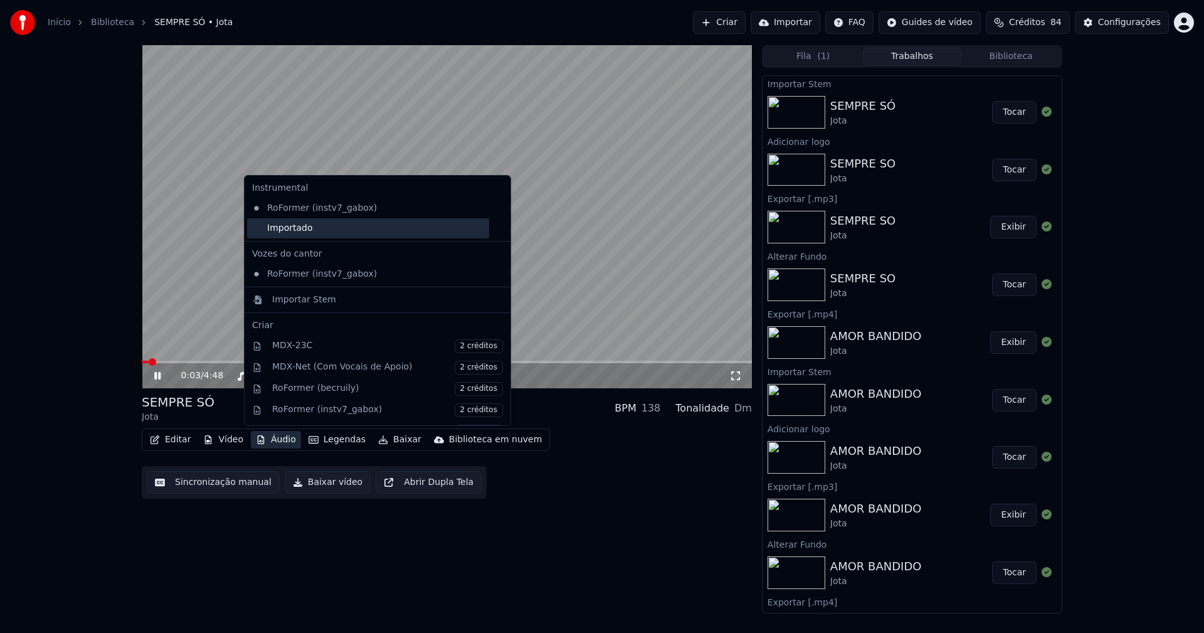
click at [257, 233] on div "Importado" at bounding box center [368, 228] width 242 height 20
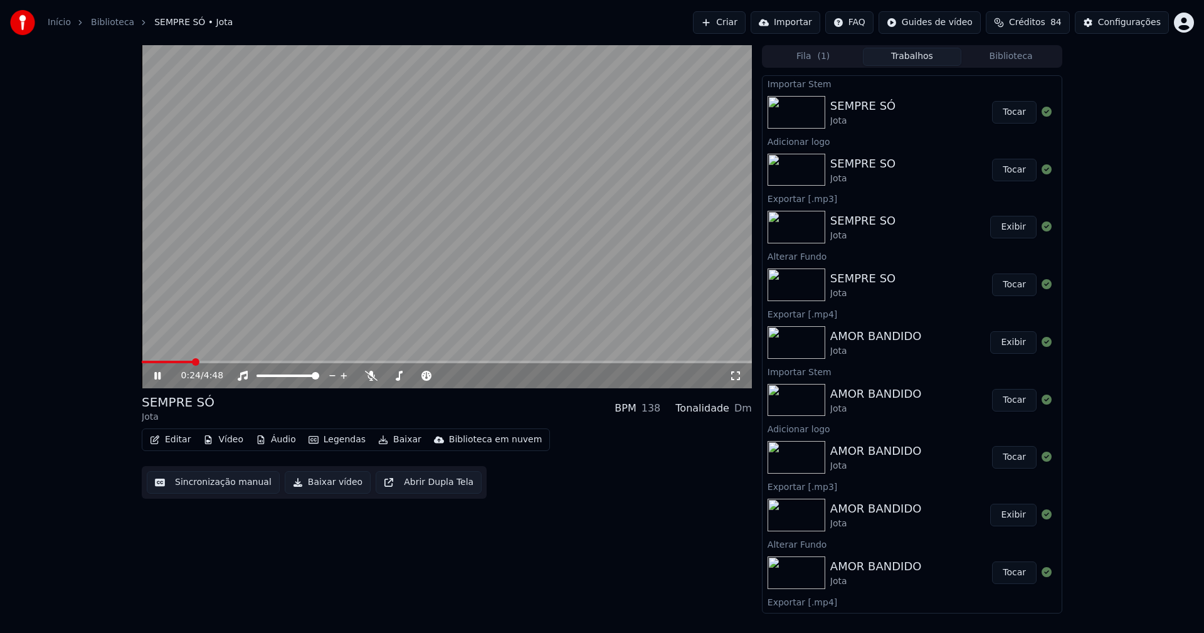
click at [162, 376] on icon at bounding box center [166, 376] width 29 height 10
click at [168, 444] on button "Editar" at bounding box center [170, 440] width 51 height 18
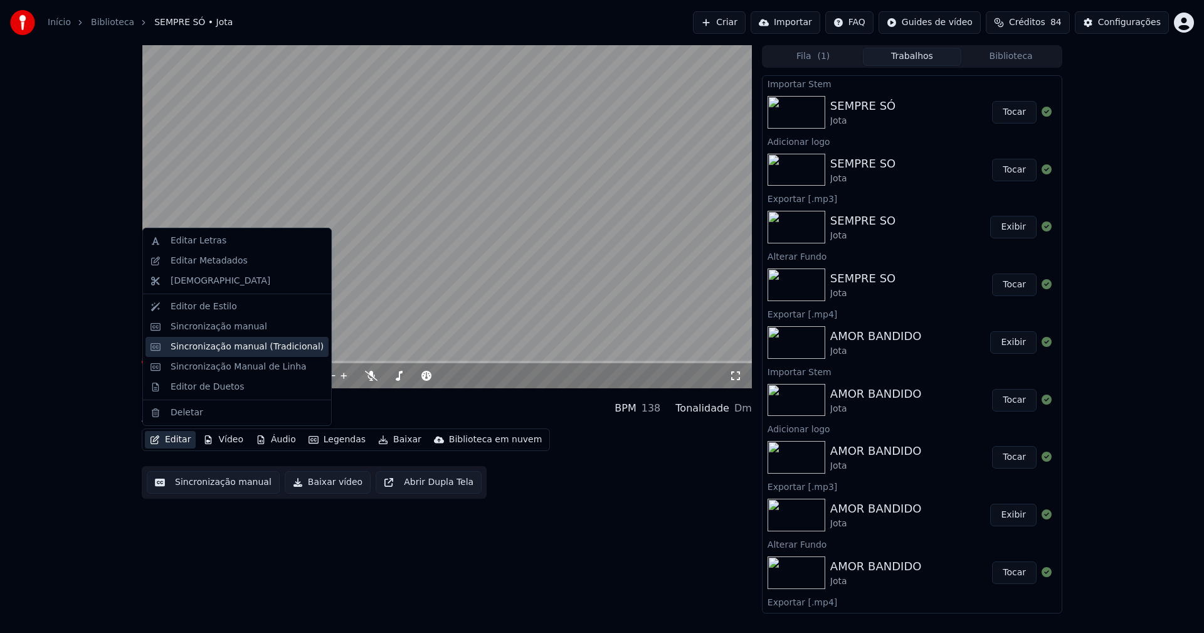
click at [234, 347] on div "Sincronização manual (Tradicional)" at bounding box center [247, 346] width 153 height 13
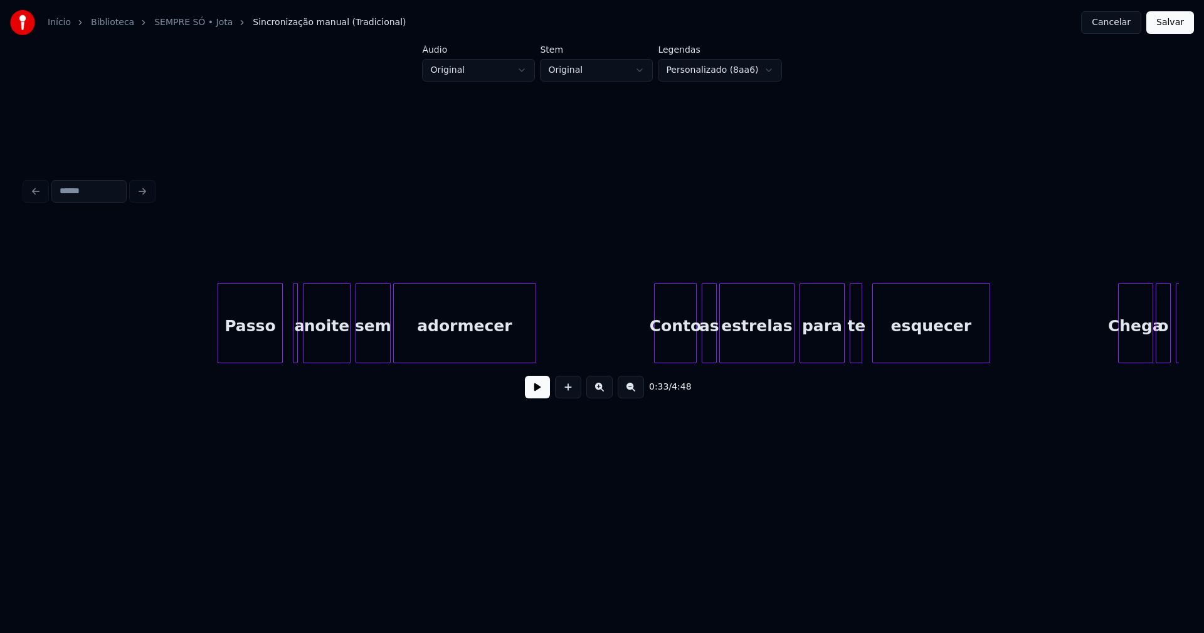
scroll to position [0, 4028]
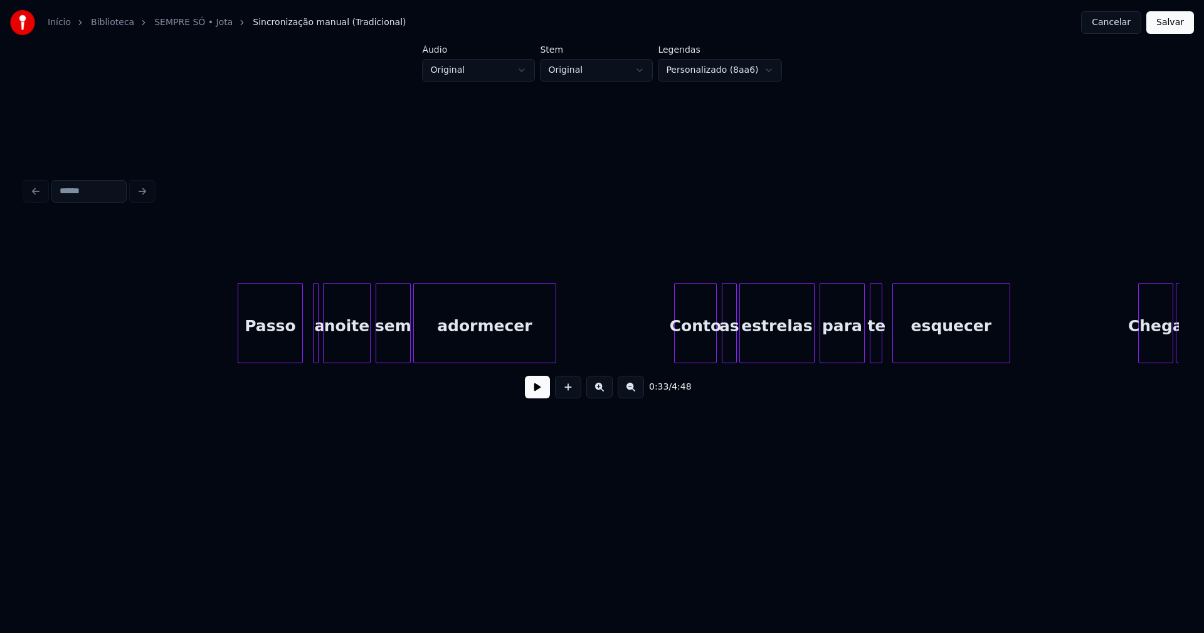
click at [314, 344] on div at bounding box center [316, 322] width 4 height 79
click at [315, 337] on div at bounding box center [317, 322] width 4 height 79
click at [305, 340] on div at bounding box center [307, 322] width 4 height 79
click at [537, 397] on button at bounding box center [537, 387] width 25 height 23
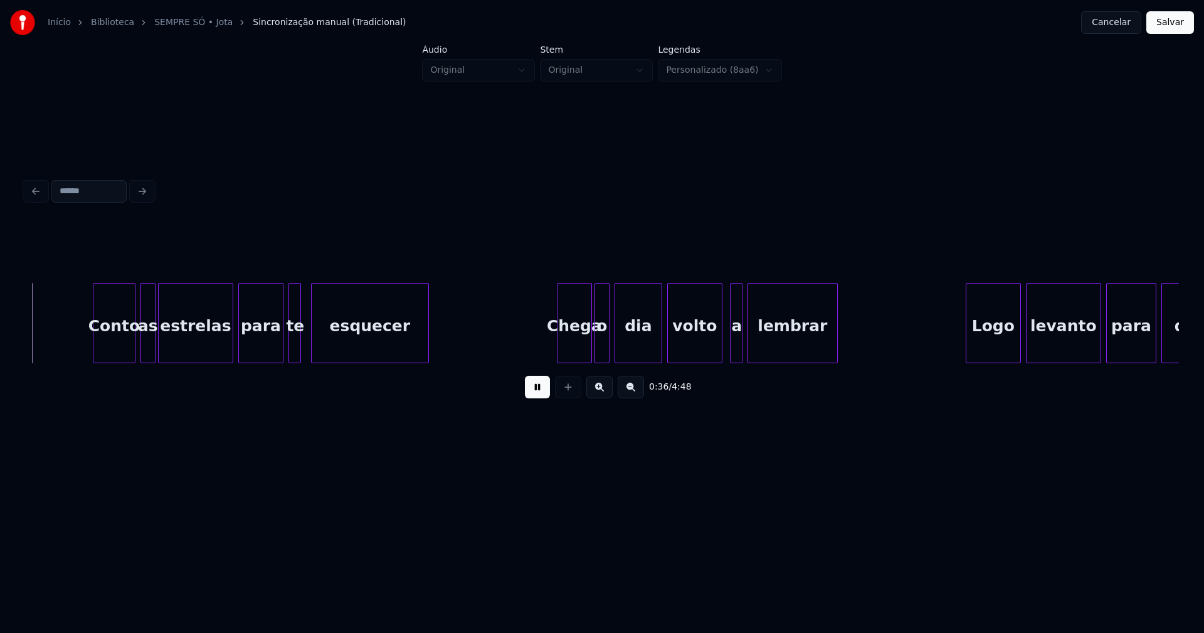
scroll to position [0, 4615]
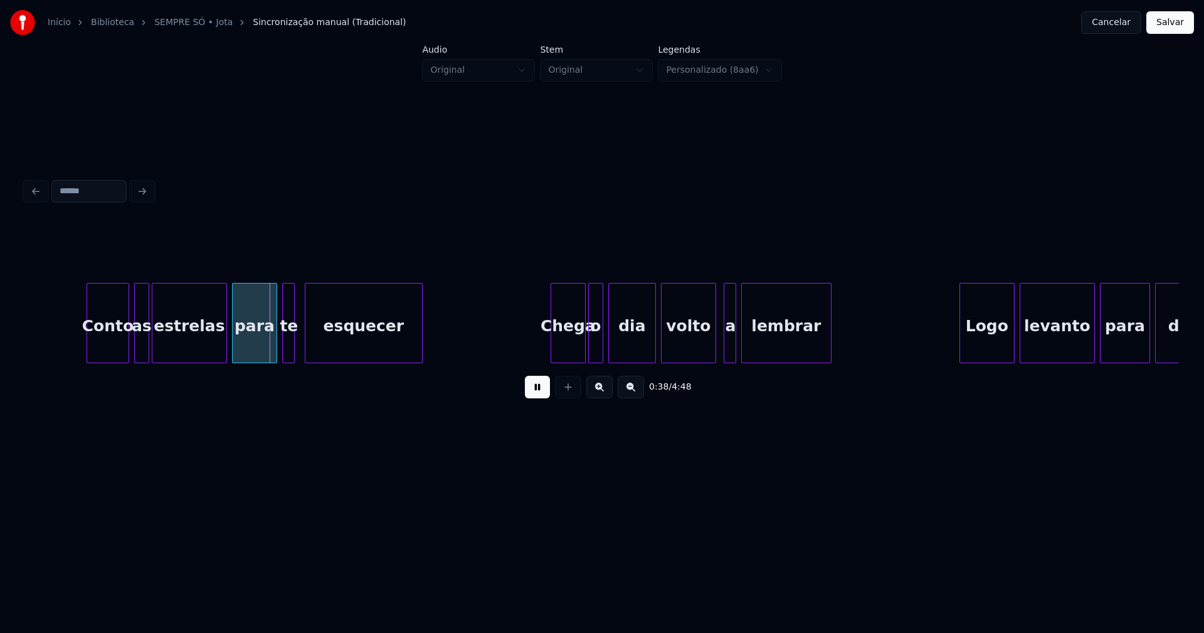
click at [115, 352] on div at bounding box center [115, 322] width 4 height 79
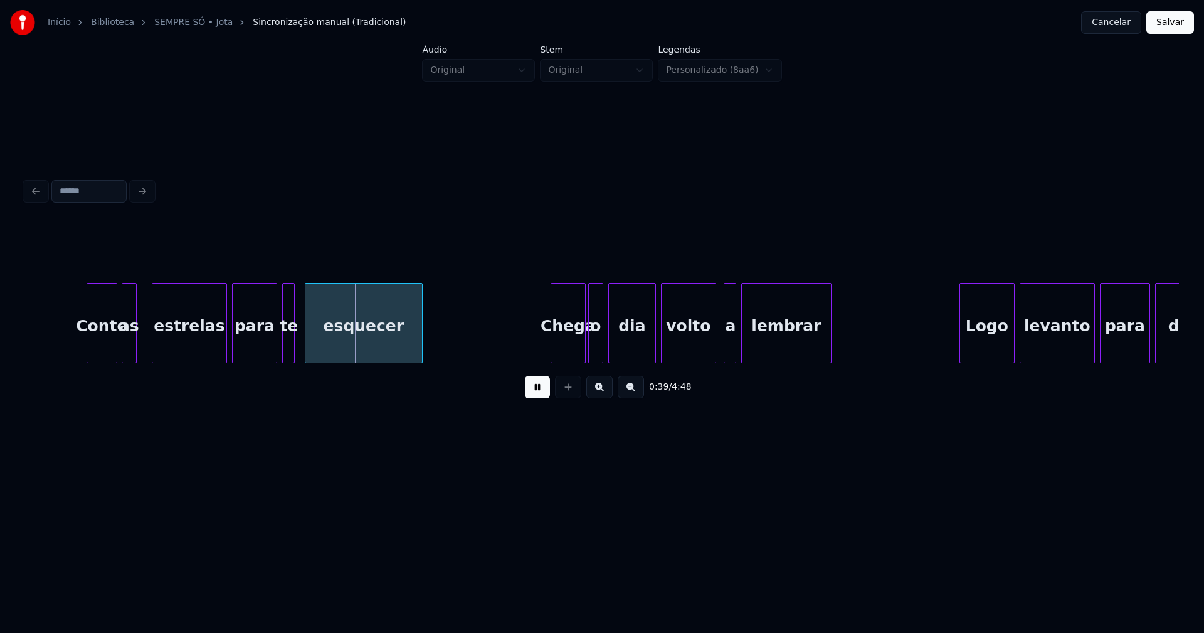
click at [129, 347] on div "as" at bounding box center [129, 325] width 14 height 85
click at [160, 344] on div "estrelas" at bounding box center [183, 325] width 74 height 85
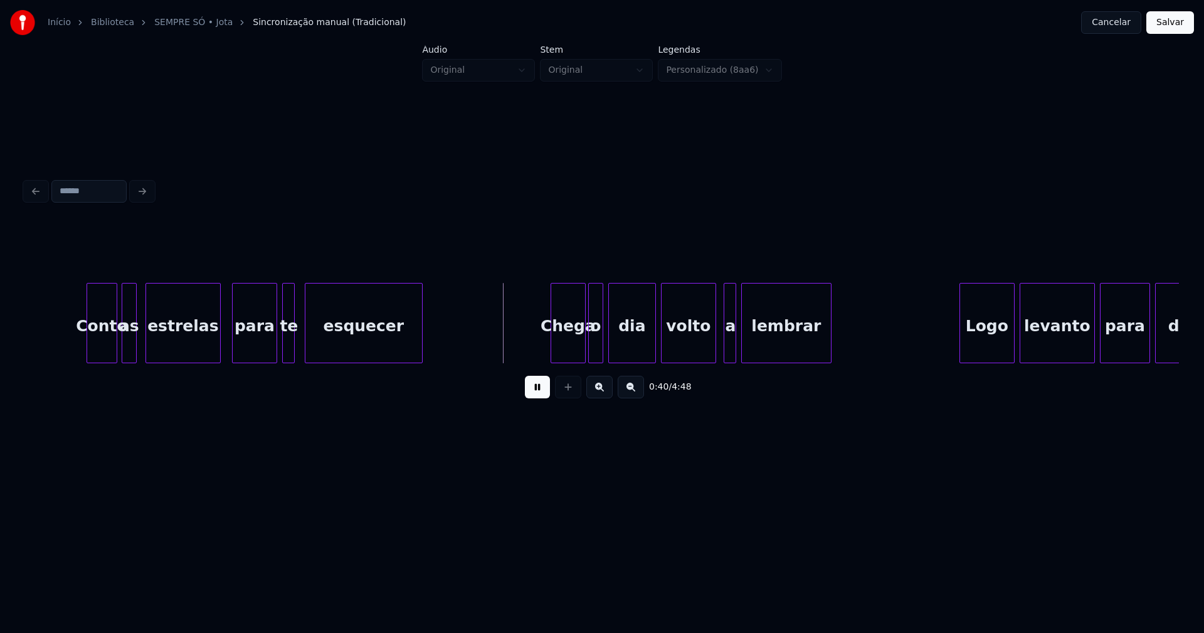
click at [305, 344] on div "esquecer" at bounding box center [364, 323] width 118 height 80
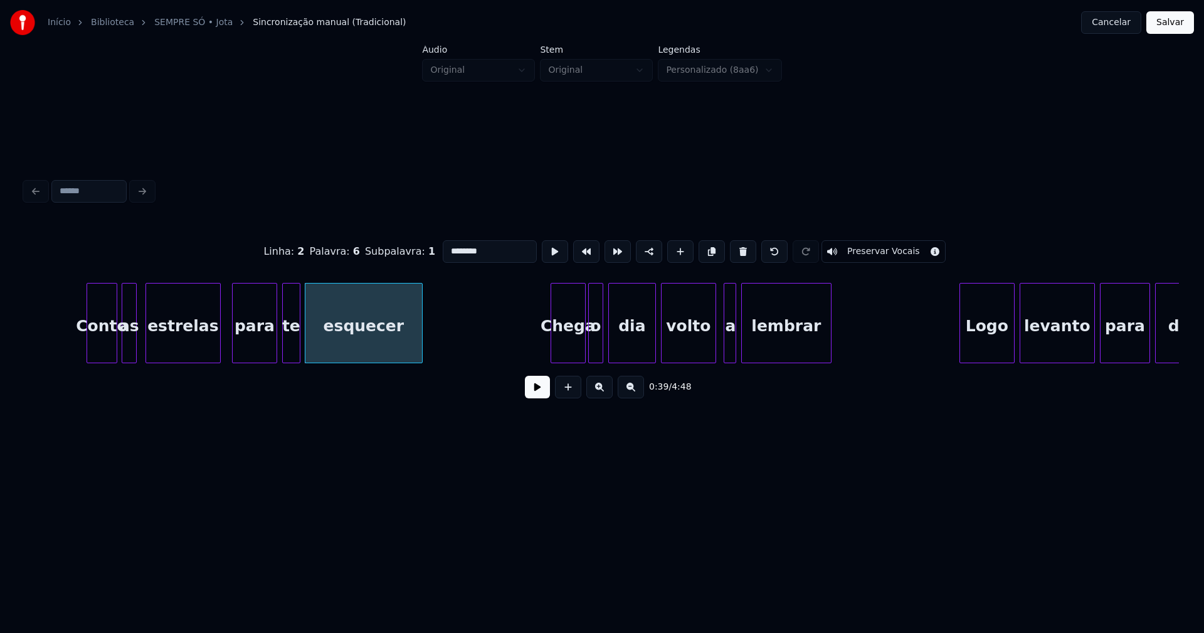
click at [296, 344] on div at bounding box center [298, 322] width 4 height 79
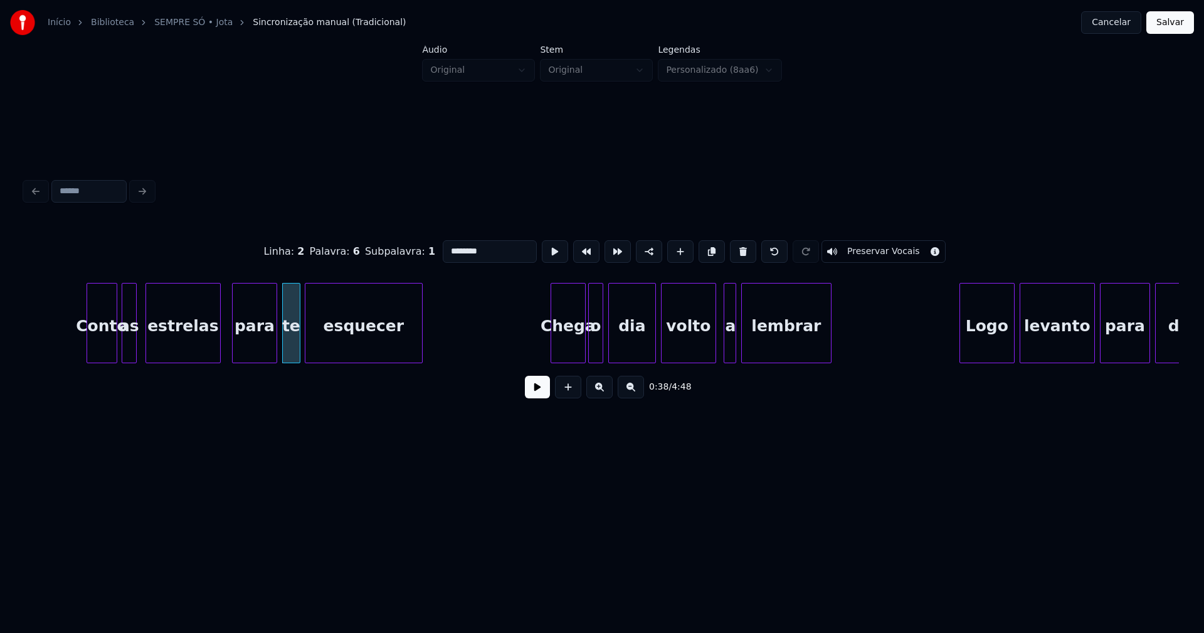
click at [532, 394] on button at bounding box center [537, 387] width 25 height 23
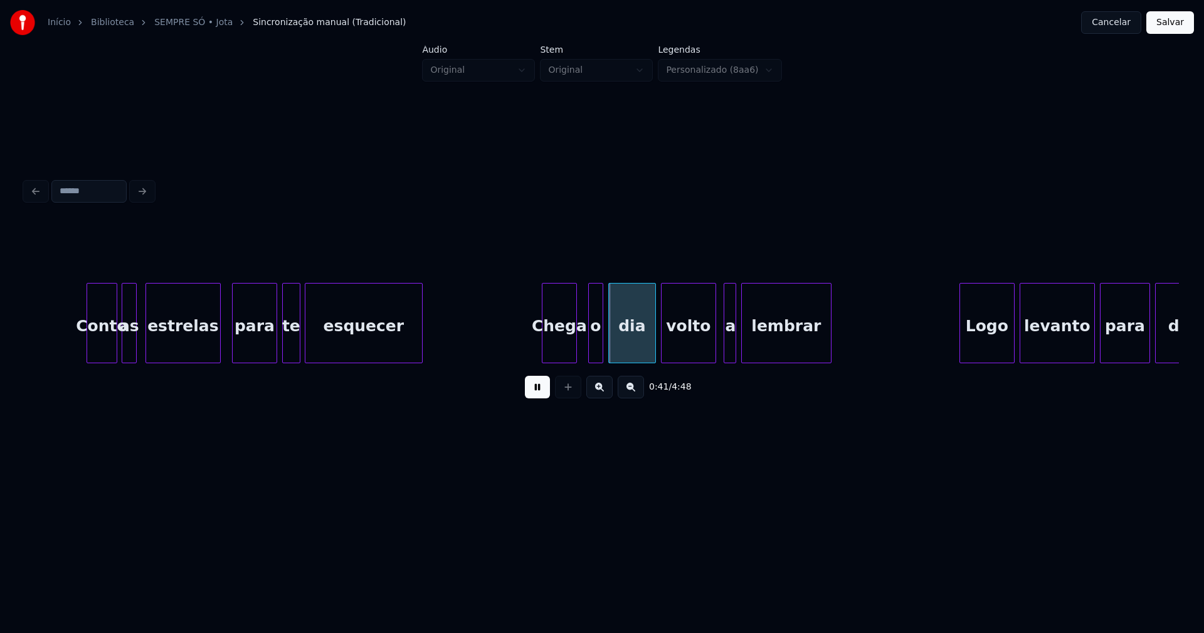
click at [557, 352] on div "Chega" at bounding box center [559, 325] width 34 height 85
click at [537, 349] on div at bounding box center [536, 322] width 4 height 79
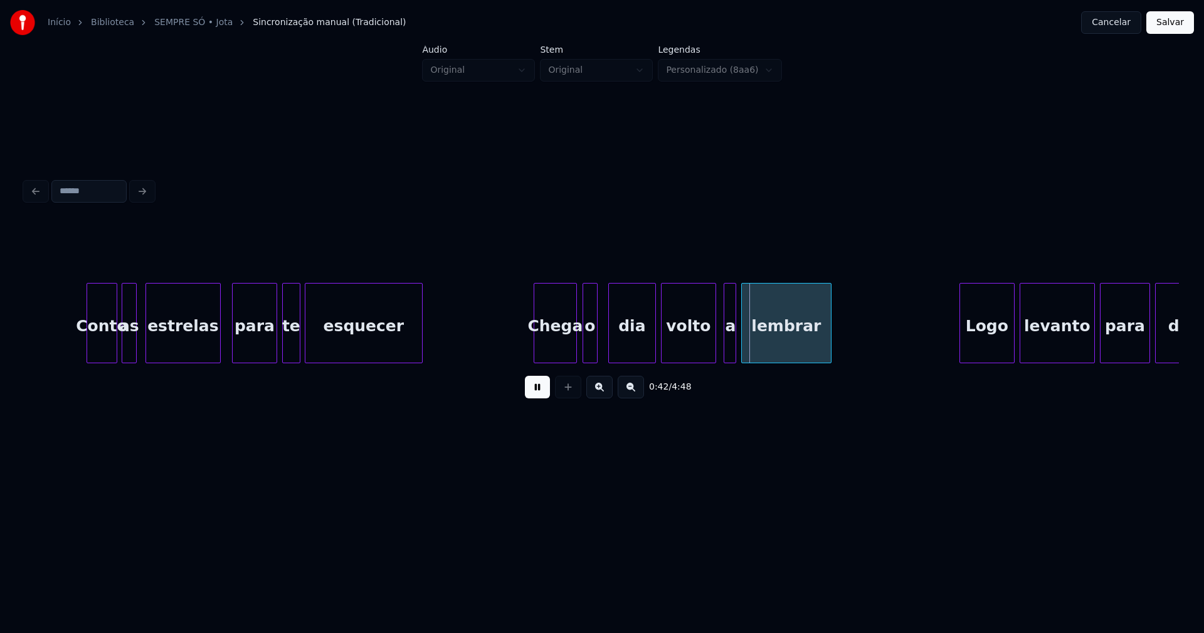
click at [589, 349] on div "o" at bounding box center [590, 325] width 14 height 85
click at [706, 352] on div at bounding box center [708, 322] width 4 height 79
click at [717, 350] on div at bounding box center [719, 322] width 4 height 79
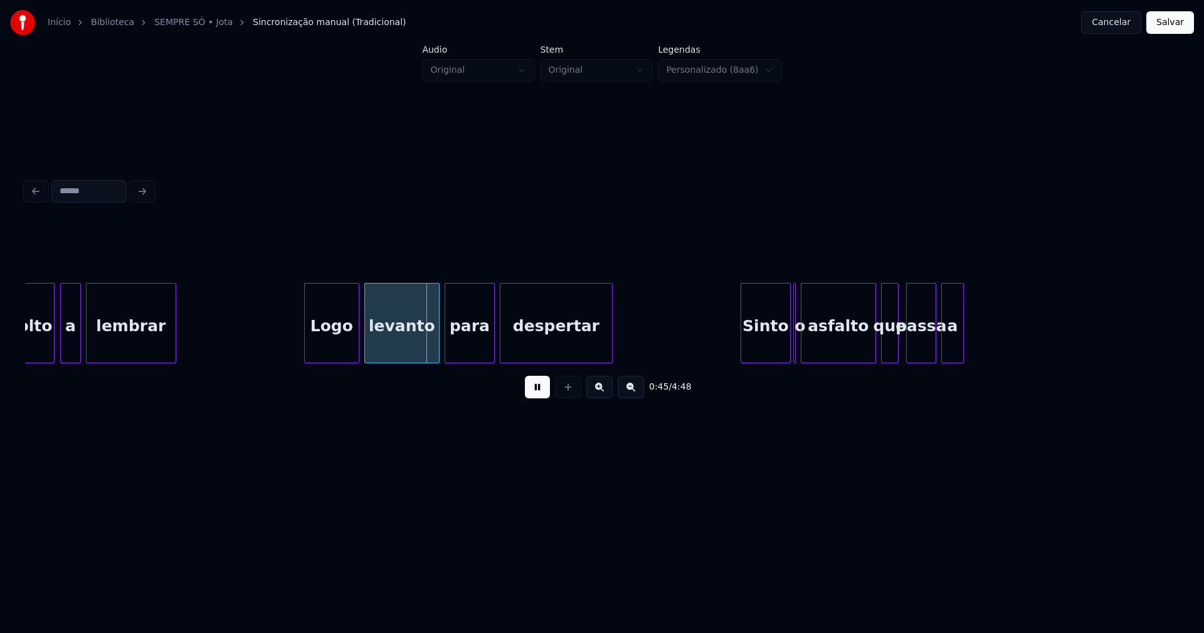
scroll to position [0, 5311]
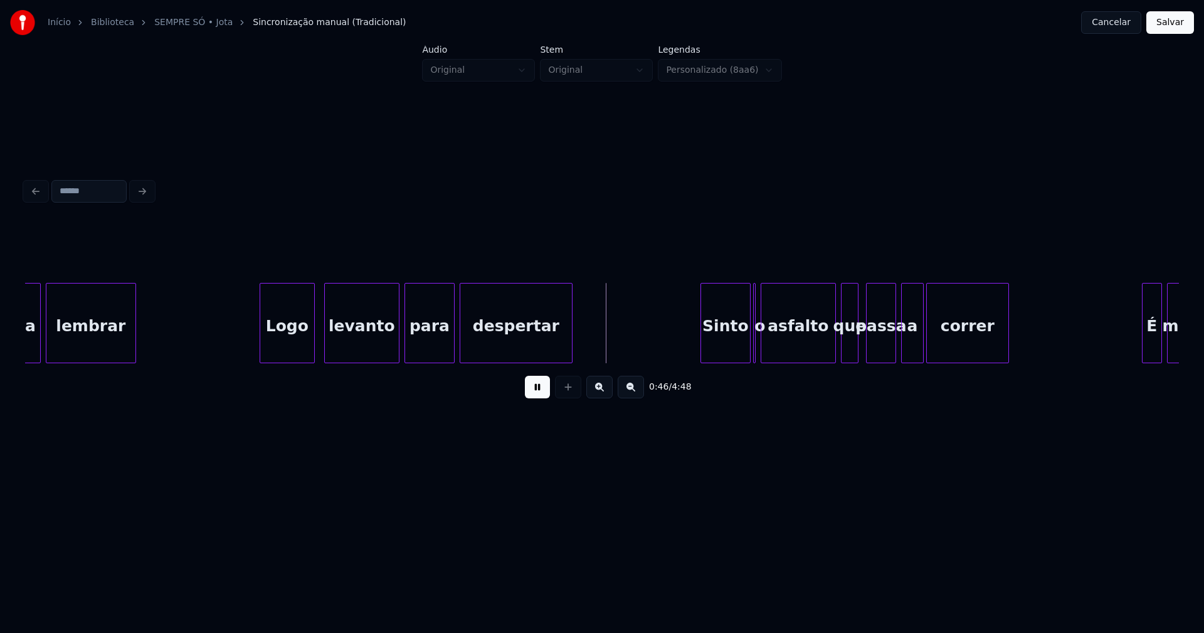
click at [279, 347] on div "Logo" at bounding box center [287, 325] width 54 height 85
click at [348, 350] on div "levanto" at bounding box center [359, 325] width 74 height 85
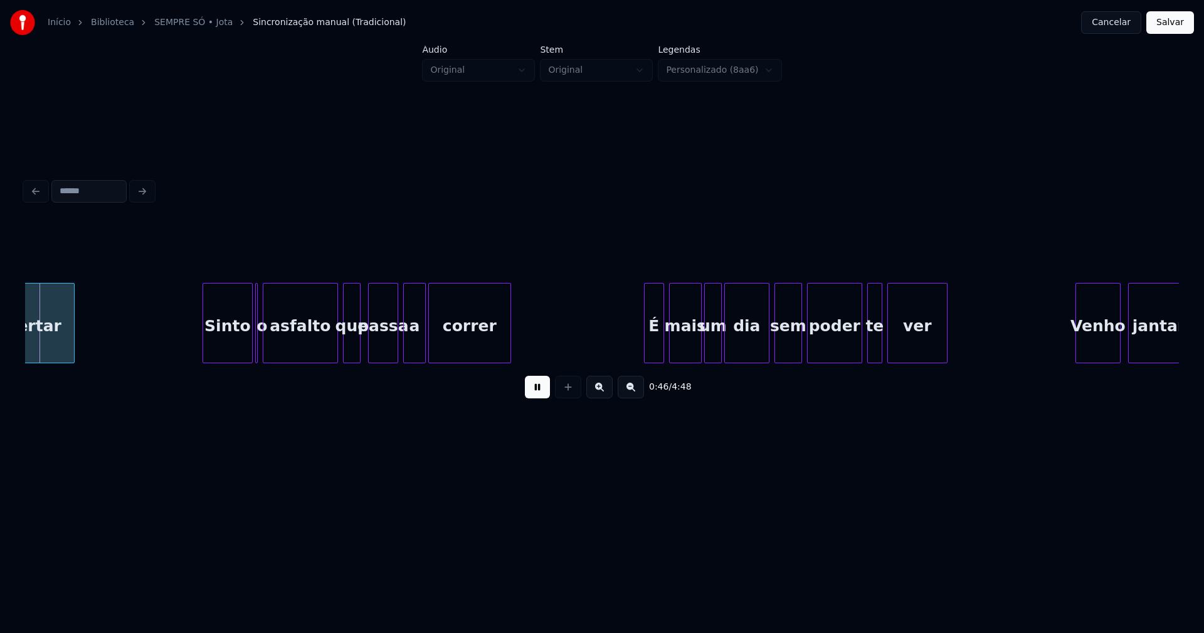
scroll to position [0, 5811]
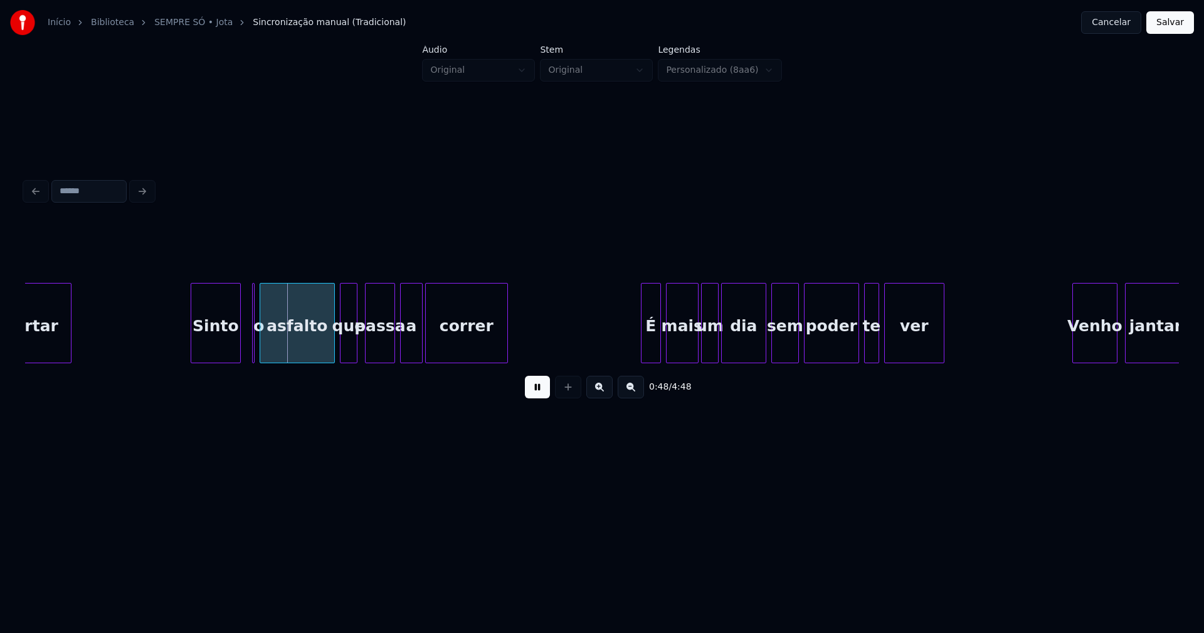
click at [211, 354] on div "Sinto" at bounding box center [215, 325] width 49 height 85
click at [539, 391] on button at bounding box center [537, 387] width 25 height 23
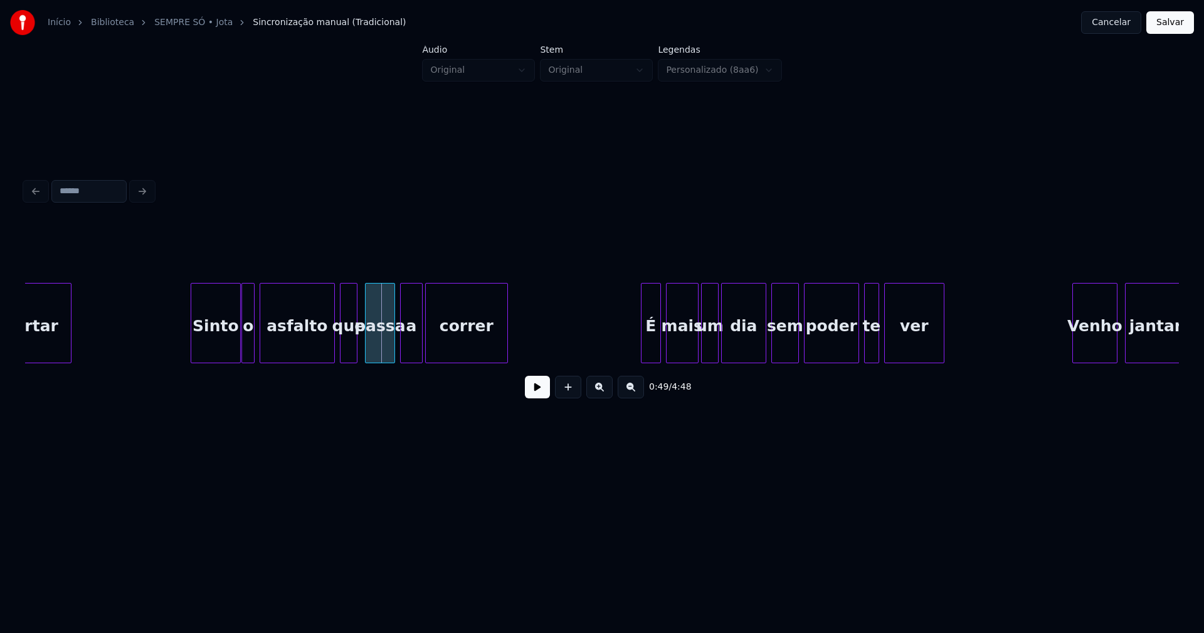
click at [245, 352] on div at bounding box center [244, 322] width 4 height 79
click at [540, 394] on button at bounding box center [537, 387] width 25 height 23
click at [224, 360] on div "despertar Sinto o asfalto que passa a correr É mais um dia sem poder te ver Ven…" at bounding box center [602, 323] width 1154 height 80
click at [233, 348] on div at bounding box center [233, 322] width 4 height 79
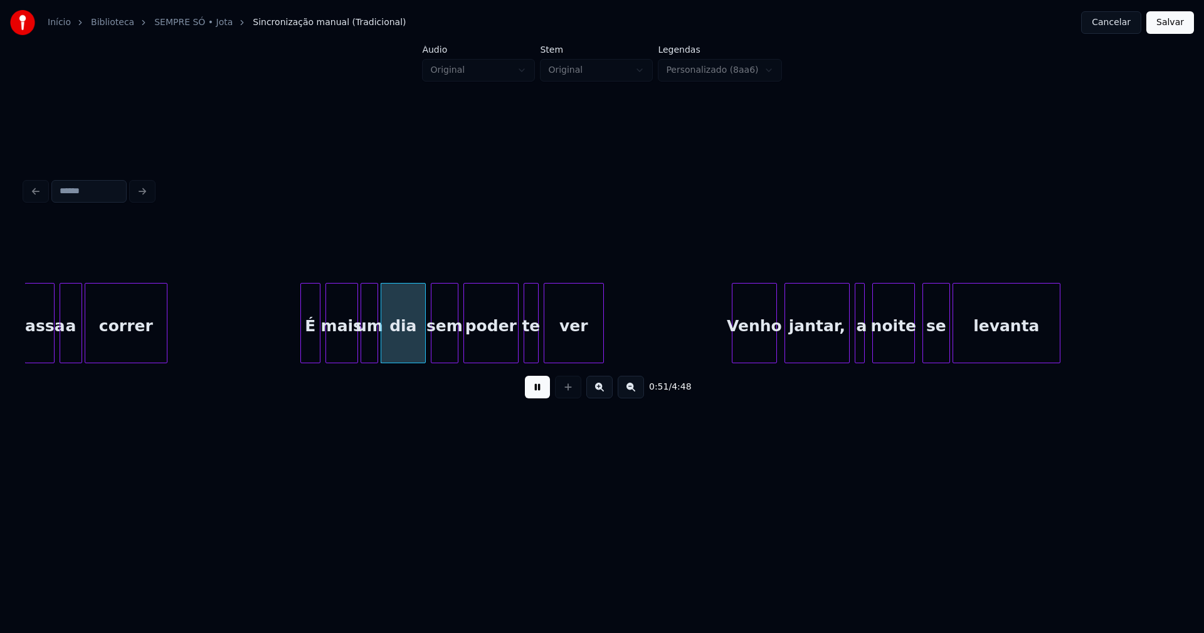
scroll to position [0, 6193]
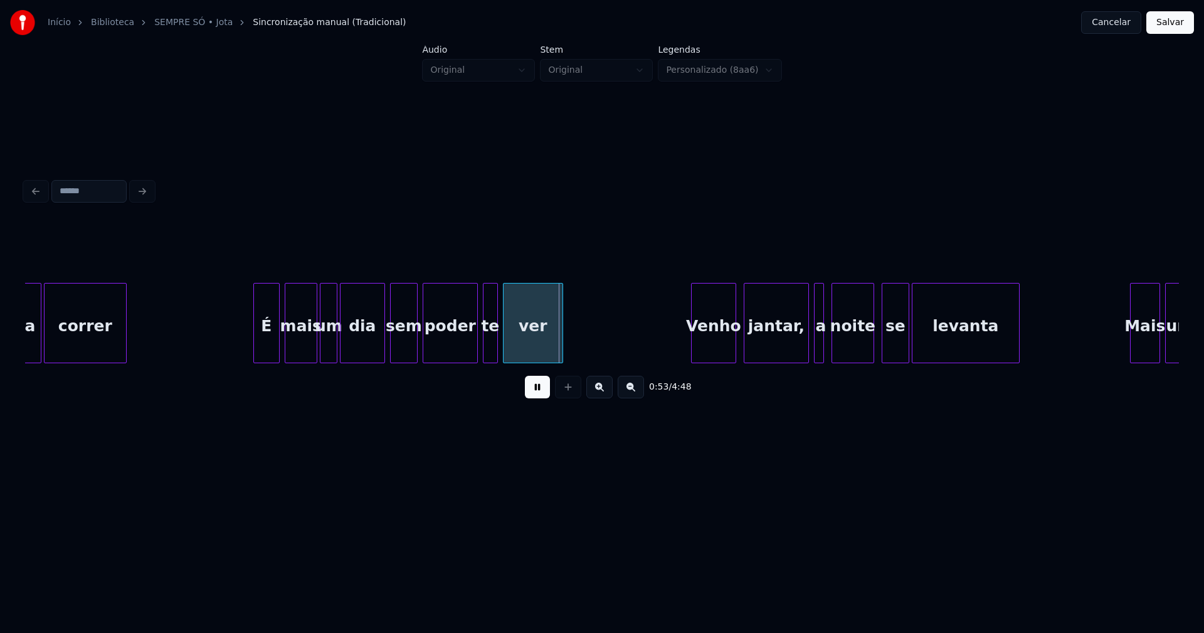
click at [256, 347] on div at bounding box center [256, 322] width 4 height 79
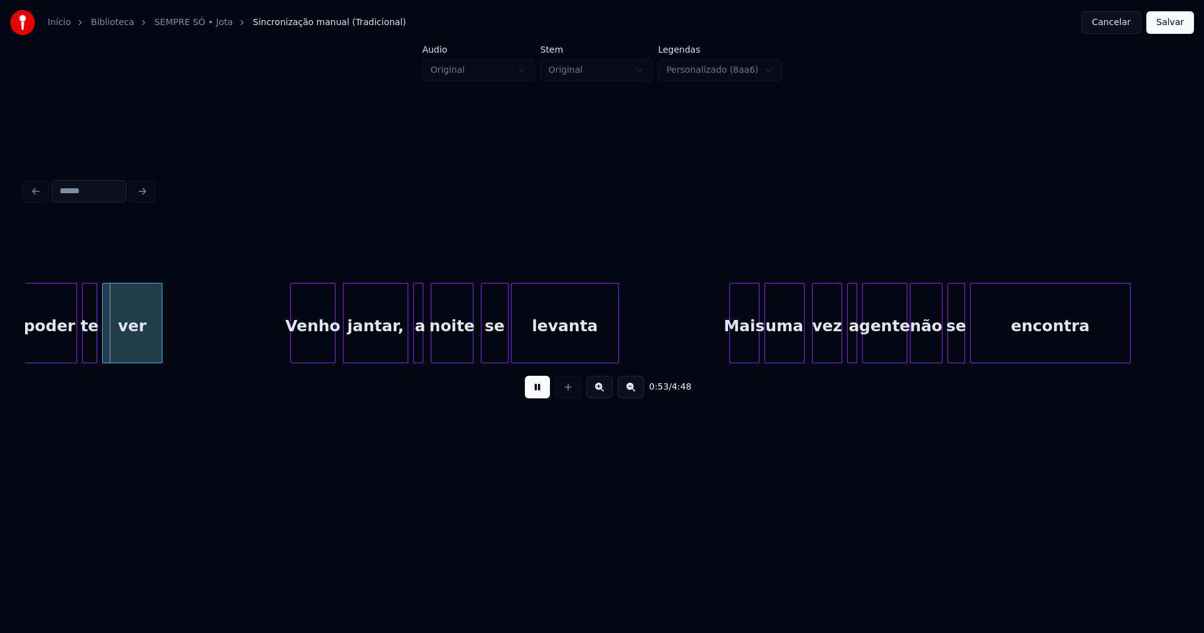
scroll to position [0, 6613]
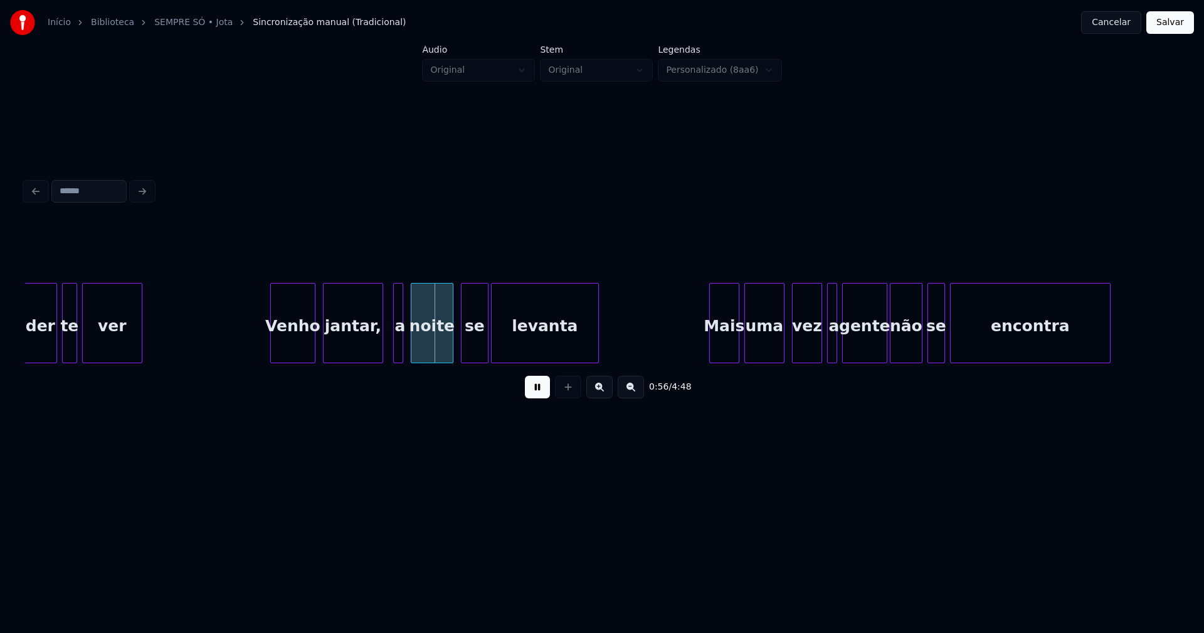
click at [380, 356] on div at bounding box center [381, 322] width 4 height 79
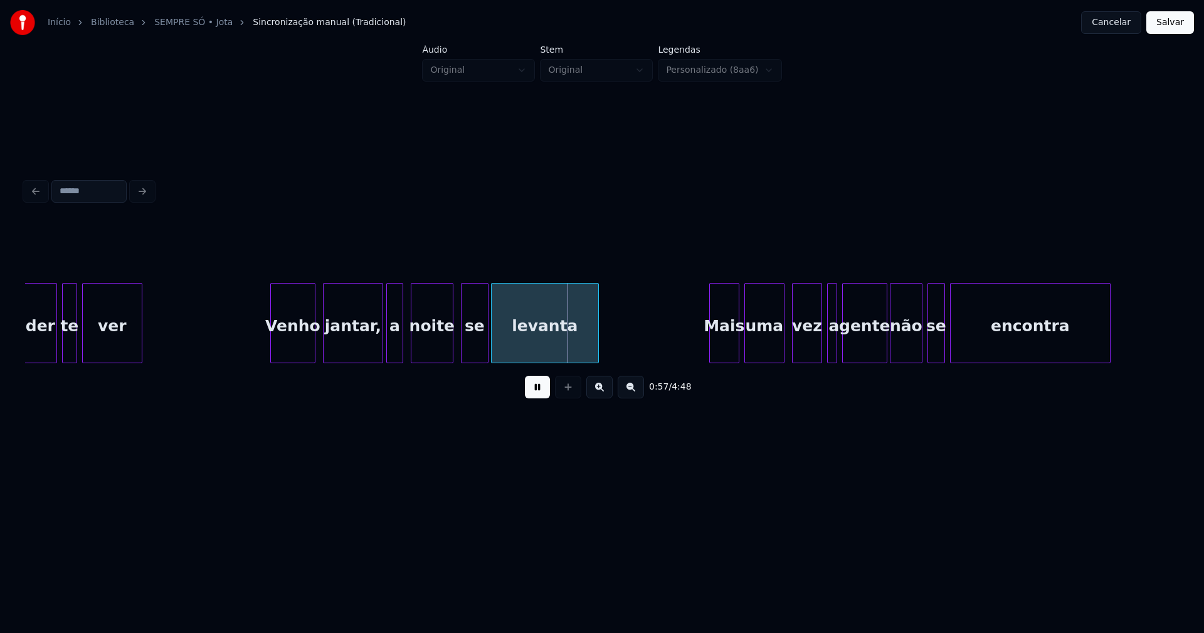
click at [387, 351] on div at bounding box center [389, 322] width 4 height 79
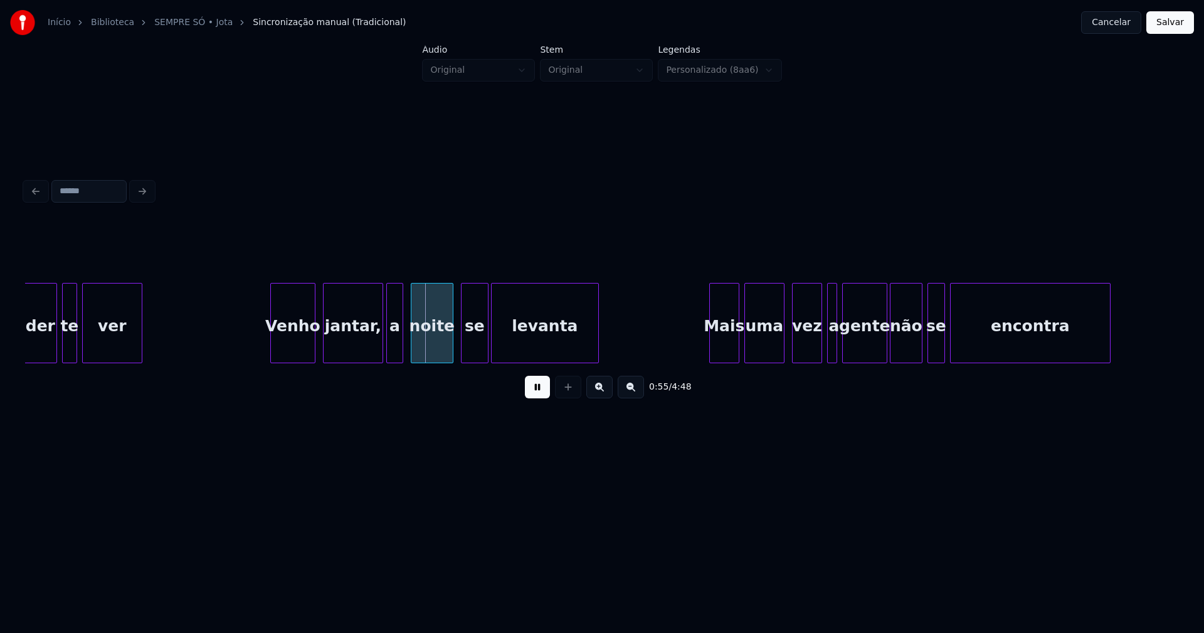
click at [362, 345] on div "jantar," at bounding box center [352, 325] width 59 height 85
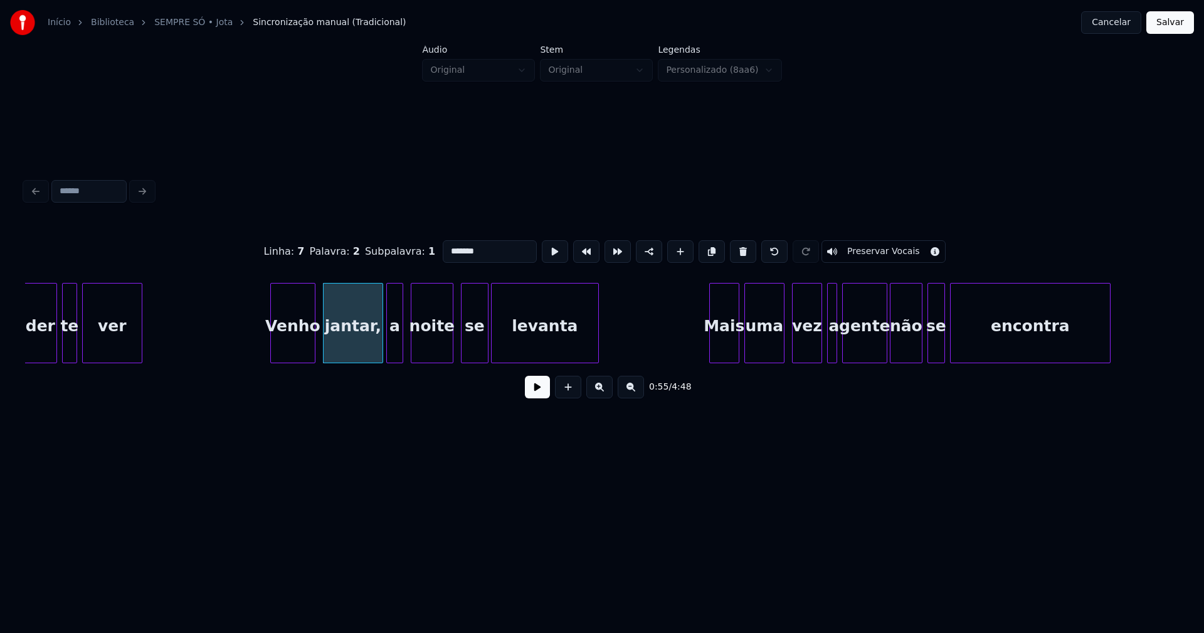
click at [470, 248] on input "*******" at bounding box center [490, 251] width 94 height 23
type input "******"
click at [545, 395] on button at bounding box center [537, 387] width 25 height 23
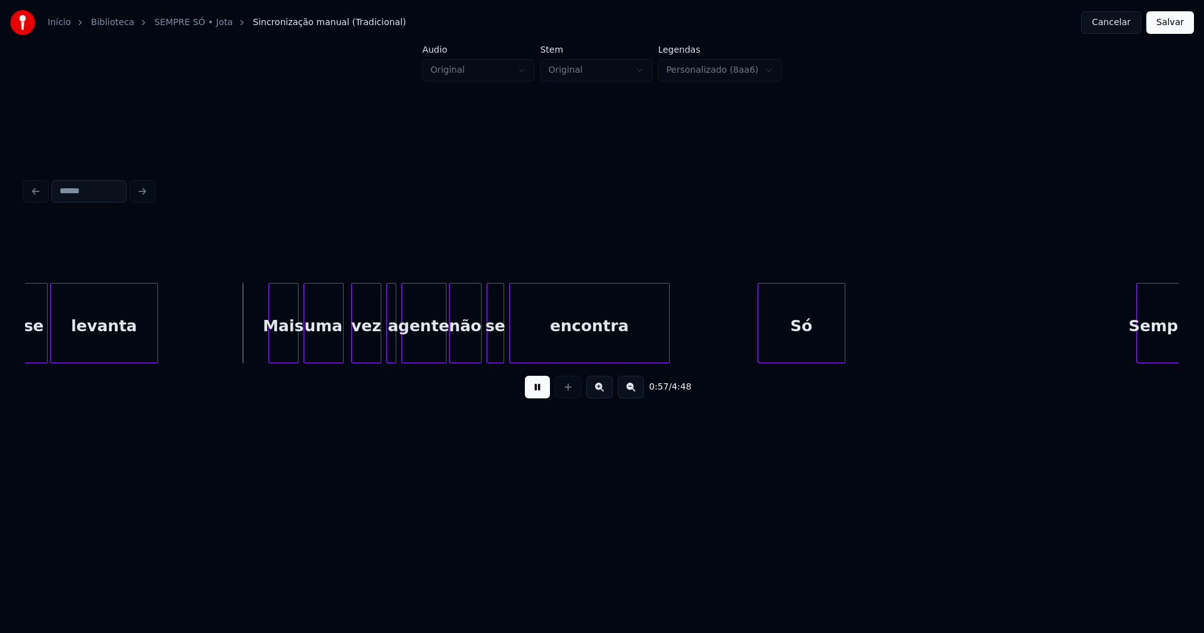
scroll to position [0, 7074]
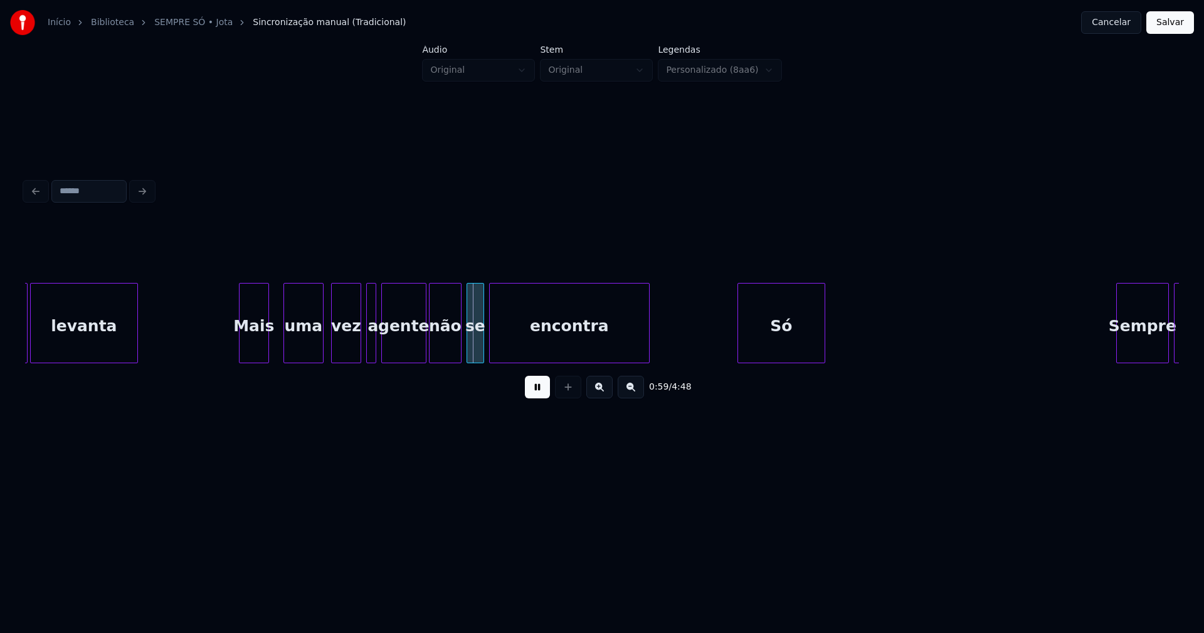
click at [255, 354] on div "Mais" at bounding box center [253, 325] width 29 height 85
click at [297, 344] on div "uma" at bounding box center [299, 325] width 39 height 85
click at [341, 350] on div "vez" at bounding box center [341, 325] width 29 height 85
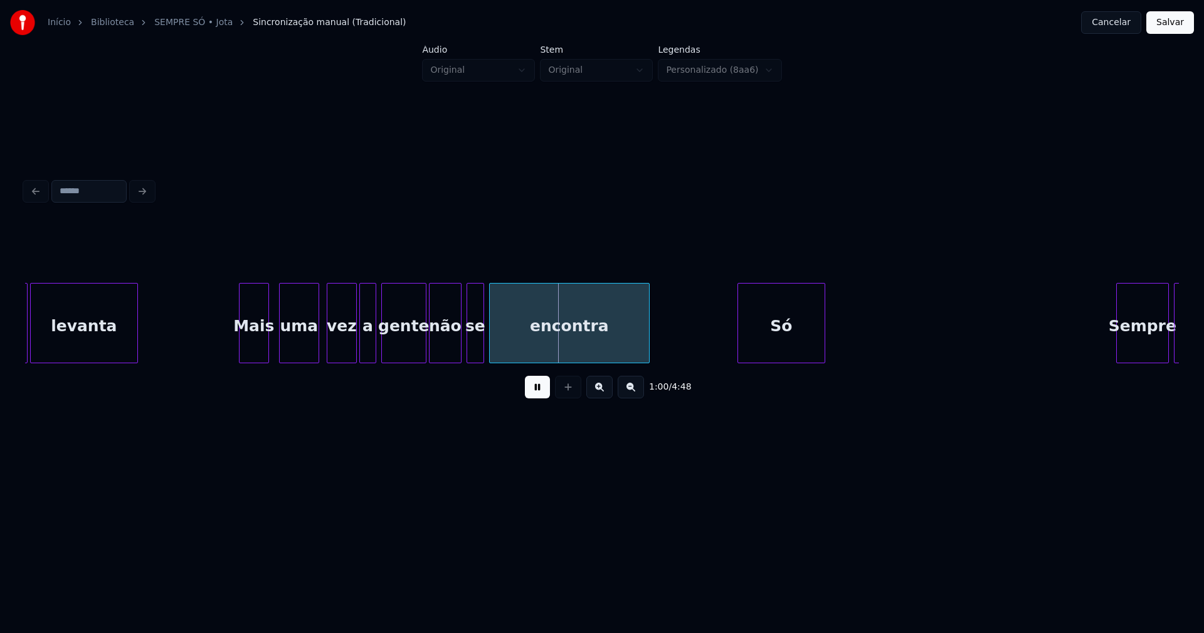
click at [360, 345] on div at bounding box center [362, 322] width 4 height 79
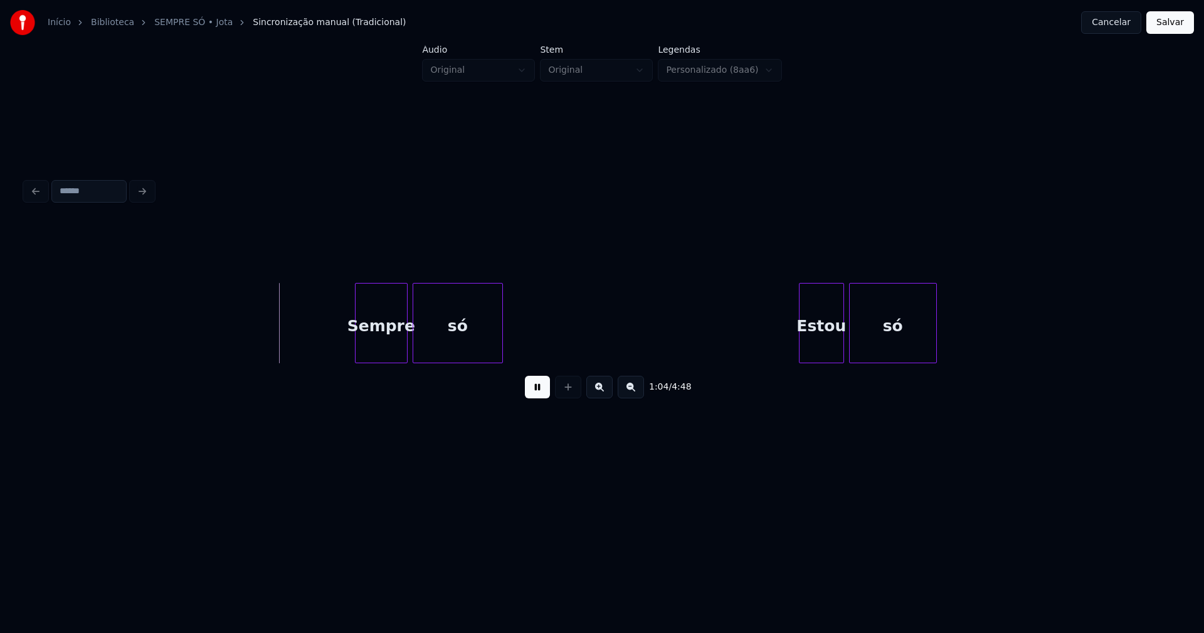
scroll to position [0, 7956]
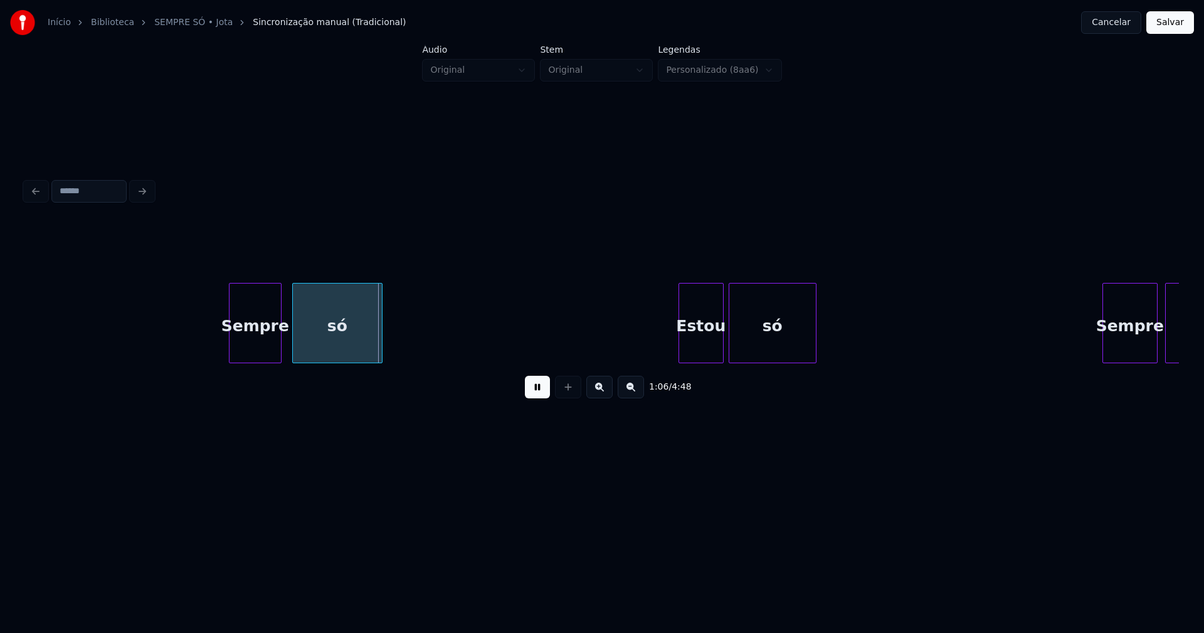
click at [249, 350] on div "Sempre" at bounding box center [254, 325] width 51 height 85
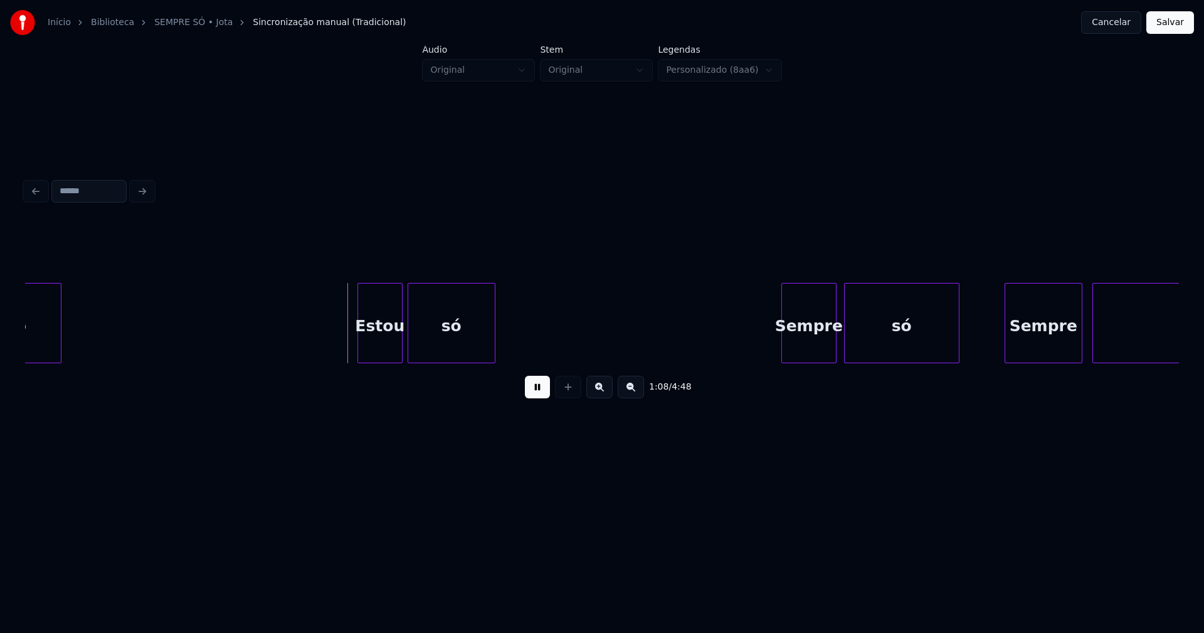
scroll to position [0, 8297]
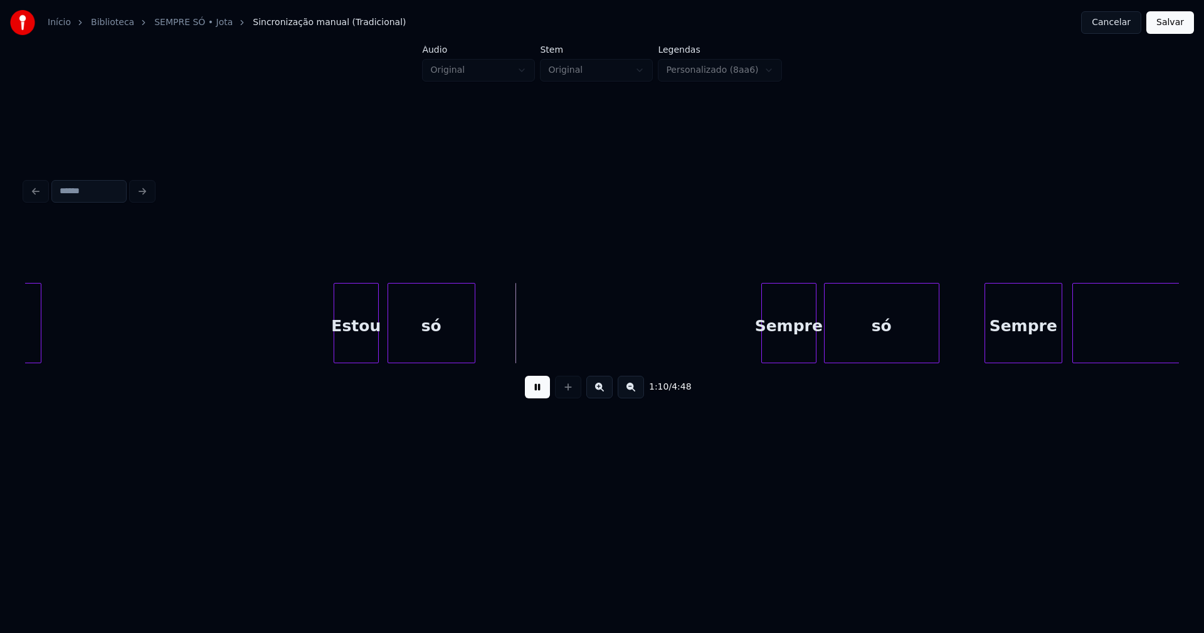
click at [358, 349] on div "Estou" at bounding box center [356, 325] width 44 height 85
click at [512, 338] on div at bounding box center [512, 322] width 4 height 79
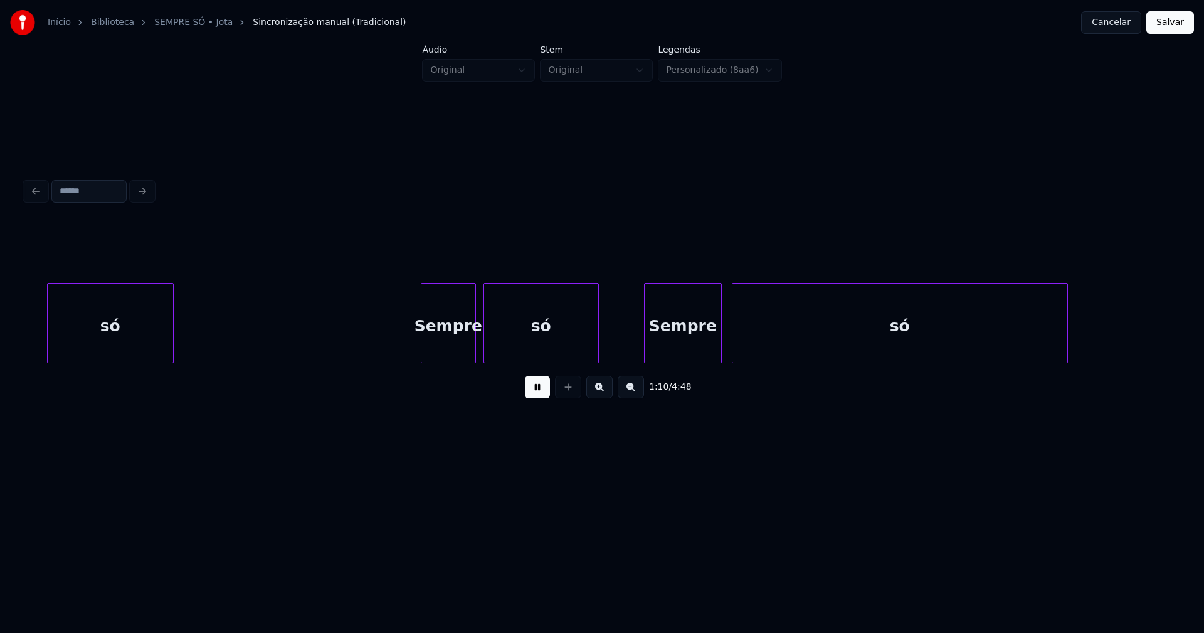
scroll to position [0, 8676]
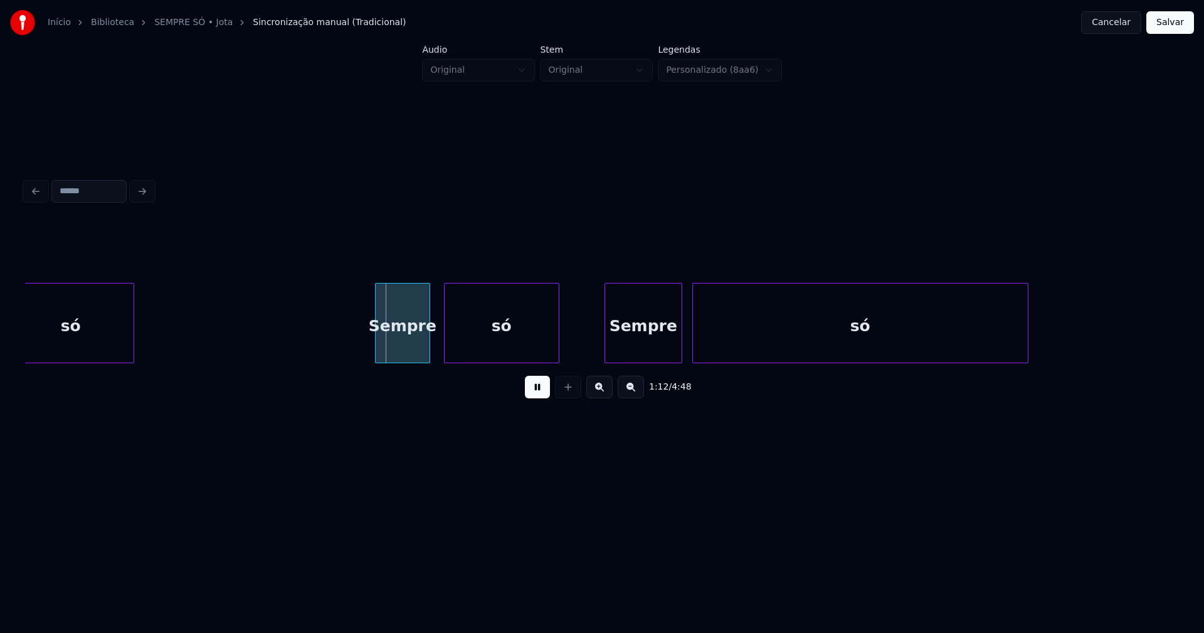
click at [397, 347] on div "Sempre" at bounding box center [403, 325] width 54 height 85
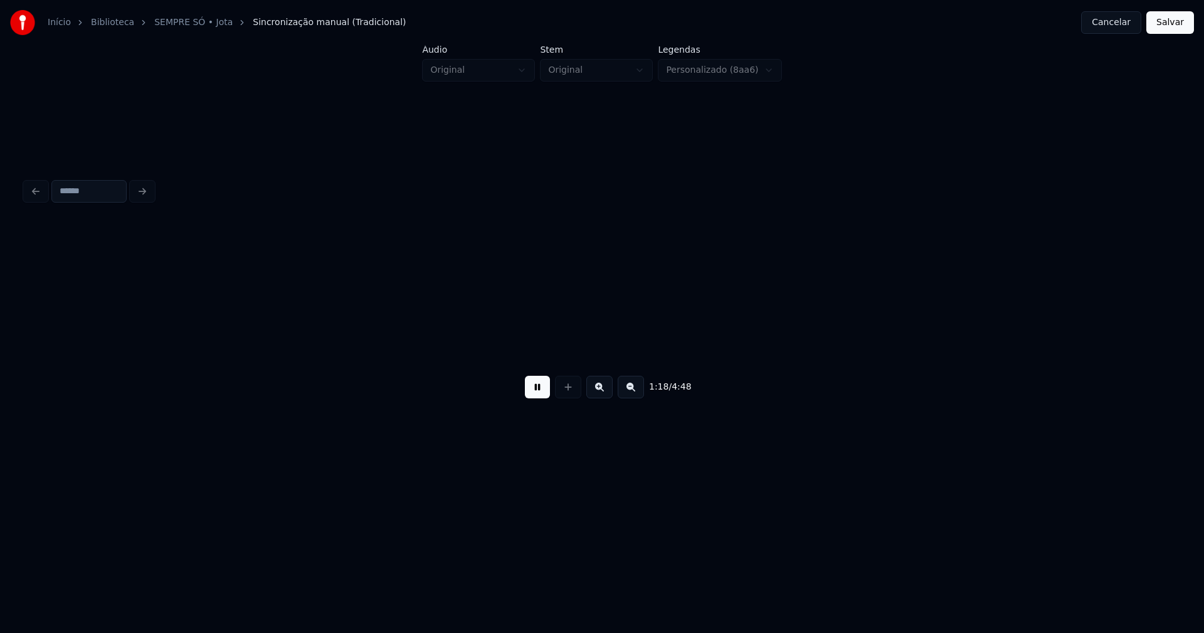
scroll to position [0, 9831]
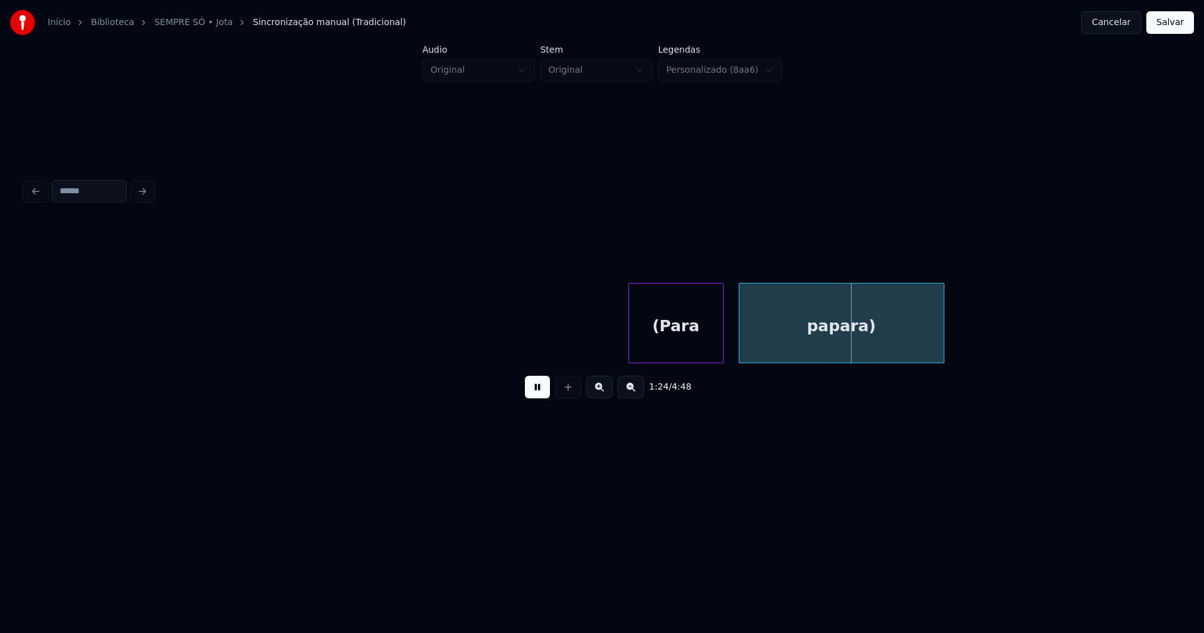
click at [541, 392] on button at bounding box center [537, 387] width 25 height 23
click at [882, 344] on div "papara)" at bounding box center [841, 325] width 204 height 85
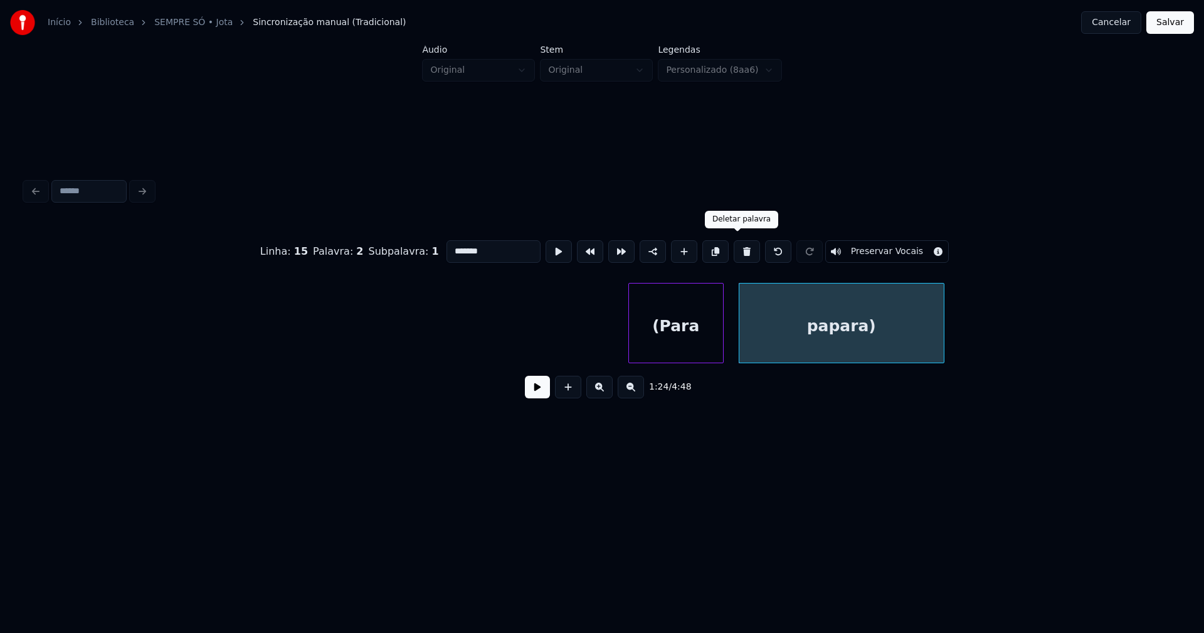
click at [740, 247] on button at bounding box center [746, 251] width 26 height 23
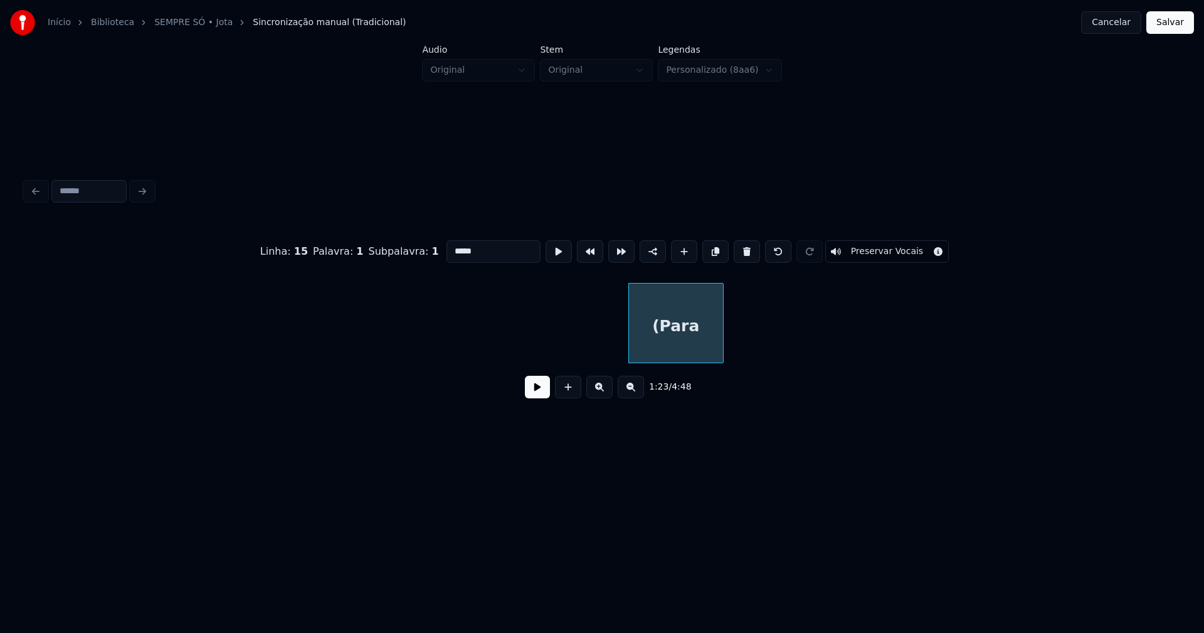
click at [740, 247] on button at bounding box center [746, 251] width 26 height 23
type input "**"
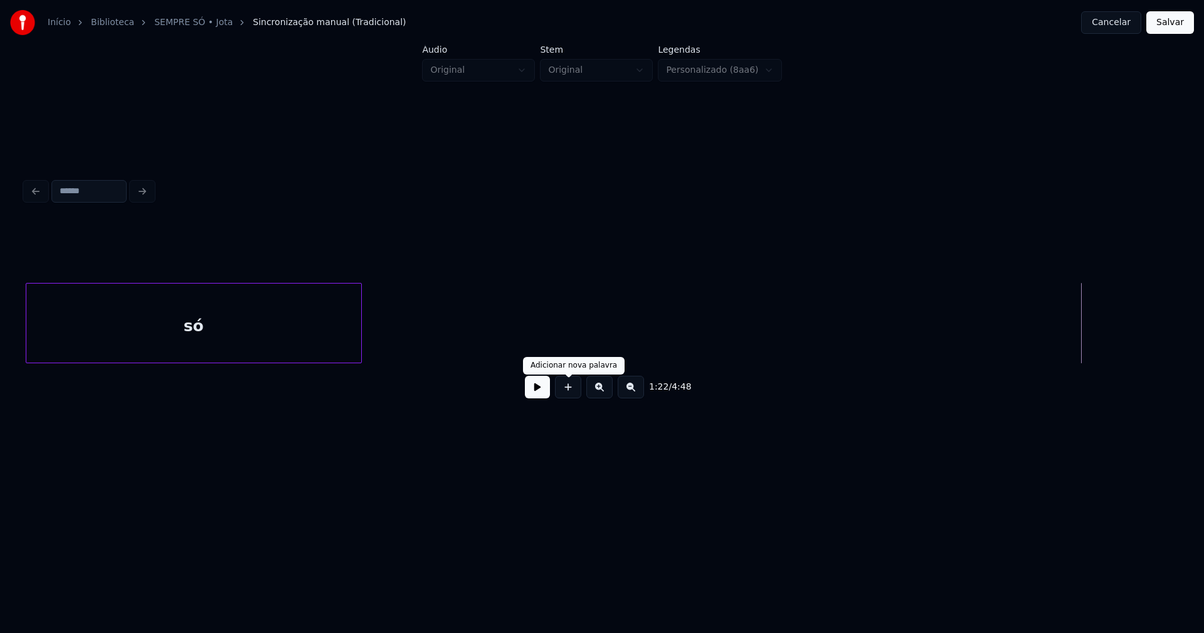
click at [539, 396] on button at bounding box center [537, 387] width 25 height 23
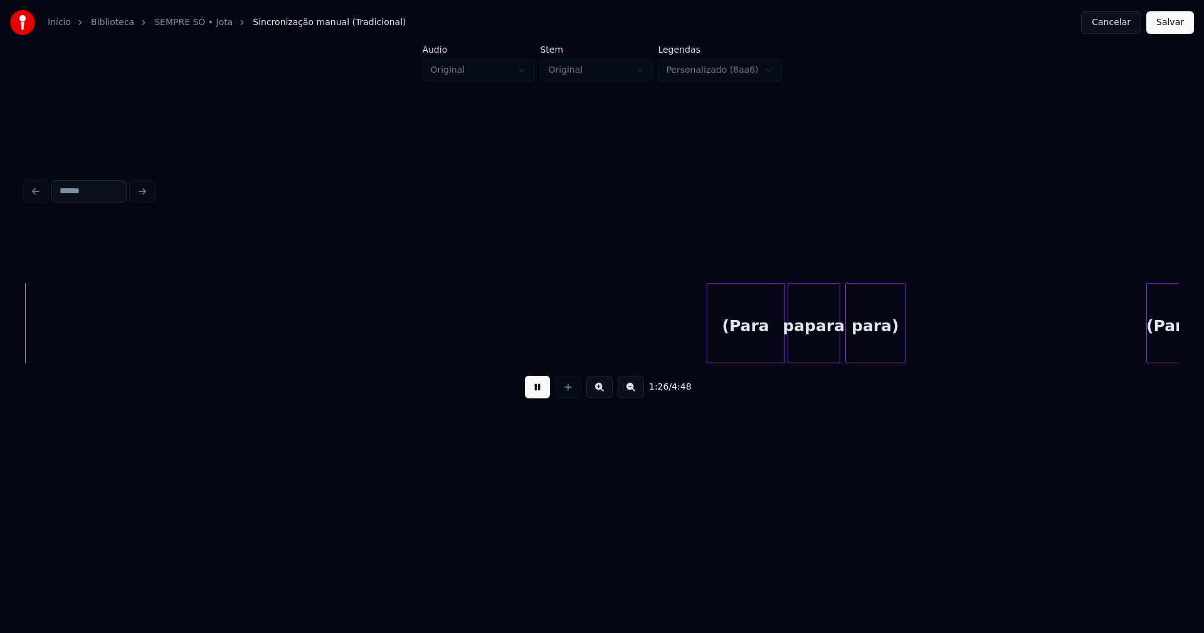
scroll to position [0, 10880]
click at [540, 396] on button at bounding box center [537, 387] width 25 height 23
click at [877, 319] on div "para)" at bounding box center [860, 325] width 59 height 85
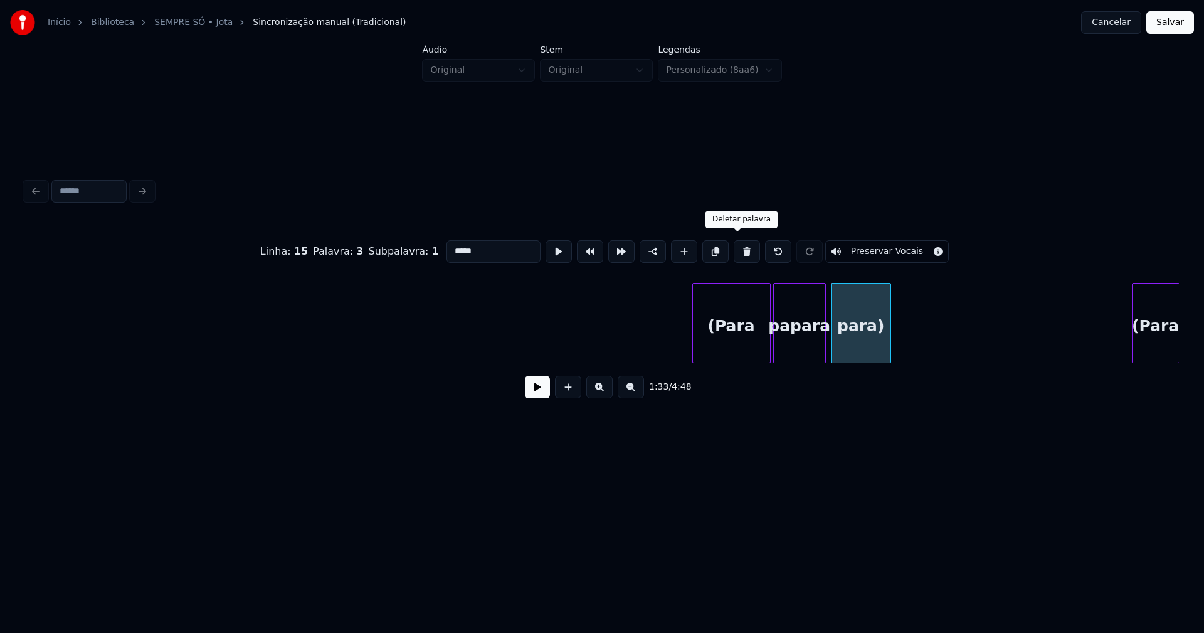
click at [741, 251] on button at bounding box center [746, 251] width 26 height 23
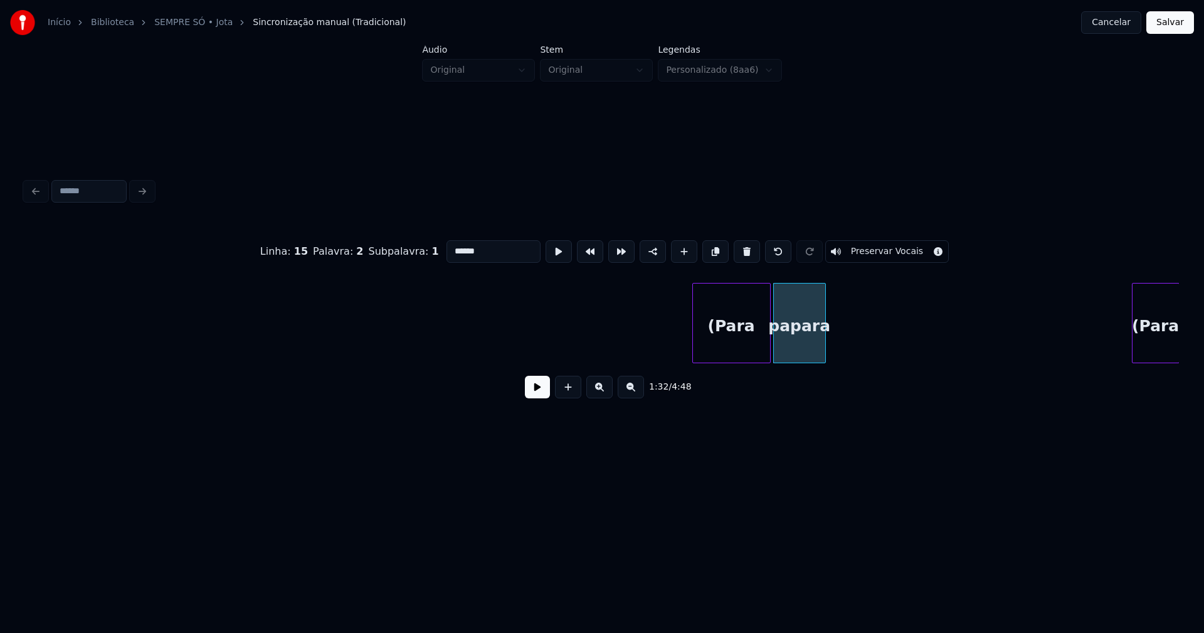
click at [741, 251] on button at bounding box center [746, 251] width 26 height 23
type input "*****"
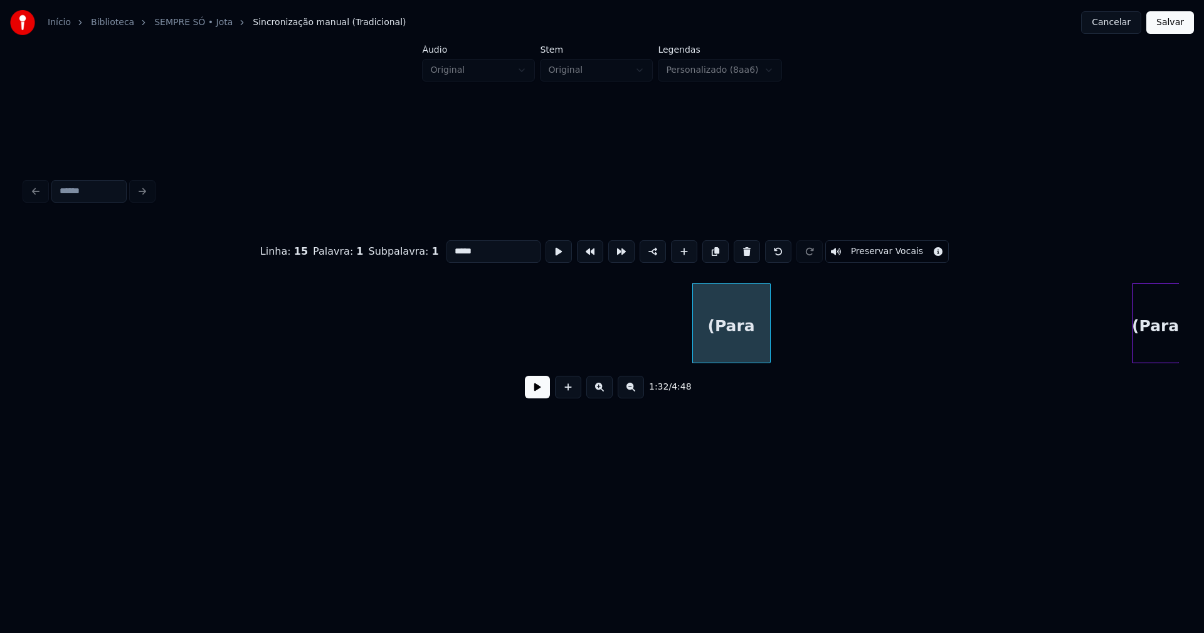
click at [741, 251] on button at bounding box center [746, 251] width 26 height 23
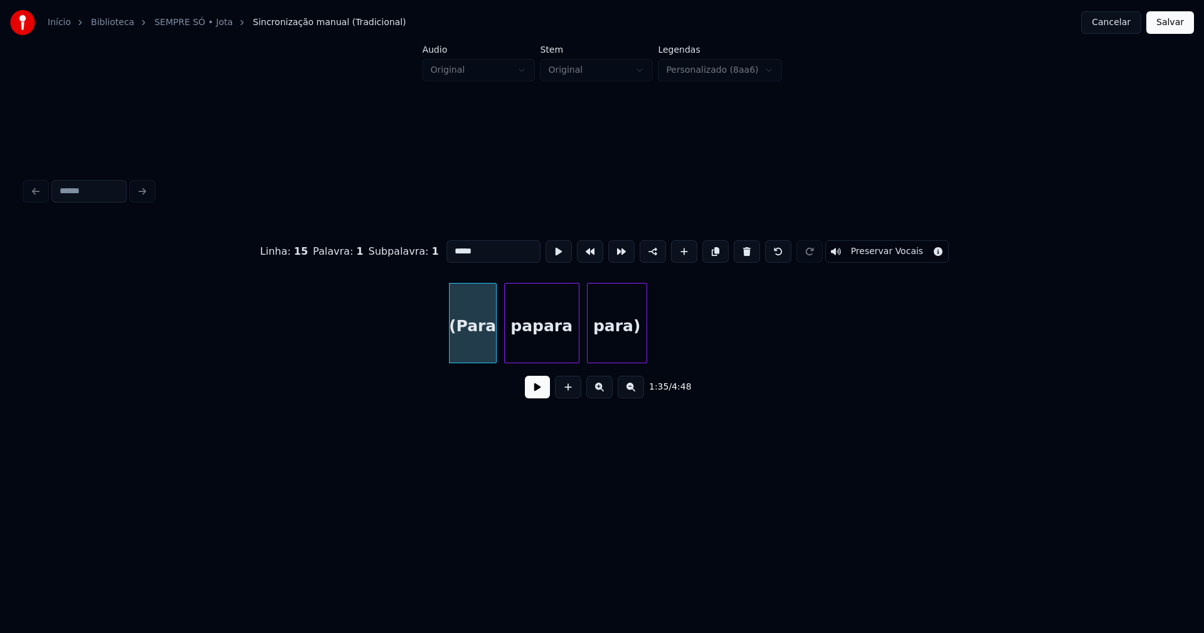
scroll to position [0, 11703]
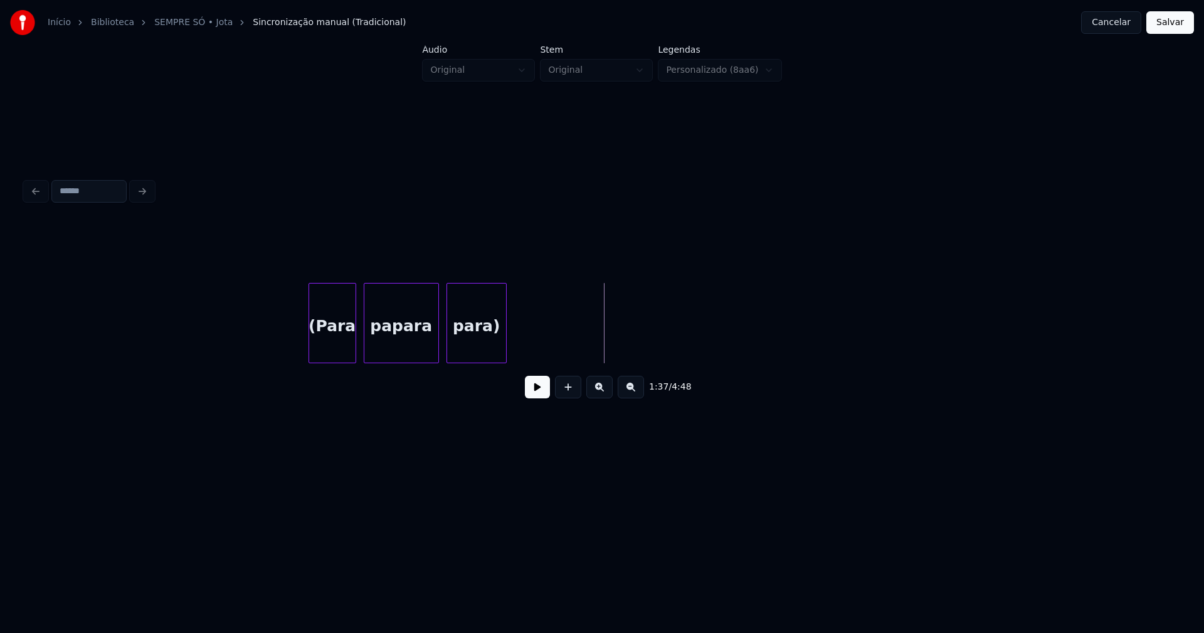
click at [470, 335] on div "para)" at bounding box center [476, 325] width 59 height 85
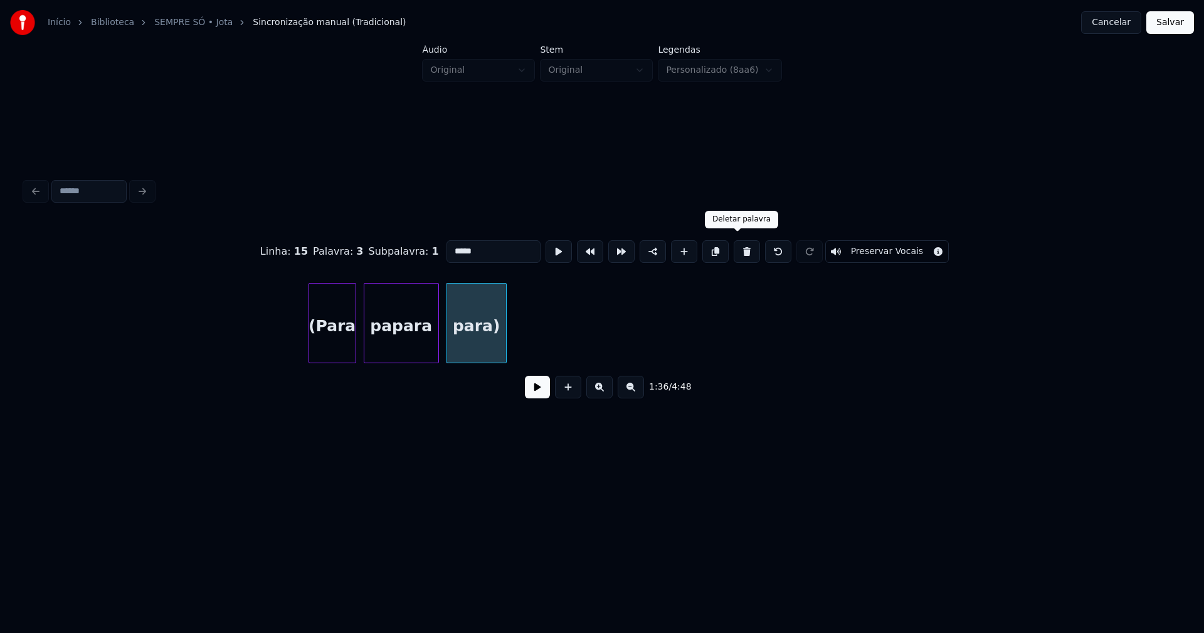
click at [741, 250] on button at bounding box center [746, 251] width 26 height 23
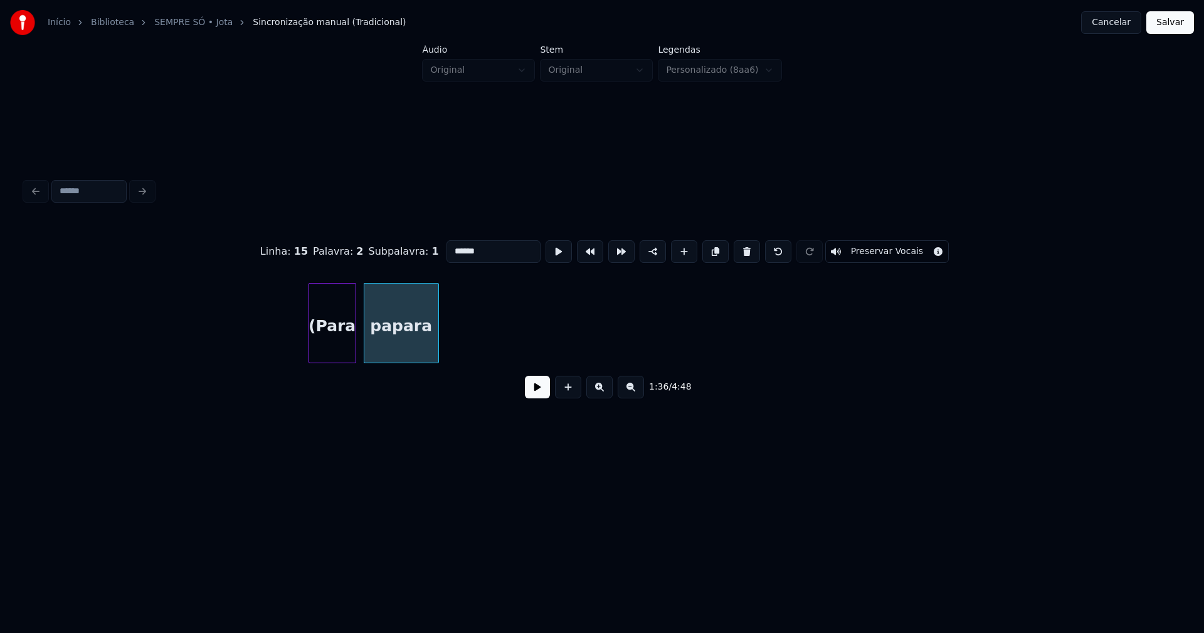
click at [741, 250] on button at bounding box center [746, 251] width 26 height 23
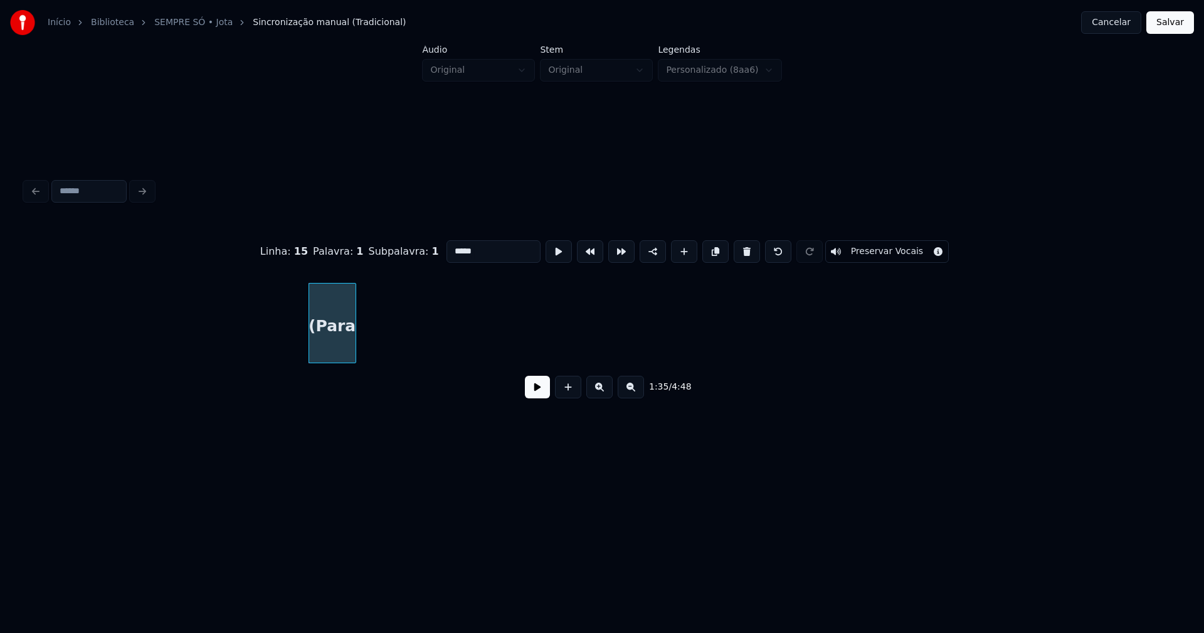
click at [741, 250] on button at bounding box center [746, 251] width 26 height 23
type input "*****"
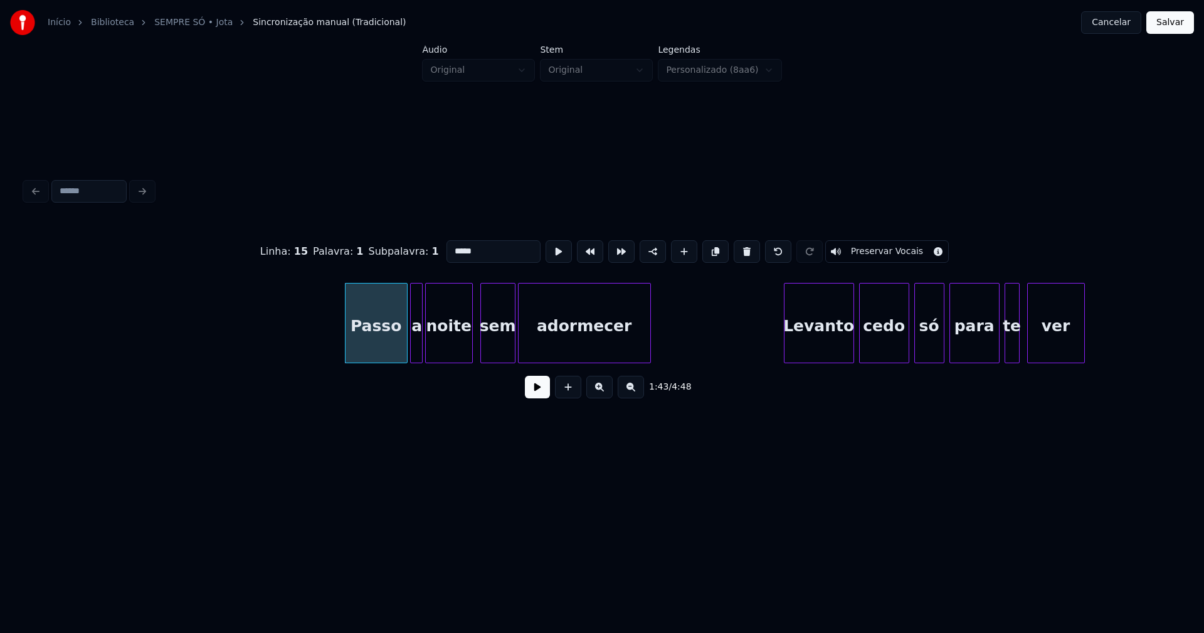
scroll to position [0, 12485]
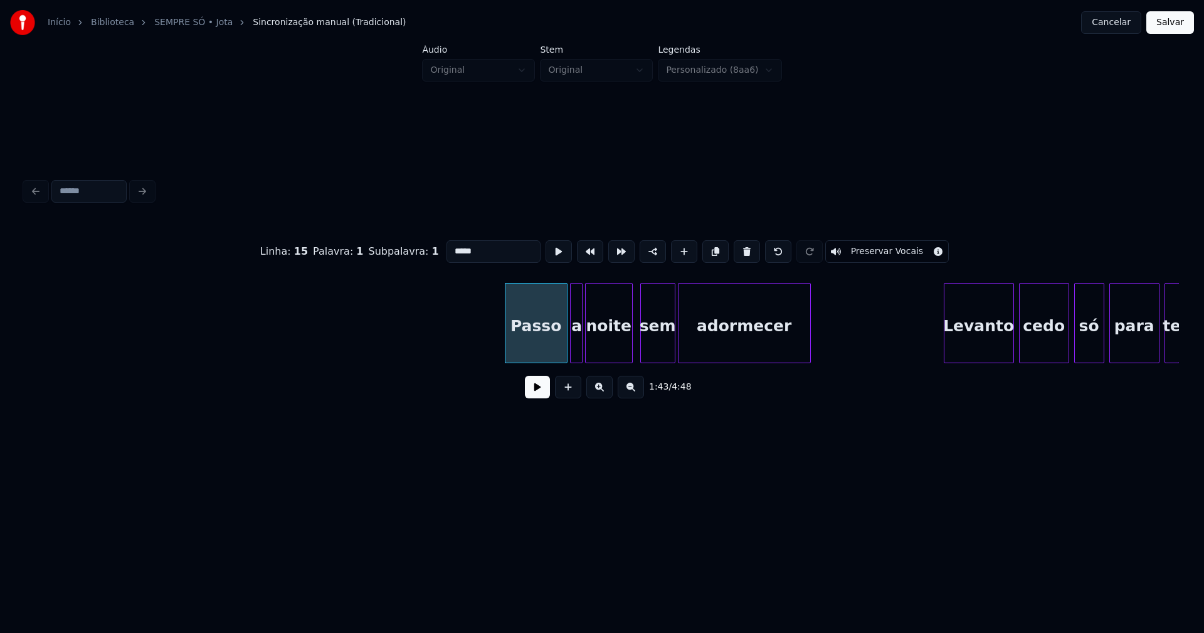
click at [544, 396] on button at bounding box center [537, 387] width 25 height 23
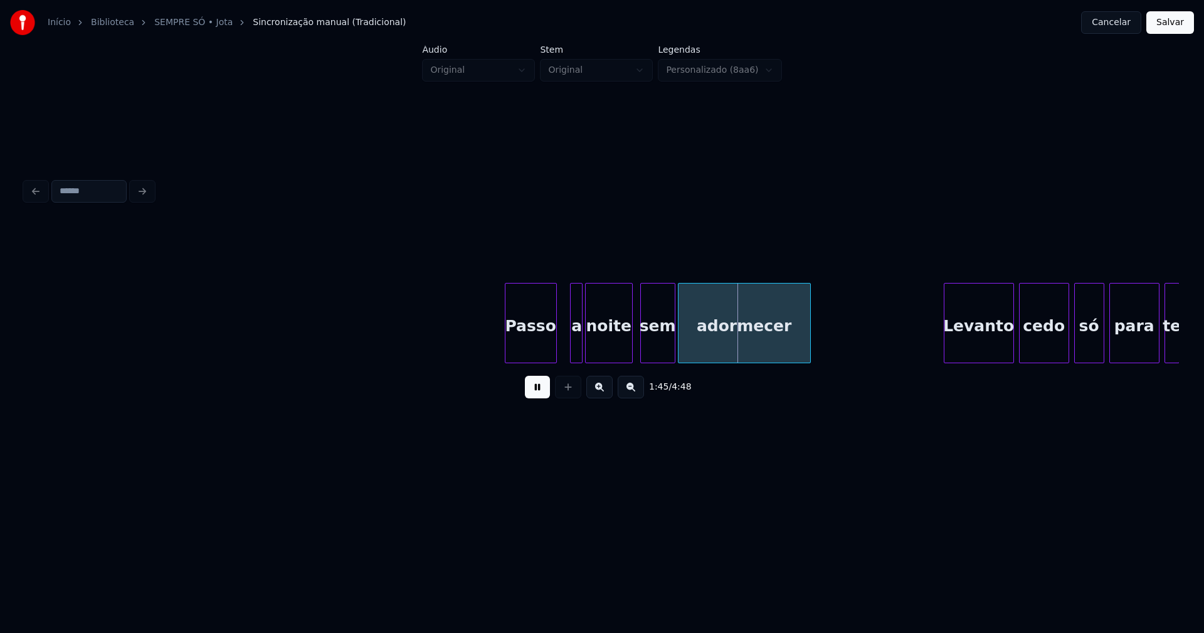
click at [554, 350] on div at bounding box center [554, 322] width 4 height 79
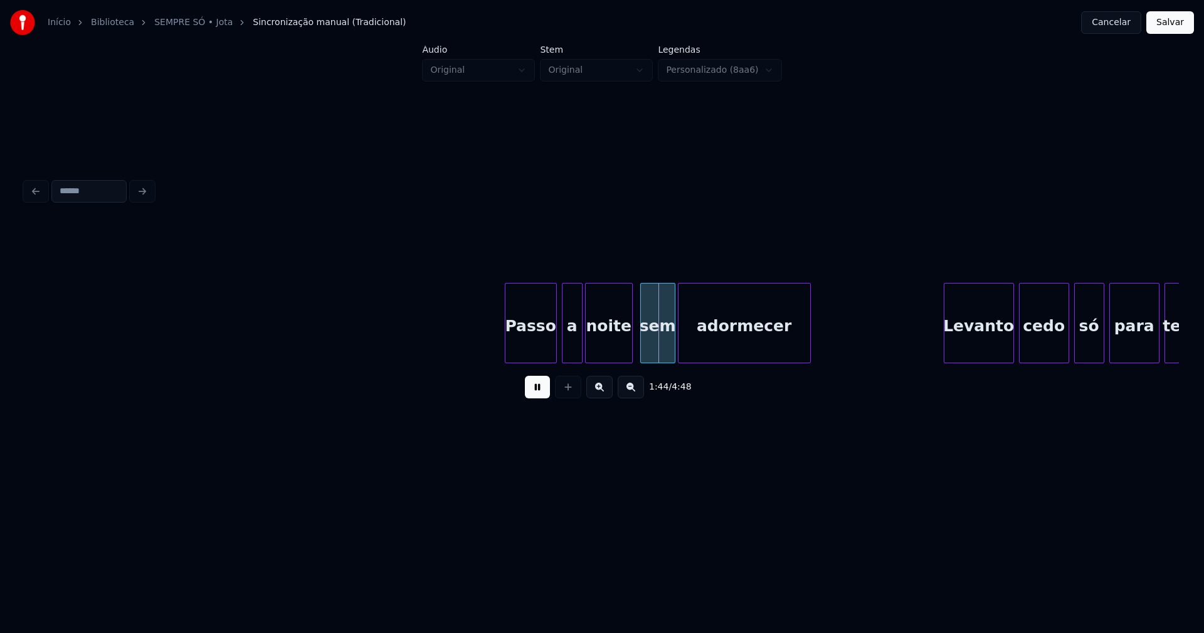
click at [563, 348] on div at bounding box center [564, 322] width 4 height 79
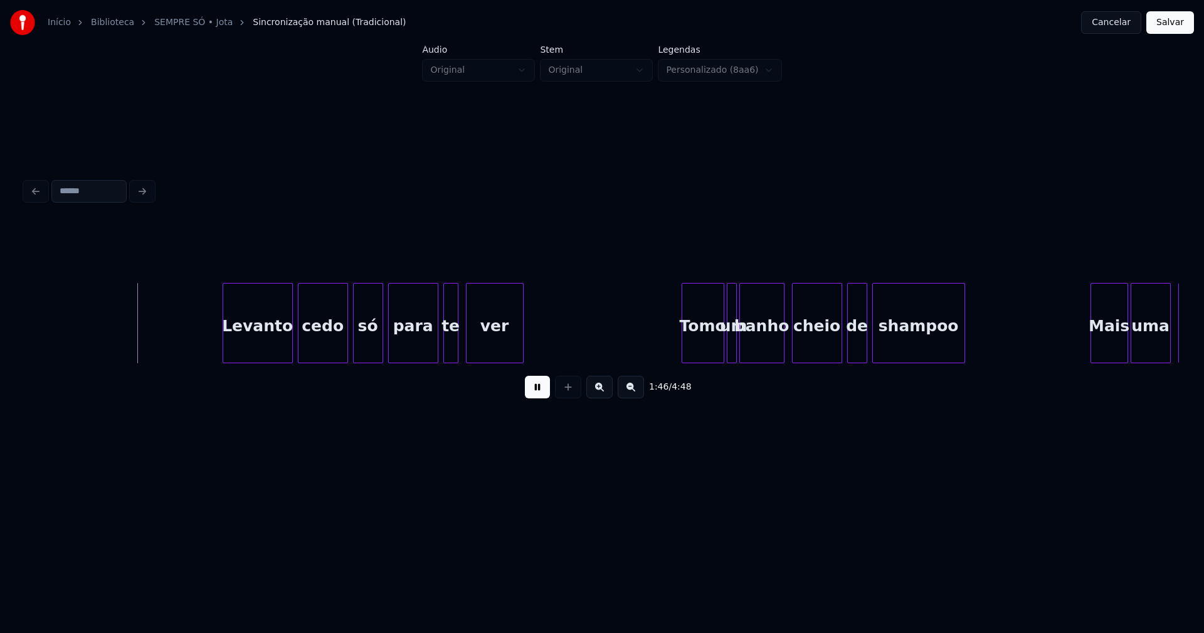
scroll to position [0, 13286]
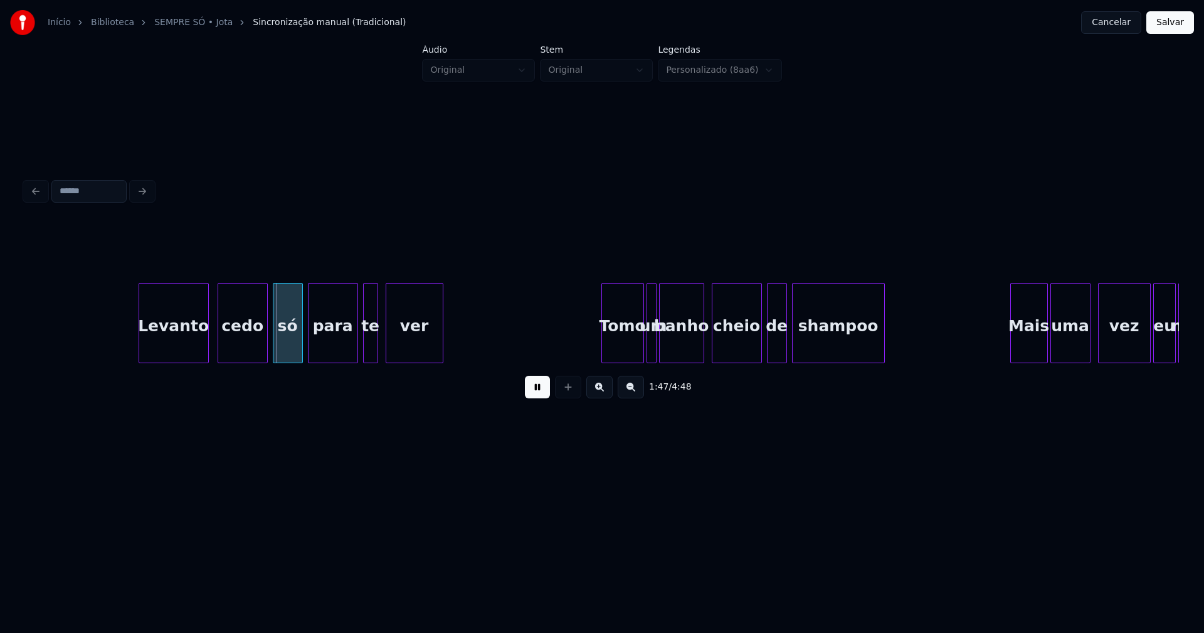
click at [175, 354] on div "Levanto" at bounding box center [173, 325] width 69 height 85
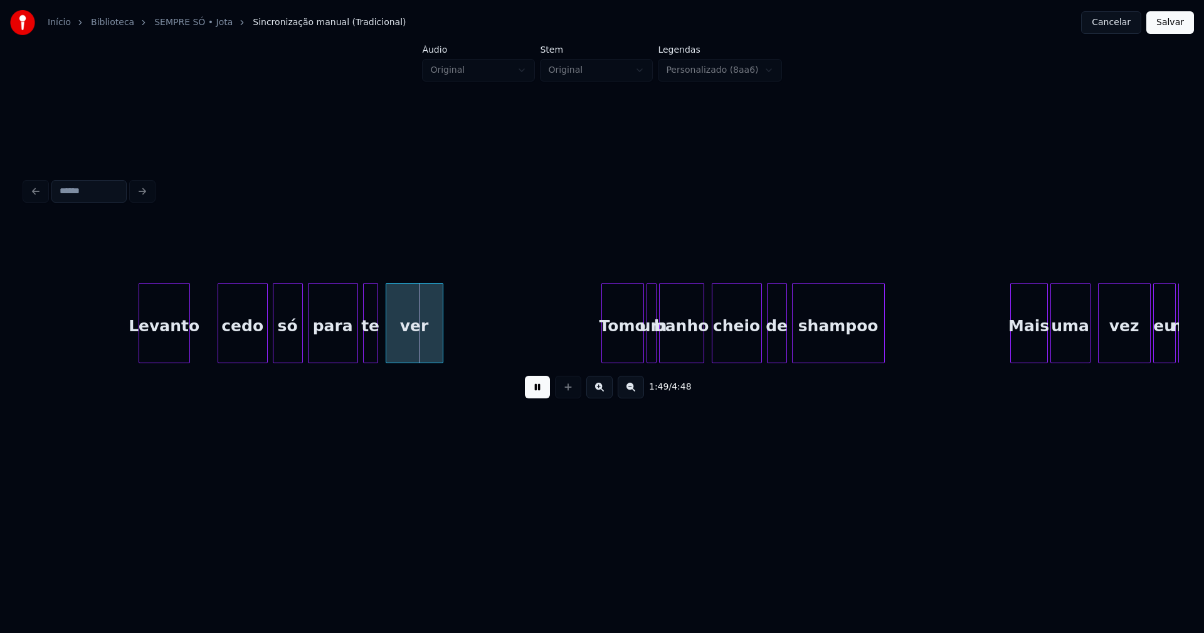
click at [187, 355] on div at bounding box center [188, 322] width 4 height 79
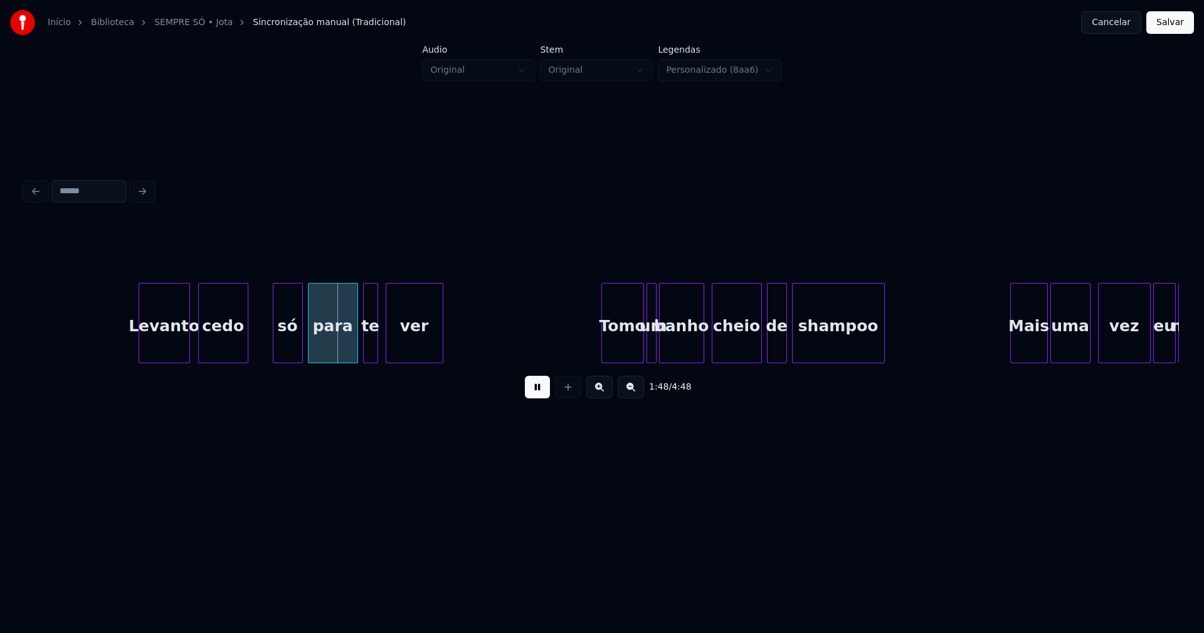
click at [213, 352] on div "cedo" at bounding box center [223, 325] width 49 height 85
click at [253, 351] on div at bounding box center [255, 322] width 4 height 79
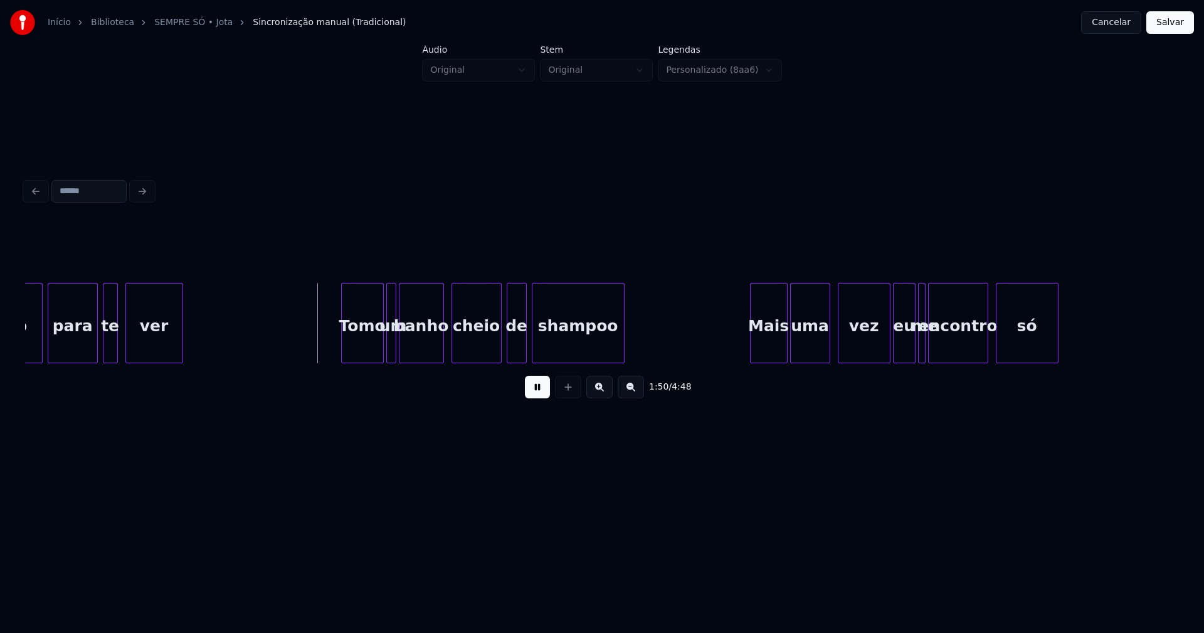
scroll to position [0, 13647]
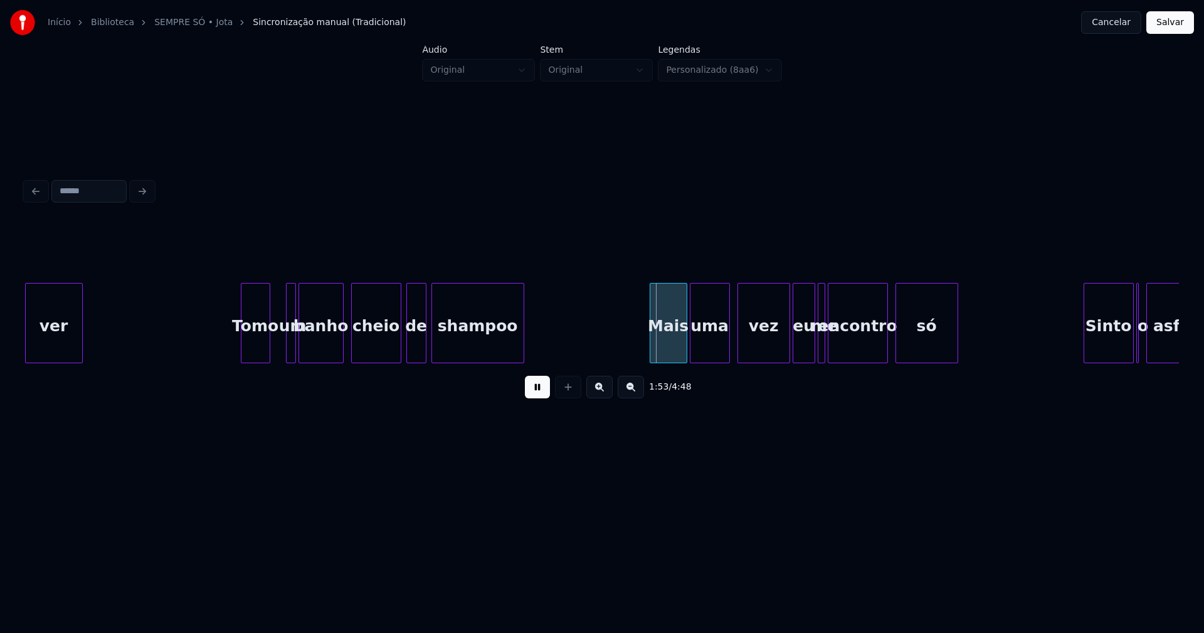
click at [268, 354] on div at bounding box center [268, 322] width 4 height 79
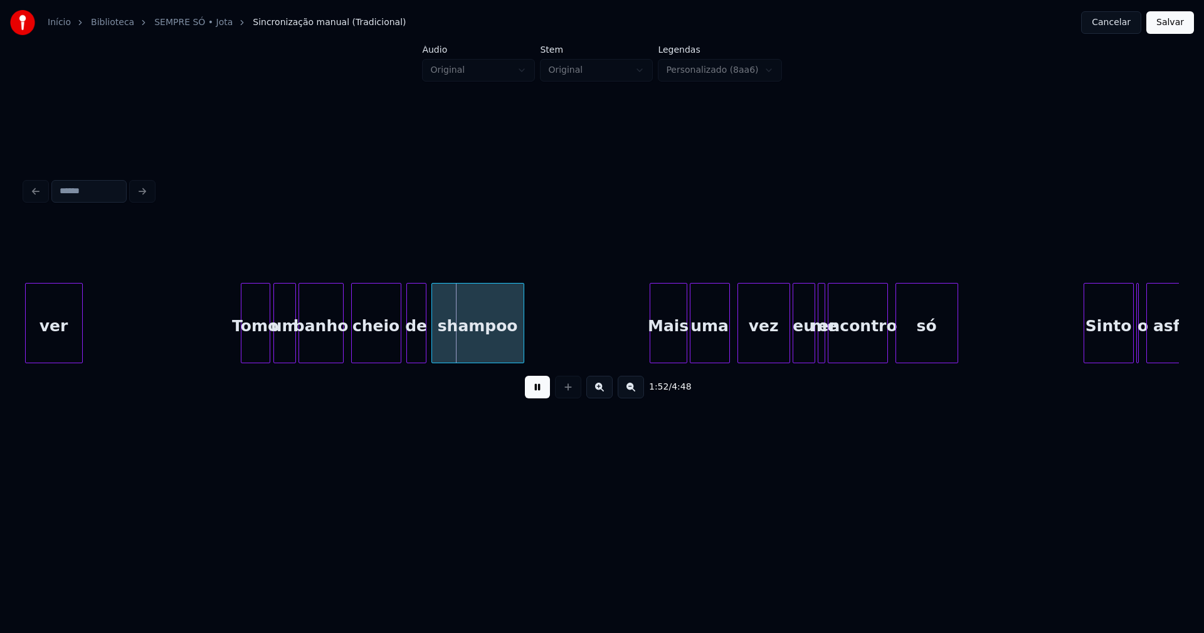
click at [274, 351] on div at bounding box center [276, 322] width 4 height 79
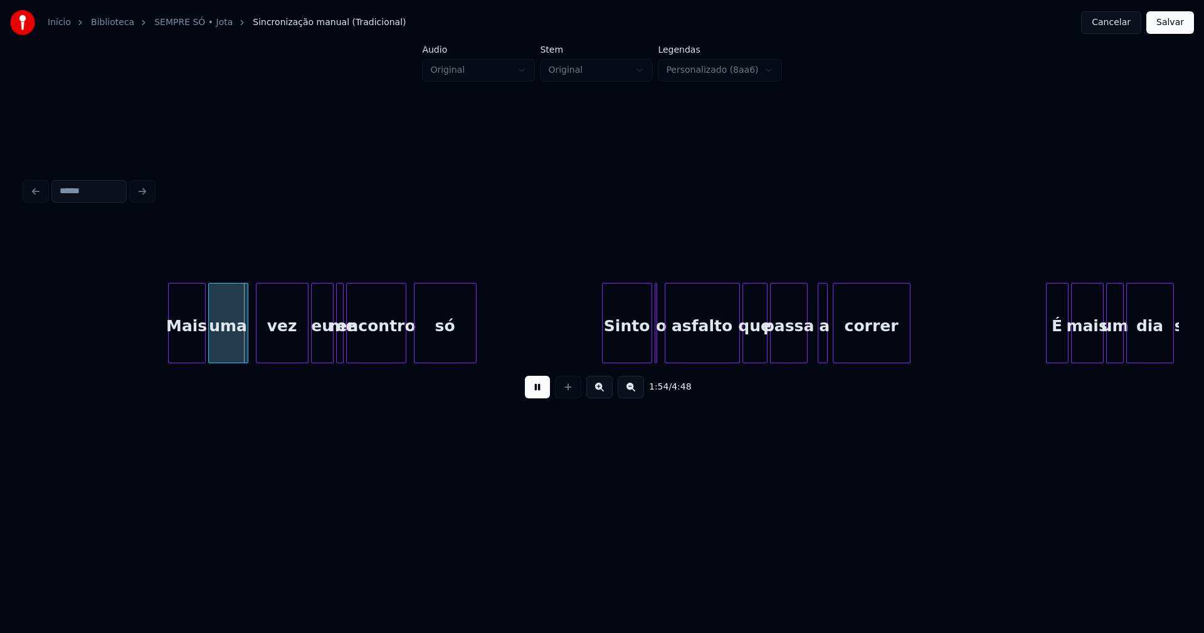
scroll to position [0, 14148]
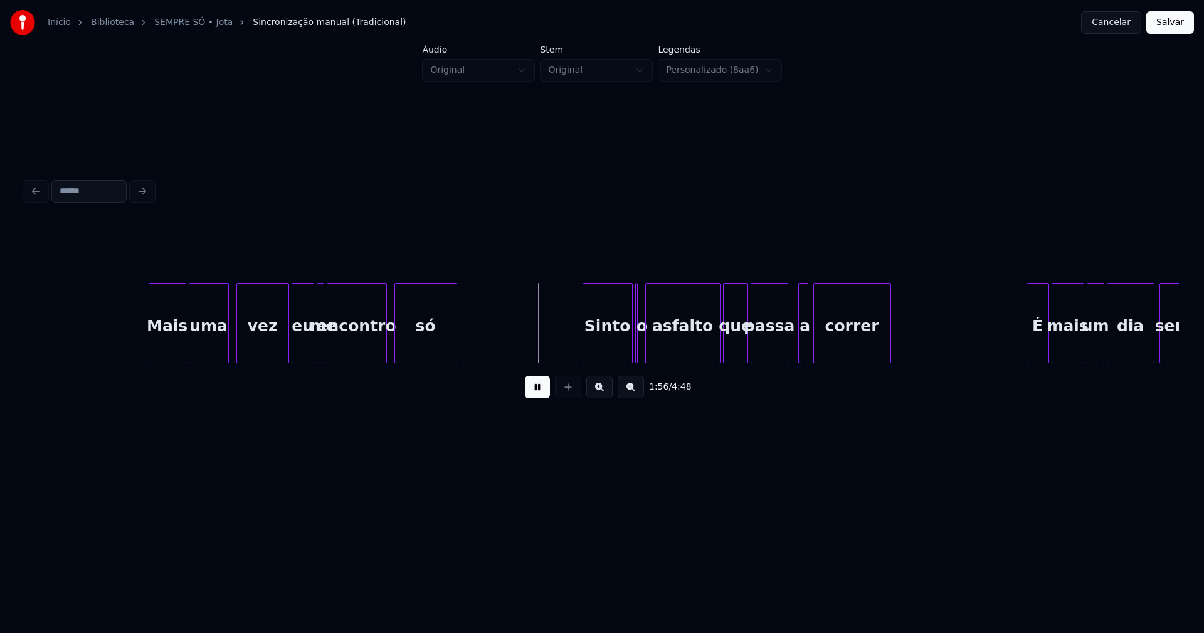
drag, startPoint x: 102, startPoint y: 327, endPoint x: 167, endPoint y: 337, distance: 66.6
click at [598, 350] on div "Sinto" at bounding box center [601, 325] width 49 height 85
click at [607, 358] on div "Mais uma vez eu me encontro só Sinto o asfalto que passa a correr É mais um dia…" at bounding box center [602, 323] width 1154 height 80
click at [641, 349] on div at bounding box center [641, 322] width 4 height 79
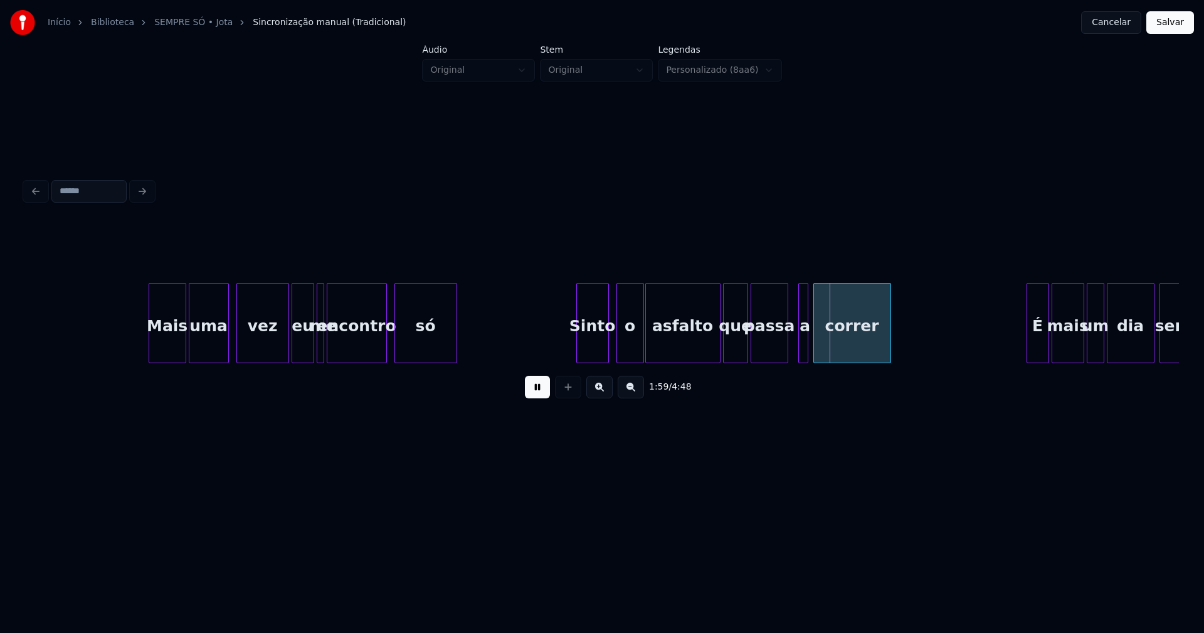
click at [617, 347] on div at bounding box center [619, 322] width 4 height 79
click at [792, 356] on div at bounding box center [793, 322] width 4 height 79
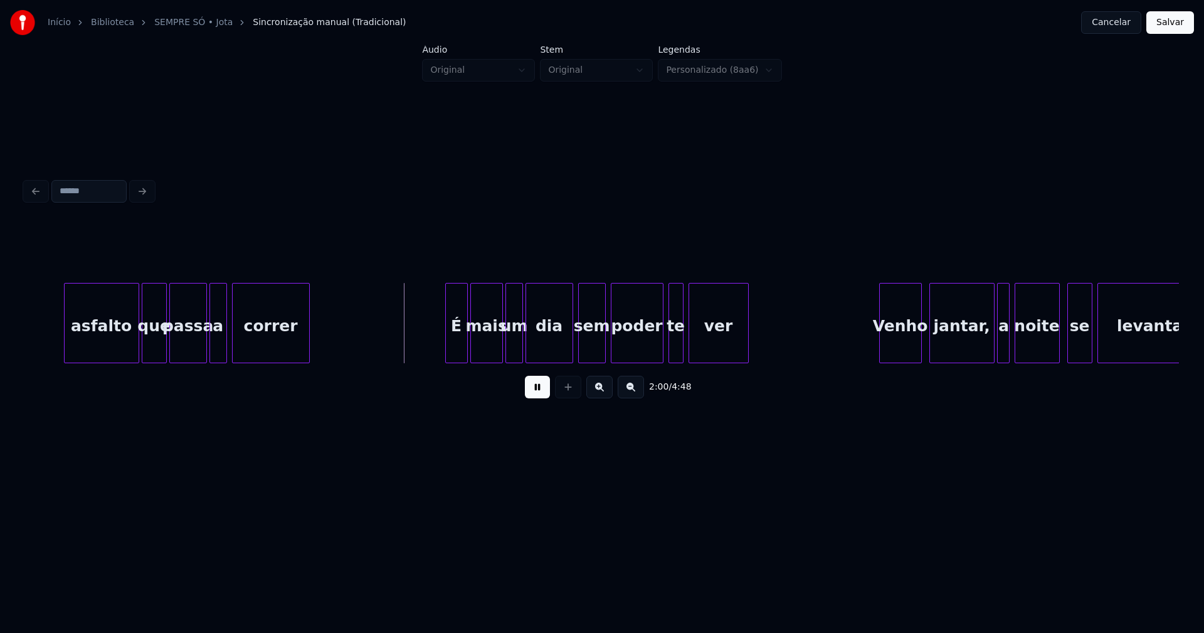
scroll to position [0, 14830]
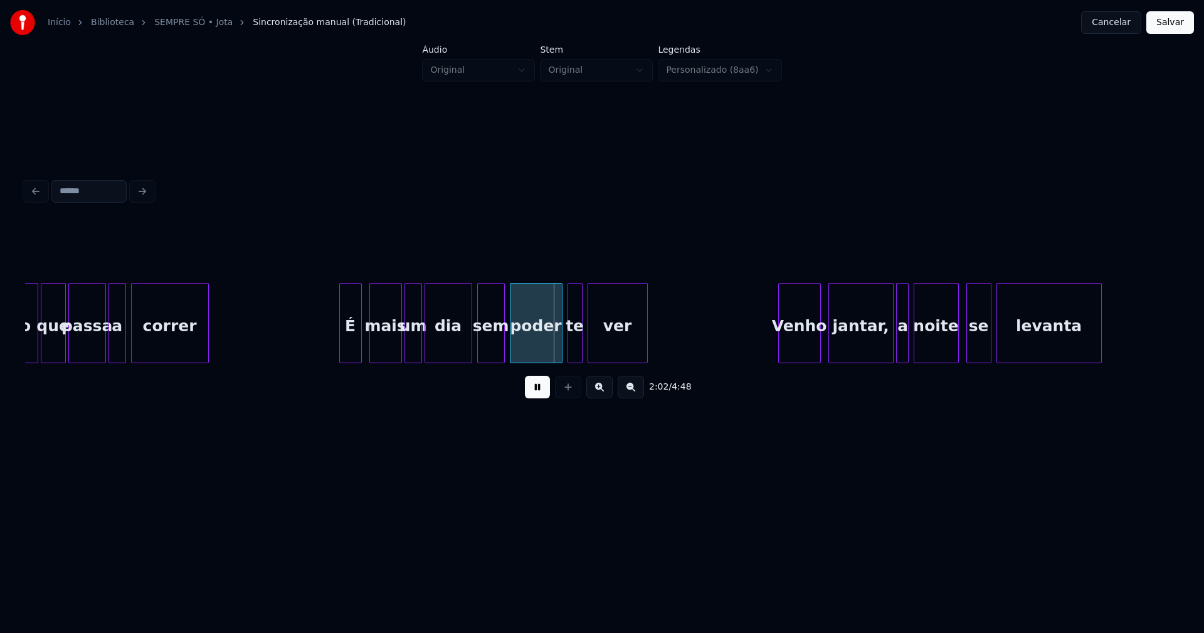
click at [346, 349] on div "É" at bounding box center [350, 325] width 21 height 85
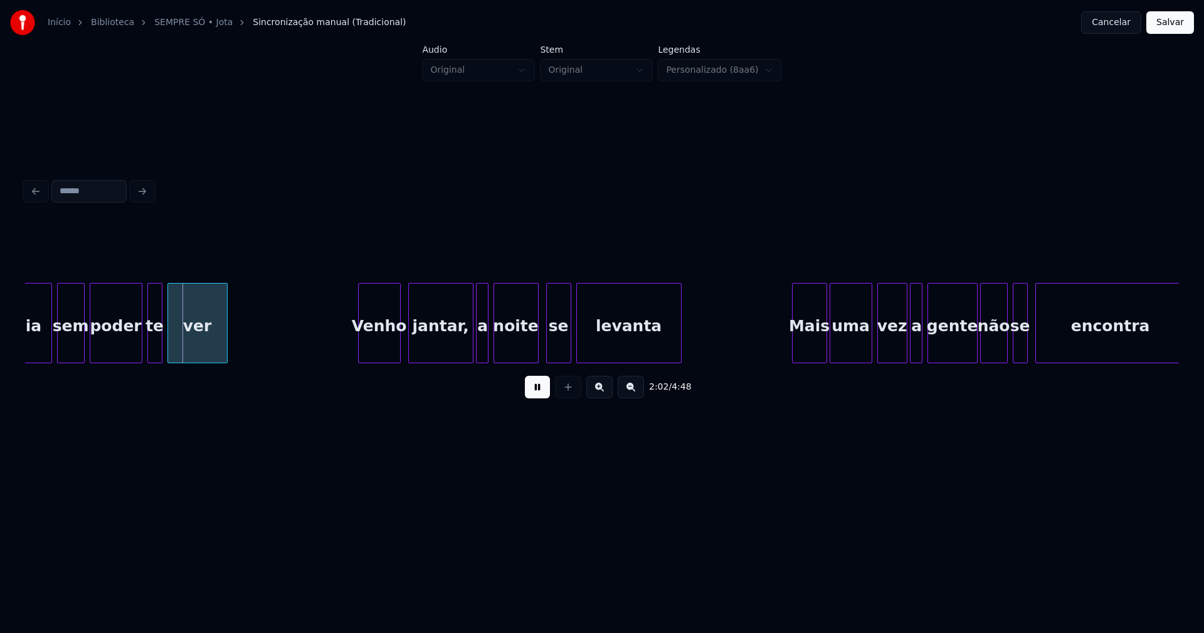
scroll to position [0, 15250]
click at [375, 349] on div "Venho" at bounding box center [375, 325] width 41 height 85
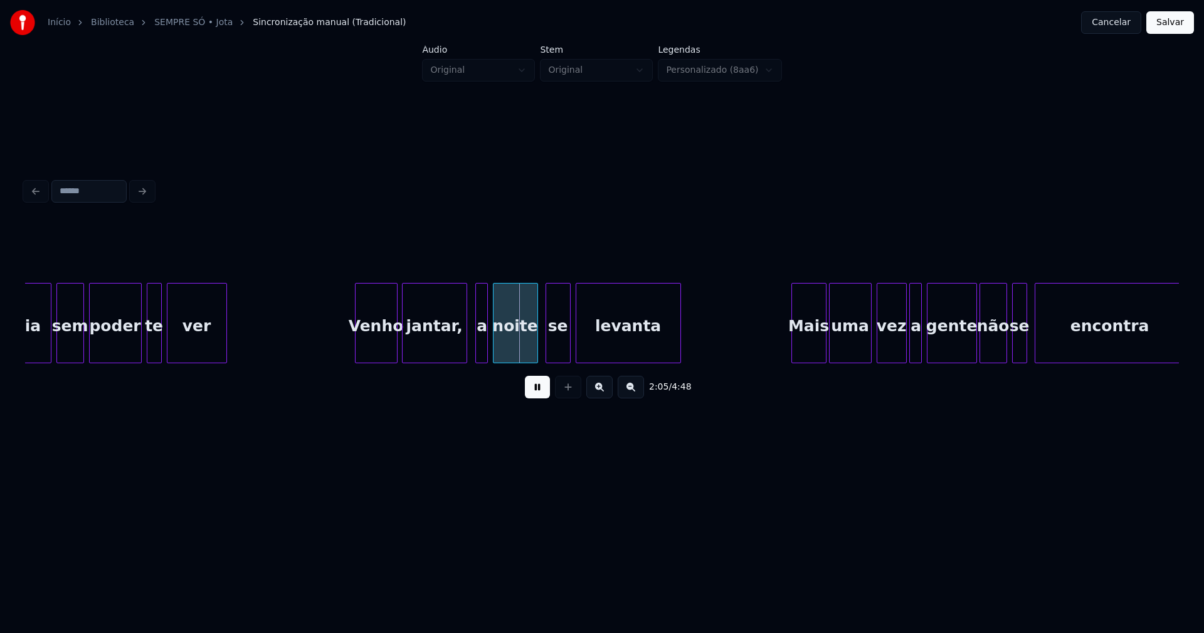
click at [434, 357] on div "jantar," at bounding box center [434, 325] width 64 height 85
click at [473, 352] on div at bounding box center [472, 322] width 4 height 79
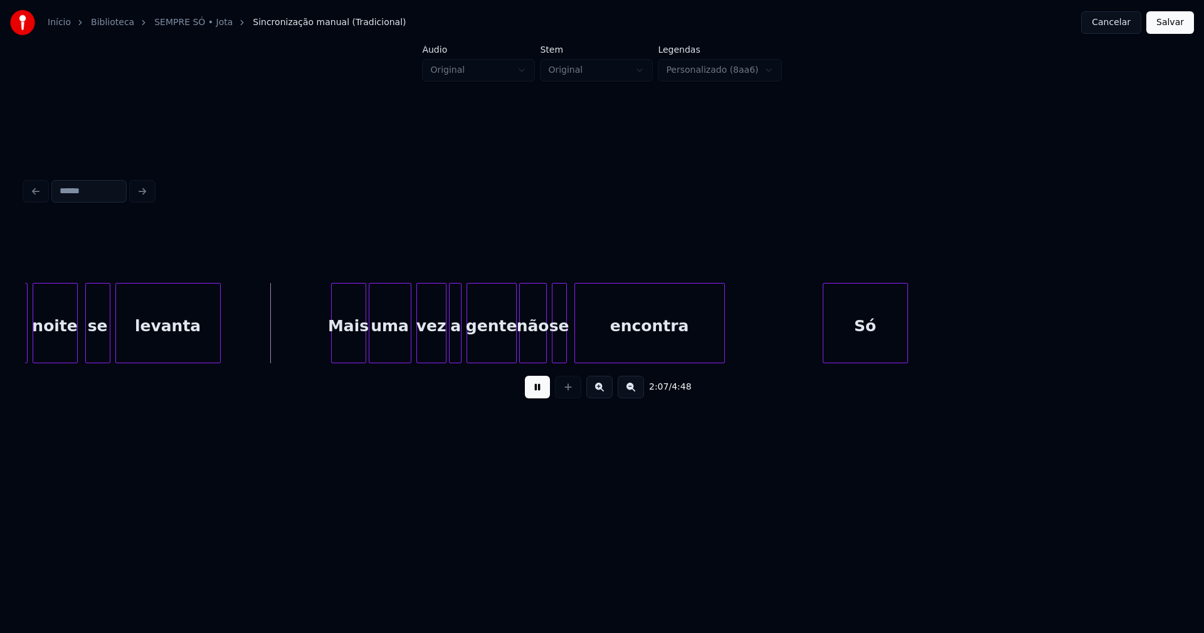
scroll to position [0, 15791]
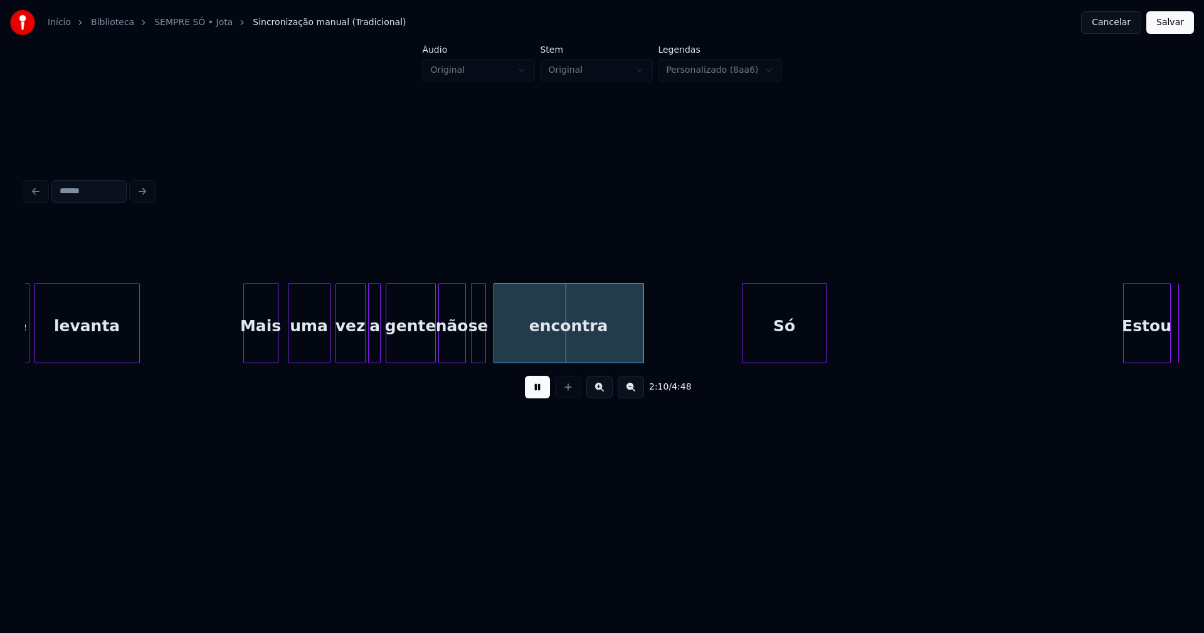
click at [260, 359] on div "se levanta Mais uma vez a gente não se encontra Só Estou só" at bounding box center [602, 323] width 1154 height 80
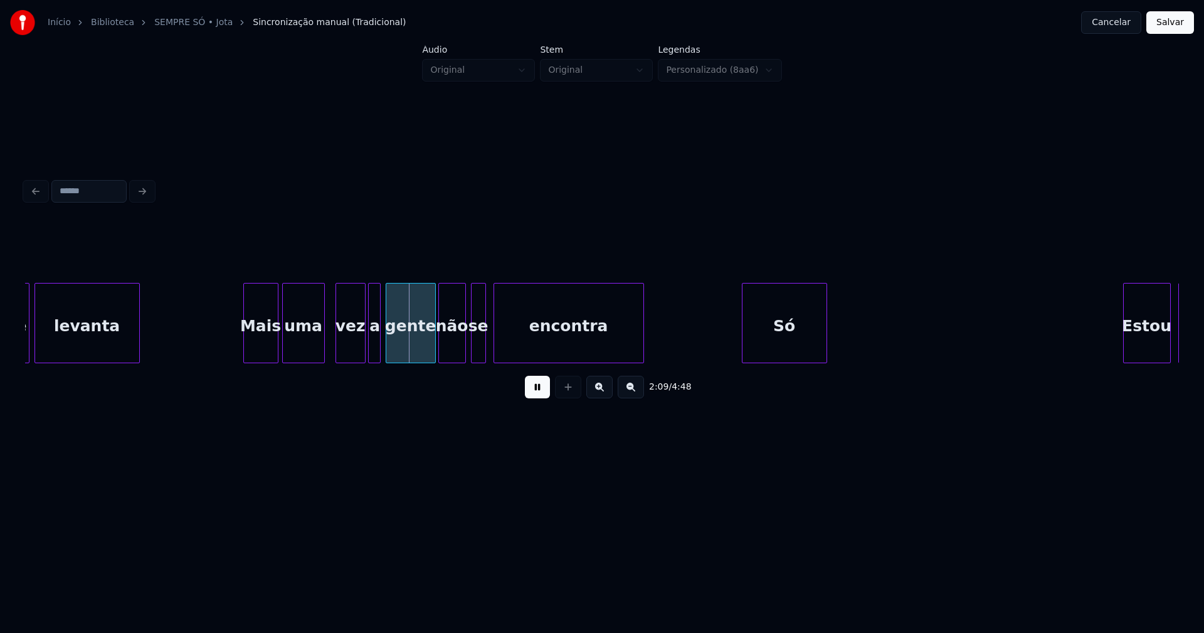
click at [302, 353] on div "uma" at bounding box center [303, 325] width 41 height 85
click at [352, 350] on div "vez" at bounding box center [346, 325] width 29 height 85
click at [523, 343] on div at bounding box center [525, 322] width 4 height 79
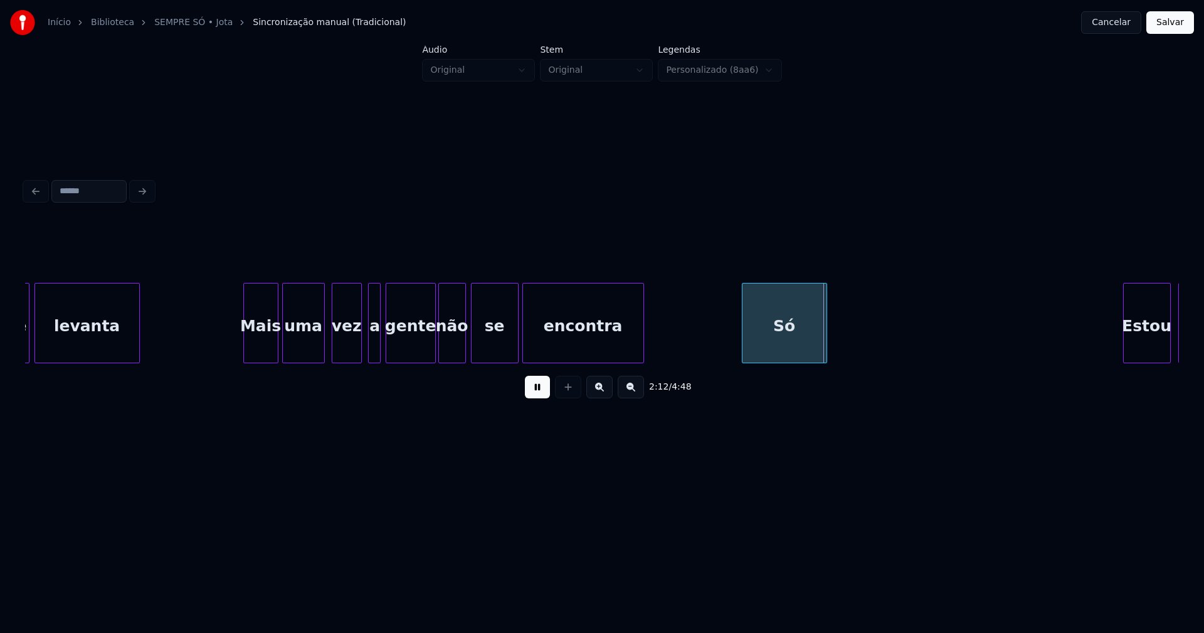
click at [517, 348] on div at bounding box center [516, 322] width 4 height 79
click at [487, 350] on div "se" at bounding box center [498, 325] width 46 height 85
click at [782, 344] on div "Só" at bounding box center [784, 325] width 84 height 85
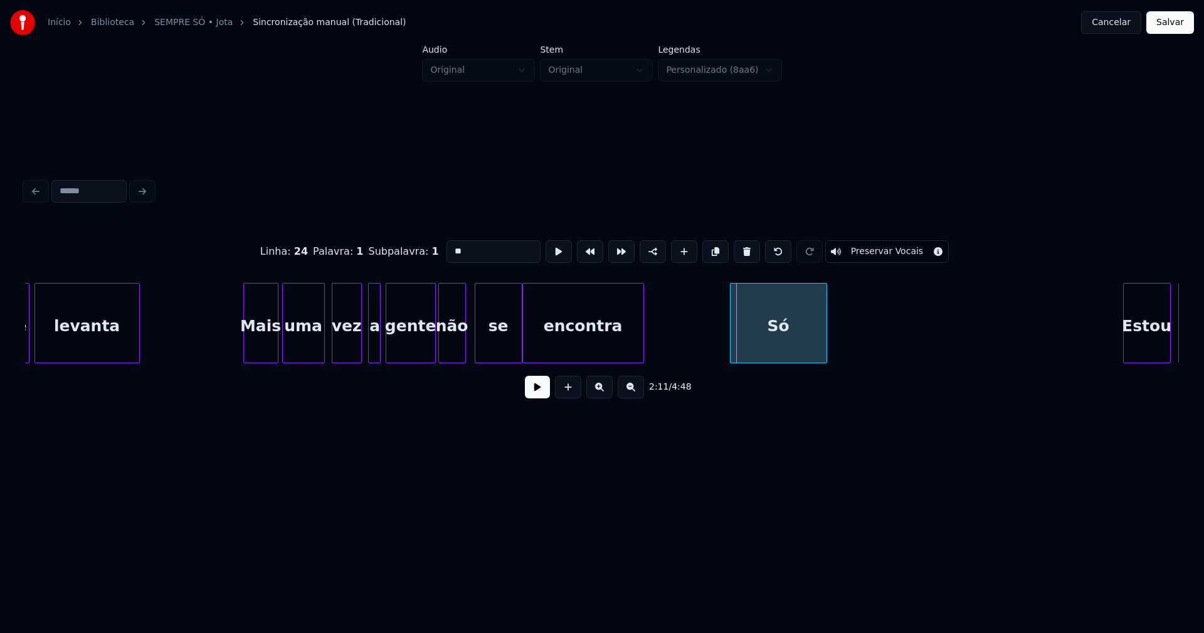
click at [730, 344] on div at bounding box center [732, 322] width 4 height 79
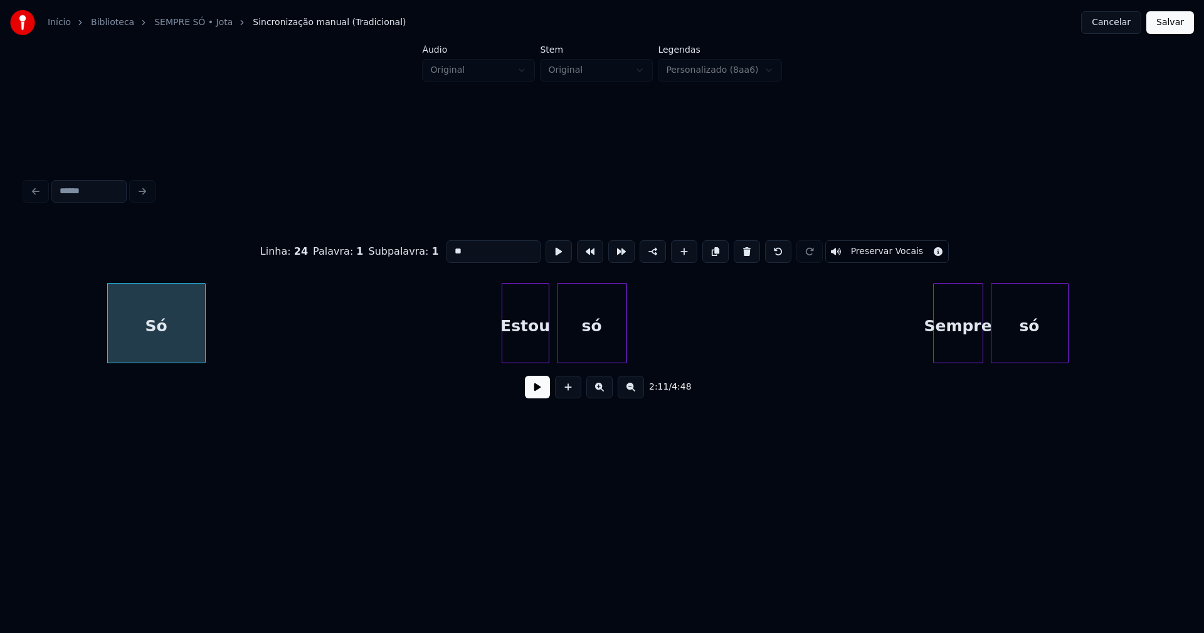
scroll to position [0, 16493]
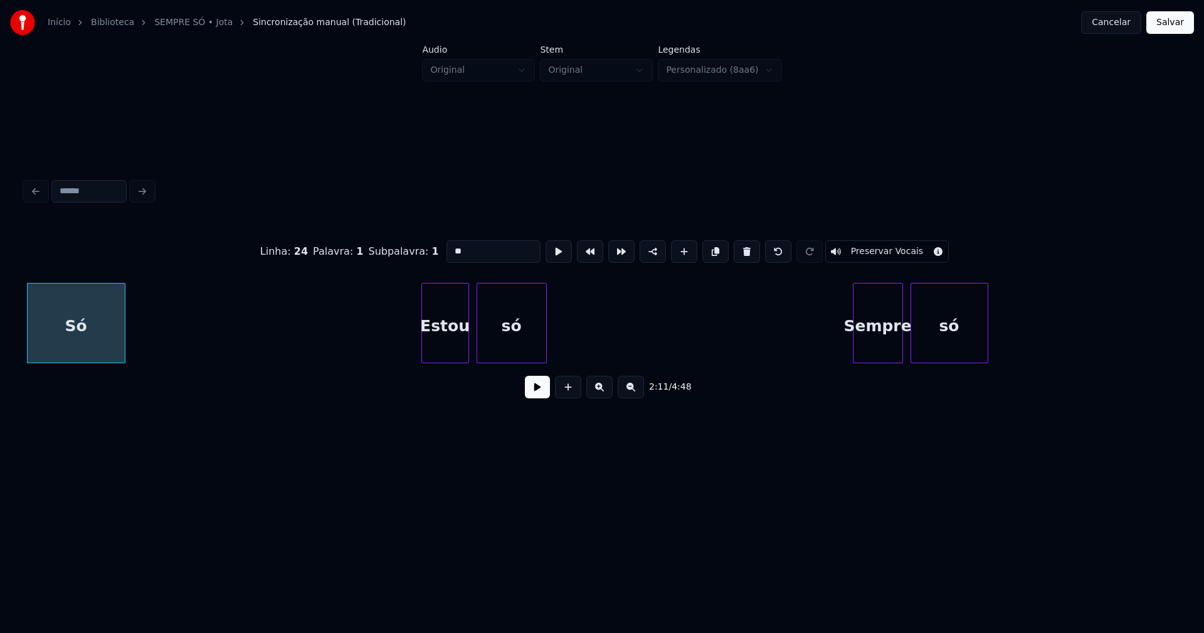
click at [540, 398] on button at bounding box center [537, 387] width 25 height 23
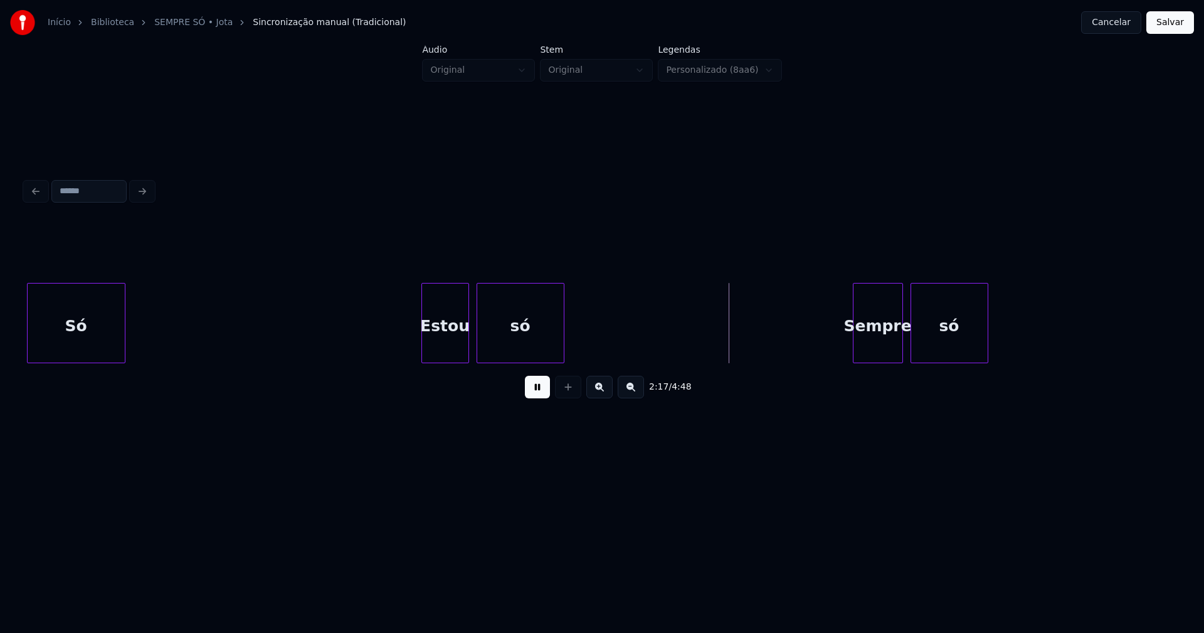
click at [562, 336] on div at bounding box center [562, 322] width 4 height 79
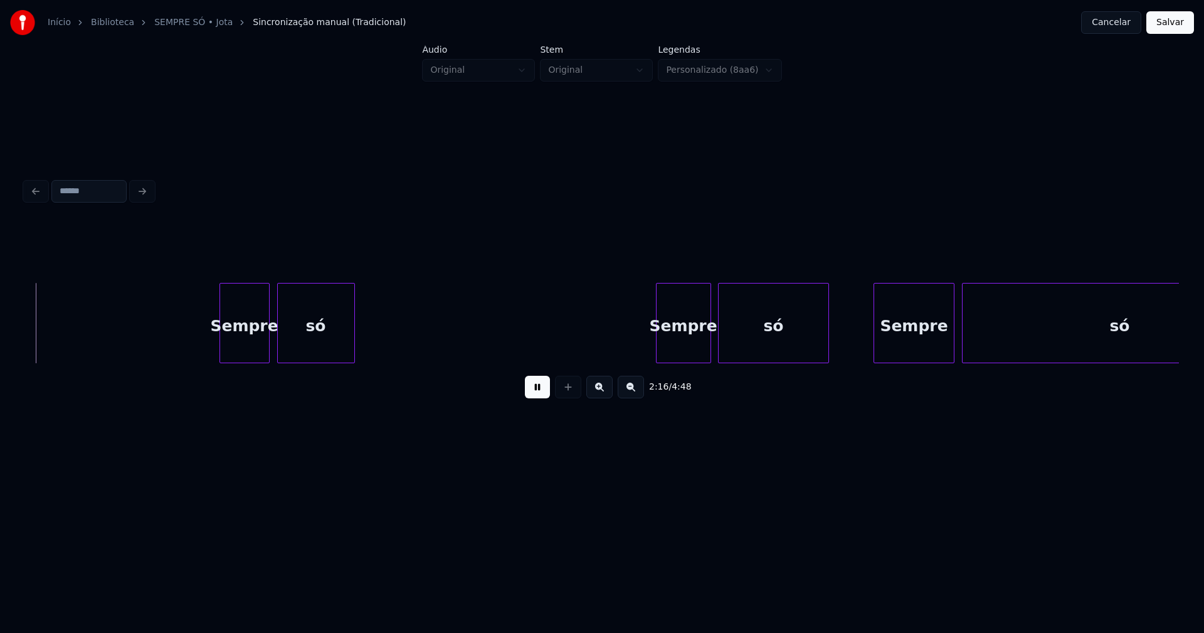
scroll to position [0, 17142]
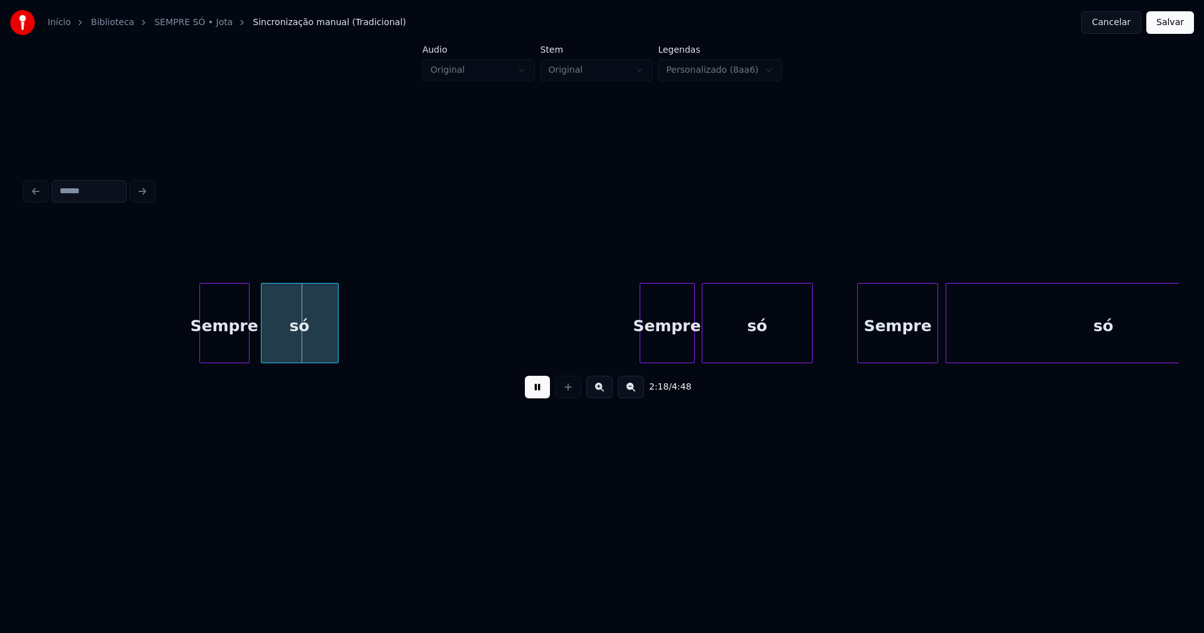
click at [223, 350] on div "Sempre" at bounding box center [224, 325] width 49 height 85
click at [660, 350] on div "Sempre" at bounding box center [658, 325] width 54 height 85
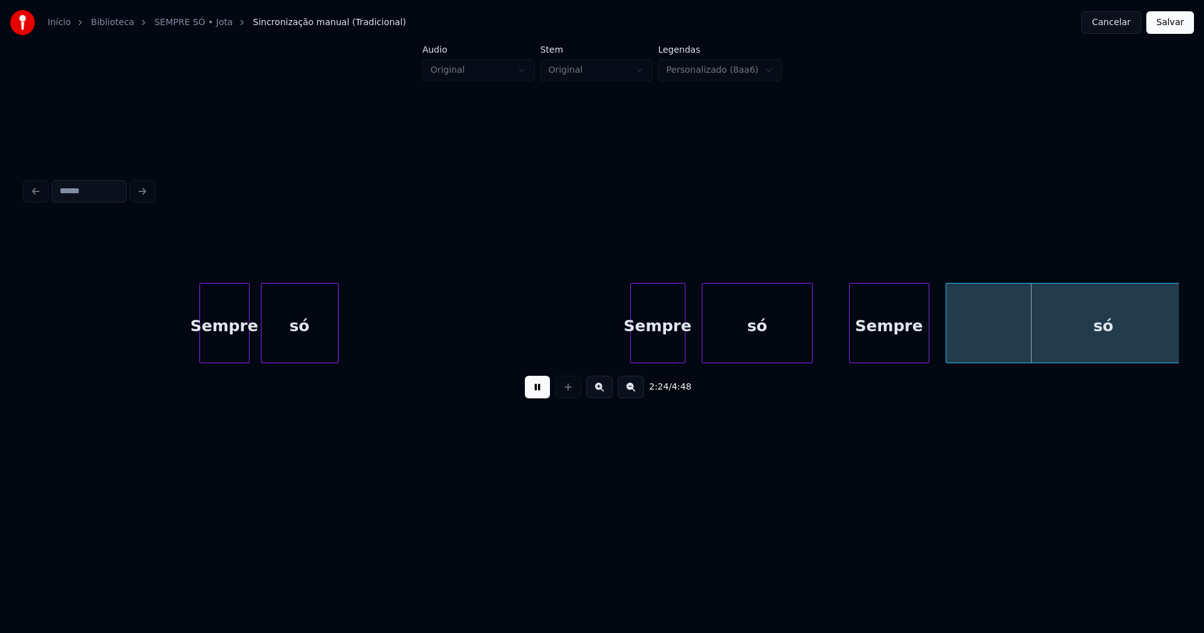
click at [882, 345] on div "Sempre" at bounding box center [888, 325] width 79 height 85
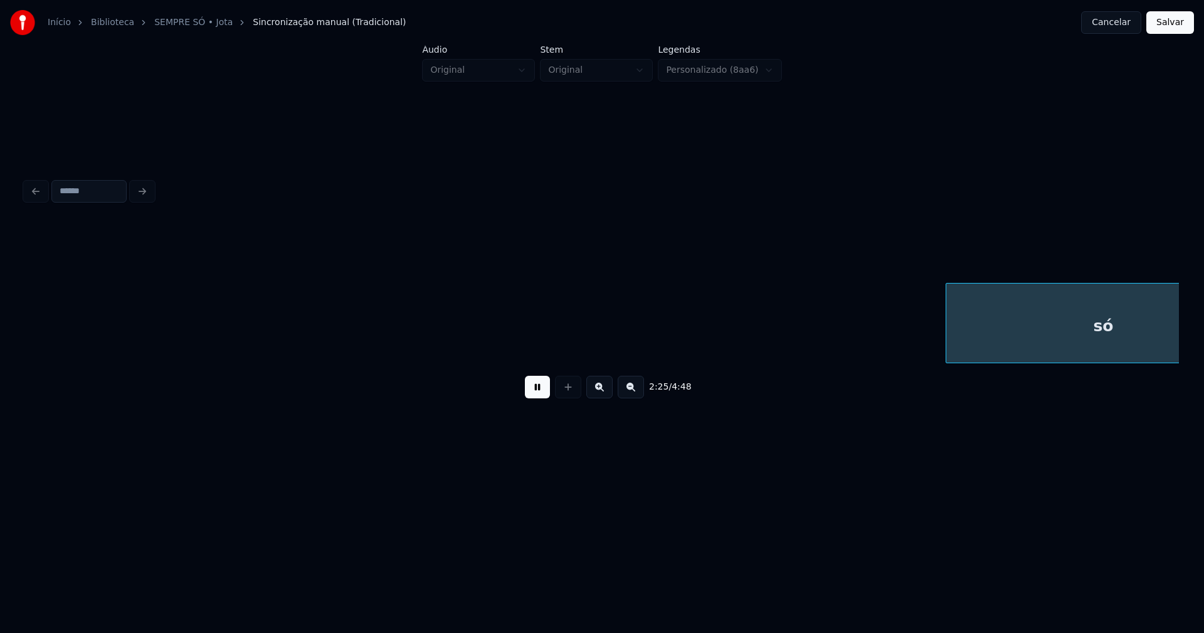
scroll to position [0, 18297]
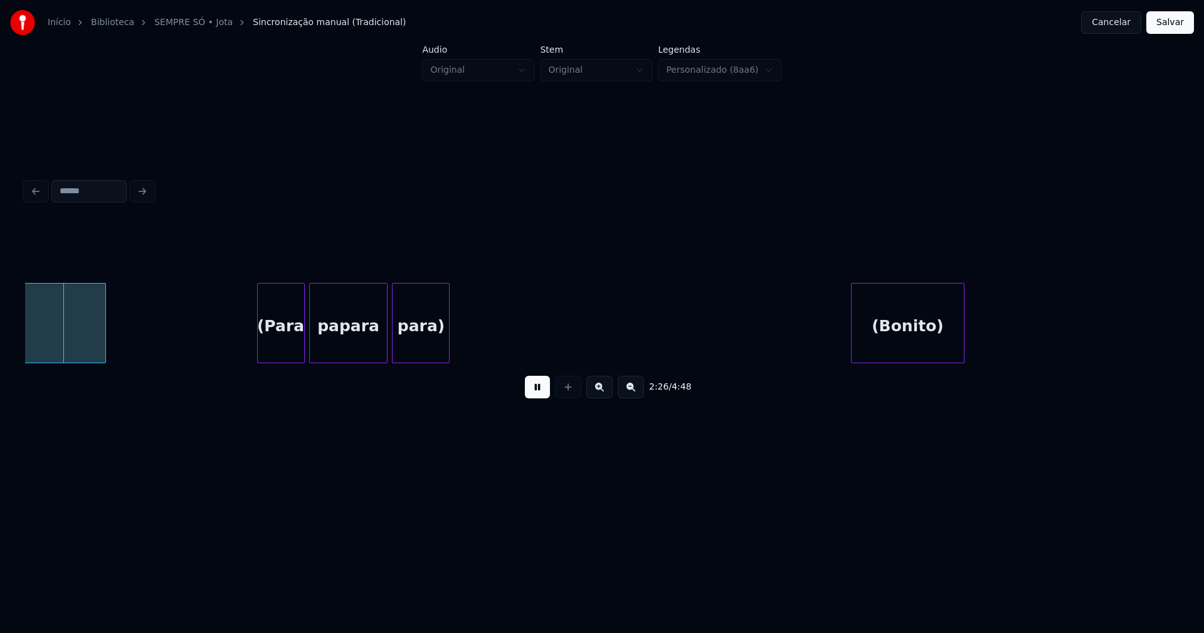
drag, startPoint x: 598, startPoint y: 368, endPoint x: 628, endPoint y: 366, distance: 30.2
click at [628, 363] on div "só (Para papara para) (Bonito)" at bounding box center [602, 323] width 1154 height 80
click at [538, 392] on button at bounding box center [537, 387] width 25 height 23
click at [413, 335] on div "para)" at bounding box center [420, 325] width 56 height 85
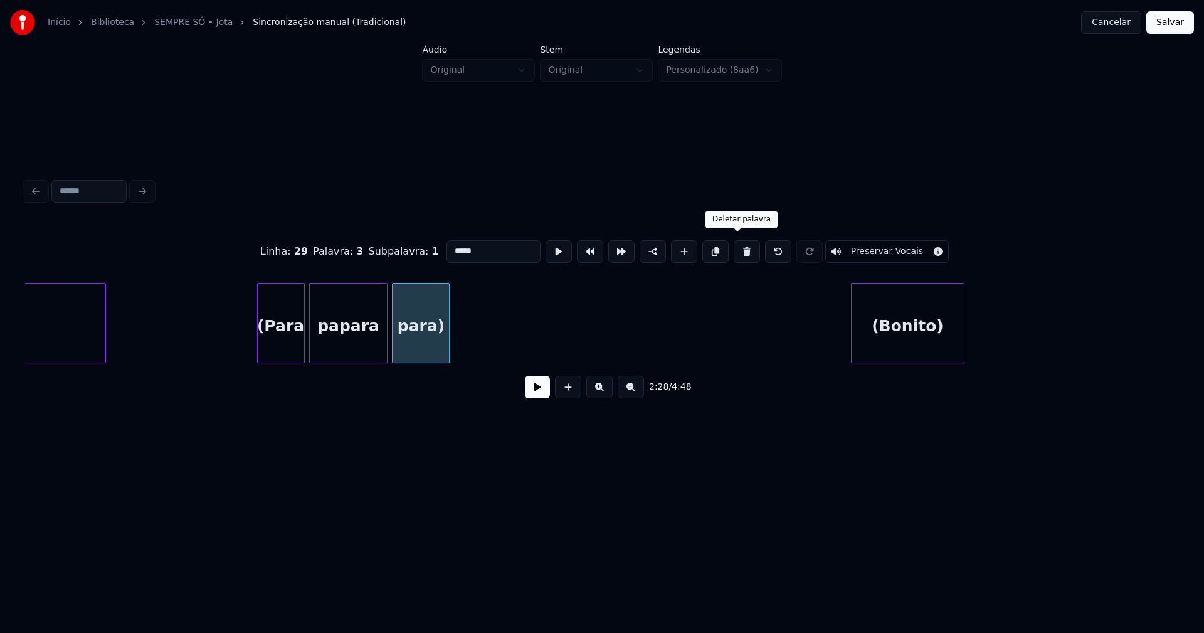
click at [739, 250] on button at bounding box center [746, 251] width 26 height 23
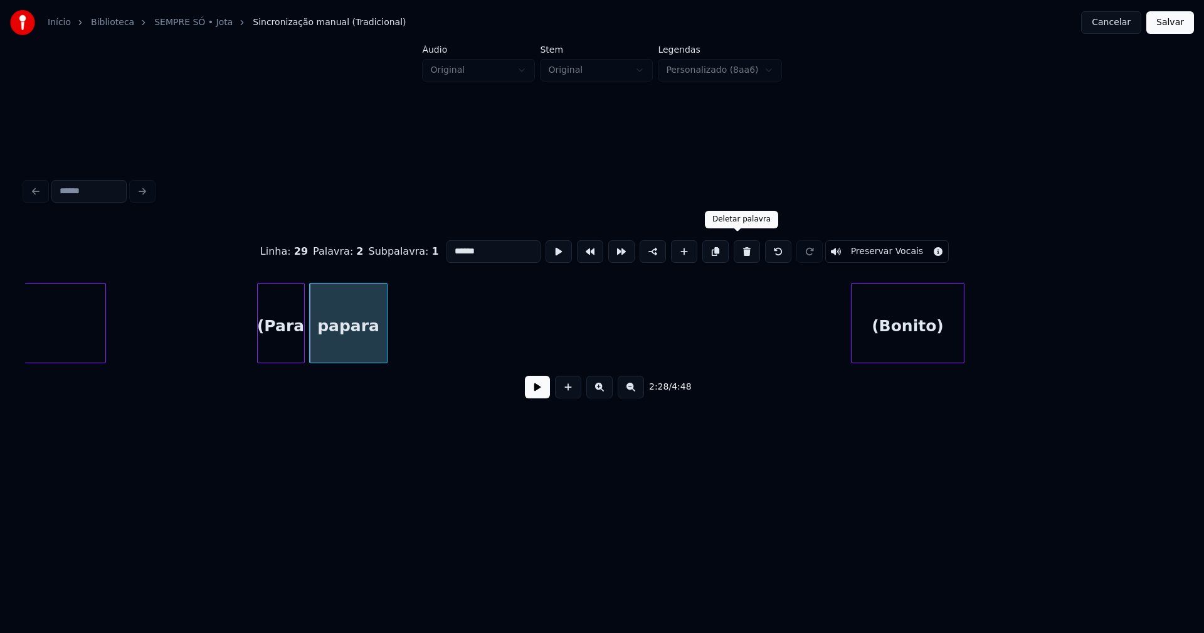
click at [739, 250] on button at bounding box center [746, 251] width 26 height 23
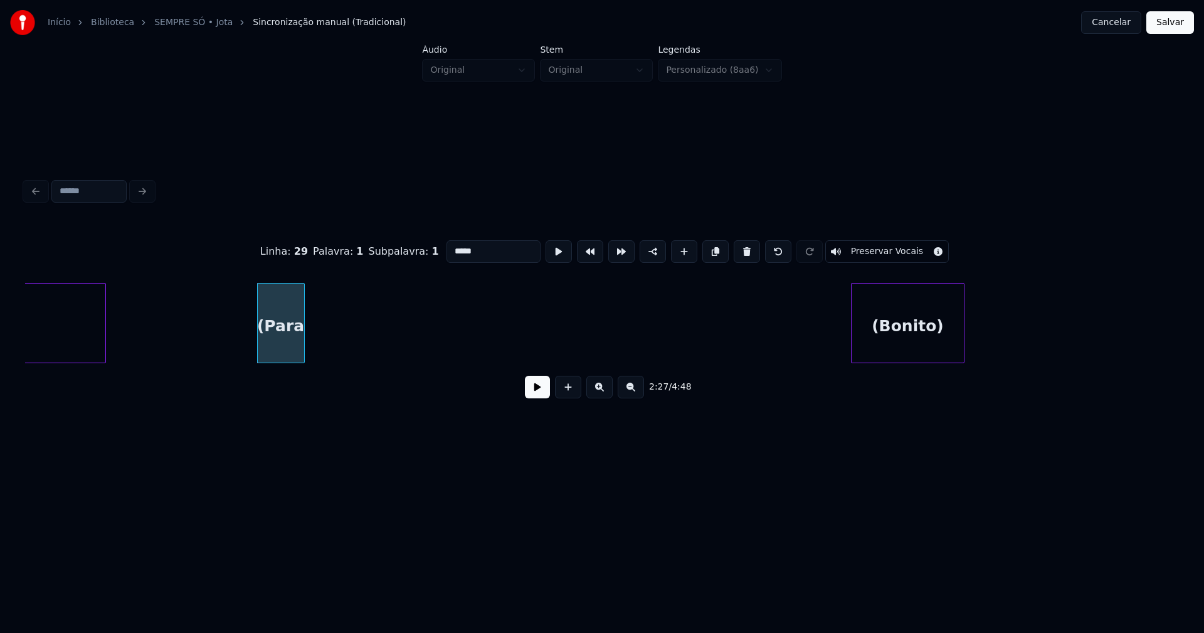
click at [739, 249] on button at bounding box center [746, 251] width 26 height 23
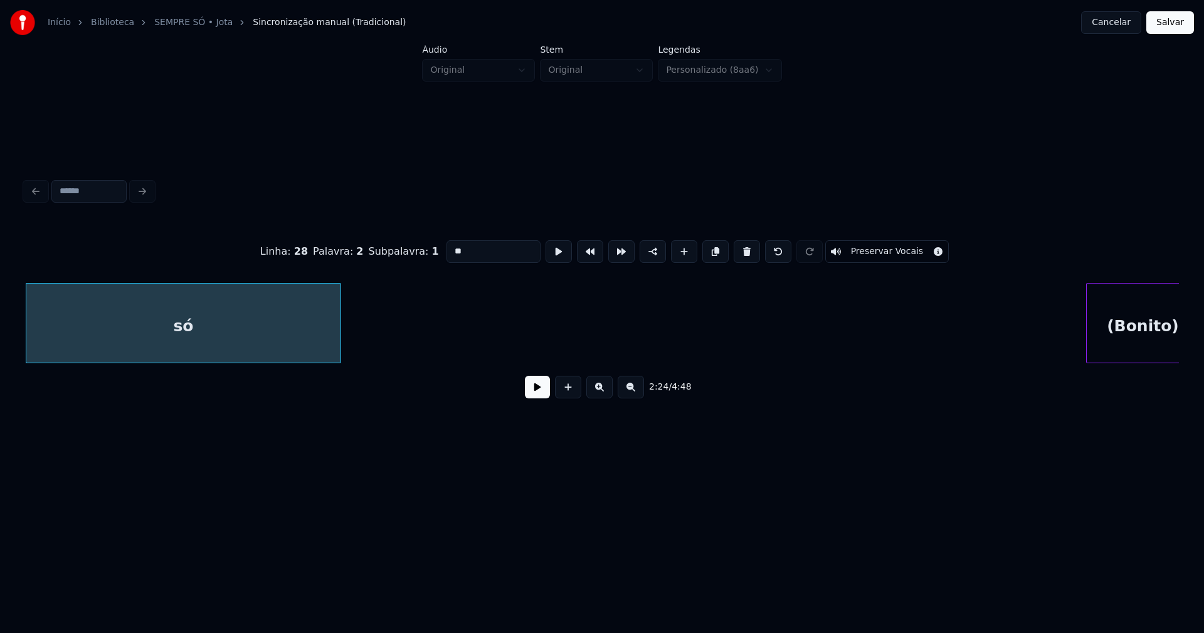
click at [1130, 339] on div "(Bonito)" at bounding box center [1142, 325] width 112 height 85
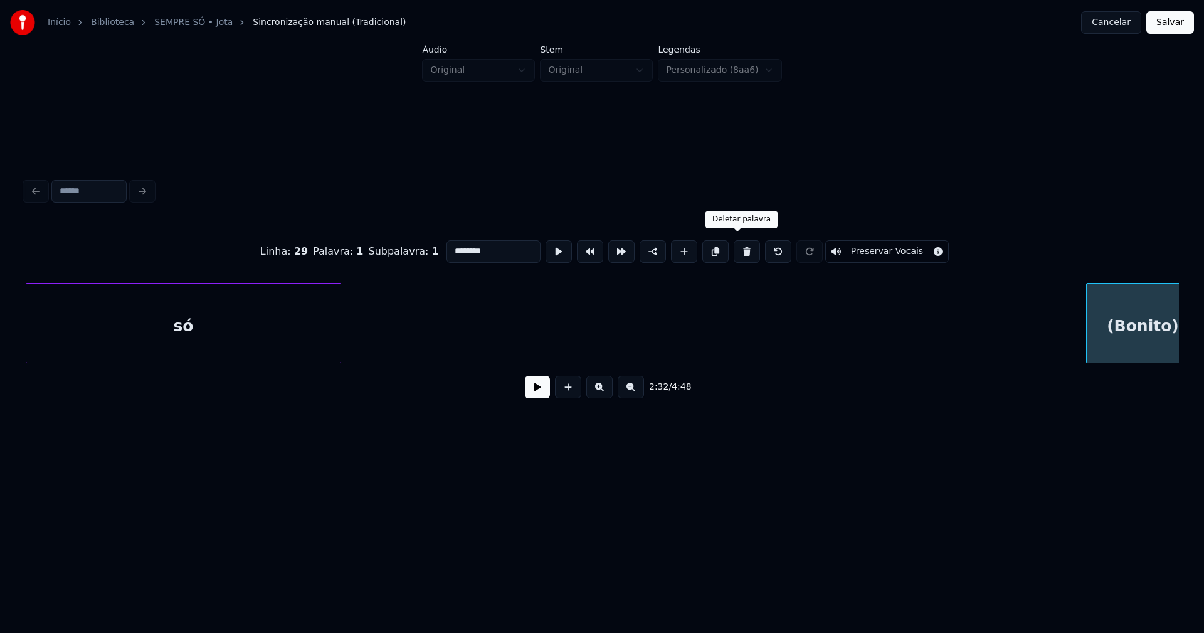
click at [738, 252] on button at bounding box center [746, 251] width 26 height 23
type input "**"
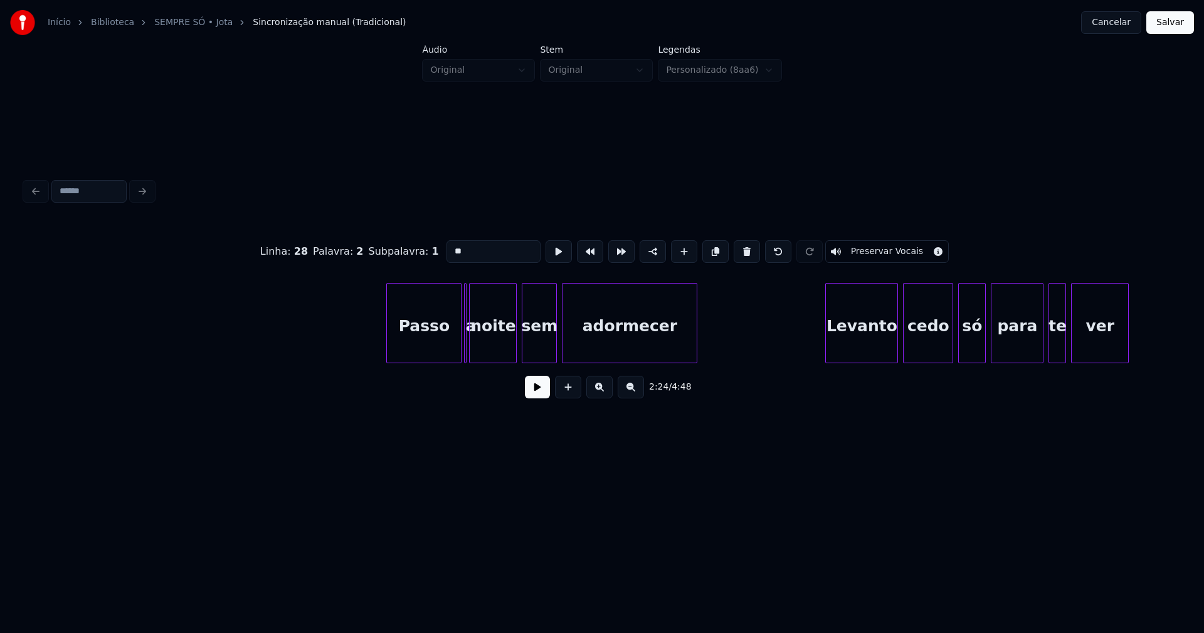
scroll to position [0, 21342]
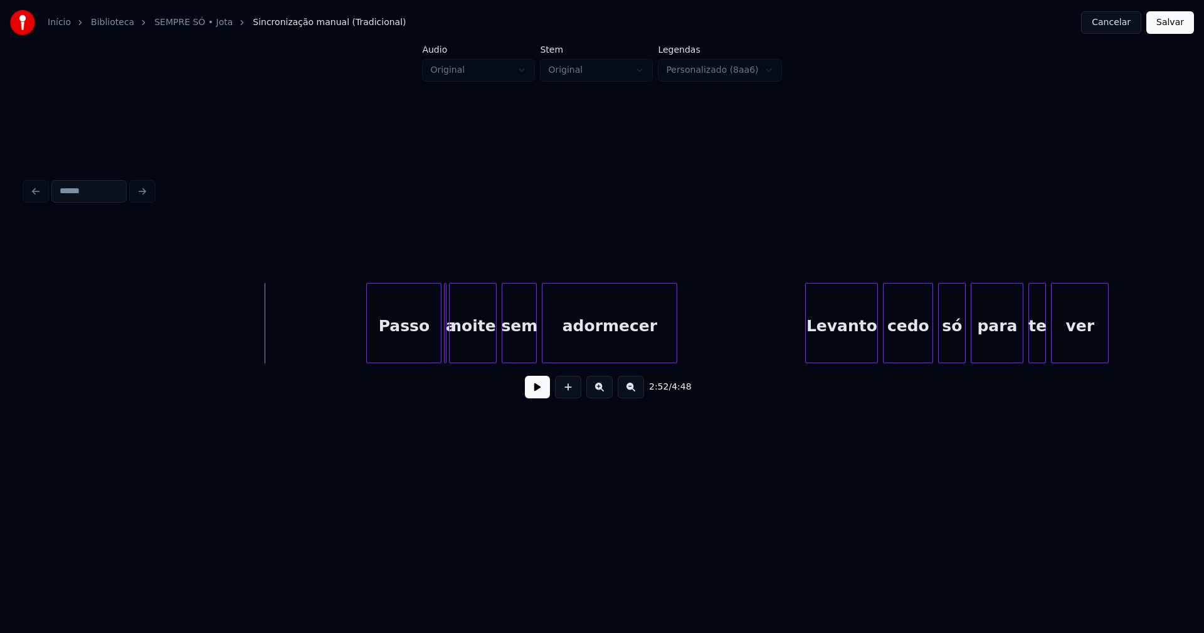
click at [538, 395] on button at bounding box center [537, 387] width 25 height 23
click at [533, 395] on button at bounding box center [537, 387] width 25 height 23
click at [411, 372] on div "2:53 / 4:48" at bounding box center [602, 315] width 1154 height 191
click at [461, 355] on div at bounding box center [460, 322] width 4 height 79
click at [421, 290] on div "a" at bounding box center [431, 323] width 20 height 80
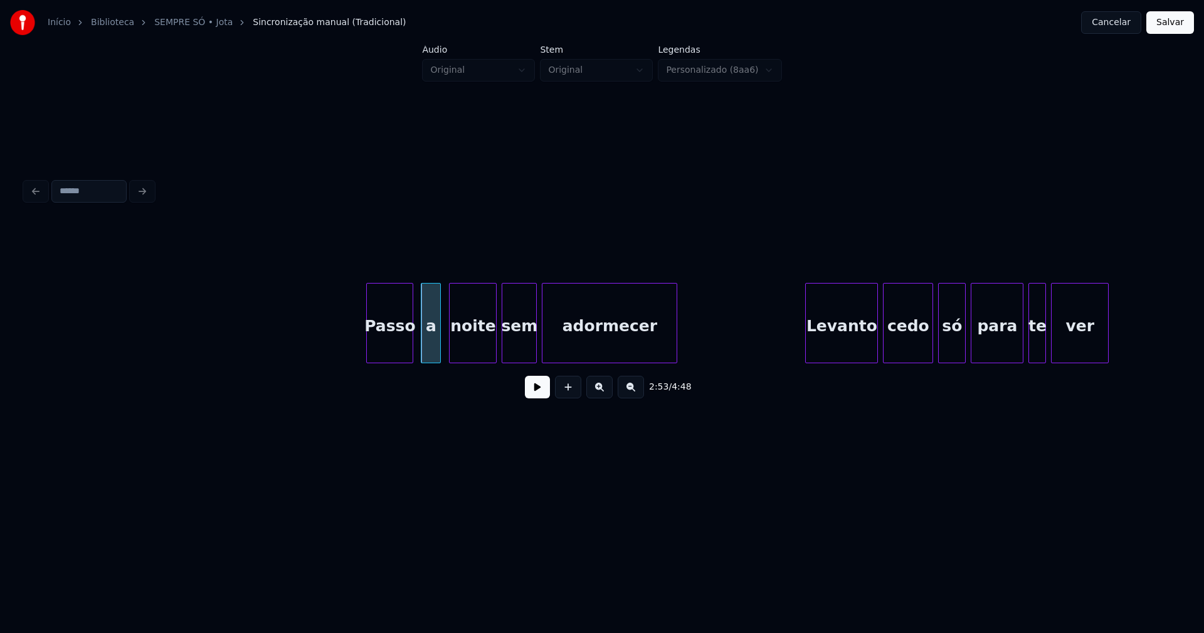
click at [534, 394] on button at bounding box center [537, 387] width 25 height 23
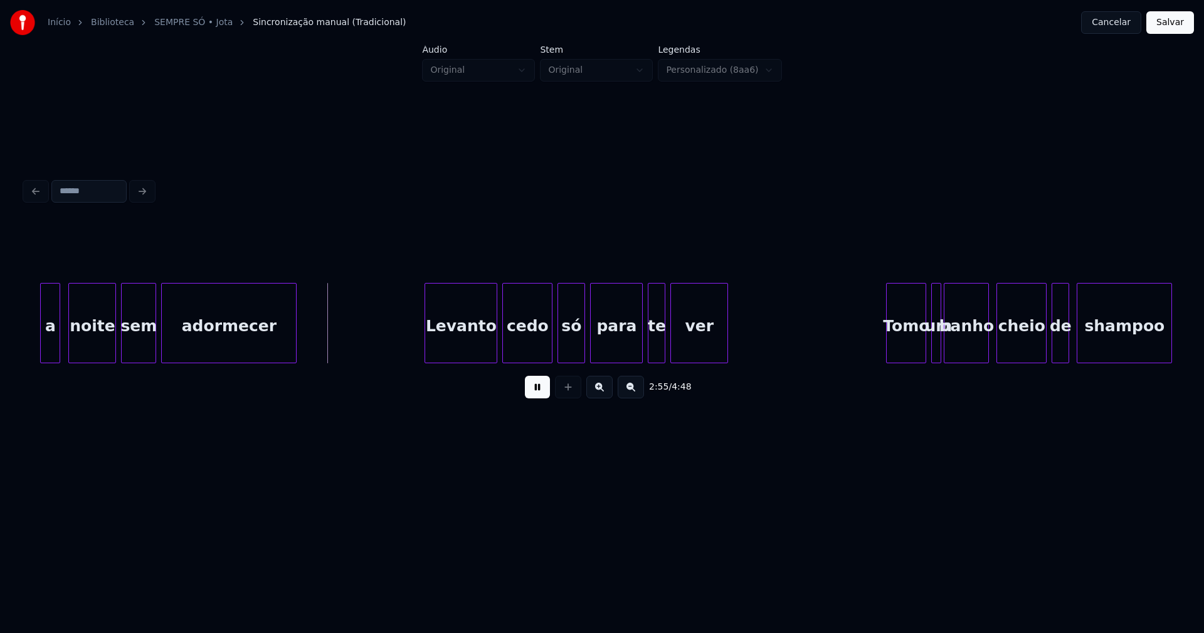
scroll to position [0, 21823]
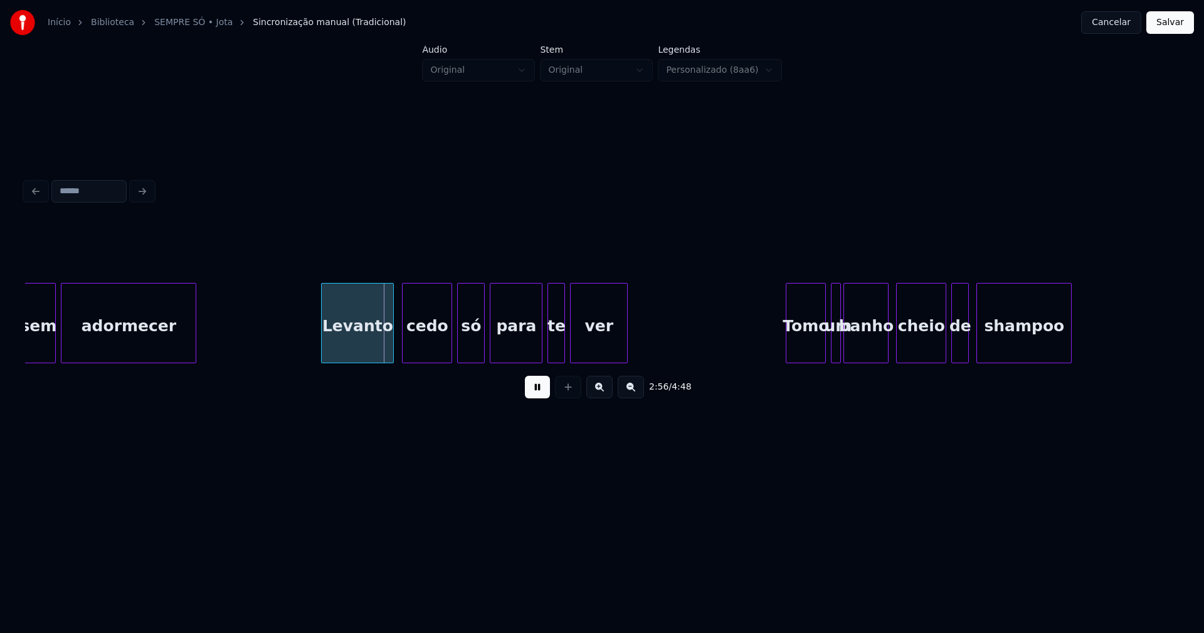
click at [360, 344] on div "Levanto" at bounding box center [357, 325] width 71 height 85
click at [423, 350] on div "cedo" at bounding box center [425, 325] width 49 height 85
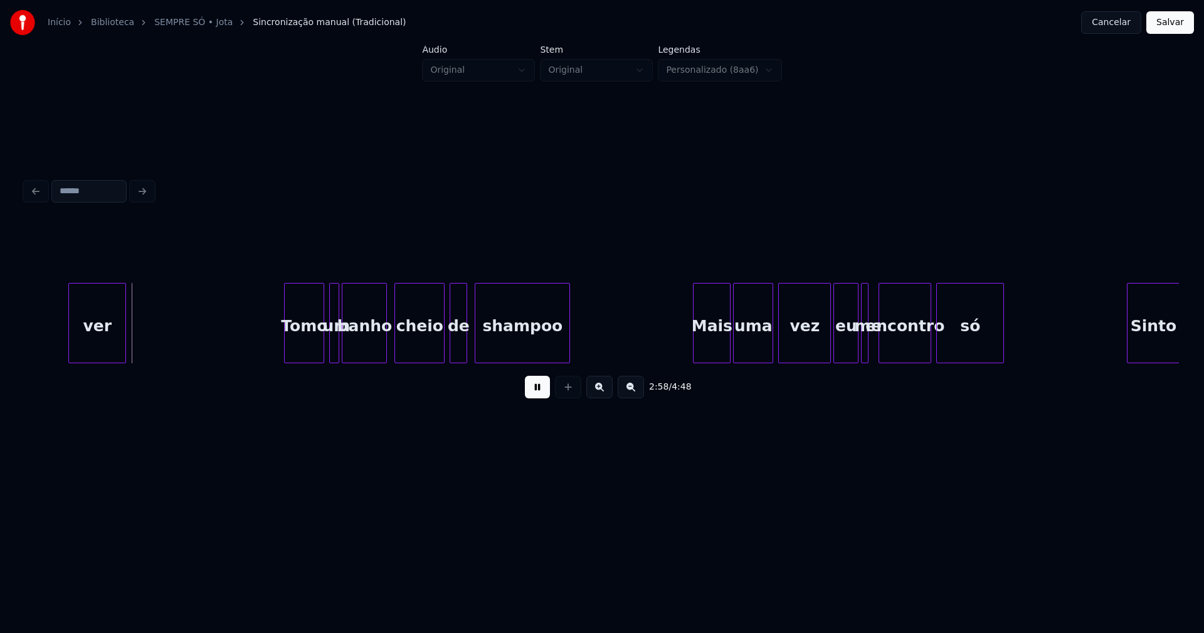
scroll to position [0, 22424]
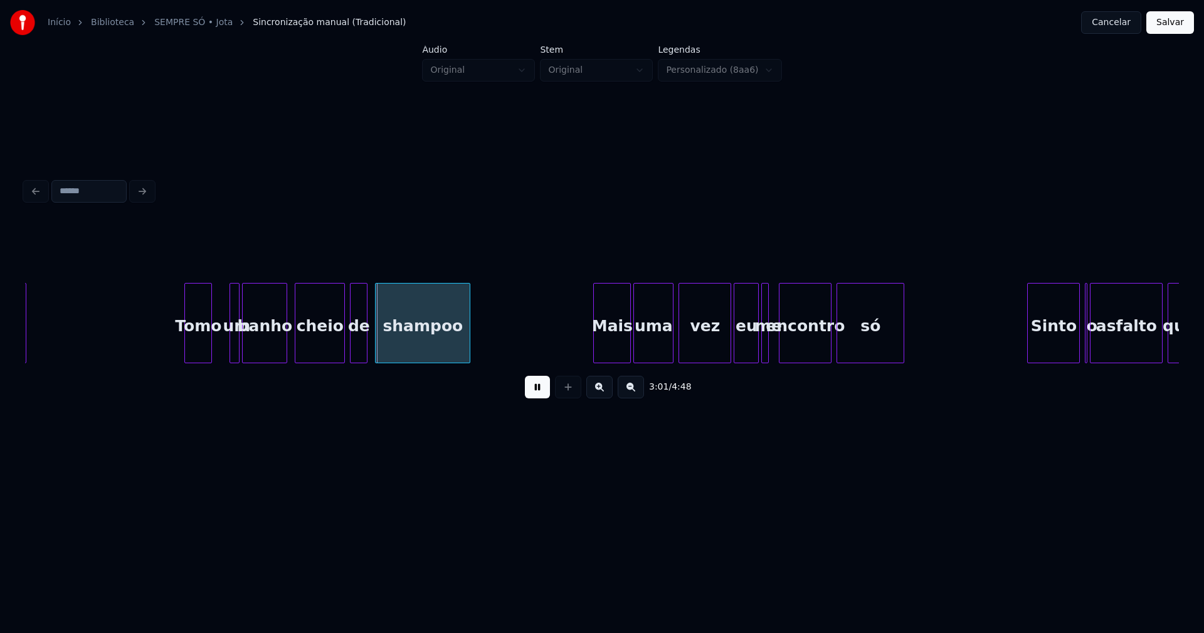
click at [209, 355] on div at bounding box center [210, 322] width 4 height 79
click at [218, 352] on div at bounding box center [220, 322] width 4 height 79
drag, startPoint x: 761, startPoint y: 368, endPoint x: 771, endPoint y: 365, distance: 10.3
click at [771, 363] on div "ver Tomo um banho cheio de shampoo Mais uma vez eu me encontro só Sinto o asfal…" at bounding box center [602, 323] width 1154 height 80
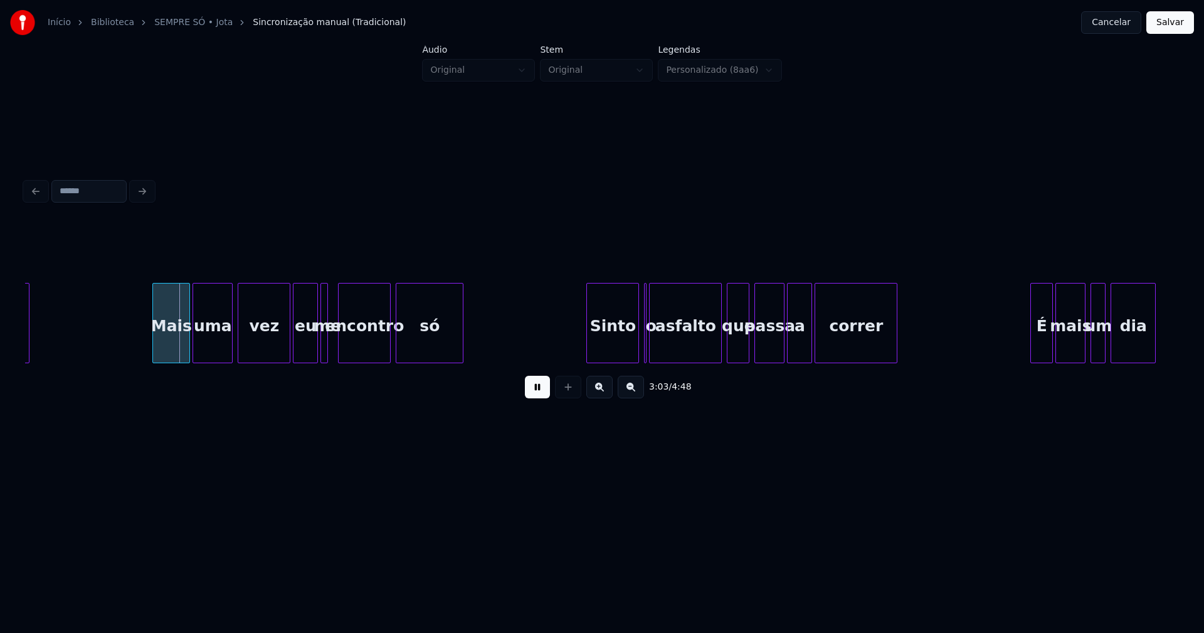
scroll to position [0, 22925]
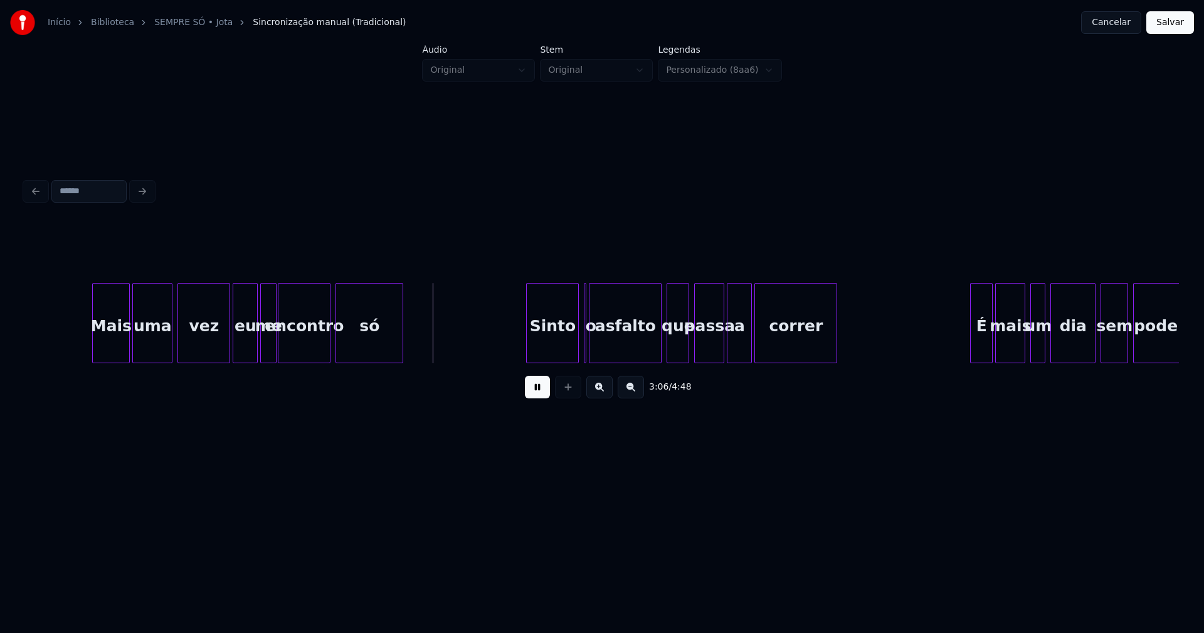
click at [273, 348] on div at bounding box center [274, 322] width 4 height 79
click at [552, 347] on div "Sinto" at bounding box center [543, 325] width 51 height 85
click at [553, 352] on div at bounding box center [555, 322] width 4 height 79
drag, startPoint x: 540, startPoint y: 391, endPoint x: 580, endPoint y: 356, distance: 53.3
click at [544, 390] on button at bounding box center [537, 387] width 25 height 23
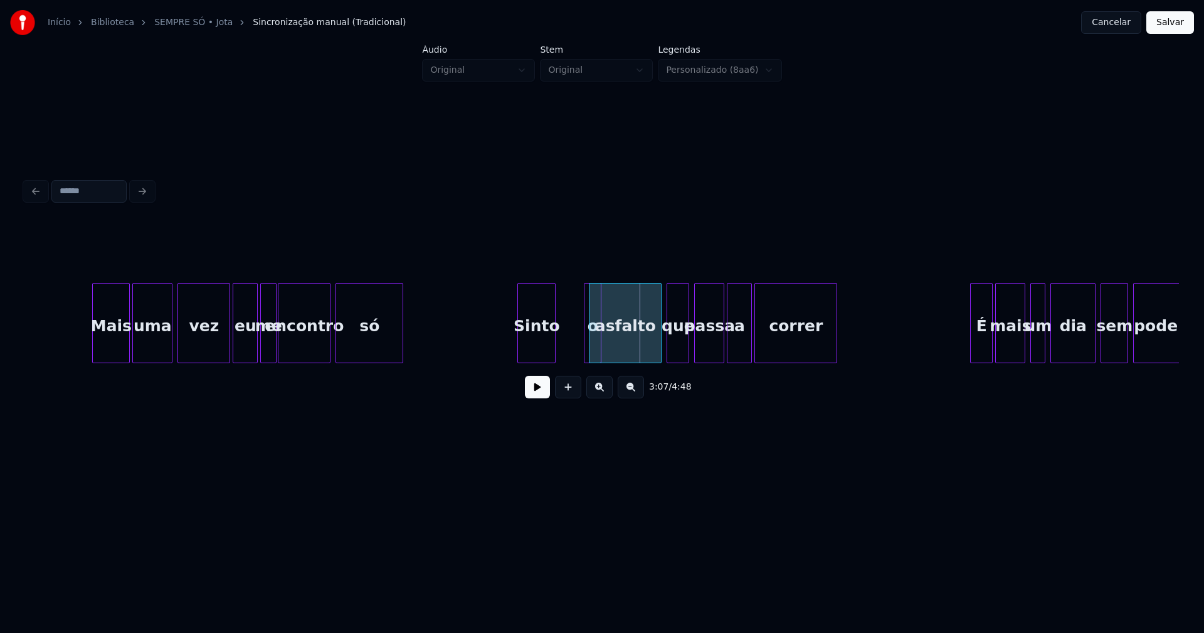
click at [599, 345] on div at bounding box center [599, 322] width 4 height 79
click at [560, 289] on div "o" at bounding box center [569, 323] width 18 height 80
click at [579, 339] on div at bounding box center [579, 322] width 4 height 79
click at [612, 337] on div "asfalto" at bounding box center [621, 325] width 71 height 85
click at [541, 389] on button at bounding box center [537, 387] width 25 height 23
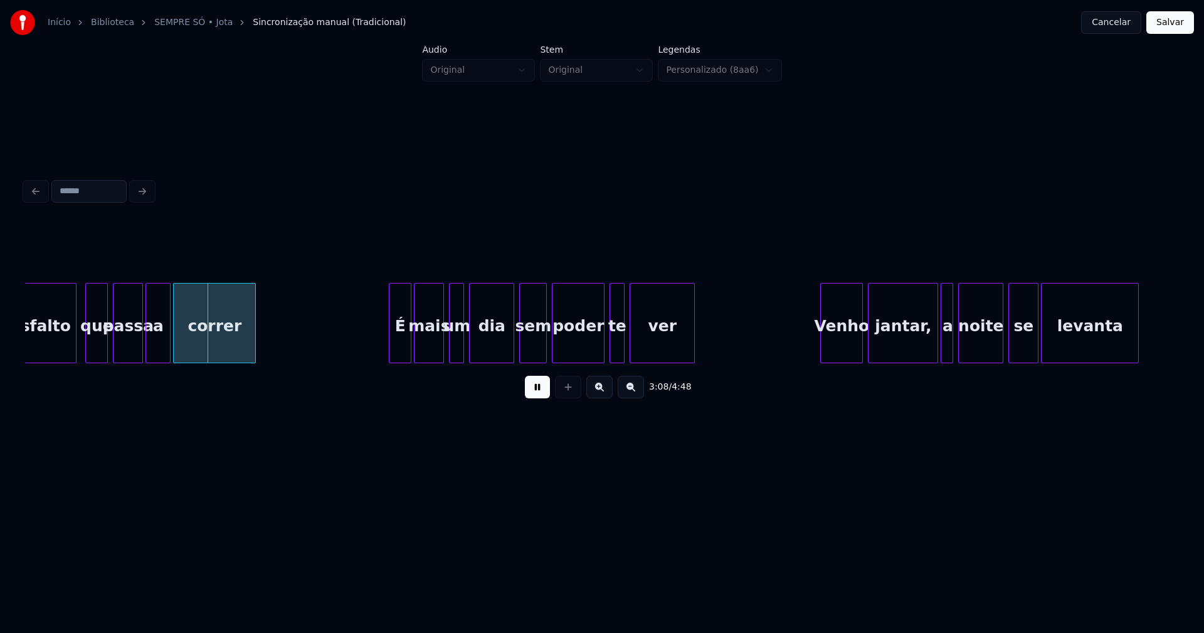
scroll to position [0, 23687]
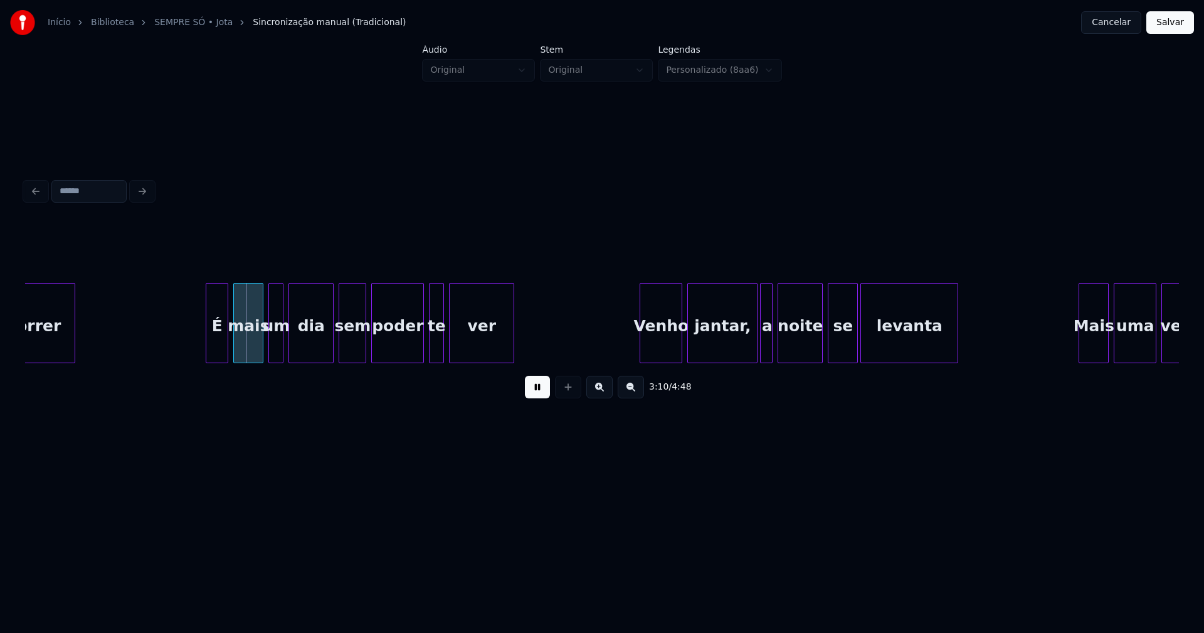
click at [220, 349] on div "É" at bounding box center [216, 325] width 21 height 85
click at [657, 350] on div "Venho" at bounding box center [656, 325] width 41 height 85
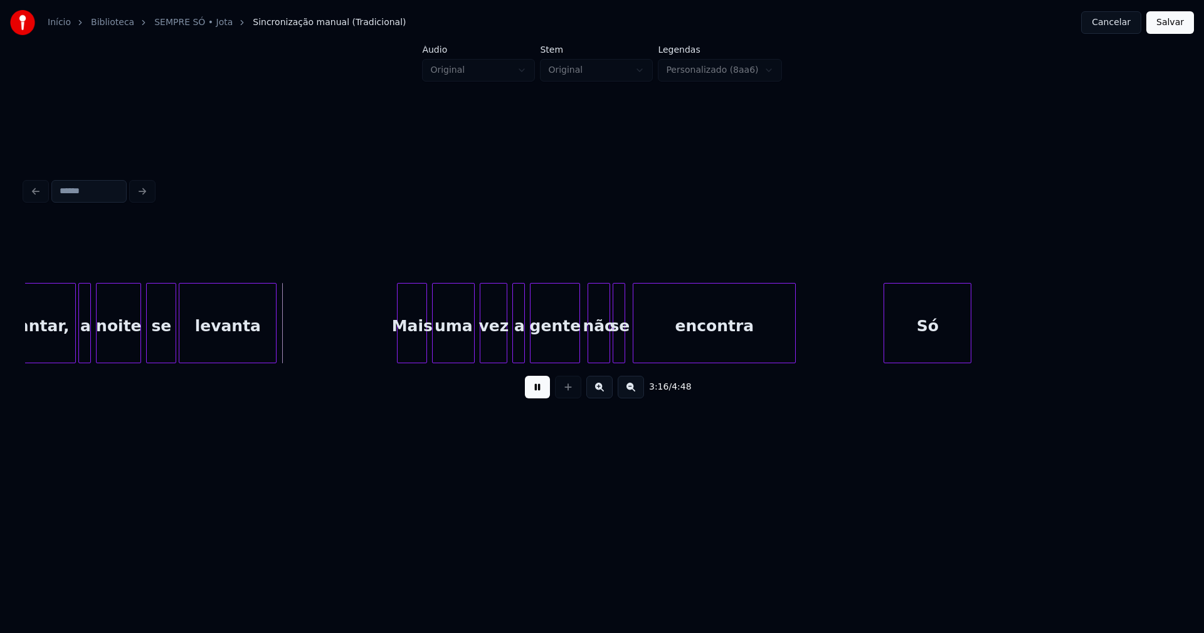
scroll to position [0, 24388]
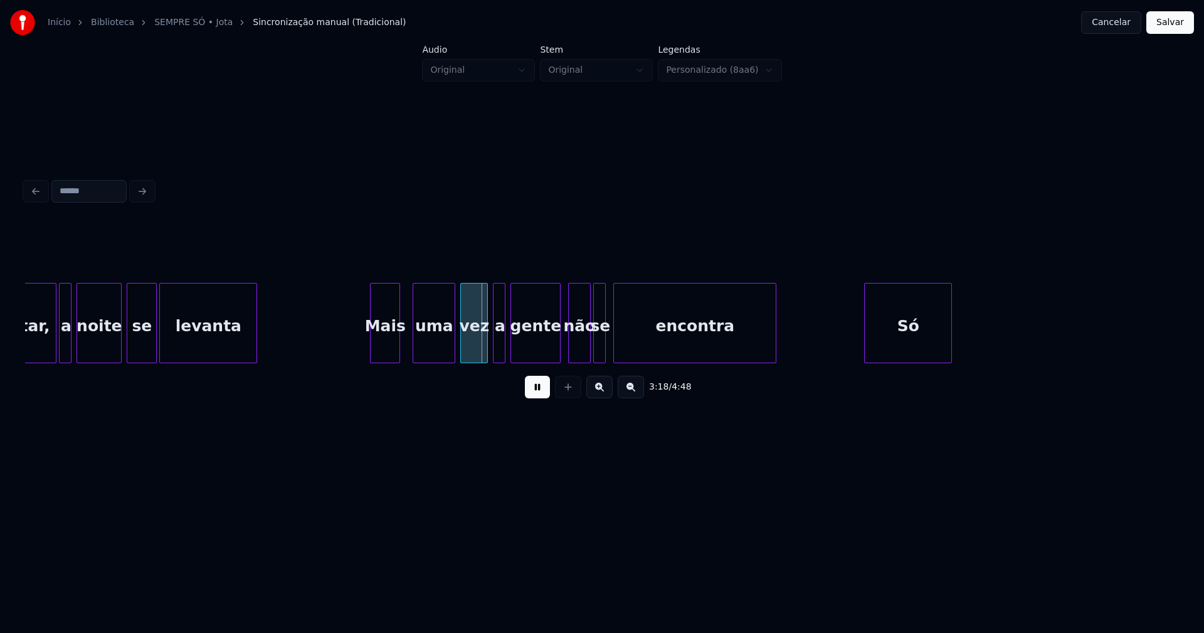
click at [382, 356] on div "Mais" at bounding box center [385, 325] width 29 height 85
click at [429, 350] on div "uma" at bounding box center [427, 325] width 41 height 85
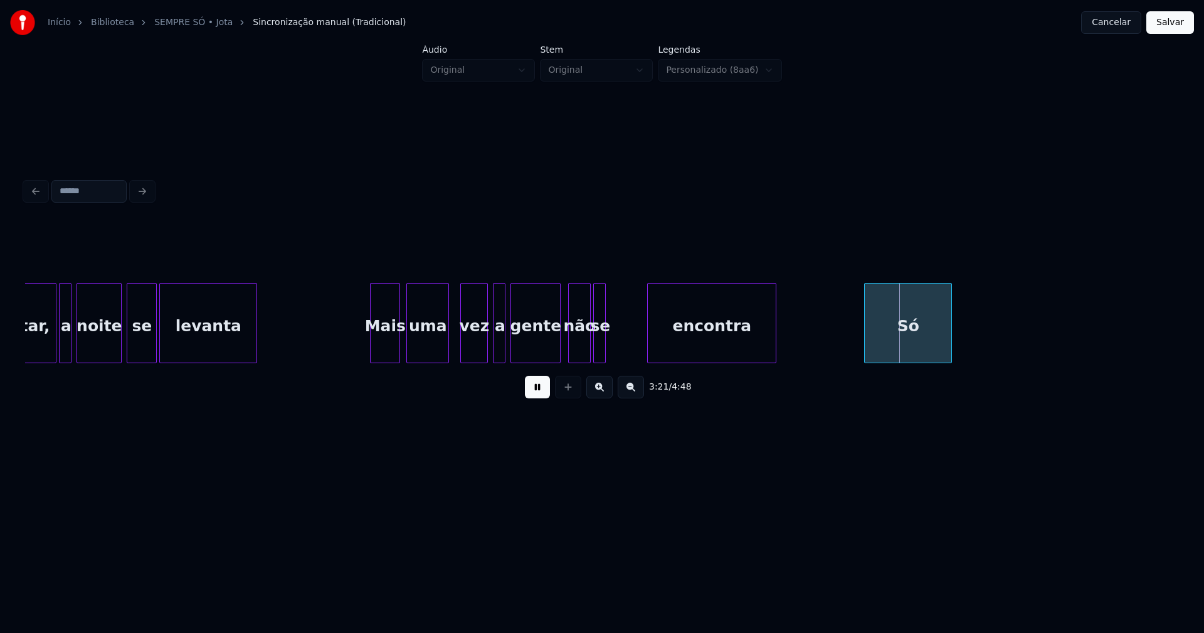
click at [649, 341] on div at bounding box center [650, 322] width 4 height 79
click at [627, 343] on div at bounding box center [626, 322] width 4 height 79
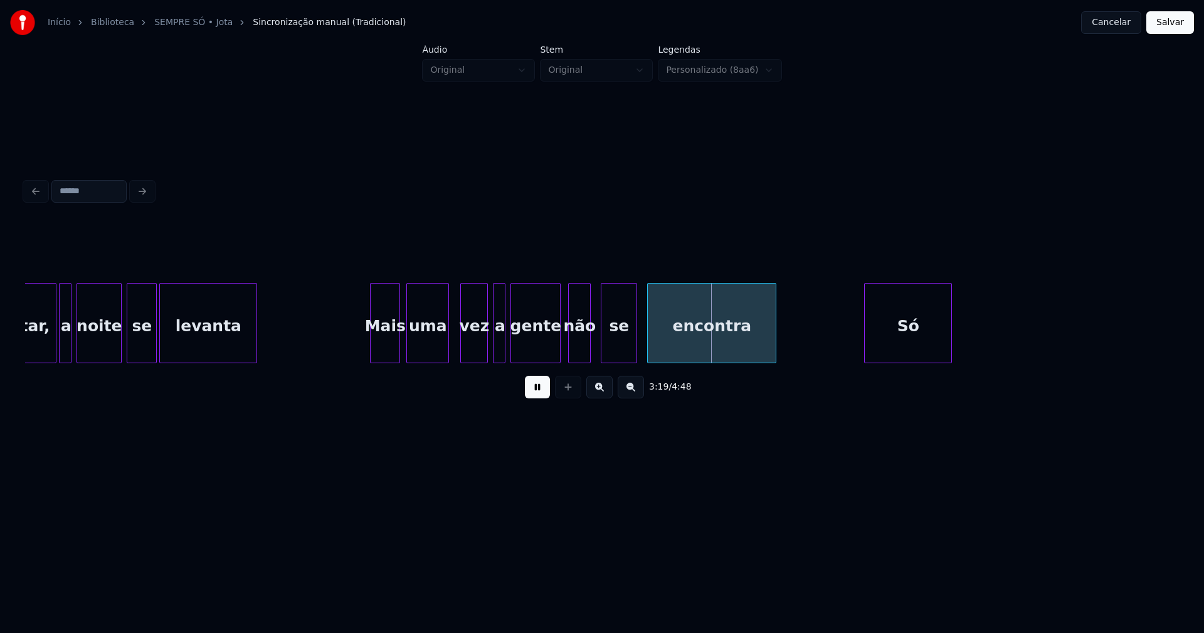
click at [618, 352] on div "se" at bounding box center [618, 325] width 35 height 85
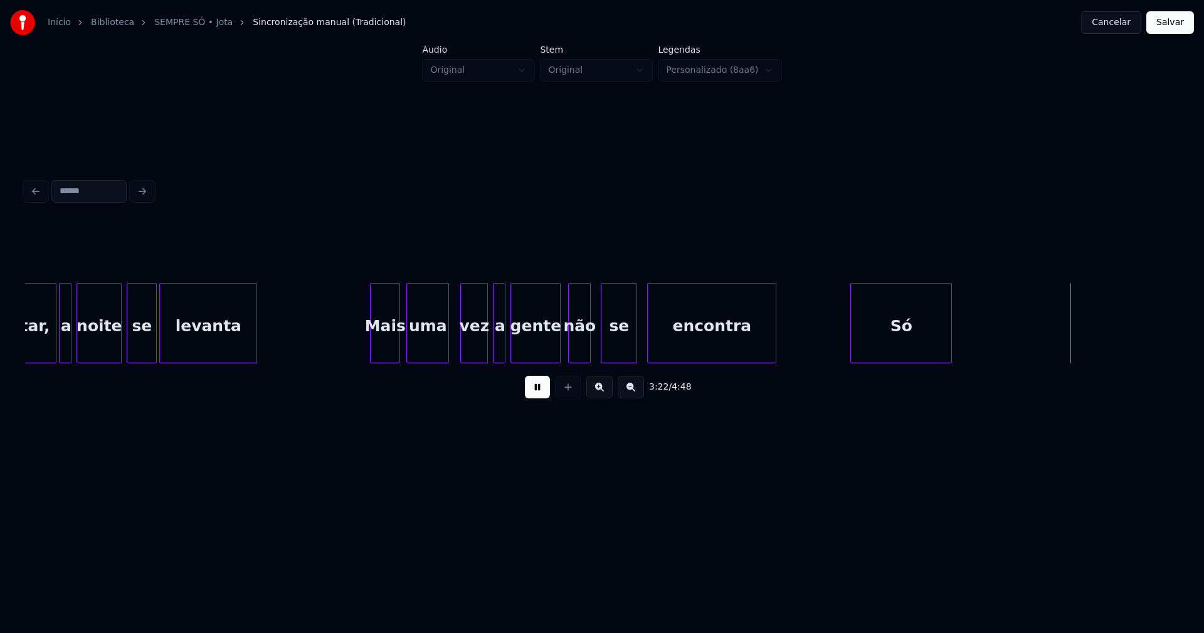
click at [852, 347] on div at bounding box center [853, 322] width 4 height 79
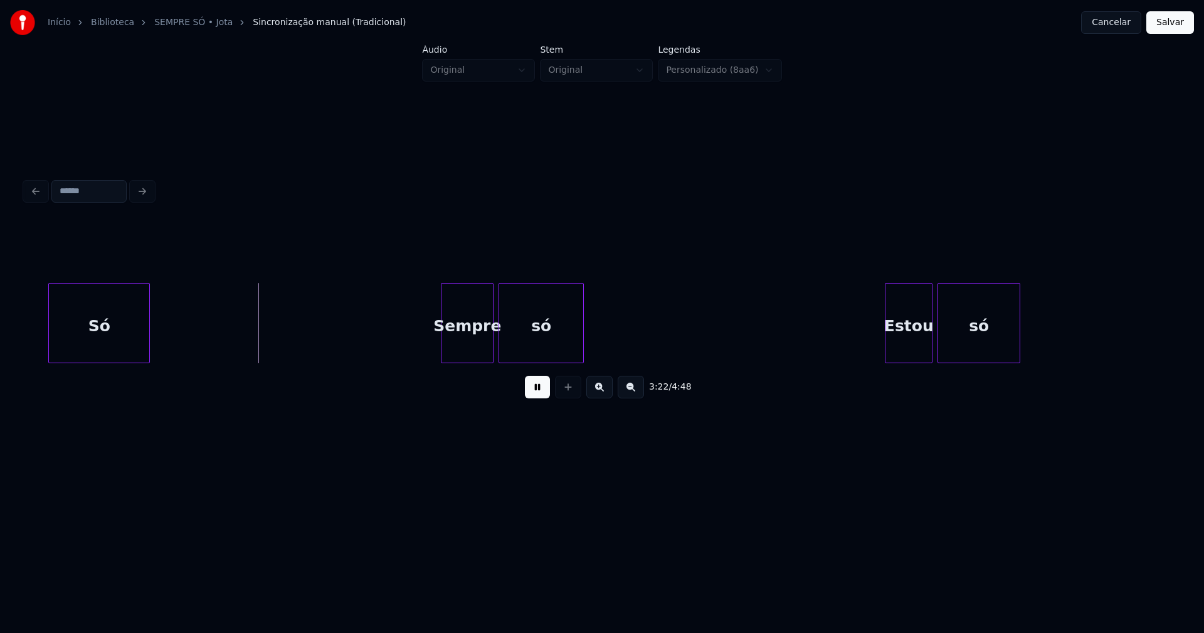
scroll to position [0, 25310]
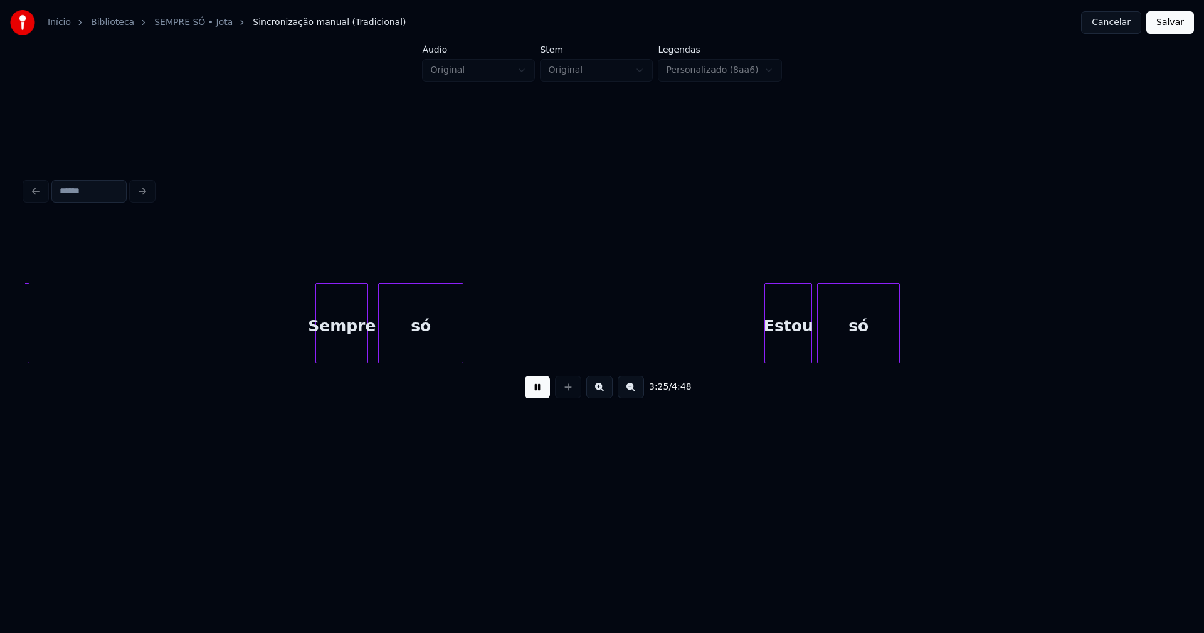
click at [342, 345] on div "Sempre" at bounding box center [341, 325] width 51 height 85
click at [790, 347] on div "Estou" at bounding box center [785, 325] width 46 height 85
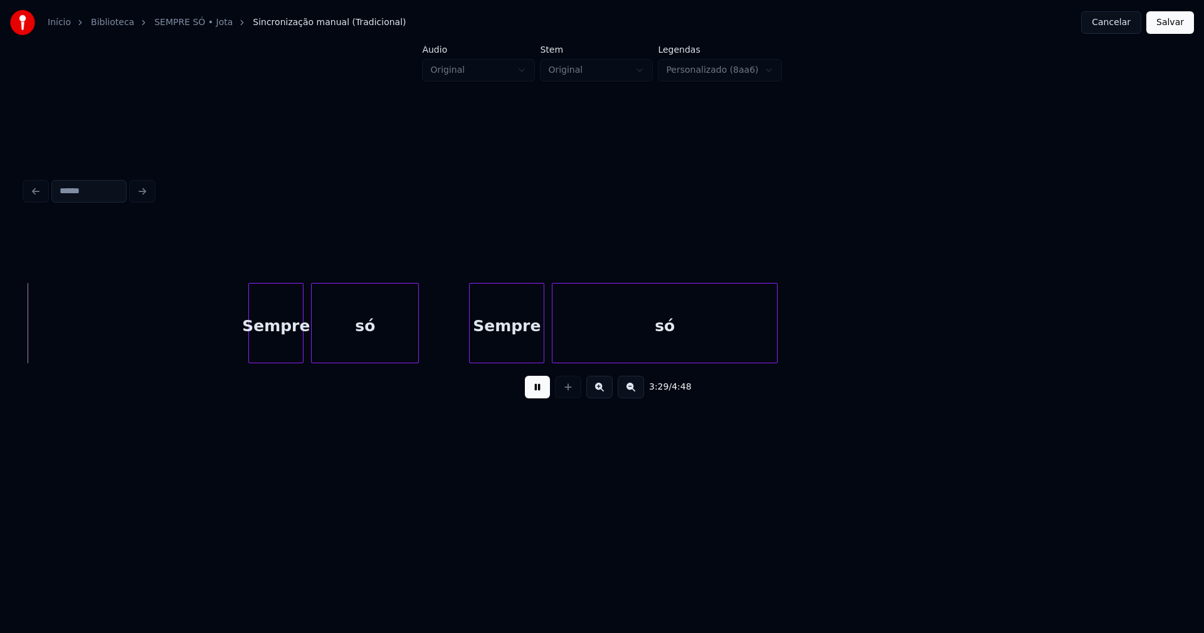
scroll to position [0, 26265]
click at [258, 347] on div "Sempre" at bounding box center [256, 325] width 54 height 85
click at [293, 344] on div at bounding box center [294, 322] width 4 height 79
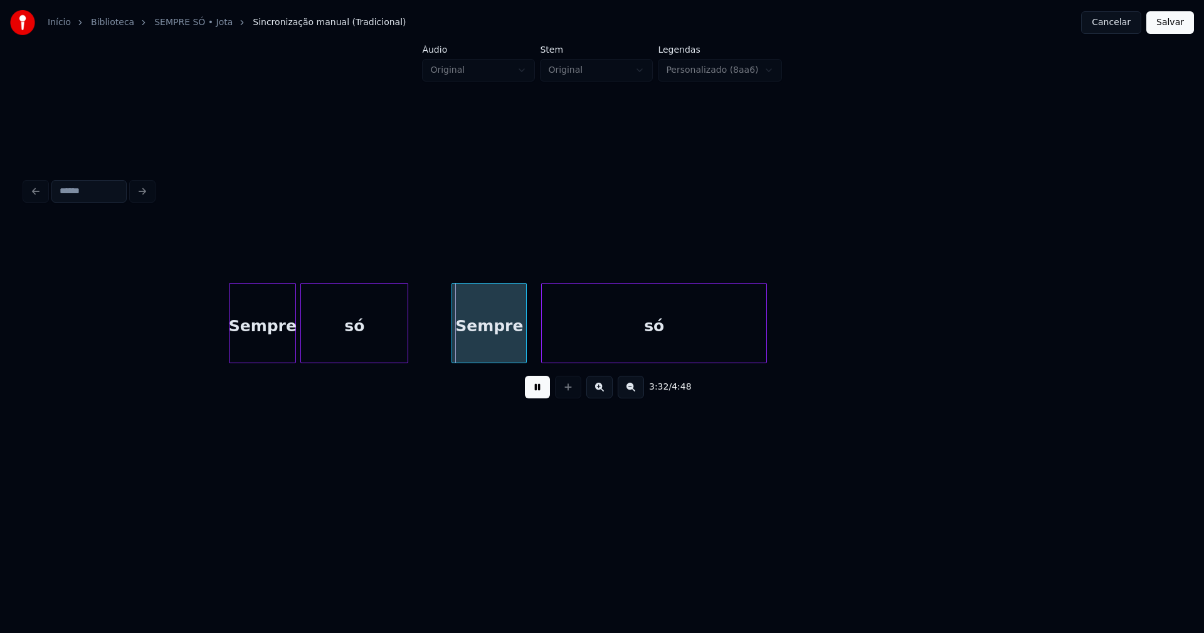
click at [487, 346] on div "Sempre" at bounding box center [489, 325] width 74 height 85
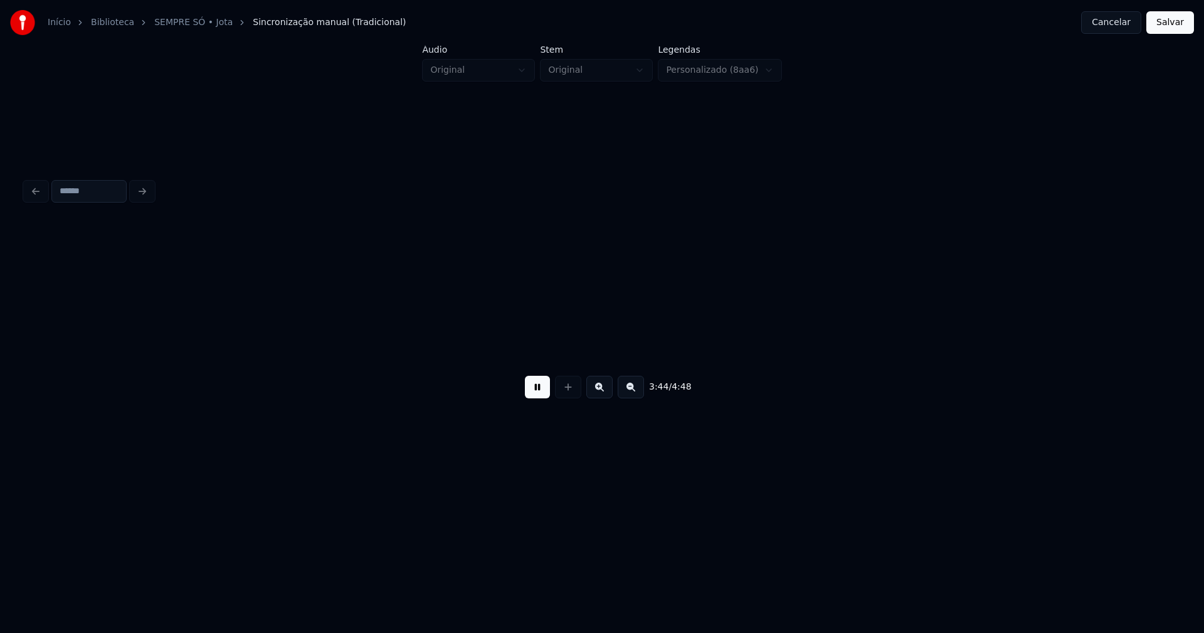
scroll to position [0, 28140]
click at [539, 398] on button at bounding box center [537, 387] width 25 height 23
click at [631, 346] on div "(Vai)" at bounding box center [615, 325] width 61 height 85
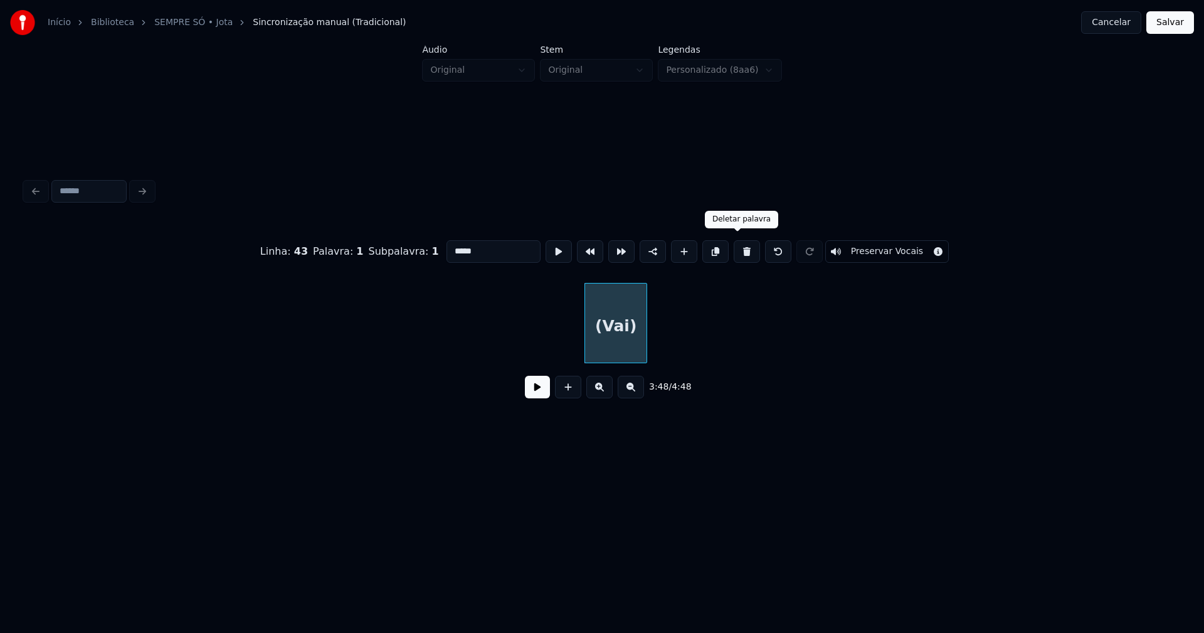
click at [739, 245] on button at bounding box center [746, 251] width 26 height 23
type input "**"
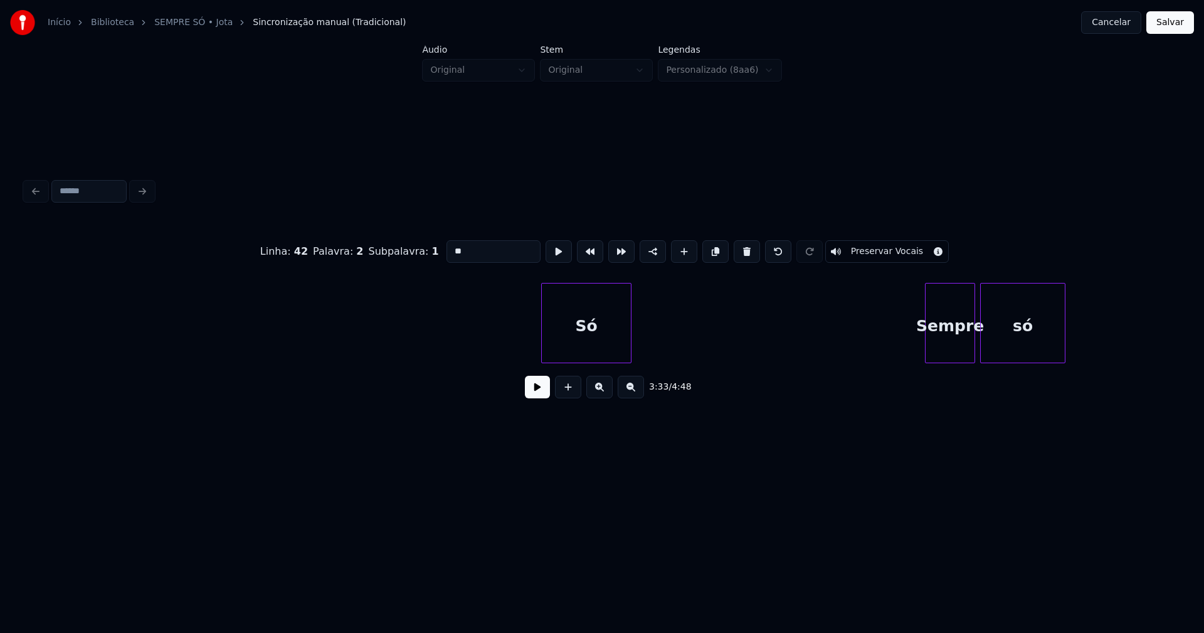
scroll to position [0, 29919]
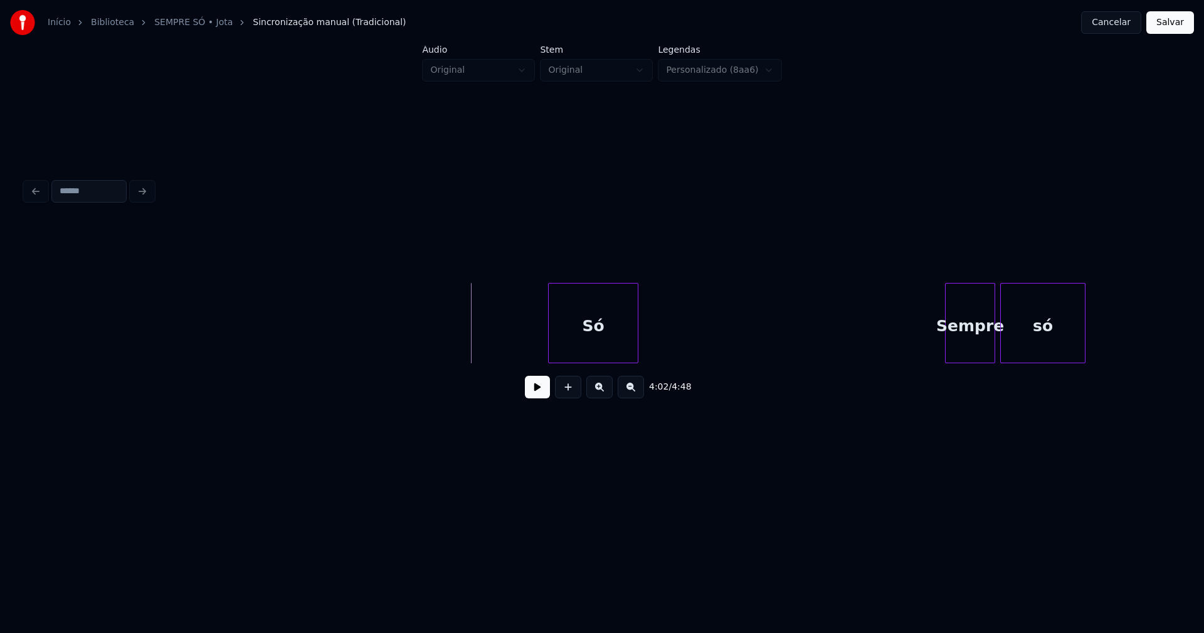
click at [601, 345] on div "Só" at bounding box center [593, 325] width 89 height 85
click at [536, 392] on button at bounding box center [537, 387] width 25 height 23
click at [962, 351] on div "Sempre" at bounding box center [965, 325] width 49 height 85
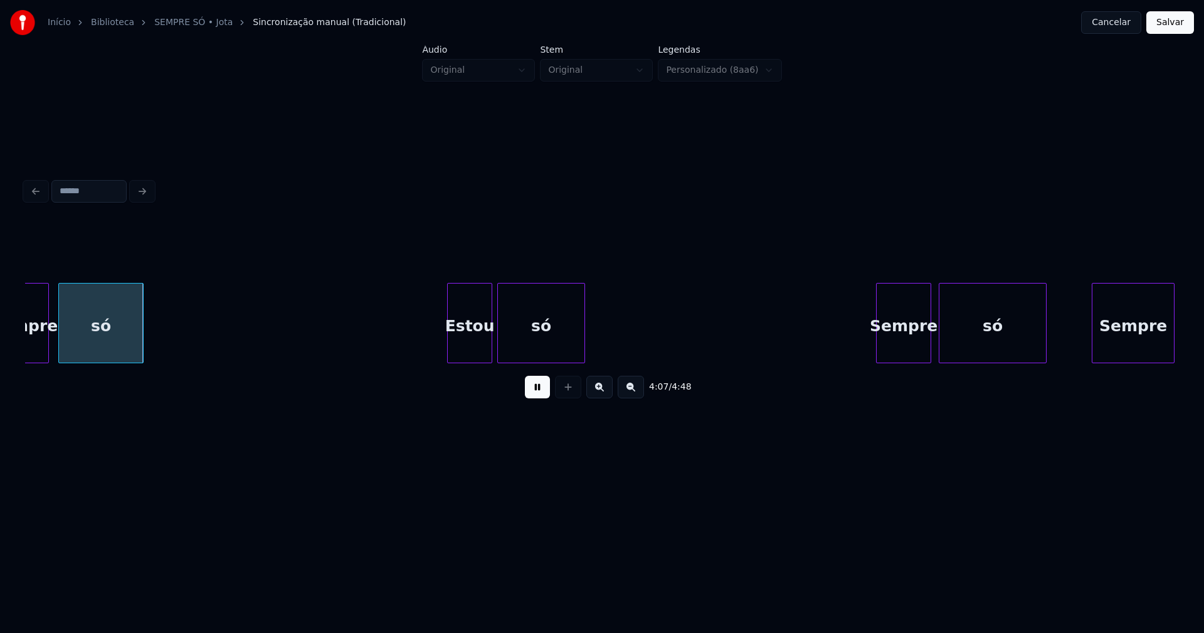
scroll to position [0, 30881]
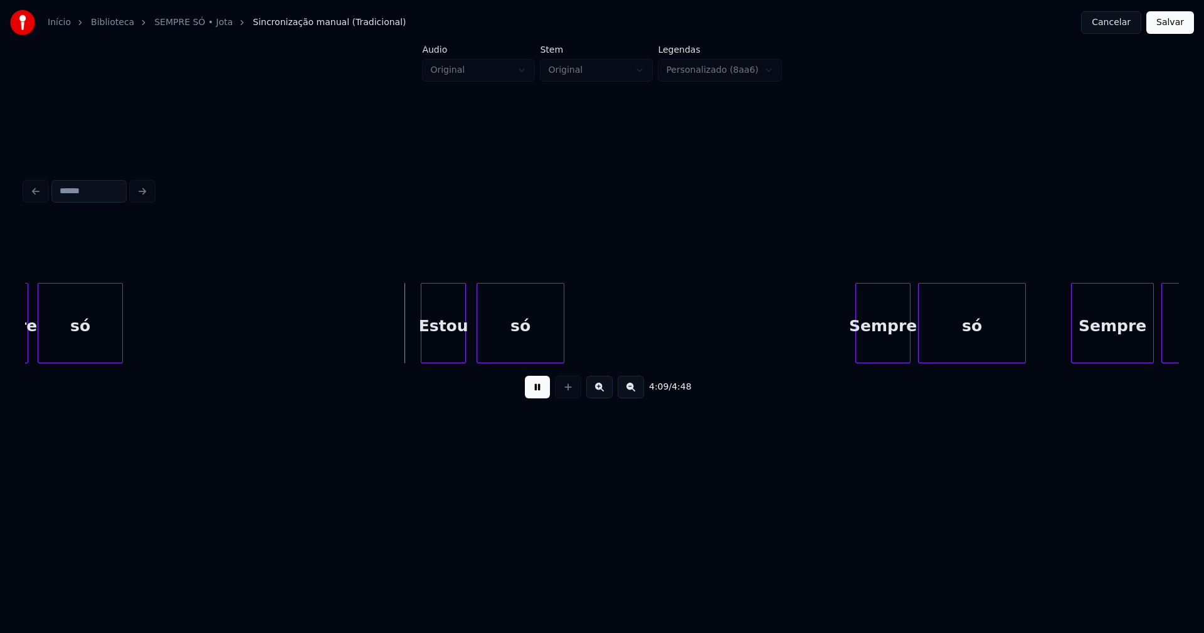
click at [451, 357] on div "Estou" at bounding box center [443, 325] width 44 height 85
click at [881, 340] on div "Sempre" at bounding box center [875, 325] width 54 height 85
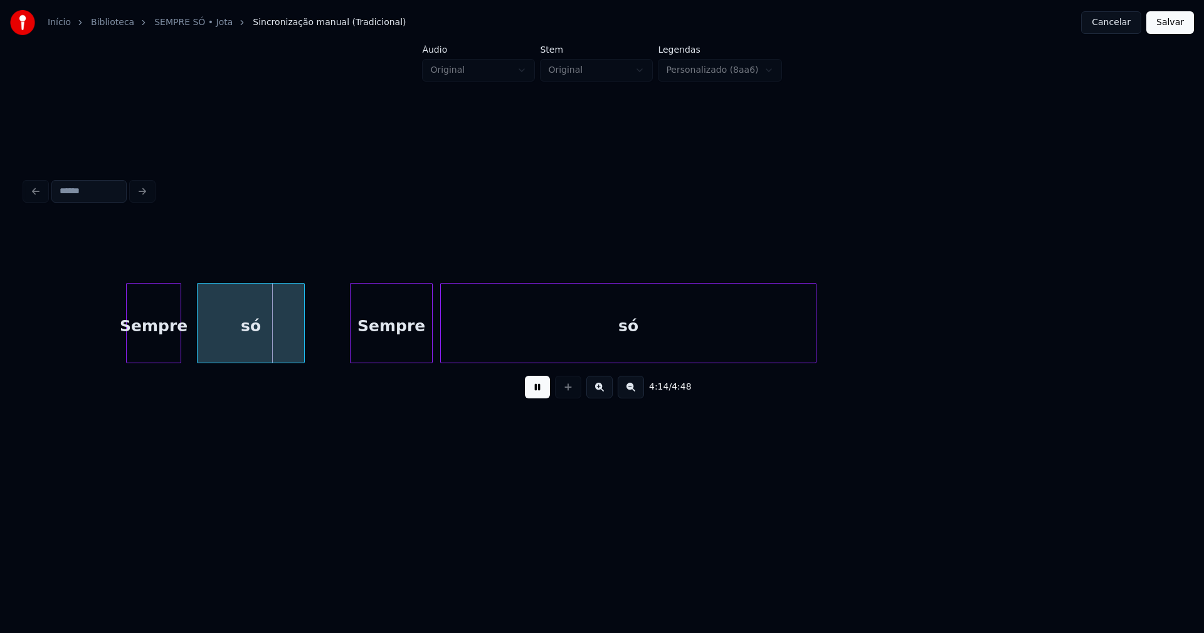
scroll to position [0, 31662]
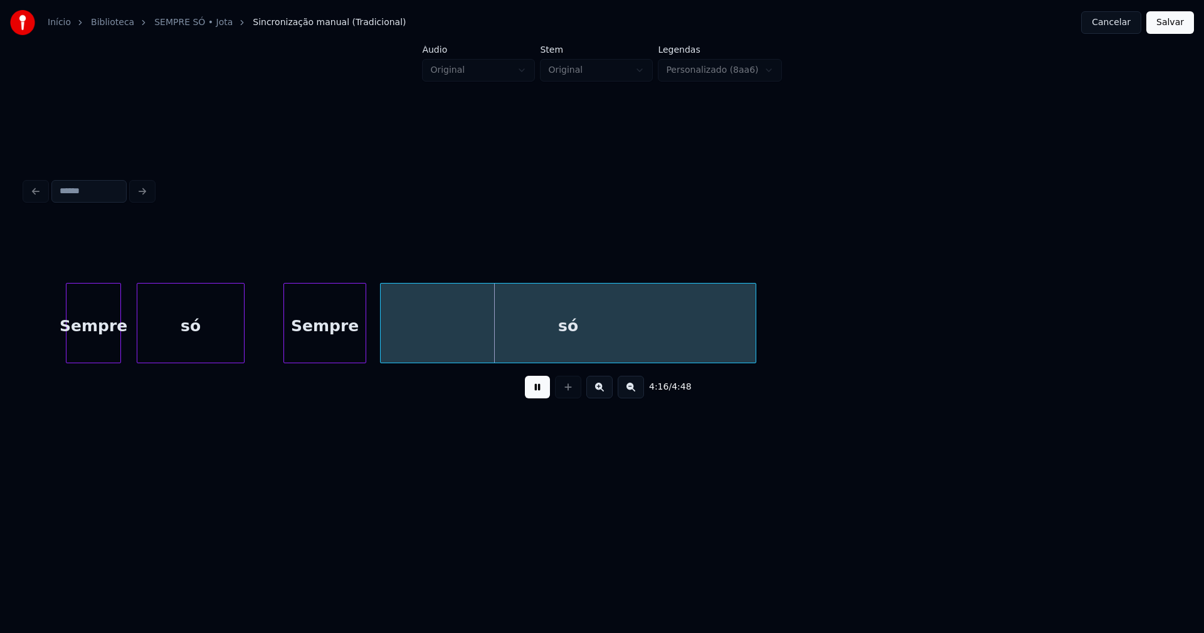
click at [329, 355] on div "Sempre" at bounding box center [324, 325] width 81 height 85
click at [421, 352] on div "só" at bounding box center [562, 325] width 375 height 85
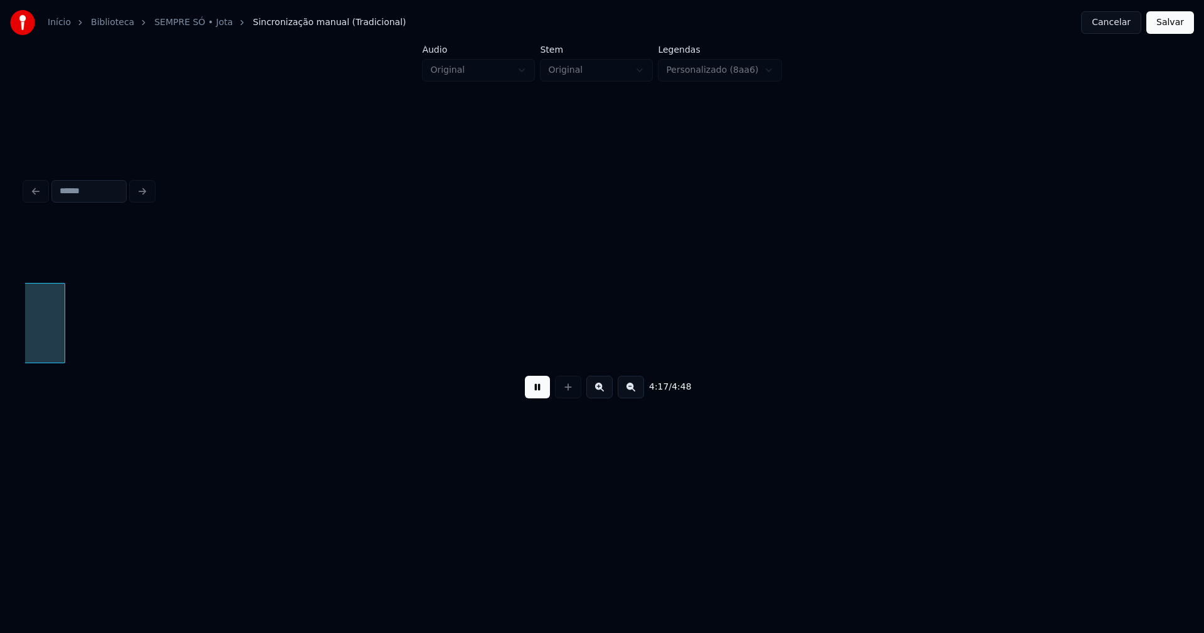
scroll to position [0, 32374]
click at [544, 396] on button at bounding box center [537, 387] width 25 height 23
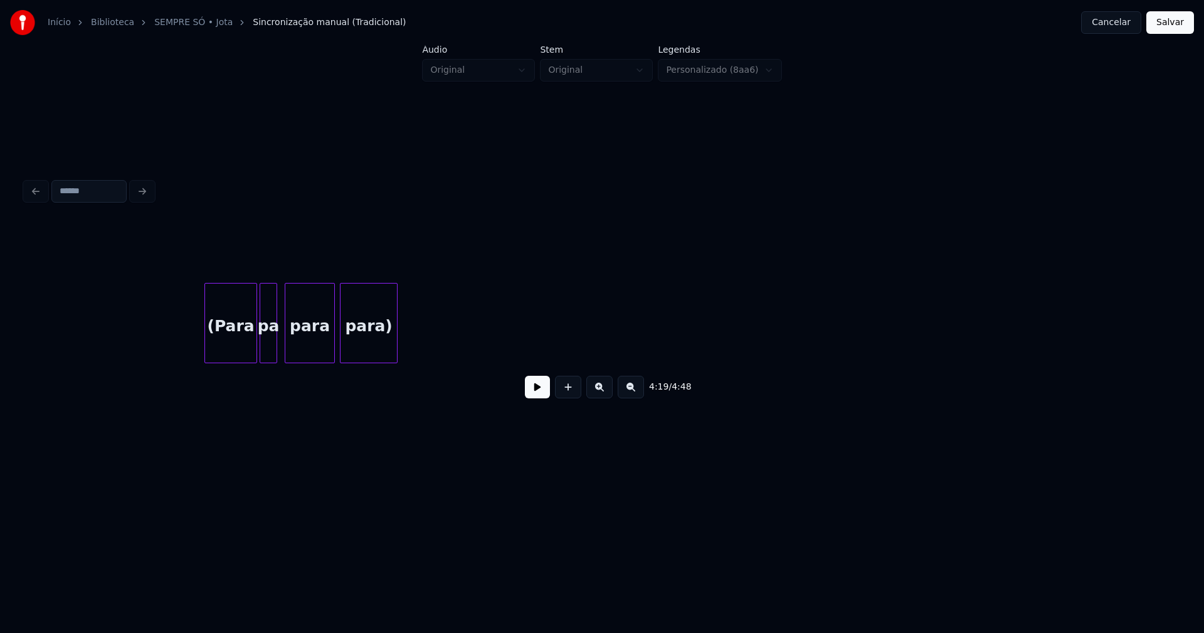
scroll to position [0, 34087]
click at [336, 323] on div "para)" at bounding box center [328, 325] width 56 height 85
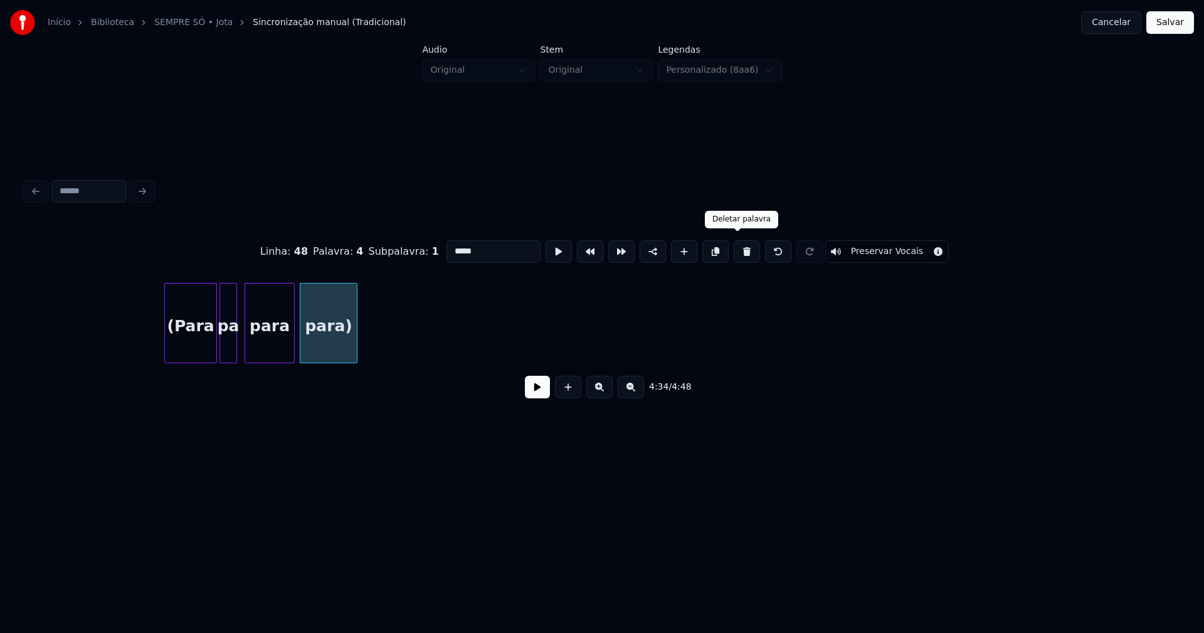
click at [734, 248] on button at bounding box center [746, 251] width 26 height 23
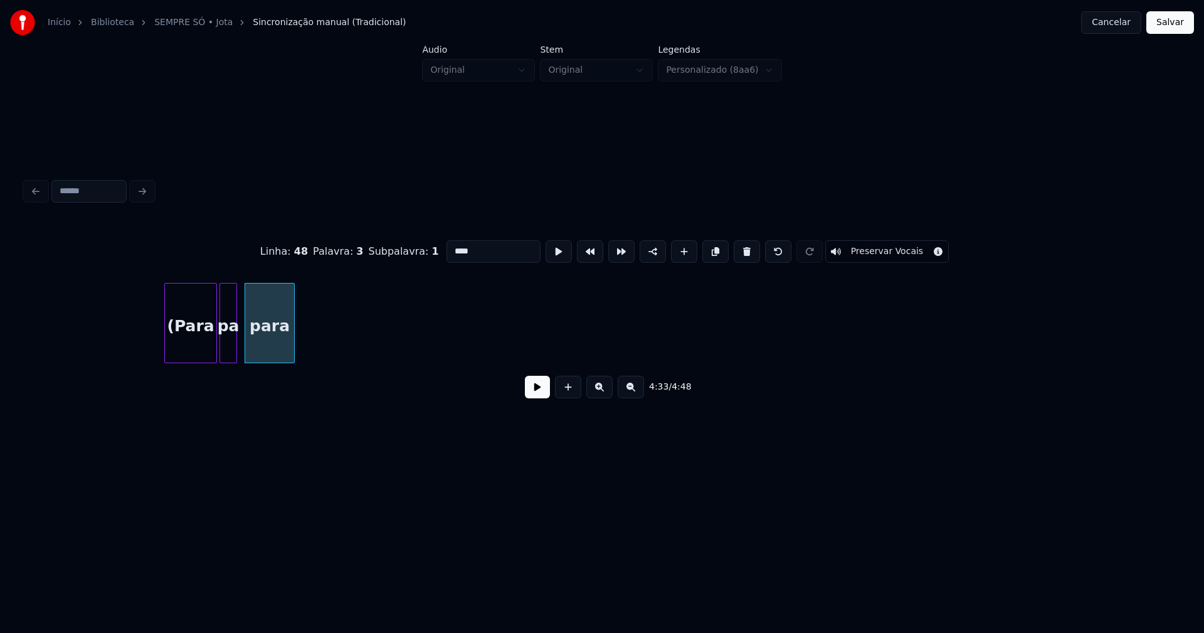
click at [734, 248] on button at bounding box center [746, 251] width 26 height 23
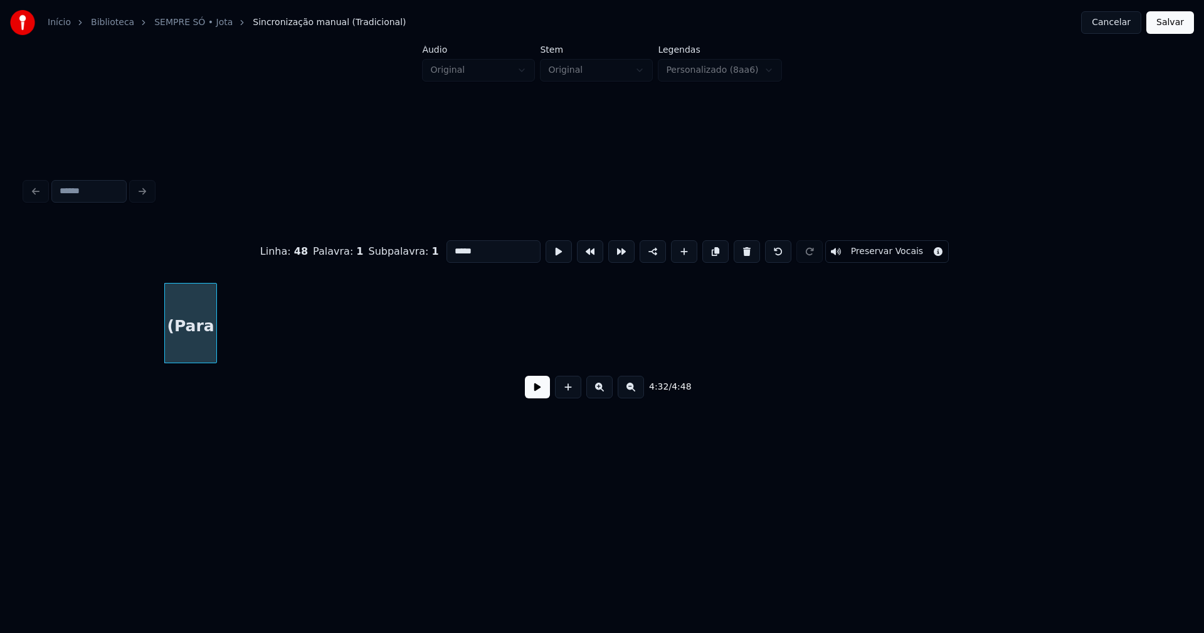
click at [734, 248] on button at bounding box center [746, 251] width 26 height 23
type input "******"
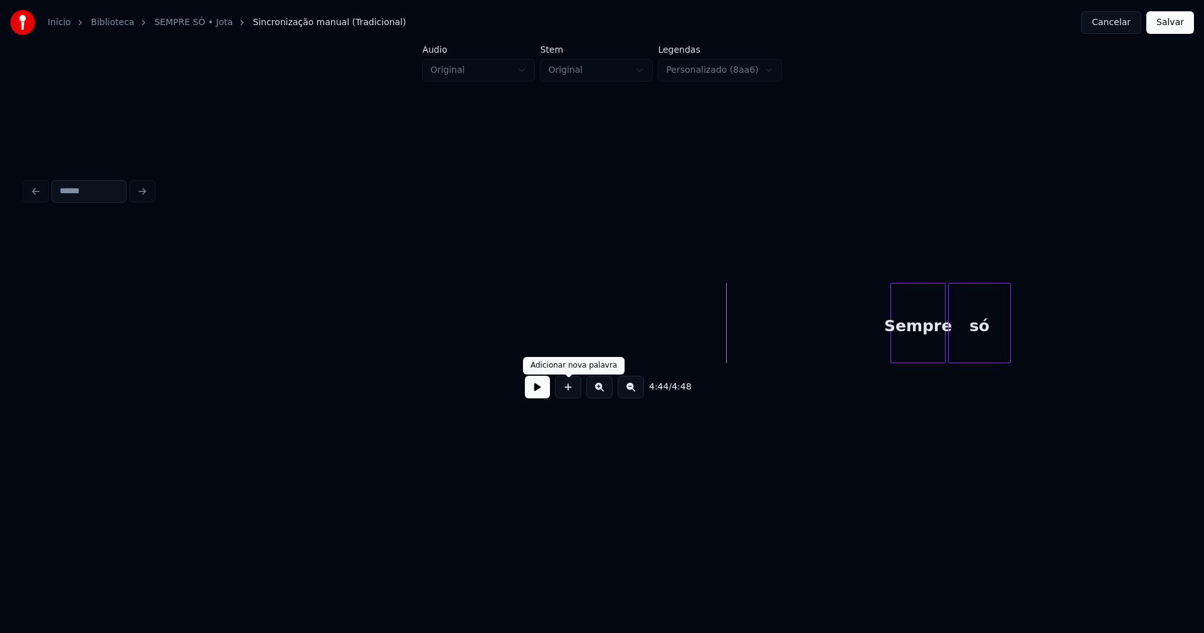
click at [539, 384] on button at bounding box center [537, 387] width 25 height 23
click at [537, 397] on button at bounding box center [537, 387] width 25 height 23
click at [969, 325] on div "só" at bounding box center [979, 325] width 61 height 85
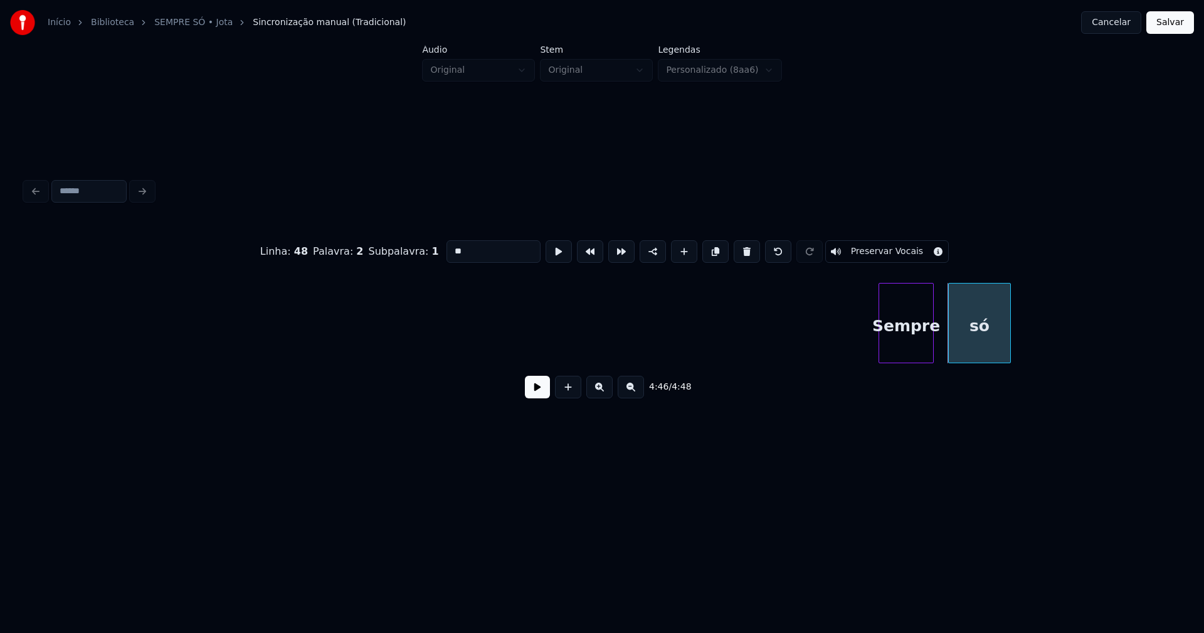
click at [891, 348] on div "Sempre" at bounding box center [906, 325] width 54 height 85
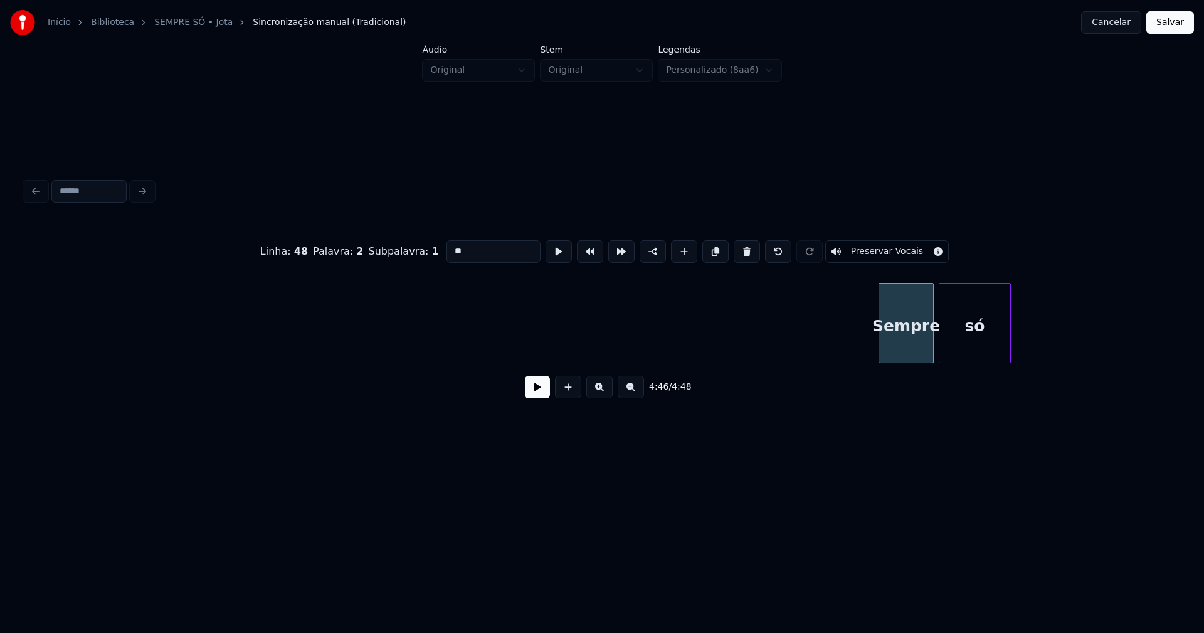
click at [940, 352] on div at bounding box center [941, 322] width 4 height 79
click at [1167, 24] on button "Salvar" at bounding box center [1170, 22] width 48 height 23
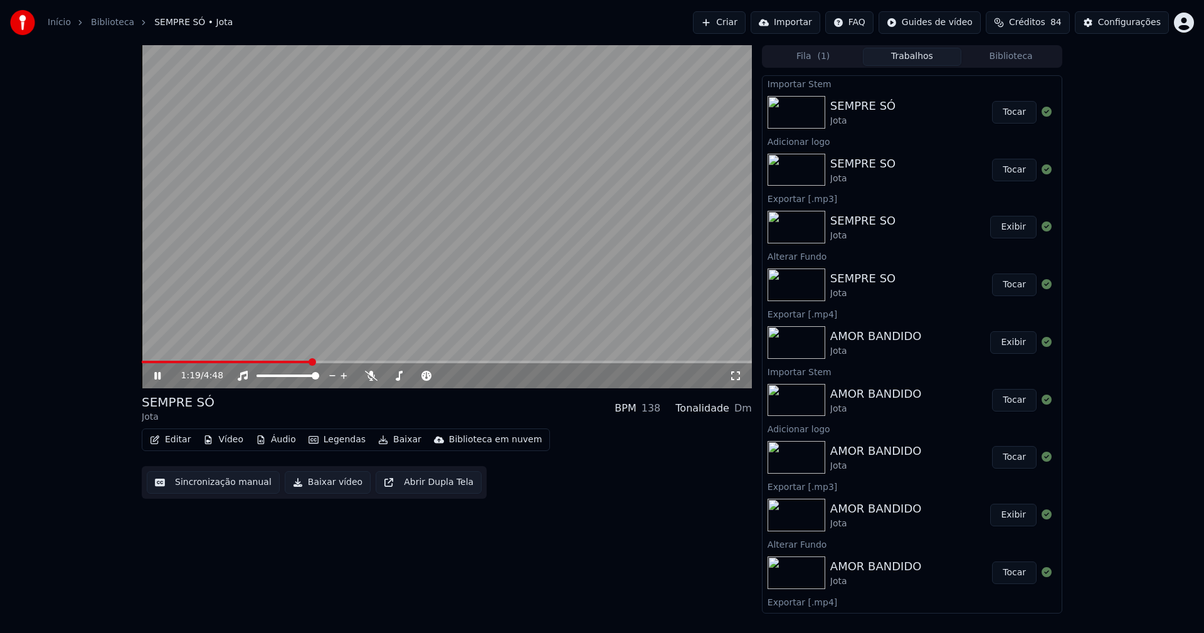
click at [181, 444] on button "Editar" at bounding box center [170, 440] width 51 height 18
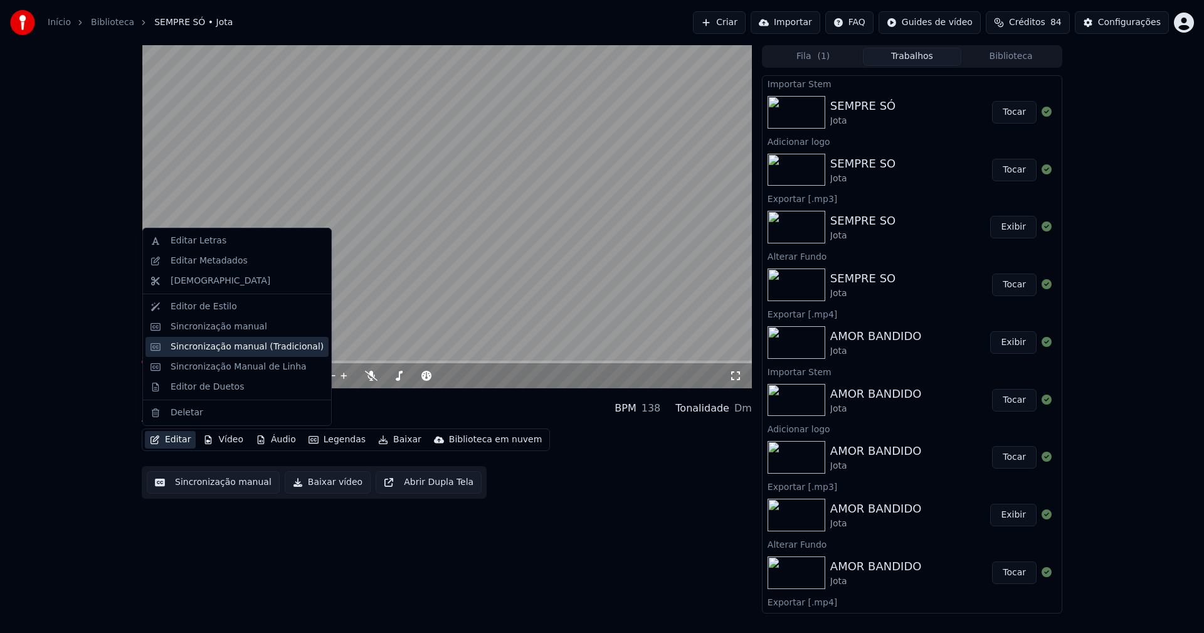
click at [240, 350] on div "Sincronização manual (Tradicional)" at bounding box center [247, 346] width 153 height 13
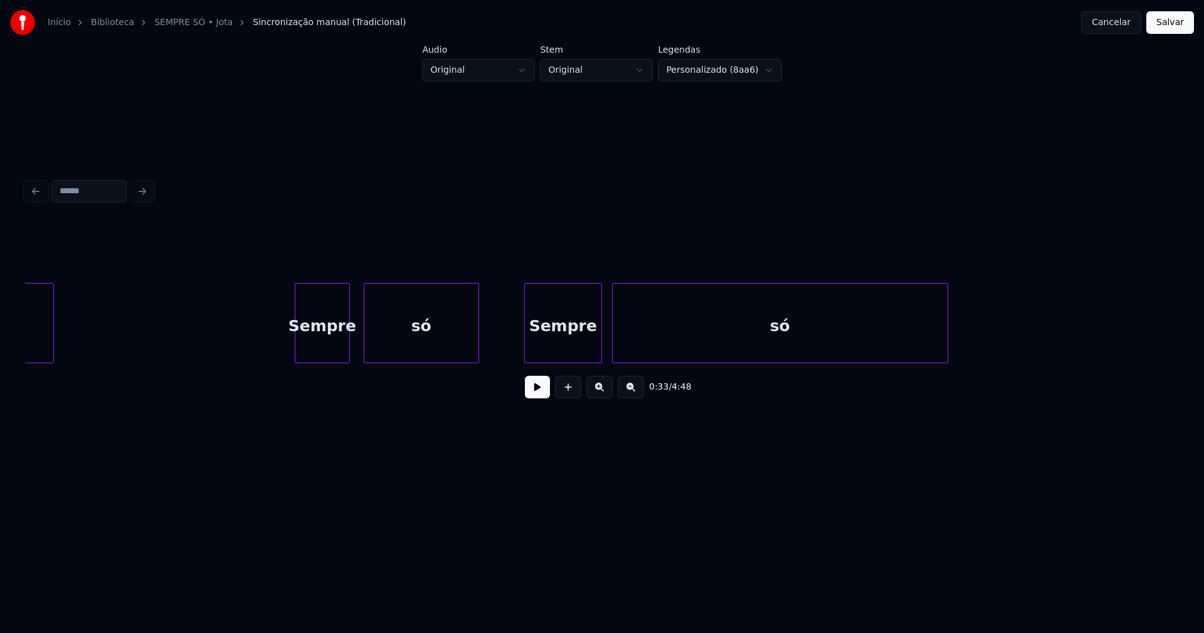
scroll to position [0, 8777]
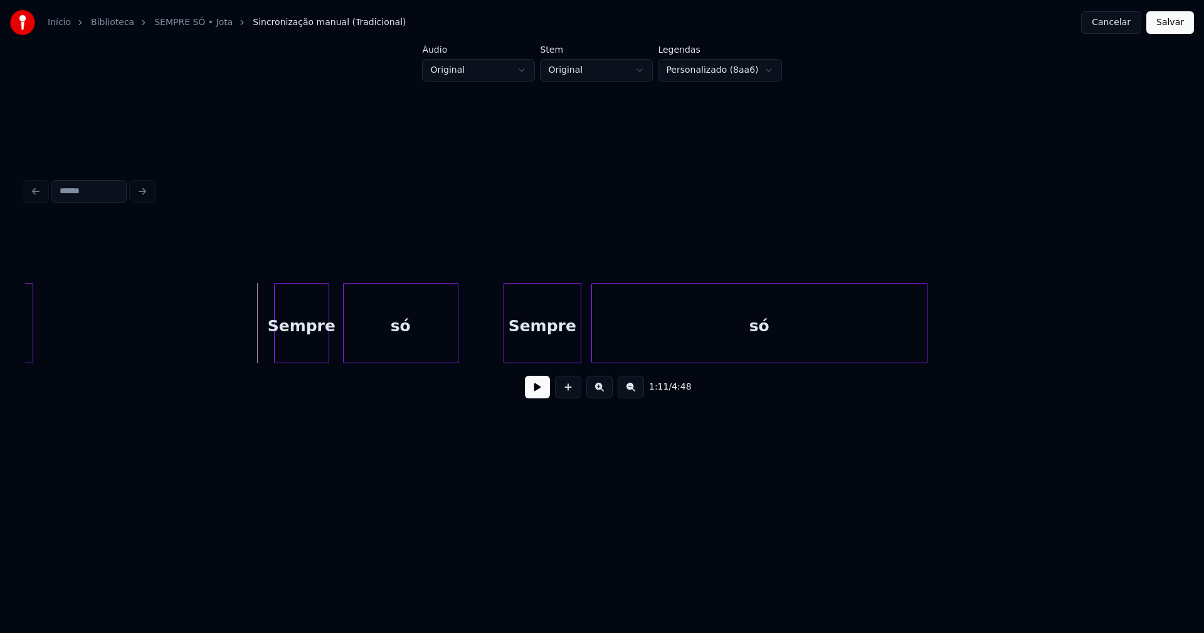
click at [539, 394] on button at bounding box center [537, 387] width 25 height 23
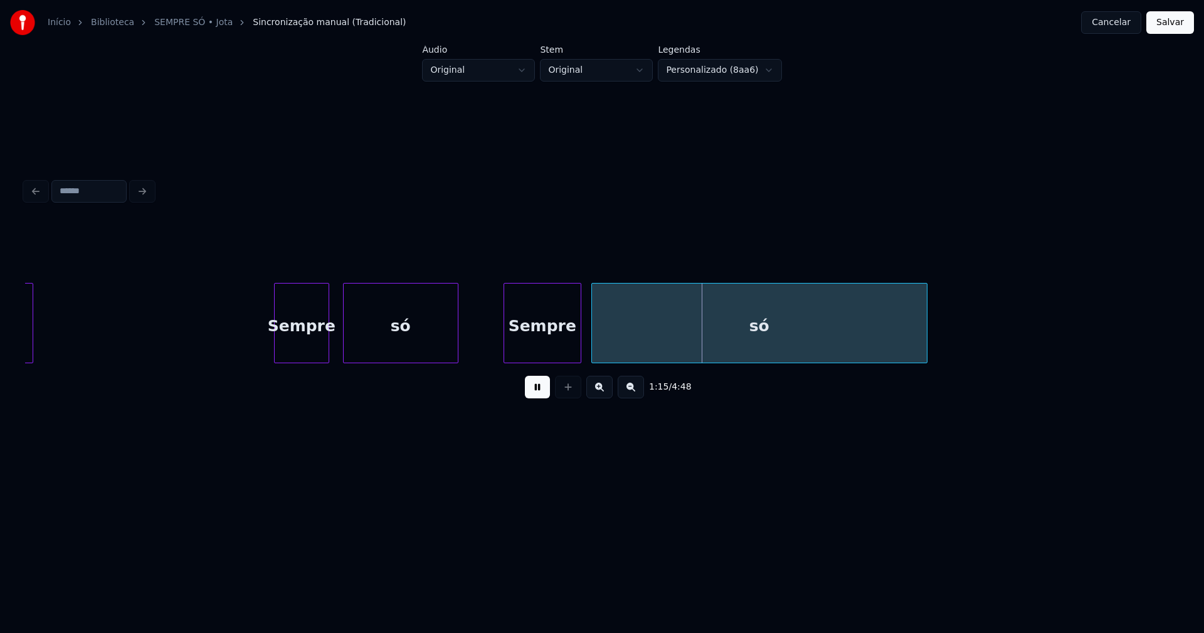
click at [1123, 31] on button "Cancelar" at bounding box center [1111, 22] width 60 height 23
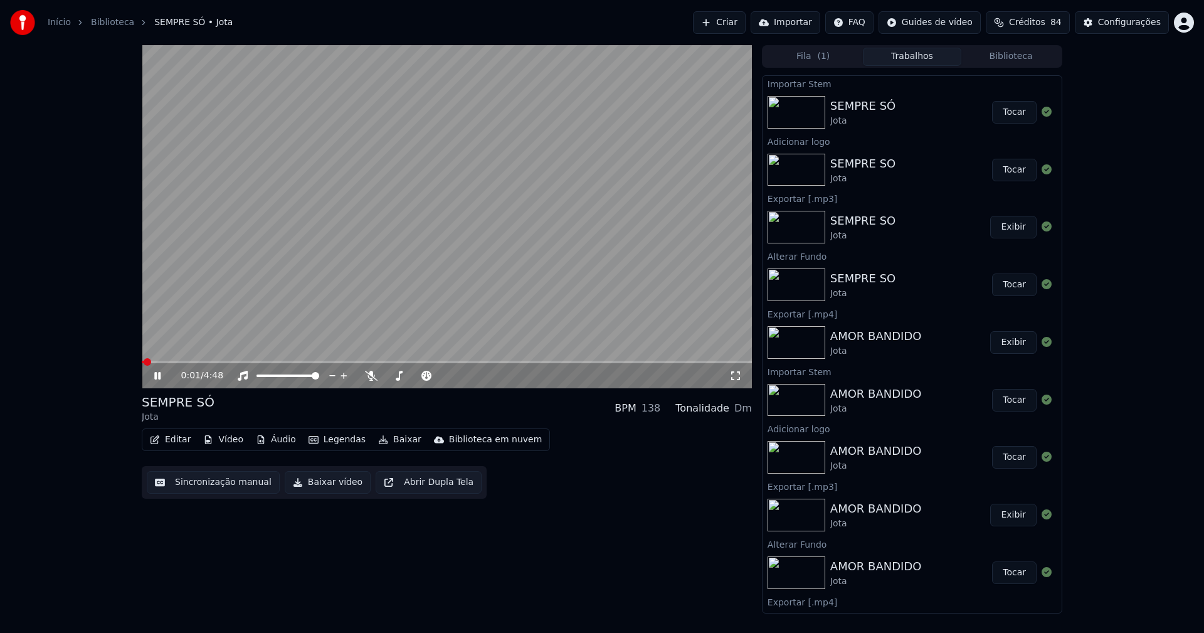
click at [159, 377] on icon at bounding box center [157, 376] width 6 height 8
click at [323, 489] on button "Baixar vídeo" at bounding box center [328, 482] width 86 height 23
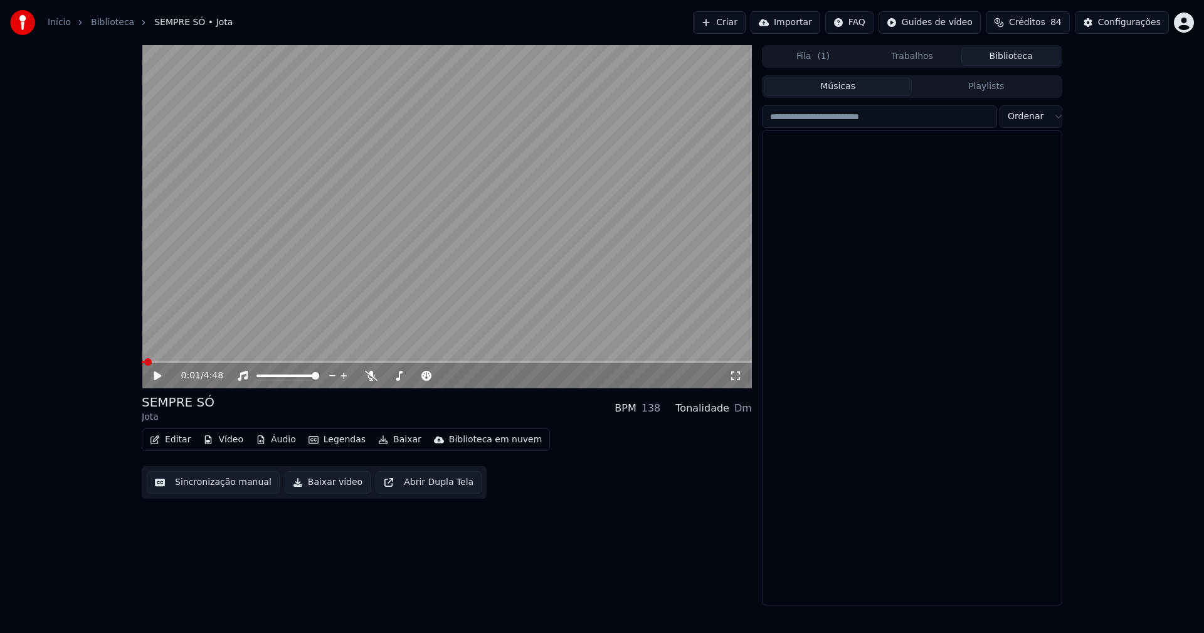
click at [1024, 57] on button "Biblioteca" at bounding box center [1010, 57] width 99 height 18
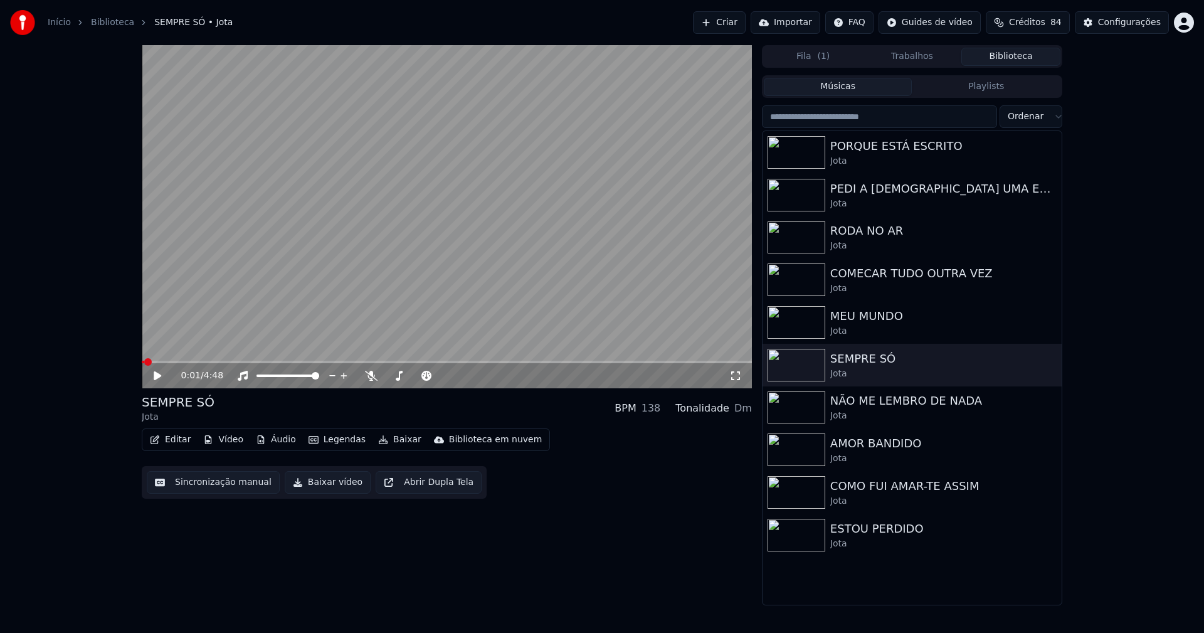
click at [1135, 25] on div "Configurações" at bounding box center [1129, 22] width 63 height 13
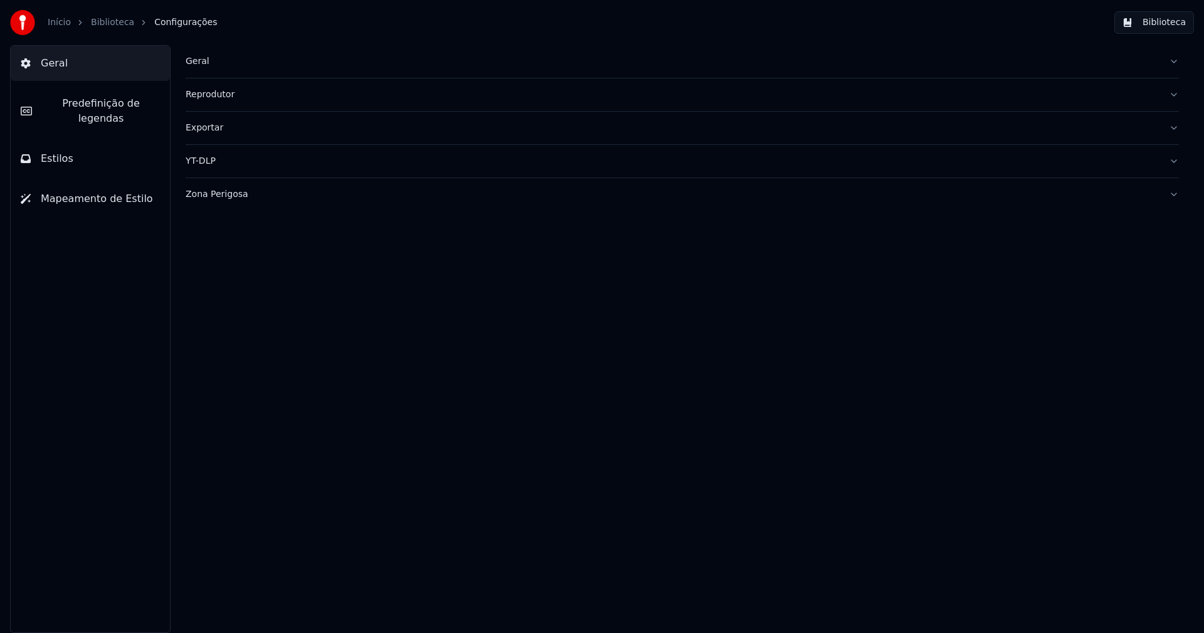
click at [192, 63] on div "Geral" at bounding box center [672, 61] width 973 height 13
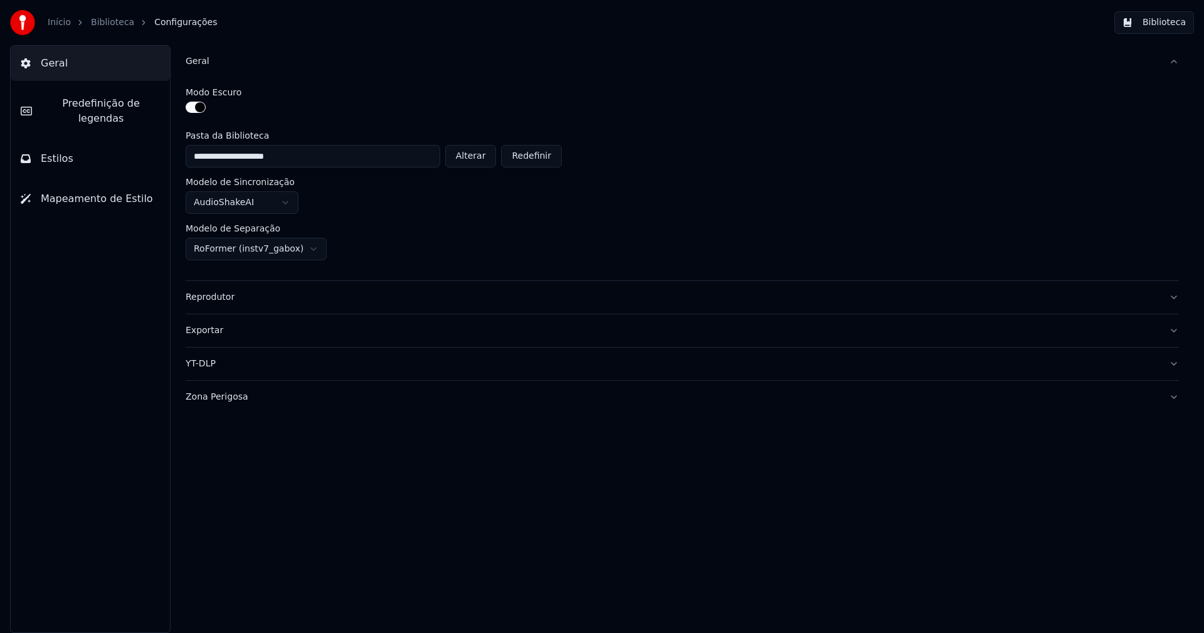
click at [479, 162] on button "Alterar" at bounding box center [470, 156] width 51 height 23
type input "**********"
click at [1157, 23] on button "Biblioteca" at bounding box center [1154, 22] width 80 height 23
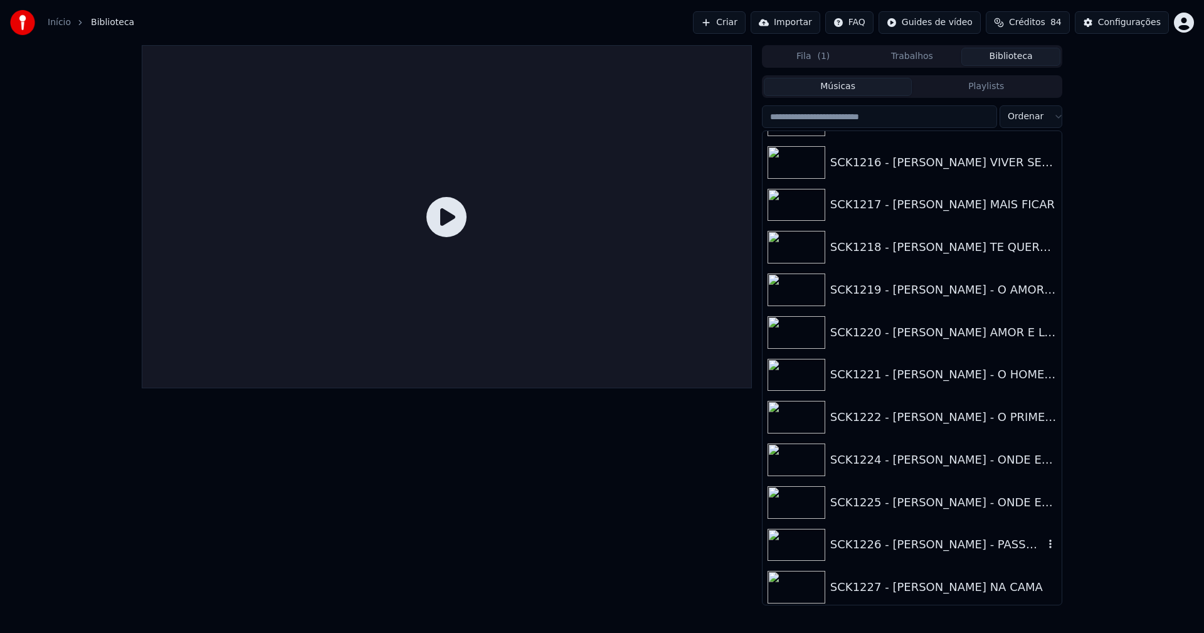
scroll to position [2194, 0]
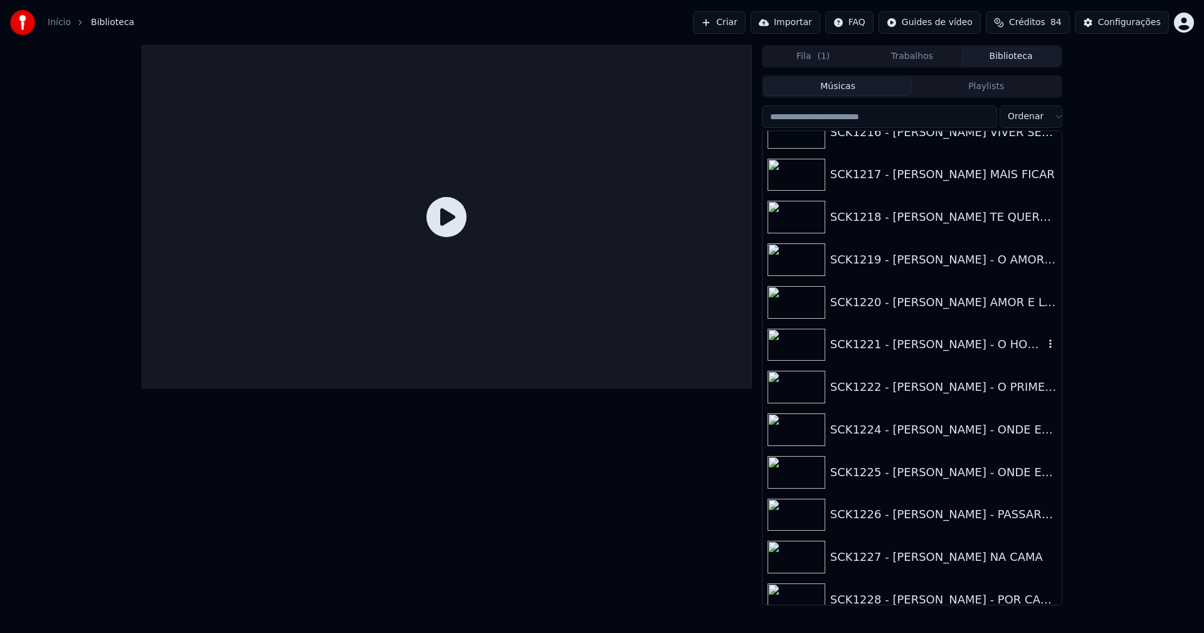
click at [965, 348] on div "SCK1221 - [PERSON_NAME] - O HOMEM NAO CHORA" at bounding box center [937, 344] width 214 height 18
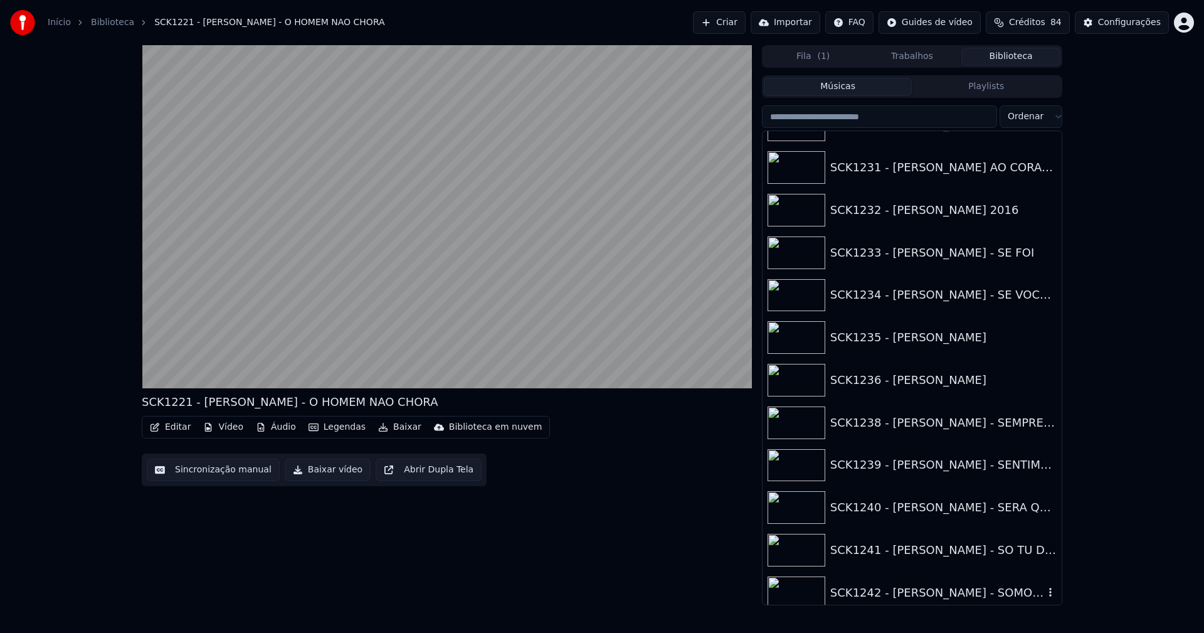
scroll to position [2821, 0]
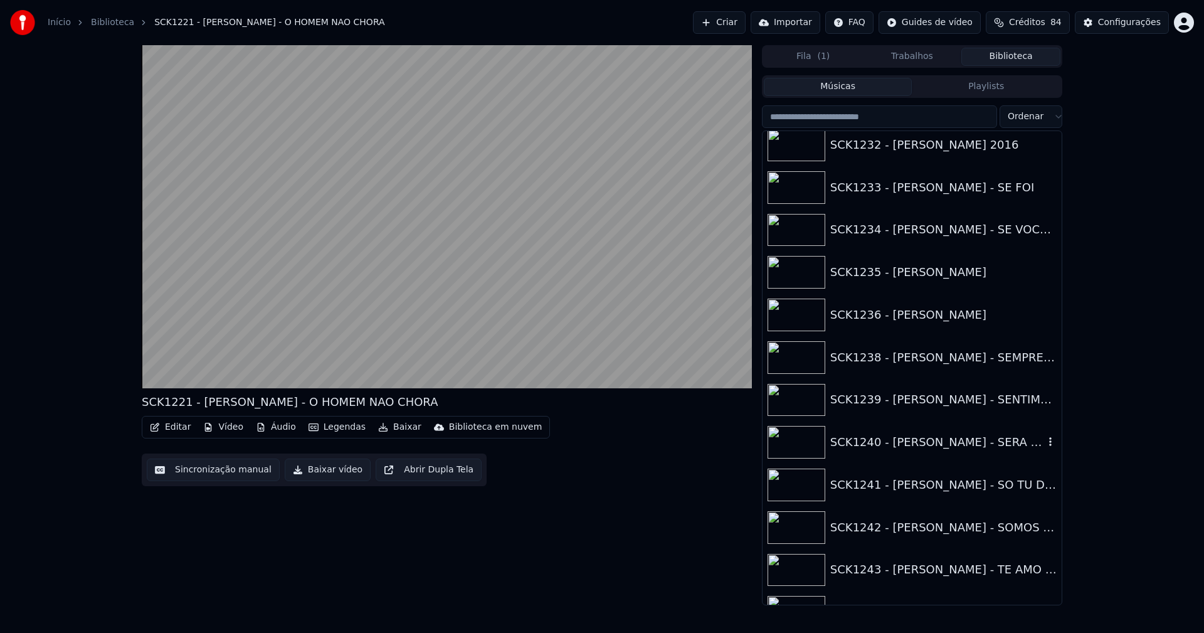
click at [923, 445] on div "SCK1240 - [PERSON_NAME] - SERA QUE PENSA EM MIM 2017" at bounding box center [937, 442] width 214 height 18
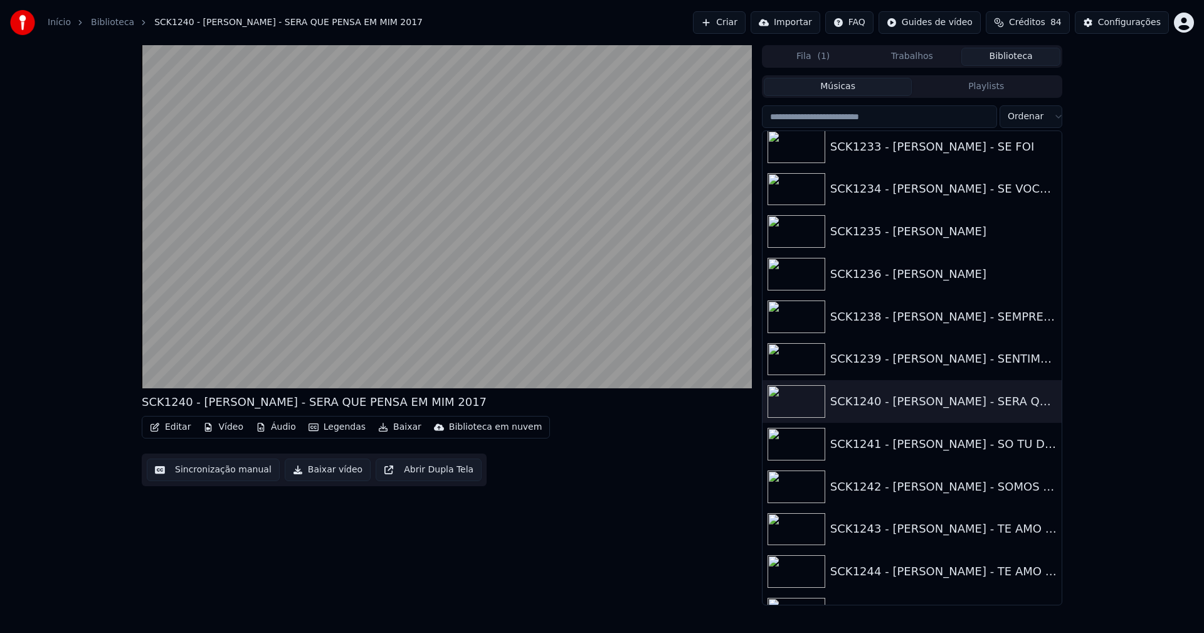
scroll to position [2884, 0]
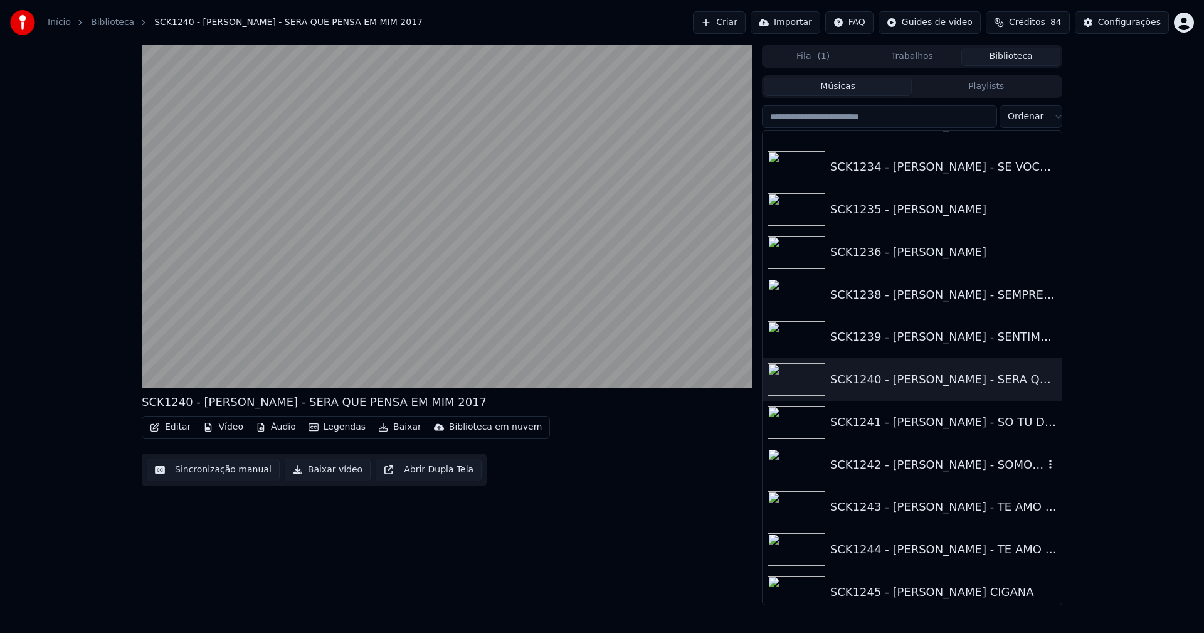
click at [935, 468] on div "SCK1242 - [PERSON_NAME] - SOMOS NOVIOS" at bounding box center [937, 465] width 214 height 18
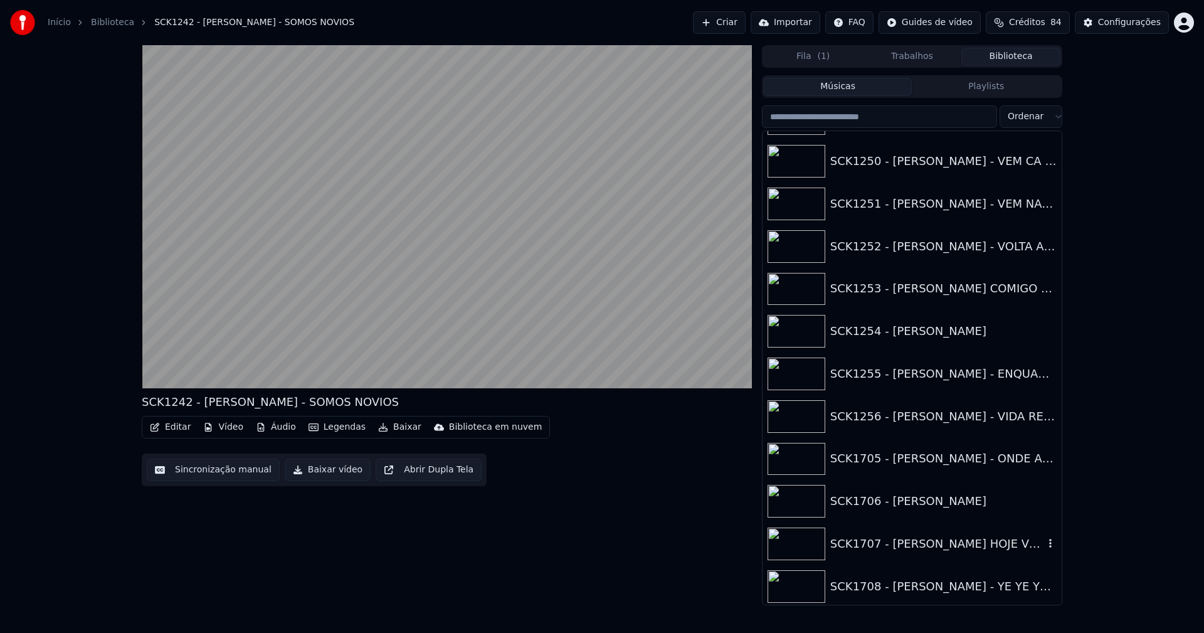
scroll to position [3532, 0]
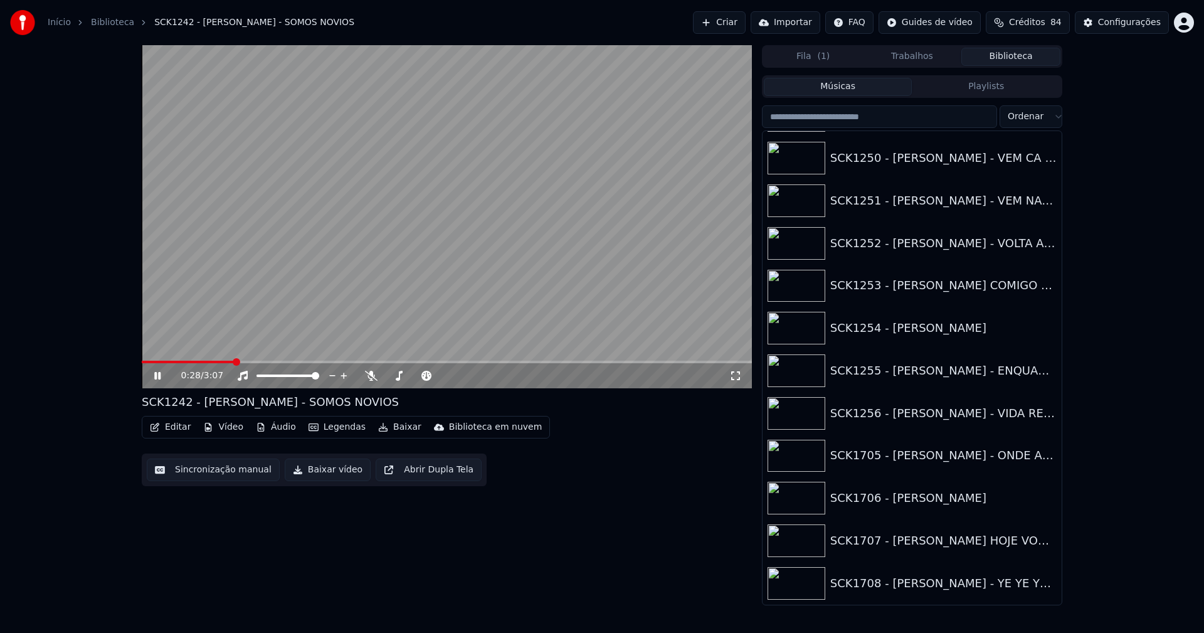
click at [184, 429] on button "Editar" at bounding box center [170, 427] width 51 height 18
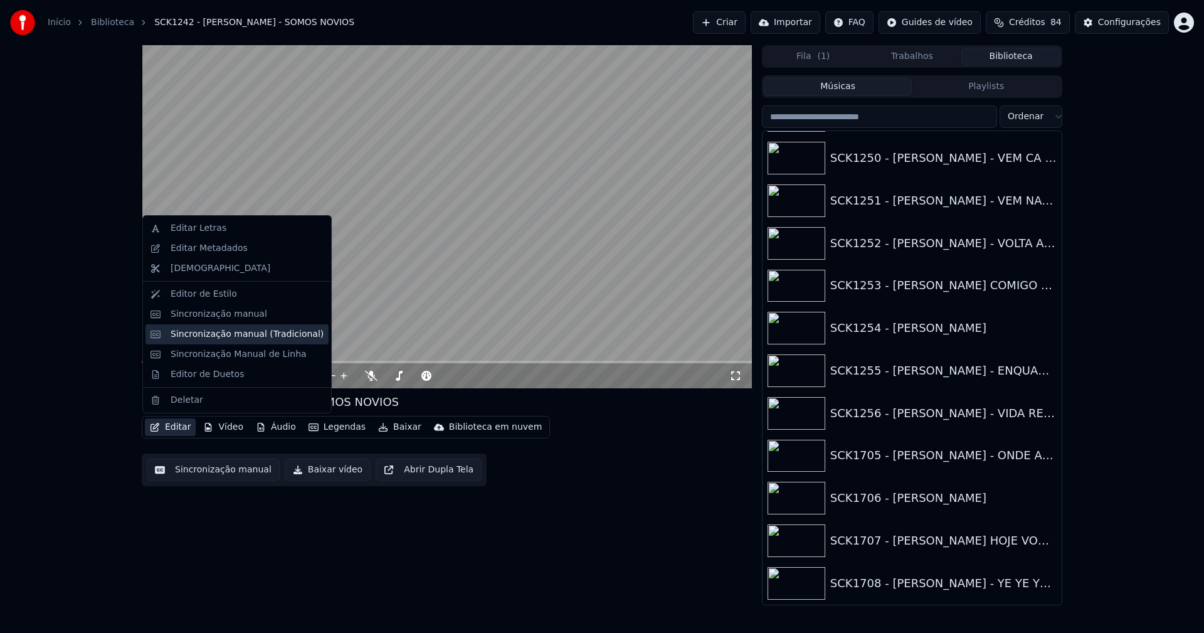
click at [228, 340] on div "Sincronização manual (Tradicional)" at bounding box center [236, 334] width 183 height 20
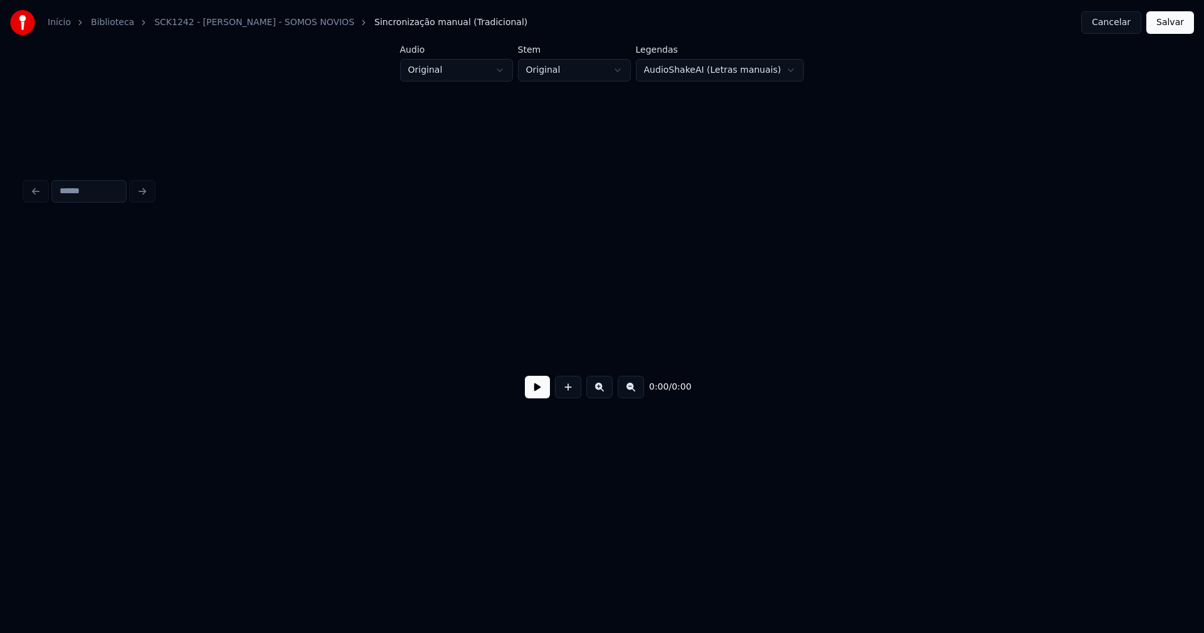
scroll to position [0, 2958]
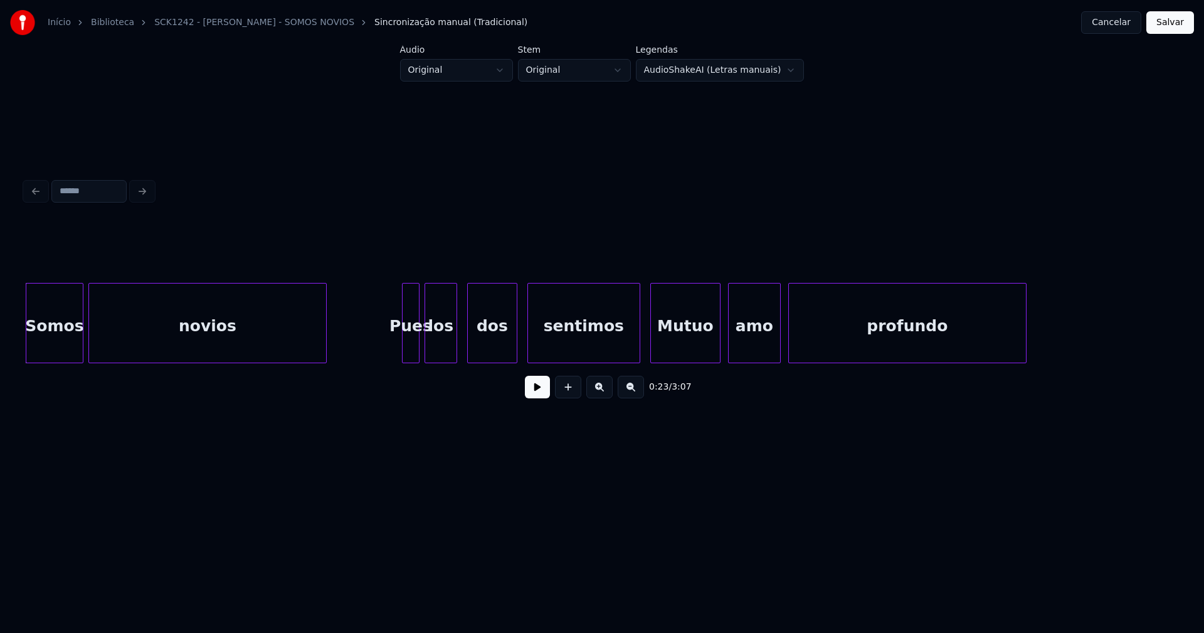
click at [541, 396] on button at bounding box center [537, 387] width 25 height 23
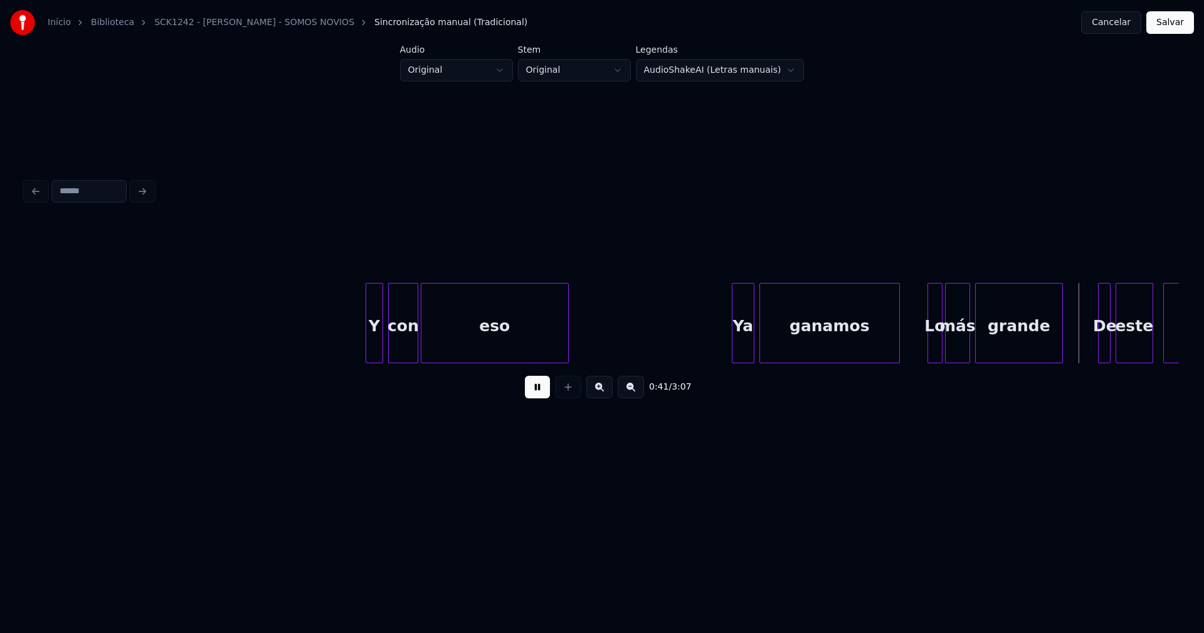
click at [1113, 19] on button "Cancelar" at bounding box center [1111, 22] width 60 height 23
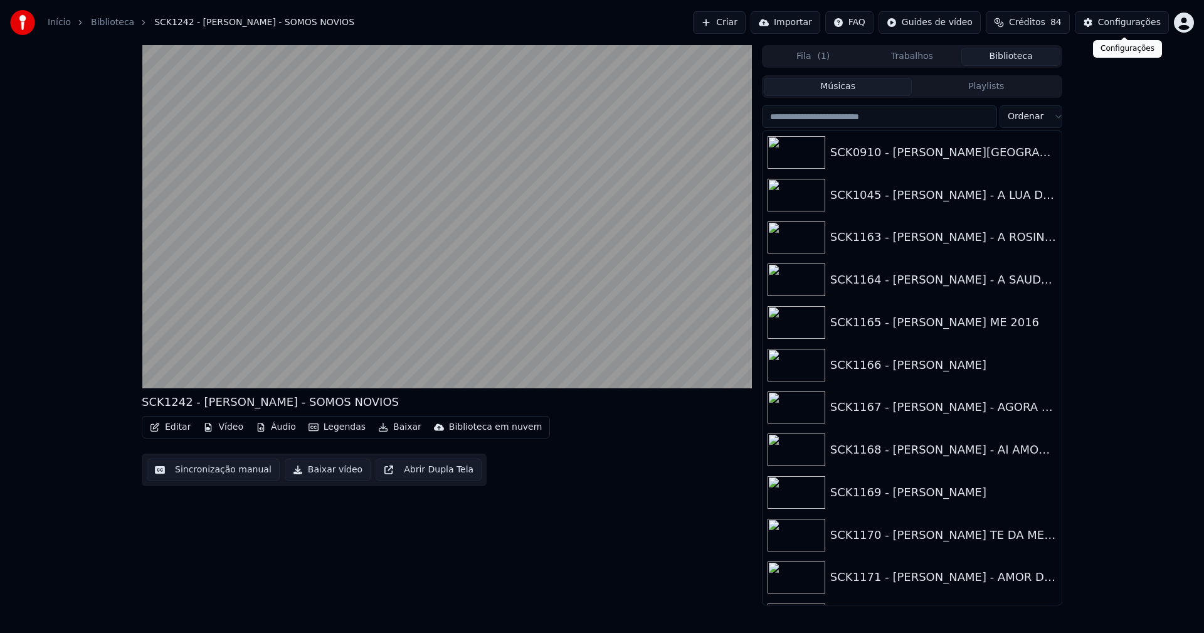
click at [1138, 24] on div "Configurações" at bounding box center [1129, 22] width 63 height 13
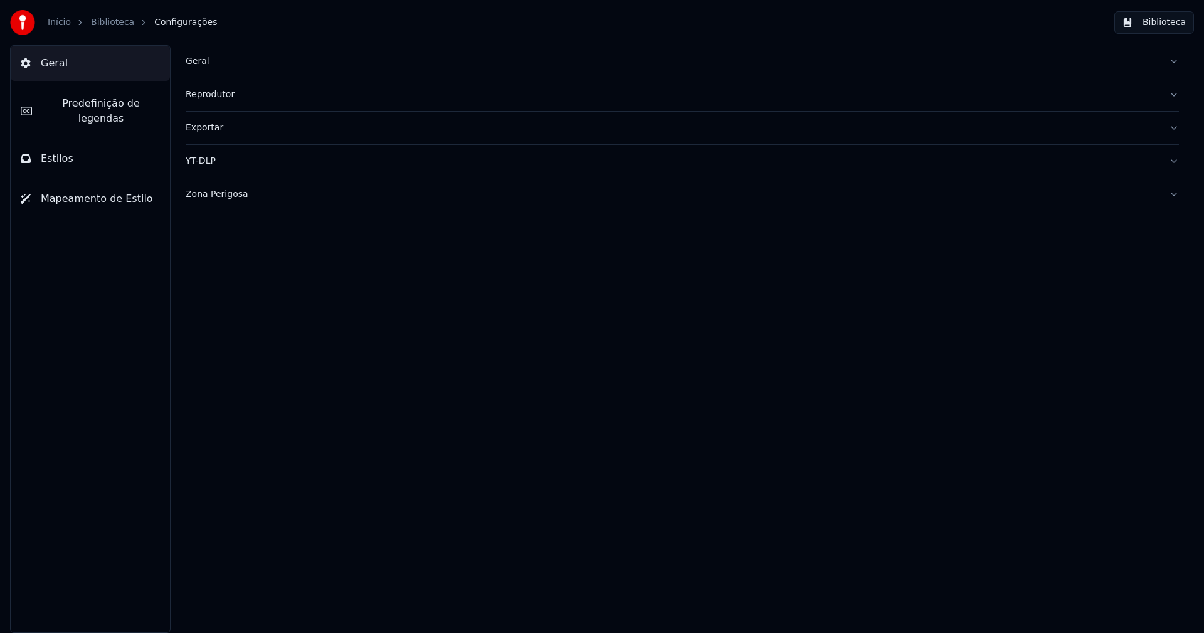
click at [191, 61] on div "Geral" at bounding box center [672, 61] width 973 height 13
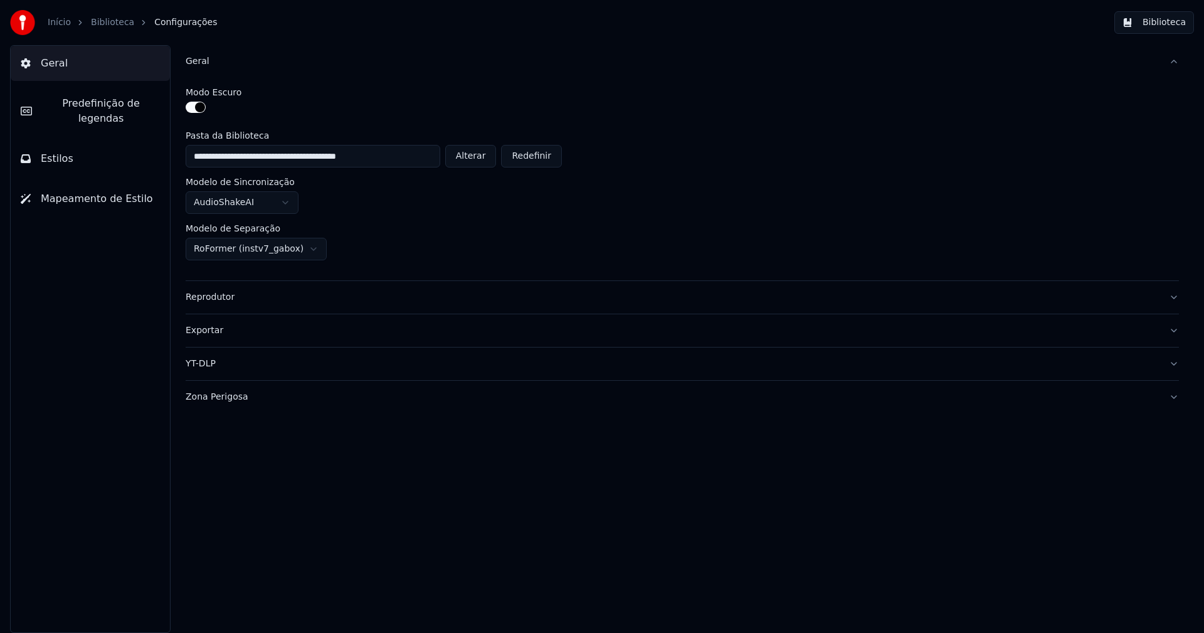
click at [476, 159] on button "Alterar" at bounding box center [470, 156] width 51 height 23
type input "**********"
click at [1167, 28] on button "Biblioteca" at bounding box center [1154, 22] width 80 height 23
